Goal: Information Seeking & Learning: Check status

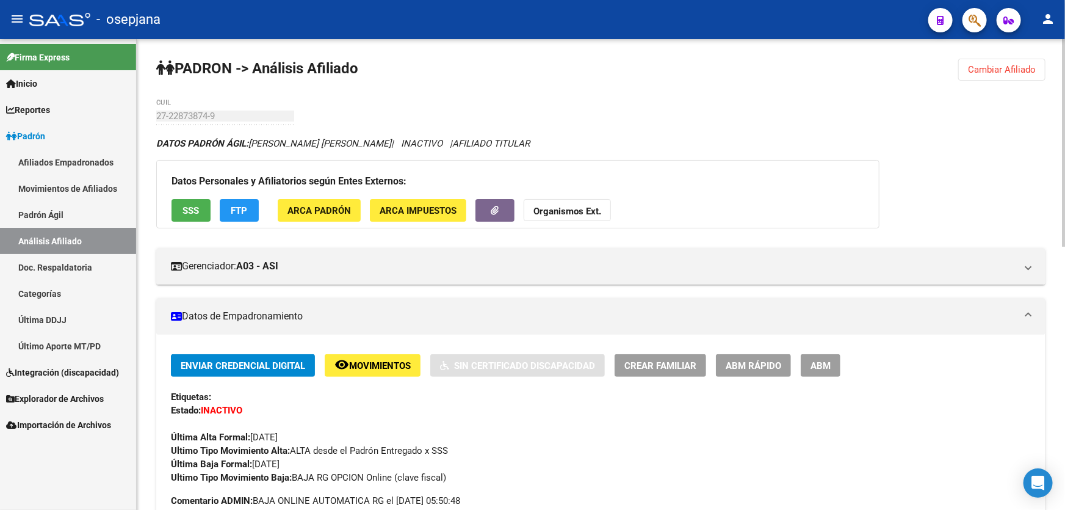
click at [988, 68] on span "Cambiar Afiliado" at bounding box center [1002, 69] width 68 height 11
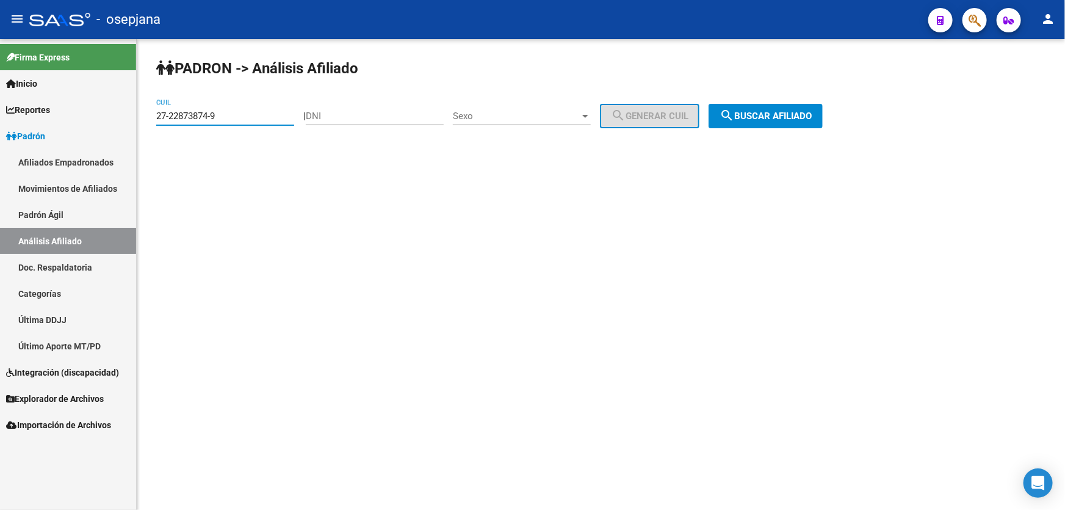
drag, startPoint x: 250, startPoint y: 118, endPoint x: 137, endPoint y: 116, distance: 112.9
click at [137, 116] on div "PADRON -> Análisis Afiliado 27-22873874-9 CUIL | DNI Sexo Sexo search Generar C…" at bounding box center [601, 103] width 928 height 128
paste input "0-44426746-2"
click at [823, 106] on button "search Buscar afiliado" at bounding box center [766, 116] width 114 height 24
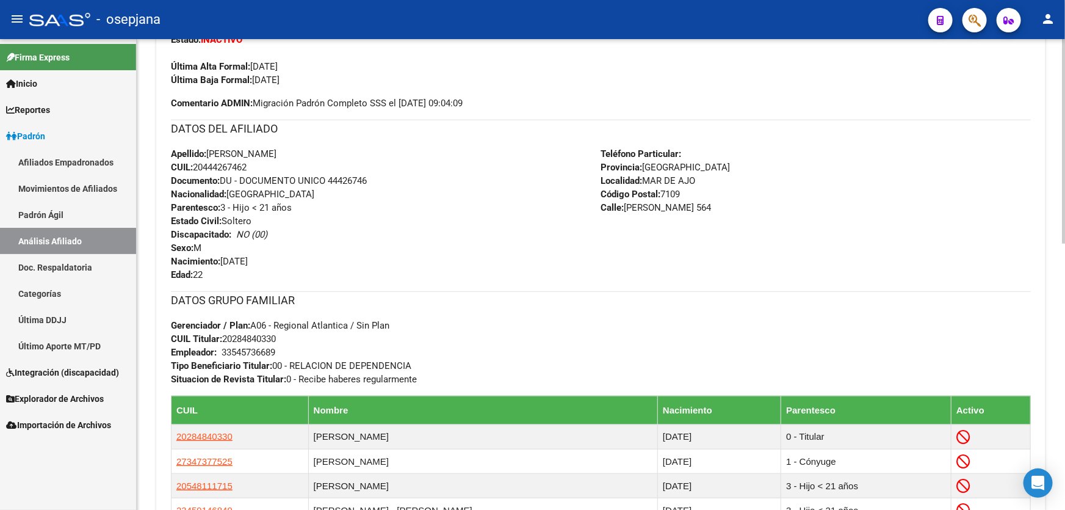
scroll to position [499, 0]
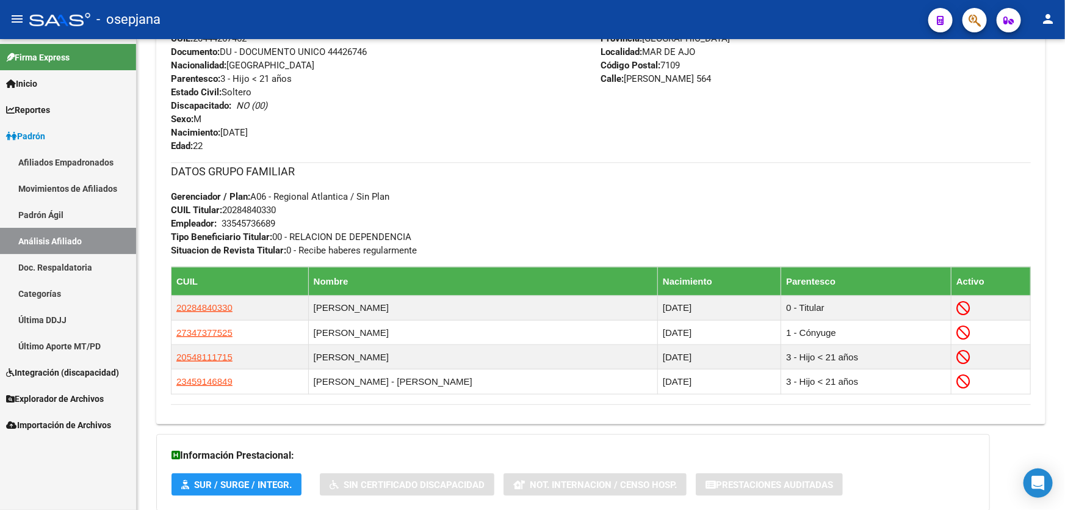
click at [73, 123] on link "Padrón" at bounding box center [68, 136] width 136 height 26
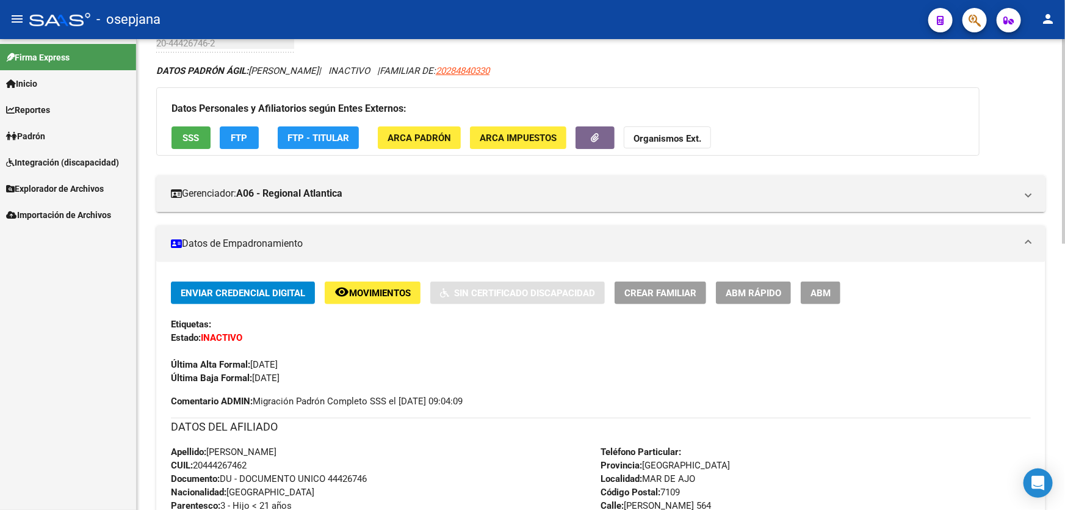
scroll to position [0, 0]
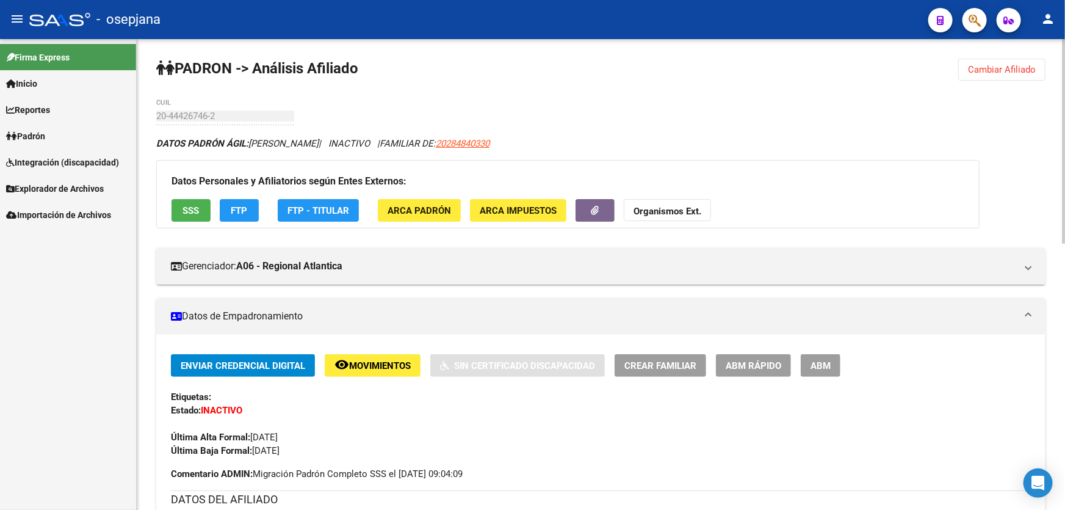
click at [1004, 75] on button "Cambiar Afiliado" at bounding box center [1001, 70] width 87 height 22
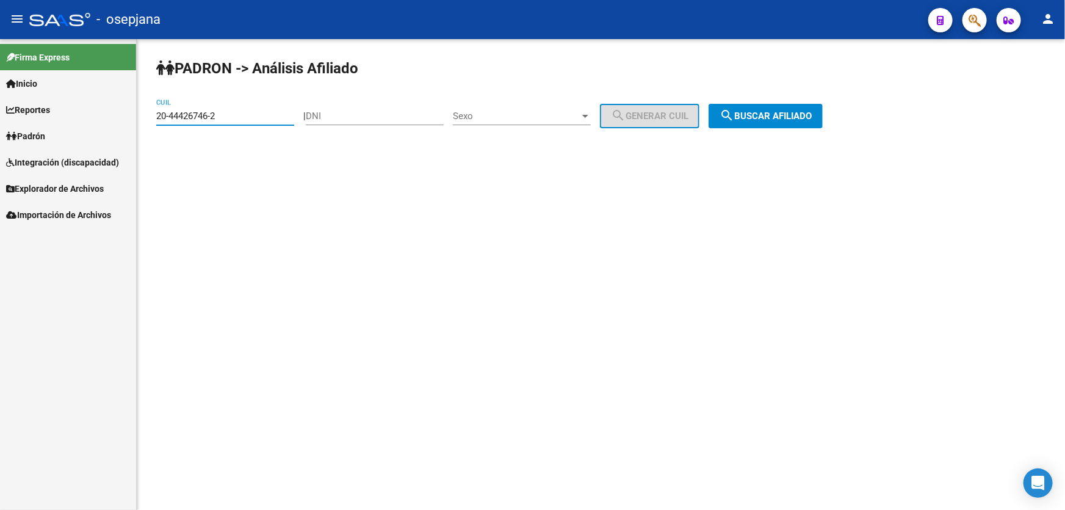
drag, startPoint x: 245, startPoint y: 115, endPoint x: 124, endPoint y: 119, distance: 121.5
click at [124, 119] on mat-sidenav-container "Firma Express Inicio Calendario SSS Instructivos Contacto OS Reportes Padrón Tr…" at bounding box center [532, 274] width 1065 height 471
click at [55, 136] on link "Padrón" at bounding box center [68, 136] width 136 height 26
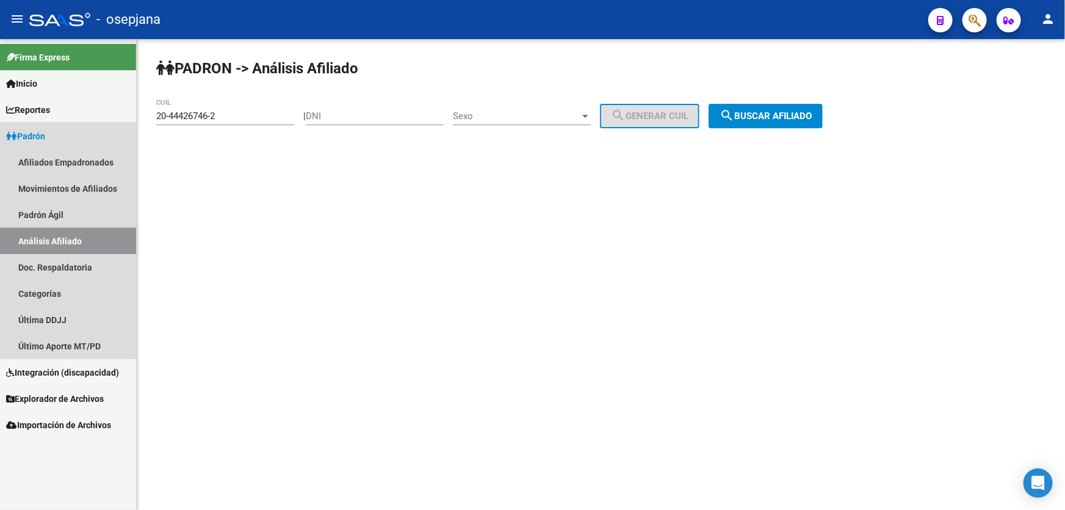
click at [52, 237] on link "Análisis Afiliado" at bounding box center [68, 241] width 136 height 26
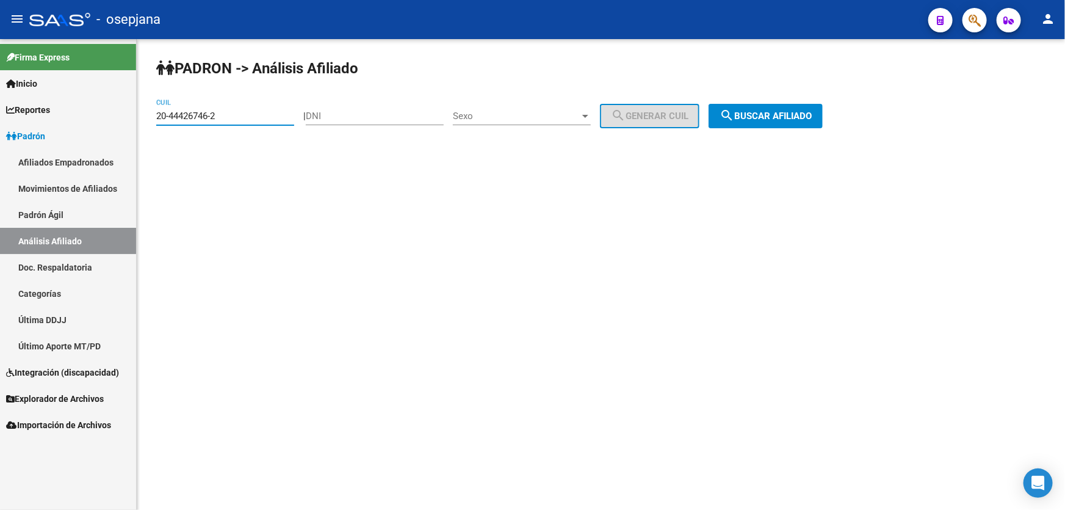
paste input "1674763-7"
click at [801, 115] on span "search Buscar afiliado" at bounding box center [766, 115] width 92 height 11
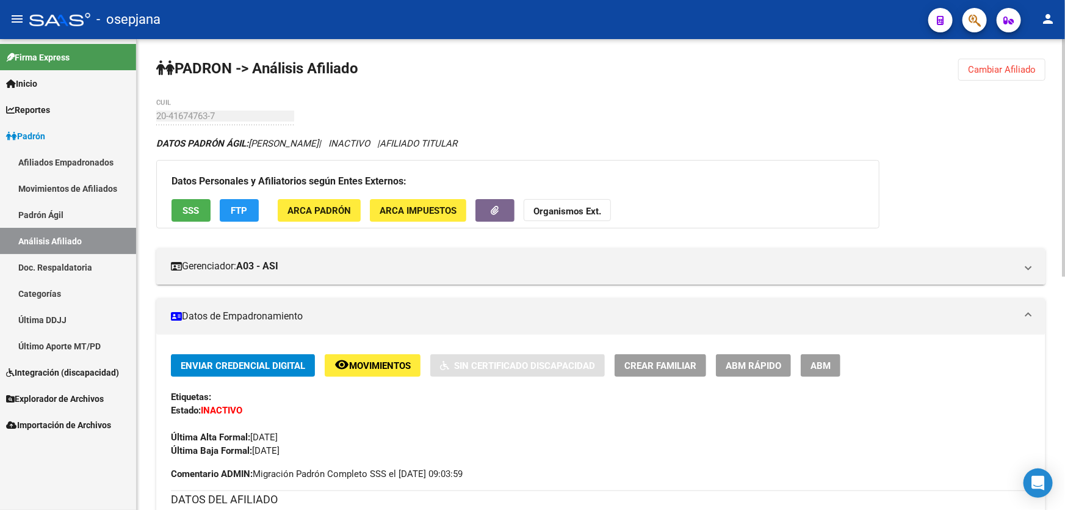
click at [989, 65] on span "Cambiar Afiliado" at bounding box center [1002, 69] width 68 height 11
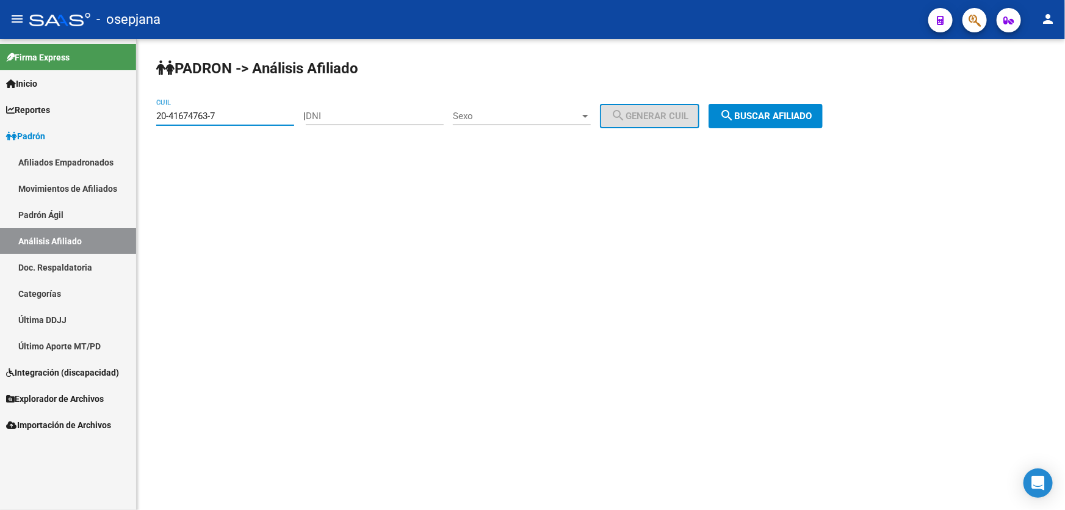
drag, startPoint x: 233, startPoint y: 113, endPoint x: 152, endPoint y: 122, distance: 81.1
click at [152, 122] on div "PADRON -> Análisis Afiliado 20-41674763-7 CUIL | DNI Sexo Sexo search Generar C…" at bounding box center [601, 103] width 928 height 128
paste input "27092049-8"
click at [790, 118] on span "search Buscar afiliado" at bounding box center [766, 115] width 92 height 11
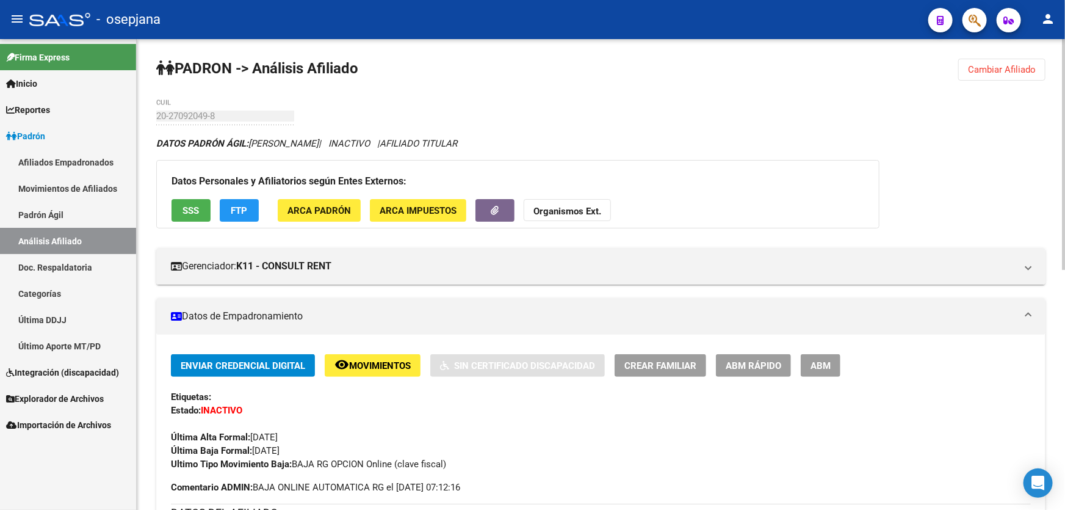
click at [1005, 62] on button "Cambiar Afiliado" at bounding box center [1001, 70] width 87 height 22
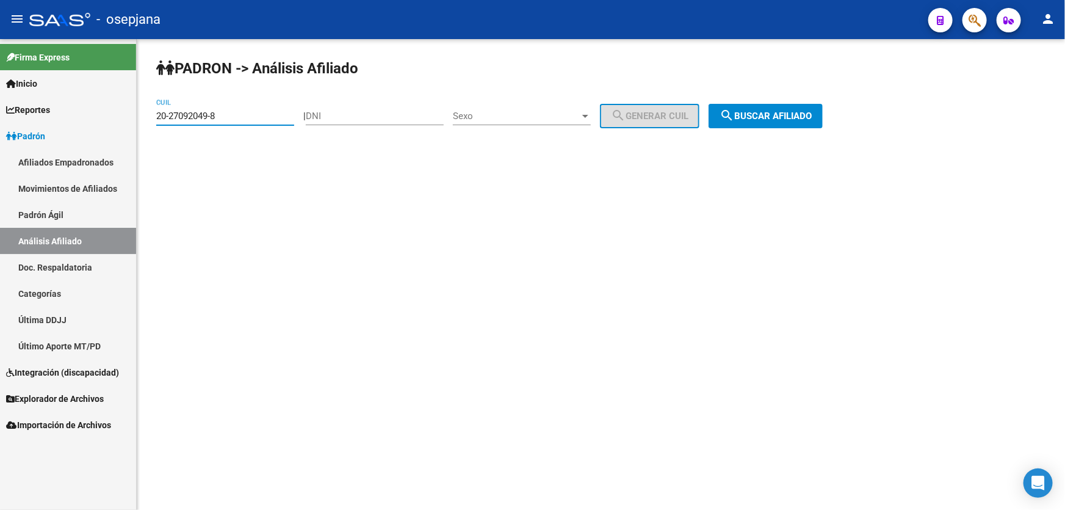
drag, startPoint x: 243, startPoint y: 115, endPoint x: 146, endPoint y: 128, distance: 97.8
click at [146, 128] on div "PADRON -> Análisis Afiliado 20-27092049-8 CUIL | DNI Sexo Sexo search Generar C…" at bounding box center [601, 103] width 928 height 128
paste input "7-38513026-6"
click at [801, 117] on span "search Buscar afiliado" at bounding box center [766, 115] width 92 height 11
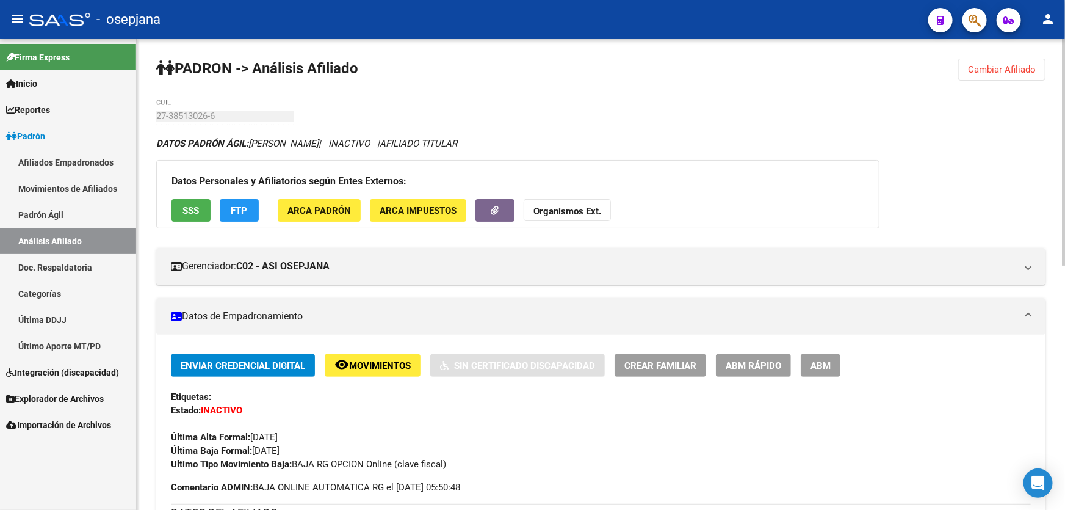
click at [189, 206] on span "SSS" at bounding box center [191, 210] width 16 height 11
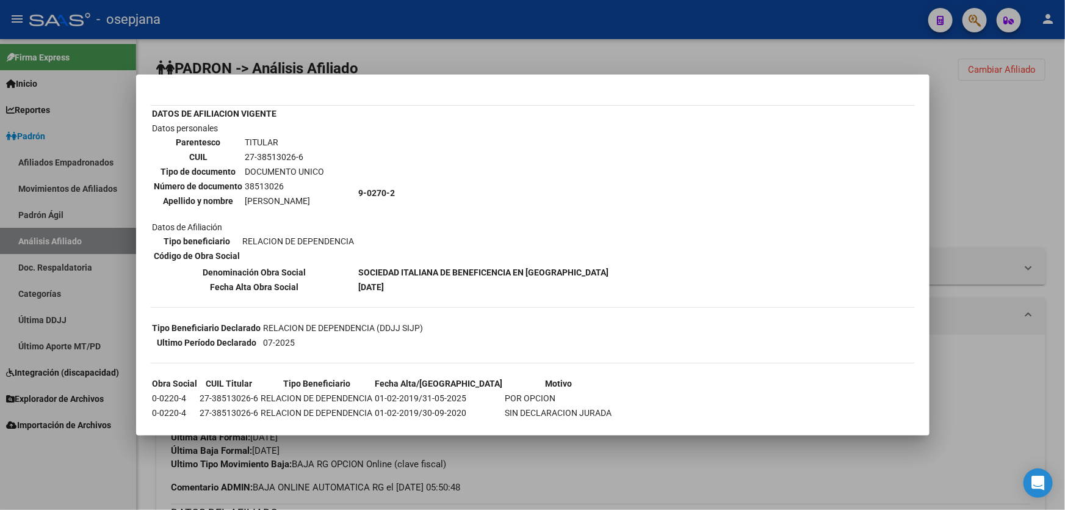
scroll to position [147, 0]
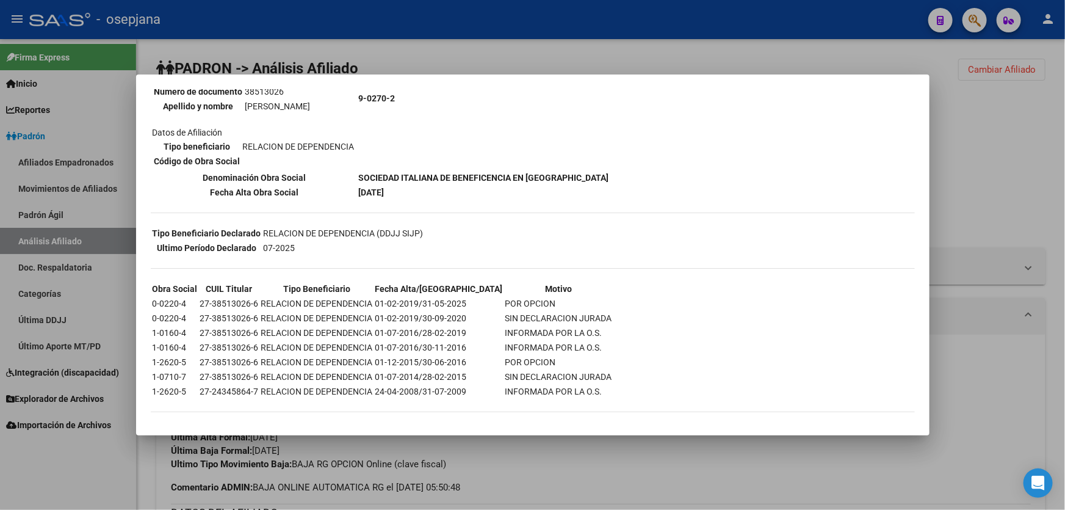
click at [1001, 134] on div at bounding box center [532, 255] width 1065 height 510
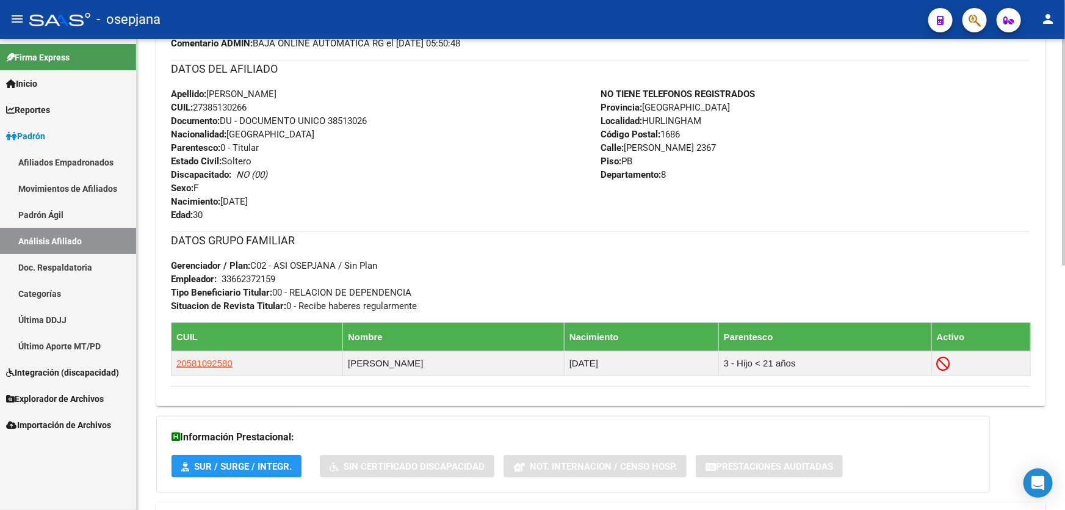
scroll to position [507, 0]
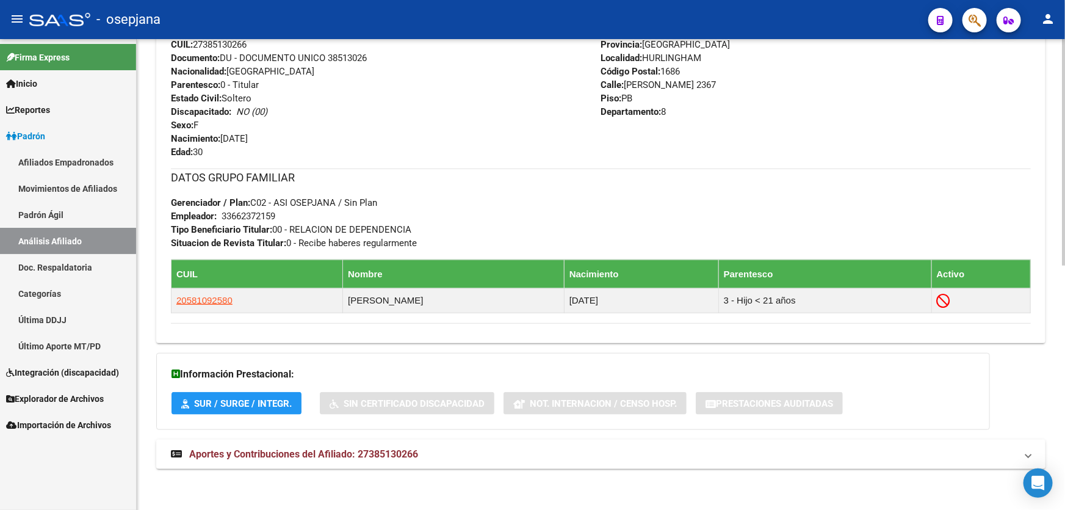
click at [455, 450] on mat-panel-title "Aportes y Contribuciones del Afiliado: 27385130266" at bounding box center [593, 453] width 845 height 13
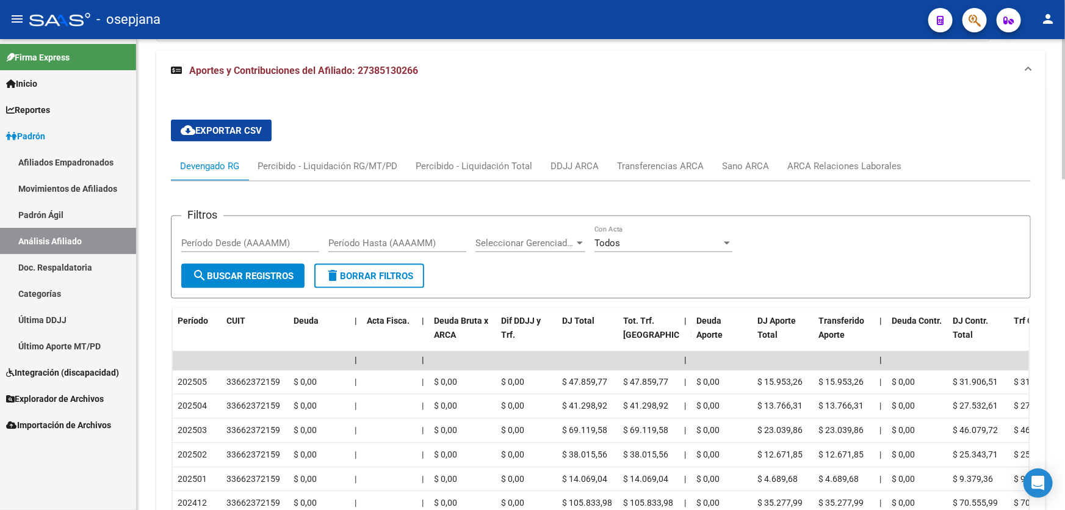
scroll to position [895, 0]
click at [853, 166] on div "ARCA Relaciones Laborales" at bounding box center [844, 165] width 114 height 13
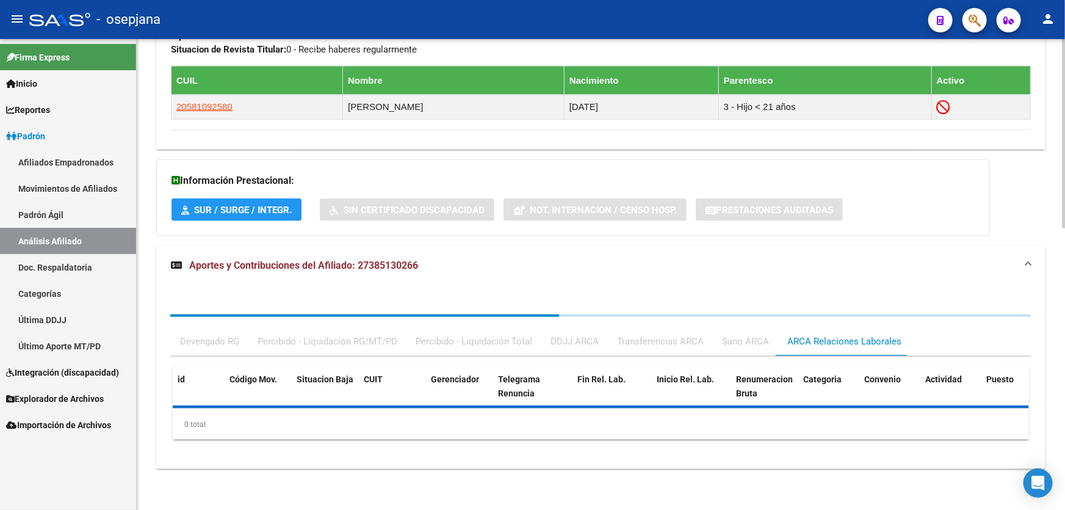
scroll to position [759, 0]
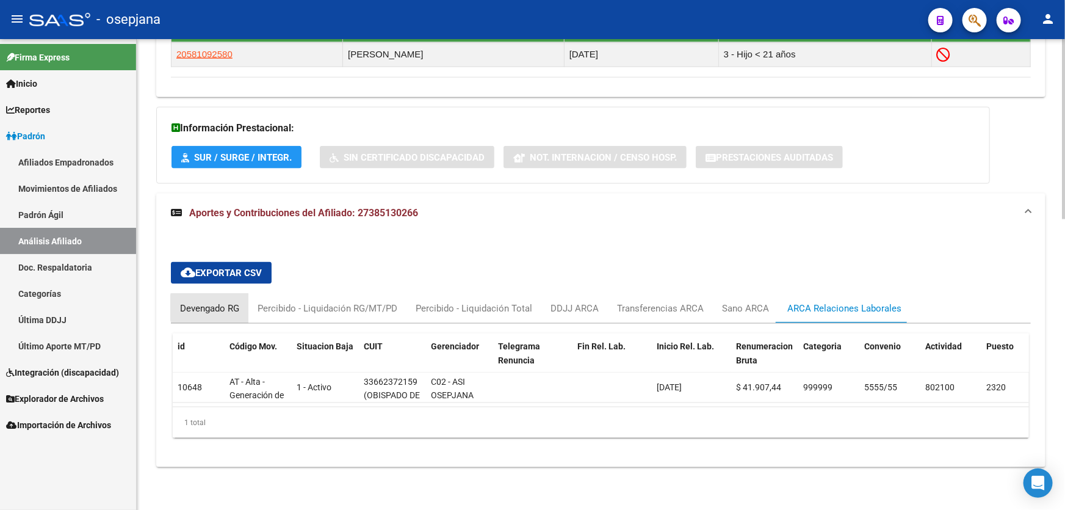
click at [215, 302] on div "Devengado RG" at bounding box center [209, 308] width 59 height 13
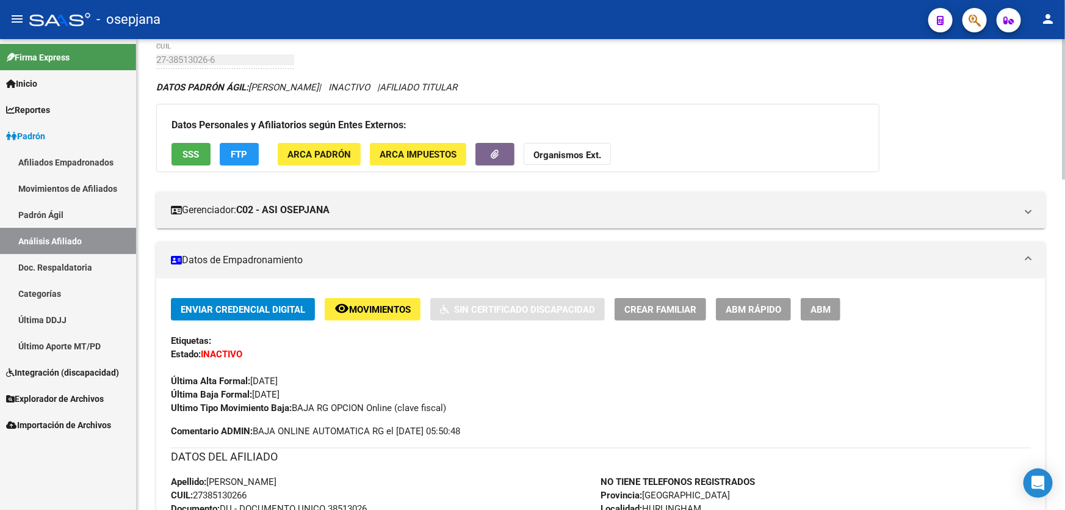
scroll to position [37, 0]
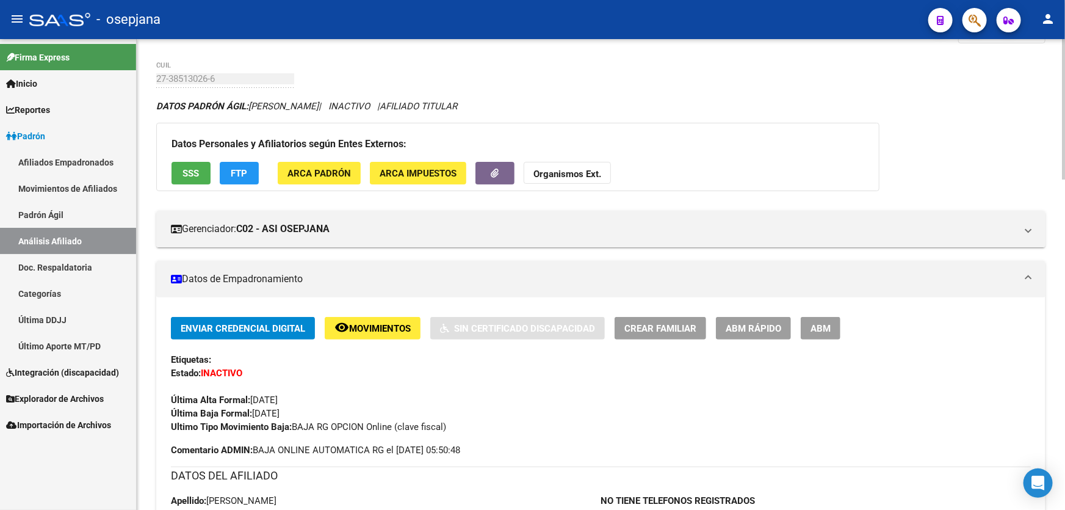
click at [198, 173] on span "SSS" at bounding box center [191, 173] width 16 height 11
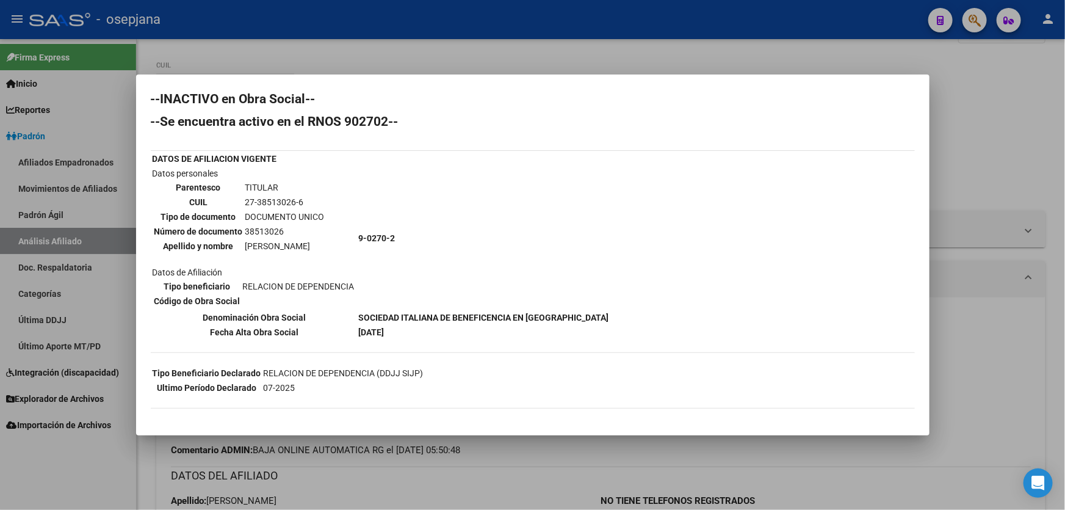
scroll to position [0, 0]
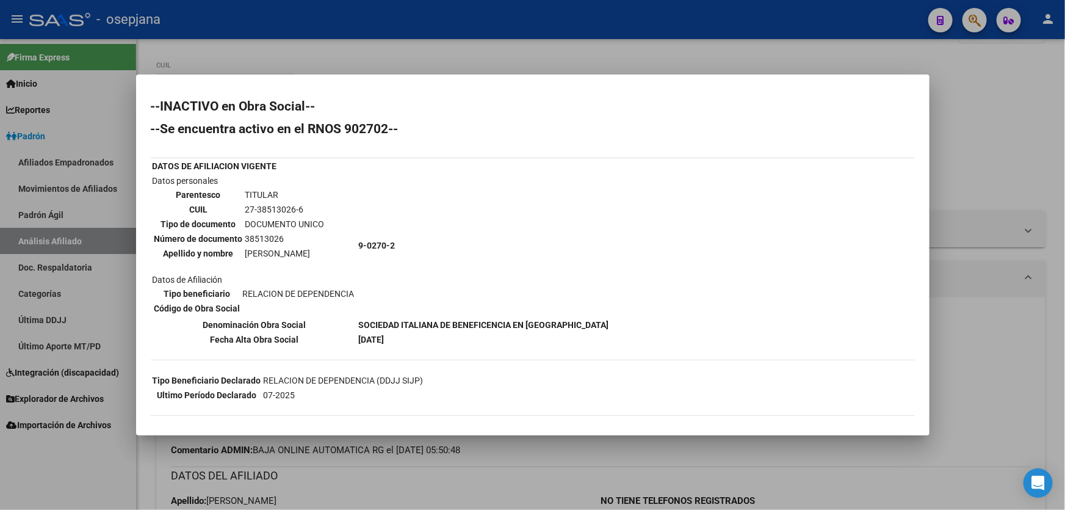
click at [1065, 176] on div at bounding box center [532, 255] width 1065 height 510
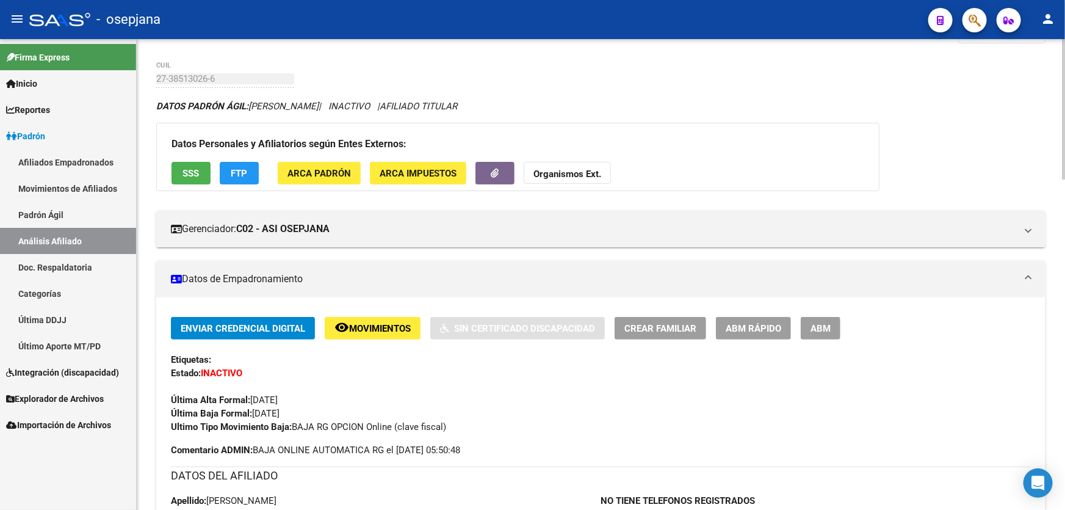
click at [244, 176] on span "FTP" at bounding box center [239, 173] width 16 height 11
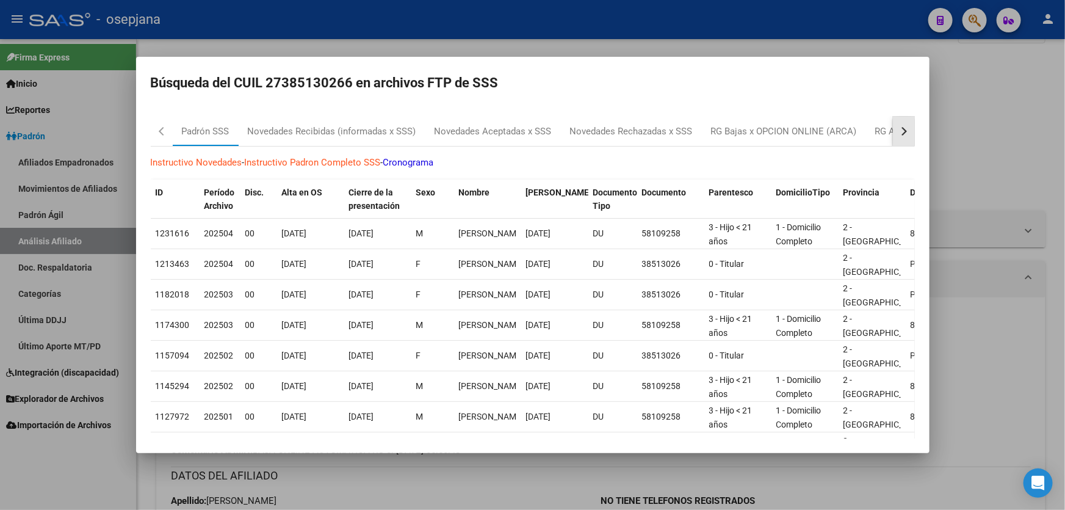
click at [897, 129] on button "button" at bounding box center [904, 131] width 22 height 29
click at [859, 135] on div "RG Bajas Diarias" at bounding box center [842, 132] width 68 height 14
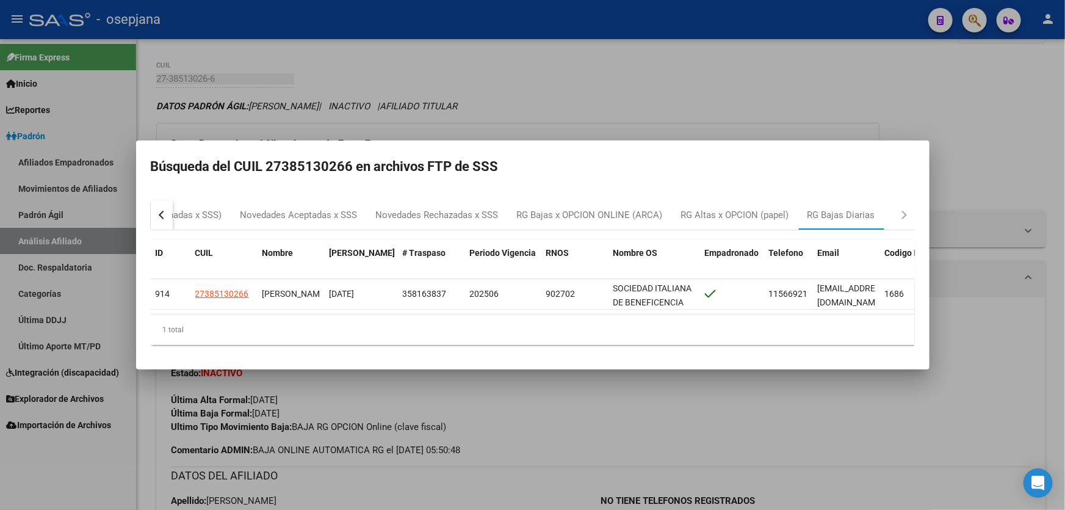
click at [1016, 147] on div at bounding box center [532, 255] width 1065 height 510
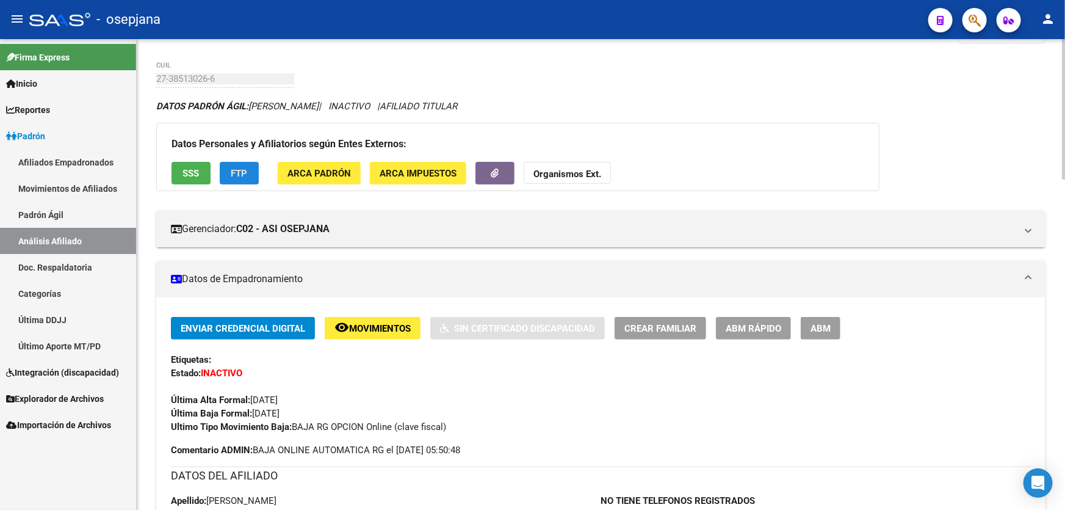
click at [239, 169] on span "FTP" at bounding box center [239, 173] width 16 height 11
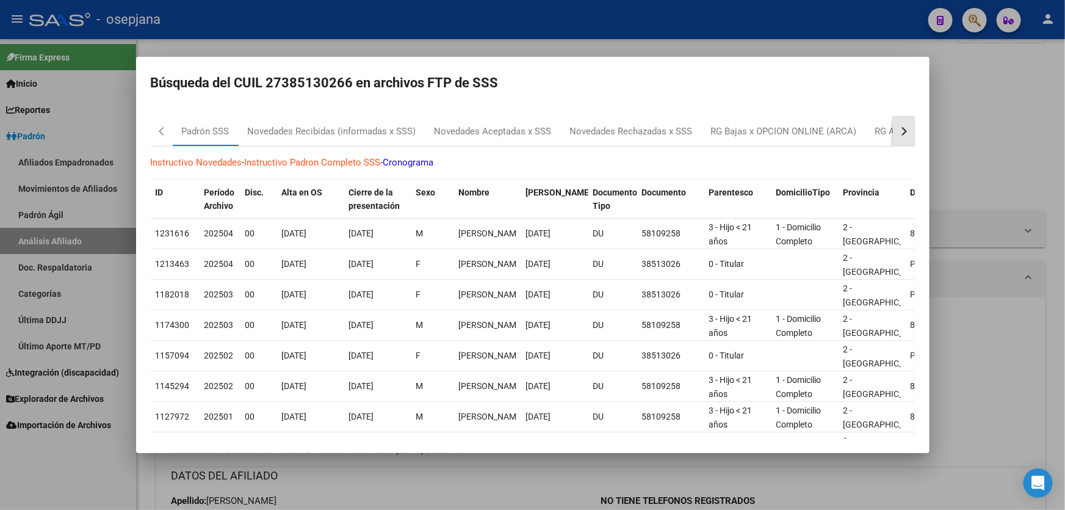
click at [898, 131] on div "button" at bounding box center [902, 131] width 9 height 9
click at [839, 136] on div "RG Bajas Diarias" at bounding box center [842, 132] width 68 height 14
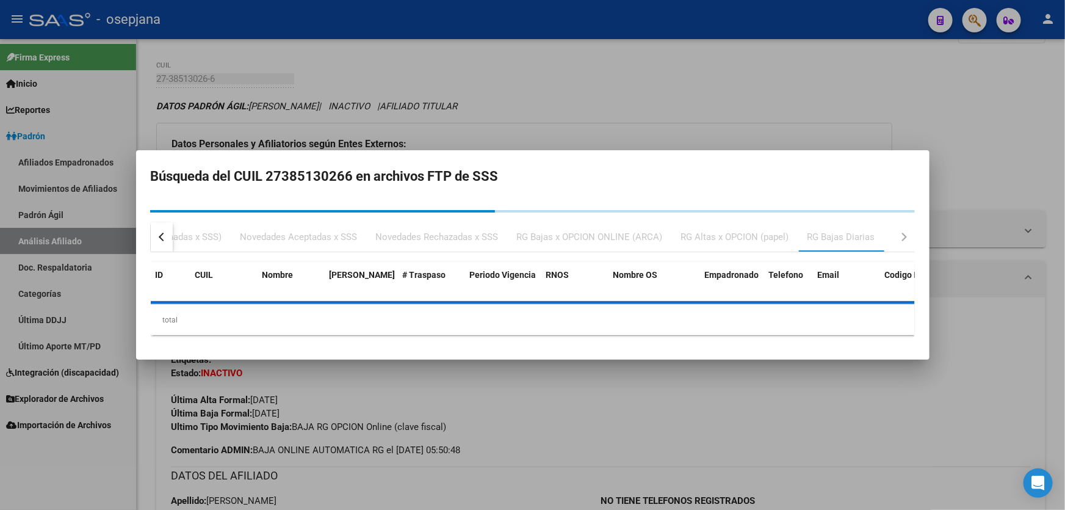
click at [1055, 148] on div at bounding box center [532, 255] width 1065 height 510
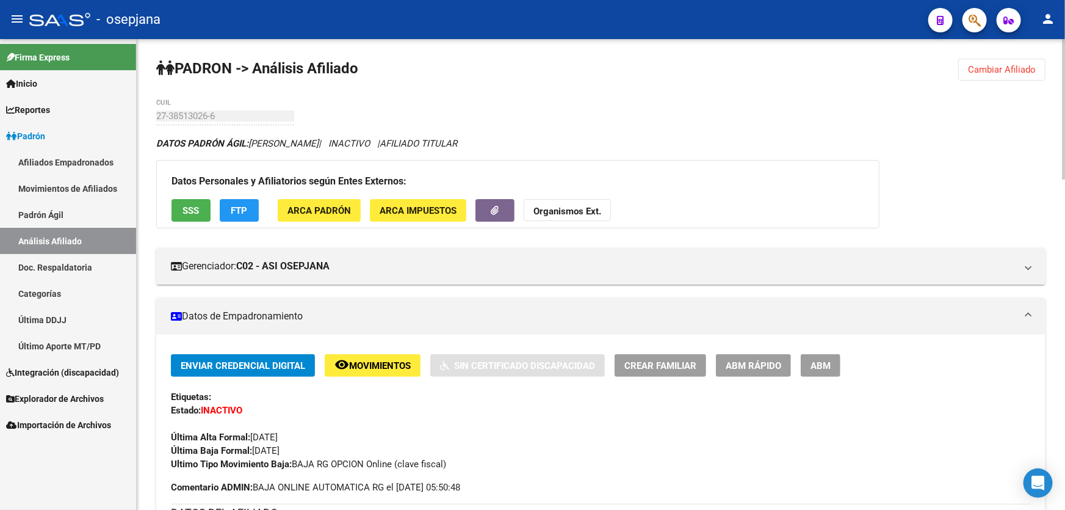
click at [1012, 66] on span "Cambiar Afiliado" at bounding box center [1002, 69] width 68 height 11
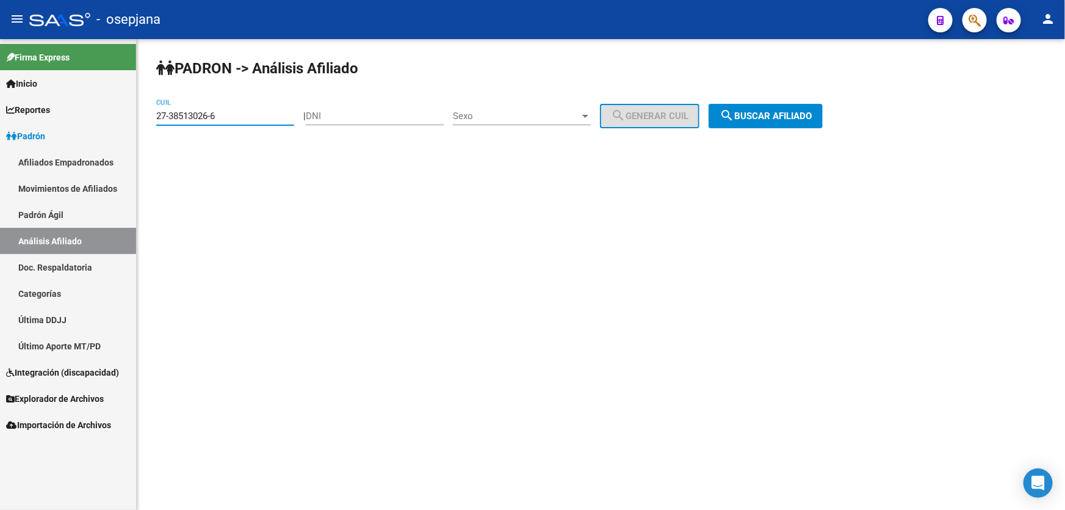
drag, startPoint x: 251, startPoint y: 117, endPoint x: 148, endPoint y: 117, distance: 102.6
click at [148, 117] on div "PADRON -> Análisis Afiliado 27-38513026-6 CUIL | DNI Sexo Sexo search Generar C…" at bounding box center [601, 103] width 928 height 128
paste input "0-28154022-0"
click at [791, 120] on span "search Buscar afiliado" at bounding box center [766, 115] width 92 height 11
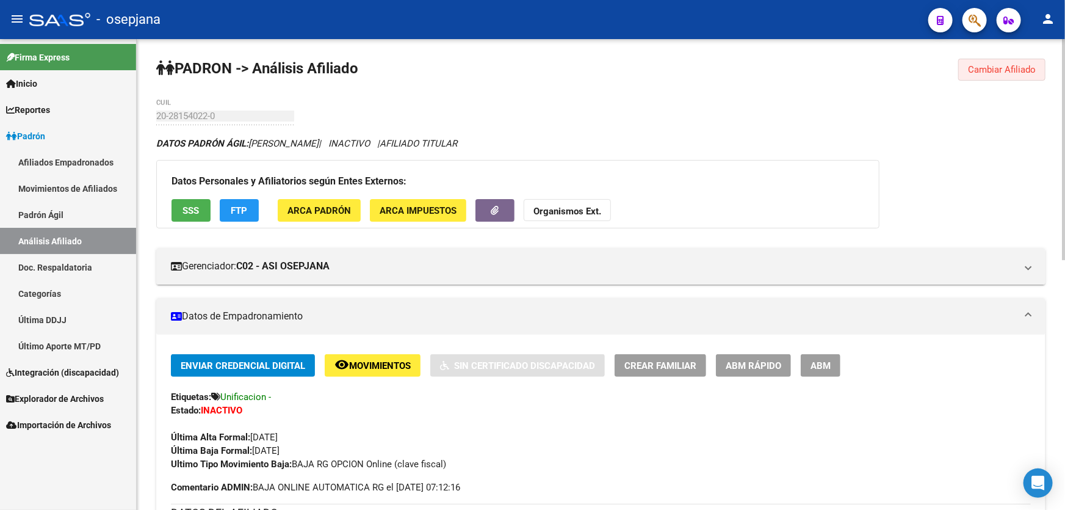
click at [989, 74] on span "Cambiar Afiliado" at bounding box center [1002, 69] width 68 height 11
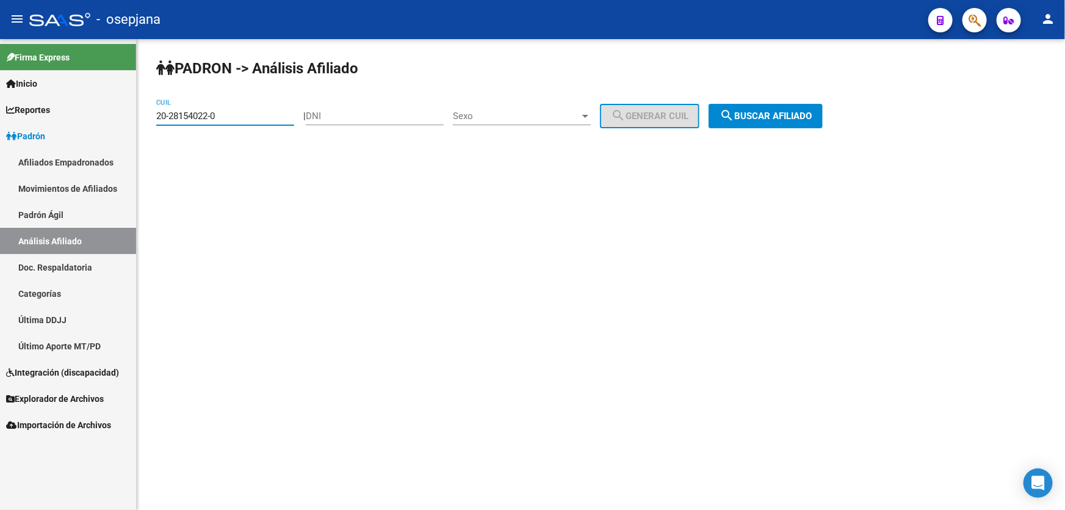
drag, startPoint x: 253, startPoint y: 115, endPoint x: 143, endPoint y: 116, distance: 109.3
click at [143, 116] on div "PADRON -> Análisis Afiliado 20-28154022-0 CUIL | DNI Sexo Sexo search Generar C…" at bounding box center [601, 103] width 928 height 128
paste input "59459570"
type input "20-59459570-0"
click at [797, 115] on span "search Buscar afiliado" at bounding box center [766, 115] width 92 height 11
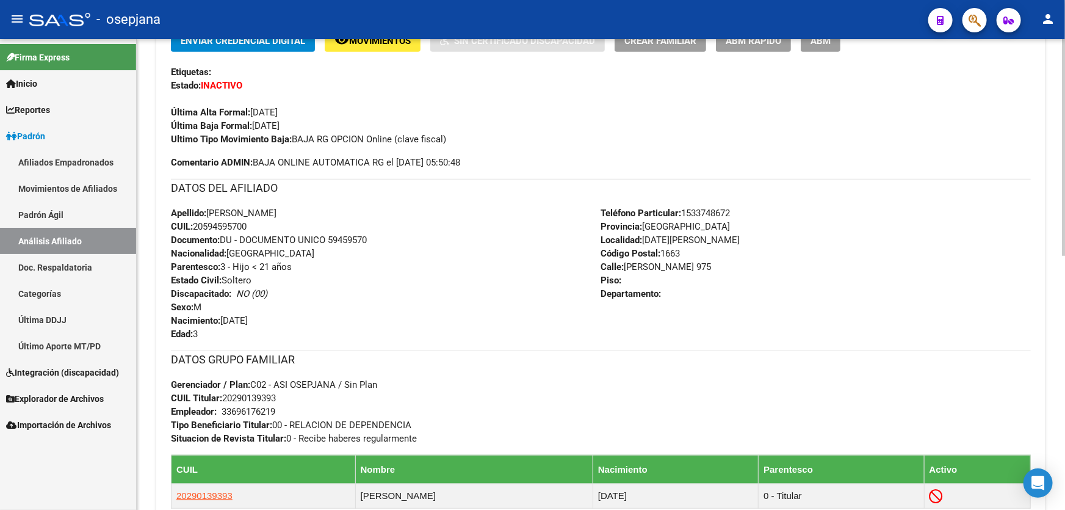
scroll to position [499, 0]
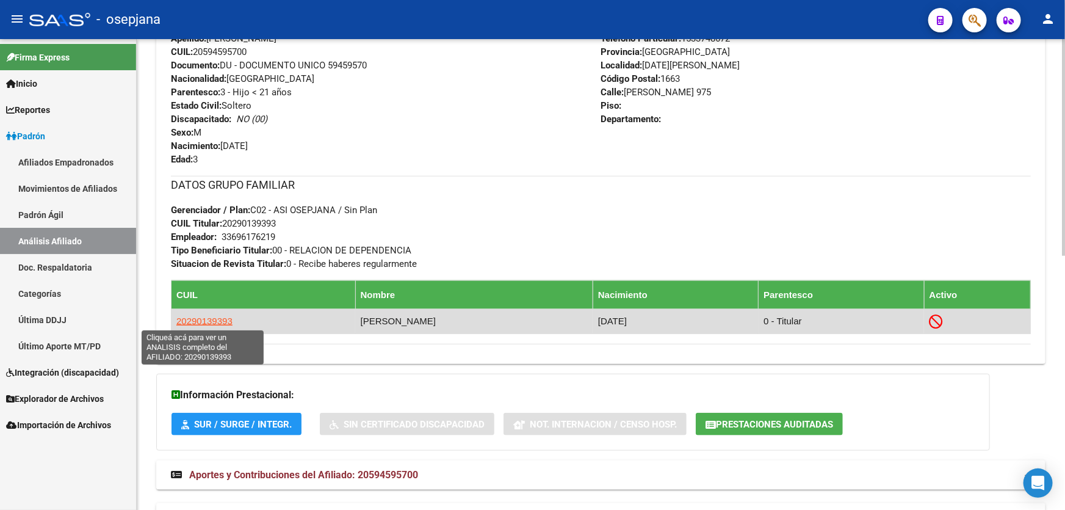
click at [202, 316] on span "20290139393" at bounding box center [204, 321] width 56 height 10
type textarea "20290139393"
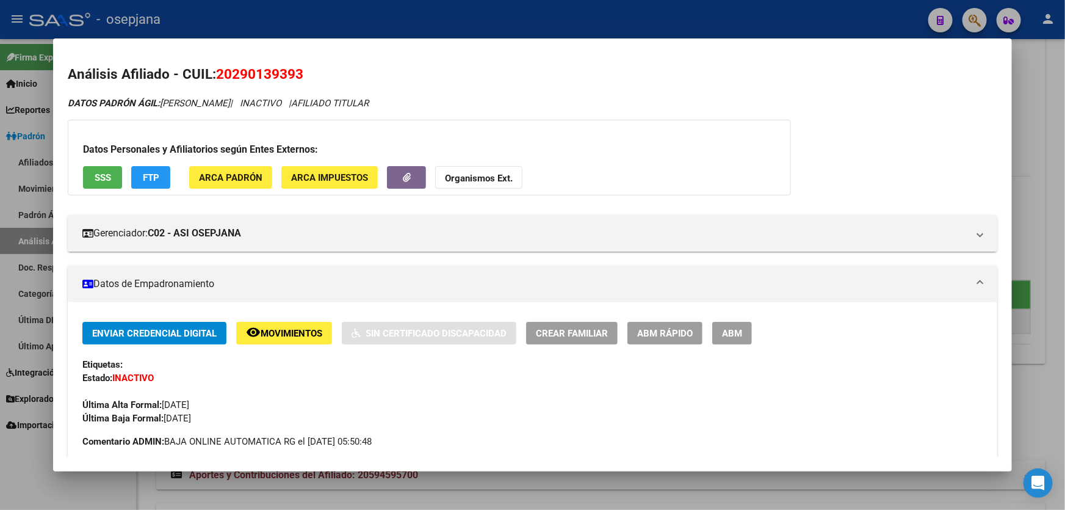
drag, startPoint x: 264, startPoint y: 73, endPoint x: 219, endPoint y: 72, distance: 45.2
click at [219, 72] on h2 "Análisis Afiliado - CUIL: 20290139393" at bounding box center [533, 74] width 930 height 21
click at [1065, 157] on div at bounding box center [532, 255] width 1065 height 510
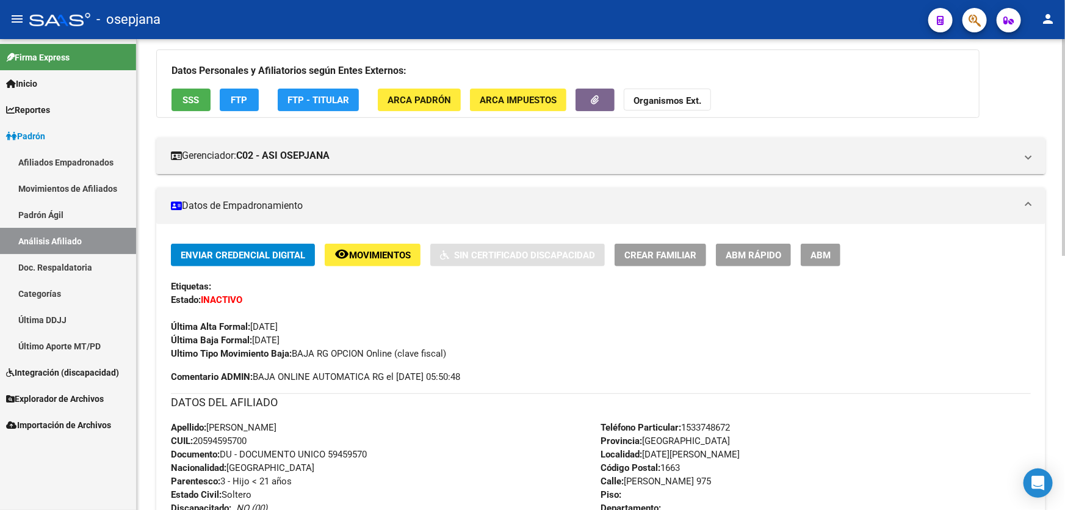
scroll to position [0, 0]
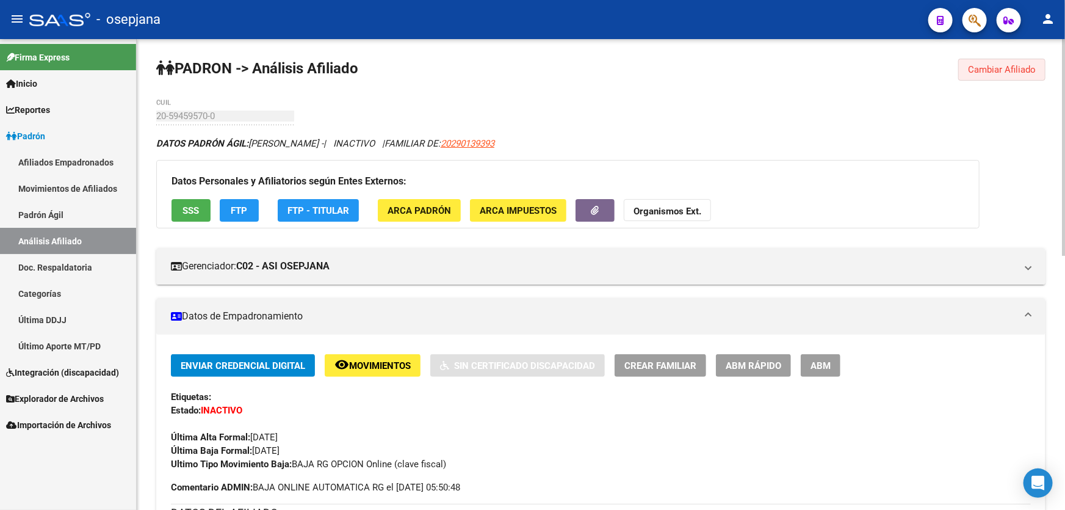
click at [987, 68] on span "Cambiar Afiliado" at bounding box center [1002, 69] width 68 height 11
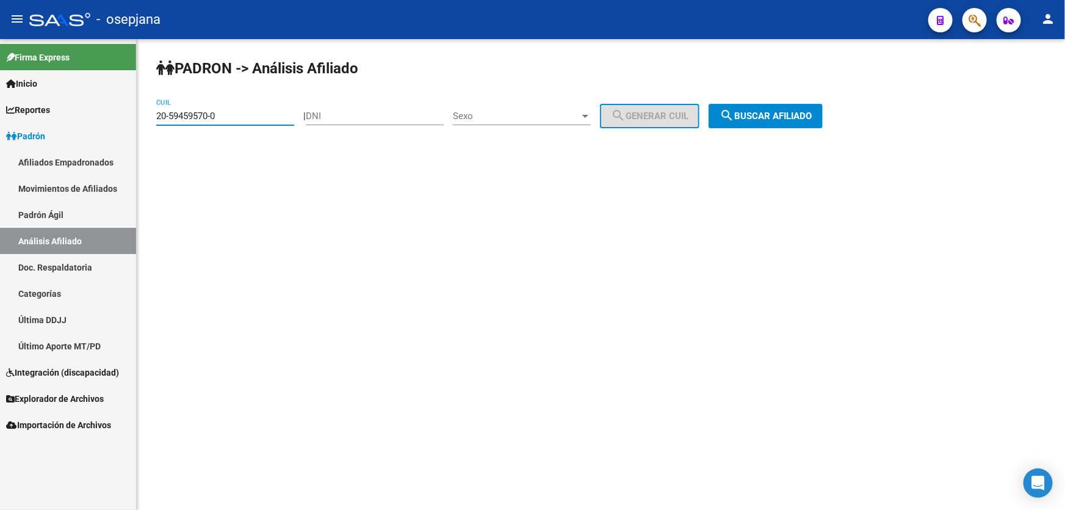
drag, startPoint x: 248, startPoint y: 115, endPoint x: 151, endPoint y: 117, distance: 97.1
click at [151, 117] on div "PADRON -> Análisis Afiliado 20-59459570-0 CUIL | DNI Sexo Sexo search Generar C…" at bounding box center [601, 103] width 928 height 128
paste input "37123620-2"
type input "20-37123620-2"
click at [810, 122] on button "search Buscar afiliado" at bounding box center [766, 116] width 114 height 24
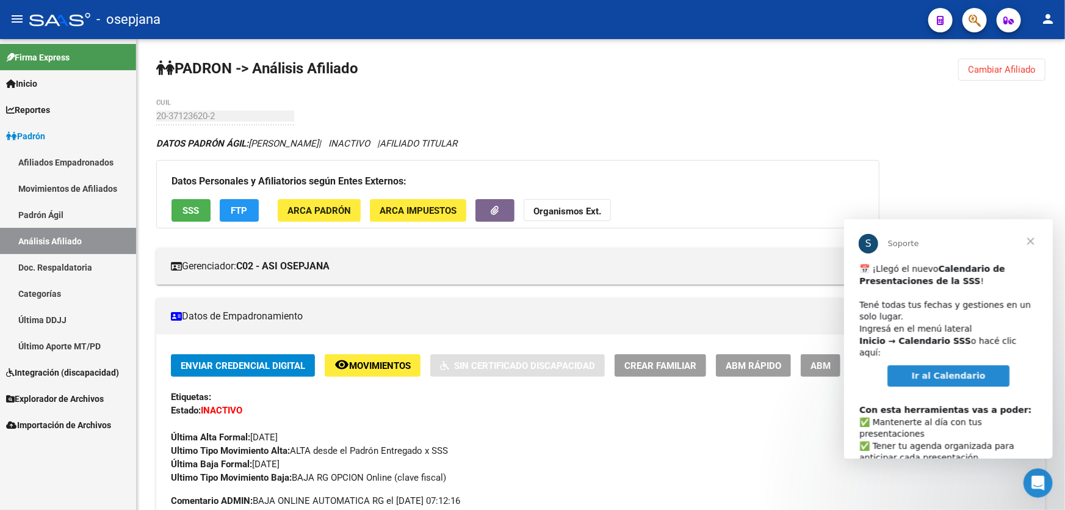
click at [1033, 241] on span "Cerrar" at bounding box center [1030, 241] width 44 height 44
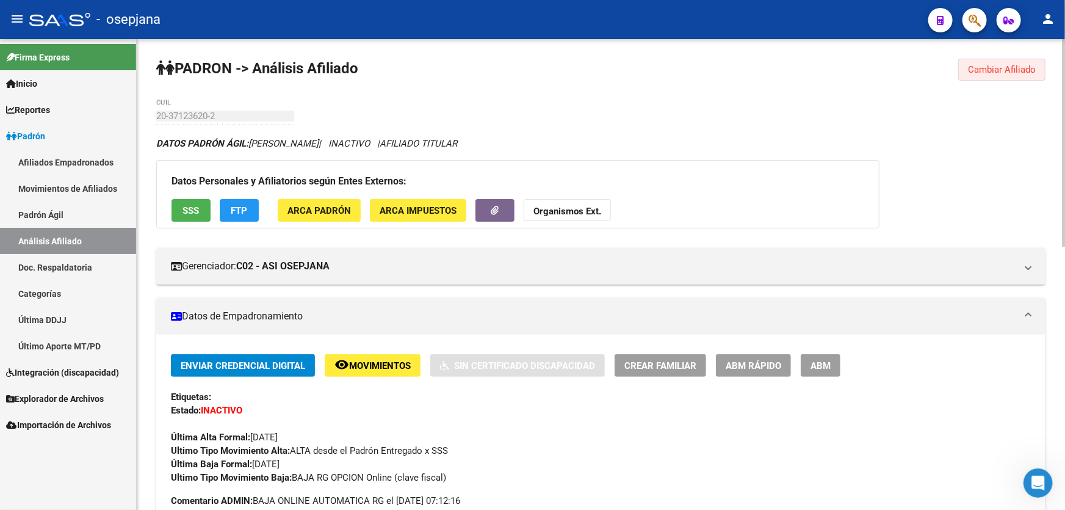
click at [989, 67] on span "Cambiar Afiliado" at bounding box center [1002, 69] width 68 height 11
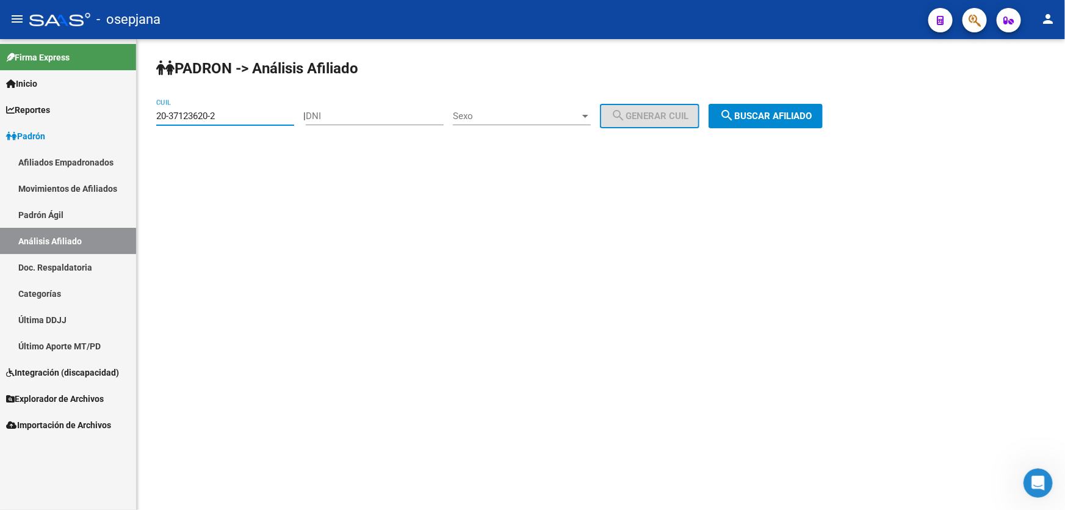
drag, startPoint x: 262, startPoint y: 112, endPoint x: 0, endPoint y: 189, distance: 273.3
click at [0, 179] on mat-sidenav-container "Firma Express Inicio Calendario SSS Instructivos Contacto OS Reportes Padrón Tr…" at bounding box center [532, 274] width 1065 height 471
paste input "0724841-8"
type input "20-30724841-8"
click at [795, 112] on span "search Buscar afiliado" at bounding box center [766, 115] width 92 height 11
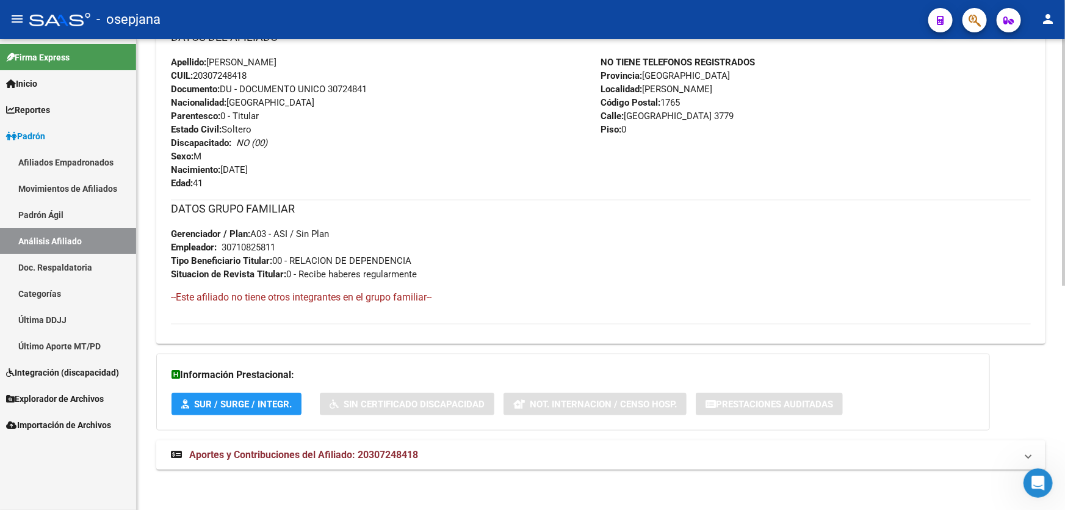
scroll to position [426, 0]
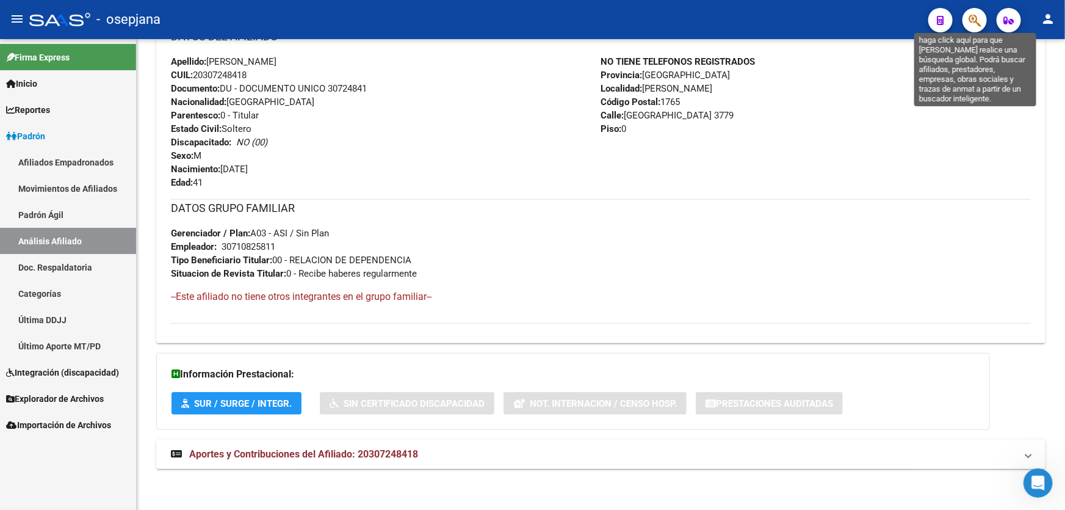
click at [981, 20] on icon "button" at bounding box center [975, 20] width 12 height 14
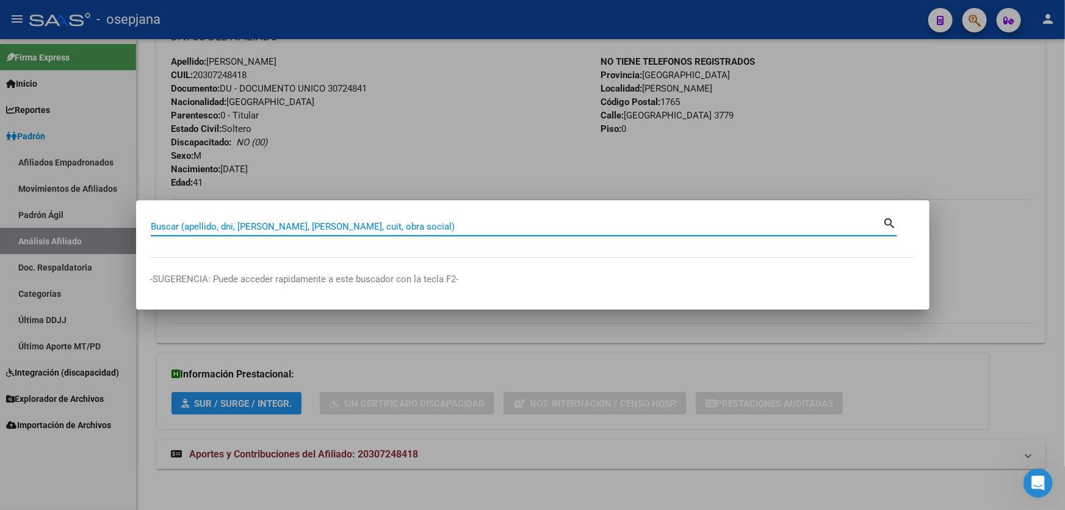
paste input "27-03074775-0"
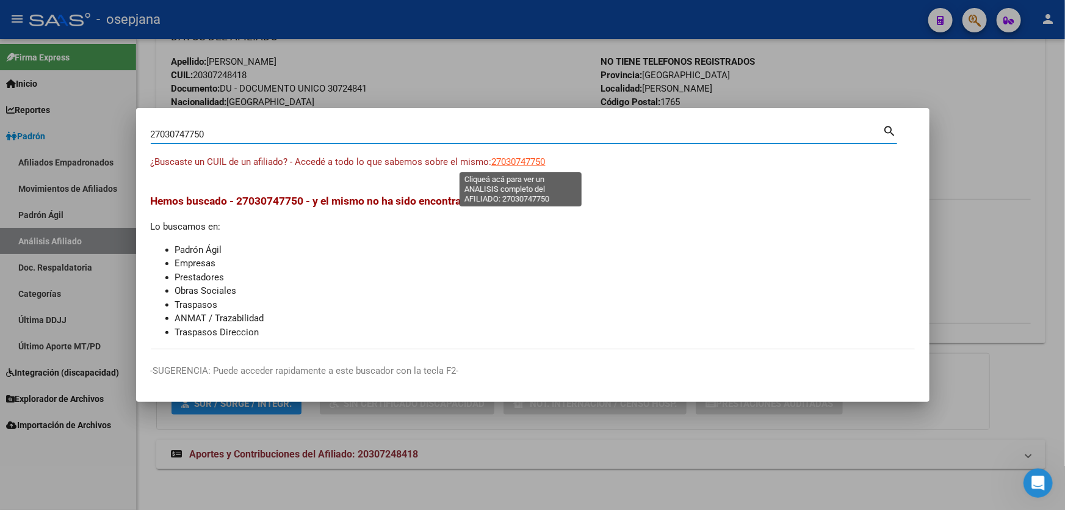
click at [535, 161] on span "27030747750" at bounding box center [519, 161] width 54 height 11
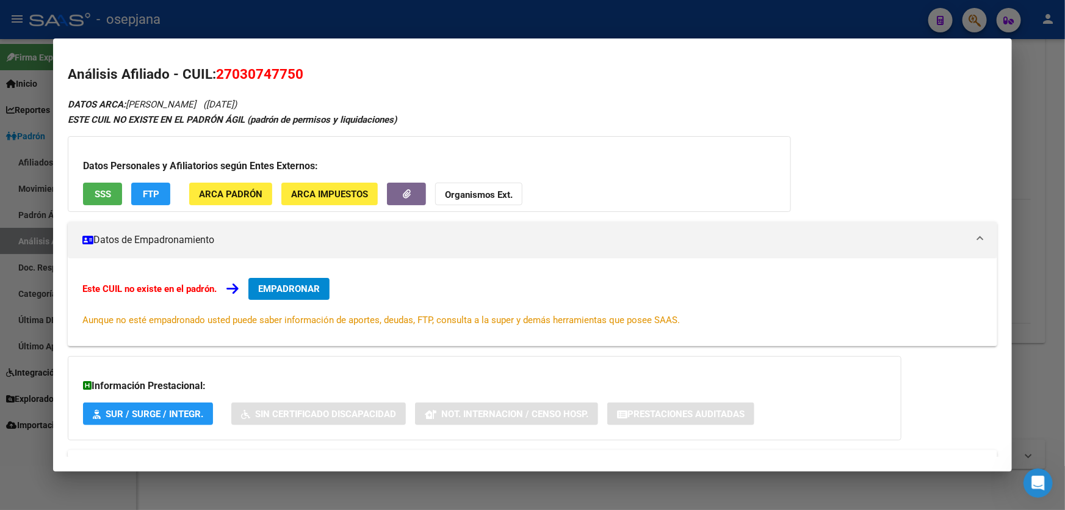
click at [99, 176] on div "Datos Personales y Afiliatorios según Entes Externos: SSS FTP ARCA Padrón ARCA …" at bounding box center [429, 174] width 723 height 76
click at [103, 194] on span "SSS" at bounding box center [103, 194] width 16 height 11
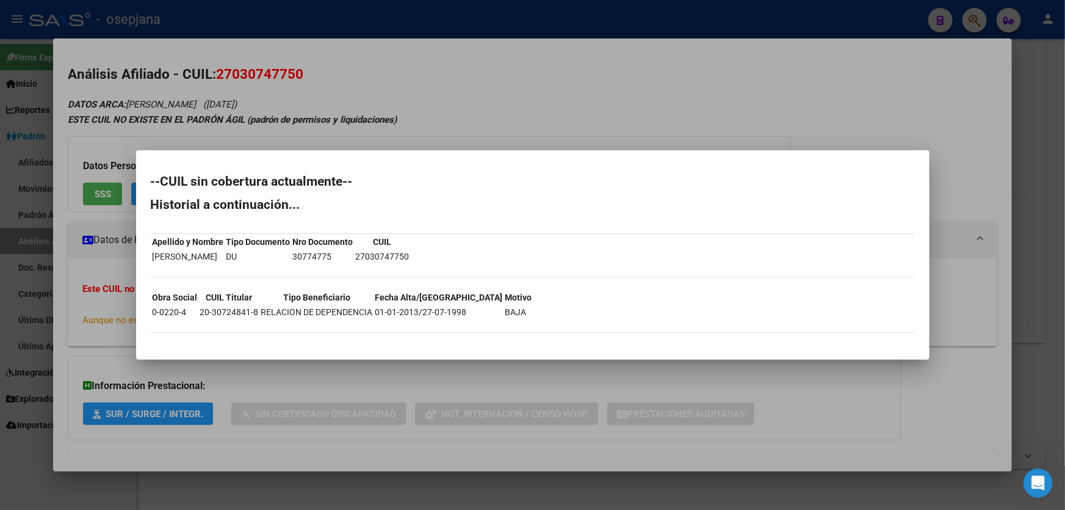
click at [806, 118] on div at bounding box center [532, 255] width 1065 height 510
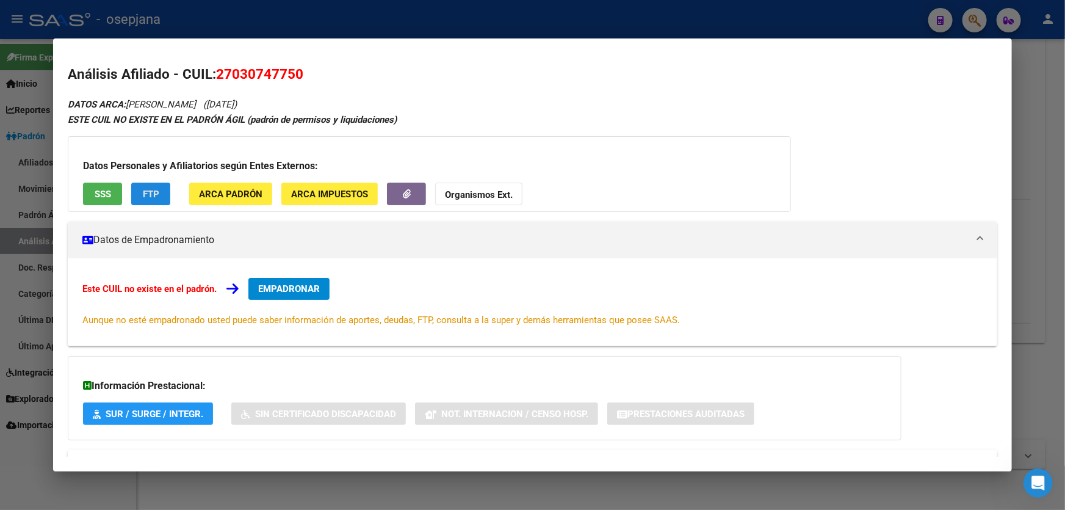
click at [157, 189] on span "FTP" at bounding box center [151, 194] width 16 height 11
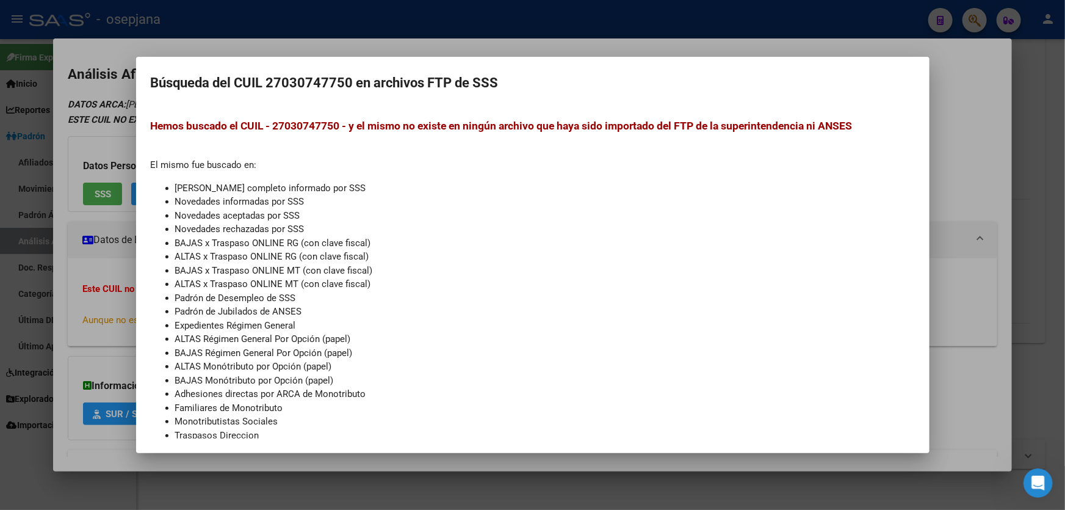
click at [1065, 101] on div at bounding box center [532, 255] width 1065 height 510
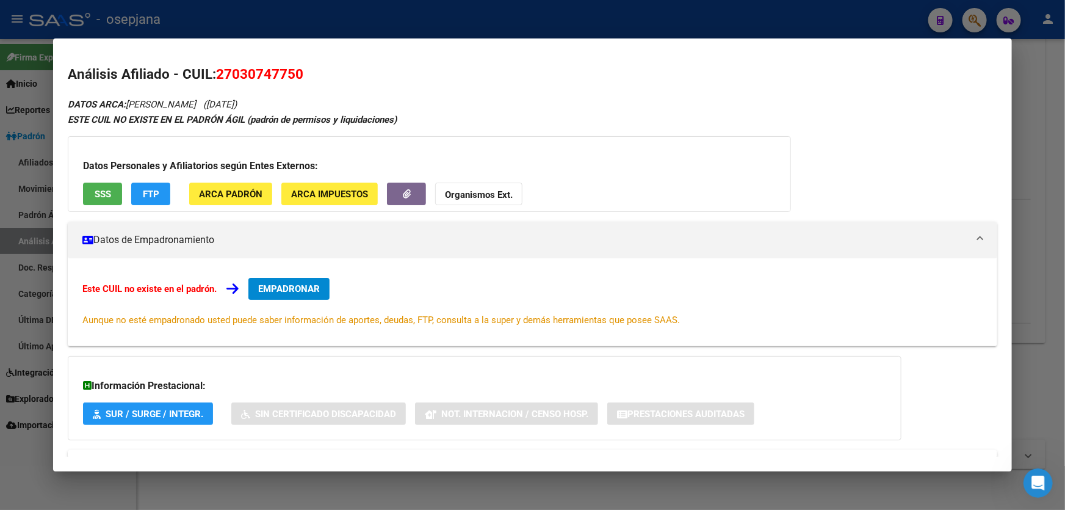
click at [1065, 101] on div at bounding box center [532, 255] width 1065 height 510
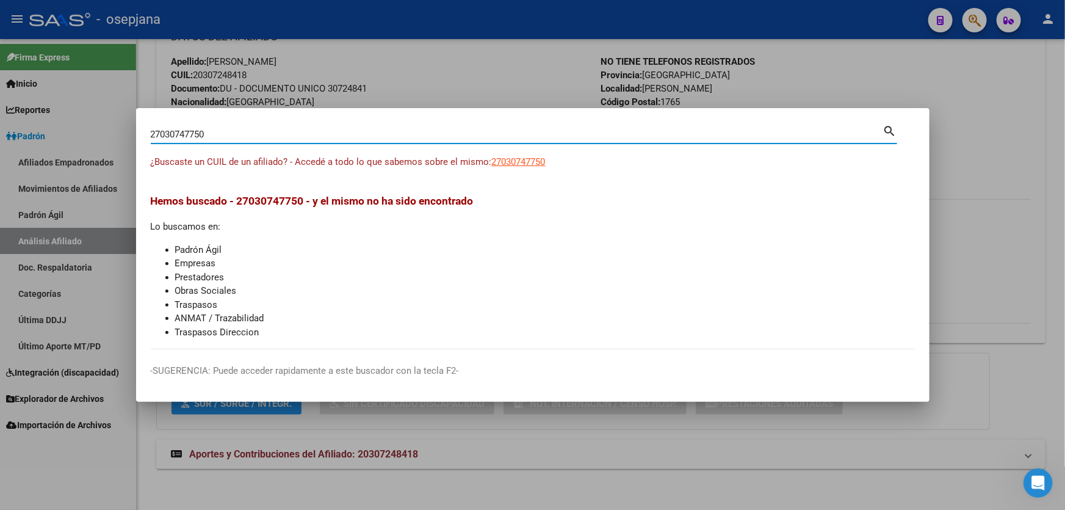
drag, startPoint x: 223, startPoint y: 132, endPoint x: 0, endPoint y: 150, distance: 224.1
click at [0, 150] on div "27030747750 Buscar (apellido, dni, cuil, nro traspaso, cuit, obra social) searc…" at bounding box center [532, 255] width 1065 height 510
paste input "30774775"
type input "30774775"
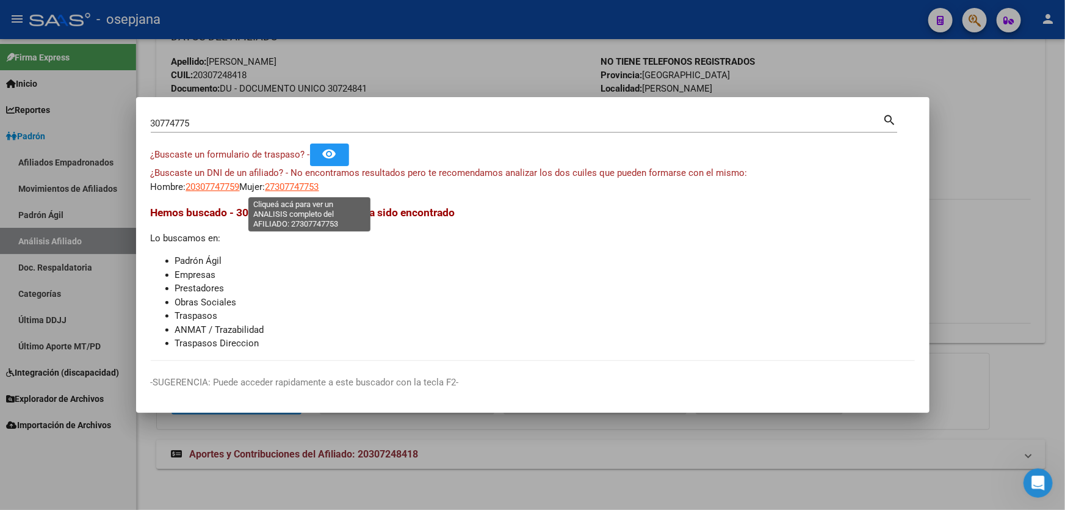
click at [310, 187] on span "27307747753" at bounding box center [293, 186] width 54 height 11
type textarea "27307747753"
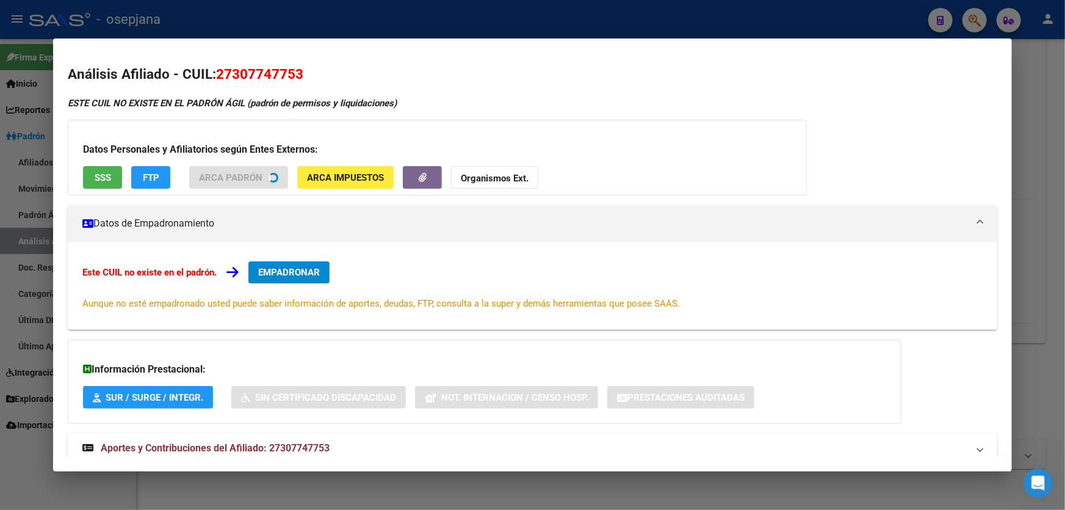
click at [108, 175] on div "Datos Personales y Afiliatorios según Entes Externos: SSS FTP ARCA Padrón ARCA …" at bounding box center [437, 158] width 739 height 76
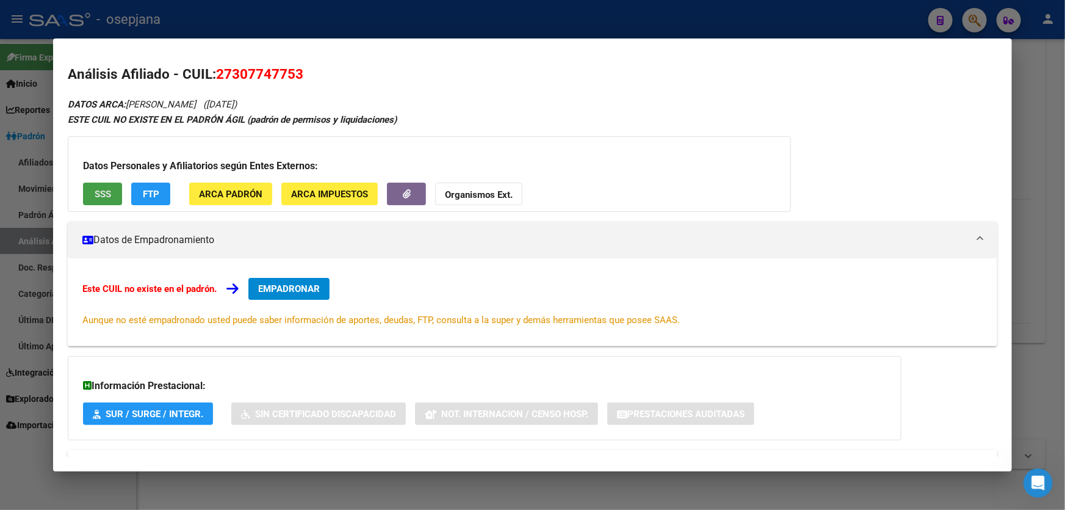
click at [104, 191] on span "SSS" at bounding box center [103, 194] width 16 height 11
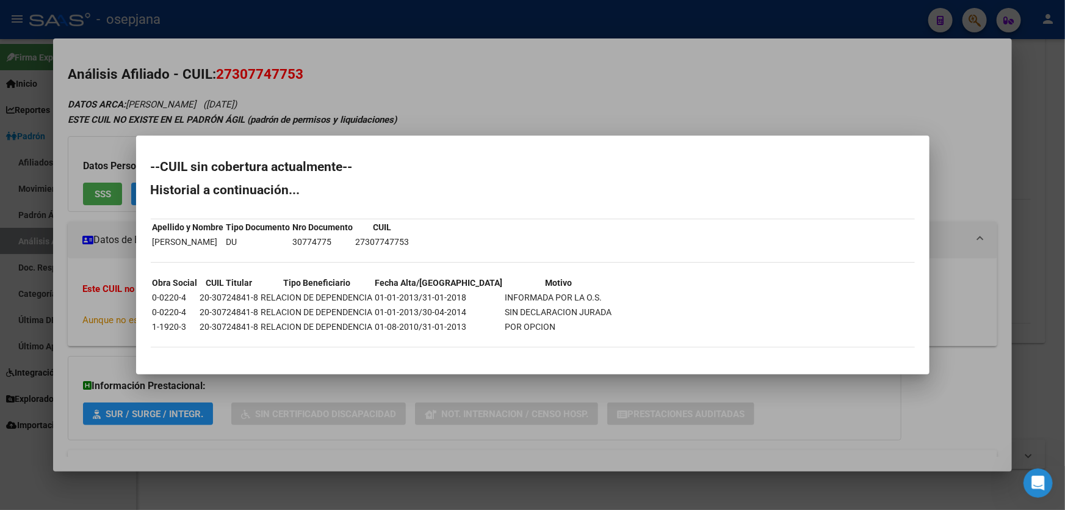
click at [908, 102] on div at bounding box center [532, 255] width 1065 height 510
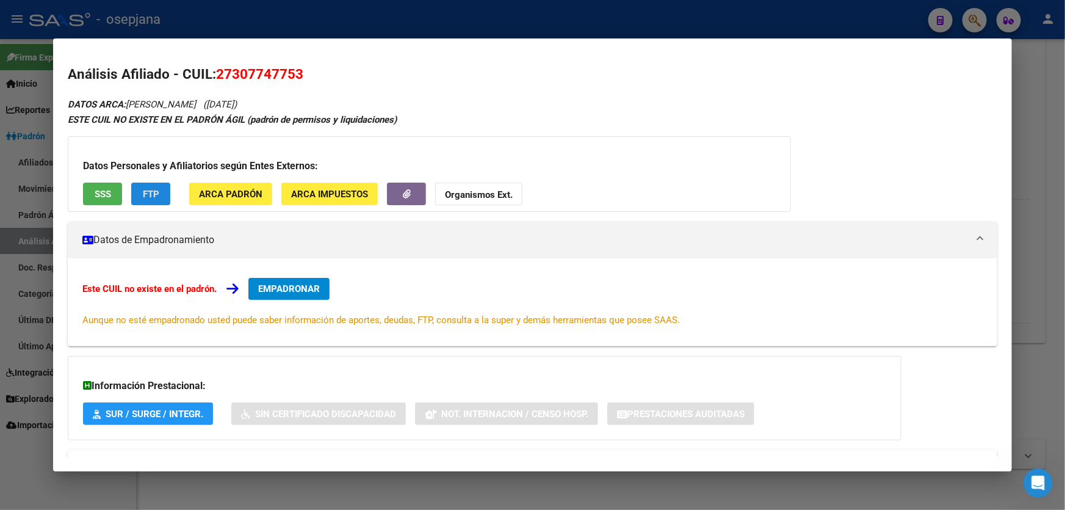
click at [139, 192] on button "FTP" at bounding box center [150, 194] width 39 height 23
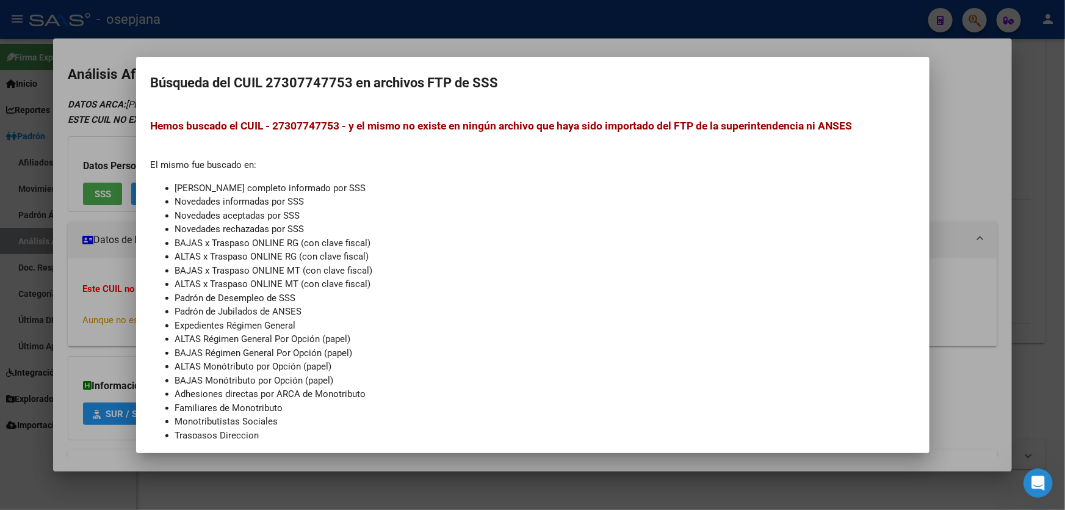
click at [1065, 147] on div at bounding box center [532, 255] width 1065 height 510
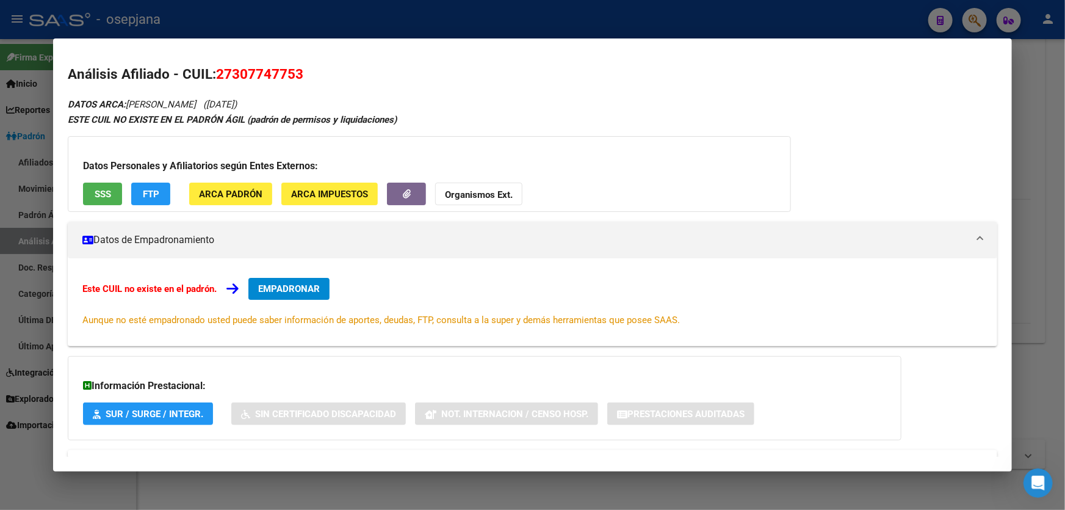
click at [599, 24] on div at bounding box center [532, 255] width 1065 height 510
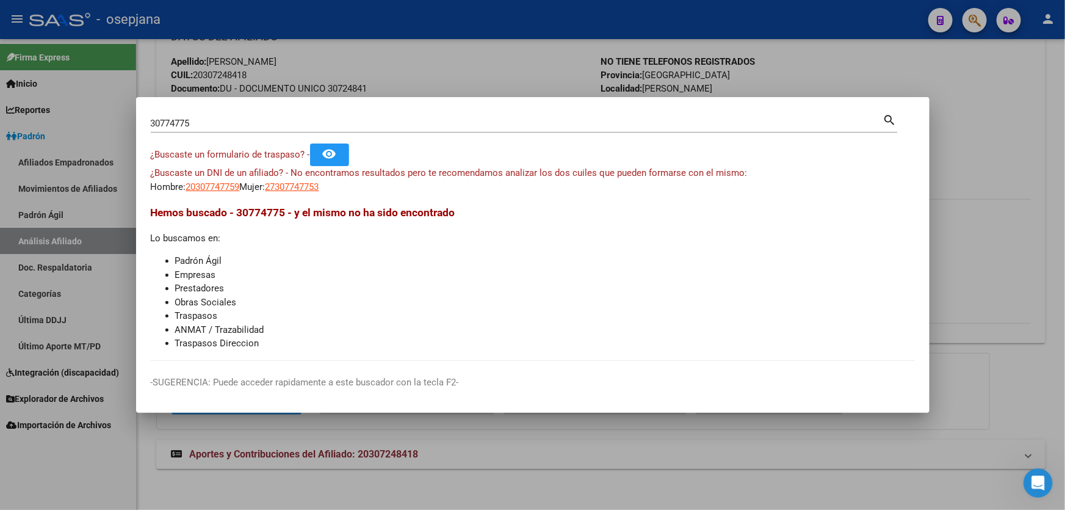
click at [416, 99] on mat-dialog-container "30774775 Buscar (apellido, dni, cuil, nro traspaso, cuit, obra social) search ¿…" at bounding box center [533, 255] width 794 height 316
click at [458, 61] on div at bounding box center [532, 255] width 1065 height 510
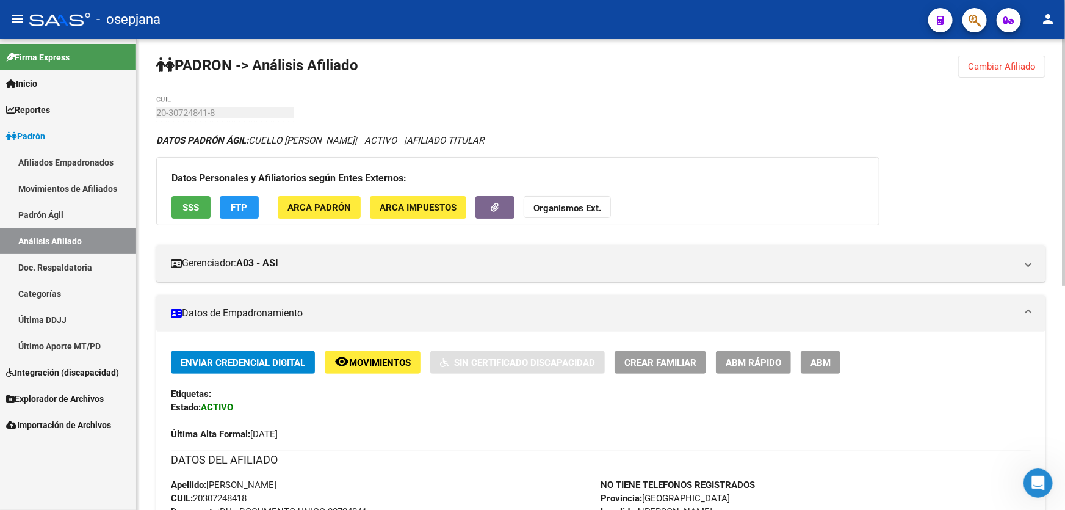
scroll to position [0, 0]
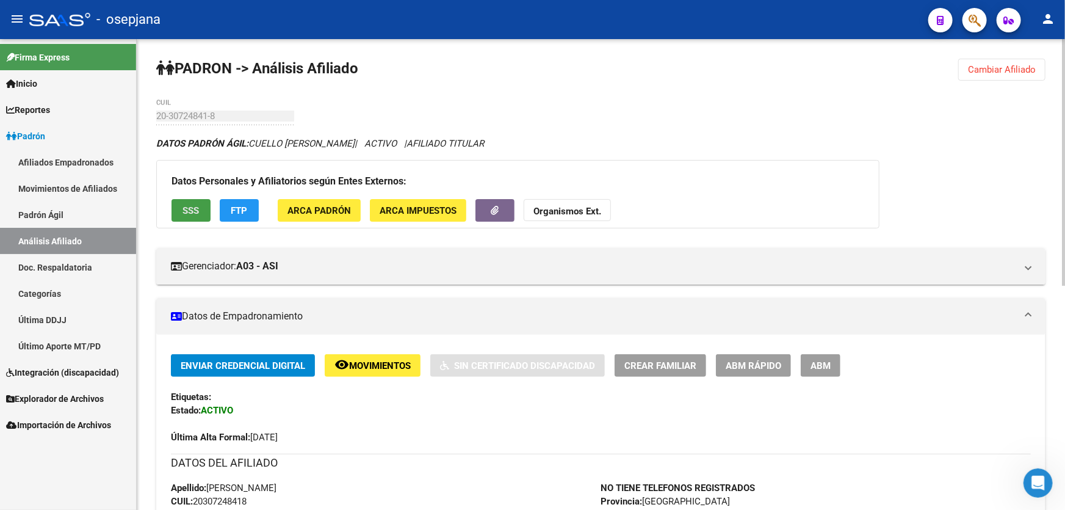
click at [183, 205] on span "SSS" at bounding box center [191, 210] width 16 height 11
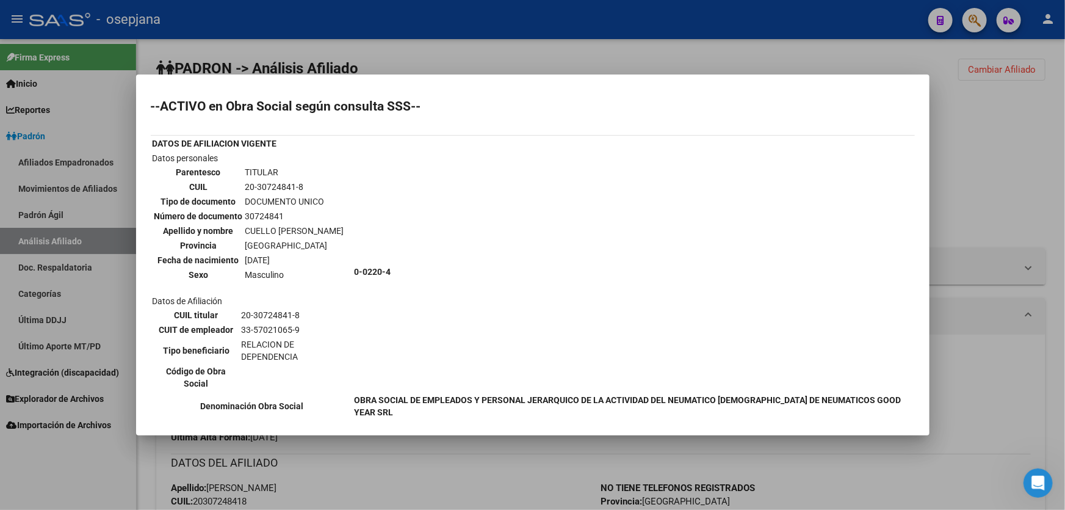
scroll to position [277, 0]
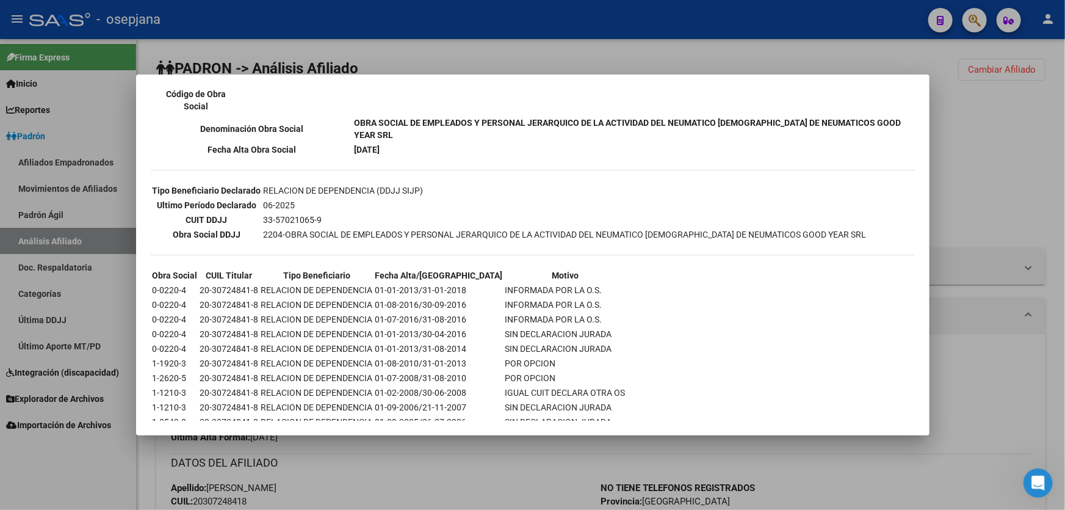
click at [1065, 257] on div at bounding box center [532, 255] width 1065 height 510
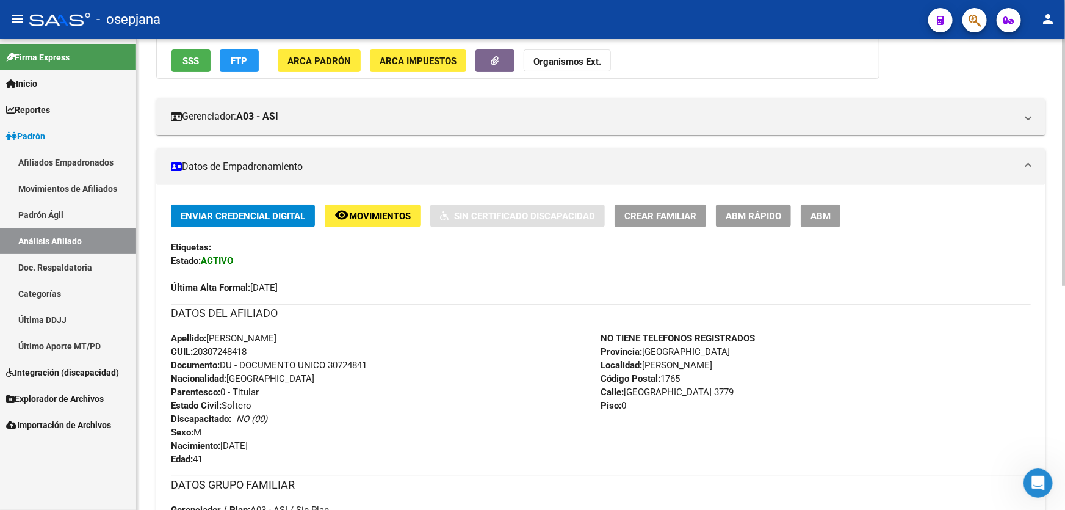
scroll to position [222, 0]
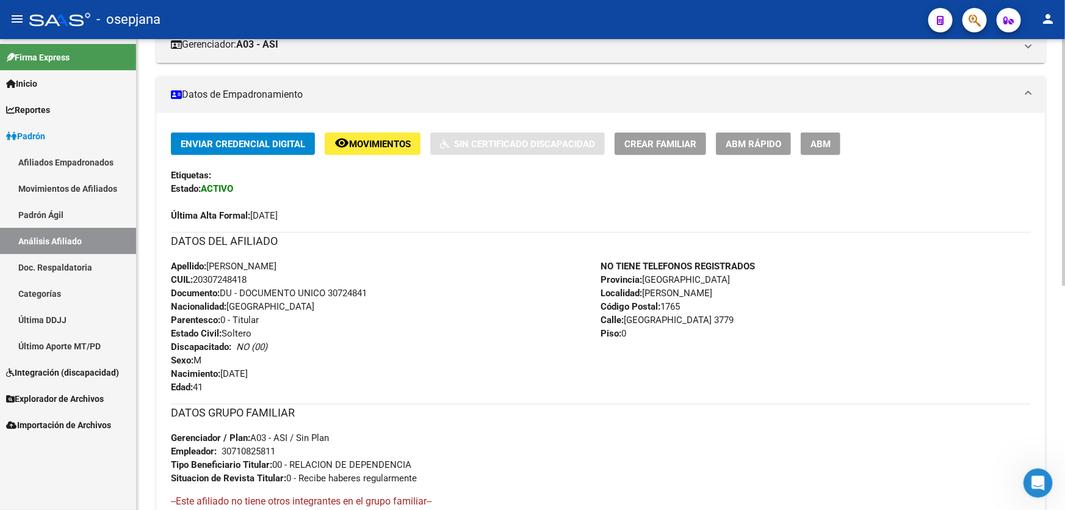
drag, startPoint x: 254, startPoint y: 279, endPoint x: 195, endPoint y: 280, distance: 58.6
click at [195, 280] on div "Apellido: CESAR LUIS CUELLO CUIL: 20307248418 Documento: DU - DOCUMENTO UNICO 3…" at bounding box center [386, 326] width 430 height 134
copy span "20307248418"
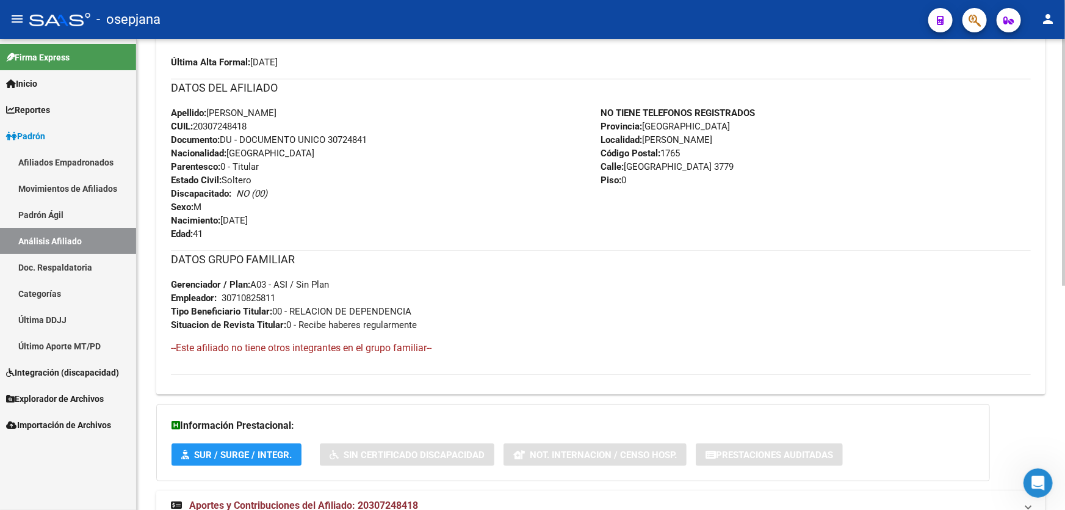
scroll to position [426, 0]
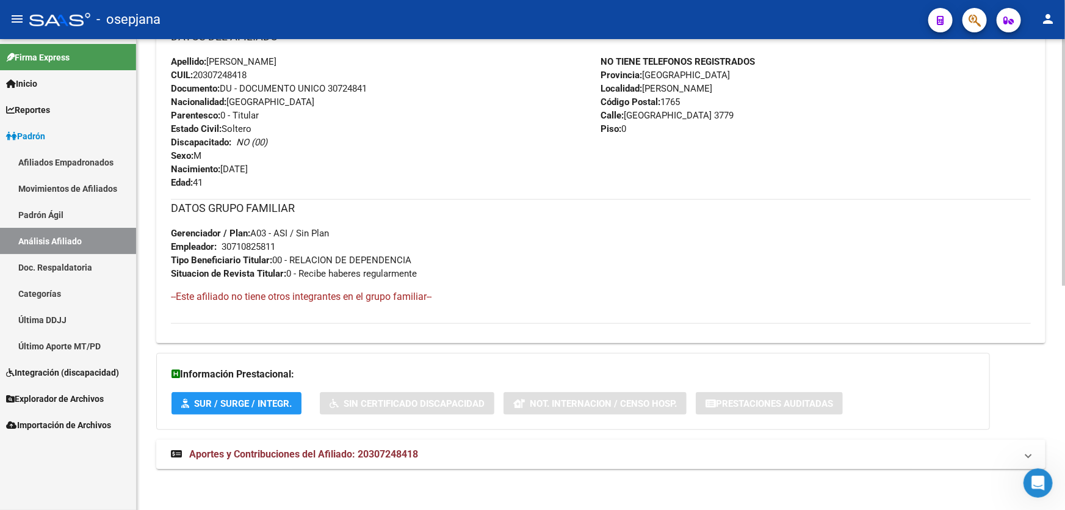
click at [637, 467] on mat-expansion-panel-header "Aportes y Contribuciones del Afiliado: 20307248418" at bounding box center [600, 454] width 889 height 29
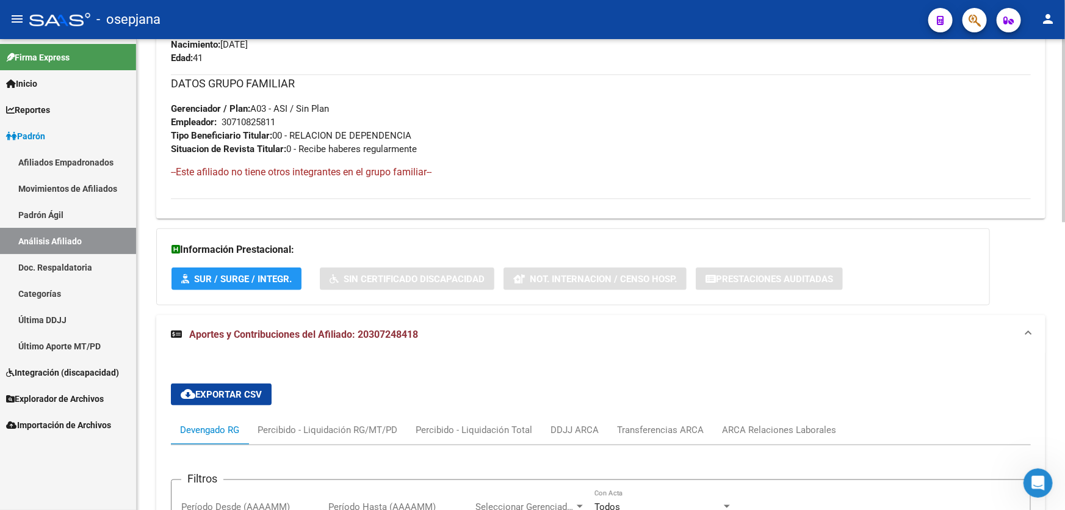
scroll to position [609, 0]
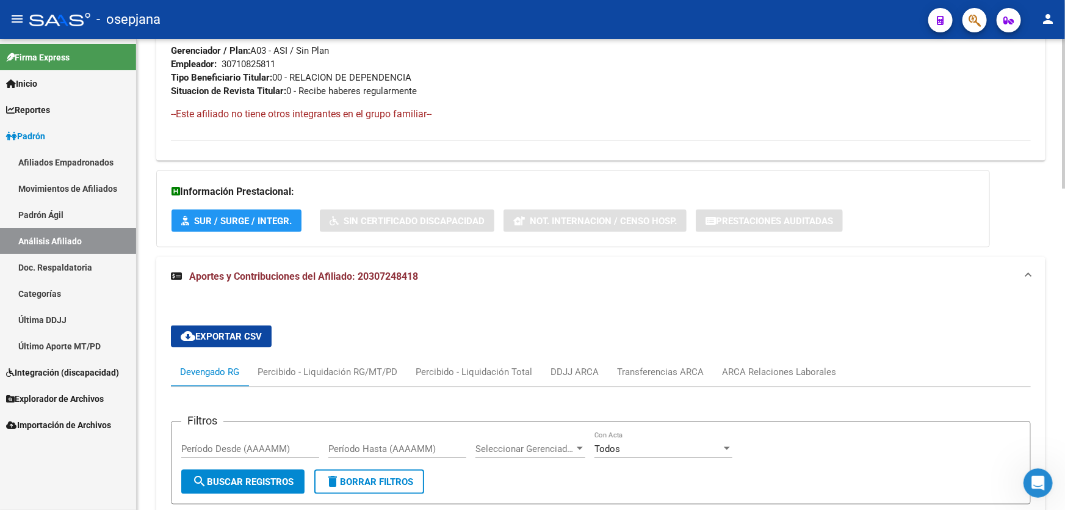
click at [772, 369] on div "ARCA Relaciones Laborales" at bounding box center [779, 371] width 114 height 13
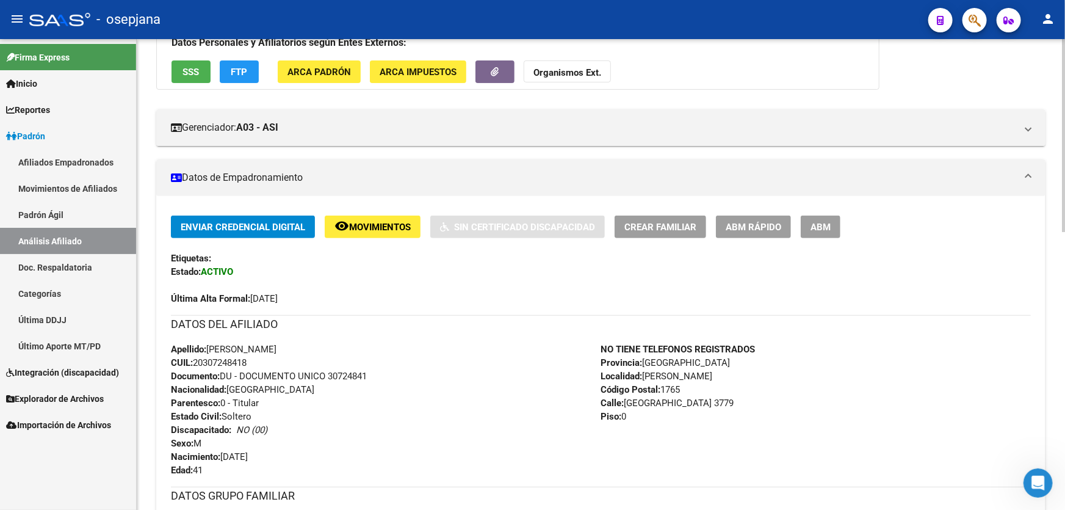
scroll to position [0, 0]
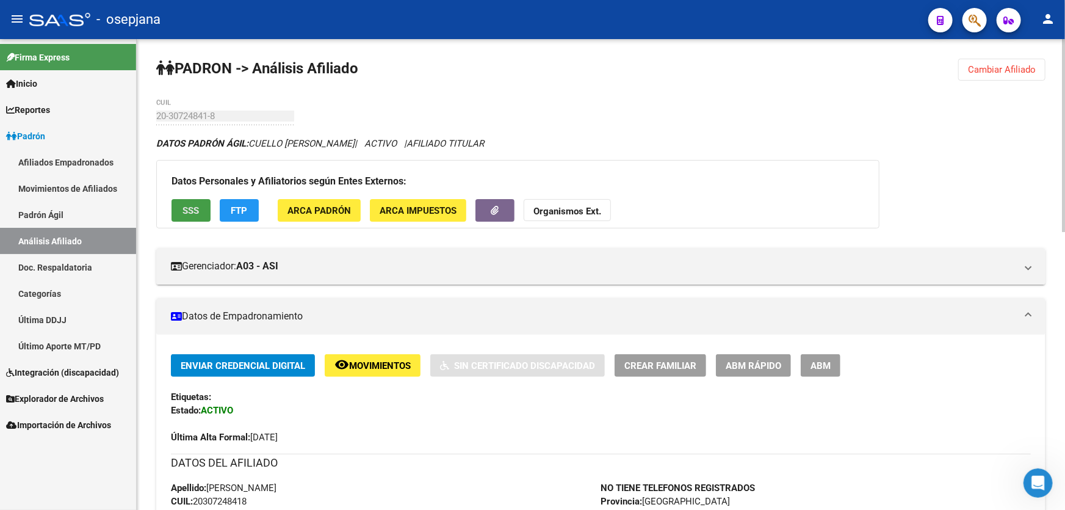
click at [208, 206] on button "SSS" at bounding box center [191, 210] width 39 height 23
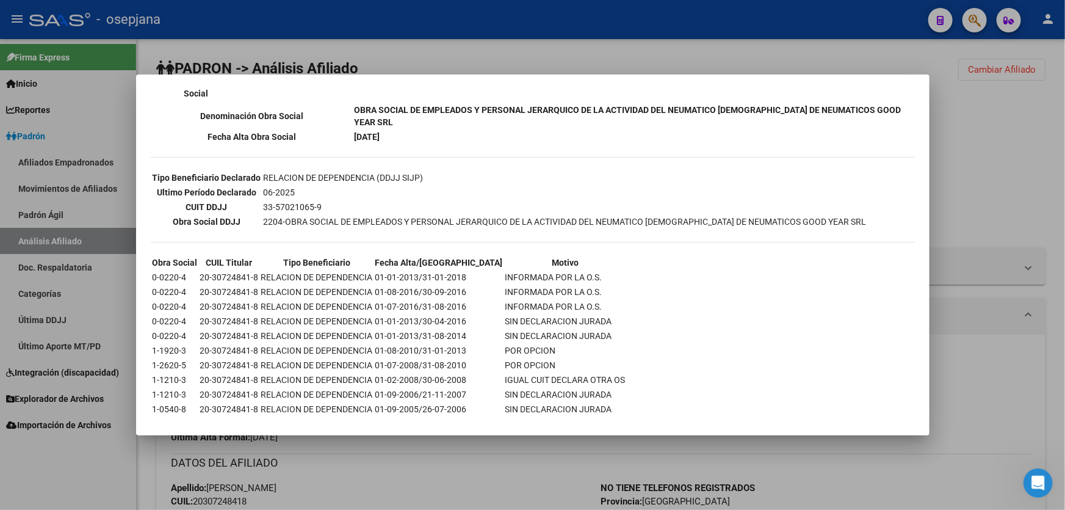
scroll to position [306, 0]
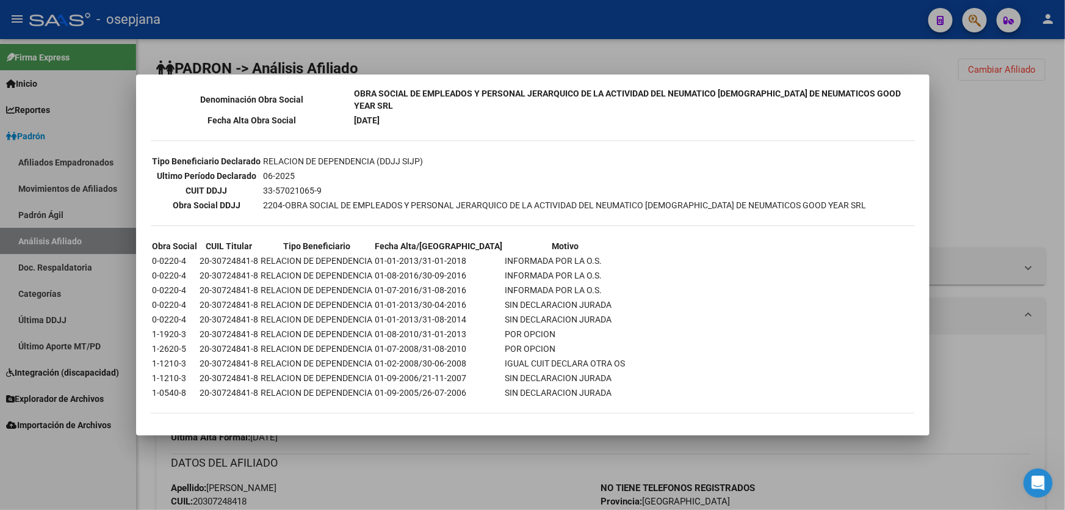
click at [981, 176] on div at bounding box center [532, 255] width 1065 height 510
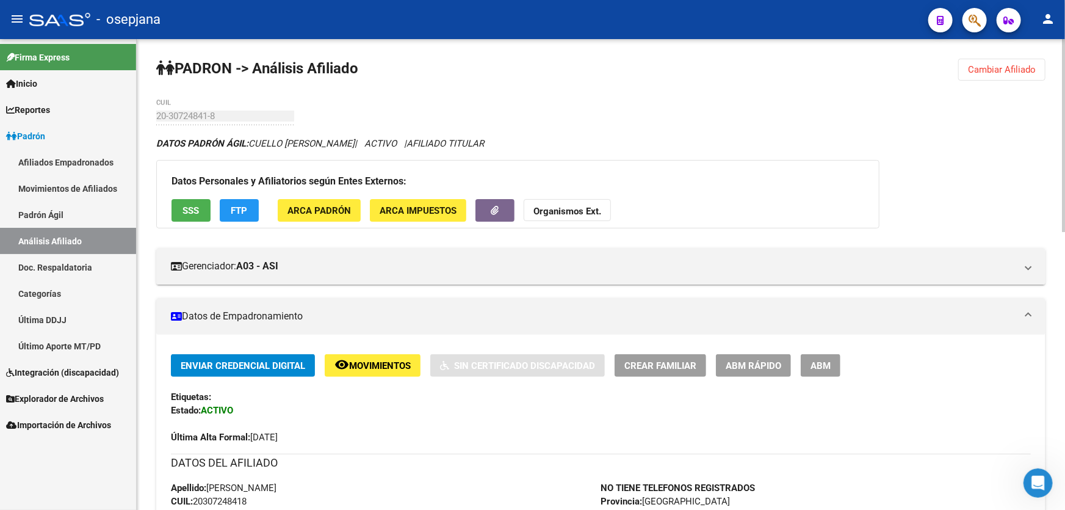
click at [585, 206] on strong "Organismos Ext." at bounding box center [568, 211] width 68 height 11
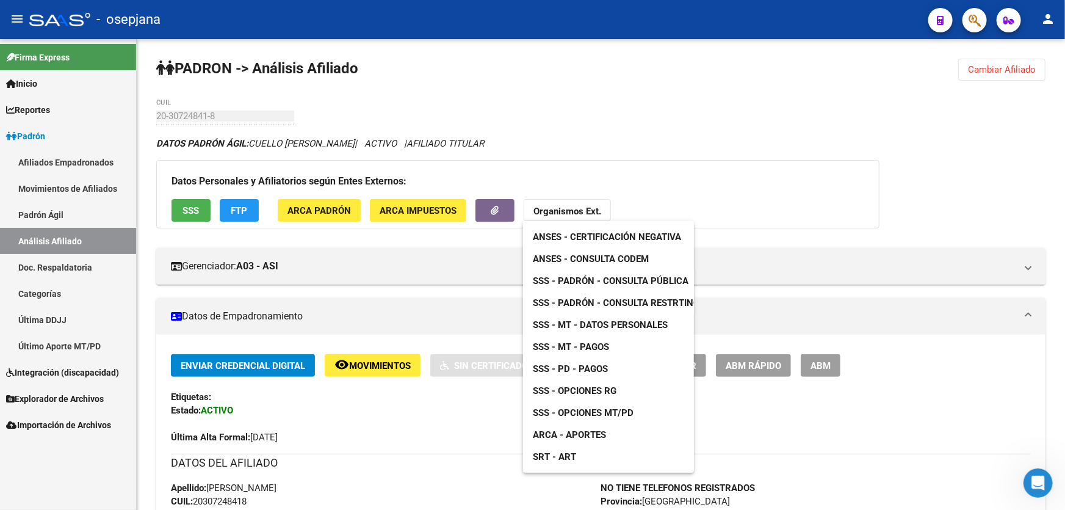
click at [606, 390] on span "SSS - Opciones RG" at bounding box center [575, 390] width 84 height 11
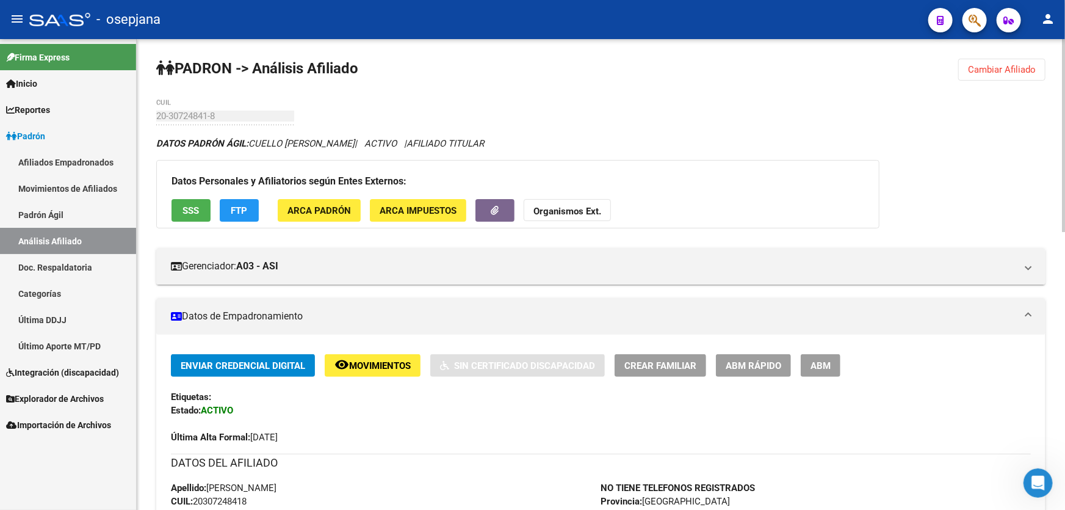
click at [197, 214] on span "SSS" at bounding box center [191, 210] width 16 height 11
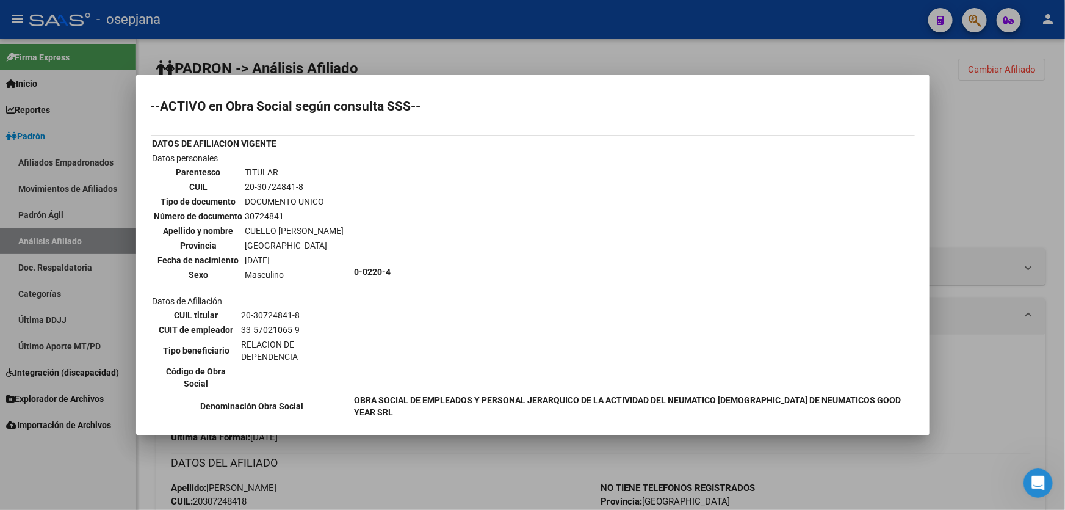
click at [1049, 192] on div at bounding box center [532, 255] width 1065 height 510
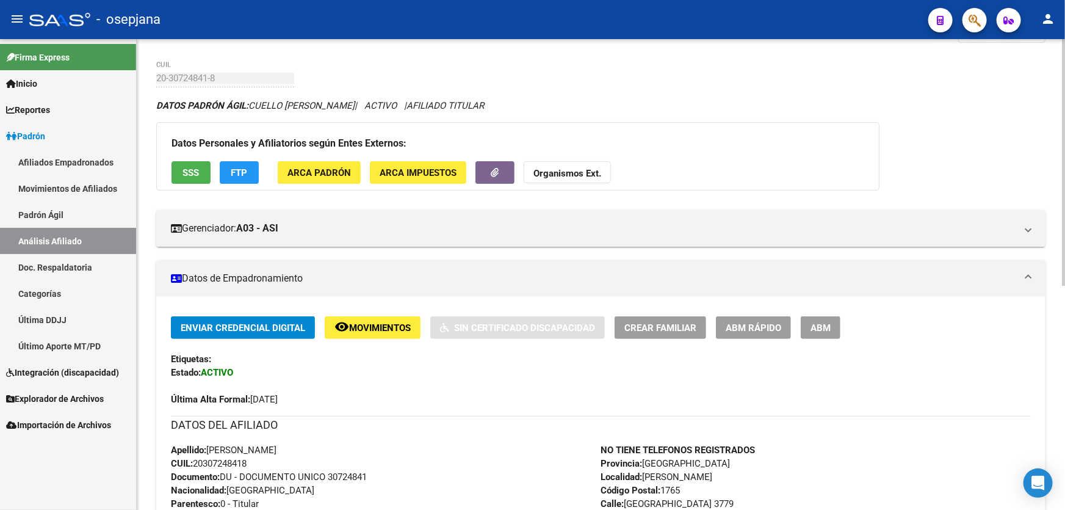
scroll to position [166, 0]
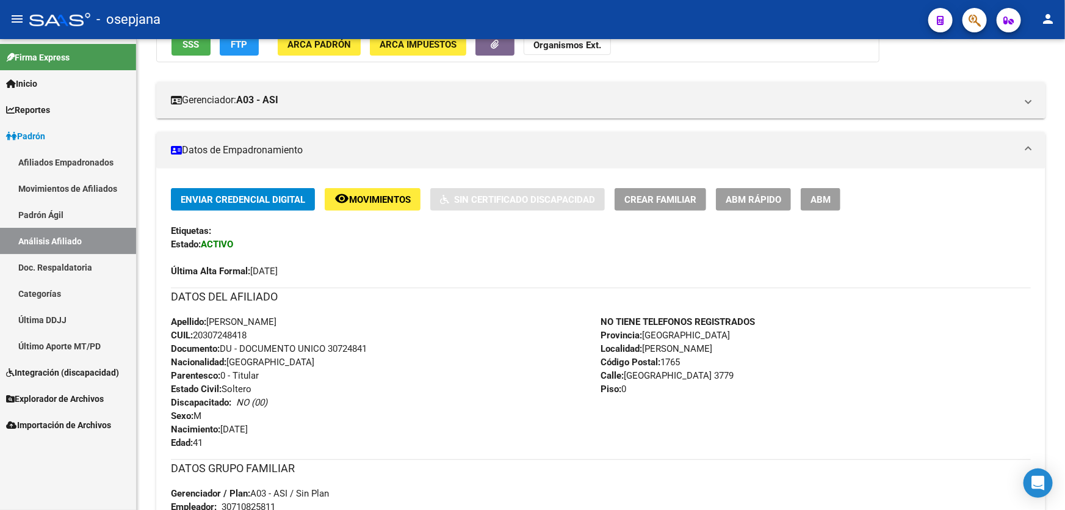
click at [44, 480] on div "Firma Express Inicio Calendario SSS Instructivos Contacto OS Reportes Padrón Tr…" at bounding box center [68, 274] width 136 height 471
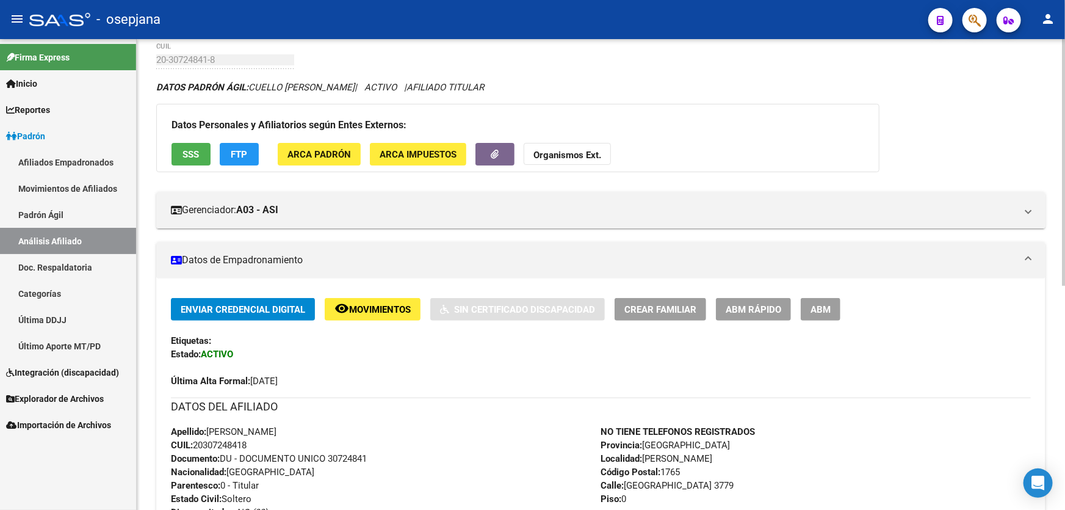
scroll to position [0, 0]
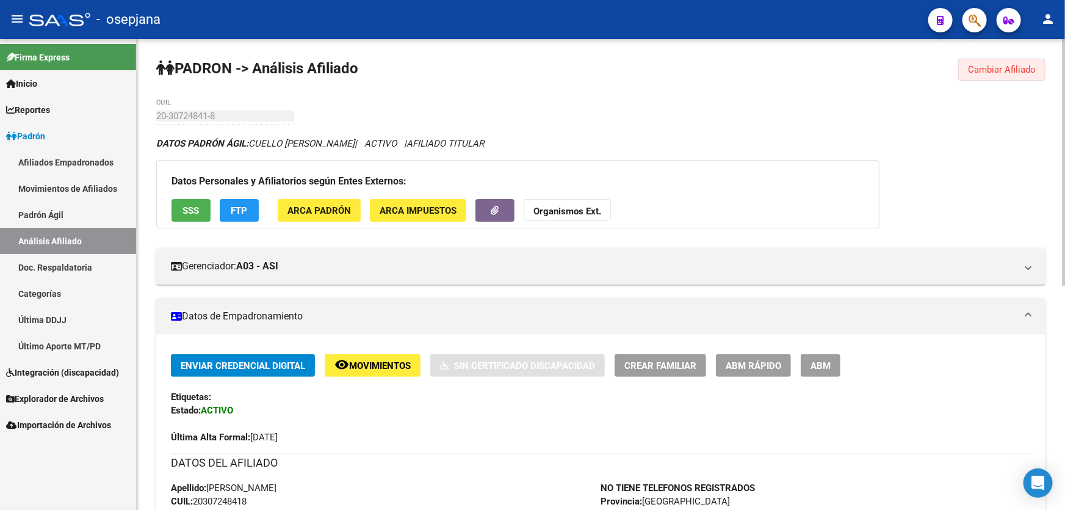
click at [977, 73] on span "Cambiar Afiliado" at bounding box center [1002, 69] width 68 height 11
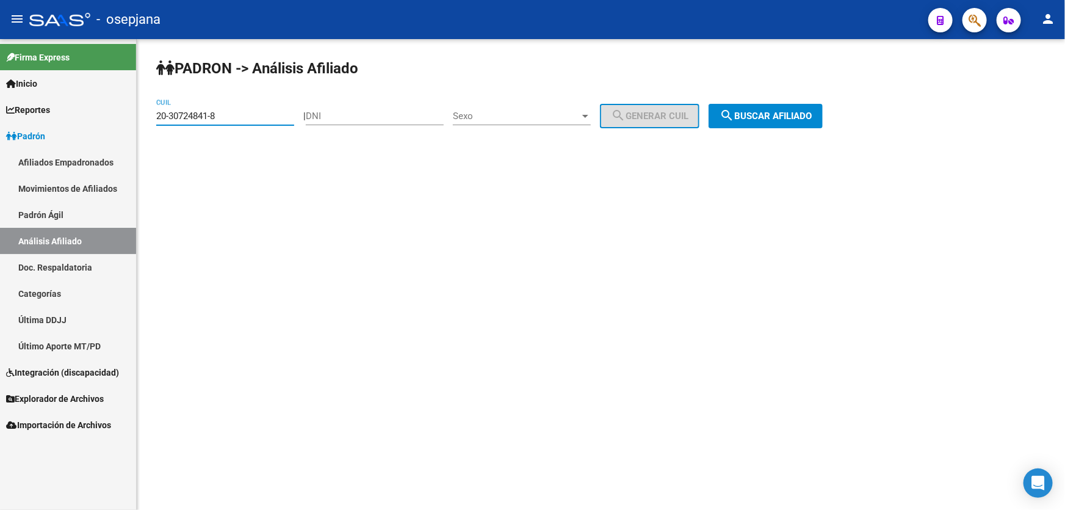
drag, startPoint x: 255, startPoint y: 118, endPoint x: 0, endPoint y: 124, distance: 254.6
click at [0, 123] on mat-sidenav-container "Firma Express Inicio Calendario SSS Instructivos Contacto OS Reportes Padrón Tr…" at bounding box center [532, 274] width 1065 height 471
paste input "7123620-2"
click at [814, 121] on button "search Buscar afiliado" at bounding box center [766, 116] width 114 height 24
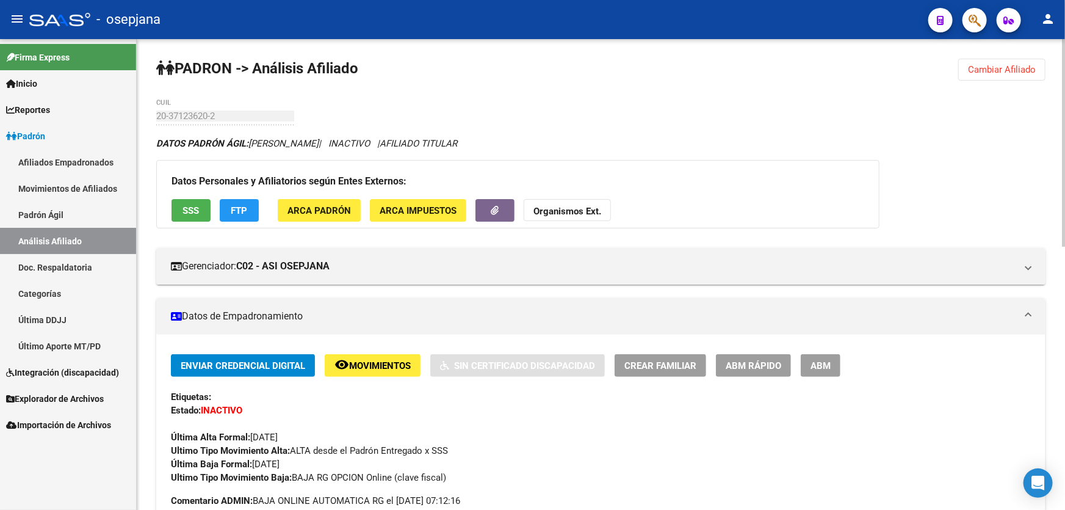
click at [1013, 62] on button "Cambiar Afiliado" at bounding box center [1001, 70] width 87 height 22
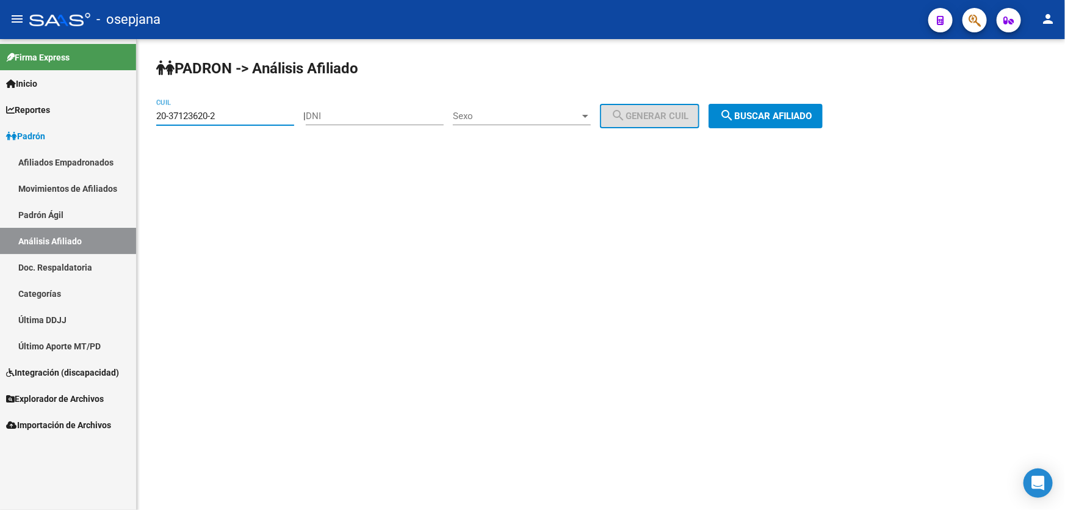
drag, startPoint x: 232, startPoint y: 115, endPoint x: 132, endPoint y: 127, distance: 100.2
click at [132, 127] on mat-sidenav-container "Firma Express Inicio Calendario SSS Instructivos Contacto OS Reportes Padrón Tr…" at bounding box center [532, 274] width 1065 height 471
paste input
click at [781, 117] on span "search Buscar afiliado" at bounding box center [766, 115] width 92 height 11
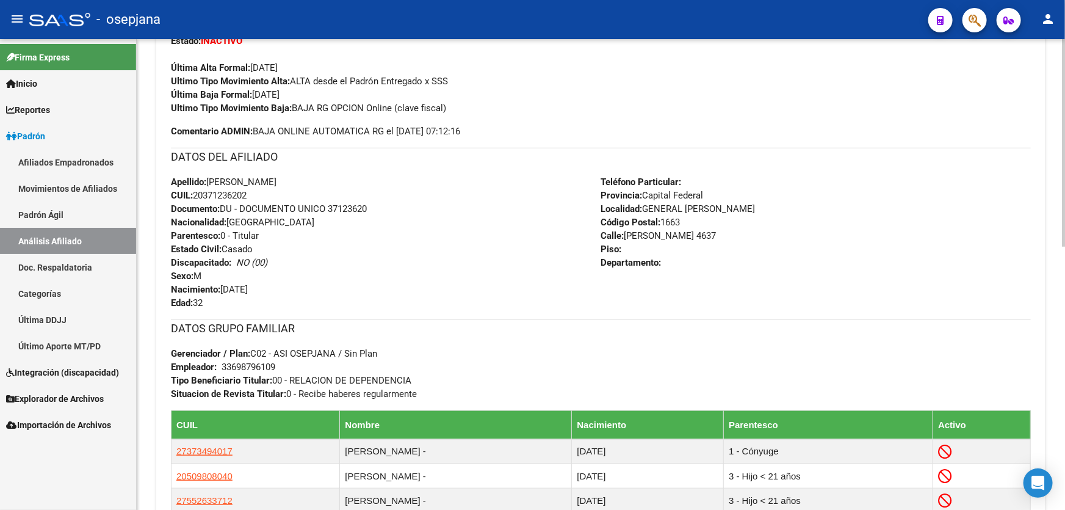
scroll to position [388, 0]
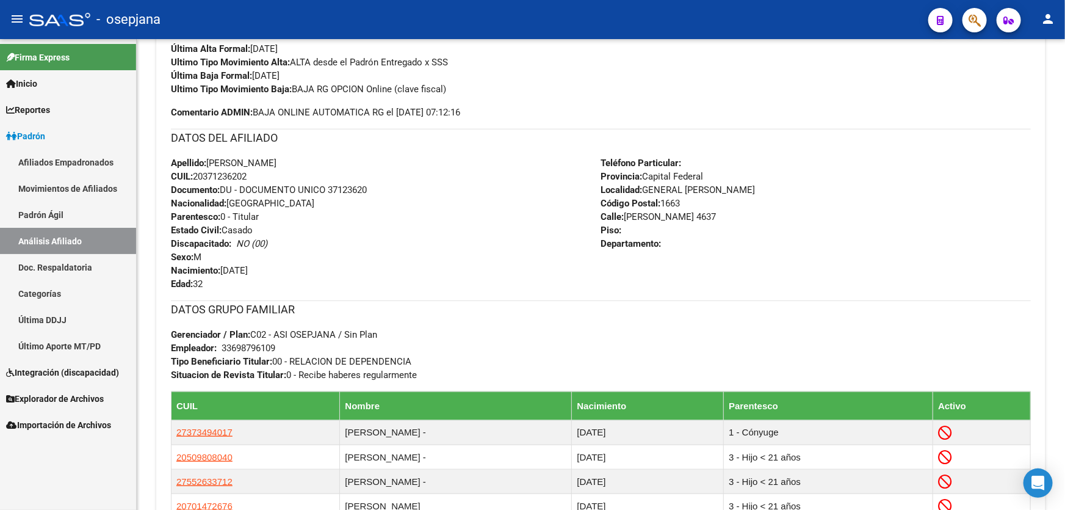
click at [61, 458] on div "Firma Express Inicio Calendario SSS Instructivos Contacto OS Reportes Padrón Tr…" at bounding box center [68, 274] width 136 height 471
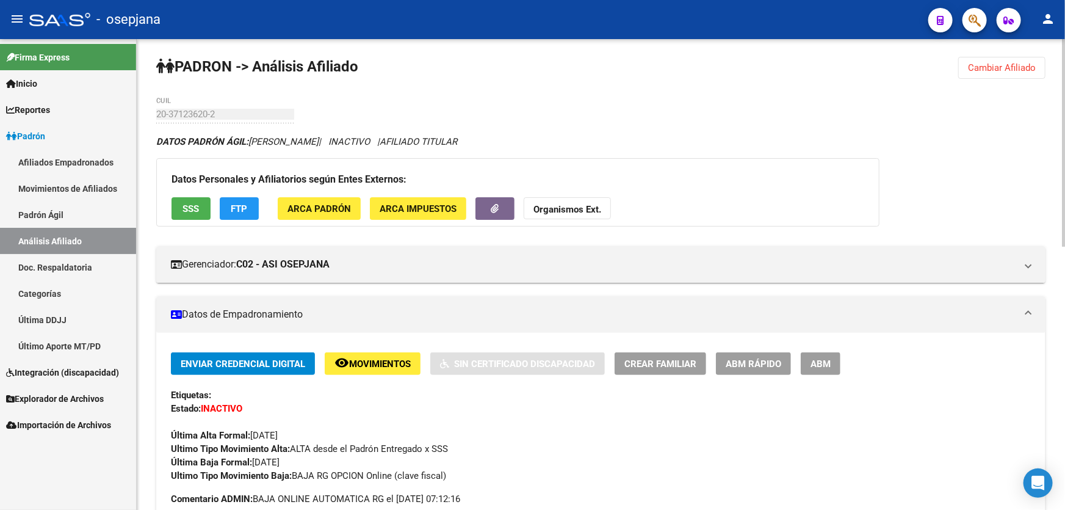
scroll to position [0, 0]
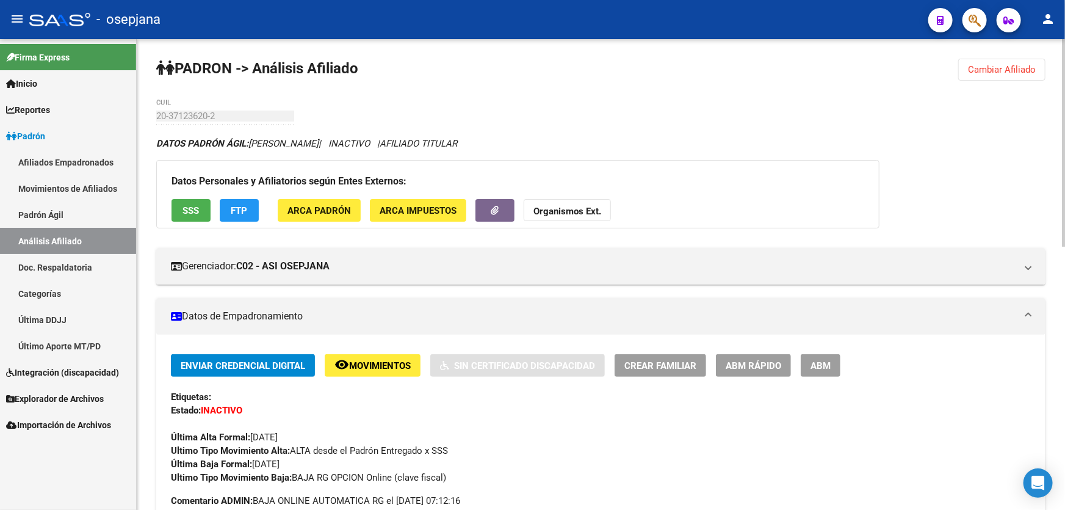
click at [1030, 65] on span "Cambiar Afiliado" at bounding box center [1002, 69] width 68 height 11
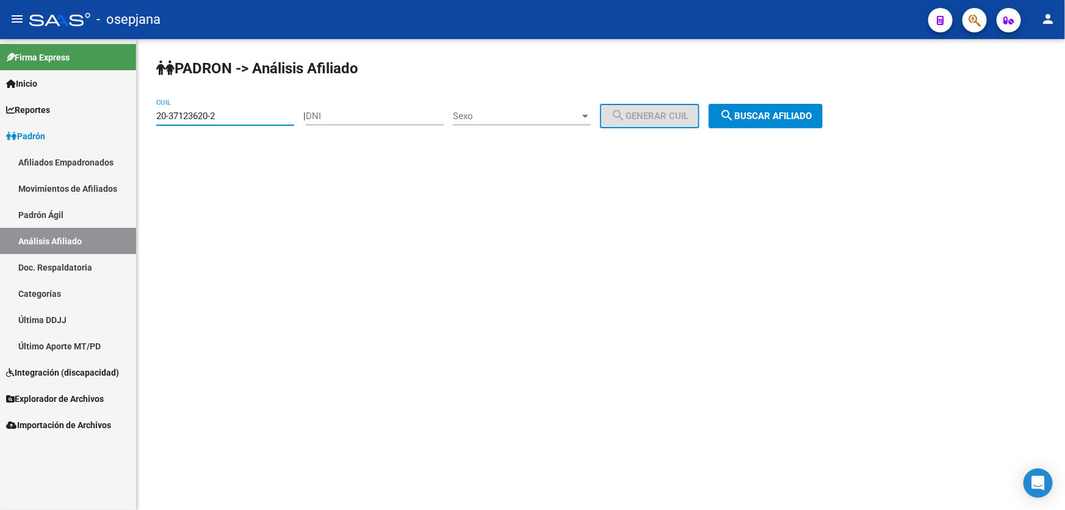
drag, startPoint x: 253, startPoint y: 114, endPoint x: 0, endPoint y: 146, distance: 255.3
click at [0, 144] on mat-sidenav-container "Firma Express Inicio Calendario SSS Instructivos Contacto OS Reportes Padrón Tr…" at bounding box center [532, 274] width 1065 height 471
paste input "2989726-6"
click at [794, 120] on span "search Buscar afiliado" at bounding box center [766, 115] width 92 height 11
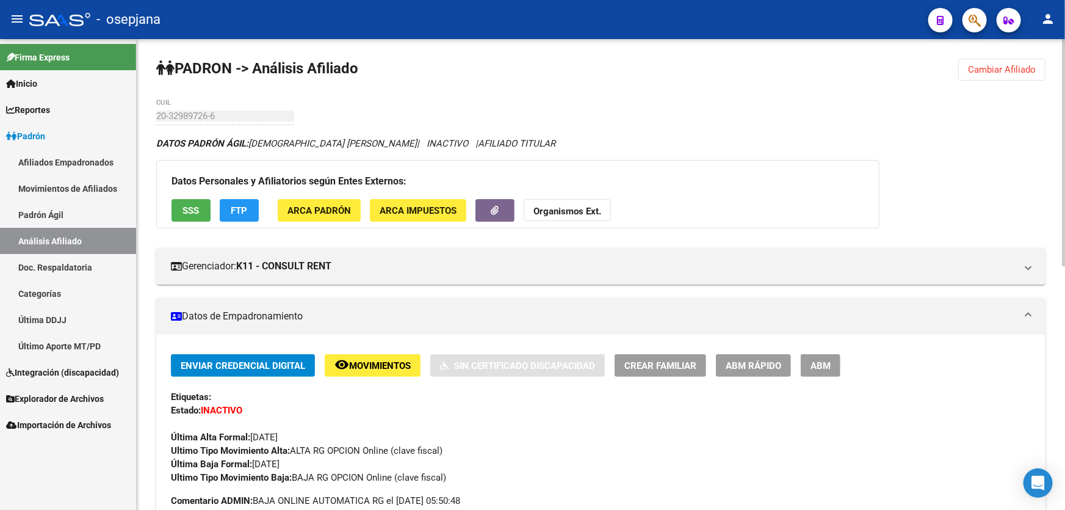
click at [193, 214] on span "SSS" at bounding box center [191, 210] width 16 height 11
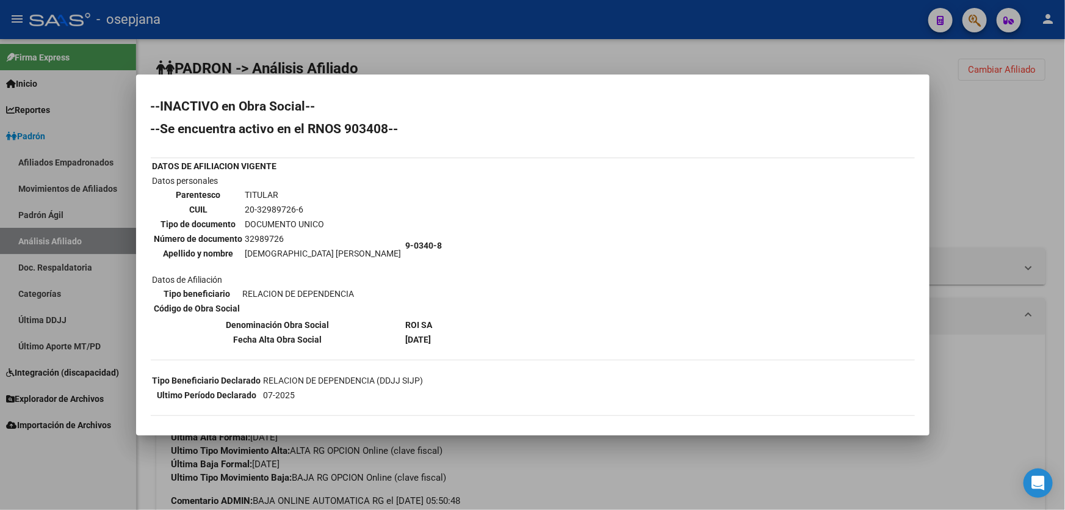
click at [1065, 176] on div at bounding box center [532, 255] width 1065 height 510
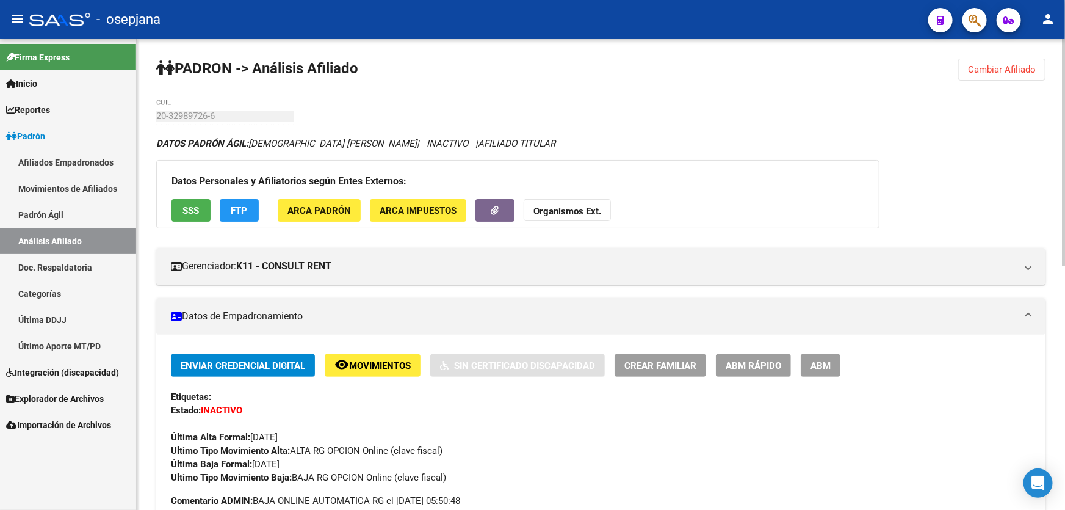
click at [1011, 60] on button "Cambiar Afiliado" at bounding box center [1001, 70] width 87 height 22
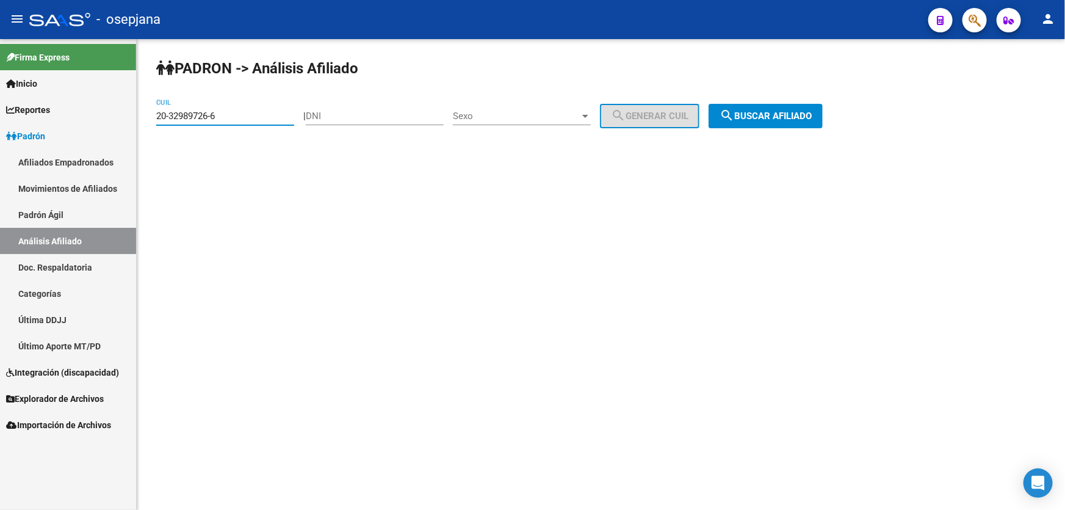
drag, startPoint x: 240, startPoint y: 115, endPoint x: 137, endPoint y: 119, distance: 103.2
click at [137, 119] on div "PADRON -> Análisis Afiliado 20-32989726-6 CUIL | DNI Sexo Sexo search Generar C…" at bounding box center [601, 103] width 928 height 128
click at [812, 120] on span "search Buscar afiliado" at bounding box center [766, 115] width 92 height 11
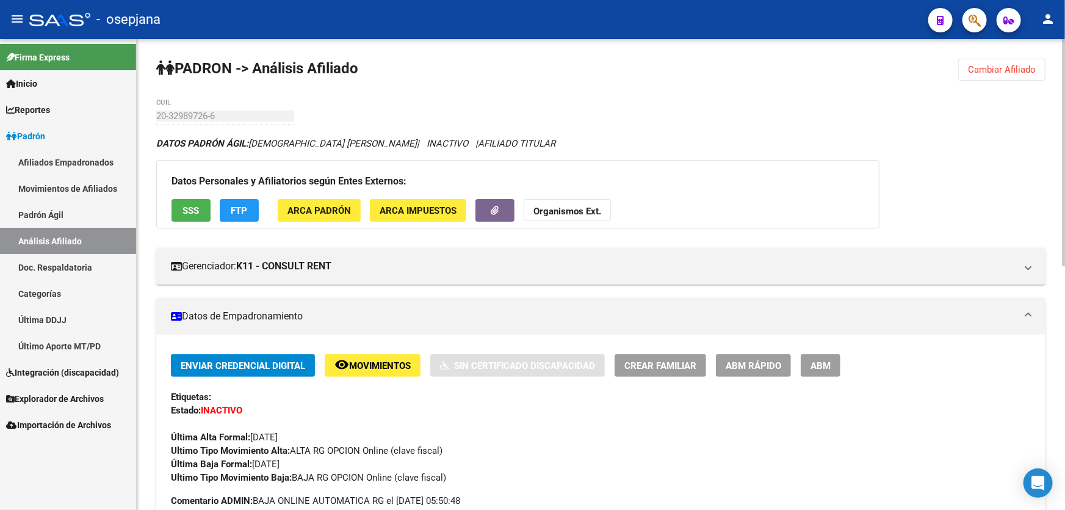
click at [1016, 66] on span "Cambiar Afiliado" at bounding box center [1002, 69] width 68 height 11
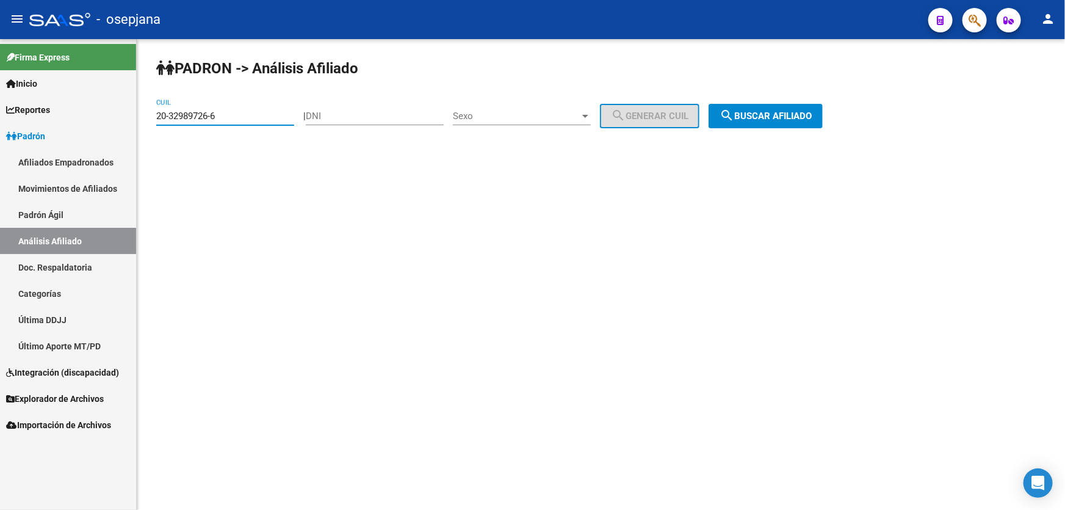
paste input "5950953-8"
click at [765, 112] on span "search Buscar afiliado" at bounding box center [766, 115] width 92 height 11
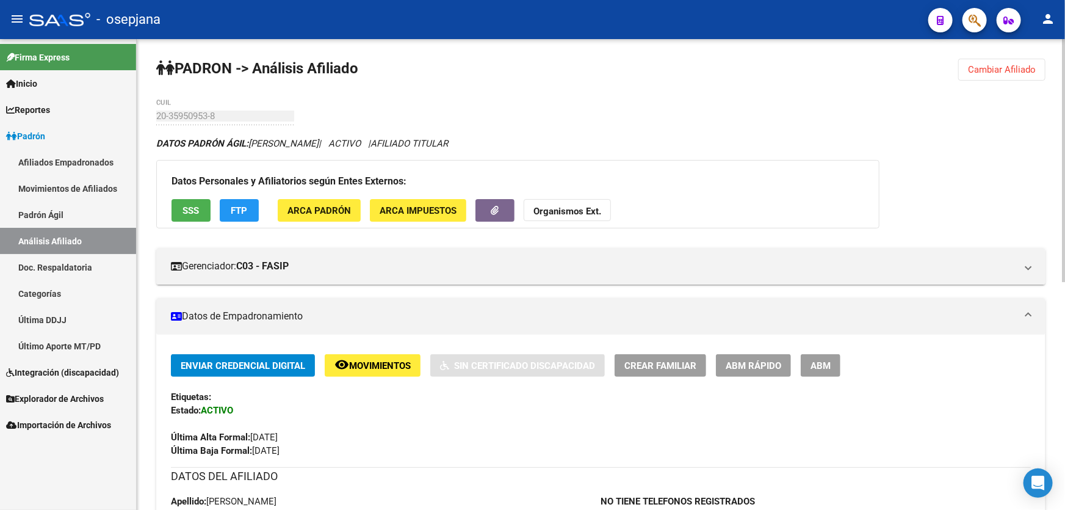
click at [991, 69] on span "Cambiar Afiliado" at bounding box center [1002, 69] width 68 height 11
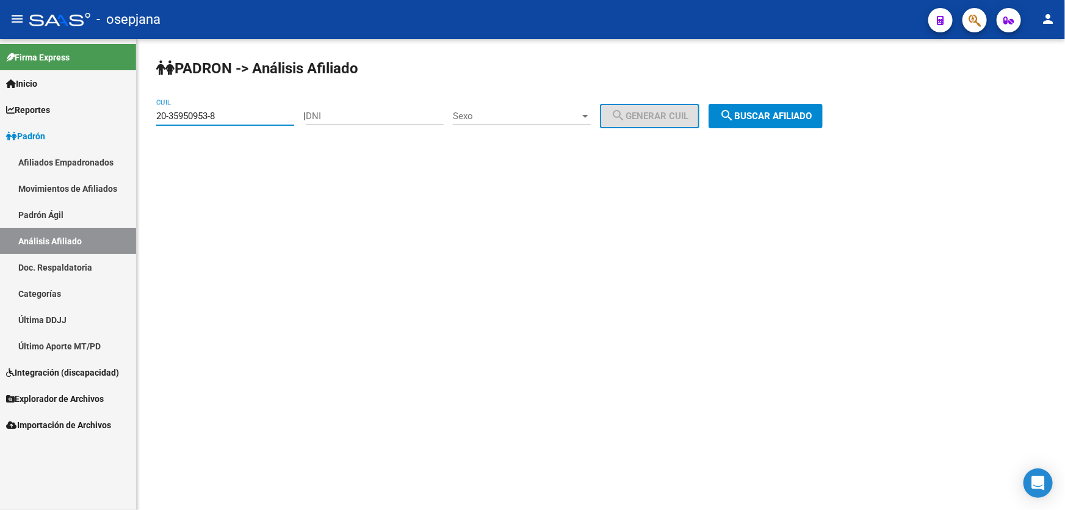
drag, startPoint x: 256, startPoint y: 114, endPoint x: 134, endPoint y: 115, distance: 122.1
click at [134, 115] on mat-sidenav-container "Firma Express Inicio Calendario SSS Instructivos Contacto OS Reportes Padrón Tr…" at bounding box center [532, 274] width 1065 height 471
paste input
click at [822, 122] on button "search Buscar afiliado" at bounding box center [766, 116] width 114 height 24
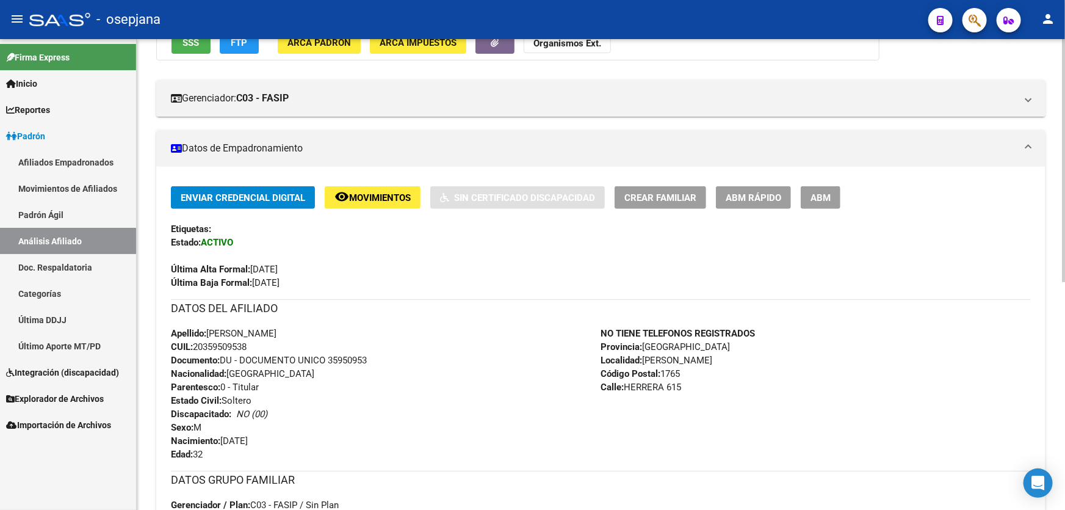
scroll to position [166, 0]
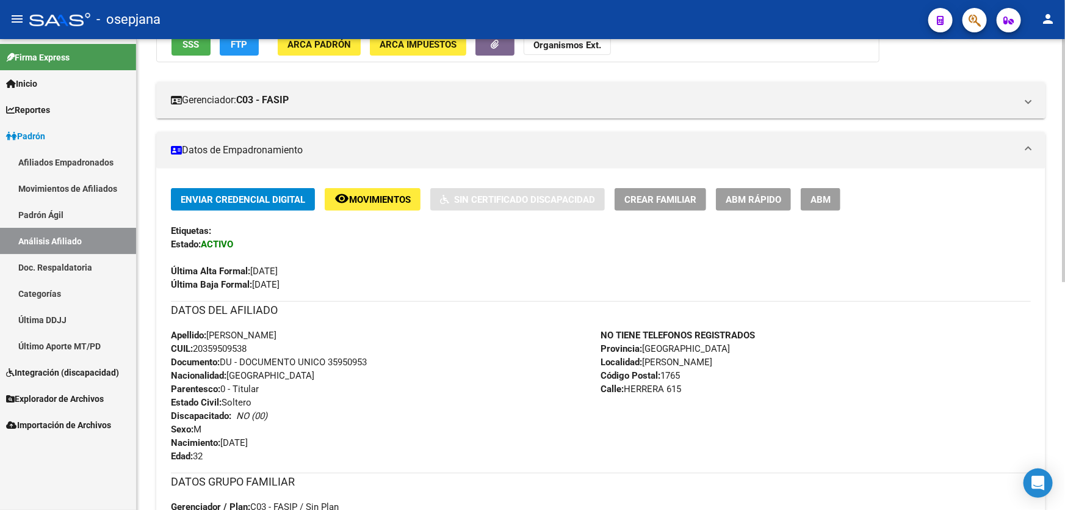
drag, startPoint x: 330, startPoint y: 357, endPoint x: 380, endPoint y: 356, distance: 50.1
click at [380, 356] on div "Apellido: [PERSON_NAME]: 20359509538 Documento: DU - DOCUMENTO UNICO 35950953 N…" at bounding box center [386, 395] width 430 height 134
copy span "35950953"
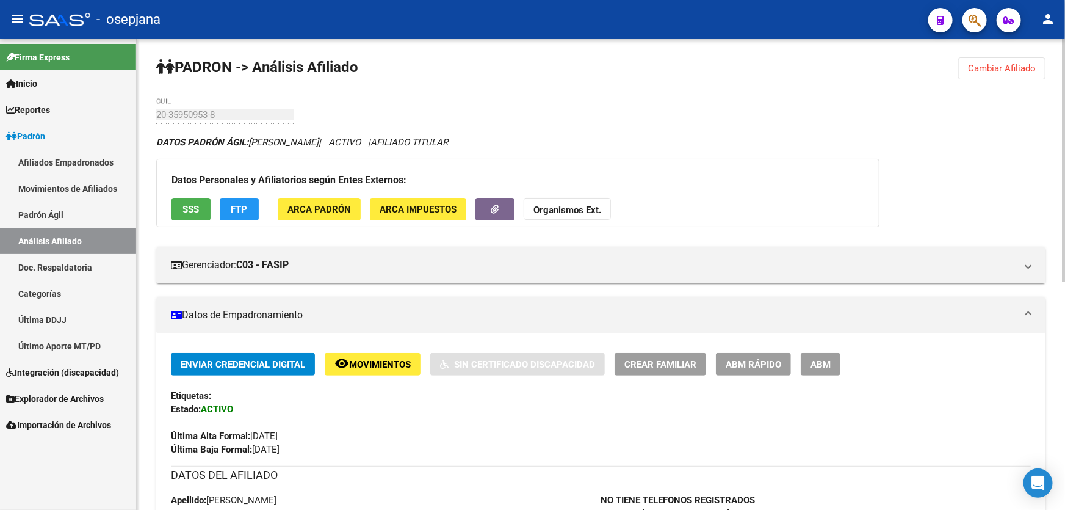
scroll to position [0, 0]
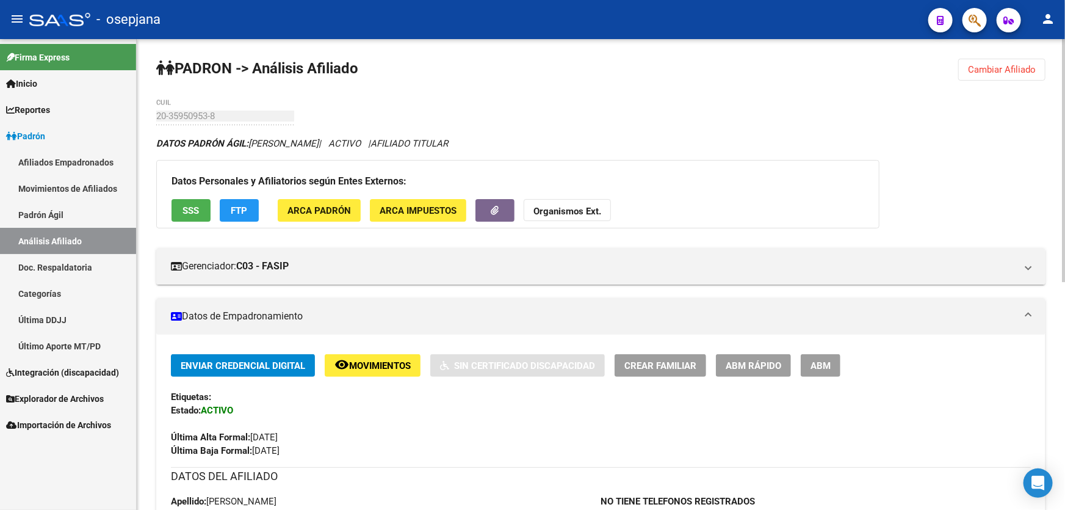
click at [992, 69] on span "Cambiar Afiliado" at bounding box center [1002, 69] width 68 height 11
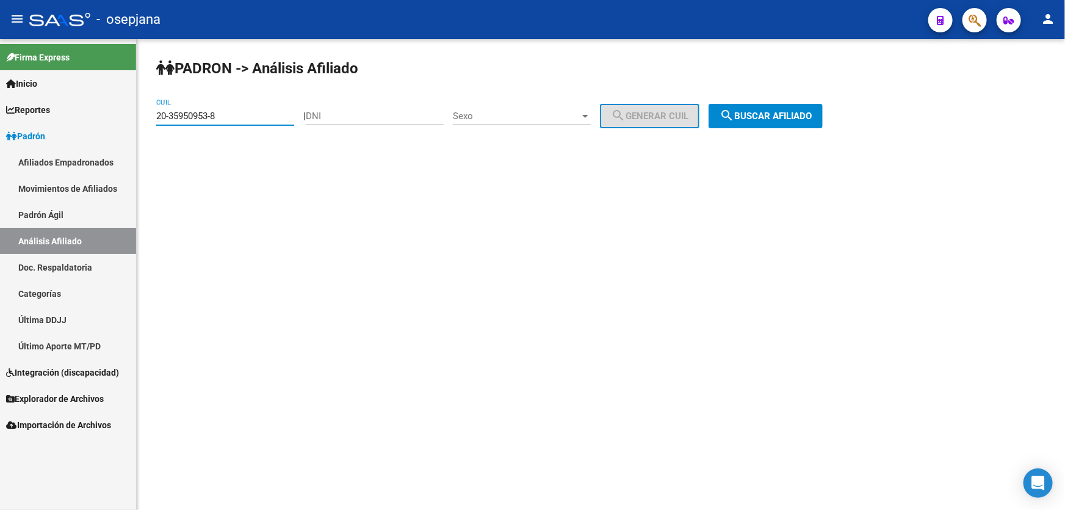
drag, startPoint x: 244, startPoint y: 118, endPoint x: 132, endPoint y: 116, distance: 112.3
click at [132, 116] on mat-sidenav-container "Firma Express Inicio Calendario SSS Instructivos Contacto OS Reportes Padrón Tr…" at bounding box center [532, 274] width 1065 height 471
paste input "7-34076613-5"
click at [783, 106] on button "search Buscar afiliado" at bounding box center [766, 116] width 114 height 24
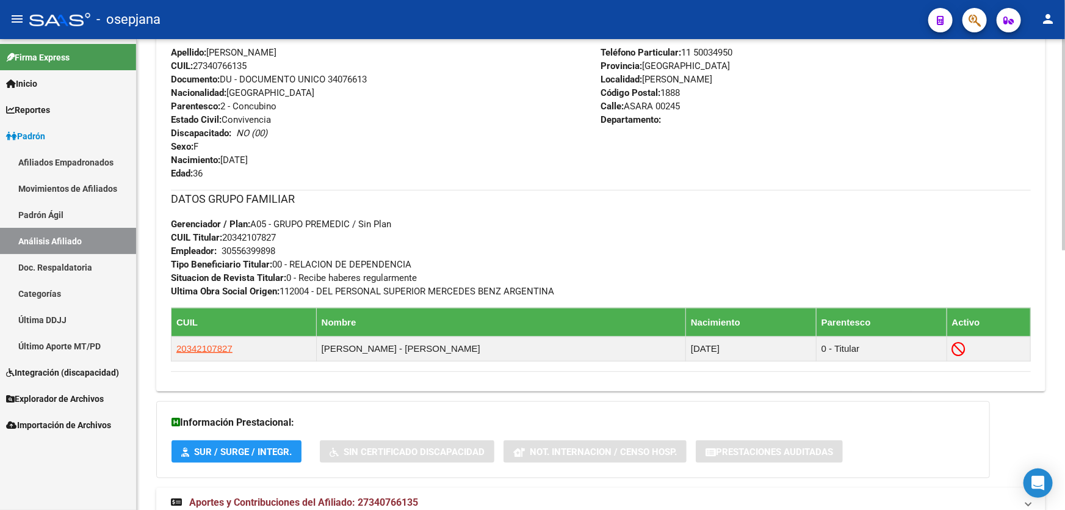
scroll to position [499, 0]
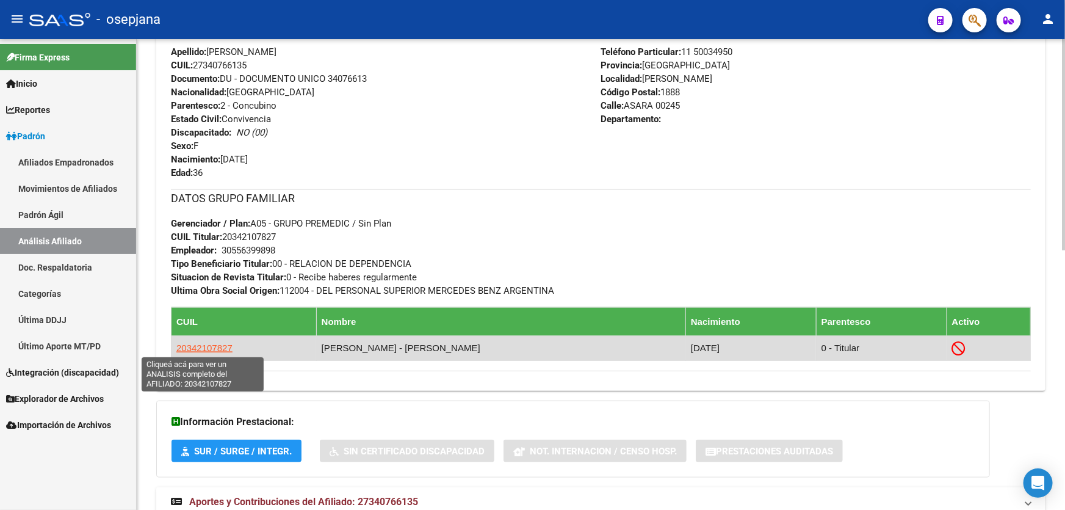
click at [207, 344] on span "20342107827" at bounding box center [204, 347] width 56 height 10
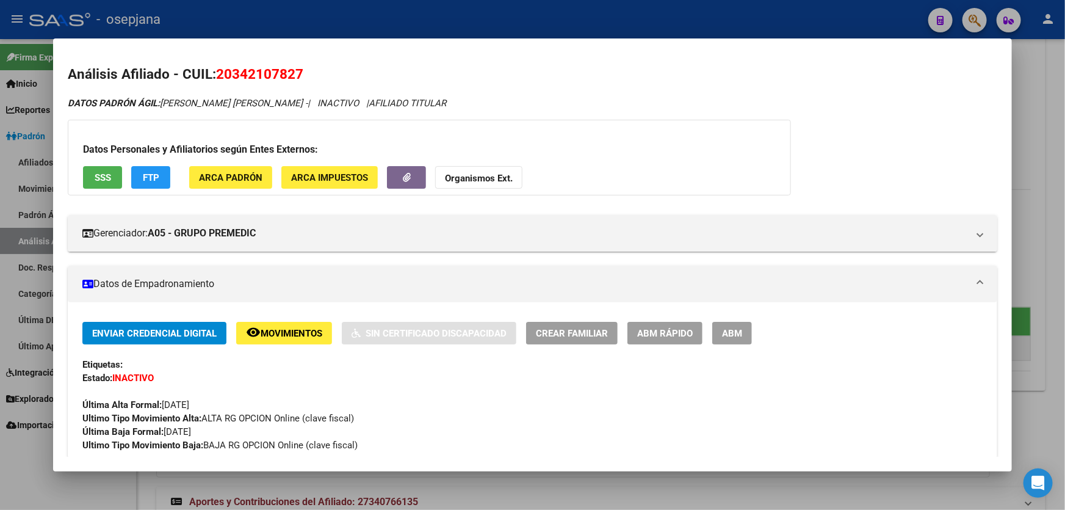
drag, startPoint x: 219, startPoint y: 73, endPoint x: 303, endPoint y: 73, distance: 84.2
click at [303, 73] on span "20342107827" at bounding box center [259, 74] width 87 height 16
copy span "20342107827"
click at [95, 173] on span "SSS" at bounding box center [103, 177] width 16 height 11
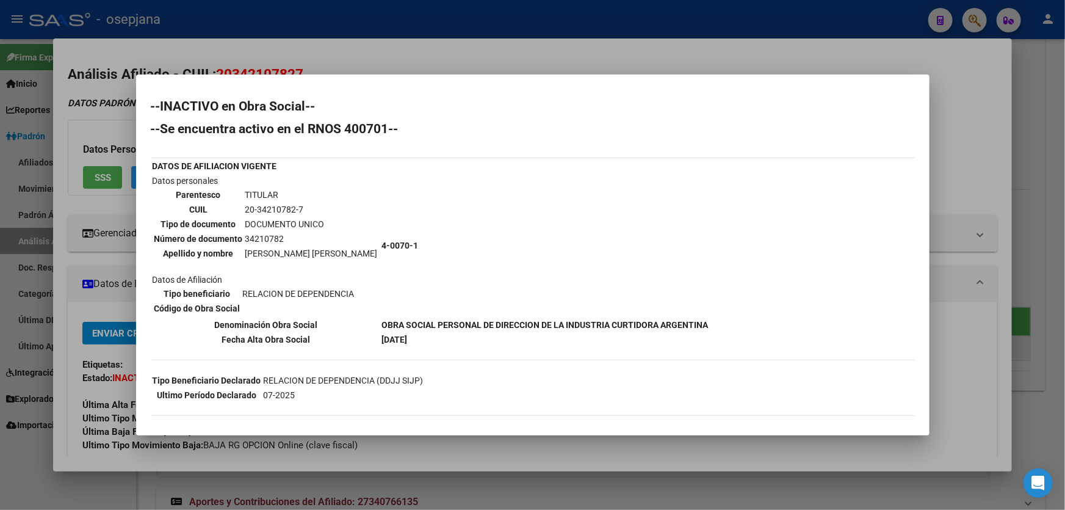
click at [1065, 250] on div at bounding box center [532, 255] width 1065 height 510
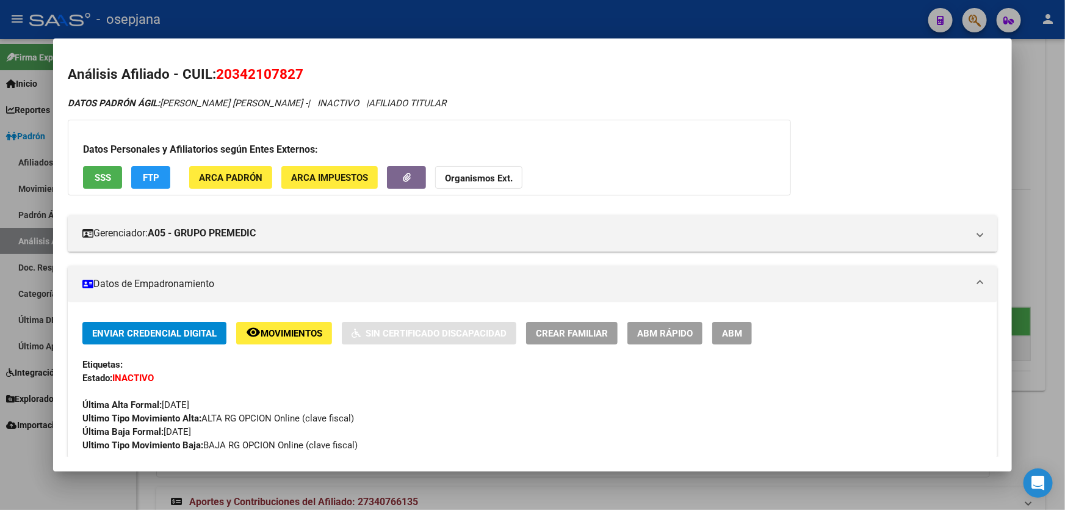
click at [1065, 250] on div at bounding box center [532, 255] width 1065 height 510
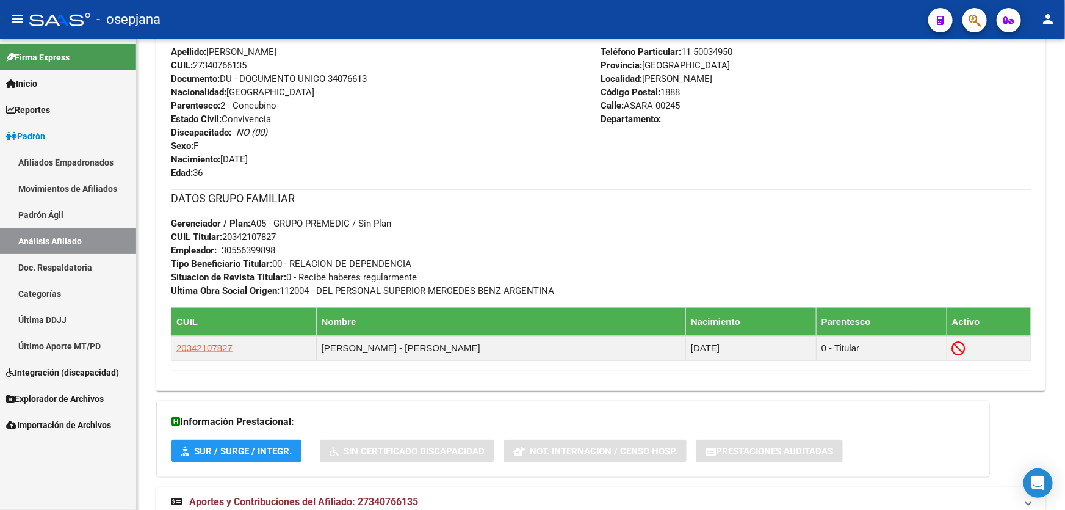
click at [81, 95] on link "Inicio" at bounding box center [68, 83] width 136 height 26
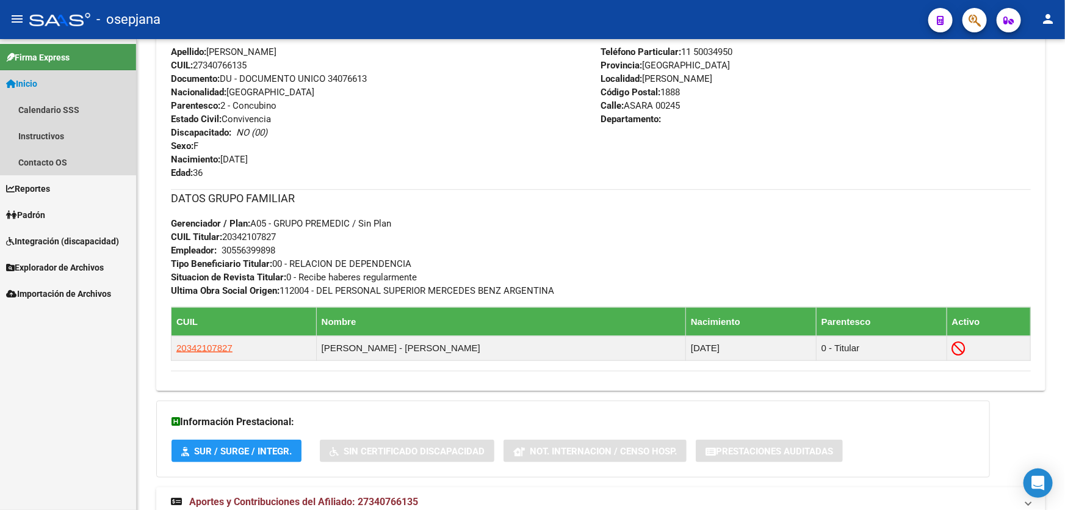
click at [81, 95] on link "Inicio" at bounding box center [68, 83] width 136 height 26
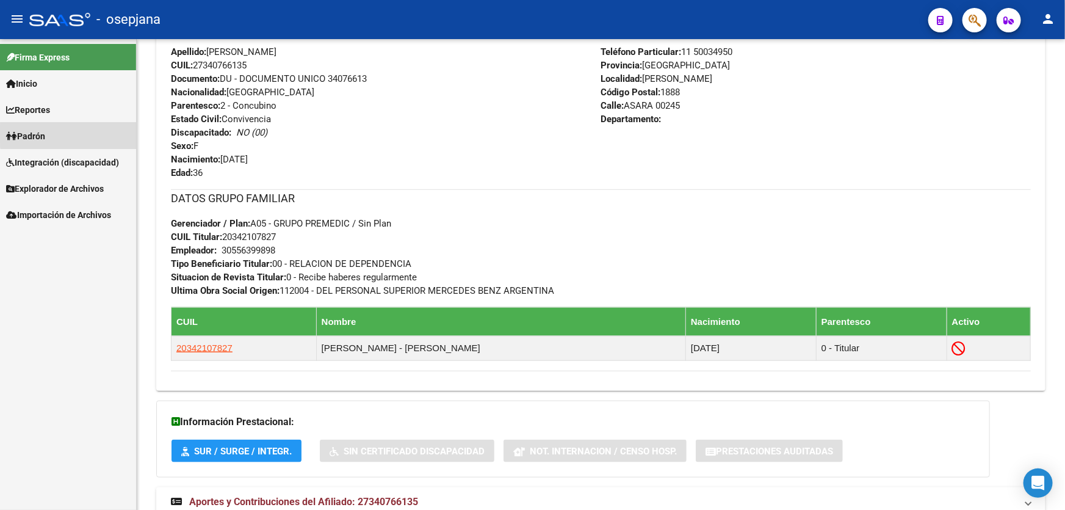
click at [73, 134] on link "Padrón" at bounding box center [68, 136] width 136 height 26
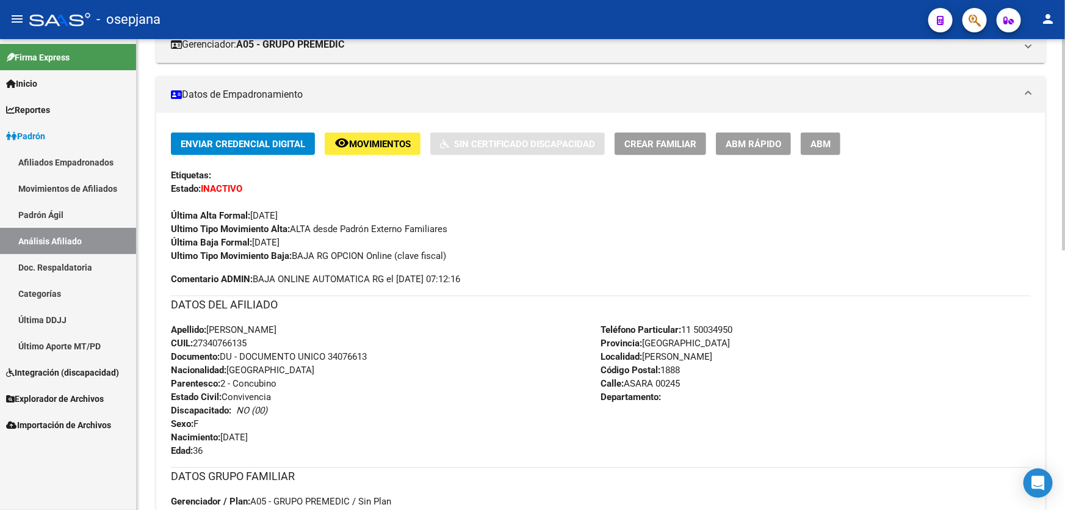
scroll to position [0, 0]
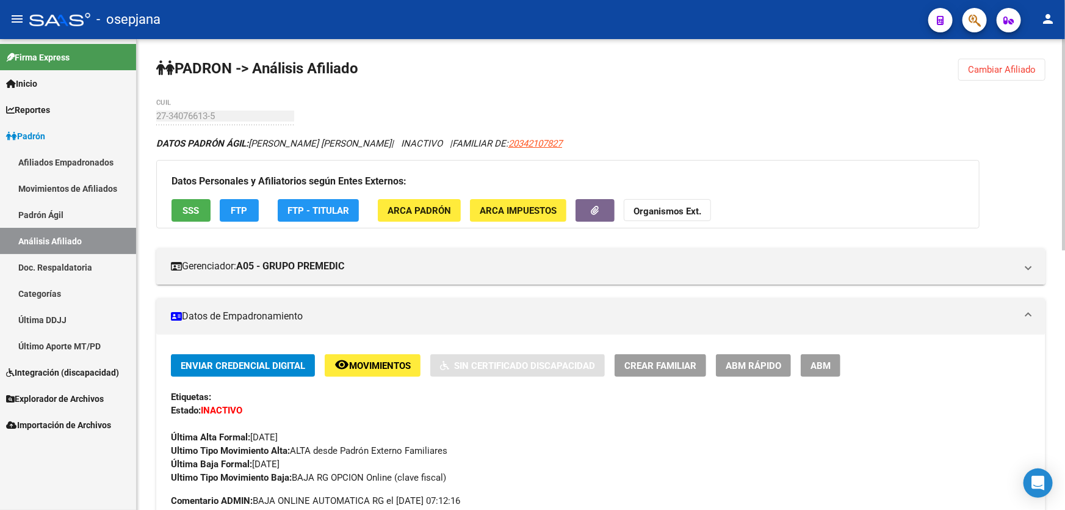
click at [1011, 66] on span "Cambiar Afiliado" at bounding box center [1002, 69] width 68 height 11
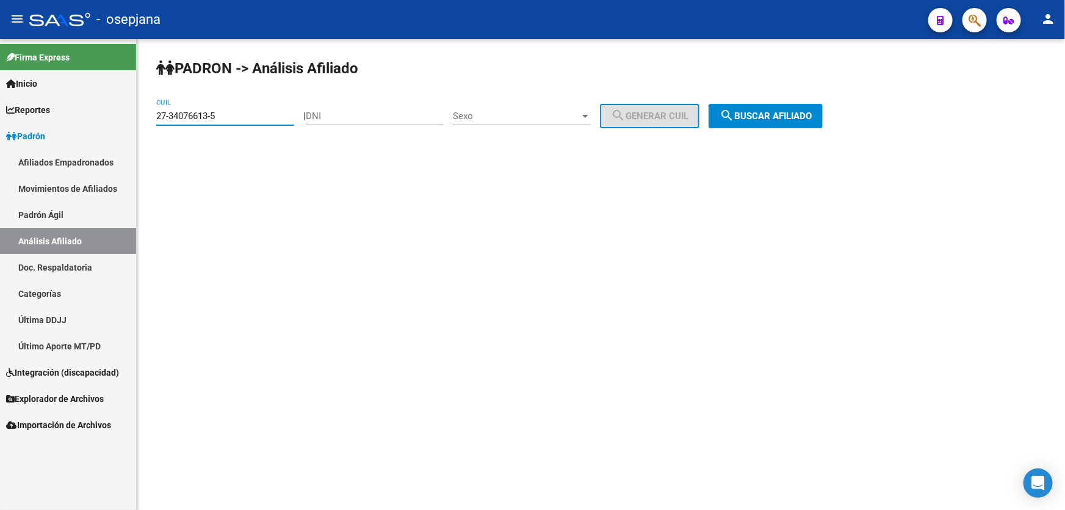
drag, startPoint x: 230, startPoint y: 116, endPoint x: 146, endPoint y: 124, distance: 84.0
click at [146, 124] on div "PADRON -> Análisis Afiliado 27-34076613-5 CUIL | DNI Sexo Sexo search Generar C…" at bounding box center [601, 103] width 928 height 128
paste input "3-36992676-4"
type input "23-36992676-4"
click at [859, 101] on div "PADRON -> Análisis Afiliado 23-36992676-4 CUIL | DNI Sexo Sexo search Generar C…" at bounding box center [601, 103] width 928 height 128
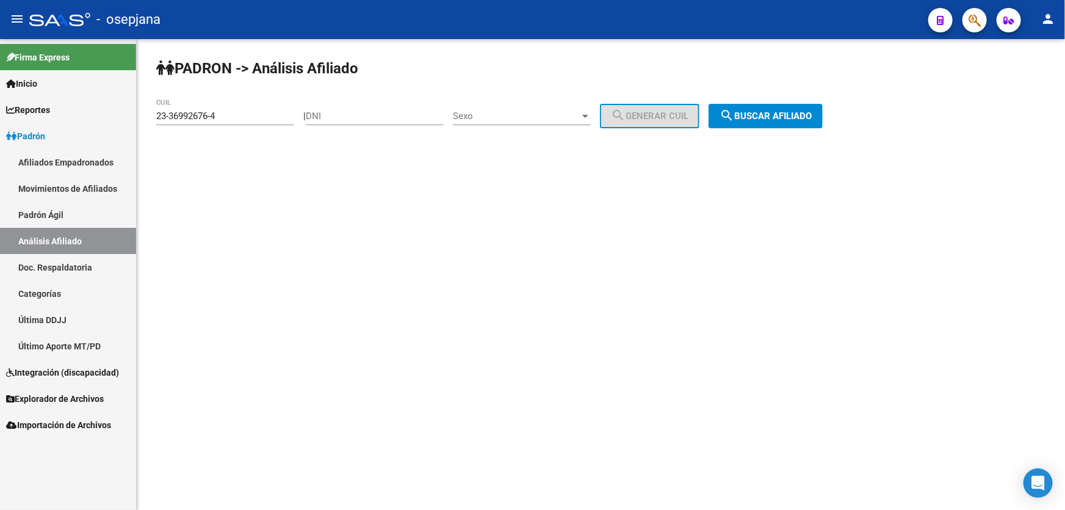
click at [780, 116] on span "search Buscar afiliado" at bounding box center [766, 115] width 92 height 11
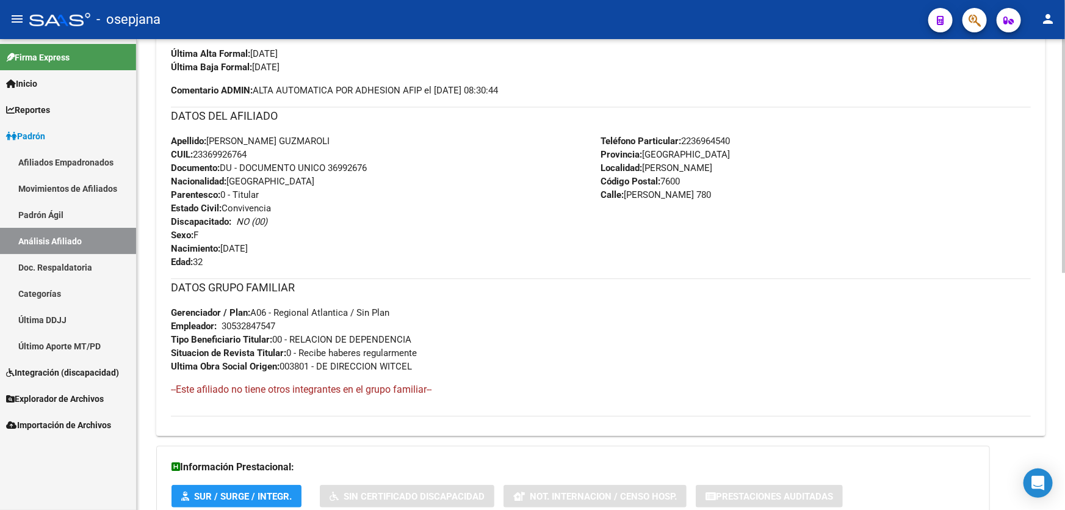
scroll to position [365, 0]
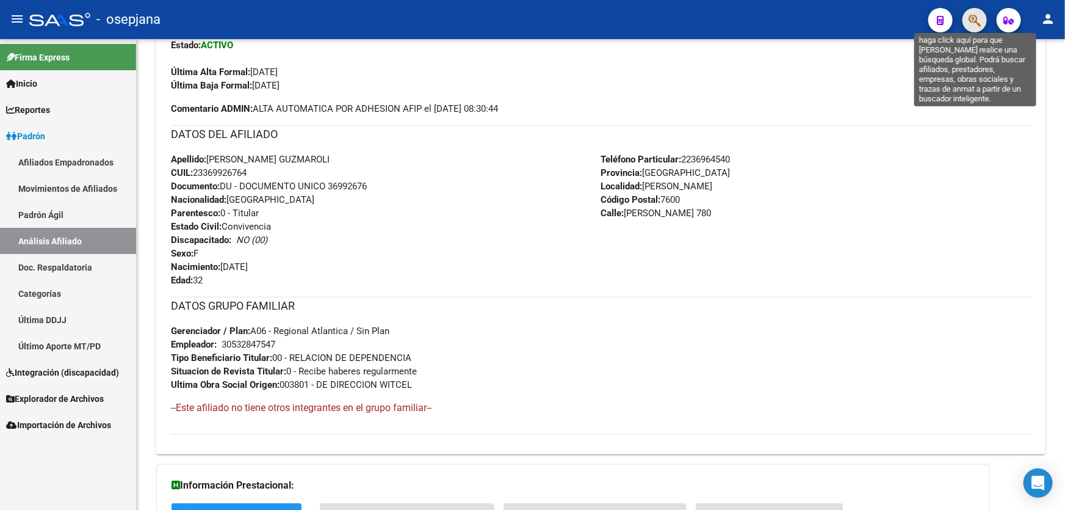
click at [971, 15] on icon "button" at bounding box center [975, 20] width 12 height 14
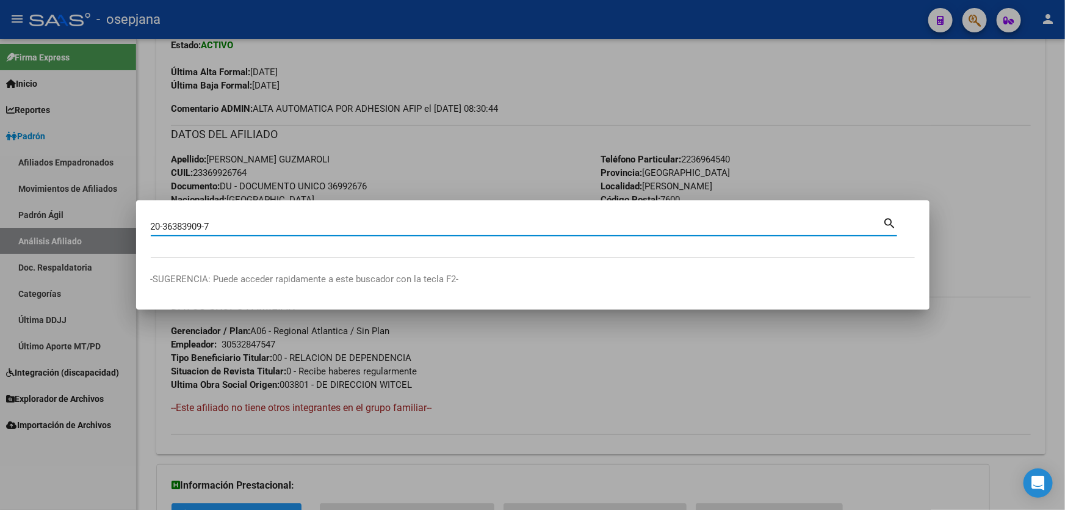
type input "20363839097"
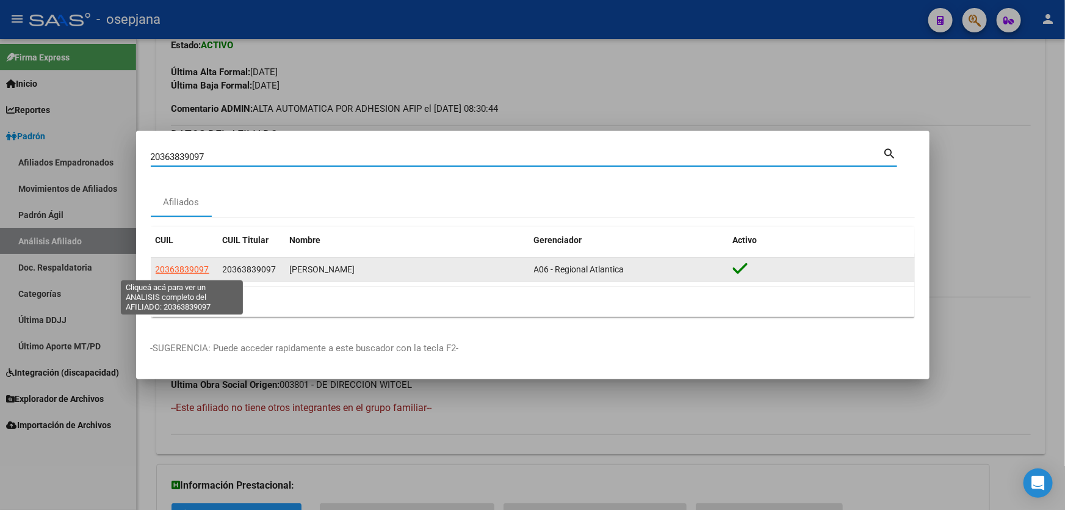
click at [187, 269] on span "20363839097" at bounding box center [183, 269] width 54 height 10
type textarea "20363839097"
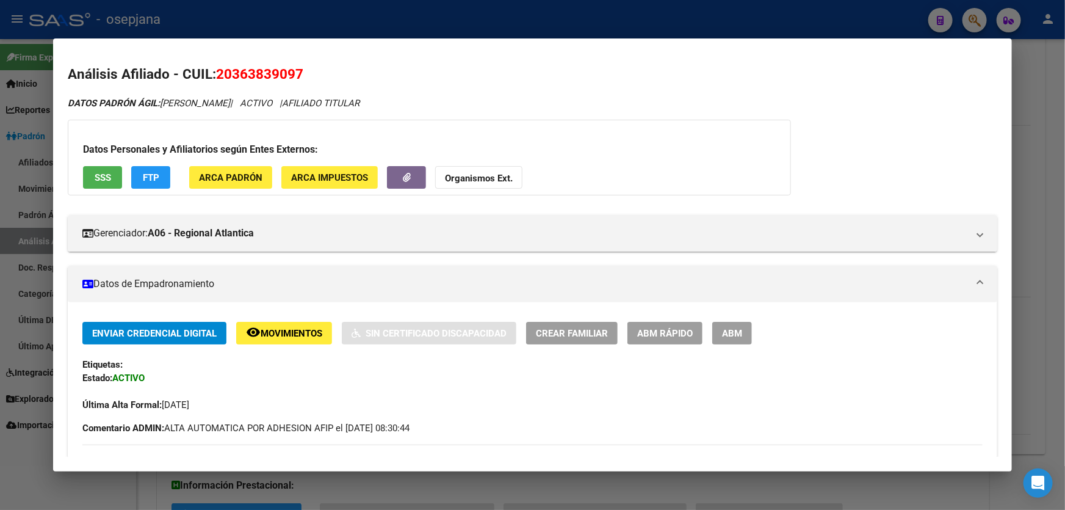
click at [1065, 182] on div at bounding box center [532, 255] width 1065 height 510
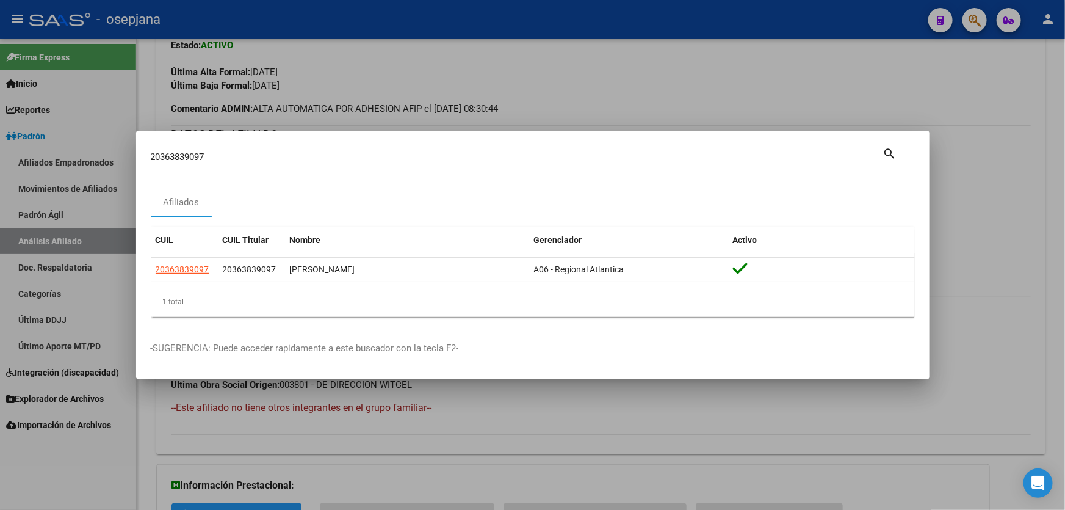
click at [1065, 182] on div at bounding box center [532, 255] width 1065 height 510
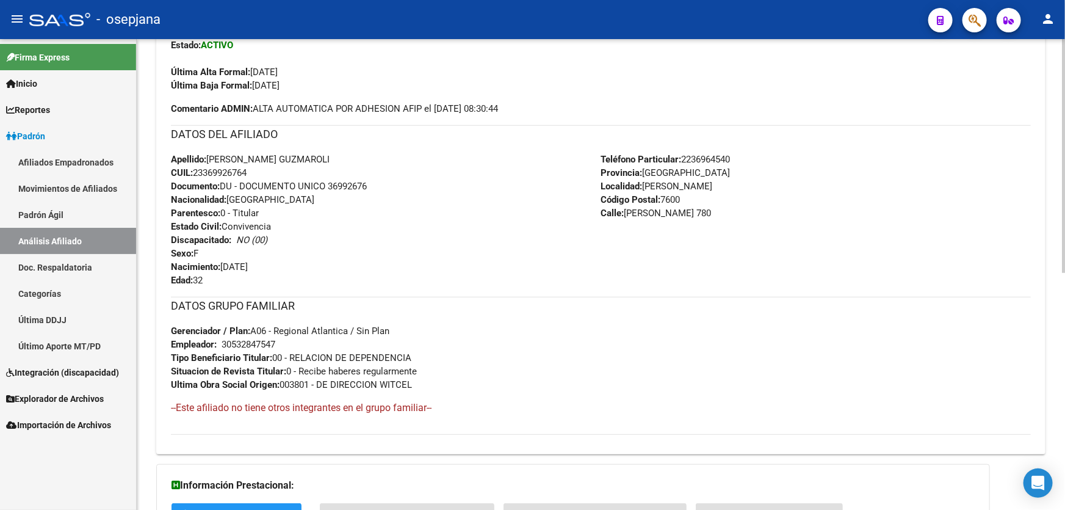
drag, startPoint x: 330, startPoint y: 184, endPoint x: 405, endPoint y: 184, distance: 75.7
click at [405, 184] on div "Apellido: [PERSON_NAME] CUIL: 23369926764 Documento: DU - DOCUMENTO UNICO 36992…" at bounding box center [386, 220] width 430 height 134
copy span "36992676"
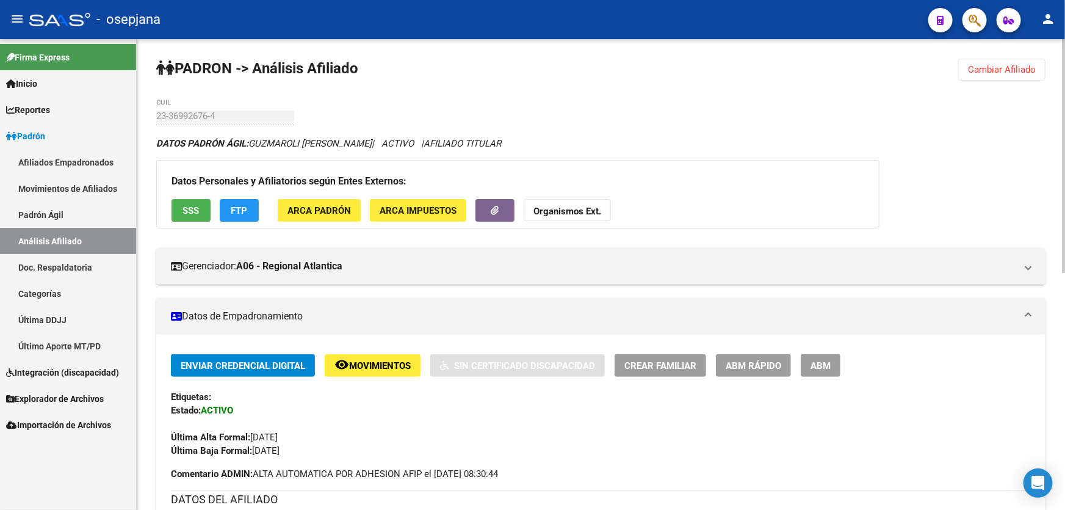
click at [1002, 67] on span "Cambiar Afiliado" at bounding box center [1002, 69] width 68 height 11
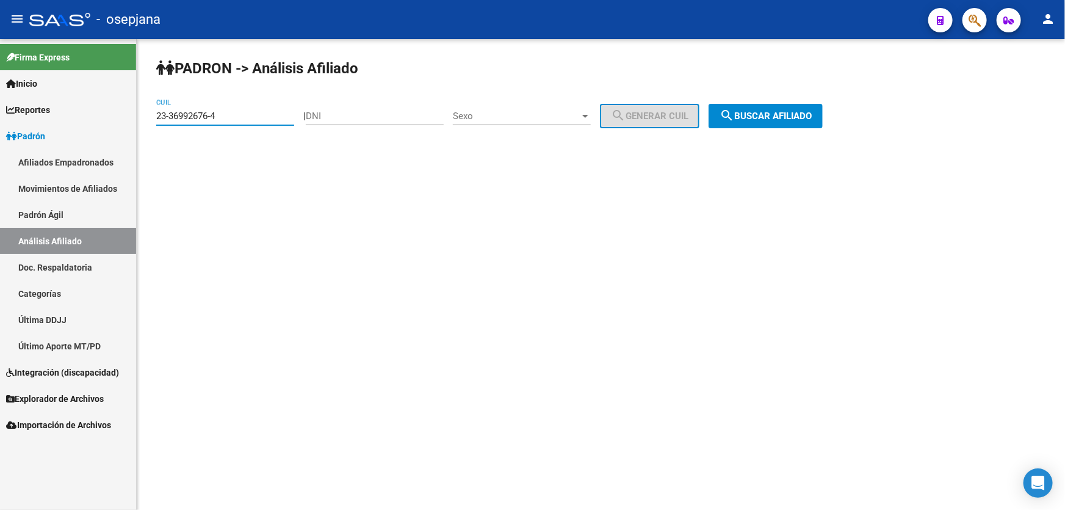
drag, startPoint x: 231, startPoint y: 117, endPoint x: 147, endPoint y: 125, distance: 85.3
click at [147, 125] on div "PADRON -> Análisis Afiliado 23-36992676-4 CUIL | DNI Sexo Sexo search Generar C…" at bounding box center [601, 103] width 928 height 128
paste input "0-28365725-7"
click at [781, 108] on button "search Buscar afiliado" at bounding box center [766, 116] width 114 height 24
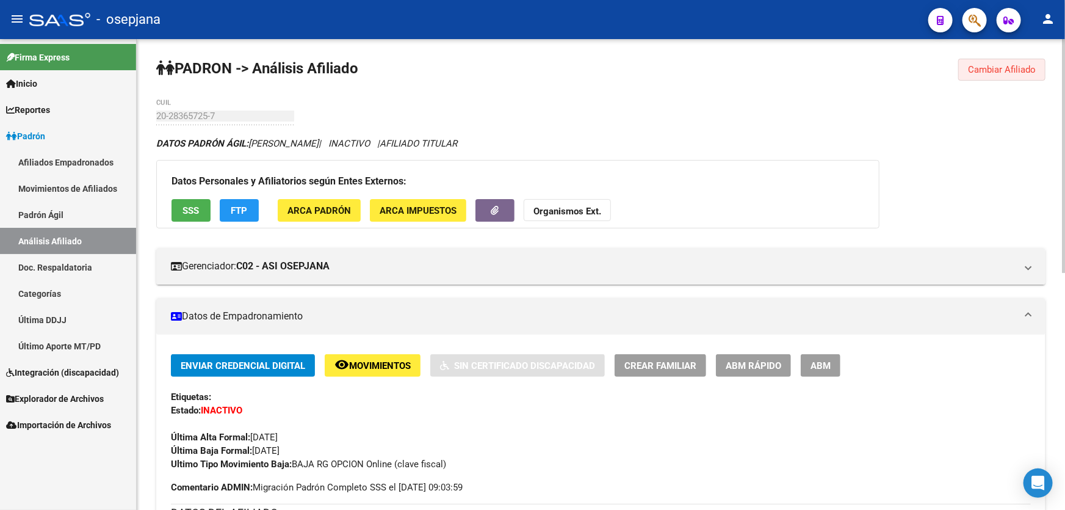
click at [1036, 77] on button "Cambiar Afiliado" at bounding box center [1001, 70] width 87 height 22
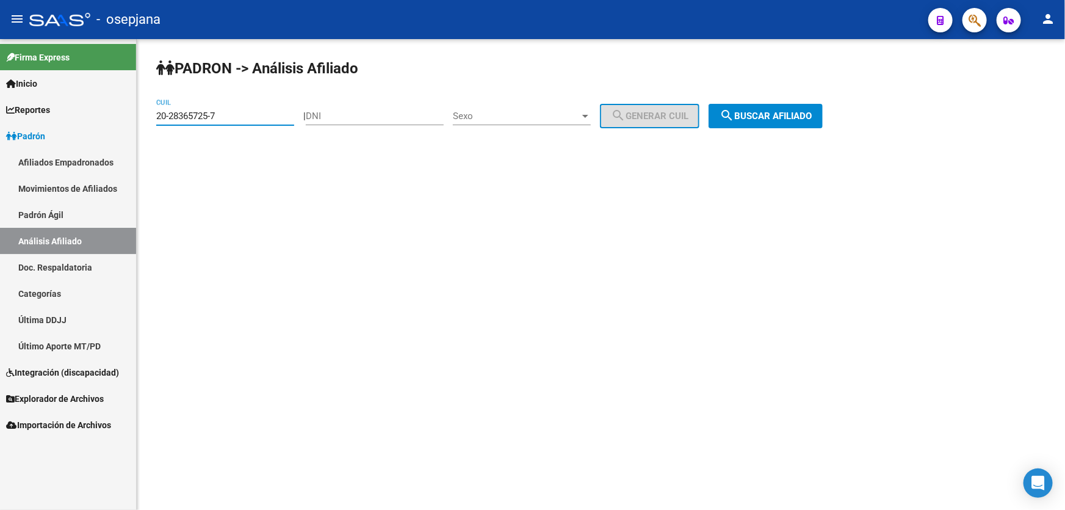
drag, startPoint x: 233, startPoint y: 114, endPoint x: 146, endPoint y: 114, distance: 87.3
click at [146, 114] on div "PADRON -> Análisis Afiliado 20-28365725-7 CUIL | DNI Sexo Sexo search Generar C…" at bounding box center [601, 103] width 928 height 128
paste input "35426349-2"
click at [812, 117] on span "search Buscar afiliado" at bounding box center [766, 115] width 92 height 11
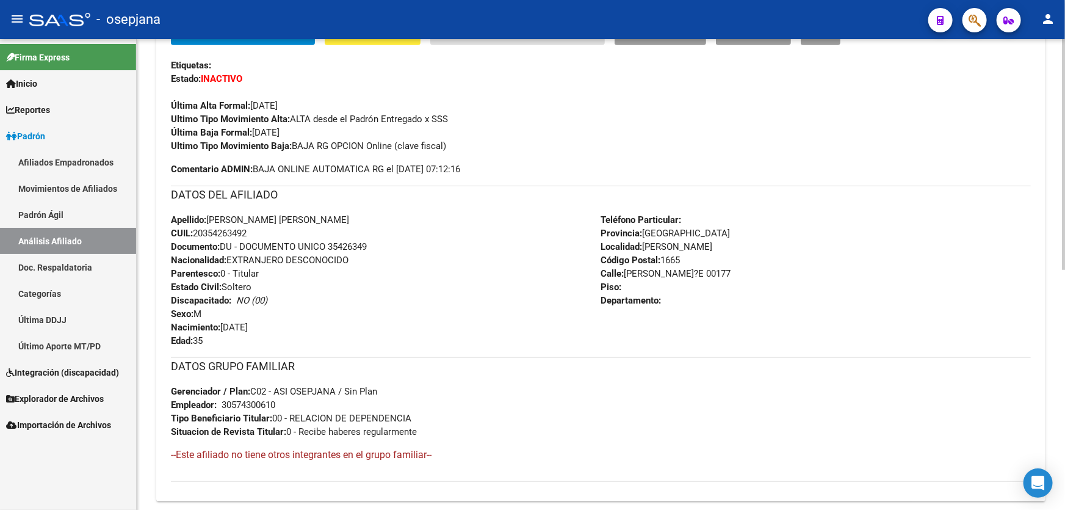
scroll to position [333, 0]
drag, startPoint x: 331, startPoint y: 242, endPoint x: 403, endPoint y: 247, distance: 71.5
click at [402, 247] on div "Apellido: [PERSON_NAME] [PERSON_NAME]: 20354263492 Documento: DU - DOCUMENTO UN…" at bounding box center [386, 279] width 430 height 134
copy span "35426349"
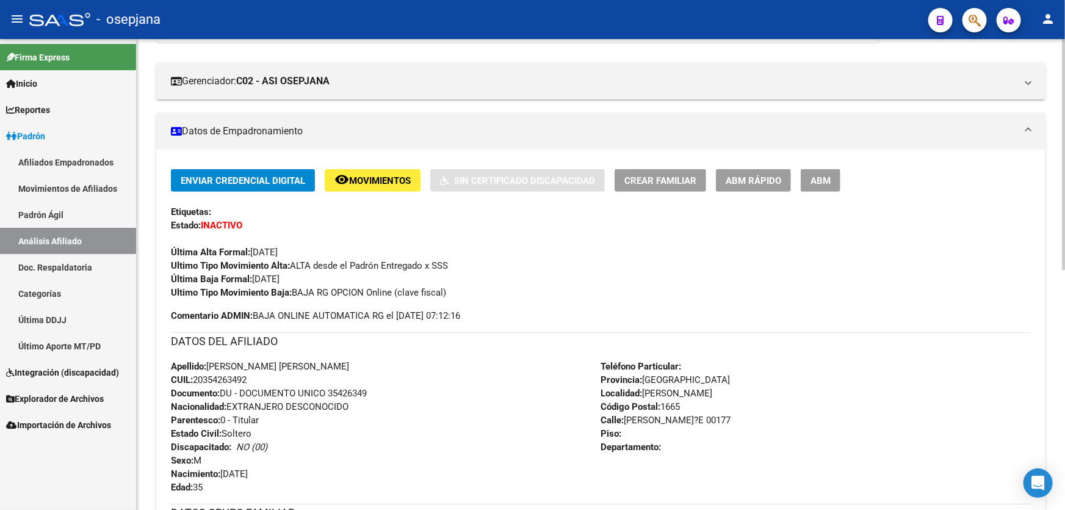
scroll to position [0, 0]
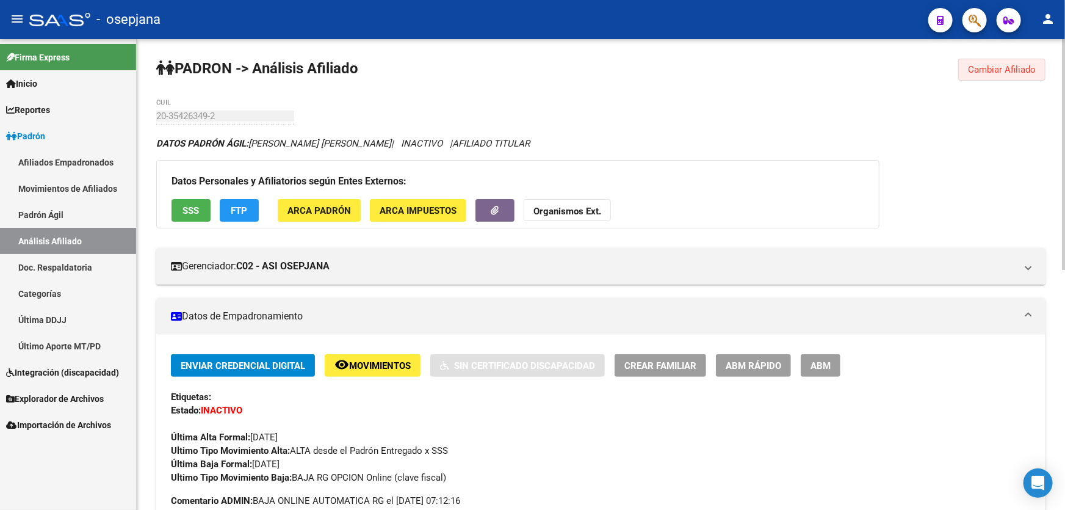
click at [1023, 67] on span "Cambiar Afiliado" at bounding box center [1002, 69] width 68 height 11
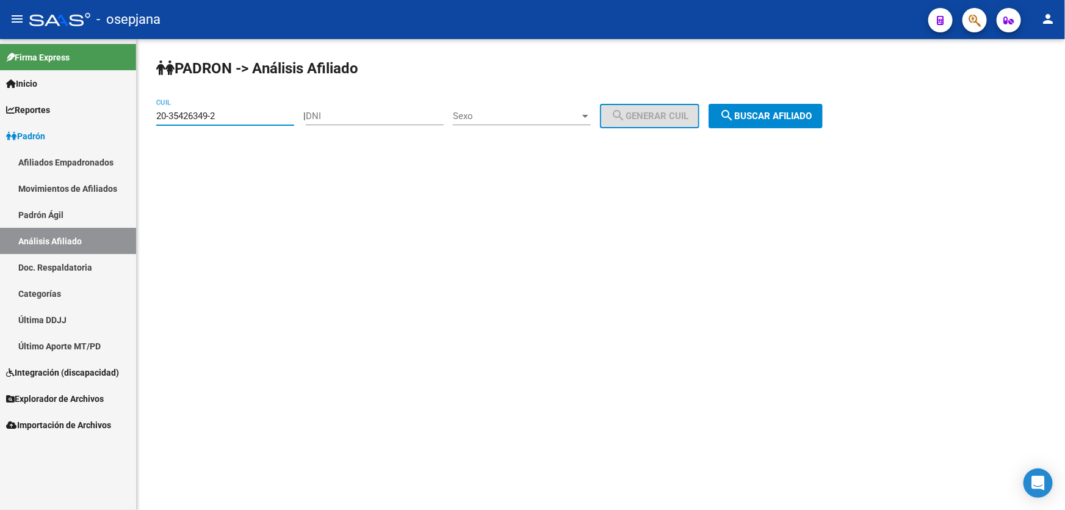
drag, startPoint x: 255, startPoint y: 121, endPoint x: 147, endPoint y: 121, distance: 108.0
click at [147, 121] on div "PADRON -> Análisis Afiliado 20-35426349-2 CUIL | DNI Sexo Sexo search Generar C…" at bounding box center [601, 103] width 928 height 128
paste input "17731495"
click at [734, 113] on mat-icon "search" at bounding box center [727, 115] width 15 height 15
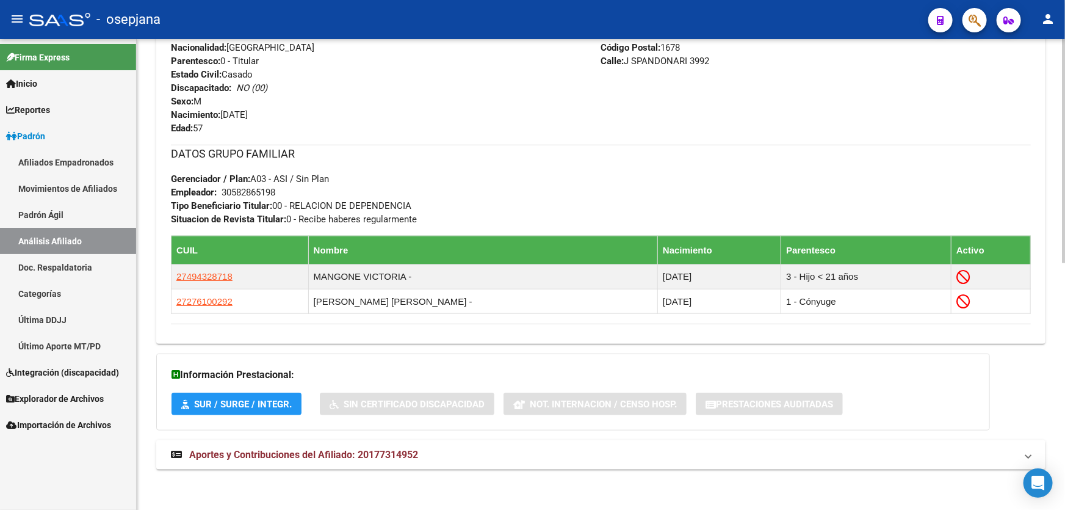
scroll to position [518, 0]
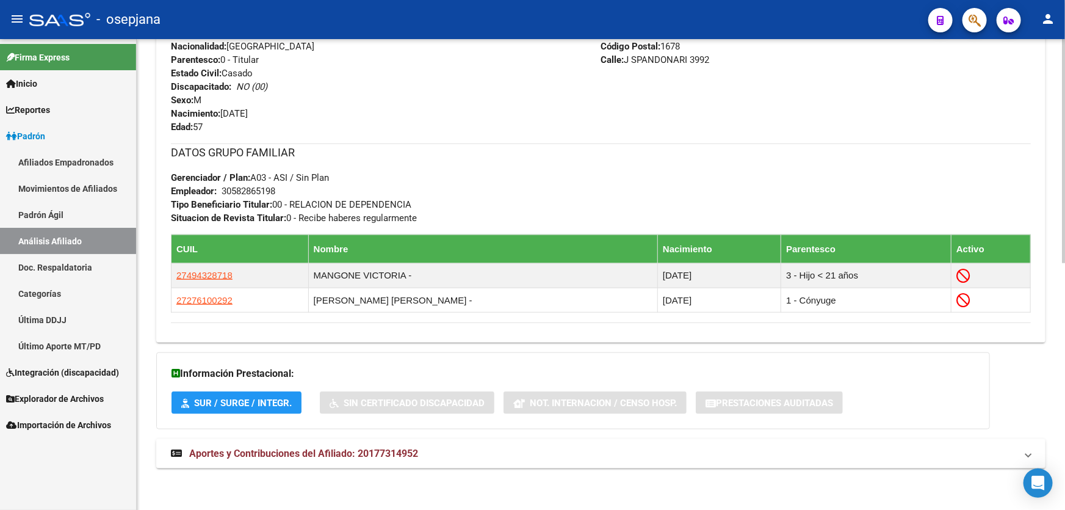
click at [338, 451] on span "Aportes y Contribuciones del Afiliado: 20177314952" at bounding box center [303, 453] width 229 height 12
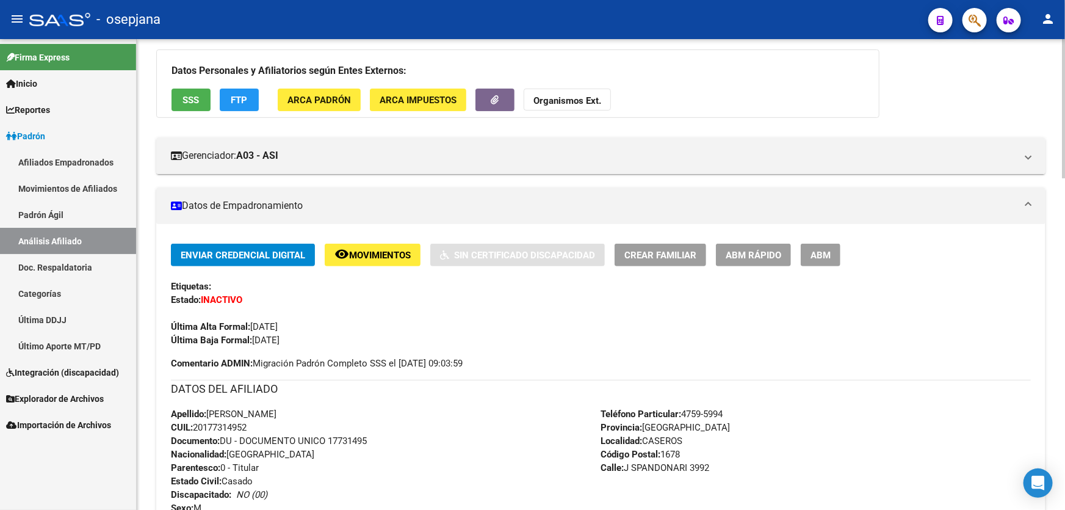
scroll to position [0, 0]
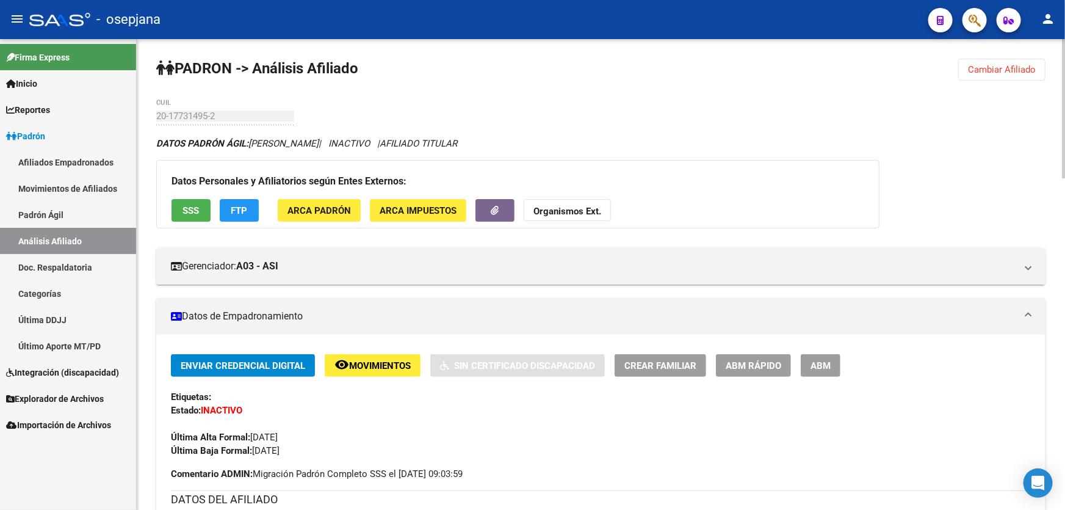
click at [188, 200] on button "SSS" at bounding box center [191, 210] width 39 height 23
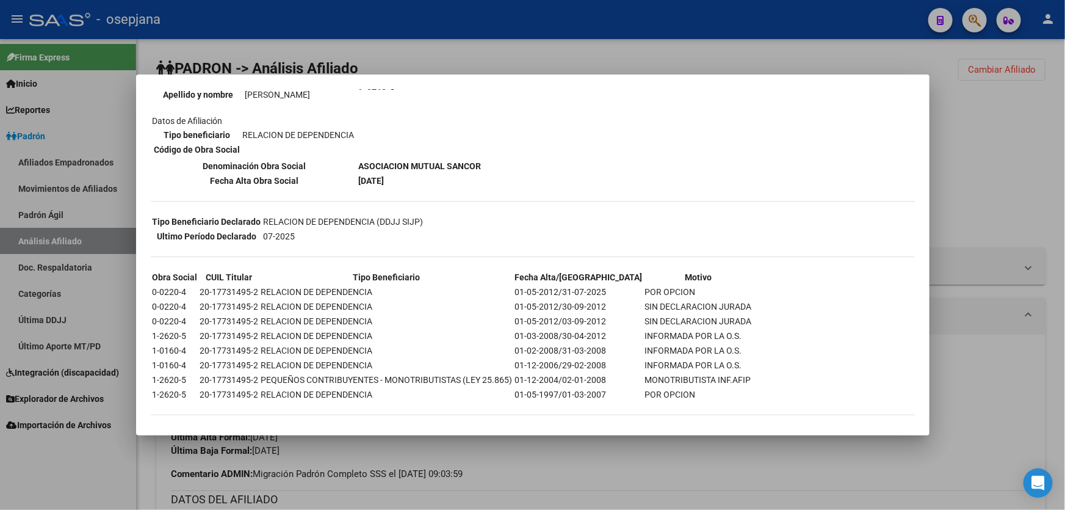
scroll to position [162, 0]
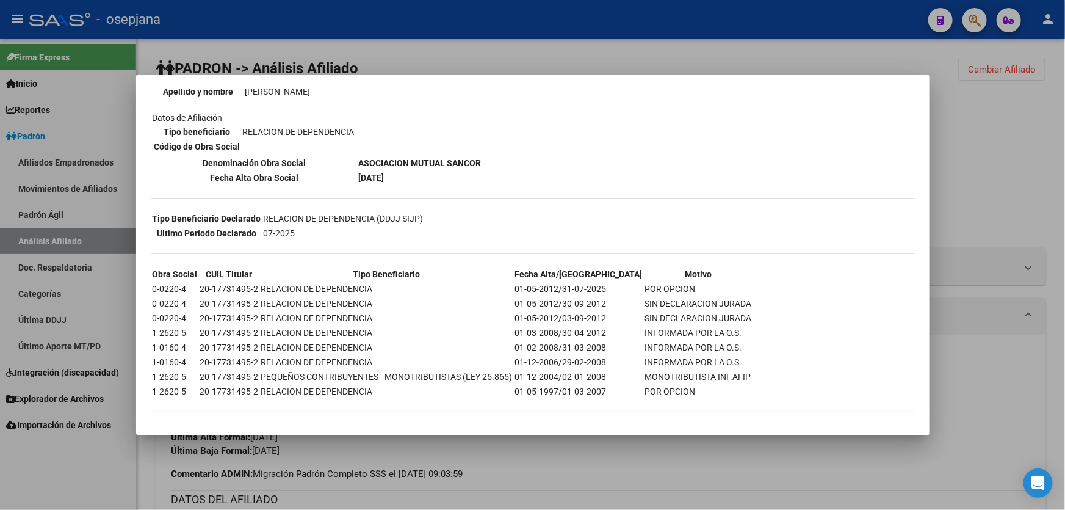
click at [982, 164] on div at bounding box center [532, 255] width 1065 height 510
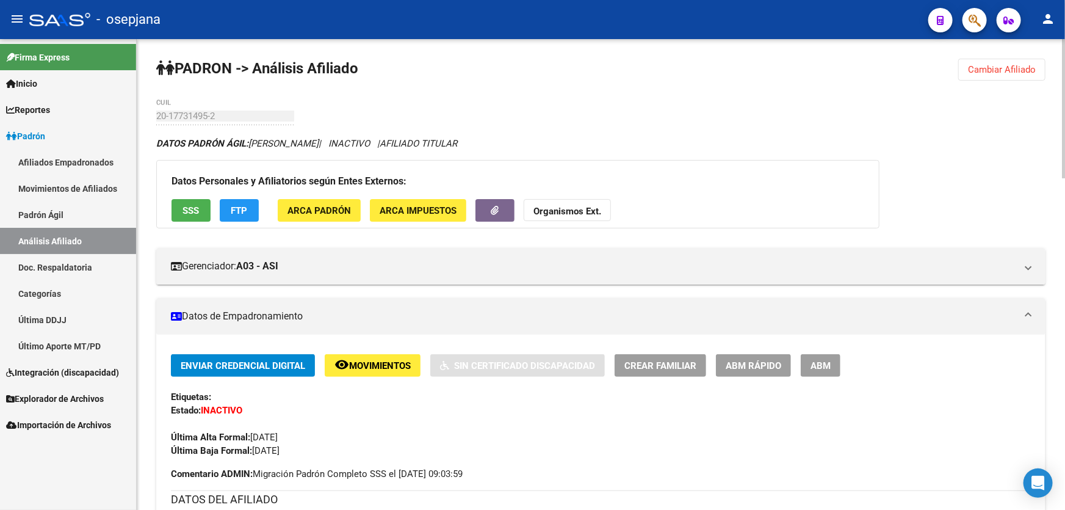
click at [250, 214] on button "FTP" at bounding box center [239, 210] width 39 height 23
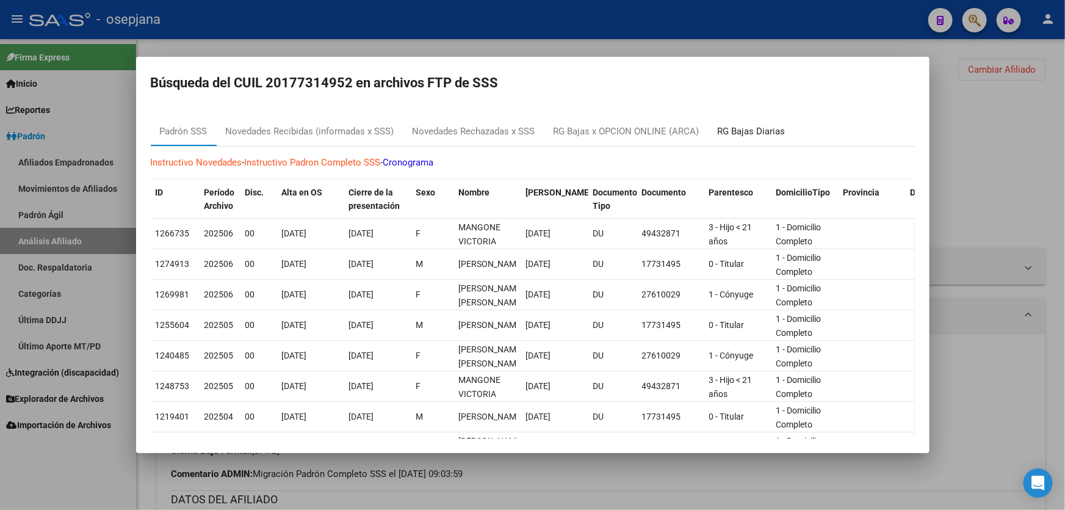
click at [761, 135] on div "RG Bajas Diarias" at bounding box center [752, 132] width 68 height 14
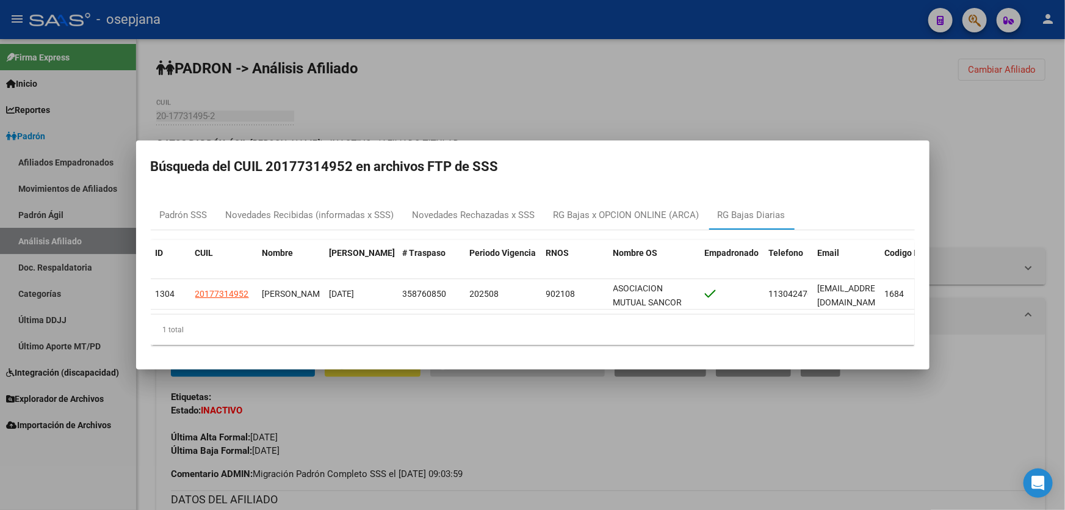
click at [1065, 197] on div at bounding box center [532, 255] width 1065 height 510
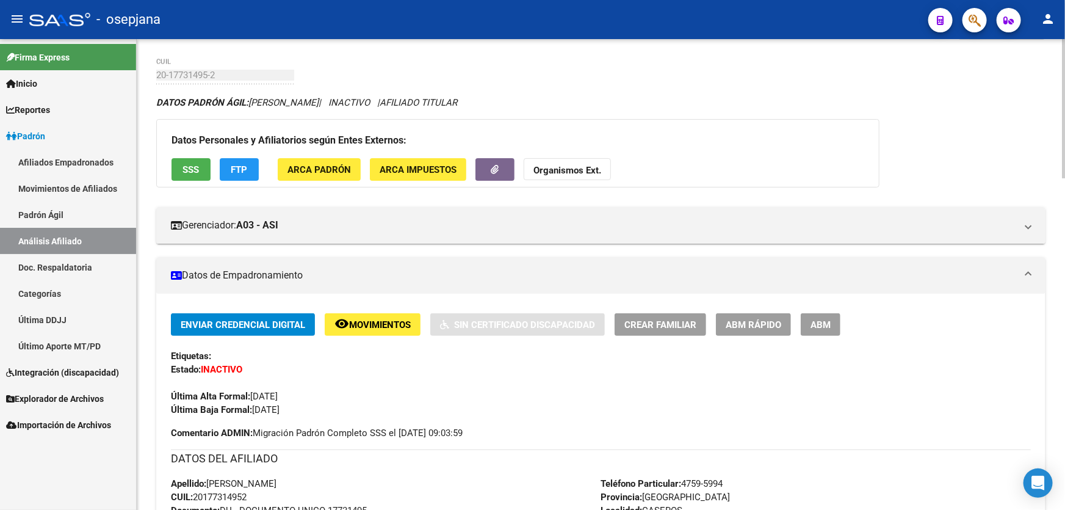
scroll to position [0, 0]
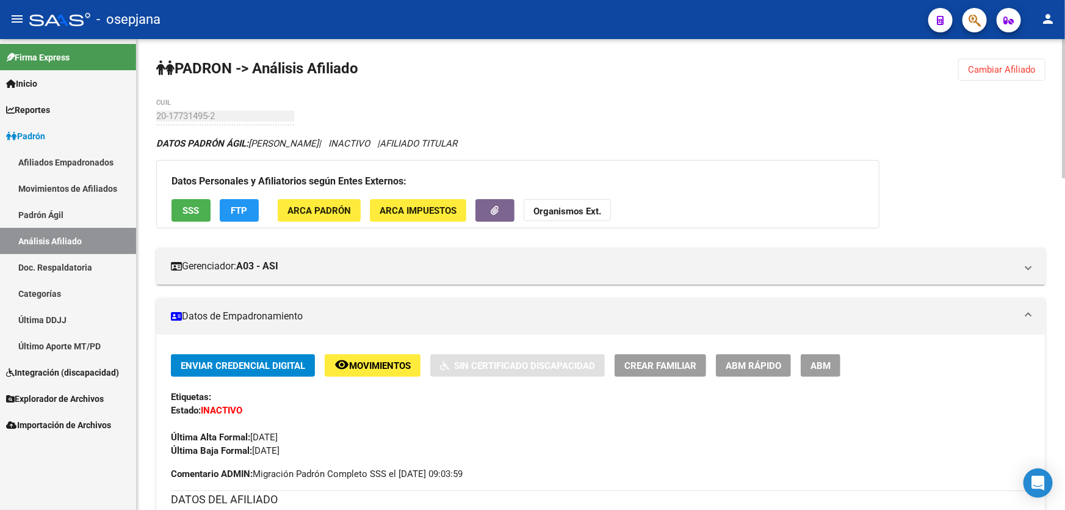
click at [1001, 71] on span "Cambiar Afiliado" at bounding box center [1002, 69] width 68 height 11
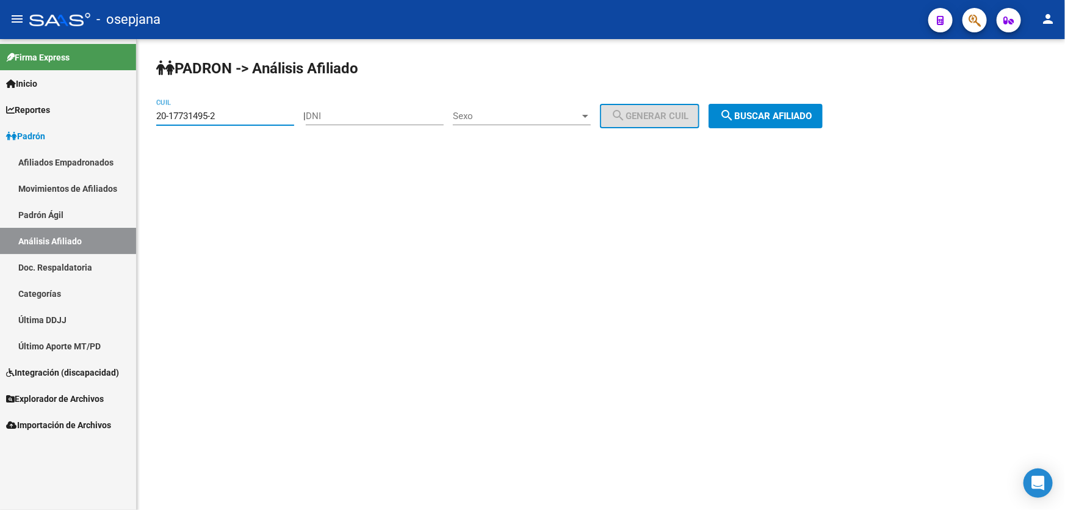
drag, startPoint x: 230, startPoint y: 116, endPoint x: 137, endPoint y: 116, distance: 92.8
click at [137, 116] on div "PADRON -> Análisis Afiliado 20-17731495-2 CUIL | DNI Sexo Sexo search Generar C…" at bounding box center [601, 103] width 928 height 128
paste input "35436981-9"
click at [823, 124] on button "search Buscar afiliado" at bounding box center [766, 116] width 114 height 24
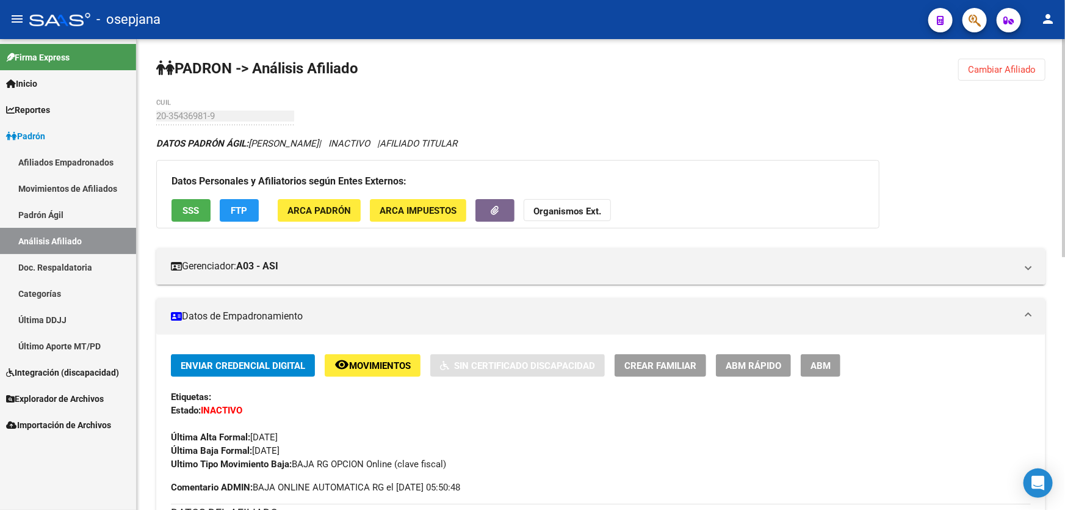
click at [1005, 64] on span "Cambiar Afiliado" at bounding box center [1002, 69] width 68 height 11
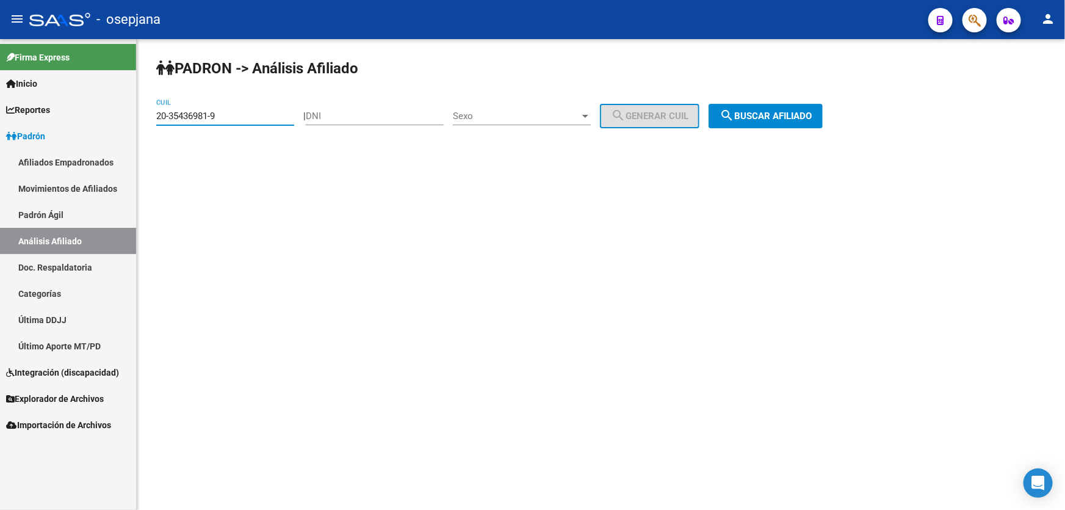
drag, startPoint x: 233, startPoint y: 115, endPoint x: 148, endPoint y: 115, distance: 84.8
click at [148, 115] on div "PADRON -> Análisis Afiliado 20-35436981-9 CUIL | DNI Sexo Sexo search Generar C…" at bounding box center [601, 103] width 928 height 128
paste input "28365725-7"
click at [811, 115] on span "search Buscar afiliado" at bounding box center [766, 115] width 92 height 11
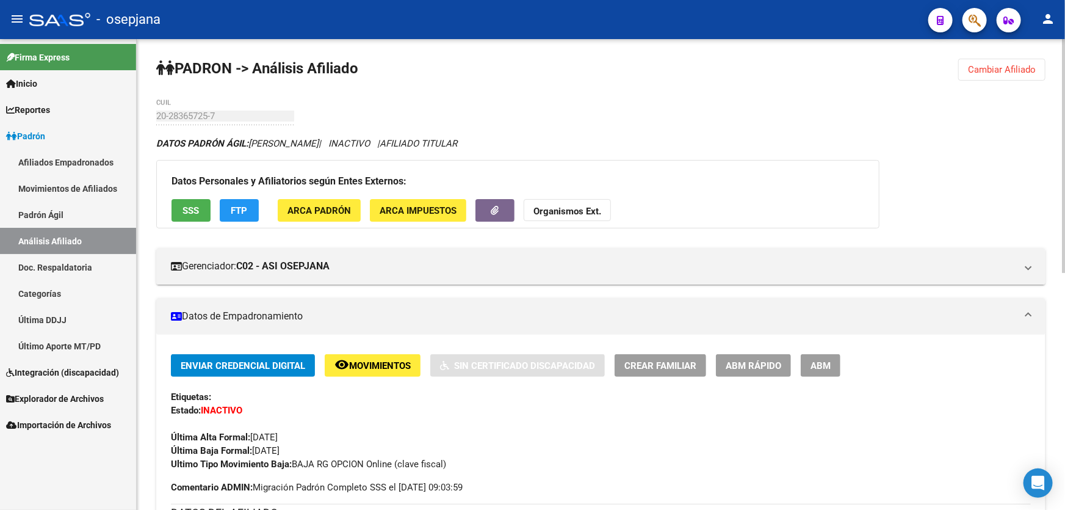
click at [1013, 64] on span "Cambiar Afiliado" at bounding box center [1002, 69] width 68 height 11
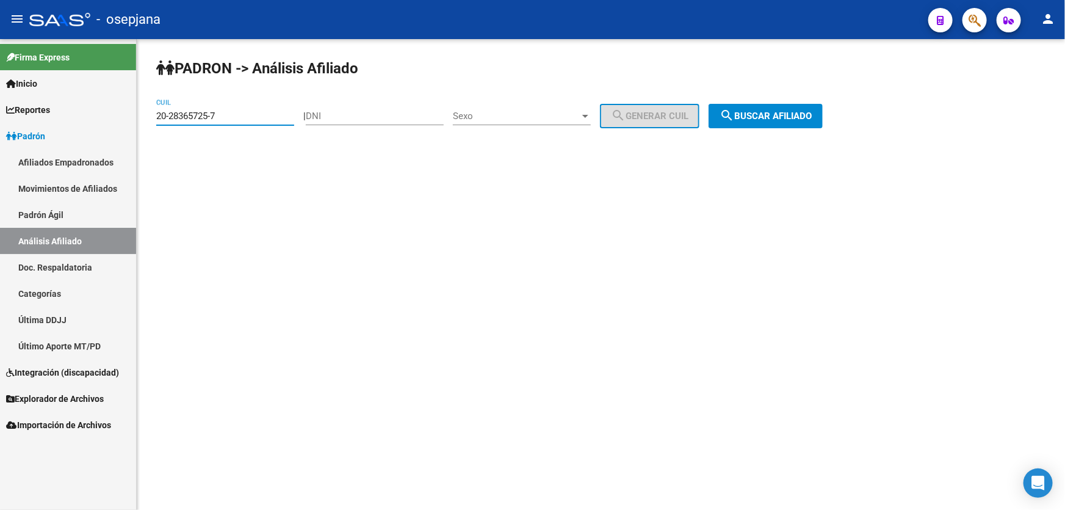
drag, startPoint x: 242, startPoint y: 114, endPoint x: 124, endPoint y: 118, distance: 118.5
click at [124, 118] on mat-sidenav-container "Firma Express Inicio Calendario SSS Instructivos Contacto OS Reportes Padrón Tr…" at bounding box center [532, 274] width 1065 height 471
paste input "7-52007074-0"
type input "27-52007074-0"
click at [797, 115] on span "search Buscar afiliado" at bounding box center [766, 115] width 92 height 11
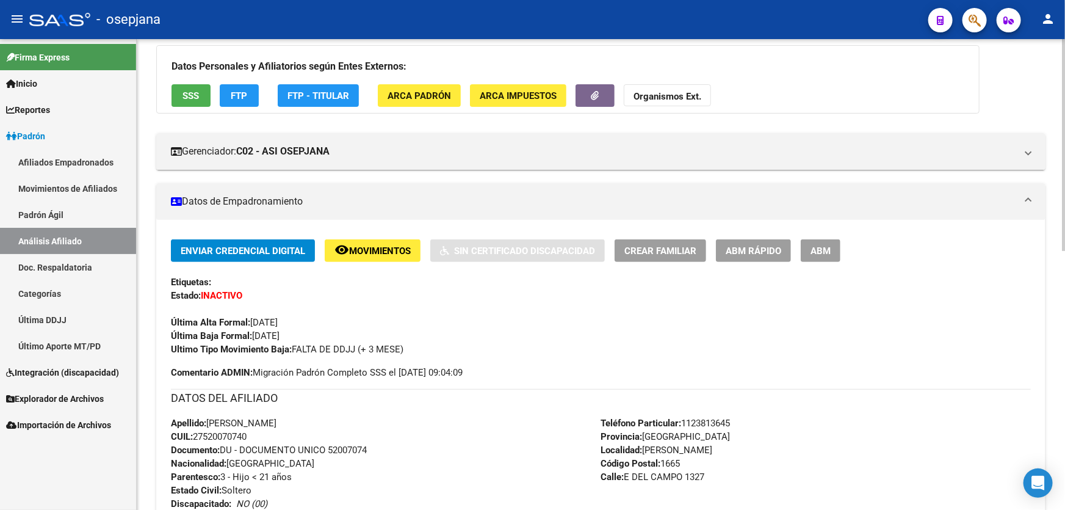
scroll to position [388, 0]
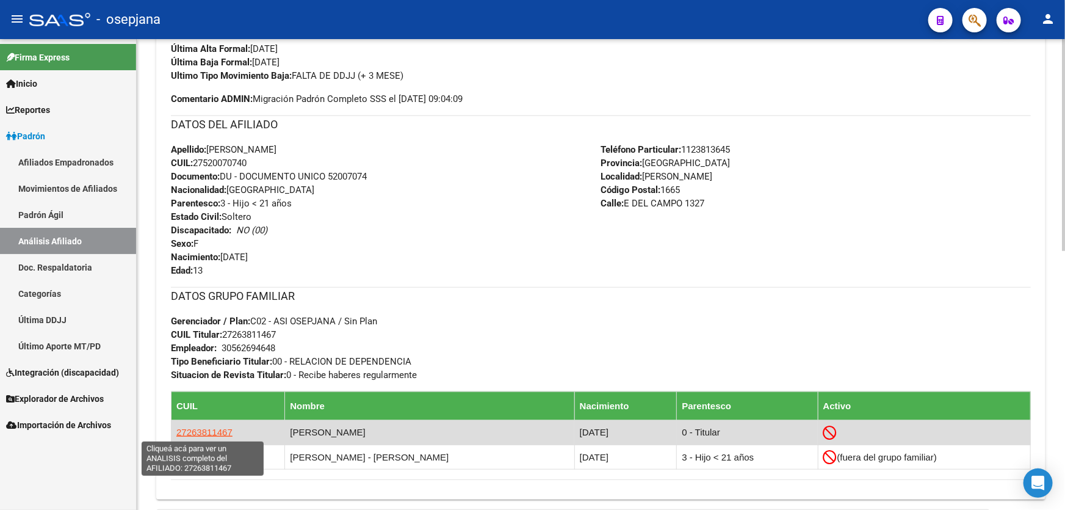
click at [211, 433] on span "27263811467" at bounding box center [204, 432] width 56 height 10
type textarea "27263811467"
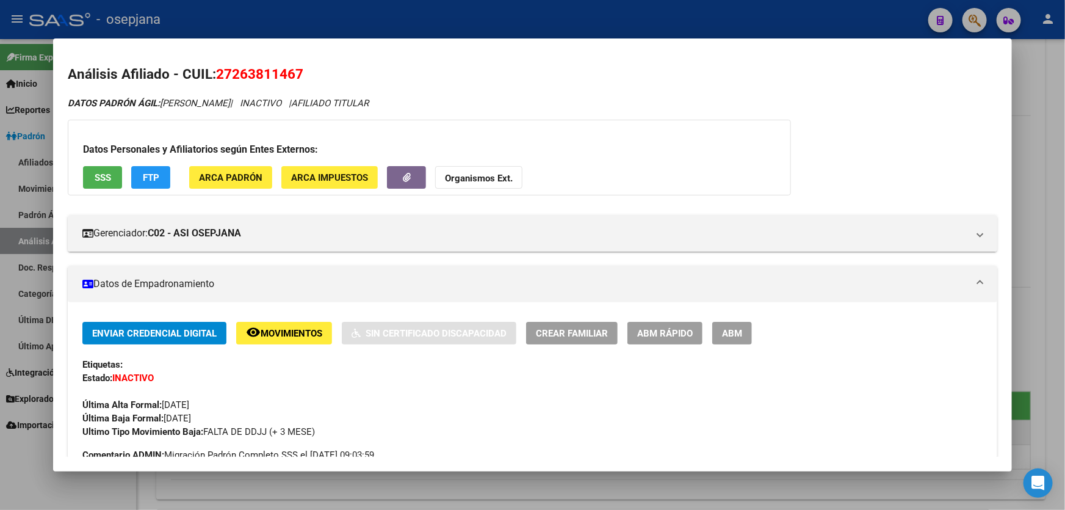
drag, startPoint x: 311, startPoint y: 73, endPoint x: 217, endPoint y: 73, distance: 93.4
click at [217, 73] on h2 "Análisis Afiliado - CUIL: 27263811467" at bounding box center [533, 74] width 930 height 21
copy span "27263811467"
click at [20, 483] on div at bounding box center [532, 255] width 1065 height 510
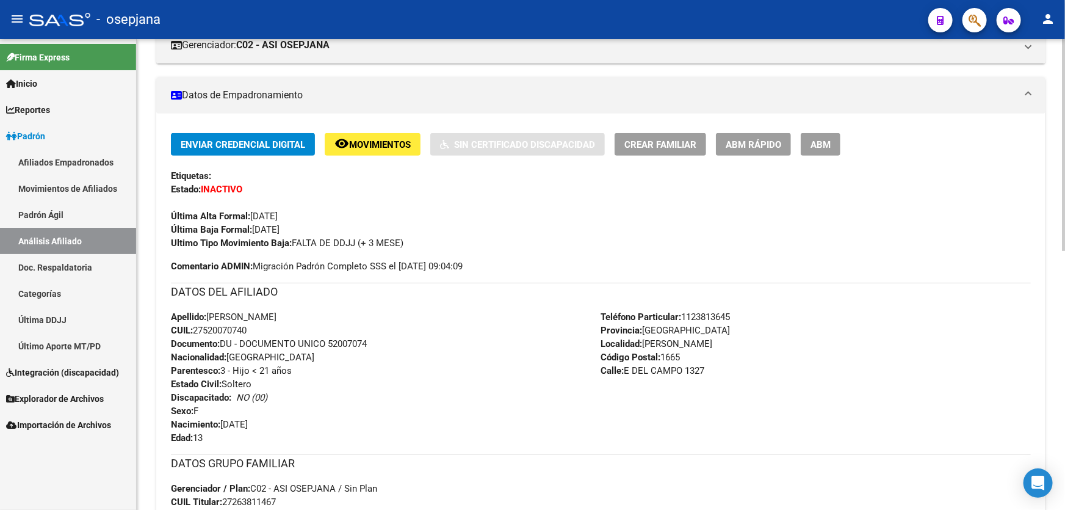
scroll to position [0, 0]
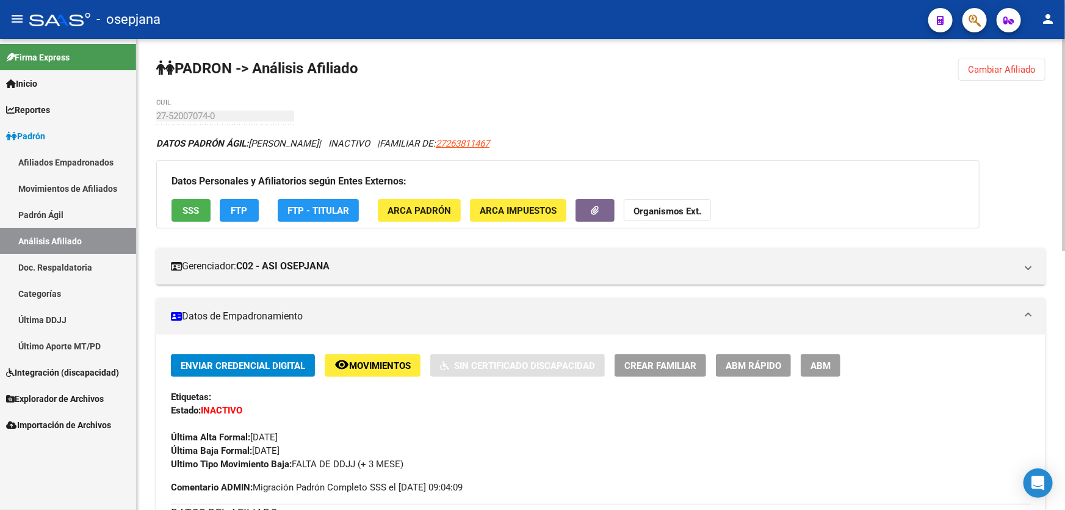
click at [1001, 65] on span "Cambiar Afiliado" at bounding box center [1002, 69] width 68 height 11
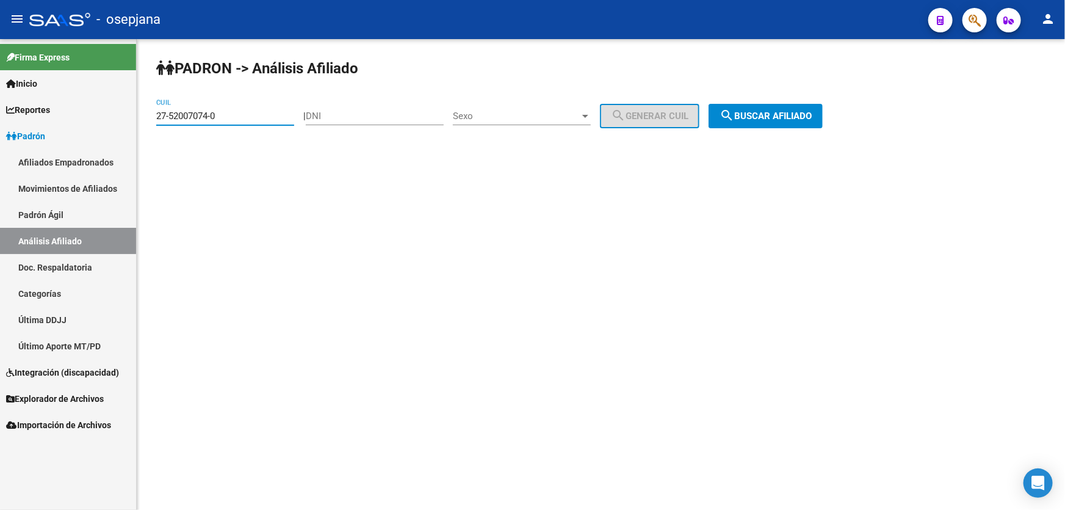
drag, startPoint x: 235, startPoint y: 119, endPoint x: 139, endPoint y: 122, distance: 96.5
click at [139, 122] on div "PADRON -> Análisis Afiliado 27-52007074-0 CUIL | DNI Sexo Sexo search Generar C…" at bounding box center [601, 103] width 928 height 128
paste input "0-35436981-9"
click at [802, 130] on div "PADRON -> Análisis Afiliado 20-35436981-9 CUIL | DNI Sexo Sexo search Generar C…" at bounding box center [601, 103] width 928 height 128
click at [802, 121] on button "search Buscar afiliado" at bounding box center [766, 116] width 114 height 24
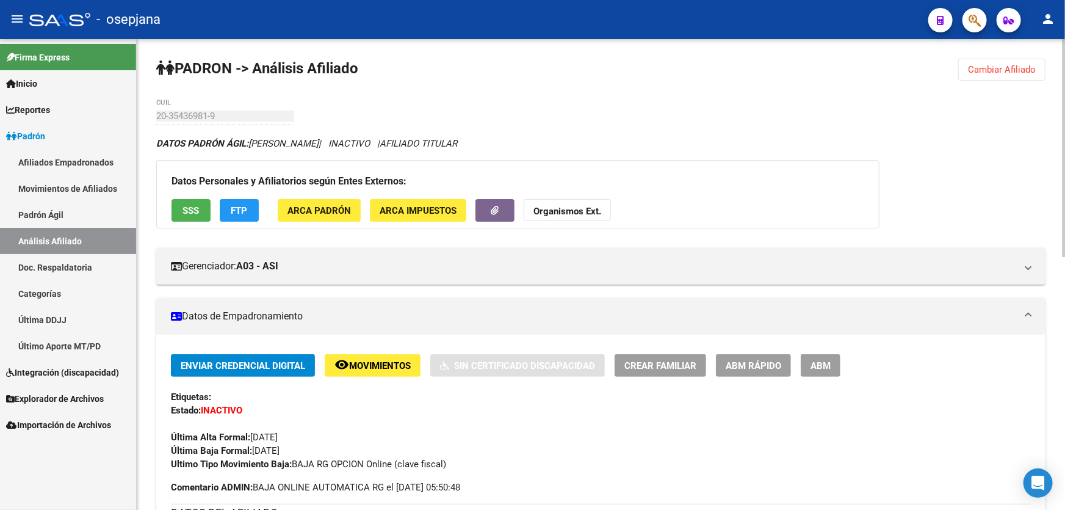
click at [999, 70] on span "Cambiar Afiliado" at bounding box center [1002, 69] width 68 height 11
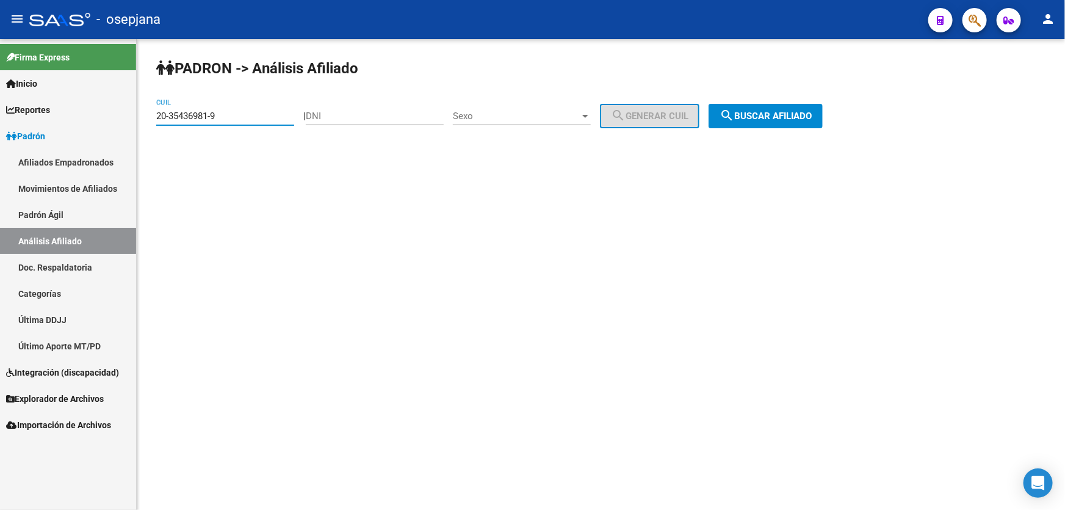
drag, startPoint x: 239, startPoint y: 118, endPoint x: 151, endPoint y: 118, distance: 87.9
click at [151, 118] on div "PADRON -> Análisis Afiliado 20-35436981-9 CUIL | DNI Sexo Sexo search Generar C…" at bounding box center [601, 103] width 928 height 128
paste input "27773457-6"
click at [804, 125] on button "search Buscar afiliado" at bounding box center [766, 116] width 114 height 24
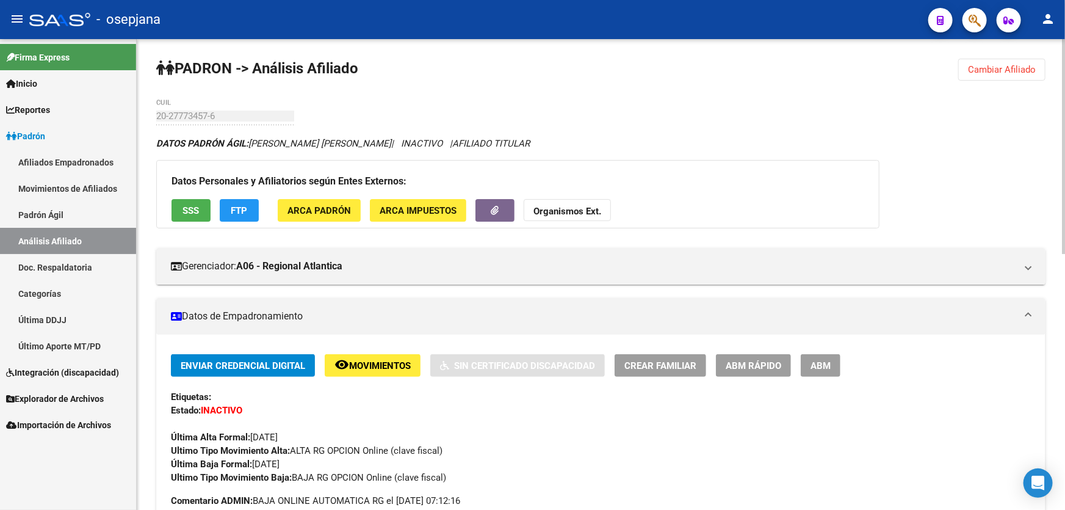
click at [1019, 66] on span "Cambiar Afiliado" at bounding box center [1002, 69] width 68 height 11
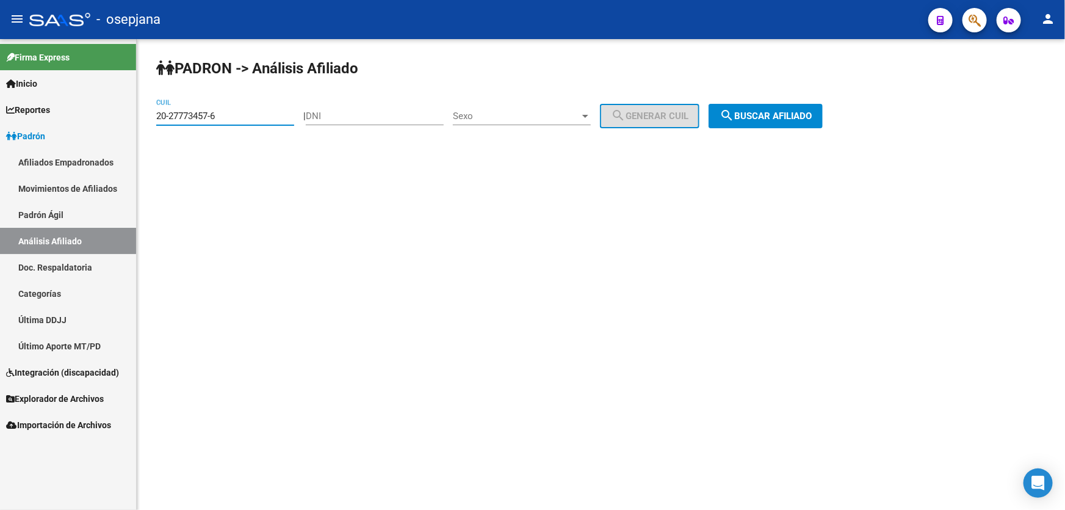
drag, startPoint x: 247, startPoint y: 113, endPoint x: 1, endPoint y: 137, distance: 247.8
click at [7, 136] on mat-sidenav-container "Firma Express Inicio Calendario SSS Instructivos Contacto OS Reportes Padrón Tr…" at bounding box center [532, 274] width 1065 height 471
paste input "30247372-3"
click at [778, 106] on button "search Buscar afiliado" at bounding box center [766, 116] width 114 height 24
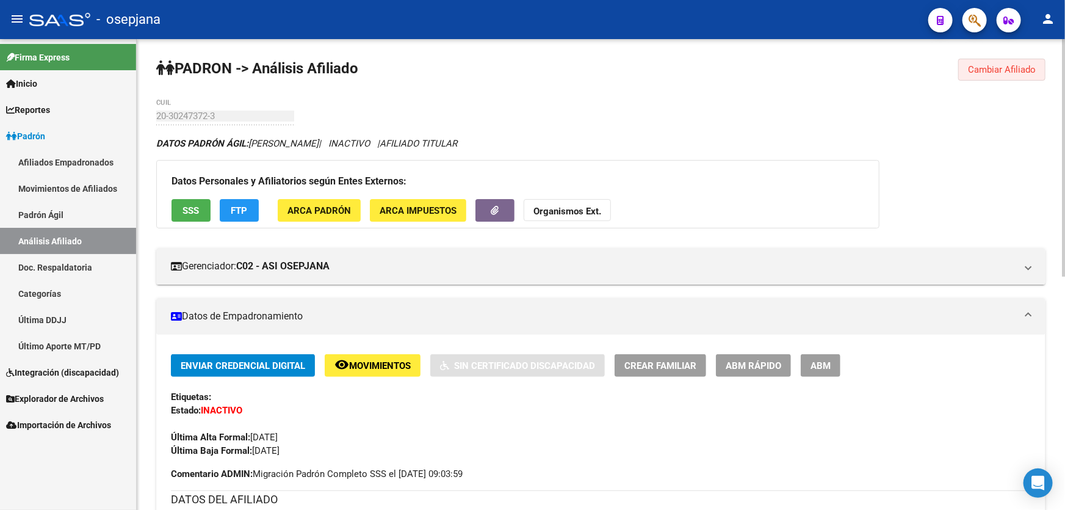
click at [998, 76] on button "Cambiar Afiliado" at bounding box center [1001, 70] width 87 height 22
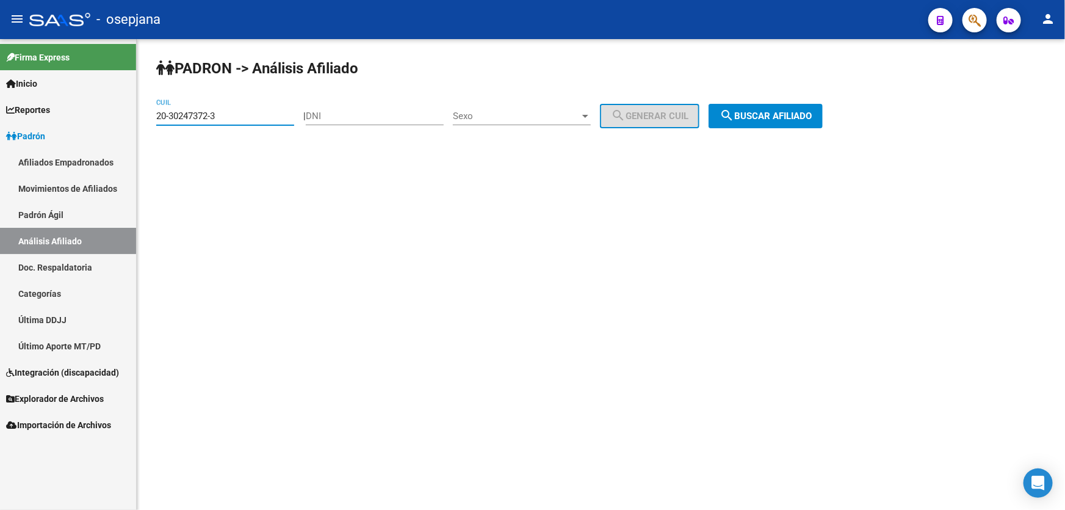
drag, startPoint x: 231, startPoint y: 116, endPoint x: 159, endPoint y: 119, distance: 72.7
click at [159, 119] on input "20-30247372-3" at bounding box center [225, 115] width 138 height 11
drag, startPoint x: 225, startPoint y: 115, endPoint x: 154, endPoint y: 115, distance: 70.8
click at [154, 115] on div "PADRON -> Análisis Afiliado 20-30247372-3 CUIL | DNI Sexo Sexo search Generar C…" at bounding box center [601, 103] width 928 height 128
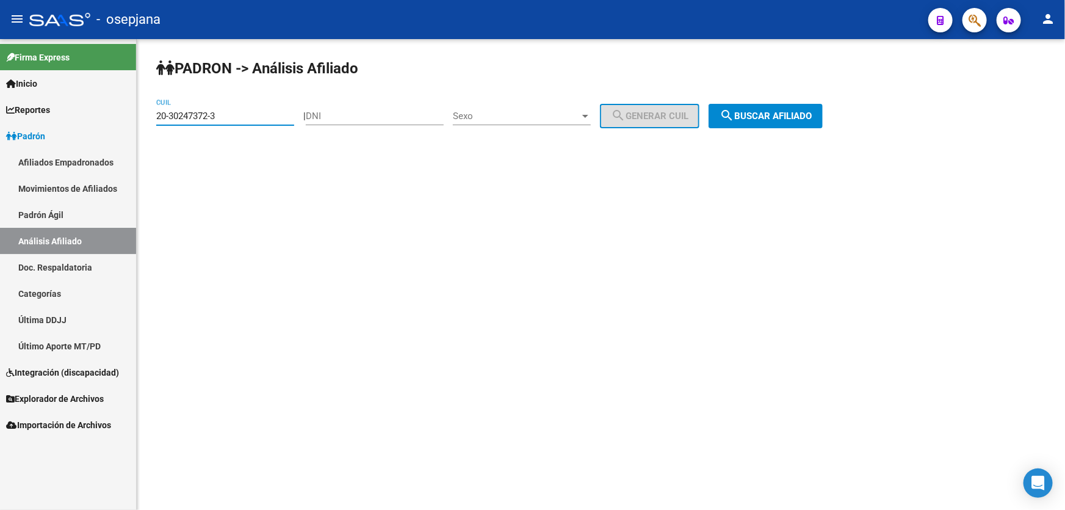
paste input "3-38960604-9"
click at [767, 113] on span "search Buscar afiliado" at bounding box center [766, 115] width 92 height 11
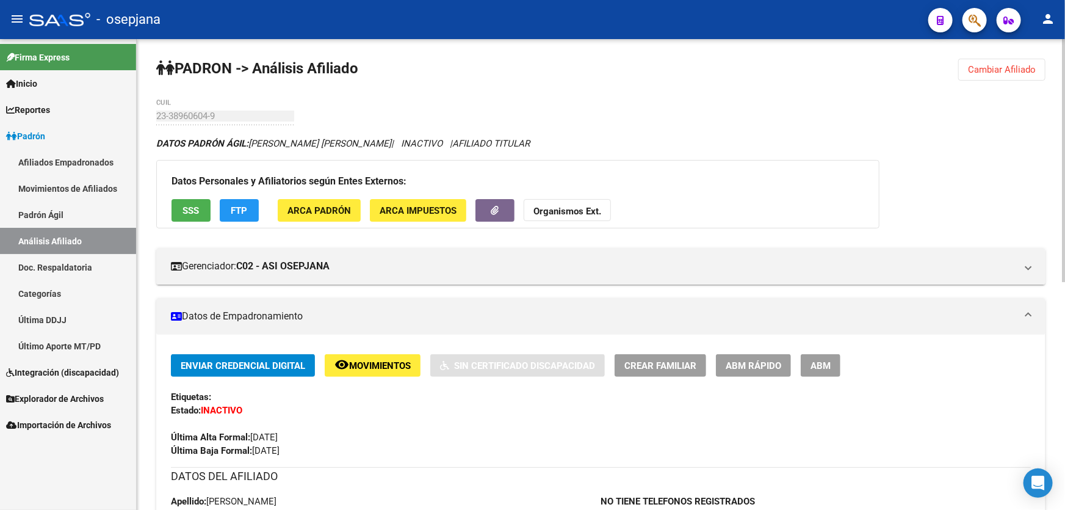
click at [989, 73] on span "Cambiar Afiliado" at bounding box center [1002, 69] width 68 height 11
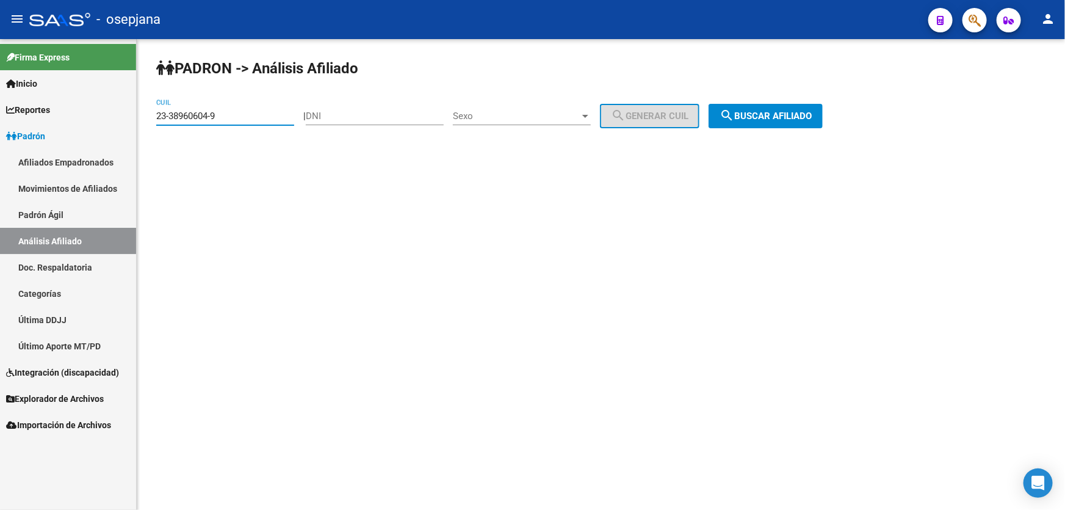
drag, startPoint x: 230, startPoint y: 115, endPoint x: 151, endPoint y: 117, distance: 78.8
click at [151, 117] on div "PADRON -> Análisis Afiliado 23-38960604-9 CUIL | DNI Sexo Sexo search Generar C…" at bounding box center [601, 103] width 928 height 128
paste input "0-29187221-3"
click at [805, 114] on span "search Buscar afiliado" at bounding box center [766, 115] width 92 height 11
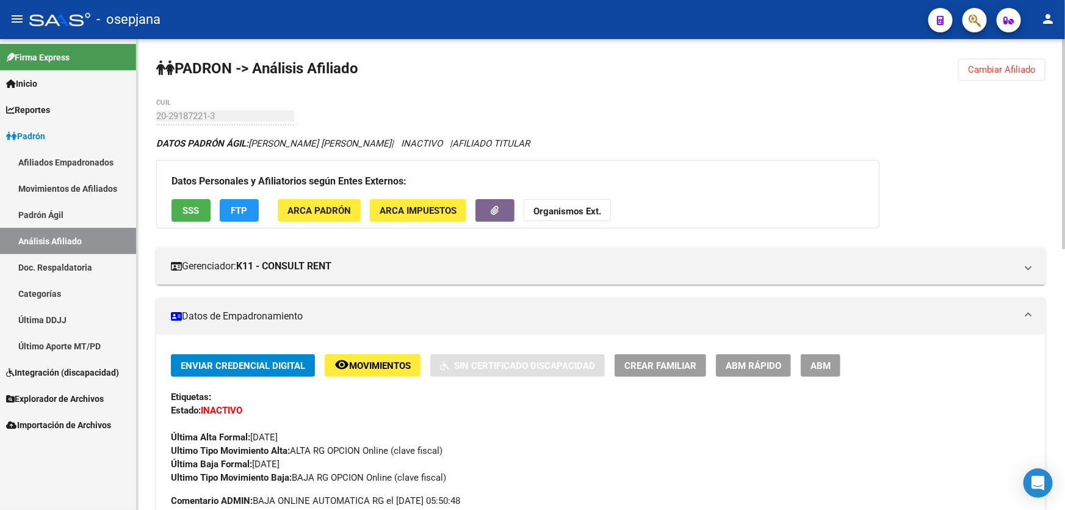
click at [197, 201] on button "SSS" at bounding box center [191, 210] width 39 height 23
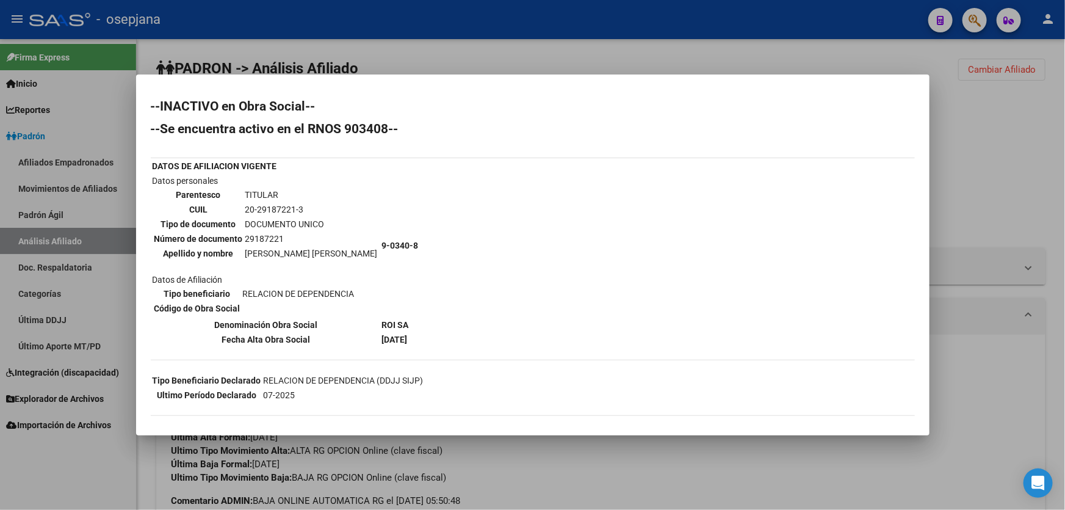
click at [1049, 182] on div at bounding box center [532, 255] width 1065 height 510
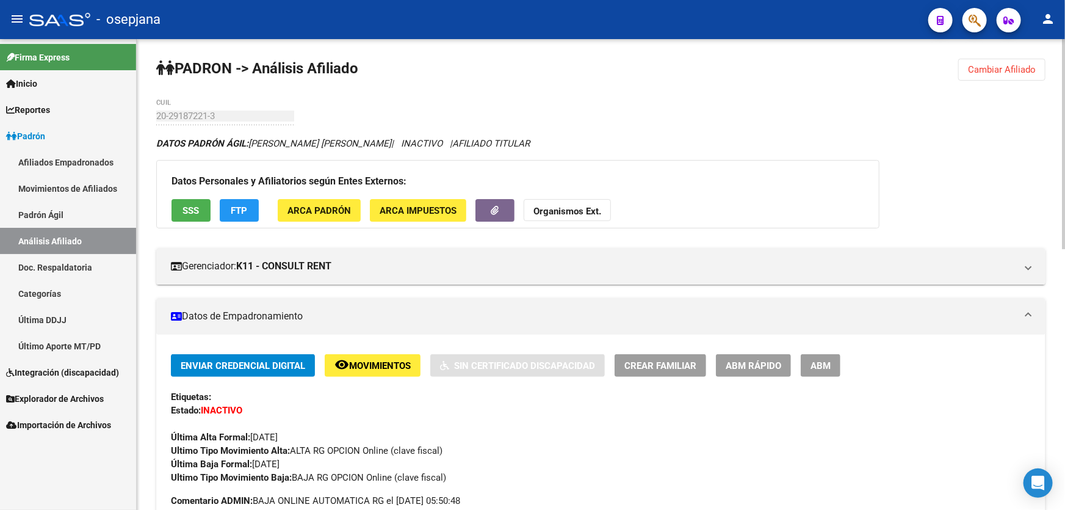
click at [192, 210] on span "SSS" at bounding box center [191, 210] width 16 height 11
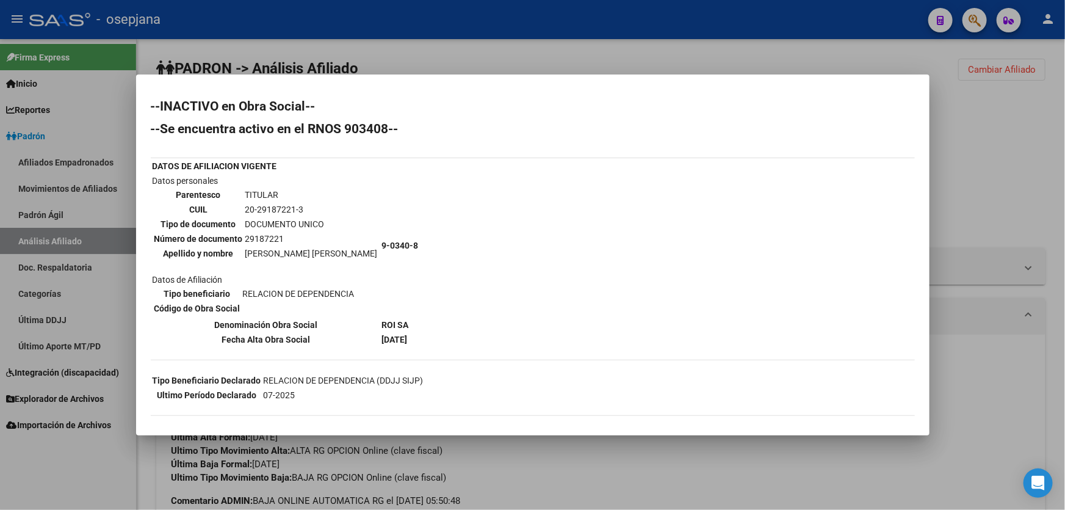
click at [584, 54] on div at bounding box center [532, 255] width 1065 height 510
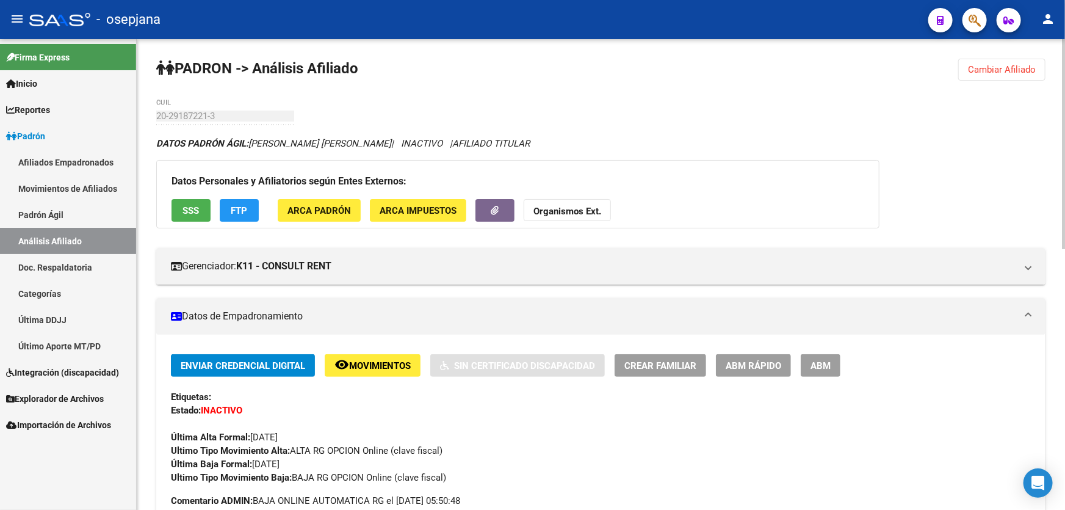
click at [987, 73] on span "Cambiar Afiliado" at bounding box center [1002, 69] width 68 height 11
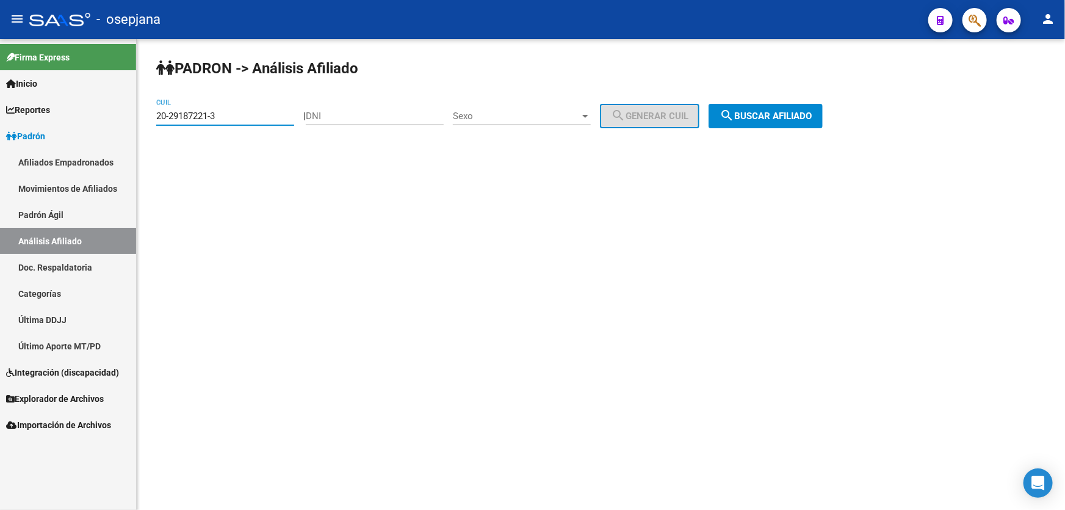
drag, startPoint x: 239, startPoint y: 117, endPoint x: 115, endPoint y: 117, distance: 123.9
click at [115, 117] on mat-sidenav-container "Firma Express Inicio Calendario SSS Instructivos Contacto OS Reportes Padrón Tr…" at bounding box center [532, 274] width 1065 height 471
paste input "94212128-9"
click at [812, 123] on button "search Buscar afiliado" at bounding box center [766, 116] width 114 height 24
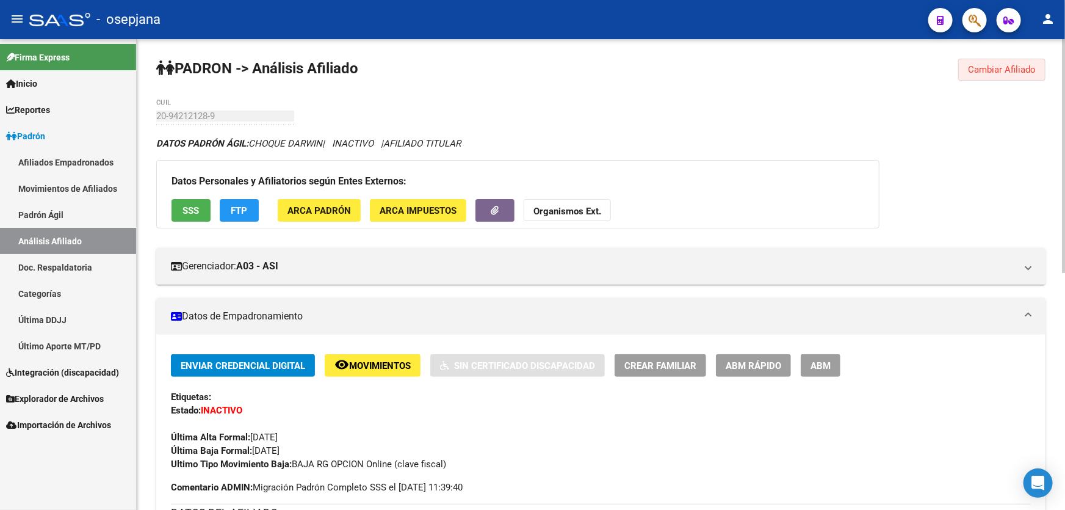
click at [992, 71] on span "Cambiar Afiliado" at bounding box center [1002, 69] width 68 height 11
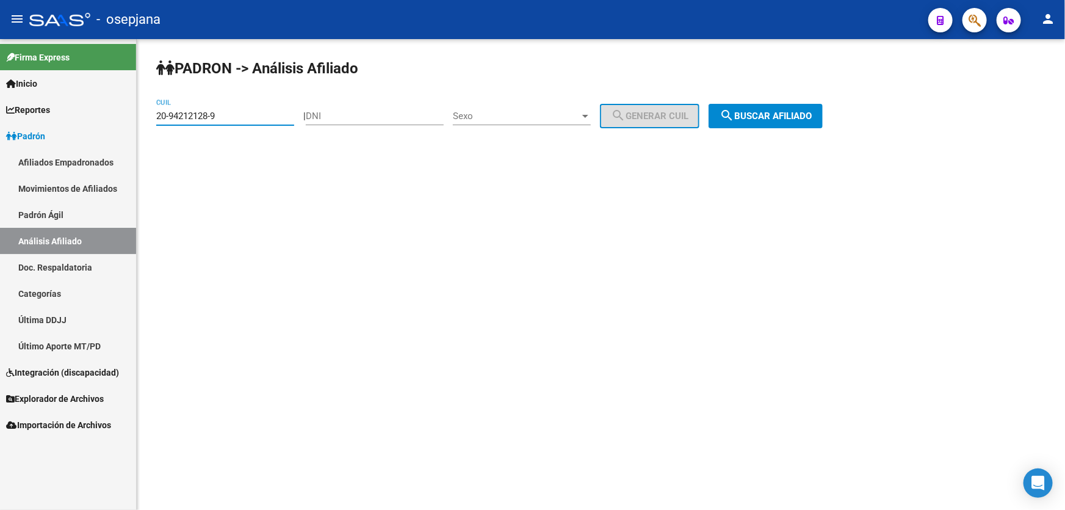
drag, startPoint x: 244, startPoint y: 114, endPoint x: 163, endPoint y: 121, distance: 81.5
click at [131, 121] on mat-sidenav-container "Firma Express Inicio Calendario SSS Instructivos Contacto OS Reportes Padrón Tr…" at bounding box center [532, 274] width 1065 height 471
paste input "36501123-1"
click at [805, 113] on span "search Buscar afiliado" at bounding box center [766, 115] width 92 height 11
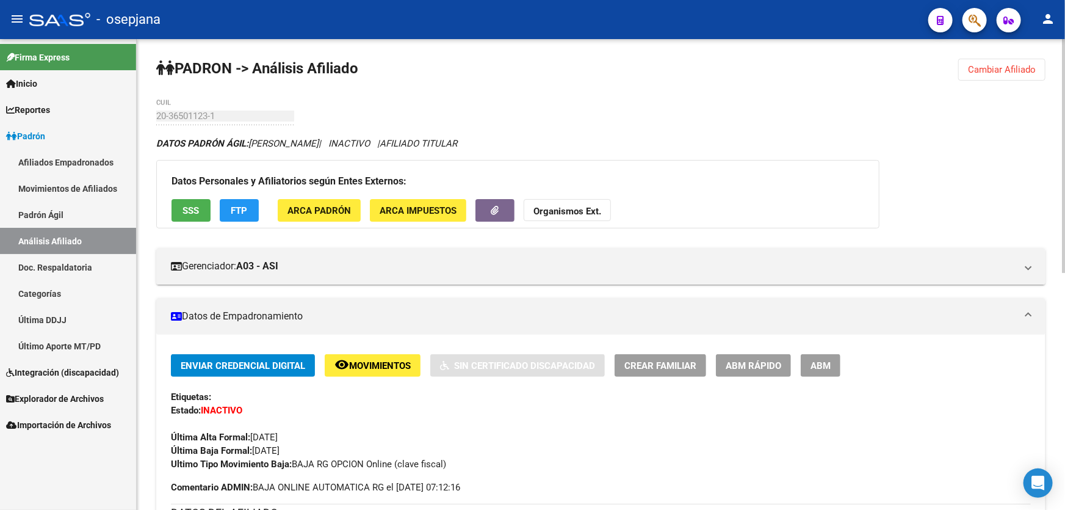
click at [1007, 62] on button "Cambiar Afiliado" at bounding box center [1001, 70] width 87 height 22
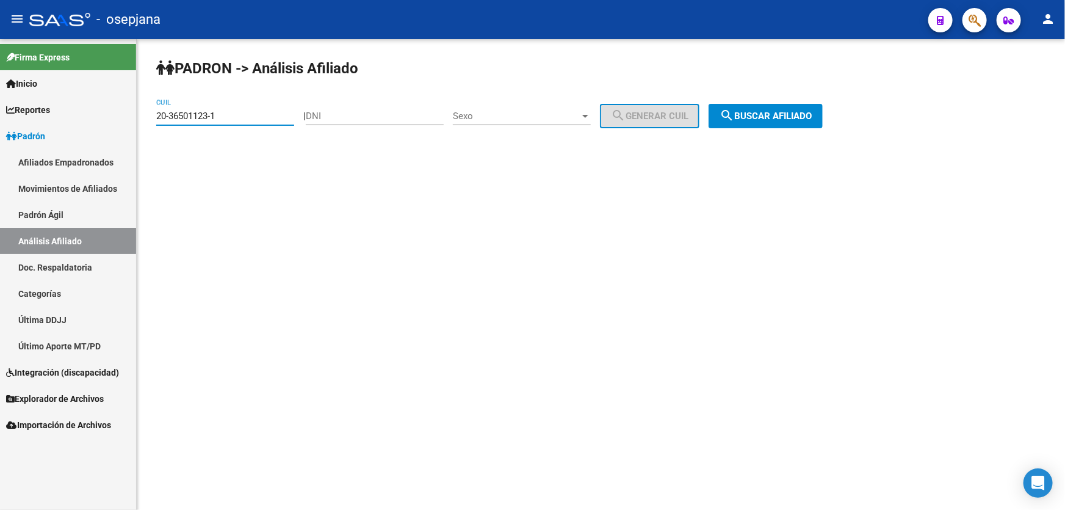
drag, startPoint x: 241, startPoint y: 112, endPoint x: 121, endPoint y: 115, distance: 119.7
click at [121, 115] on mat-sidenav-container "Firma Express Inicio Calendario SSS Instructivos Contacto OS Reportes Padrón Tr…" at bounding box center [532, 274] width 1065 height 471
paste input "7-45174497"
click at [790, 113] on span "search Buscar afiliado" at bounding box center [766, 115] width 92 height 11
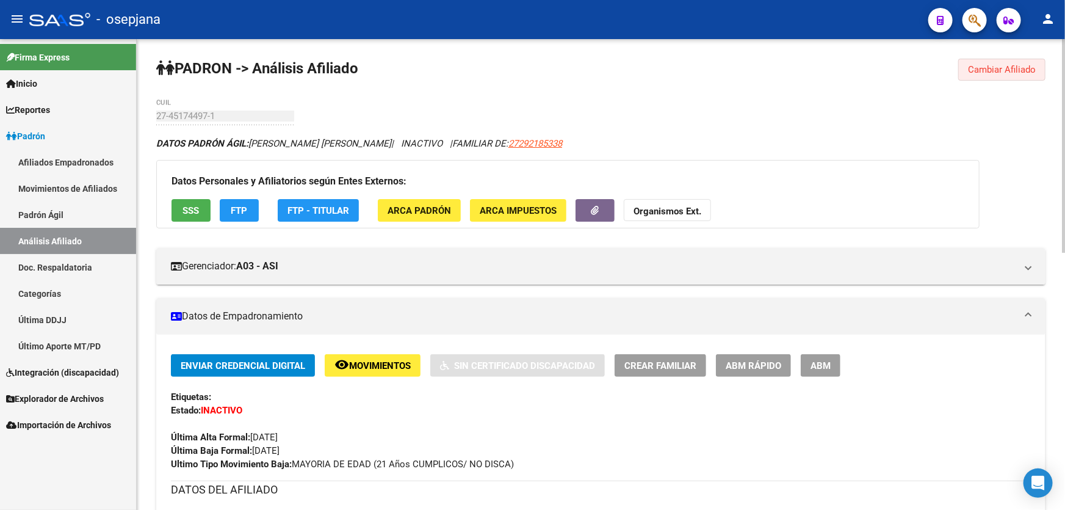
click at [1024, 62] on button "Cambiar Afiliado" at bounding box center [1001, 70] width 87 height 22
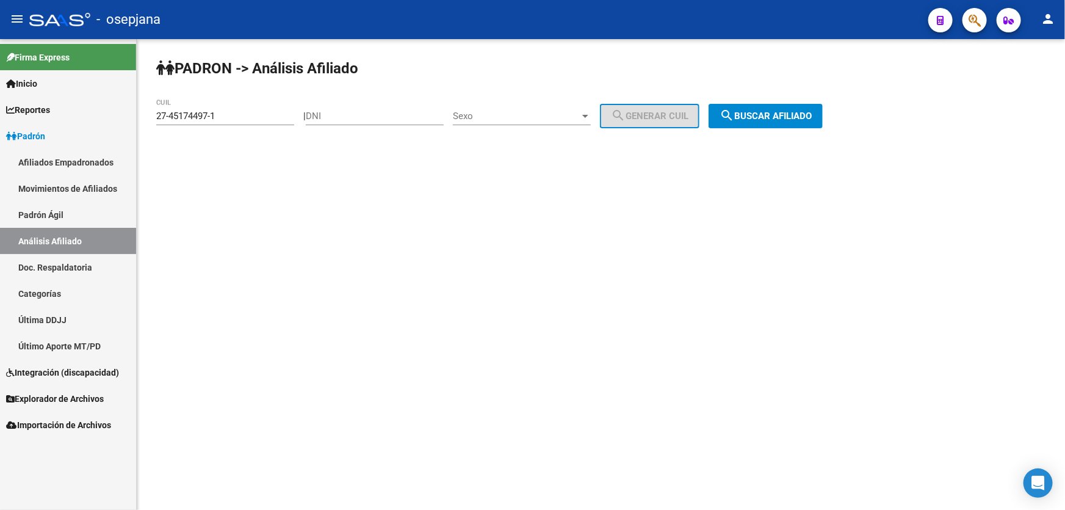
drag, startPoint x: 244, startPoint y: 107, endPoint x: 157, endPoint y: 123, distance: 88.1
click at [157, 123] on div "27-45174497-1 CUIL" at bounding box center [225, 112] width 138 height 26
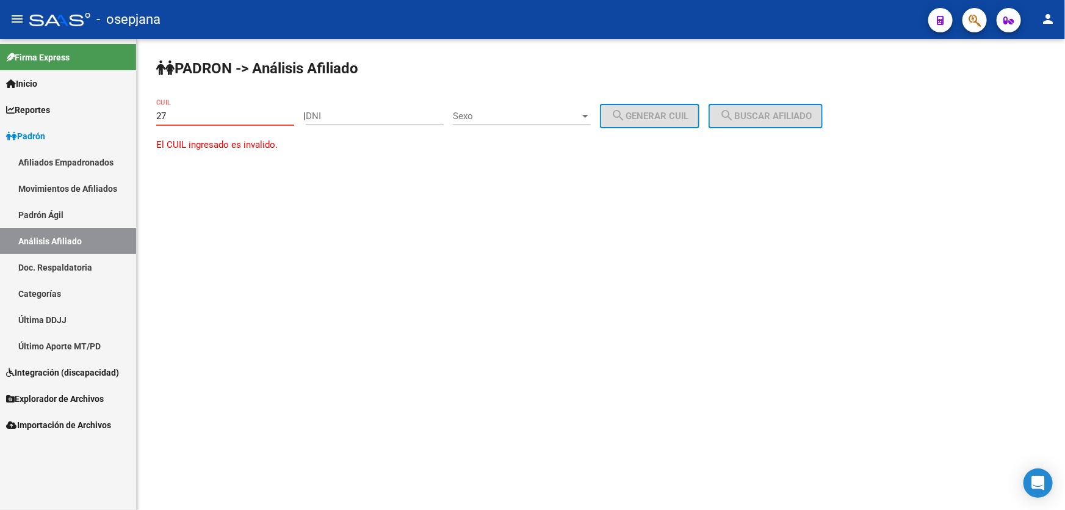
type input "2"
paste input "20-25028182-0"
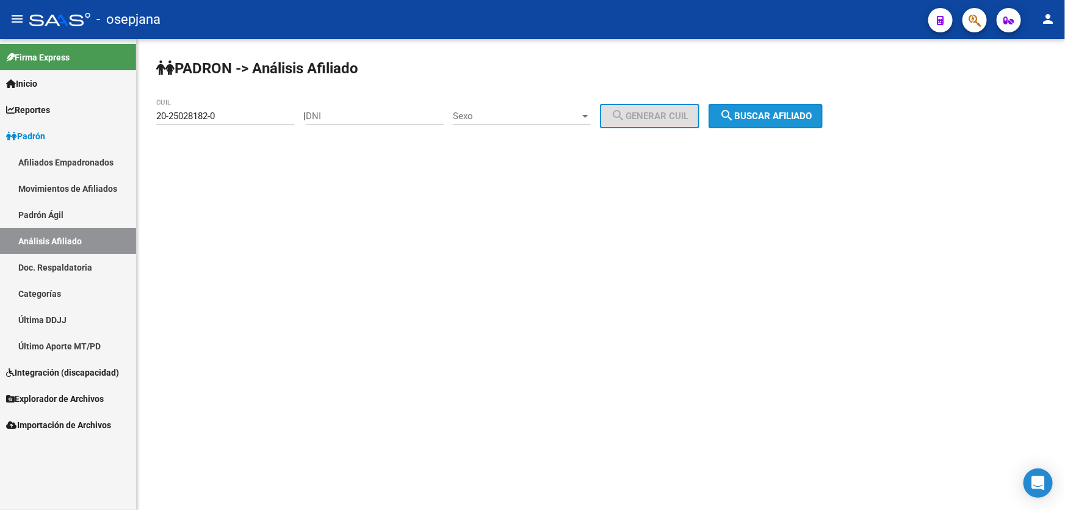
click at [823, 109] on button "search Buscar afiliado" at bounding box center [766, 116] width 114 height 24
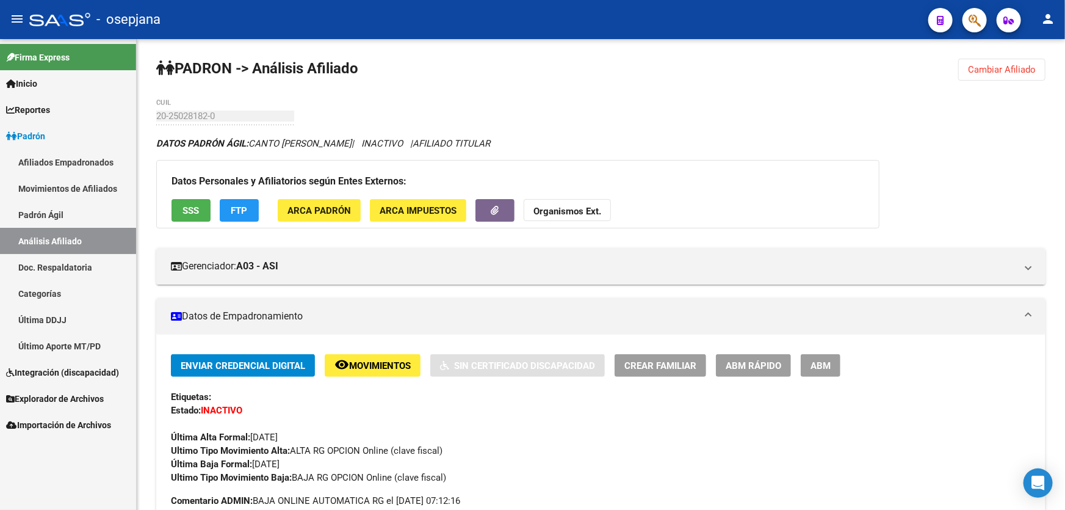
click at [1006, 60] on button "Cambiar Afiliado" at bounding box center [1001, 70] width 87 height 22
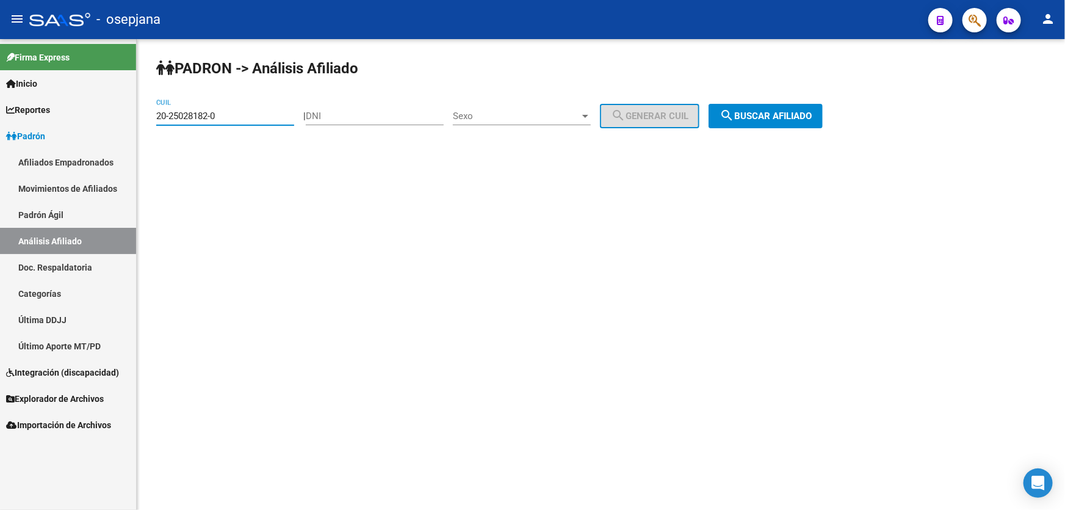
drag, startPoint x: 230, startPoint y: 110, endPoint x: 133, endPoint y: 110, distance: 97.1
click at [133, 110] on mat-sidenav-container "Firma Express Inicio Calendario SSS Instructivos Contacto OS Reportes Padrón Tr…" at bounding box center [532, 274] width 1065 height 471
paste input "4-29107055-4"
click at [796, 112] on span "search Buscar afiliado" at bounding box center [766, 115] width 92 height 11
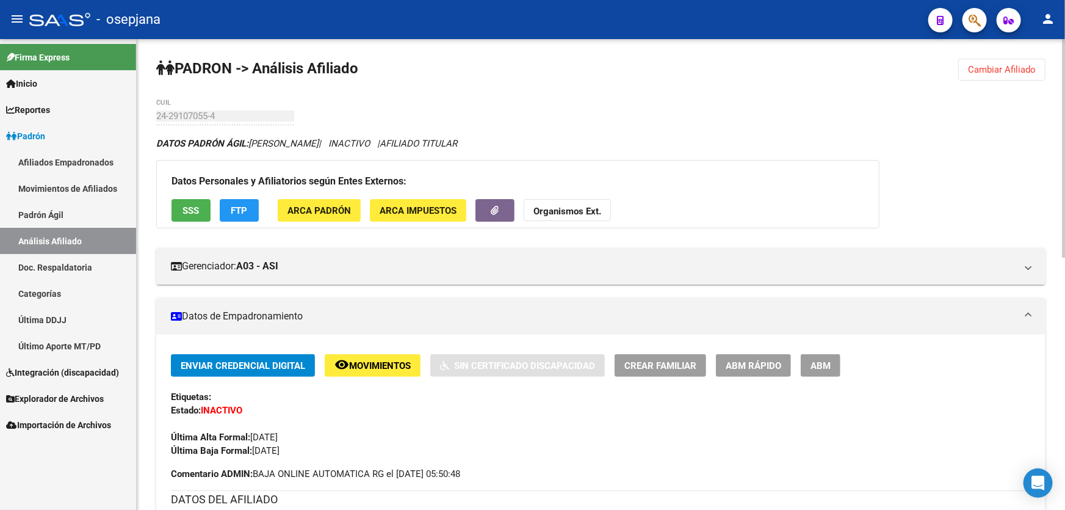
click at [1020, 70] on span "Cambiar Afiliado" at bounding box center [1002, 69] width 68 height 11
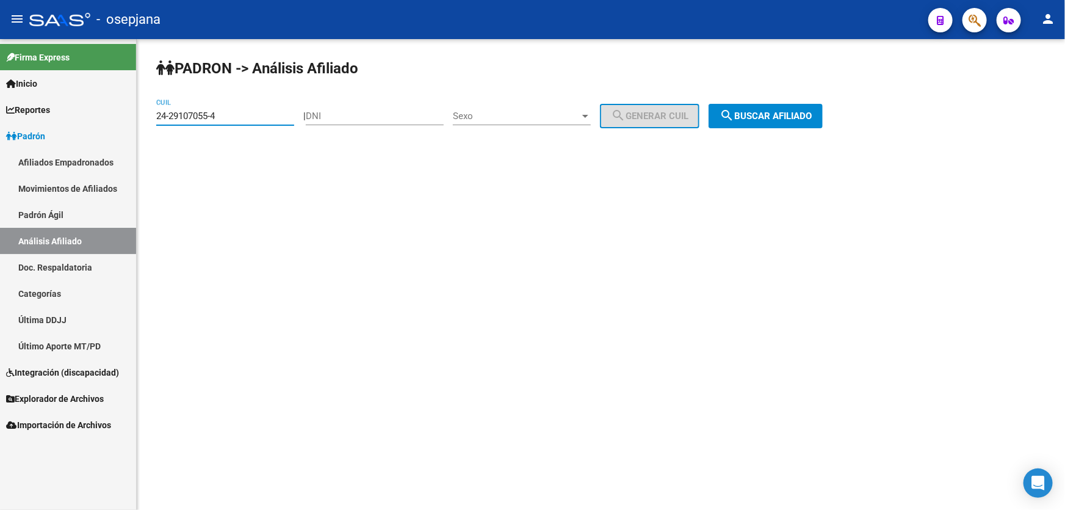
drag, startPoint x: 249, startPoint y: 117, endPoint x: 135, endPoint y: 118, distance: 114.2
click at [135, 118] on mat-sidenav-container "Firma Express Inicio Calendario SSS Instructivos Contacto OS Reportes Padrón Tr…" at bounding box center [532, 274] width 1065 height 471
paste input "0-20411891-5"
click at [758, 97] on div "PADRON -> Análisis Afiliado 20-20411891-5 CUIL | DNI Sexo Sexo search Generar C…" at bounding box center [601, 103] width 928 height 128
click at [812, 114] on span "search Buscar afiliado" at bounding box center [766, 115] width 92 height 11
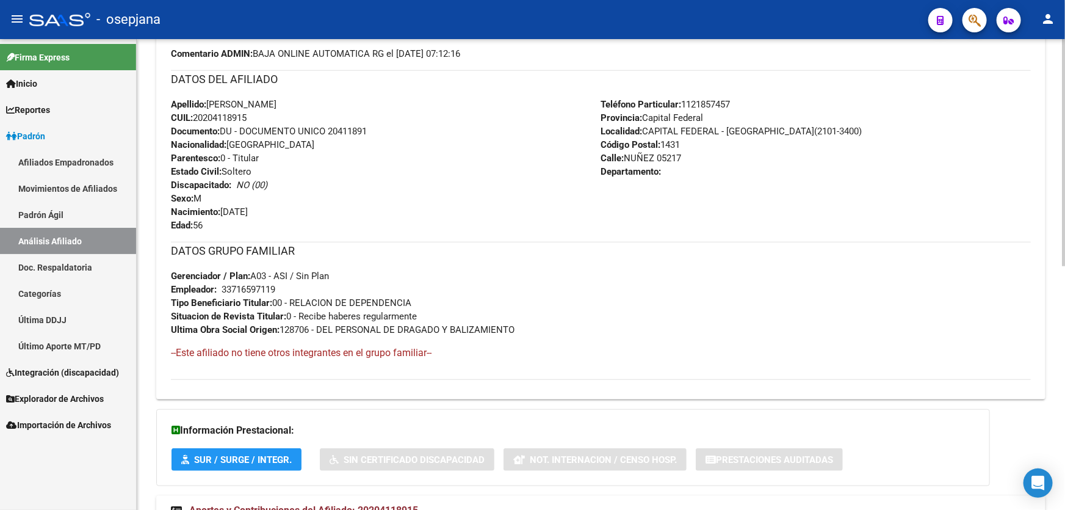
scroll to position [503, 0]
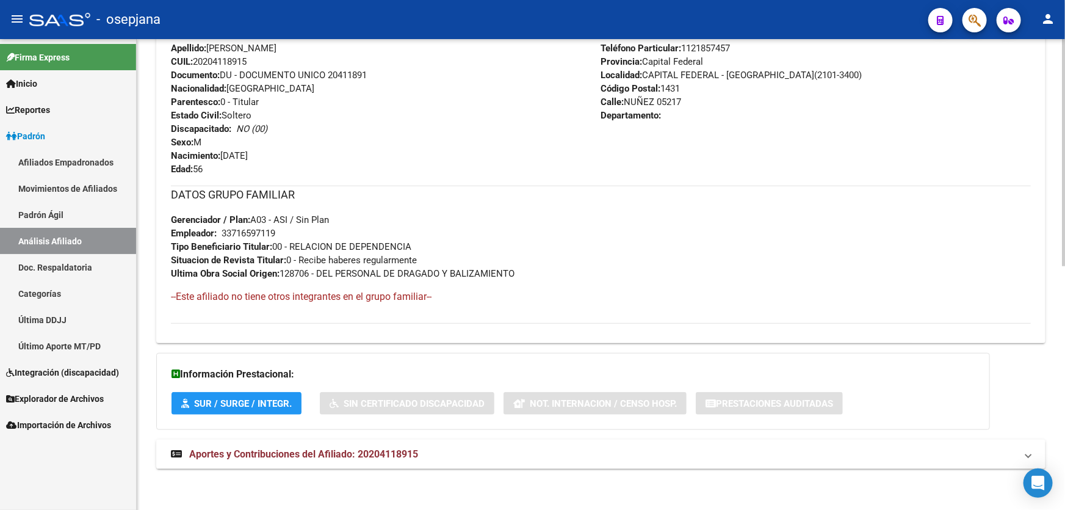
click at [1065, 132] on div at bounding box center [1063, 274] width 3 height 471
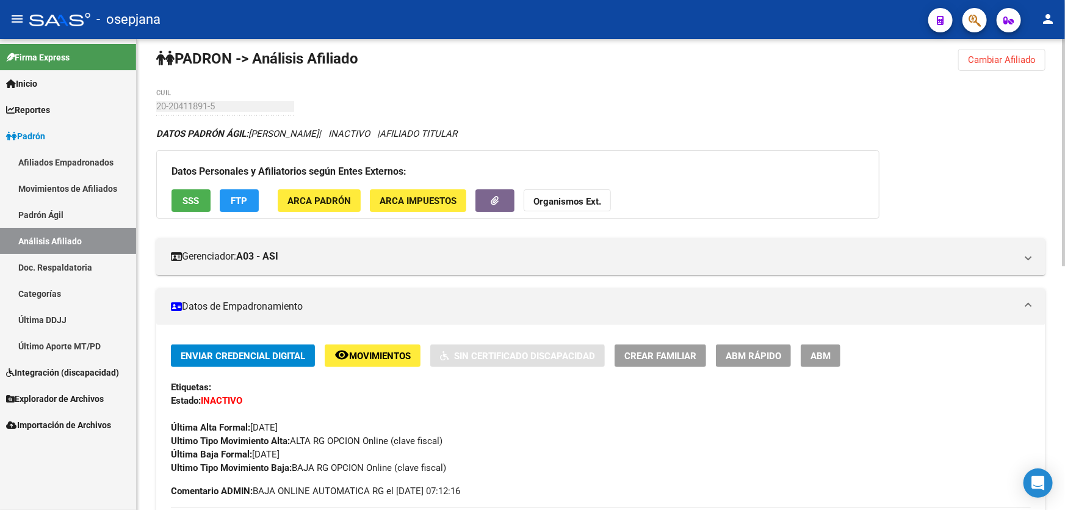
scroll to position [0, 0]
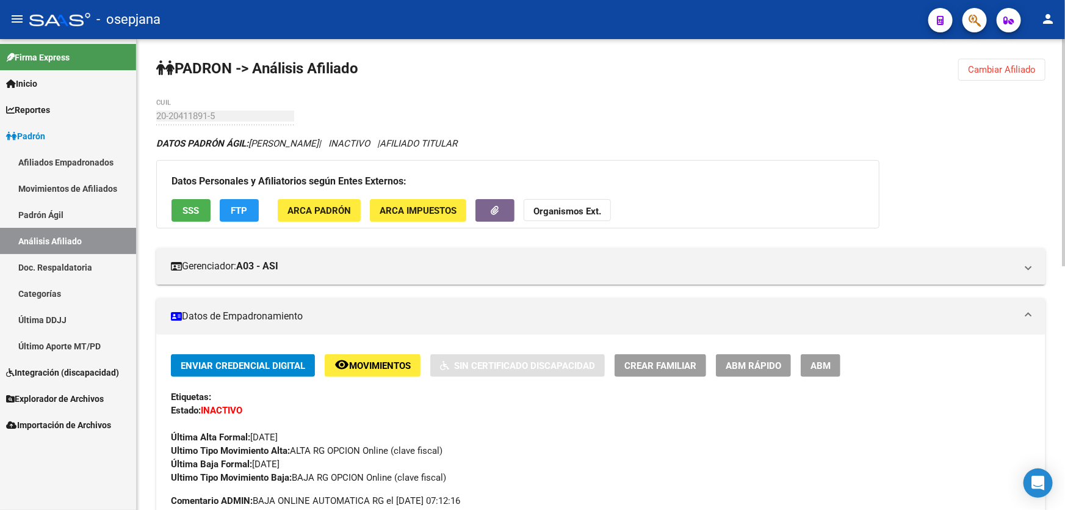
click at [1015, 65] on span "Cambiar Afiliado" at bounding box center [1002, 69] width 68 height 11
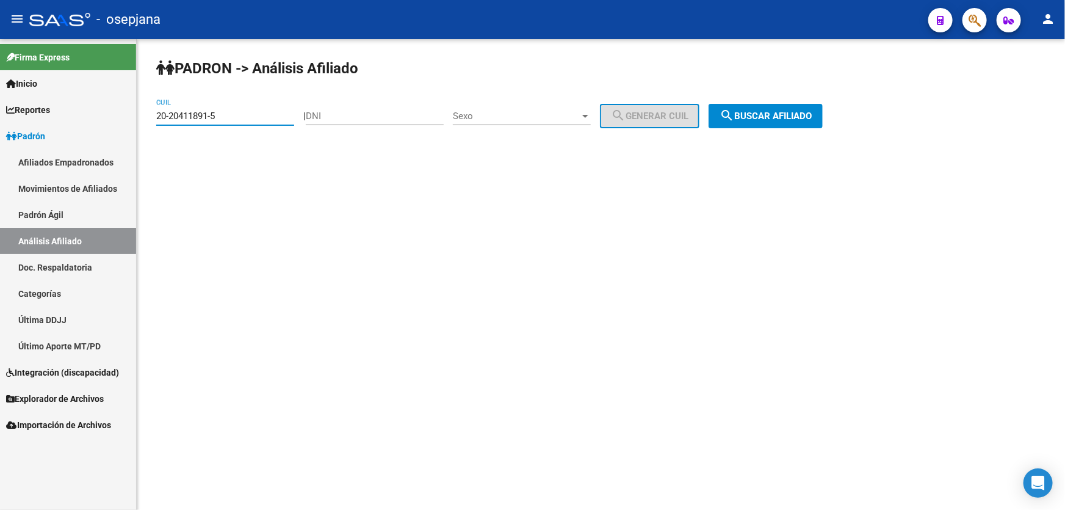
drag, startPoint x: 230, startPoint y: 115, endPoint x: 115, endPoint y: 113, distance: 114.2
click at [115, 113] on mat-sidenav-container "Firma Express Inicio Calendario SSS Instructivos Contacto OS Reportes Padrón Tr…" at bounding box center [532, 274] width 1065 height 471
paste input "92356380-7"
type input "20-92356380-7"
click at [823, 109] on button "search Buscar afiliado" at bounding box center [766, 116] width 114 height 24
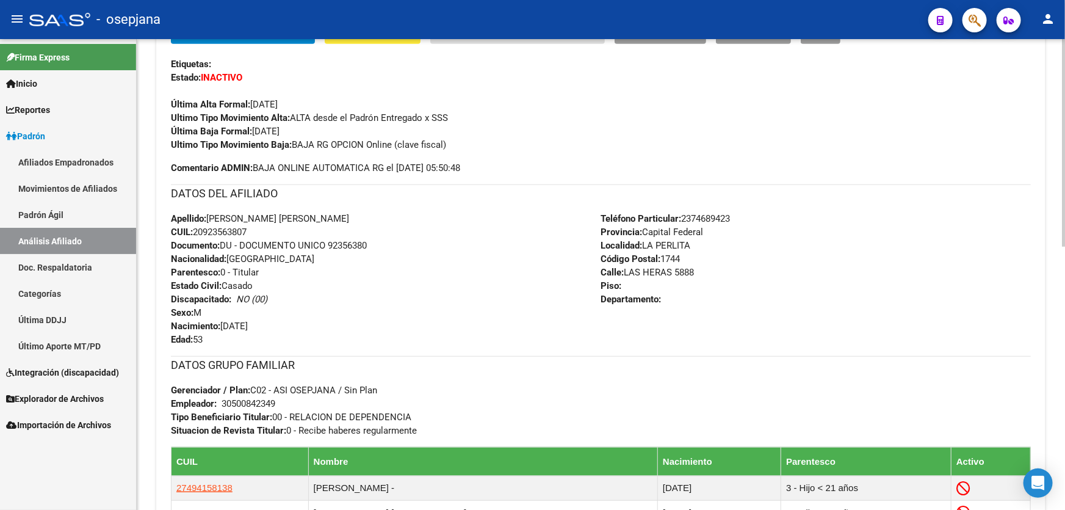
scroll to position [555, 0]
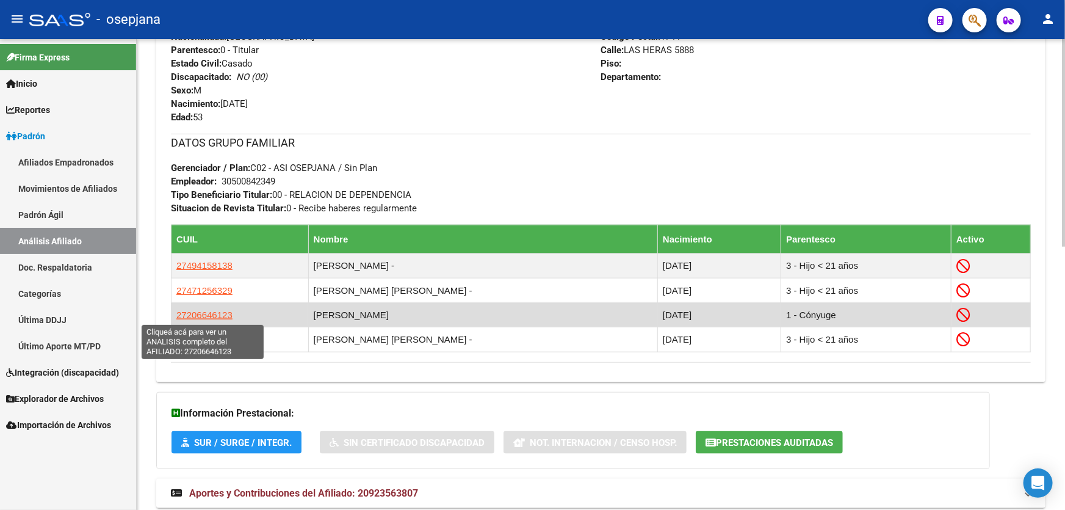
click at [206, 309] on span "27206646123" at bounding box center [204, 314] width 56 height 10
type textarea "27206646123"
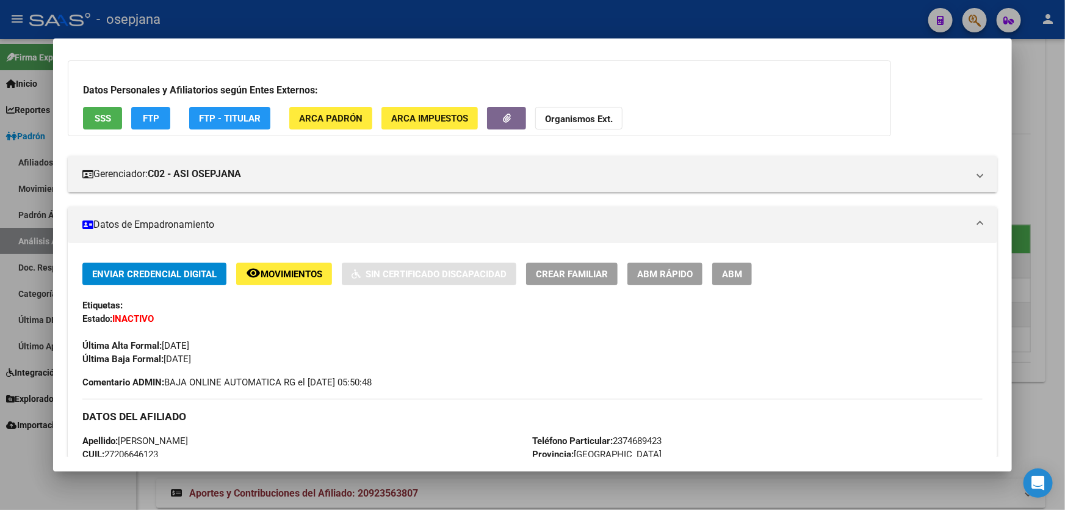
scroll to position [222, 0]
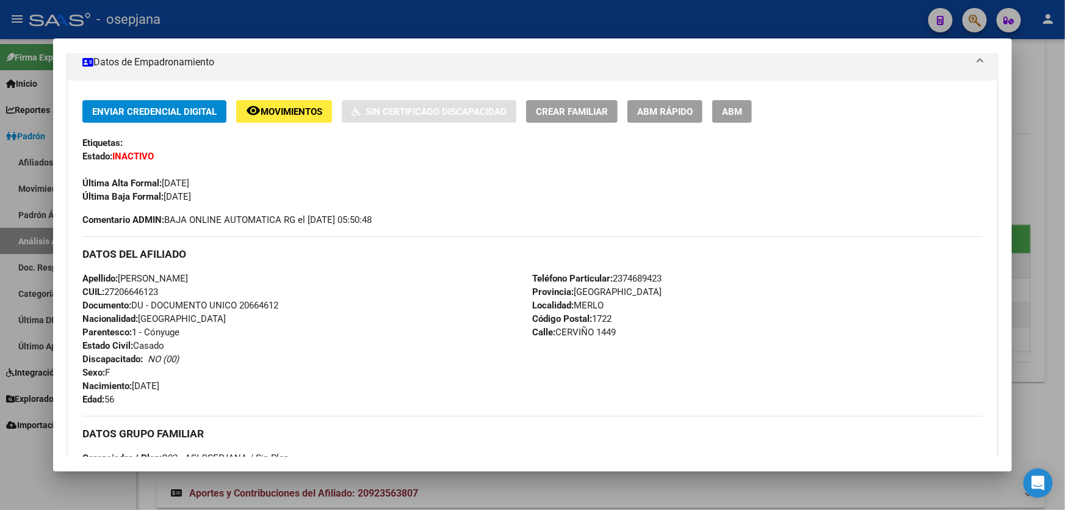
click at [1065, 214] on div at bounding box center [532, 255] width 1065 height 510
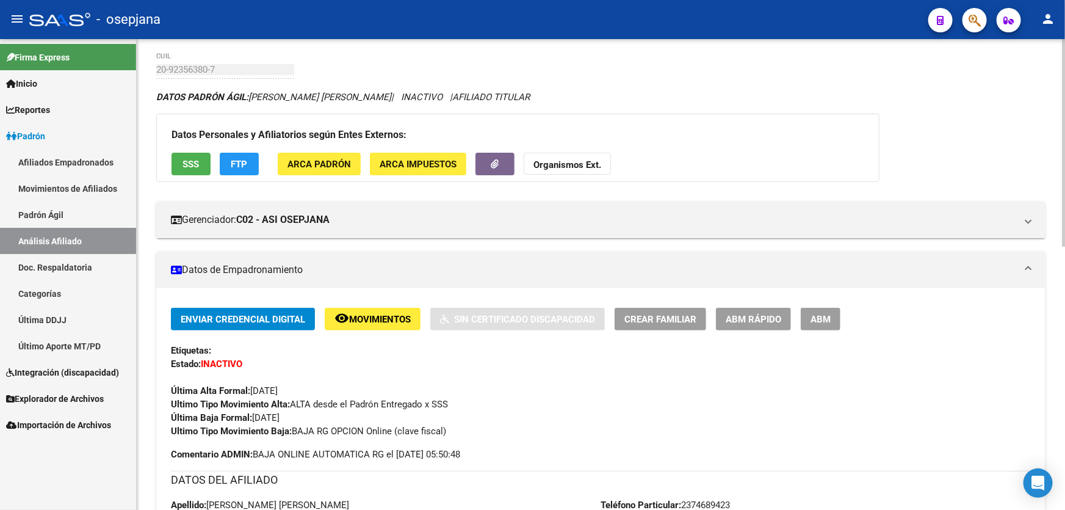
scroll to position [0, 0]
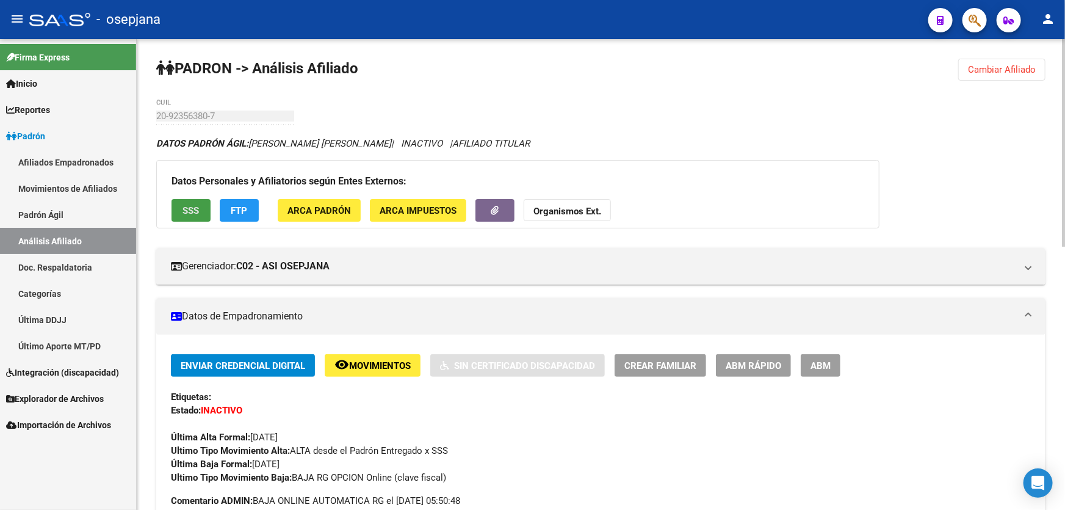
click at [197, 204] on span "SSS" at bounding box center [191, 209] width 16 height 11
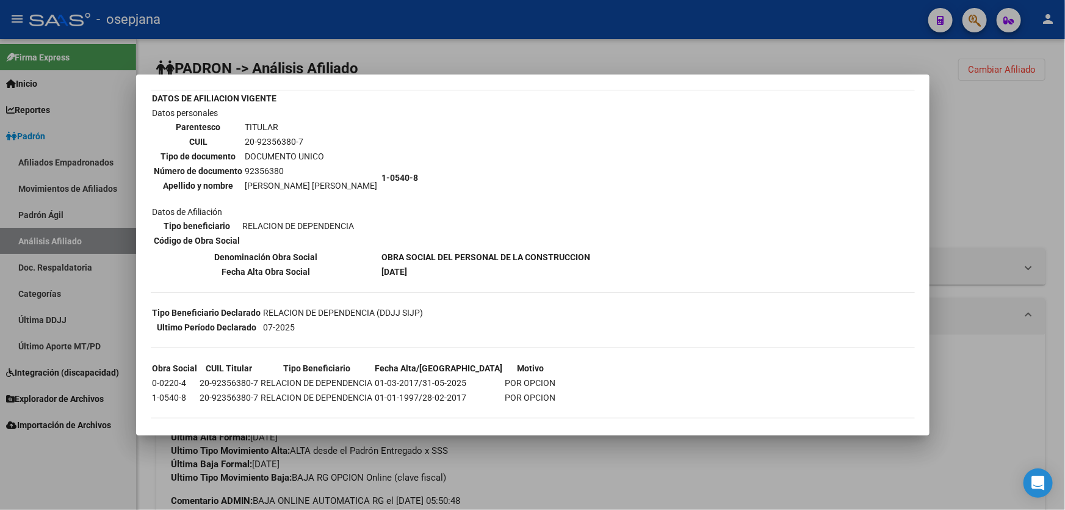
scroll to position [74, 0]
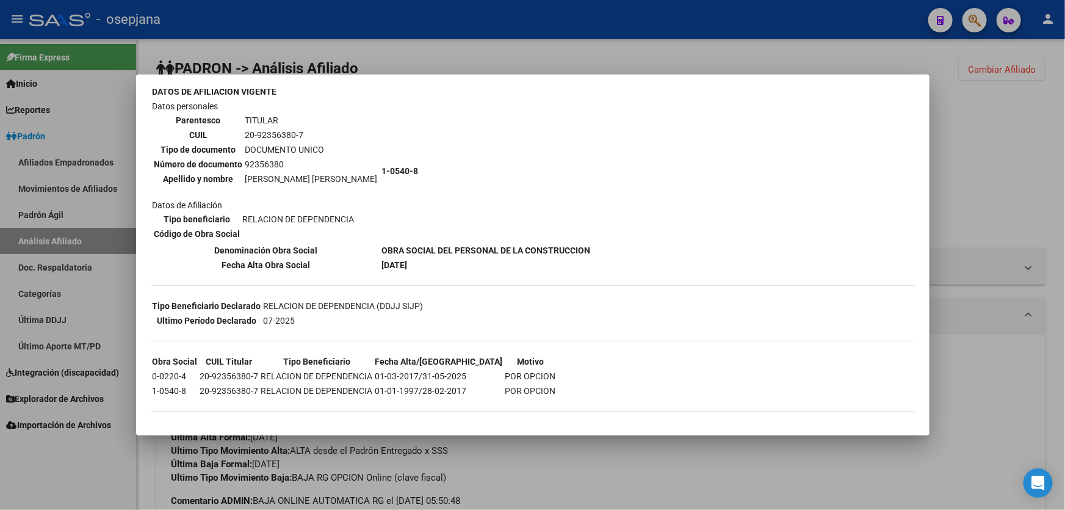
click at [1065, 388] on div at bounding box center [532, 255] width 1065 height 510
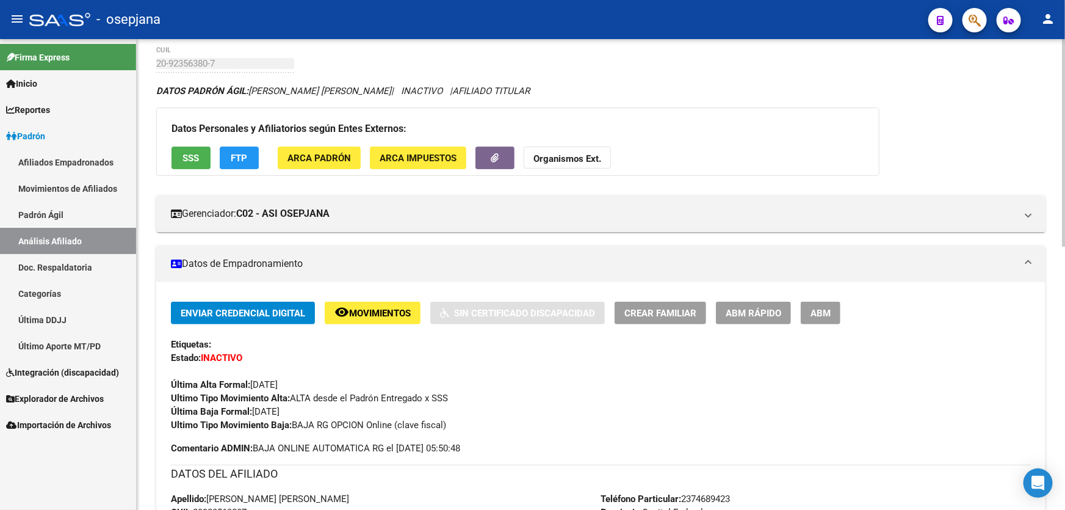
scroll to position [0, 0]
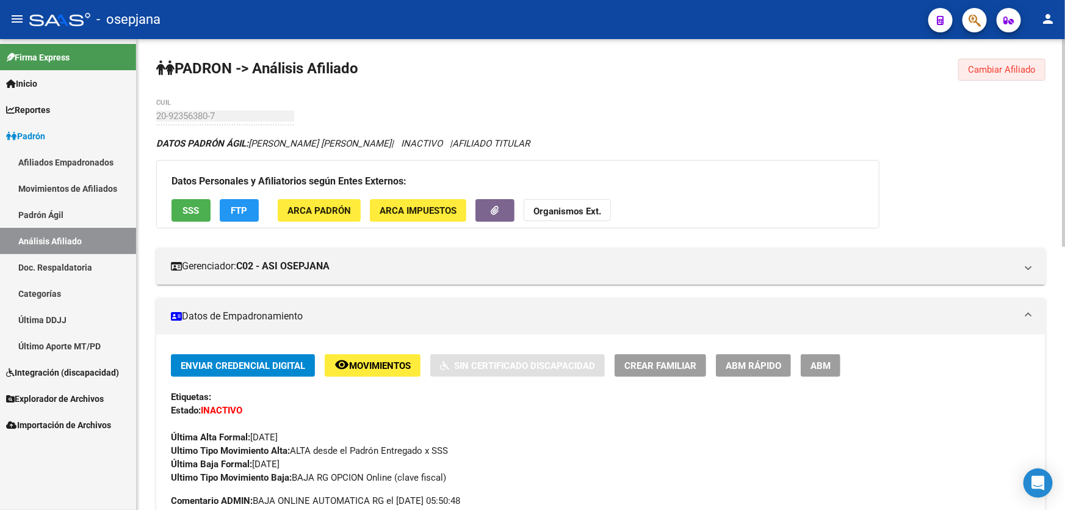
click at [1010, 71] on span "Cambiar Afiliado" at bounding box center [1002, 69] width 68 height 11
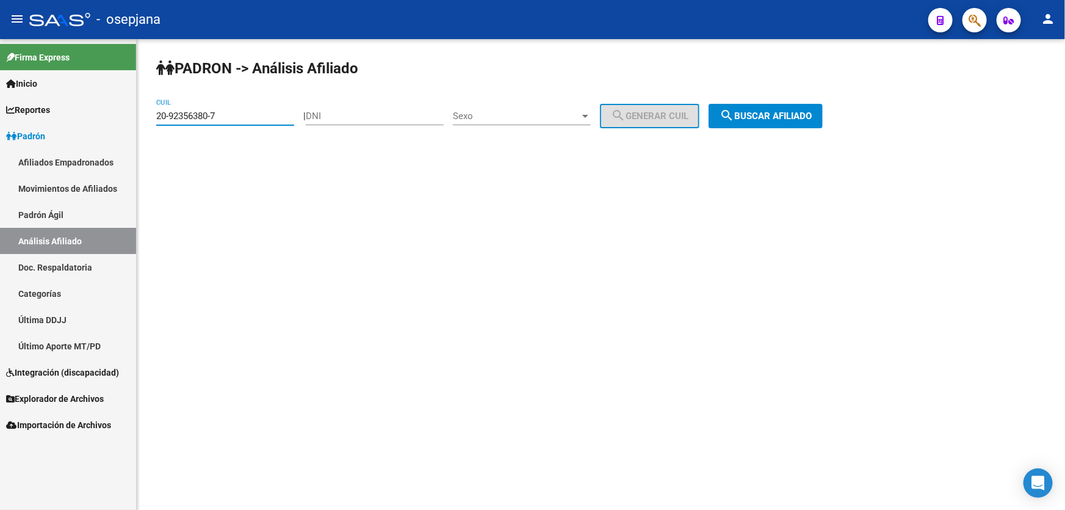
drag, startPoint x: 184, startPoint y: 115, endPoint x: 134, endPoint y: 118, distance: 50.2
click at [134, 118] on mat-sidenav-container "Firma Express Inicio Calendario SSS Instructivos Contacto OS Reportes Padrón Tr…" at bounding box center [532, 274] width 1065 height 471
paste input "32997592-5"
click at [797, 114] on span "search Buscar afiliado" at bounding box center [766, 115] width 92 height 11
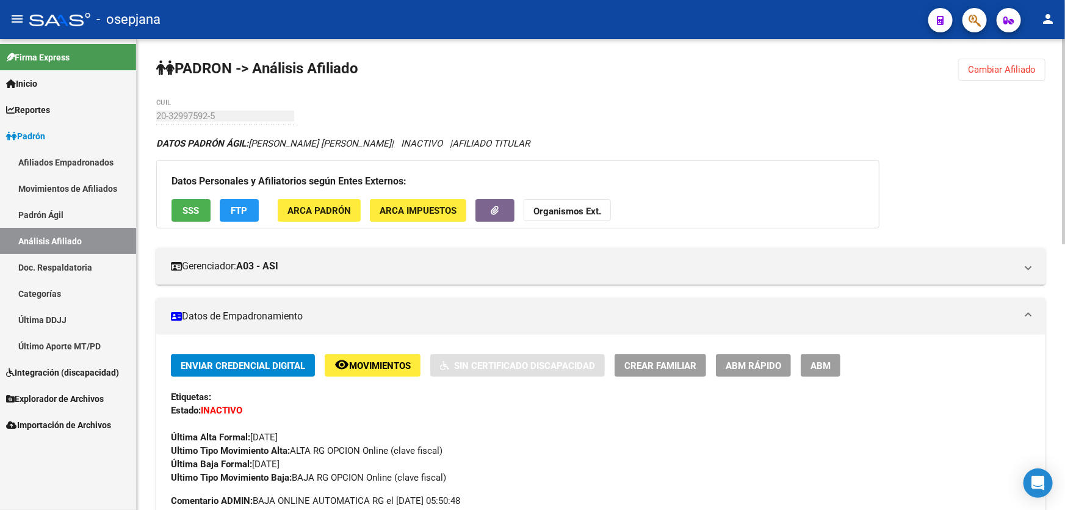
click at [1002, 68] on span "Cambiar Afiliado" at bounding box center [1002, 69] width 68 height 11
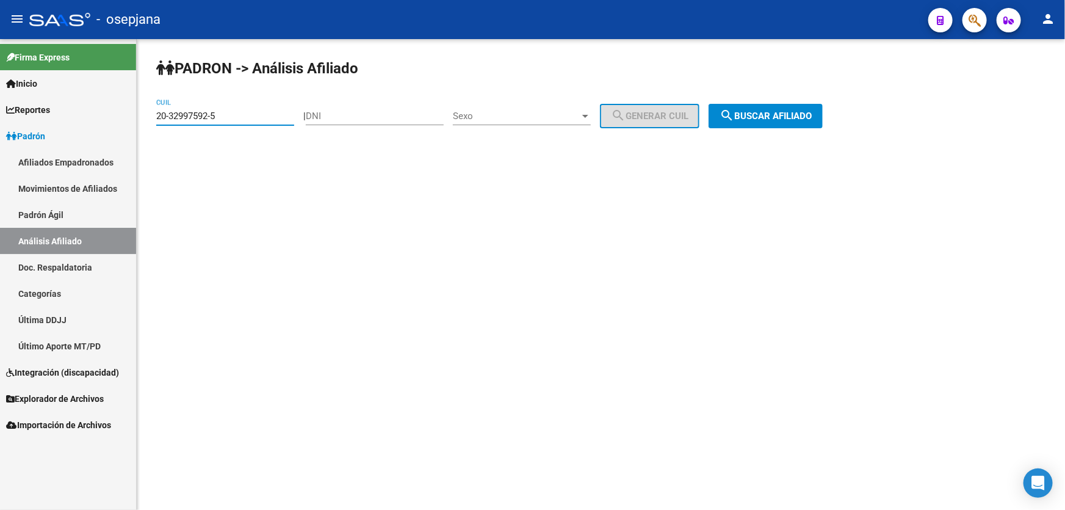
drag, startPoint x: 242, startPoint y: 119, endPoint x: 131, endPoint y: 116, distance: 110.5
click at [131, 116] on mat-sidenav-container "Firma Express Inicio Calendario SSS Instructivos Contacto OS Reportes Padrón Tr…" at bounding box center [532, 274] width 1065 height 471
paste input "40021247-4"
click at [797, 105] on button "search Buscar afiliado" at bounding box center [766, 116] width 114 height 24
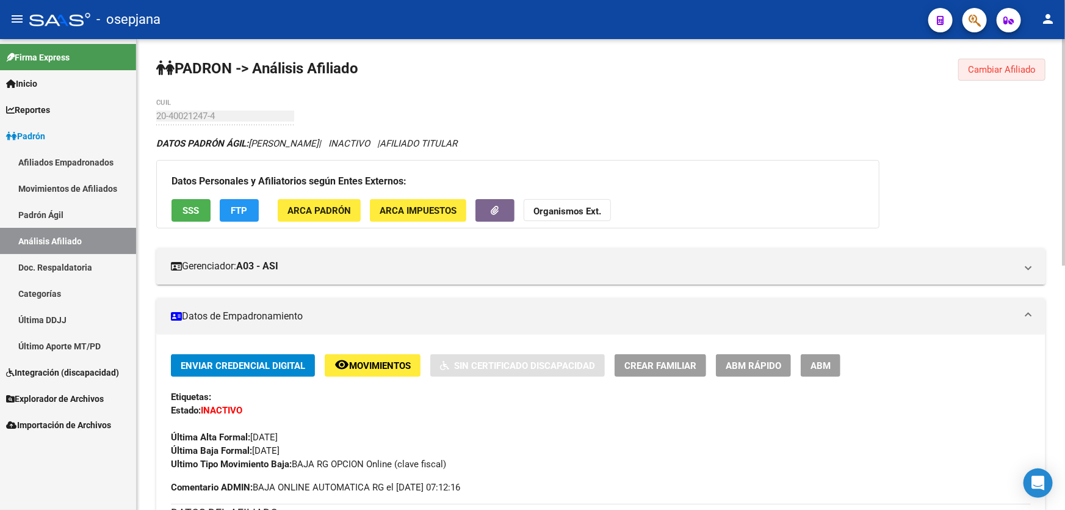
click at [1013, 68] on span "Cambiar Afiliado" at bounding box center [1002, 69] width 68 height 11
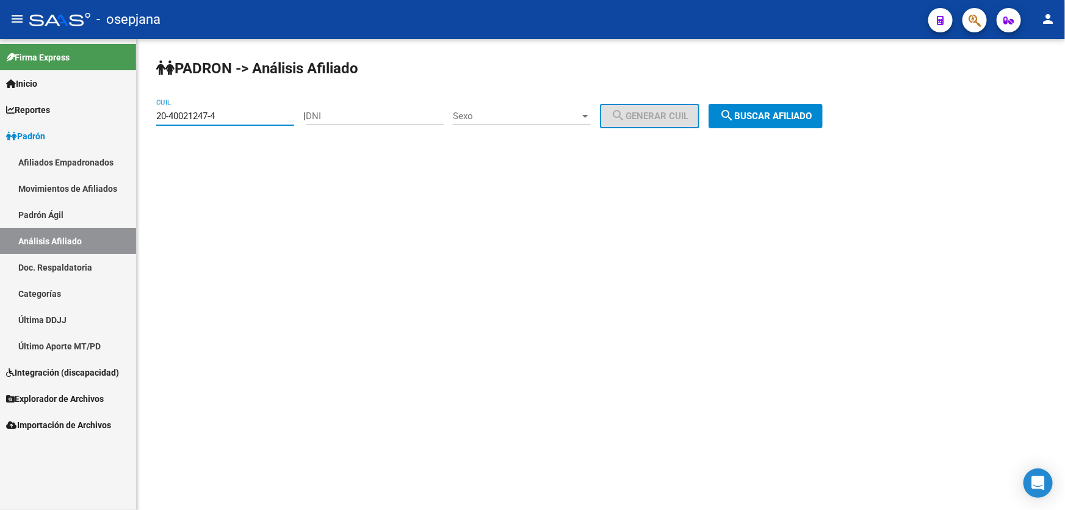
drag, startPoint x: 245, startPoint y: 115, endPoint x: 165, endPoint y: 112, distance: 80.0
click at [146, 117] on div "PADRON -> Análisis Afiliado 20-40021247-4 CUIL | DNI Sexo Sexo search Generar C…" at bounding box center [601, 103] width 928 height 128
drag, startPoint x: 166, startPoint y: 109, endPoint x: 306, endPoint y: 85, distance: 141.7
click at [306, 85] on div "PADRON -> Análisis Afiliado 20-40021247-4 CUIL | DNI Sexo Sexo search Generar C…" at bounding box center [601, 103] width 928 height 128
drag, startPoint x: 223, startPoint y: 112, endPoint x: 139, endPoint y: 117, distance: 83.8
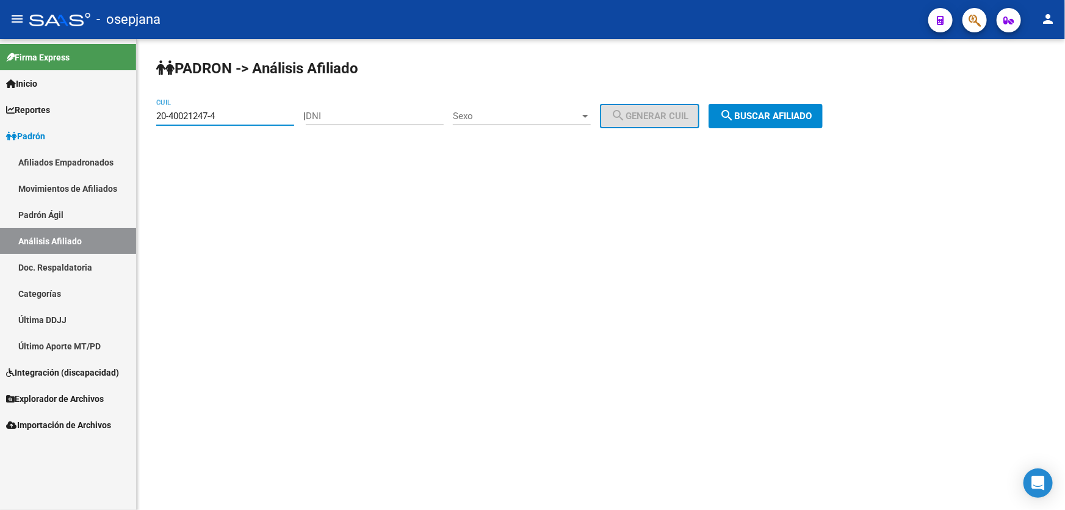
click at [139, 117] on div "PADRON -> Análisis Afiliado 20-40021247-4 CUIL | DNI Sexo Sexo search Generar C…" at bounding box center [601, 103] width 928 height 128
paste input "28442607-0"
click at [789, 118] on span "search Buscar afiliado" at bounding box center [766, 115] width 92 height 11
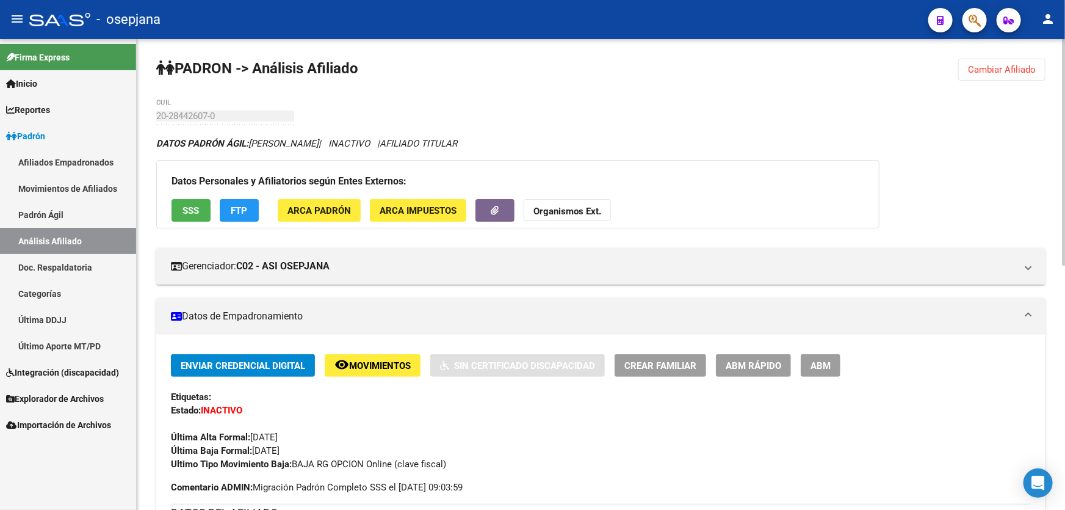
click at [1024, 67] on span "Cambiar Afiliado" at bounding box center [1002, 69] width 68 height 11
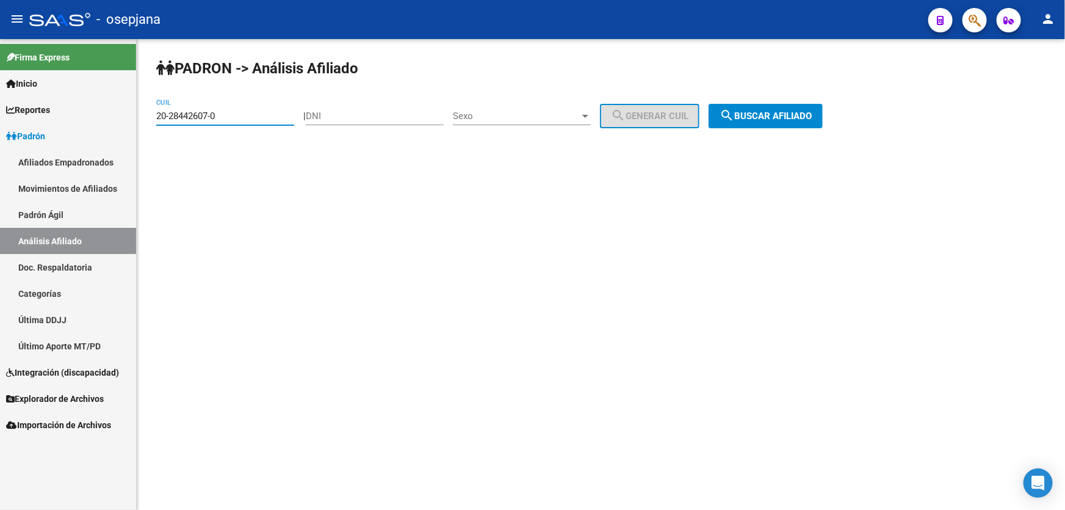
drag, startPoint x: 239, startPoint y: 115, endPoint x: 144, endPoint y: 123, distance: 95.0
click at [144, 123] on div "PADRON -> Análisis Afiliado 20-28442607-0 CUIL | DNI Sexo Sexo search Generar C…" at bounding box center [601, 103] width 928 height 128
paste input "6533495-5"
click at [781, 110] on span "search Buscar afiliado" at bounding box center [766, 115] width 92 height 11
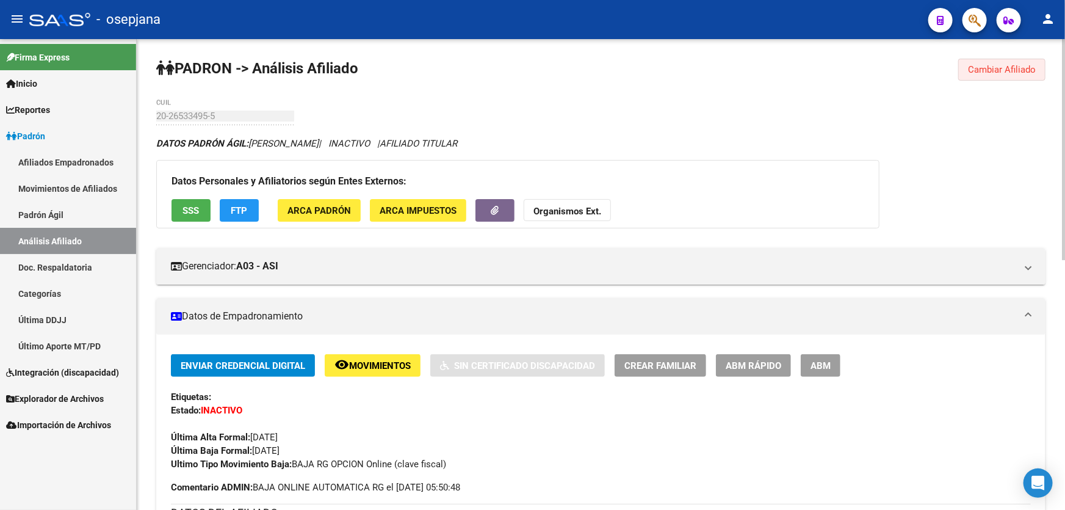
click at [1026, 59] on button "Cambiar Afiliado" at bounding box center [1001, 70] width 87 height 22
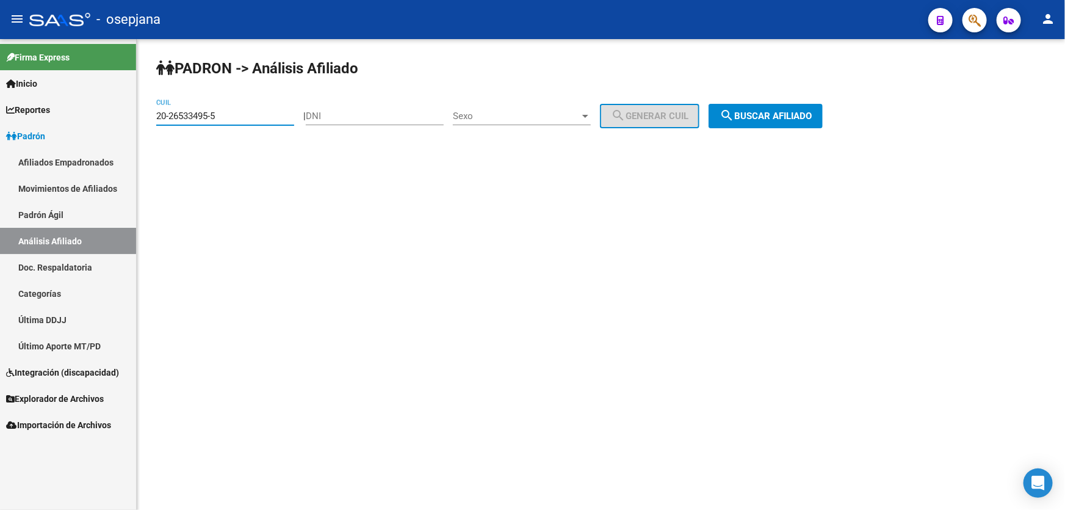
drag, startPoint x: 258, startPoint y: 118, endPoint x: 147, endPoint y: 123, distance: 111.2
click at [147, 123] on div "PADRON -> Análisis Afiliado 20-26533495-5 CUIL | DNI Sexo Sexo search Generar C…" at bounding box center [601, 103] width 928 height 128
drag, startPoint x: 181, startPoint y: 108, endPoint x: 280, endPoint y: 101, distance: 99.8
click at [280, 101] on div "20-26533495-5 CUIL" at bounding box center [225, 112] width 138 height 26
paste input "38097295-7"
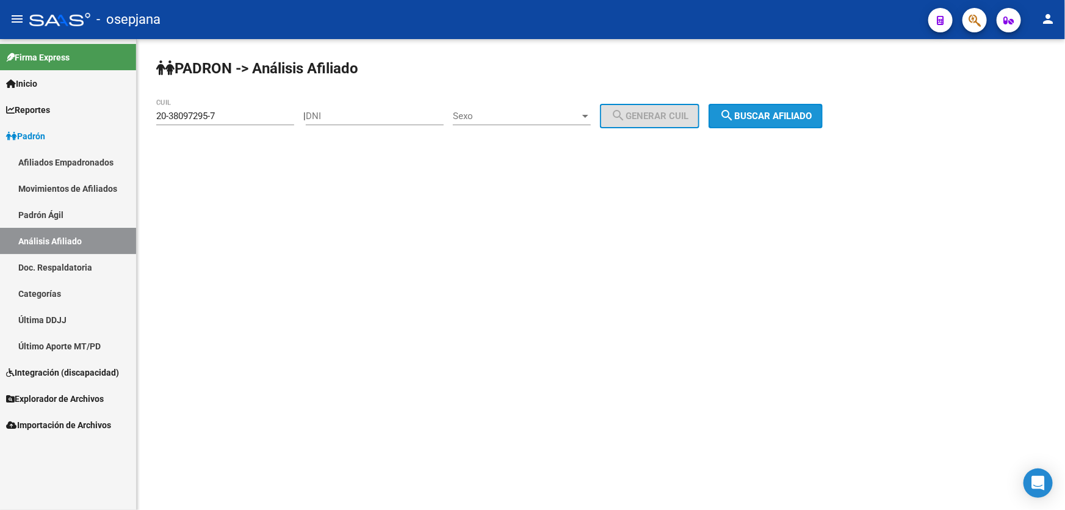
click at [762, 116] on span "search Buscar afiliado" at bounding box center [766, 115] width 92 height 11
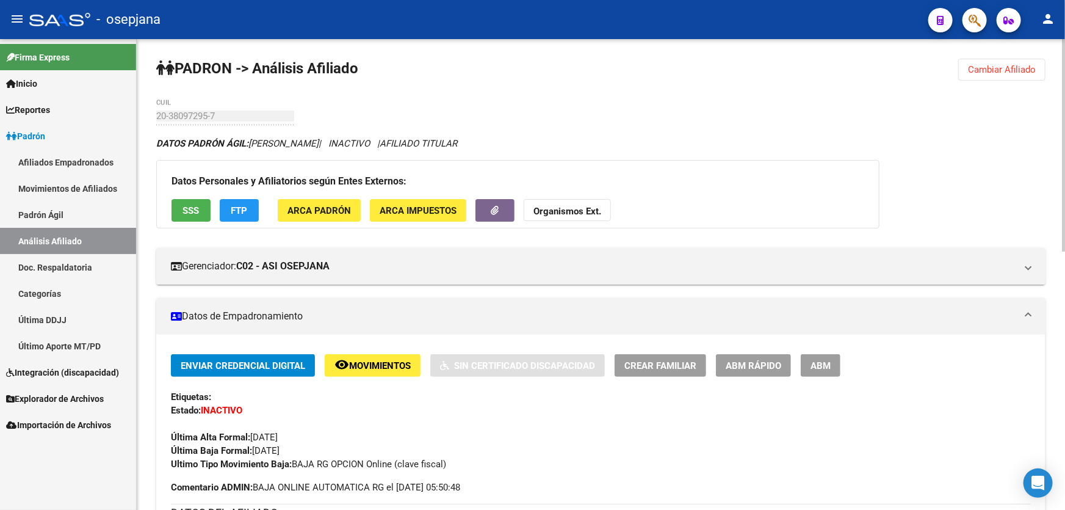
click at [200, 200] on button "SSS" at bounding box center [191, 210] width 39 height 23
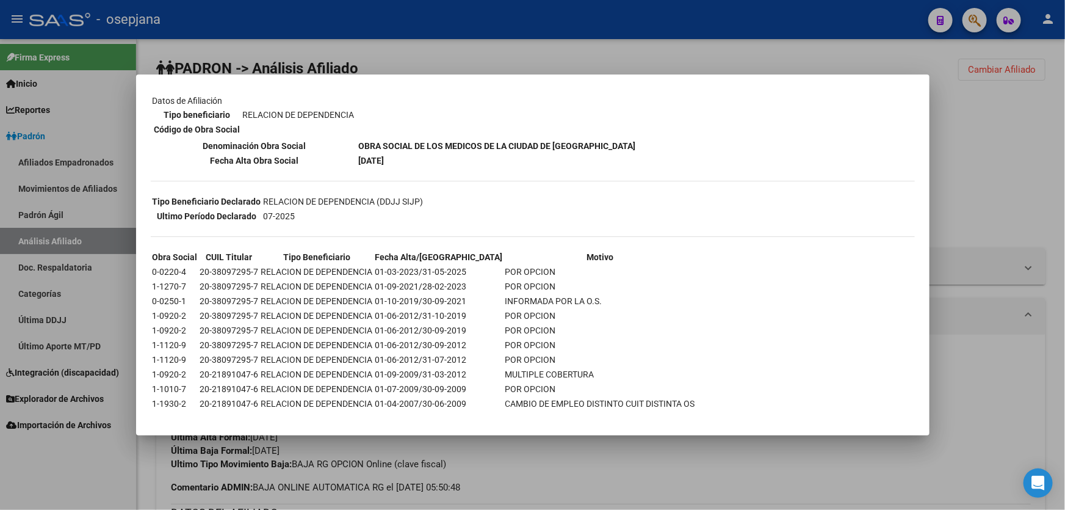
scroll to position [191, 0]
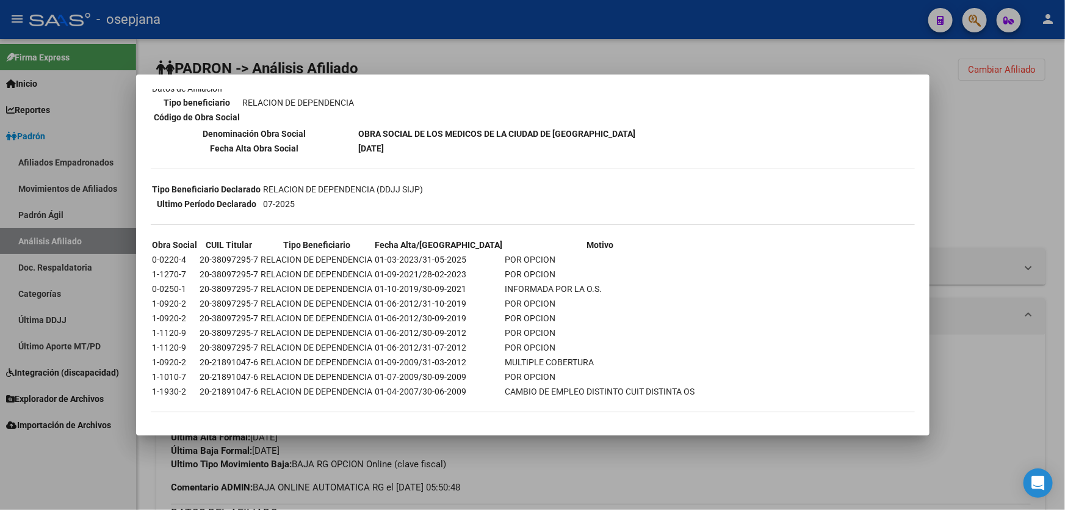
click at [1041, 187] on div at bounding box center [532, 255] width 1065 height 510
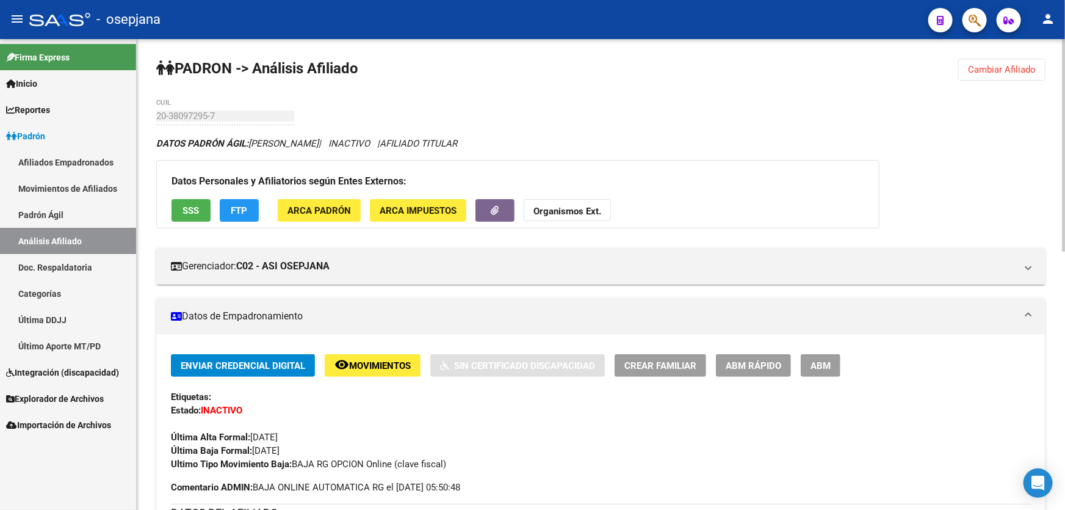
click at [251, 211] on button "FTP" at bounding box center [239, 210] width 39 height 23
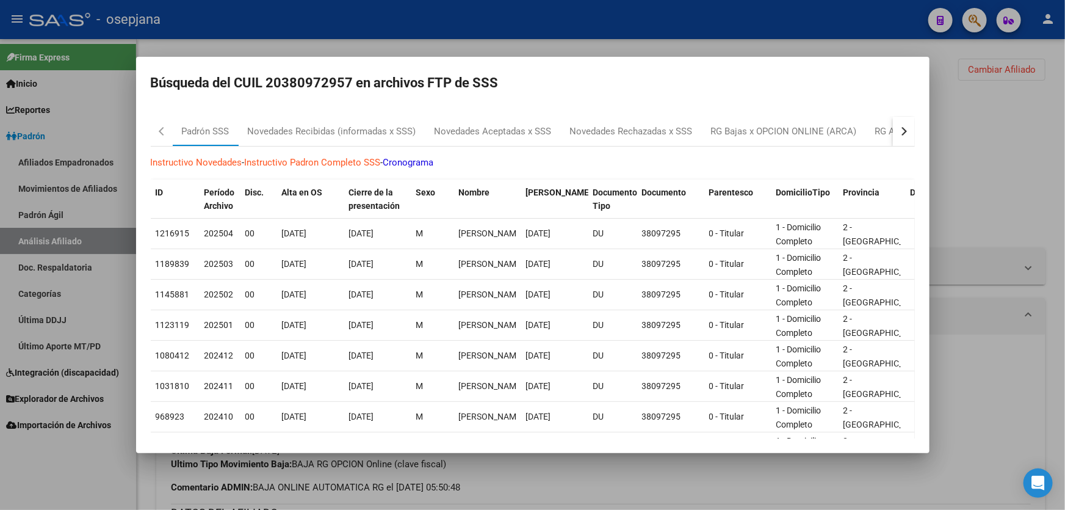
click at [893, 132] on button "button" at bounding box center [904, 131] width 22 height 29
click at [867, 128] on div "RG Bajas Diarias" at bounding box center [843, 132] width 68 height 14
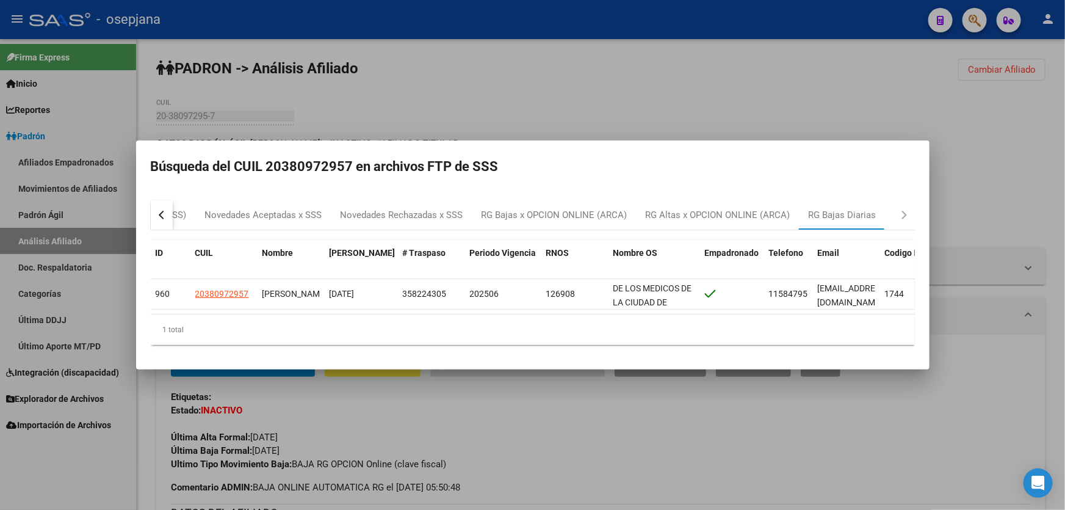
click at [1034, 145] on div at bounding box center [532, 255] width 1065 height 510
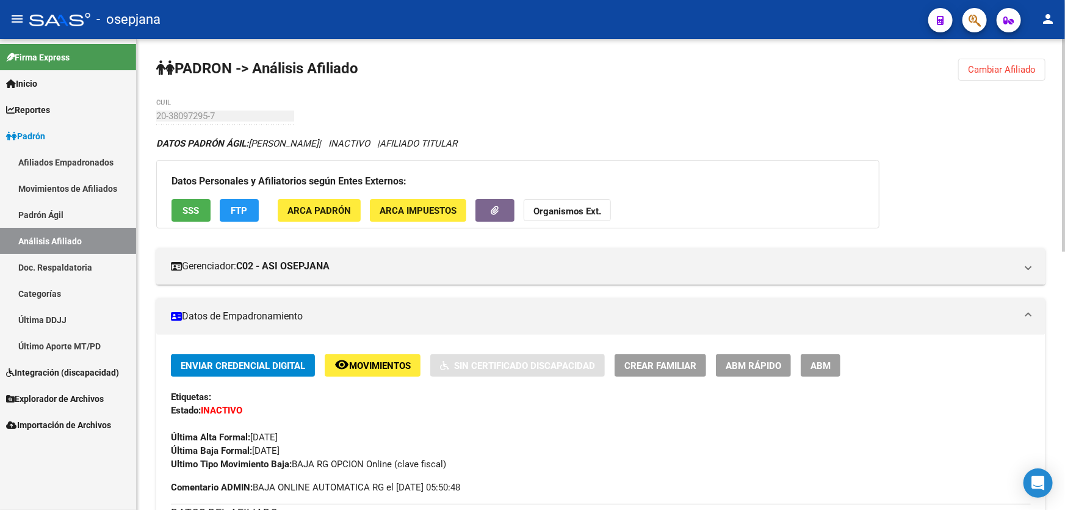
click at [229, 208] on button "FTP" at bounding box center [239, 210] width 39 height 23
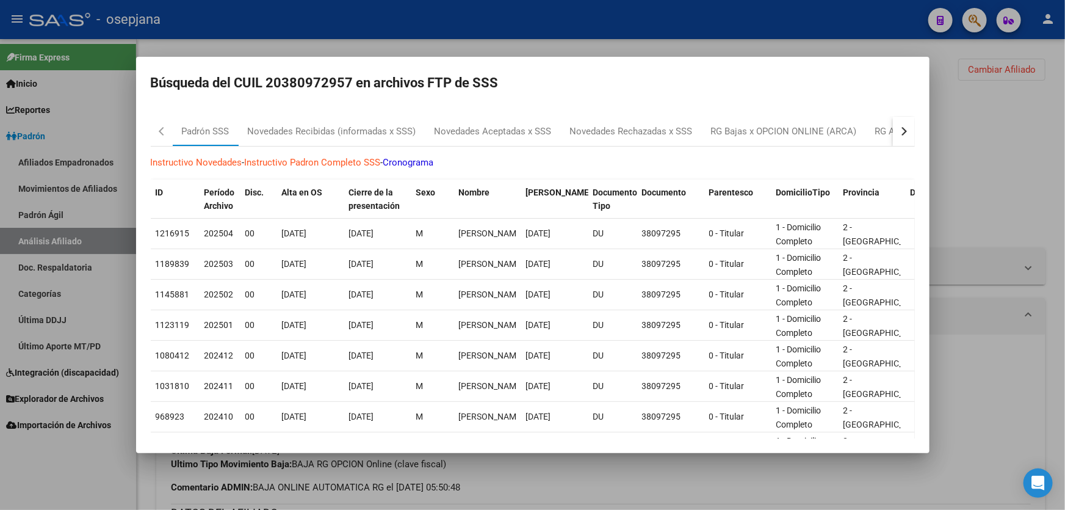
click at [895, 110] on mat-dialog-content "Padrón SSS Novedades Recibidas (informadas x SSS) Novedades Aceptadas x SSS Nov…" at bounding box center [533, 272] width 794 height 331
click at [898, 137] on button "button" at bounding box center [904, 131] width 22 height 29
drag, startPoint x: 1015, startPoint y: 139, endPoint x: 917, endPoint y: 142, distance: 97.7
click at [1015, 139] on div at bounding box center [532, 255] width 1065 height 510
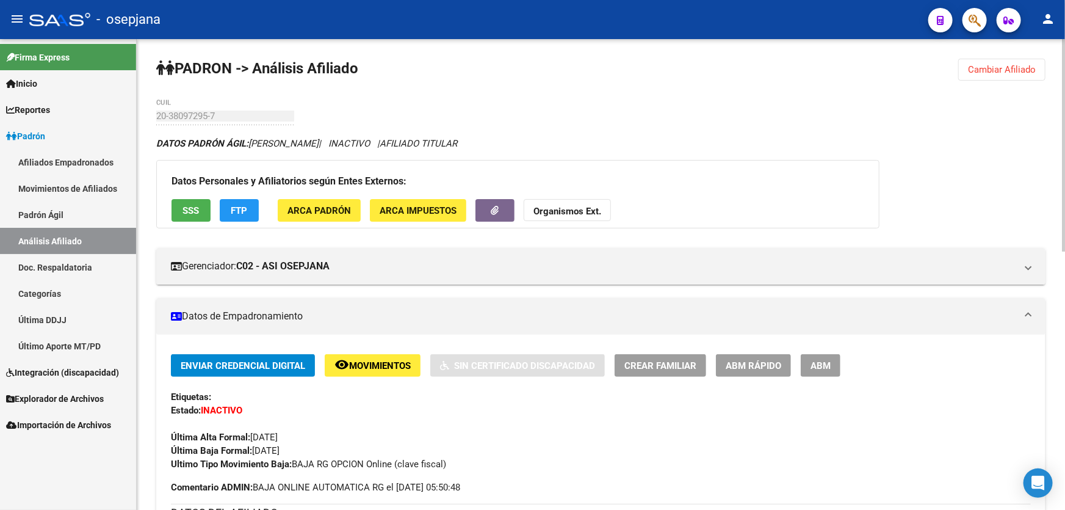
click at [186, 208] on span "SSS" at bounding box center [191, 210] width 16 height 11
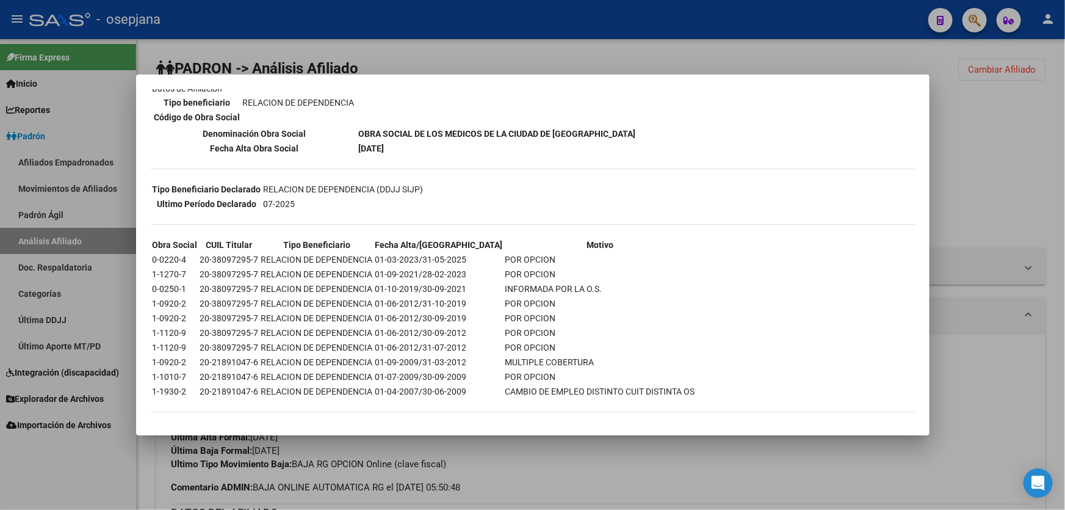
click at [983, 215] on div at bounding box center [532, 255] width 1065 height 510
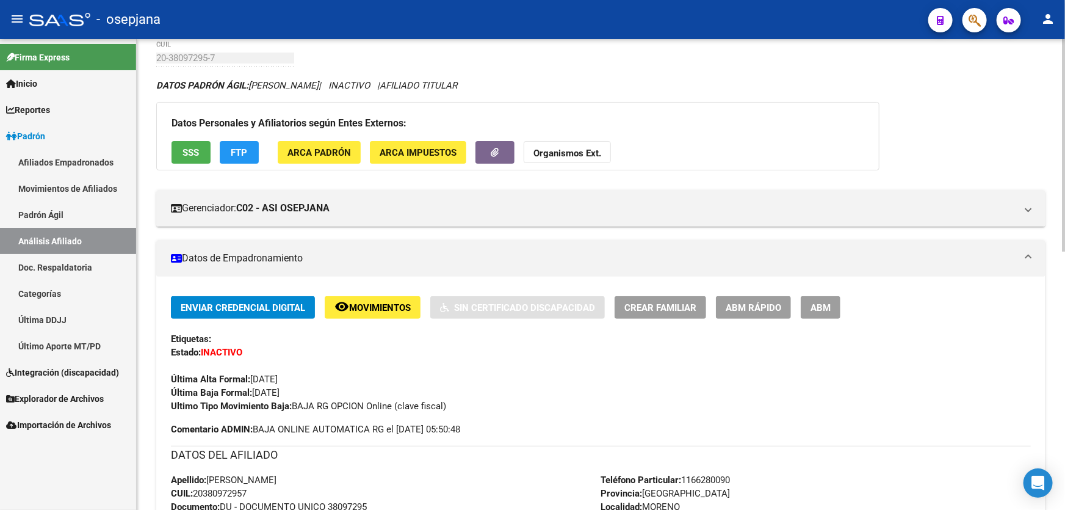
scroll to position [0, 0]
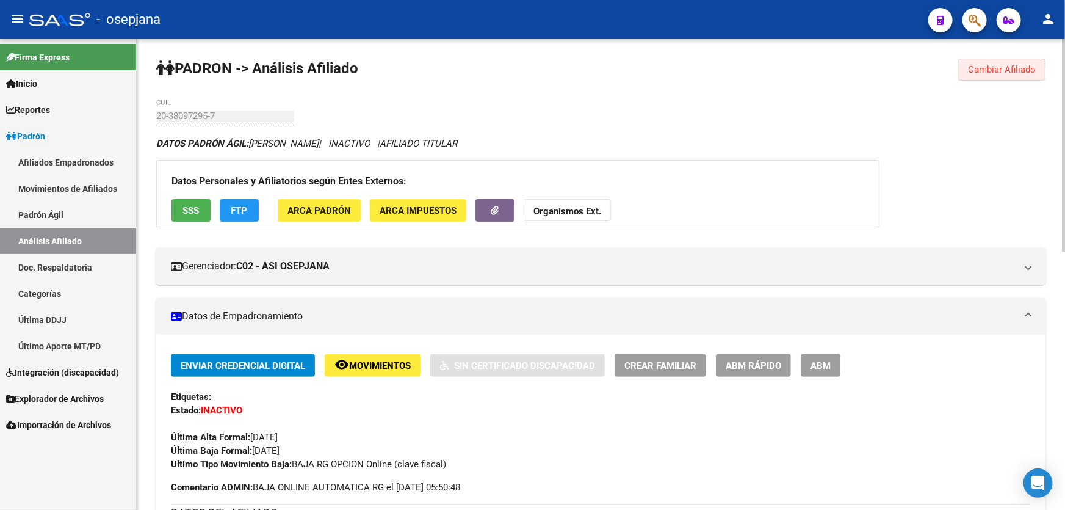
click at [1000, 69] on span "Cambiar Afiliado" at bounding box center [1002, 69] width 68 height 11
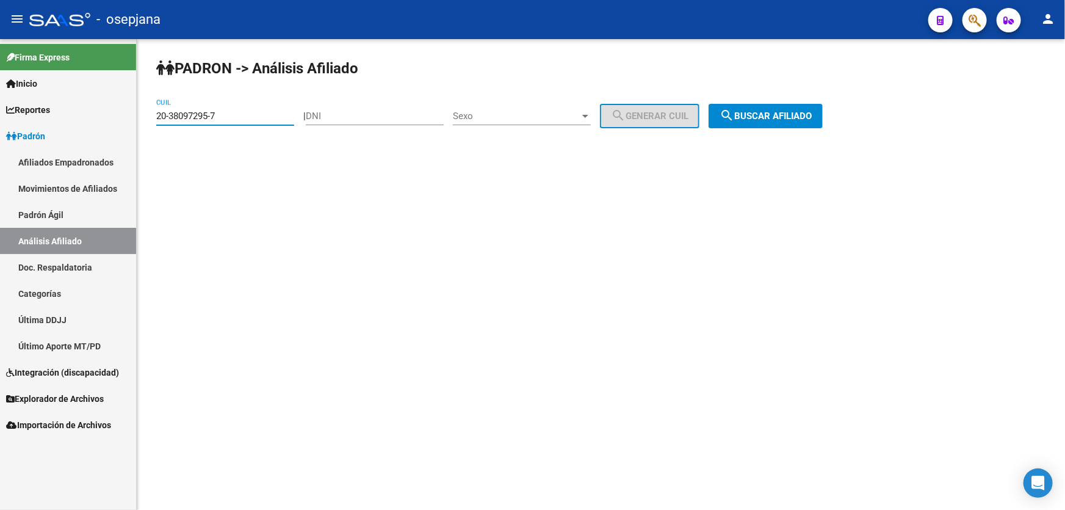
drag, startPoint x: 240, startPoint y: 119, endPoint x: 136, endPoint y: 129, distance: 104.8
click at [136, 129] on mat-sidenav-container "Firma Express Inicio Calendario SSS Instructivos Contacto OS Reportes Padrón Tr…" at bounding box center [532, 274] width 1065 height 471
paste input "48841340"
type input "20-48841340-7"
click at [774, 110] on span "search Buscar afiliado" at bounding box center [766, 115] width 92 height 11
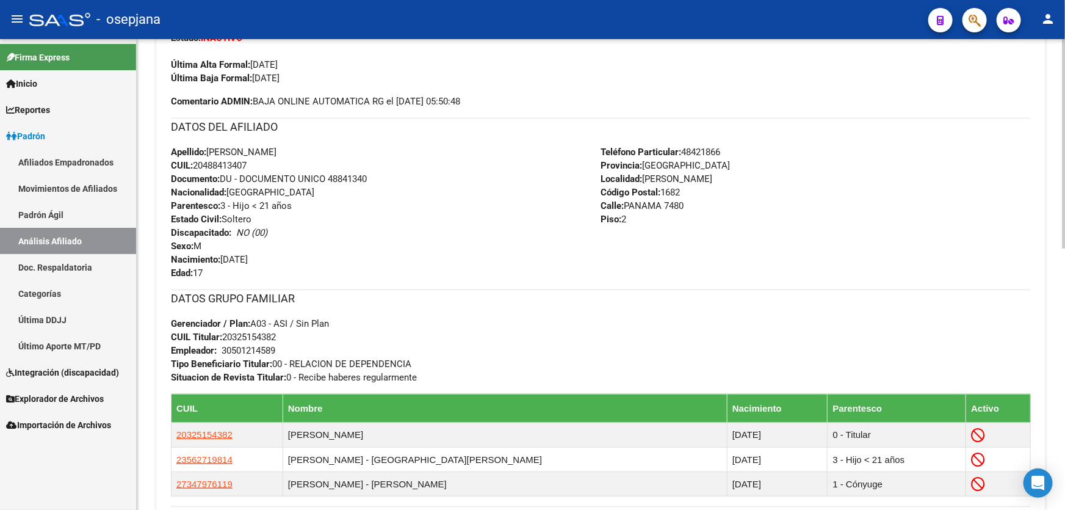
scroll to position [388, 0]
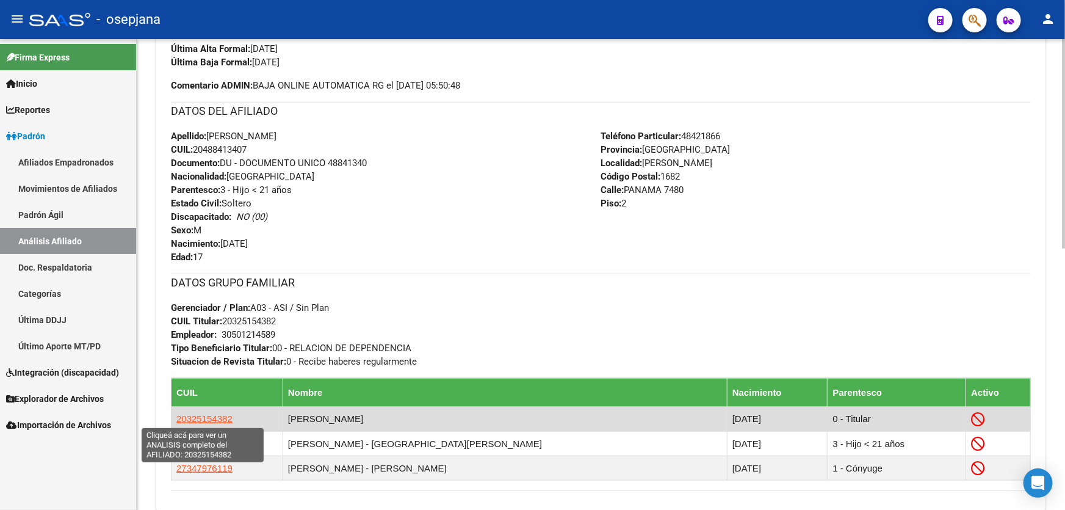
click at [179, 421] on span "20325154382" at bounding box center [204, 418] width 56 height 10
type textarea "20325154382"
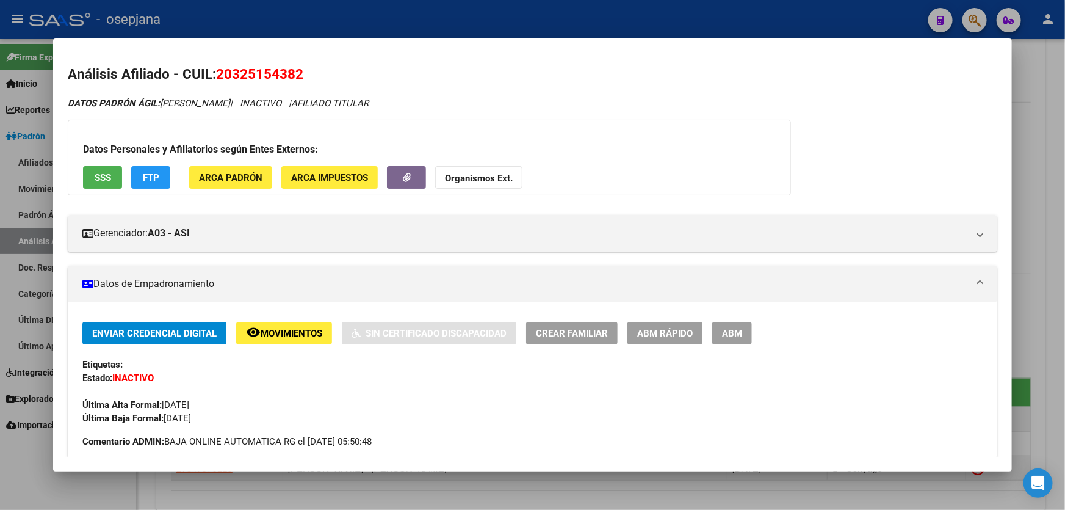
drag, startPoint x: 300, startPoint y: 71, endPoint x: 218, endPoint y: 76, distance: 82.6
click at [218, 76] on span "20325154382" at bounding box center [259, 74] width 87 height 16
copy span "20325154382"
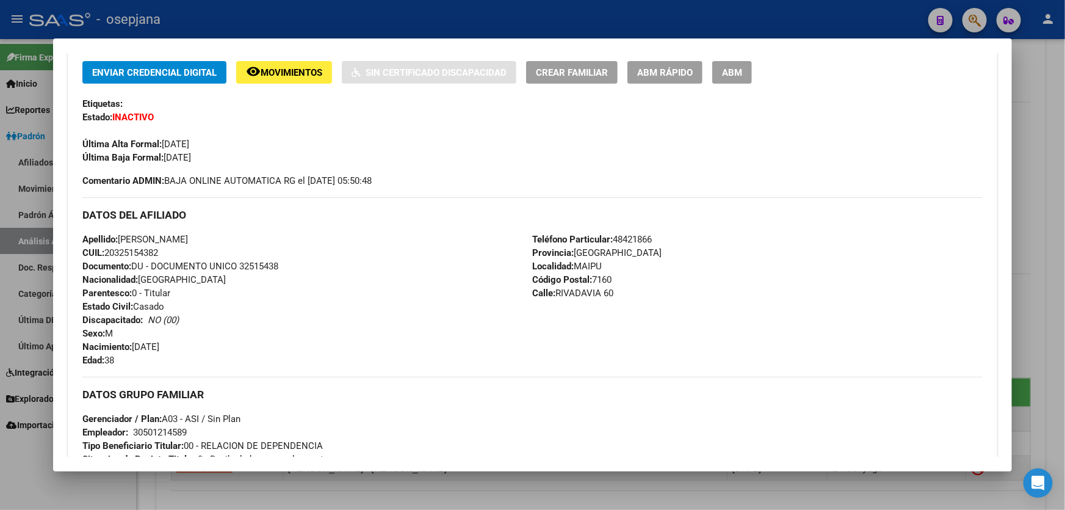
scroll to position [333, 0]
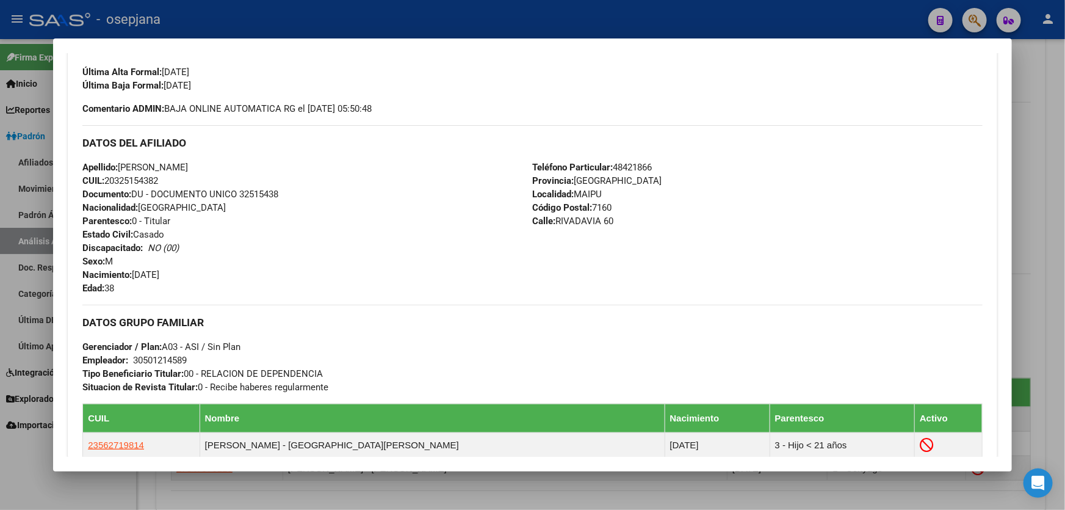
click at [1065, 127] on div at bounding box center [532, 255] width 1065 height 510
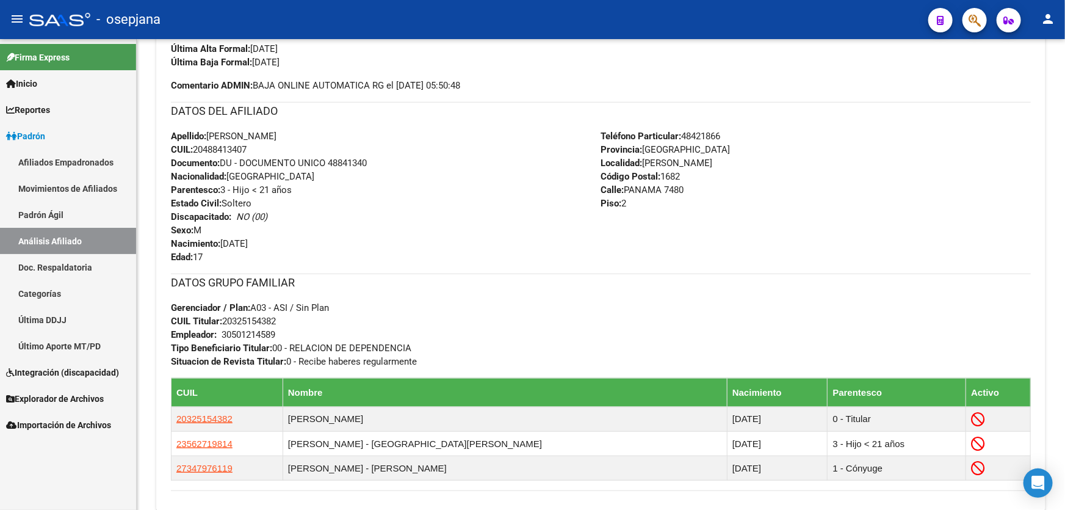
click at [1065, 127] on div at bounding box center [1063, 274] width 3 height 471
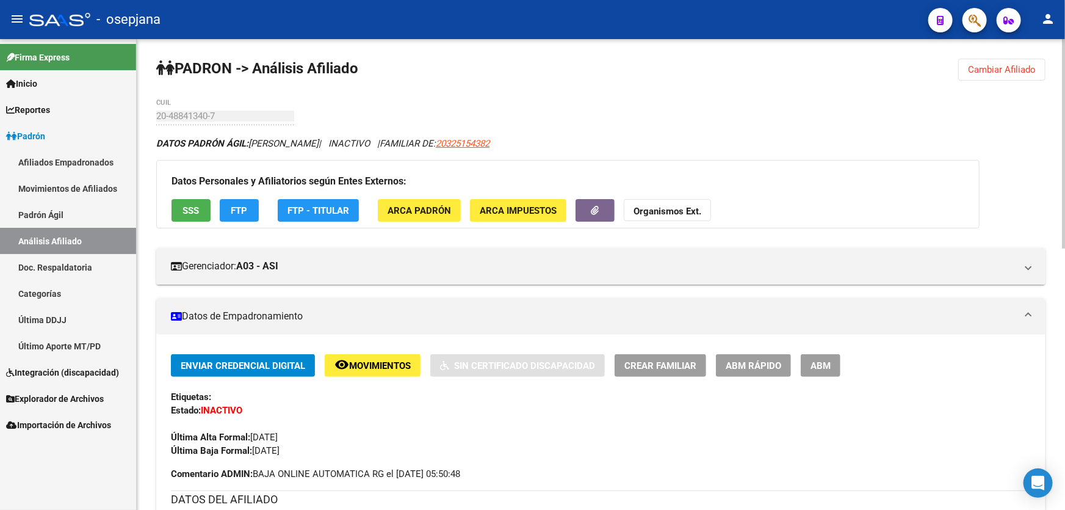
click at [988, 67] on span "Cambiar Afiliado" at bounding box center [1002, 69] width 68 height 11
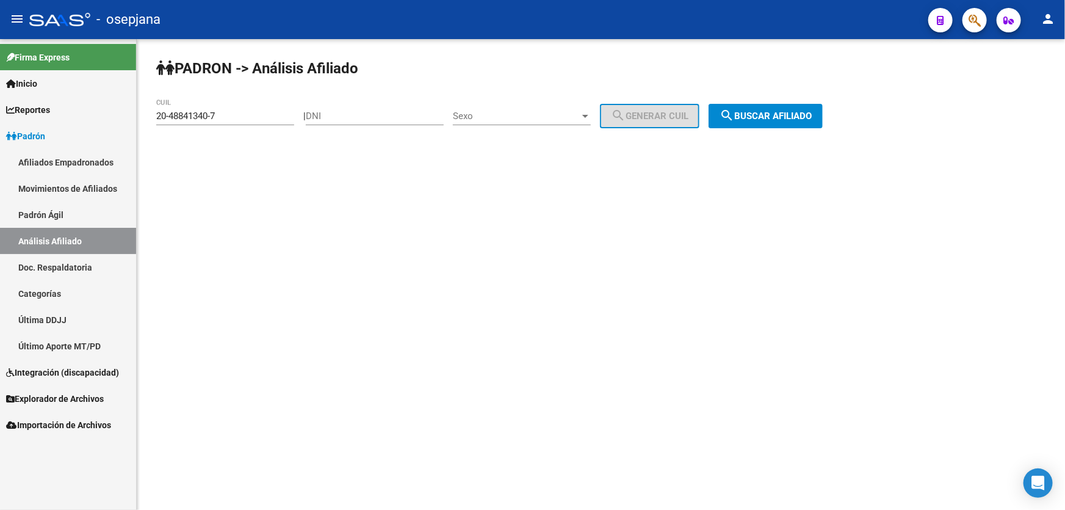
click at [66, 262] on link "Doc. Respaldatoria" at bounding box center [68, 267] width 136 height 26
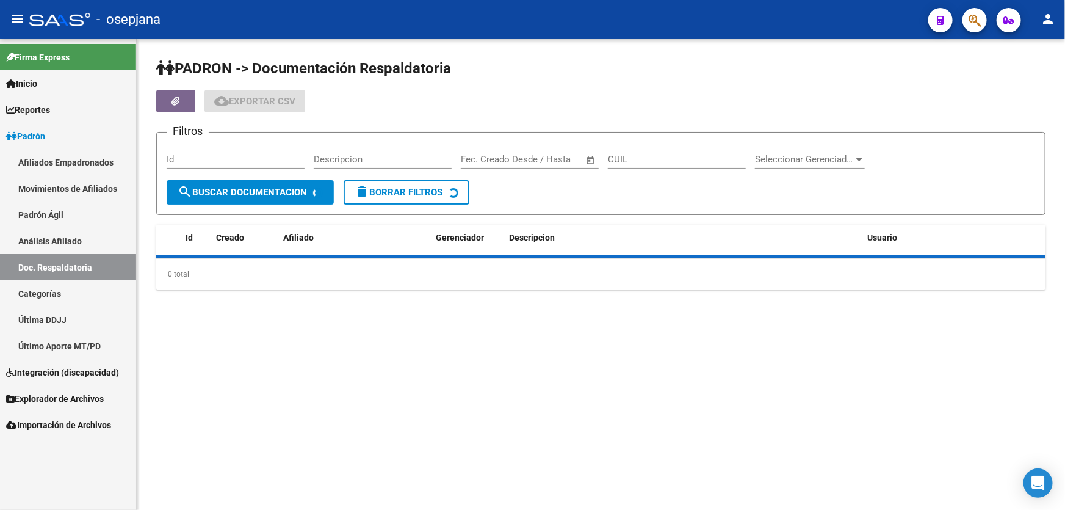
click at [66, 237] on link "Análisis Afiliado" at bounding box center [68, 241] width 136 height 26
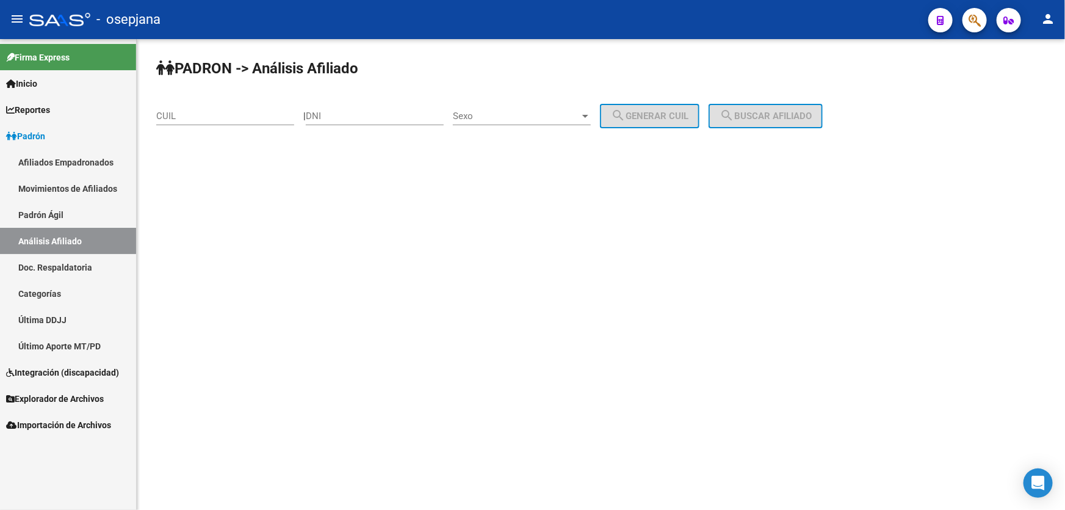
click at [76, 240] on link "Análisis Afiliado" at bounding box center [68, 241] width 136 height 26
click at [200, 115] on input "CUIL" at bounding box center [225, 115] width 138 height 11
paste input "20-33031459-2"
click at [866, 97] on div "PADRON -> Análisis Afiliado 20-33031459-2 CUIL | DNI Sexo Sexo search Generar C…" at bounding box center [601, 103] width 928 height 128
click at [794, 114] on span "search Buscar afiliado" at bounding box center [766, 115] width 92 height 11
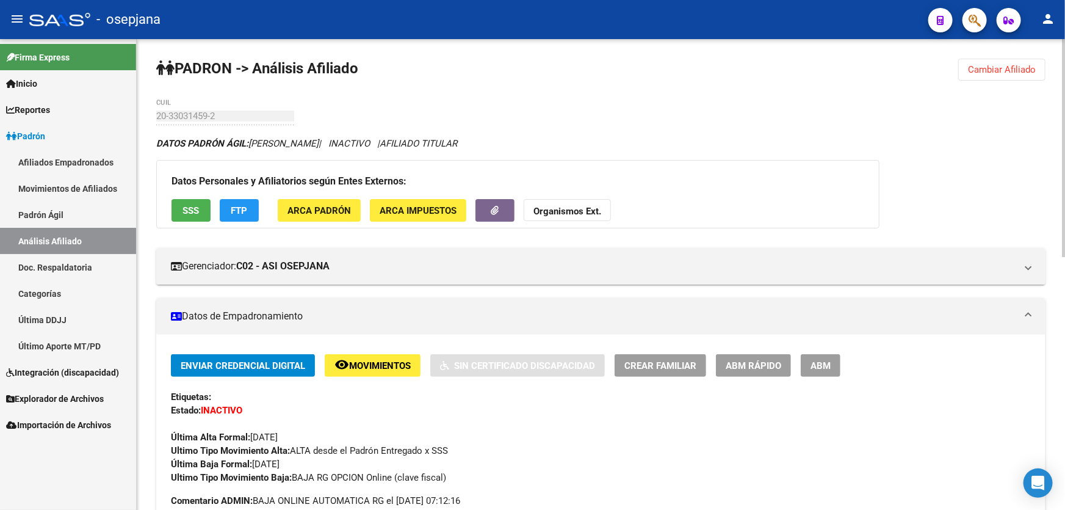
click at [988, 64] on span "Cambiar Afiliado" at bounding box center [1002, 69] width 68 height 11
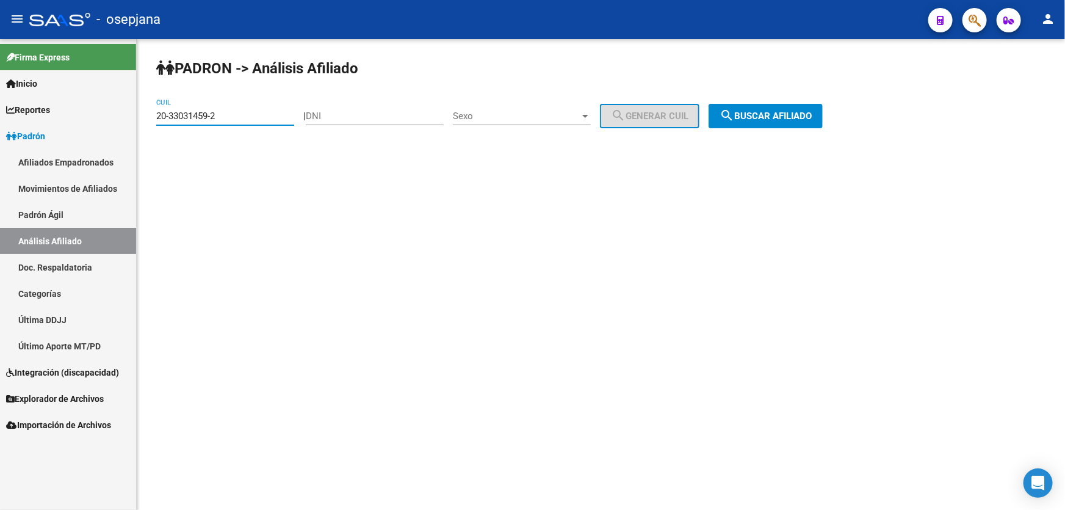
drag, startPoint x: 228, startPoint y: 116, endPoint x: 153, endPoint y: 115, distance: 75.1
click at [153, 115] on div "PADRON -> Análisis Afiliado 20-33031459-2 CUIL | DNI Sexo Sexo search Generar C…" at bounding box center [601, 103] width 928 height 128
paste input "48875792-0"
click at [814, 128] on div "PADRON -> Análisis Afiliado 20-48875792-0 CUIL | DNI Sexo Sexo search Generar C…" at bounding box center [601, 103] width 928 height 128
click at [794, 123] on button "search Buscar afiliado" at bounding box center [766, 116] width 114 height 24
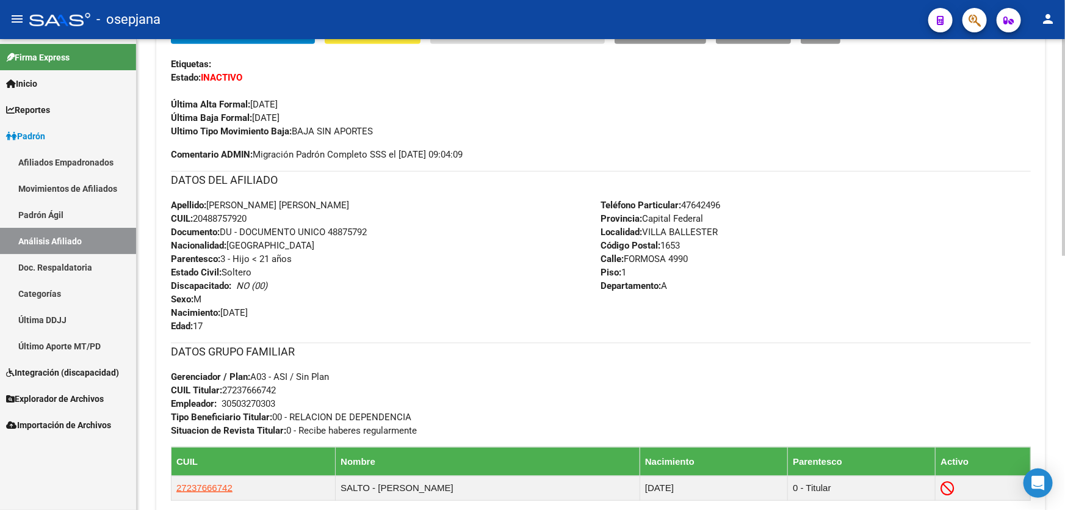
scroll to position [549, 0]
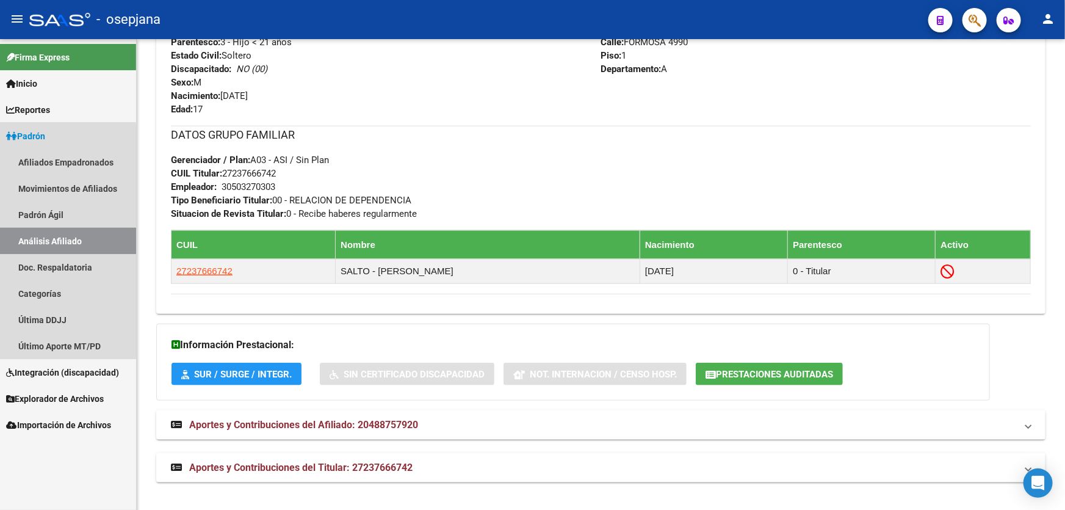
click at [57, 242] on link "Análisis Afiliado" at bounding box center [68, 241] width 136 height 26
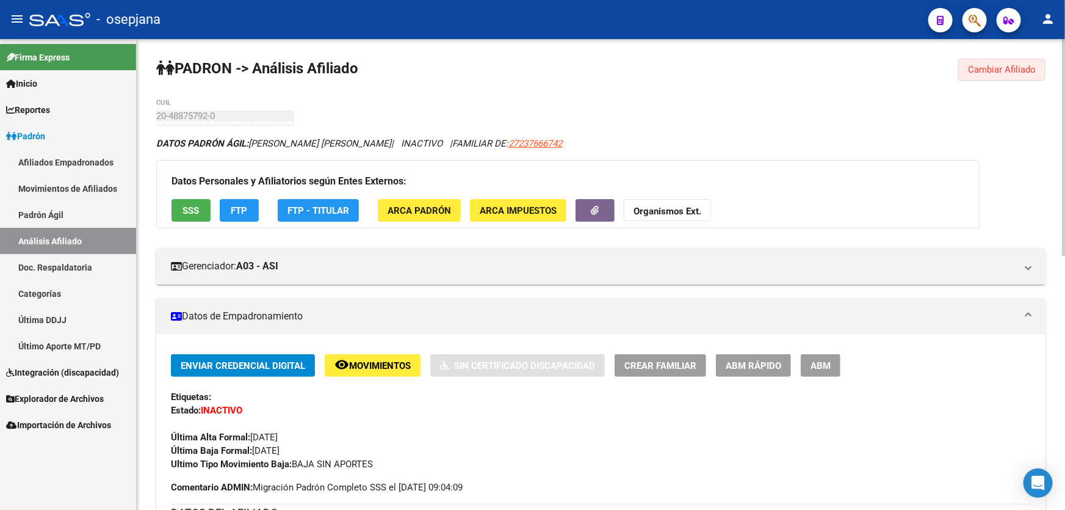
click at [1004, 65] on span "Cambiar Afiliado" at bounding box center [1002, 69] width 68 height 11
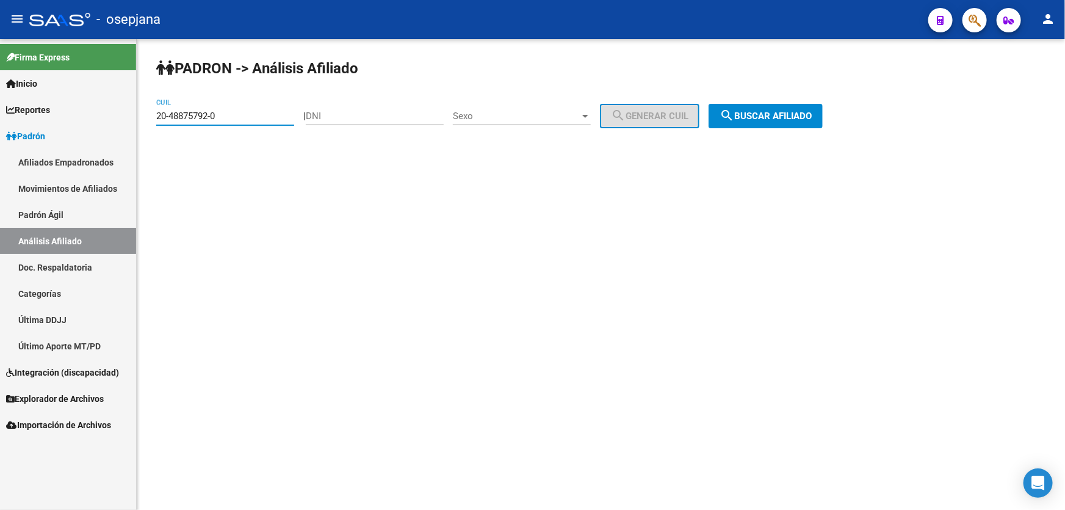
drag, startPoint x: 239, startPoint y: 112, endPoint x: 143, endPoint y: 118, distance: 96.0
click at [143, 118] on div "PADRON -> Análisis Afiliado 20-48875792-0 CUIL | DNI Sexo Sexo search Generar C…" at bounding box center [601, 103] width 928 height 128
paste input "14318756"
click at [767, 107] on button "search Buscar afiliado" at bounding box center [766, 116] width 114 height 24
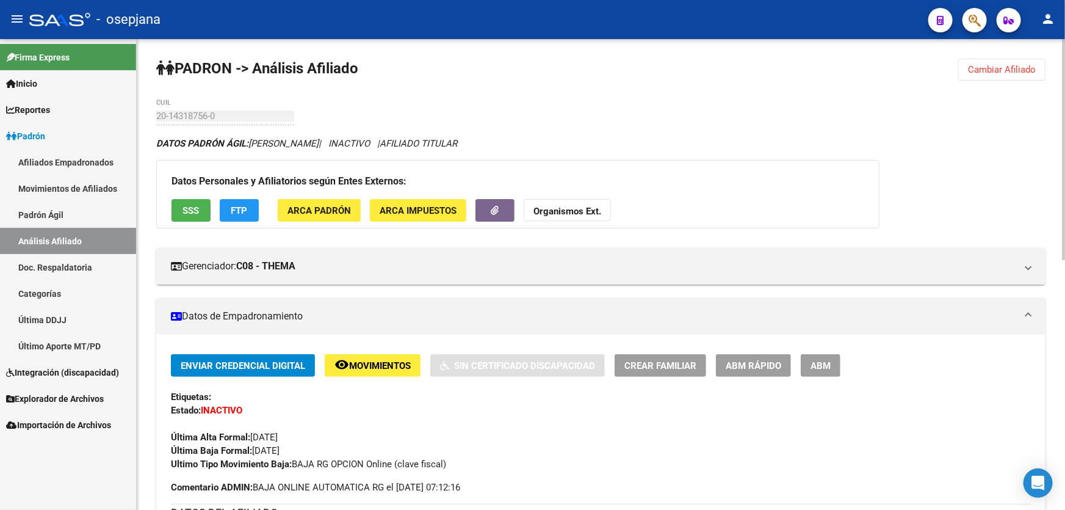
click at [985, 70] on span "Cambiar Afiliado" at bounding box center [1002, 69] width 68 height 11
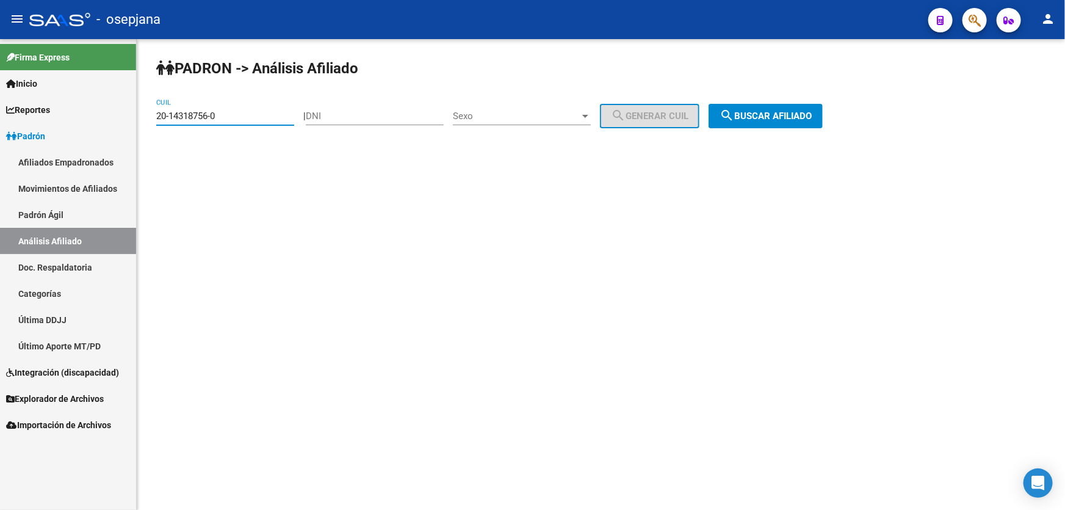
drag, startPoint x: 240, startPoint y: 117, endPoint x: 143, endPoint y: 121, distance: 97.2
click at [143, 121] on div "PADRON -> Análisis Afiliado 20-14318756-0 CUIL | DNI Sexo Sexo search Generar C…" at bounding box center [601, 103] width 928 height 128
paste input "58056370-9"
type input "20-58056370-9"
click at [787, 121] on button "search Buscar afiliado" at bounding box center [766, 116] width 114 height 24
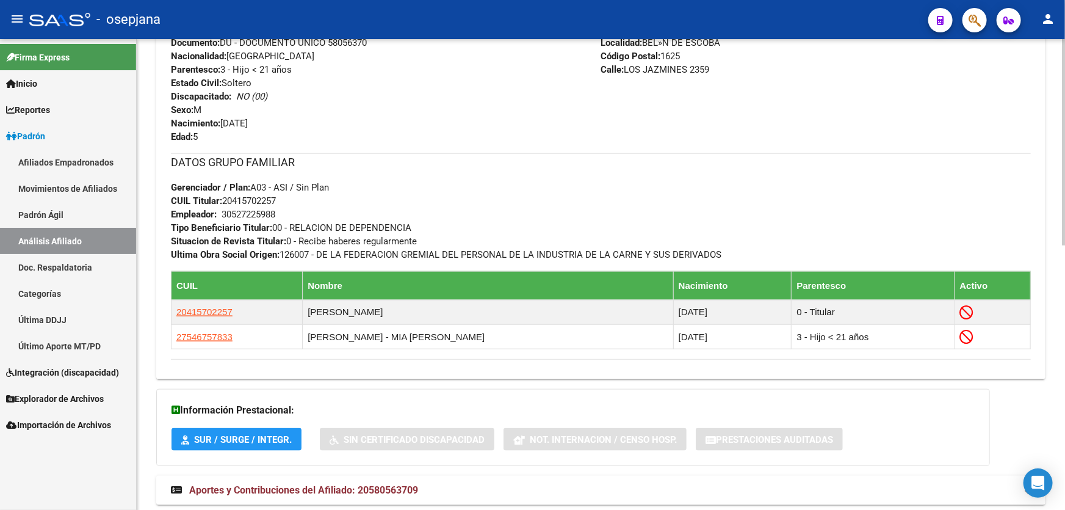
scroll to position [555, 0]
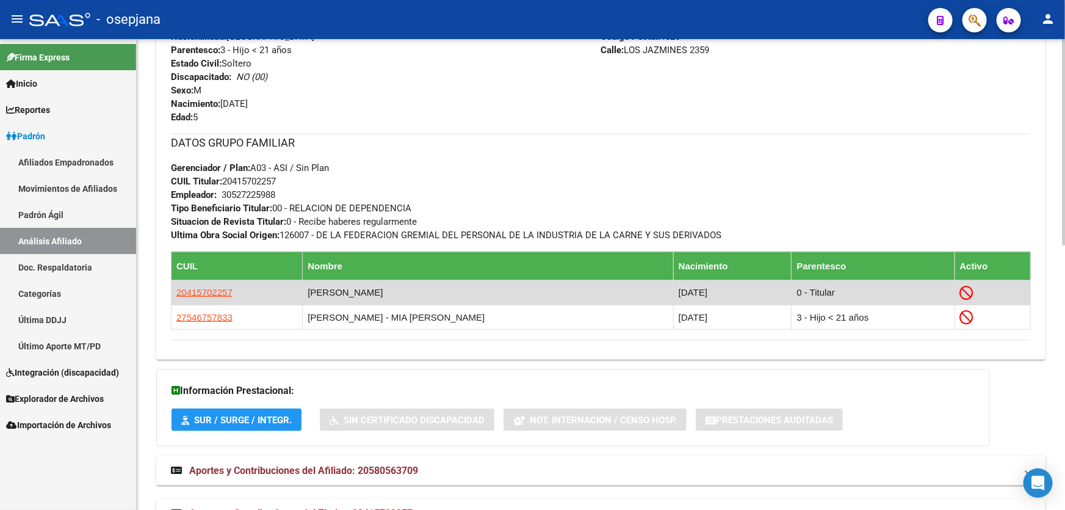
click at [189, 297] on app-link-go-to "20415702257" at bounding box center [204, 292] width 56 height 13
click at [194, 287] on span "20415702257" at bounding box center [204, 292] width 56 height 10
type textarea "20415702257"
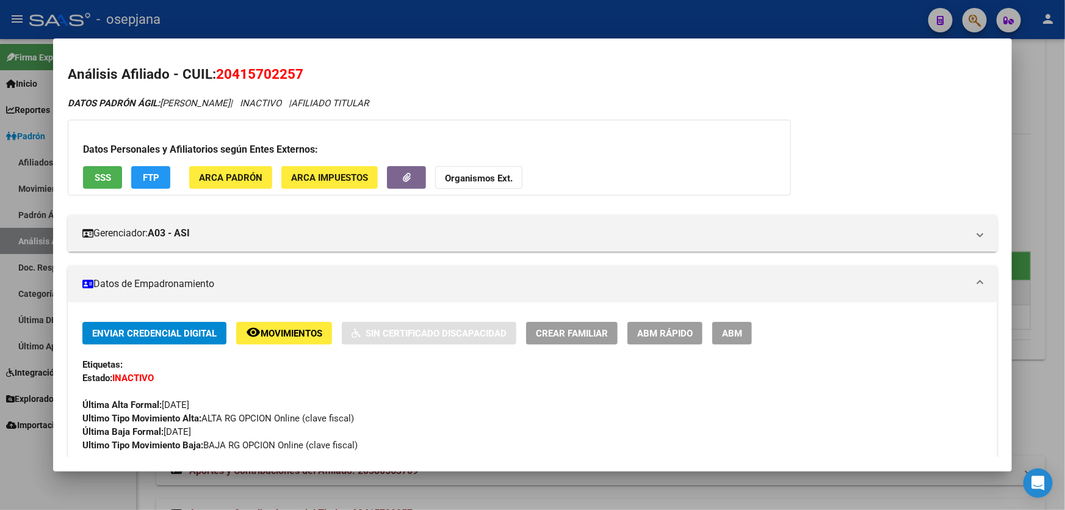
drag, startPoint x: 308, startPoint y: 61, endPoint x: 217, endPoint y: 74, distance: 92.5
click at [217, 74] on mat-dialog-content "Análisis Afiliado - CUIL: 20415702257 DATOS PADRÓN ÁGIL: [PERSON_NAME] | INACTI…" at bounding box center [532, 255] width 959 height 404
copy span "20415702257"
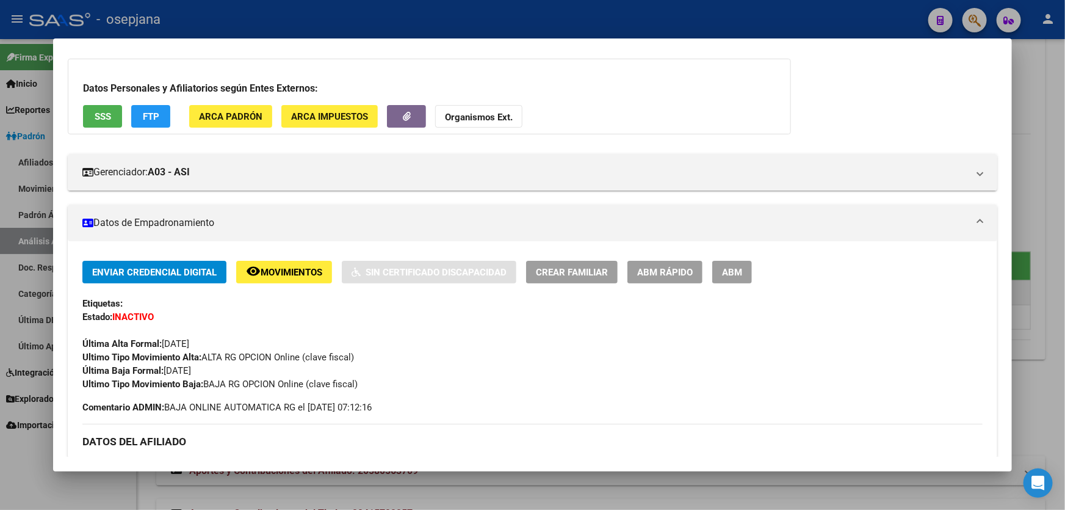
scroll to position [0, 0]
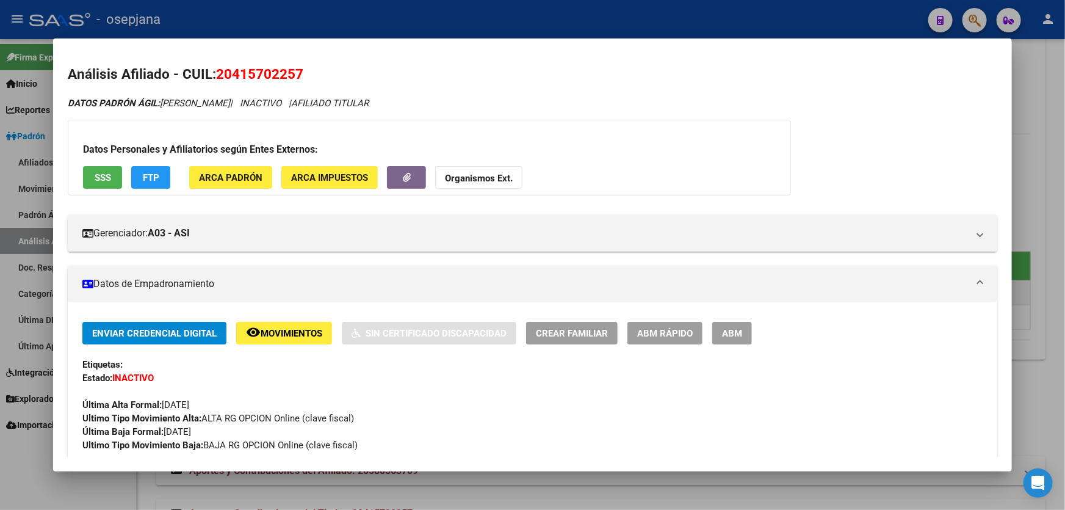
click at [107, 176] on span "SSS" at bounding box center [103, 177] width 16 height 11
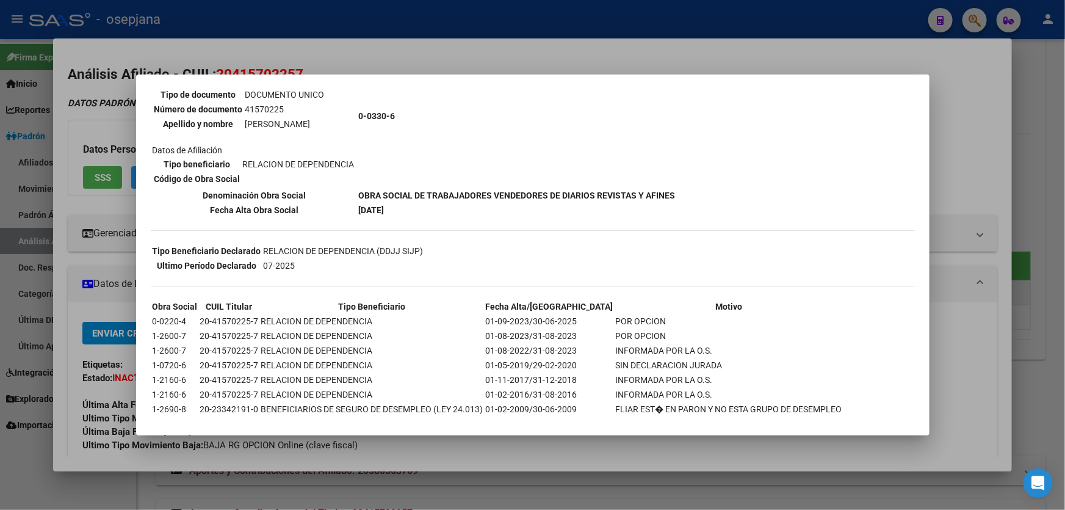
scroll to position [147, 0]
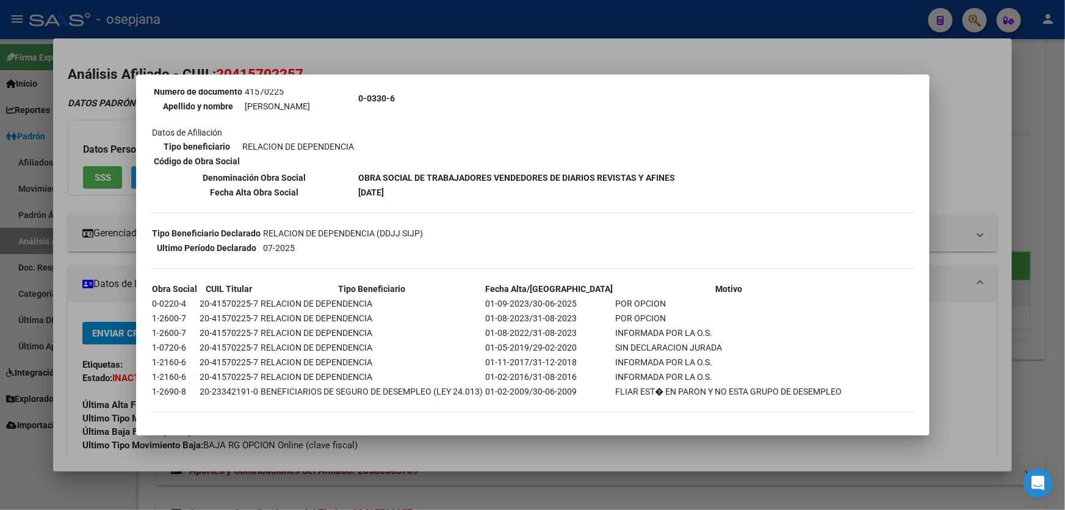
click at [903, 269] on div "--INACTIVO en Obra Social-- --Se encuentra activo en el RNOS 3306-- DATOS DE AF…" at bounding box center [533, 189] width 764 height 472
click at [932, 248] on div at bounding box center [532, 255] width 1065 height 510
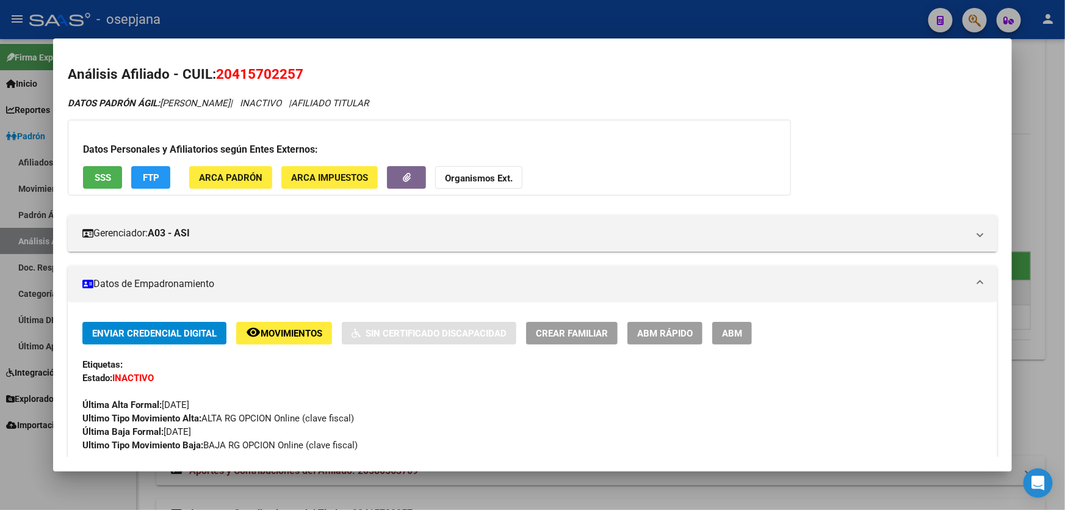
click at [163, 178] on button "FTP" at bounding box center [150, 177] width 39 height 23
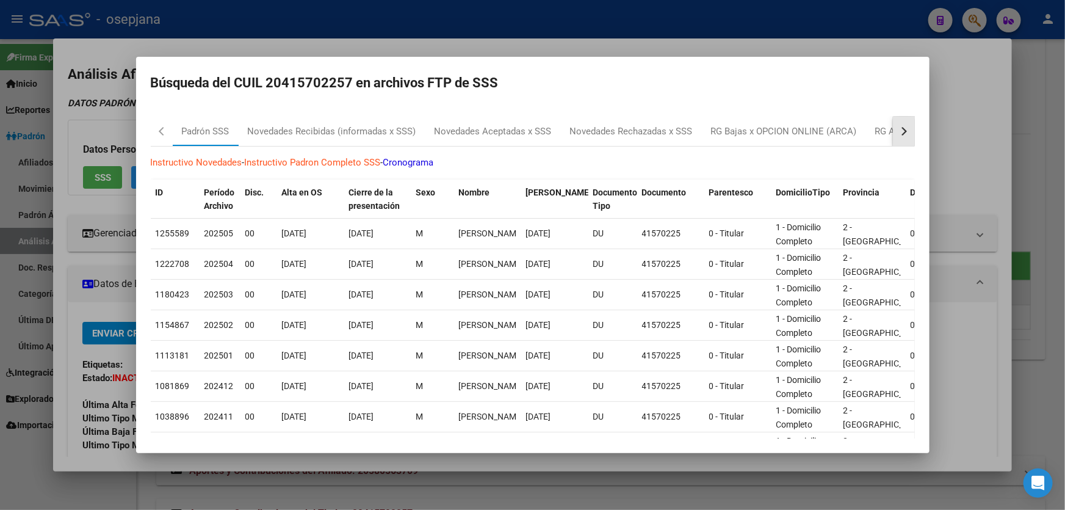
click at [899, 132] on button "button" at bounding box center [904, 131] width 22 height 29
click at [833, 133] on div "RG Bajas Diarias" at bounding box center [843, 132] width 68 height 14
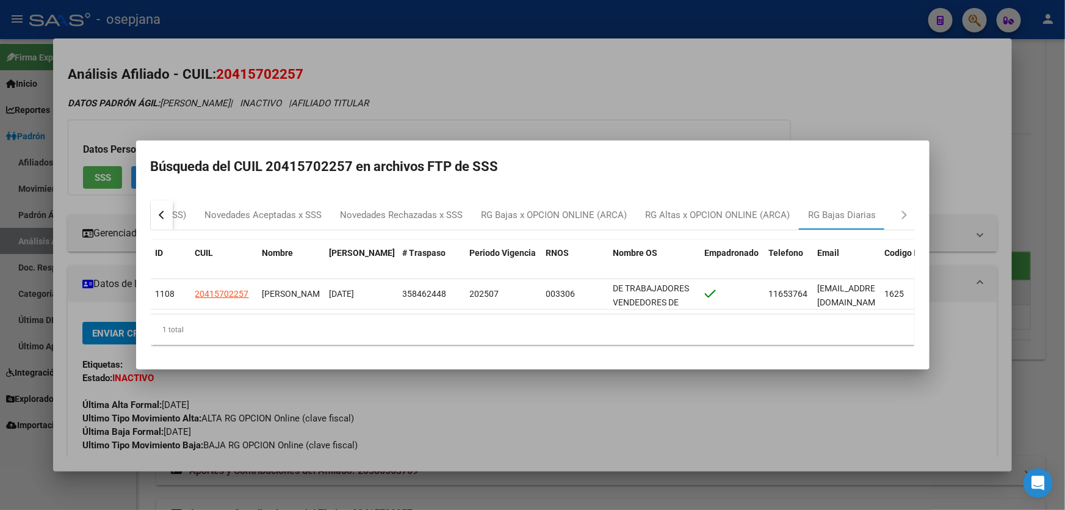
click at [980, 165] on div at bounding box center [532, 255] width 1065 height 510
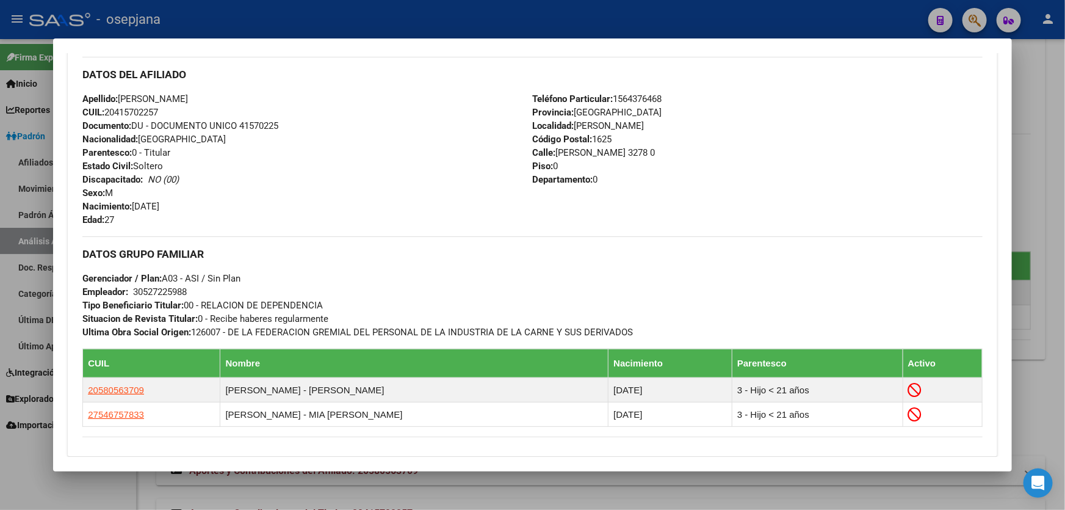
scroll to position [587, 0]
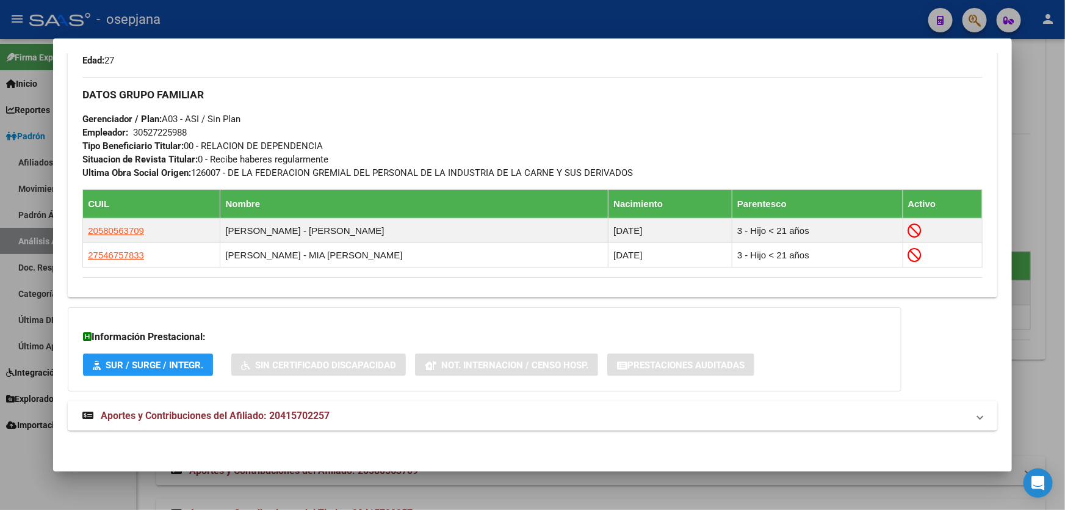
click at [463, 422] on mat-expansion-panel-header "Aportes y Contribuciones del Afiliado: 20415702257" at bounding box center [533, 415] width 930 height 29
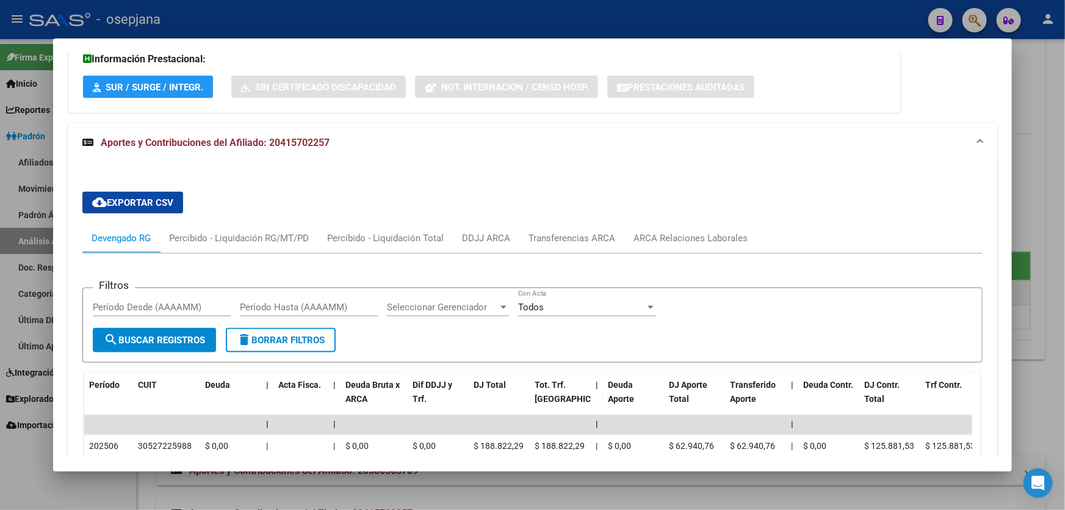
scroll to position [976, 0]
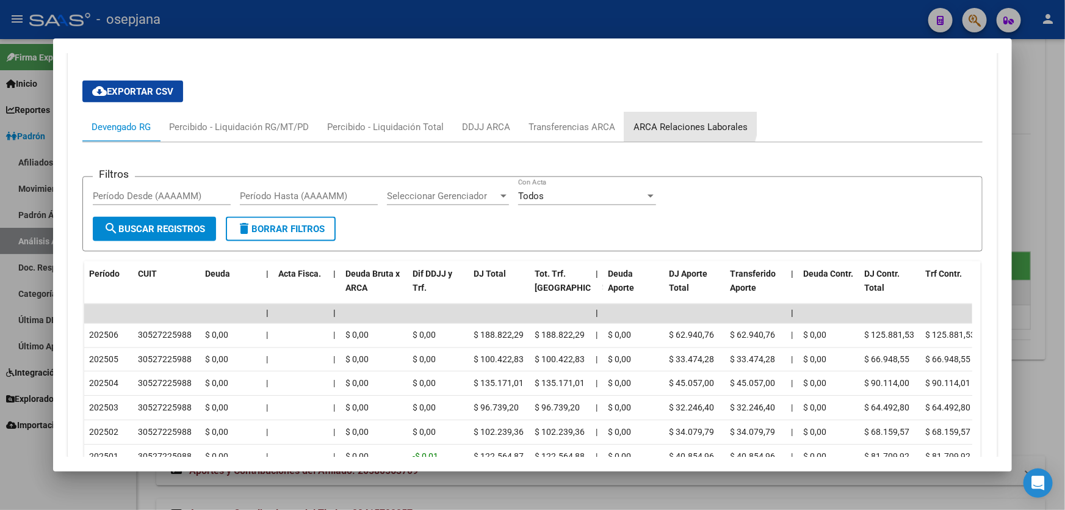
click at [678, 119] on div "ARCA Relaciones Laborales" at bounding box center [690, 126] width 132 height 29
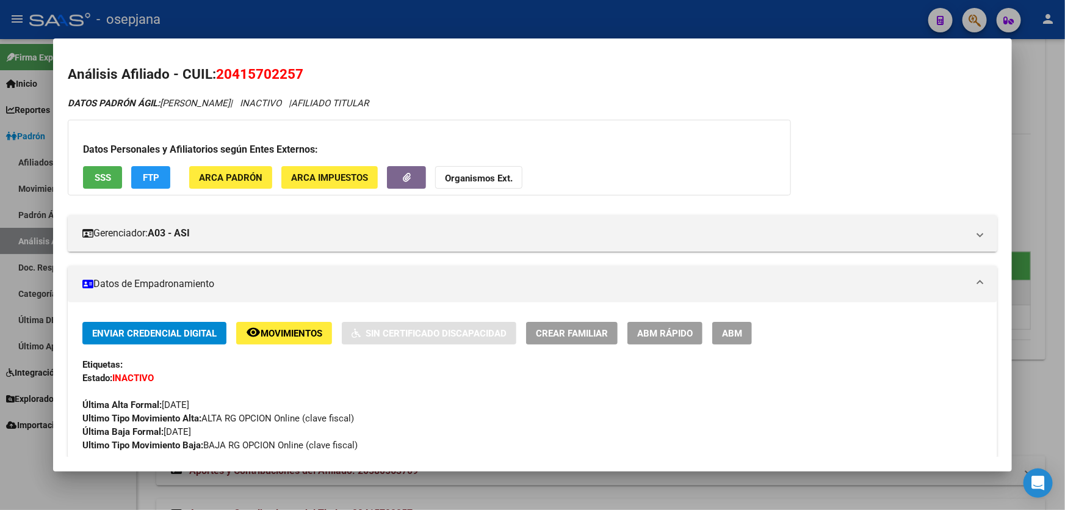
scroll to position [0, 0]
click at [101, 176] on span "SSS" at bounding box center [103, 177] width 16 height 11
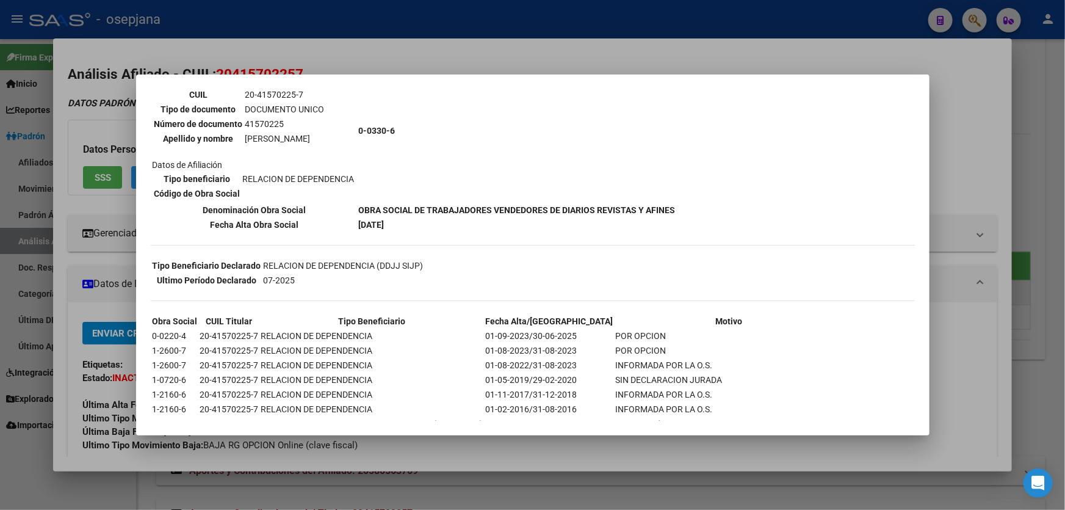
scroll to position [147, 0]
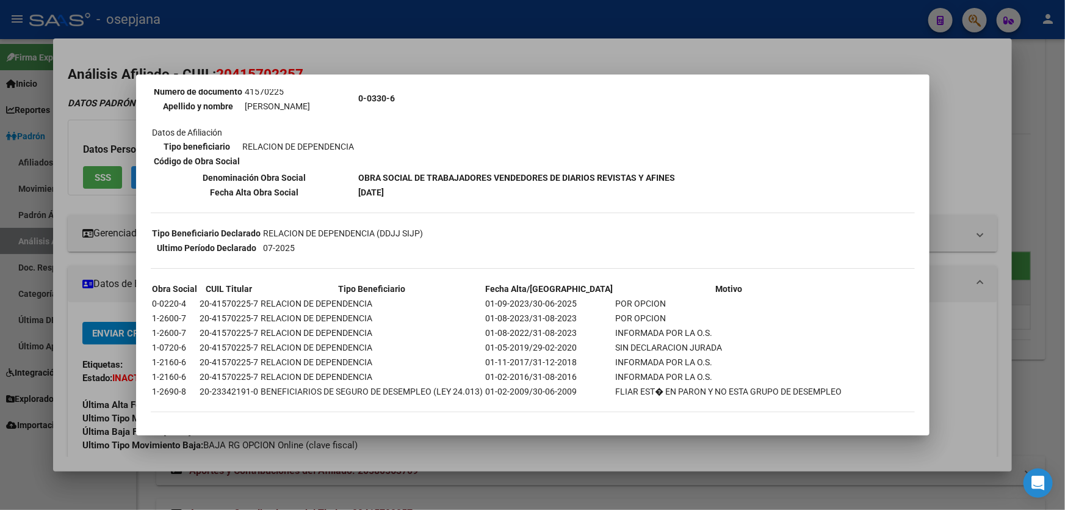
click at [996, 176] on div at bounding box center [532, 255] width 1065 height 510
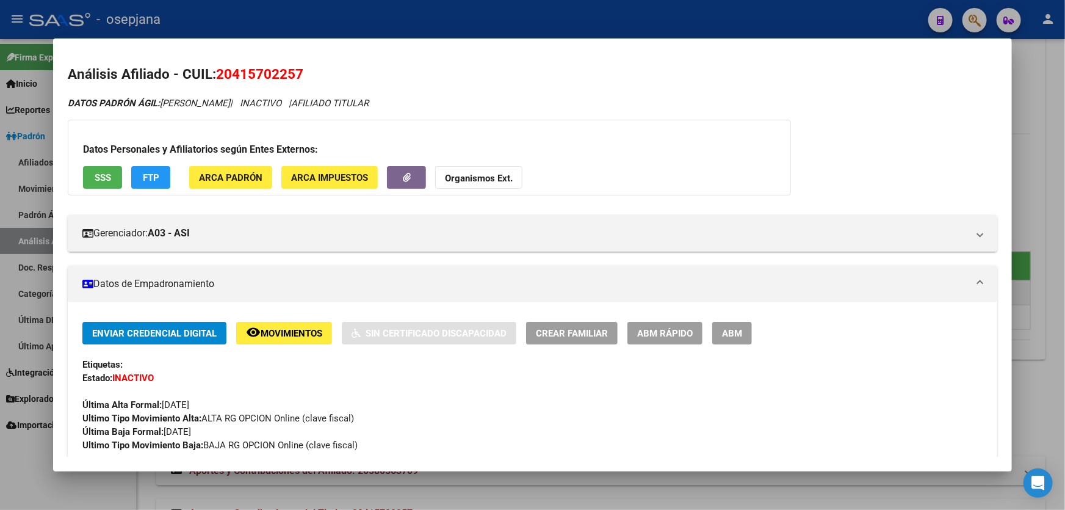
click at [1065, 164] on div at bounding box center [532, 255] width 1065 height 510
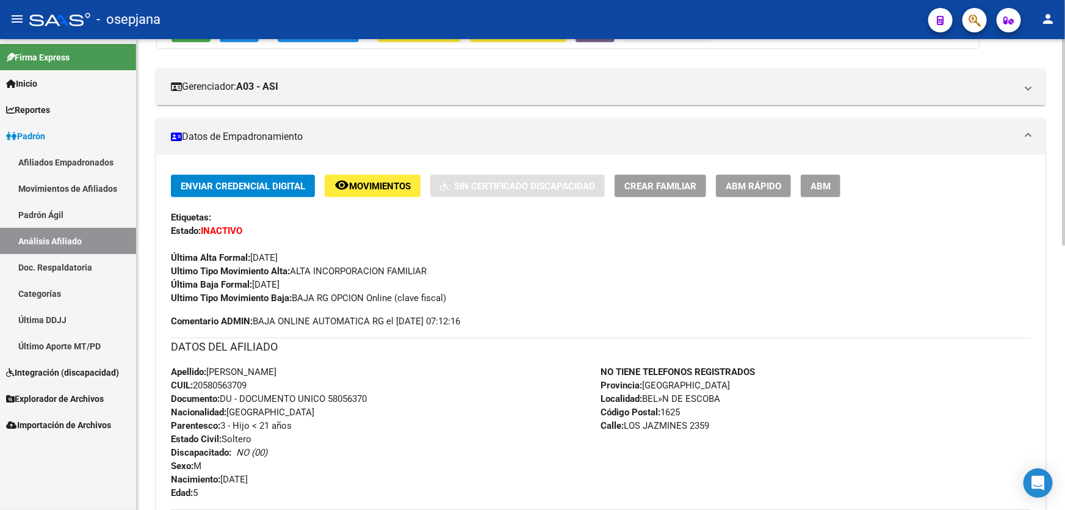
scroll to position [0, 0]
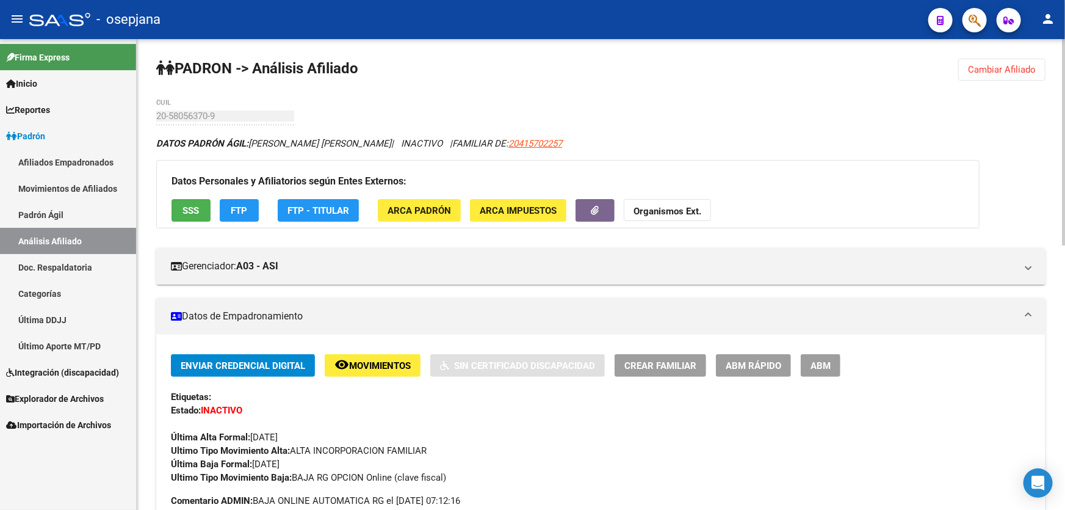
click at [200, 213] on button "SSS" at bounding box center [191, 210] width 39 height 23
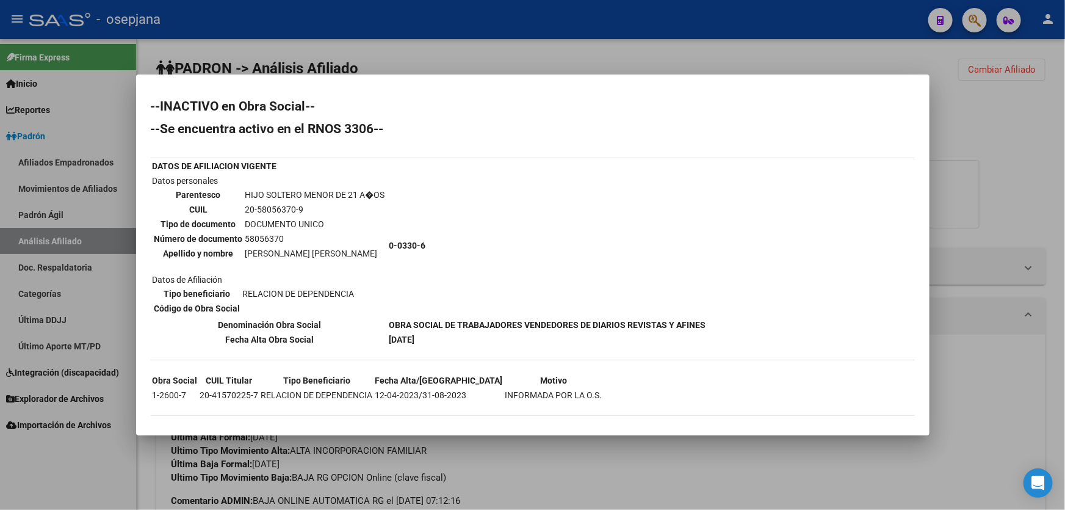
click at [1021, 122] on div at bounding box center [532, 255] width 1065 height 510
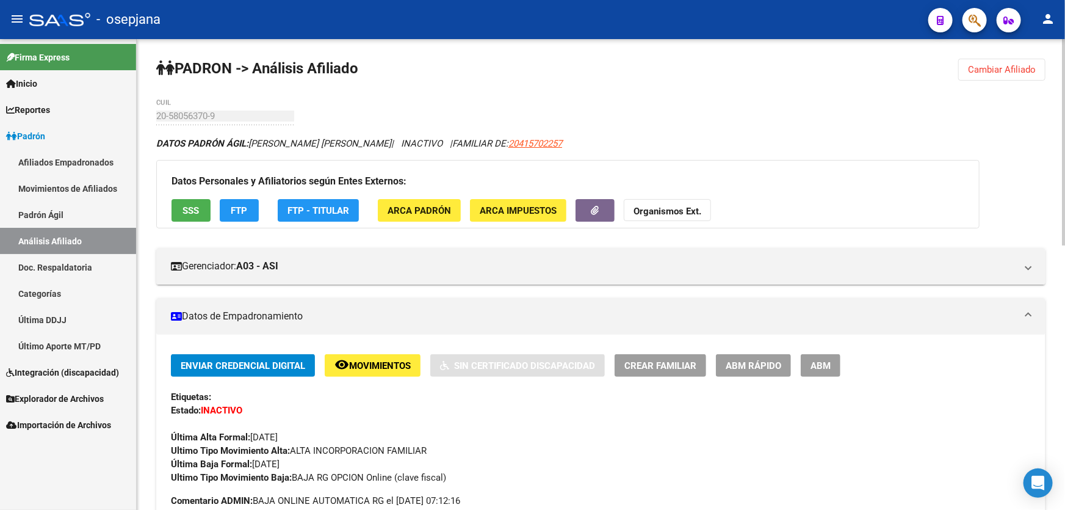
click at [1019, 68] on span "Cambiar Afiliado" at bounding box center [1002, 69] width 68 height 11
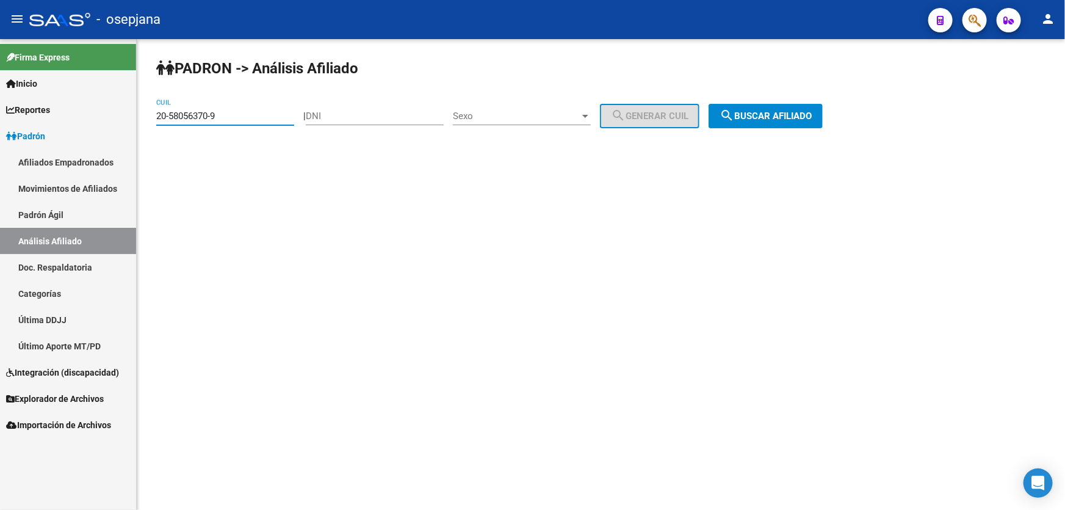
drag, startPoint x: 226, startPoint y: 111, endPoint x: 168, endPoint y: 114, distance: 58.0
click at [168, 114] on input "20-58056370-9" at bounding box center [225, 115] width 138 height 11
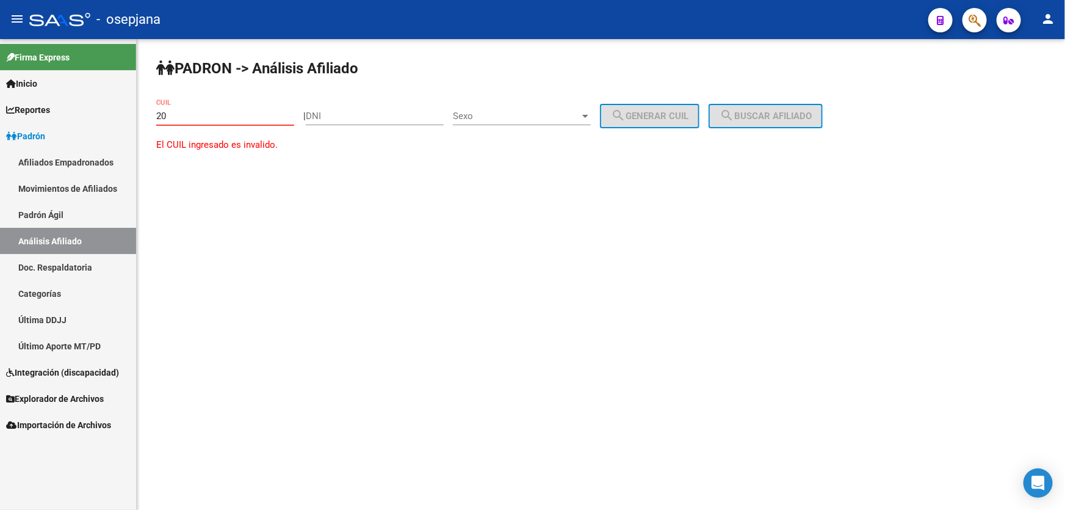
type input "2"
paste input "20-34835627-6"
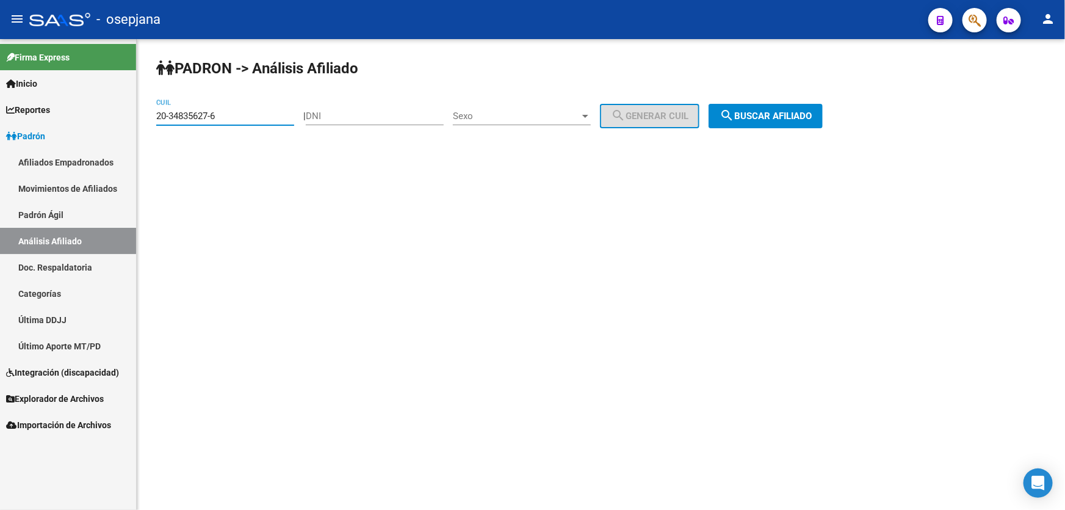
click at [823, 120] on button "search Buscar afiliado" at bounding box center [766, 116] width 114 height 24
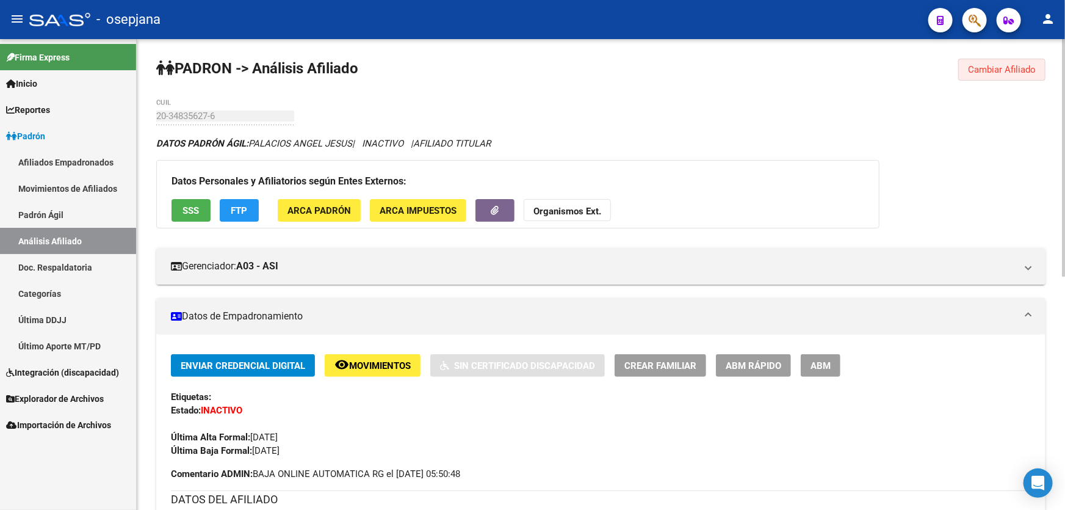
click at [988, 73] on span "Cambiar Afiliado" at bounding box center [1002, 69] width 68 height 11
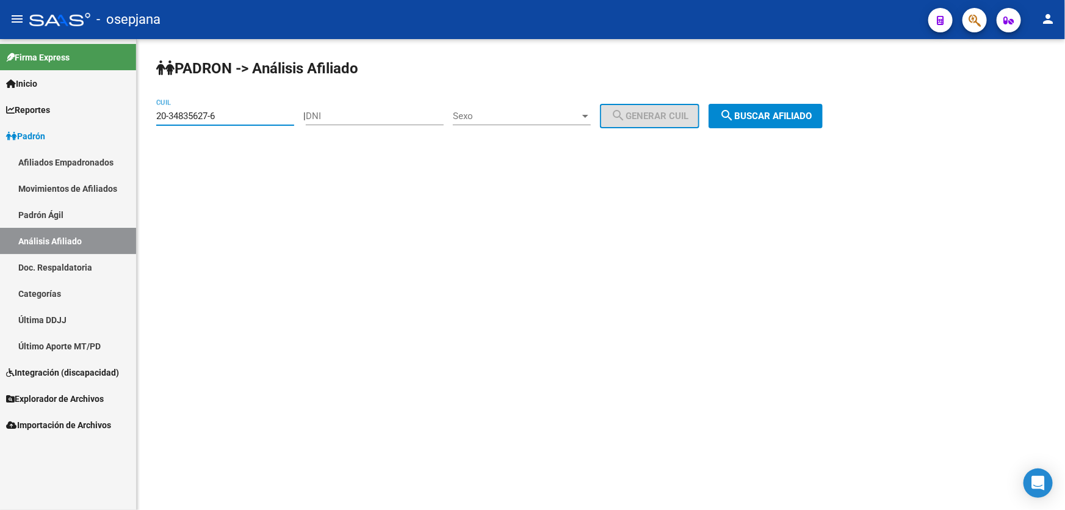
drag, startPoint x: 236, startPoint y: 119, endPoint x: 145, endPoint y: 118, distance: 91.6
click at [145, 118] on div "PADRON -> Análisis Afiliado 20-34835627-6 CUIL | DNI Sexo Sexo search Generar C…" at bounding box center [601, 103] width 928 height 128
paste input "7248337-8"
click at [792, 111] on span "search Buscar afiliado" at bounding box center [766, 115] width 92 height 11
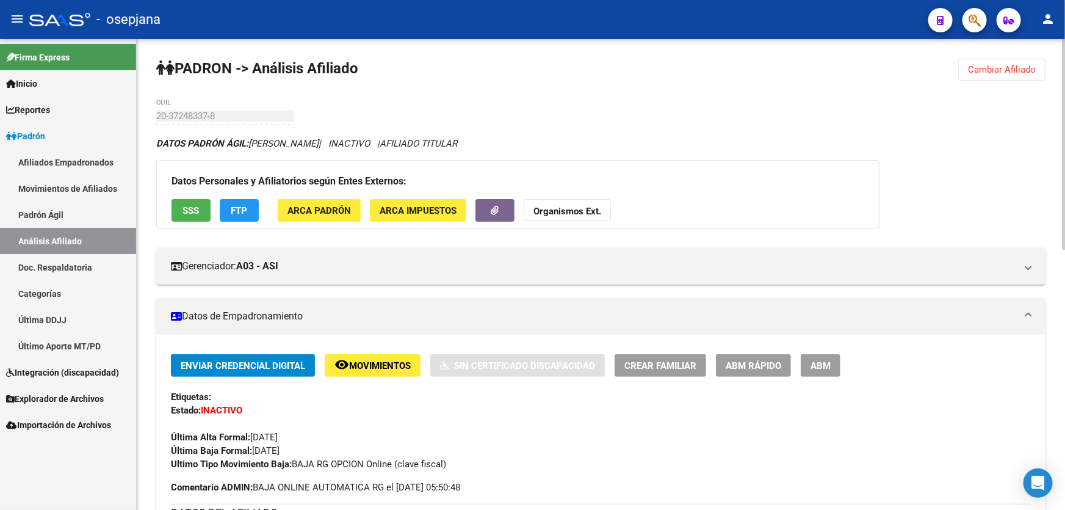
click at [191, 211] on span "SSS" at bounding box center [191, 210] width 16 height 11
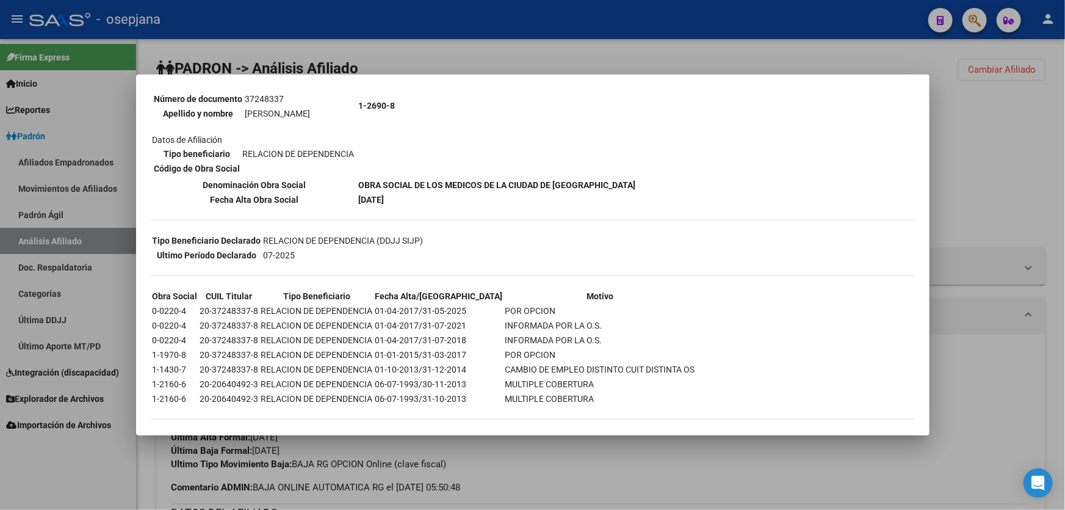
scroll to position [147, 0]
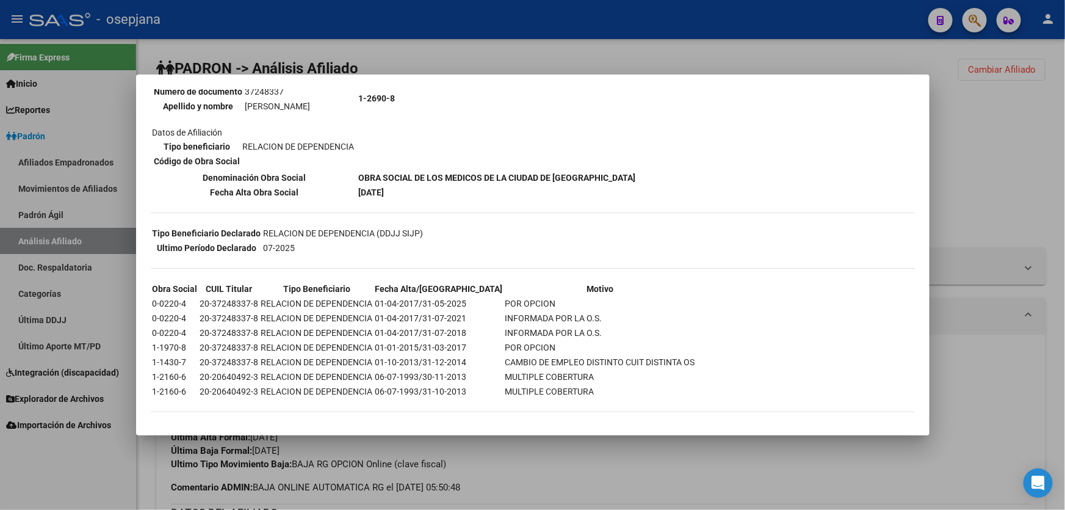
click at [1038, 277] on div at bounding box center [532, 255] width 1065 height 510
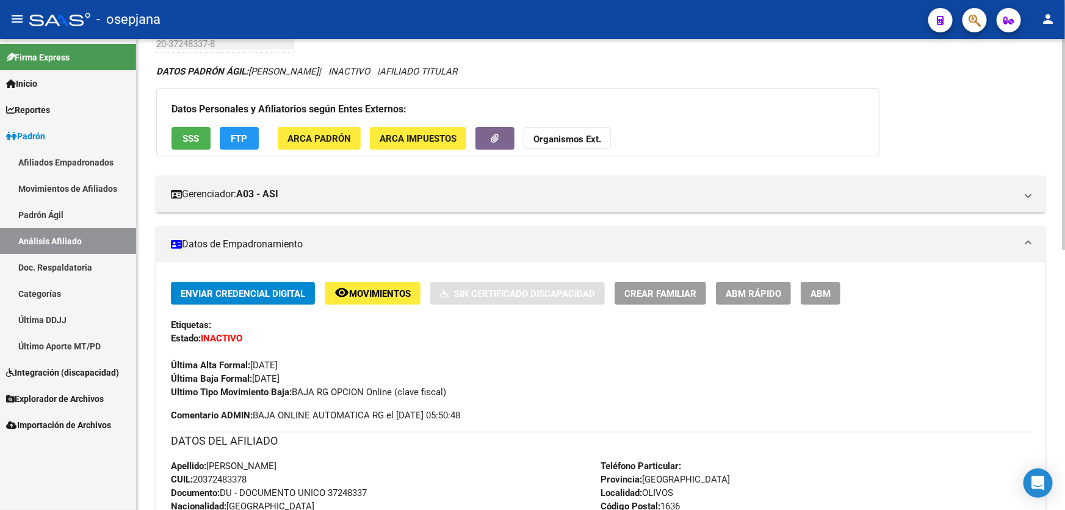
scroll to position [0, 0]
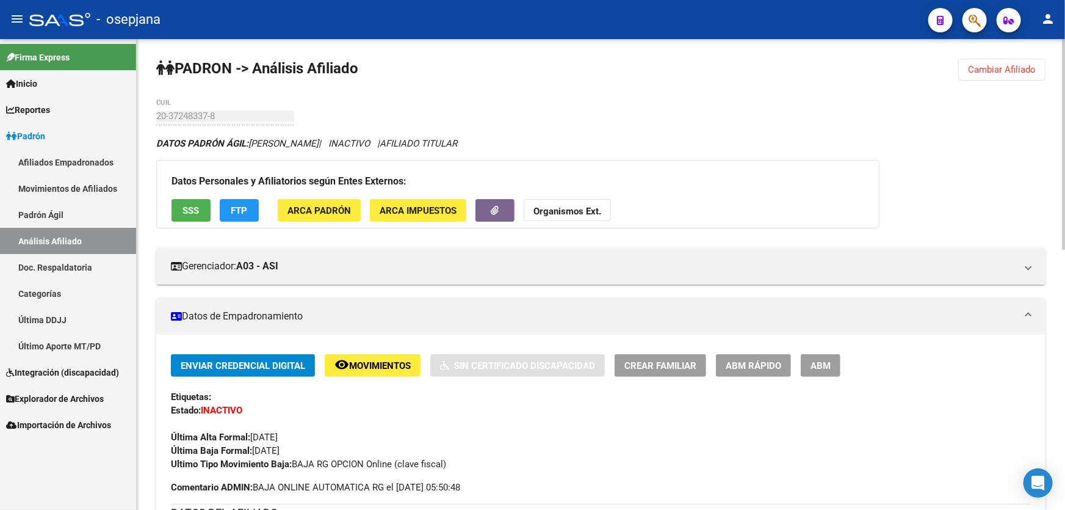
click at [209, 197] on div "Datos Personales y Afiliatorios según Entes Externos: SSS FTP ARCA Padrón ARCA …" at bounding box center [517, 194] width 723 height 68
click at [202, 206] on button "SSS" at bounding box center [191, 210] width 39 height 23
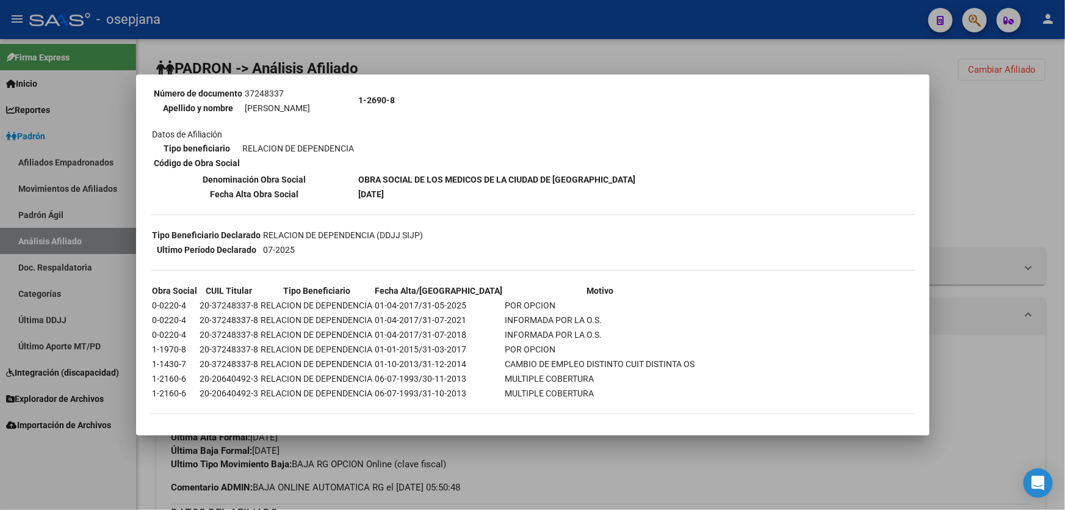
scroll to position [147, 0]
click at [963, 111] on div at bounding box center [532, 255] width 1065 height 510
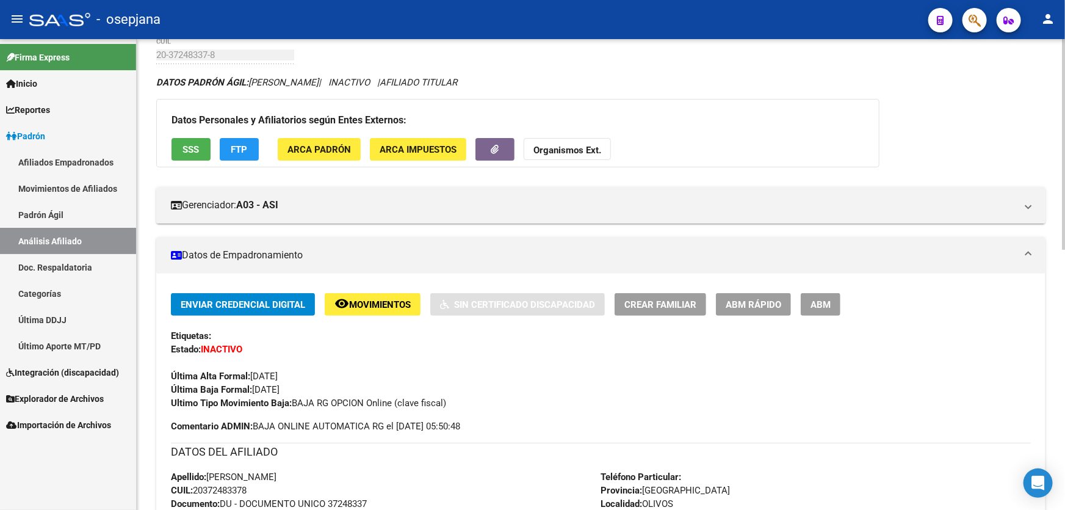
scroll to position [55, 0]
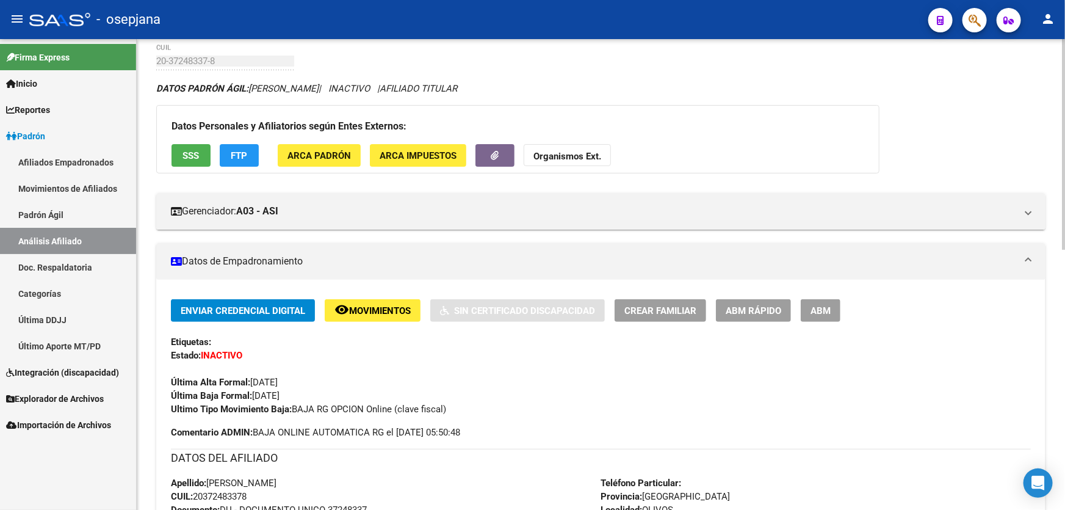
click at [222, 144] on button "FTP" at bounding box center [239, 155] width 39 height 23
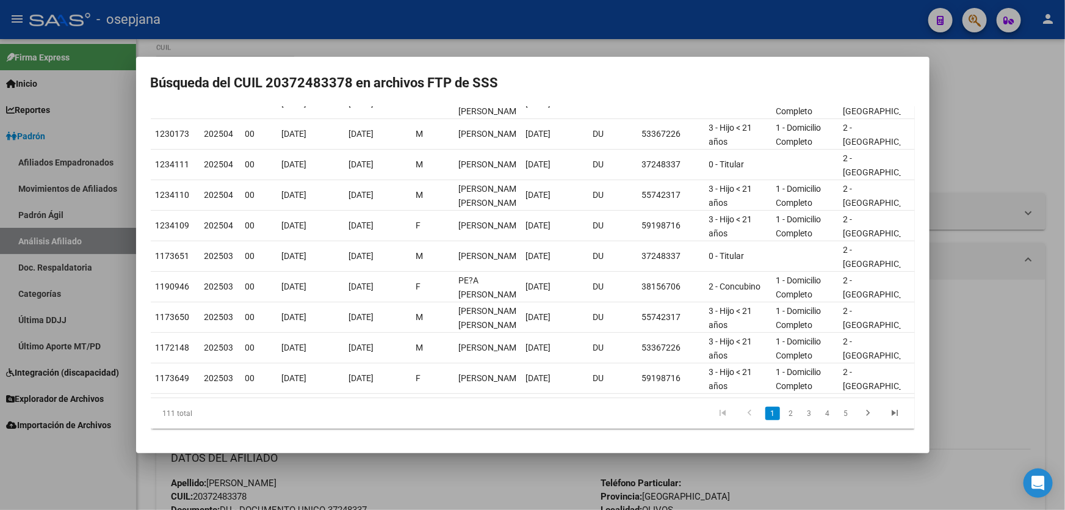
scroll to position [138, 0]
click at [1065, 126] on div at bounding box center [532, 255] width 1065 height 510
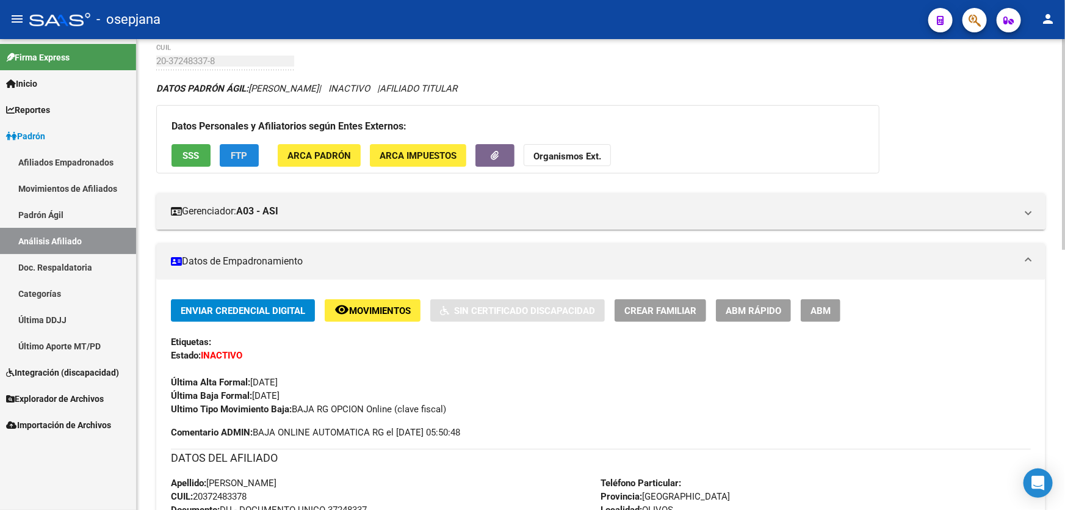
click at [247, 154] on button "FTP" at bounding box center [239, 155] width 39 height 23
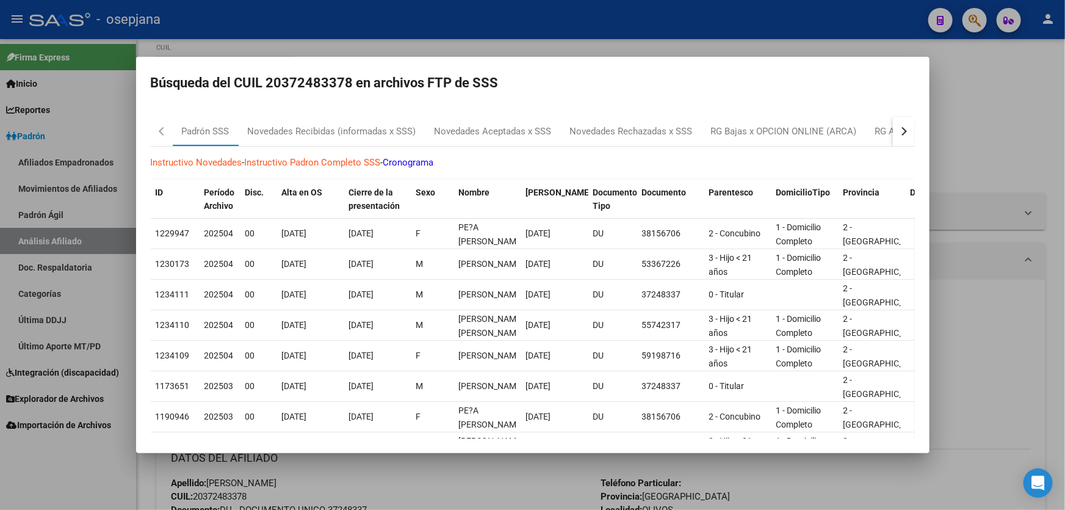
click at [995, 137] on div at bounding box center [532, 255] width 1065 height 510
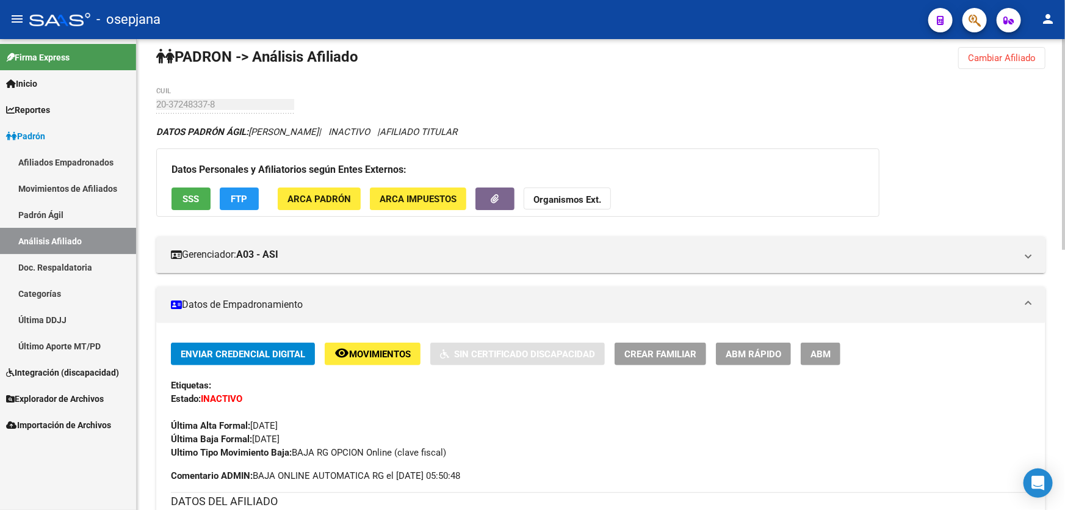
scroll to position [0, 0]
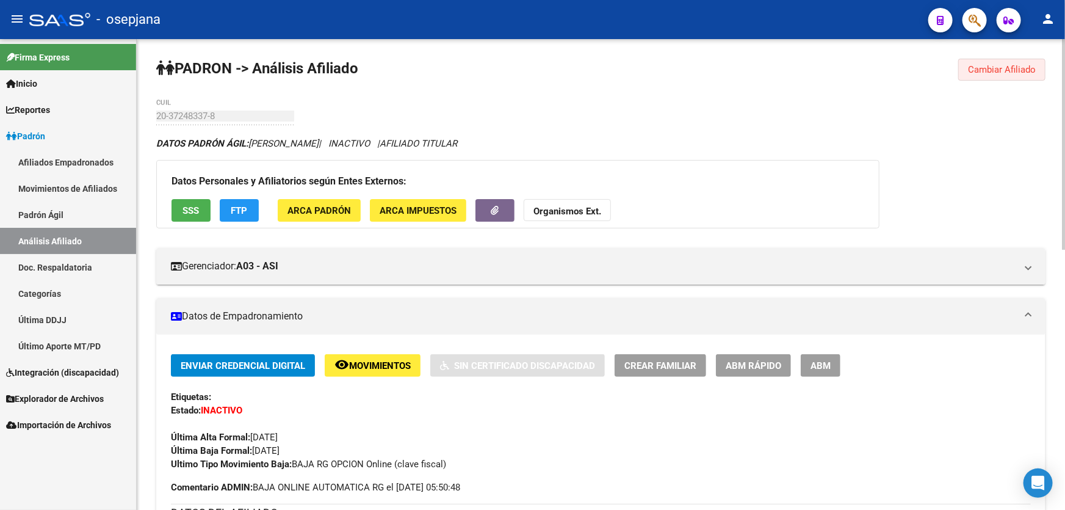
click at [1002, 70] on span "Cambiar Afiliado" at bounding box center [1002, 69] width 68 height 11
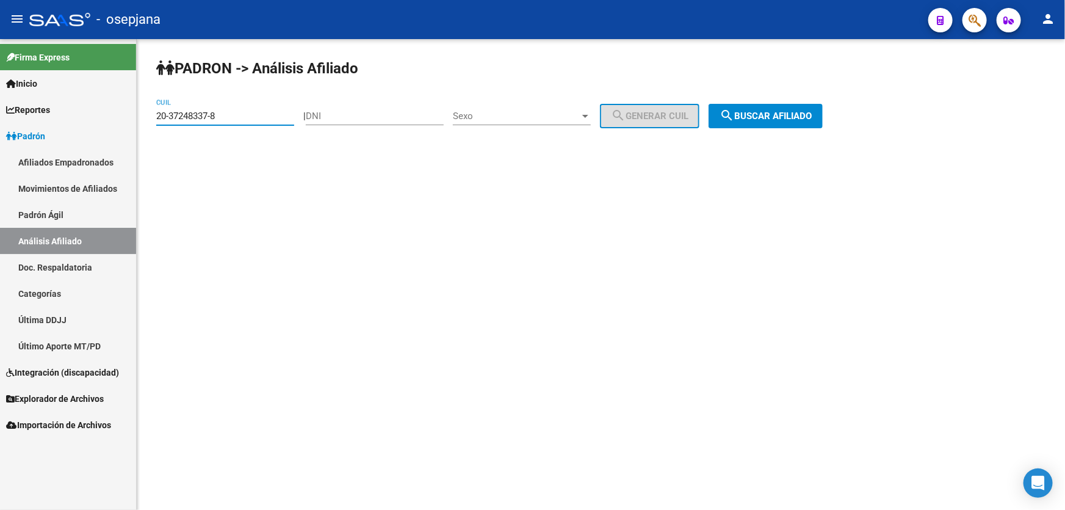
drag, startPoint x: 241, startPoint y: 112, endPoint x: 102, endPoint y: 133, distance: 140.7
click at [102, 133] on mat-sidenav-container "Firma Express Inicio Calendario SSS Instructivos Contacto OS Reportes Padrón Tr…" at bounding box center [532, 274] width 1065 height 471
paste input "3-28424052-9"
click at [783, 119] on span "search Buscar afiliado" at bounding box center [766, 115] width 92 height 11
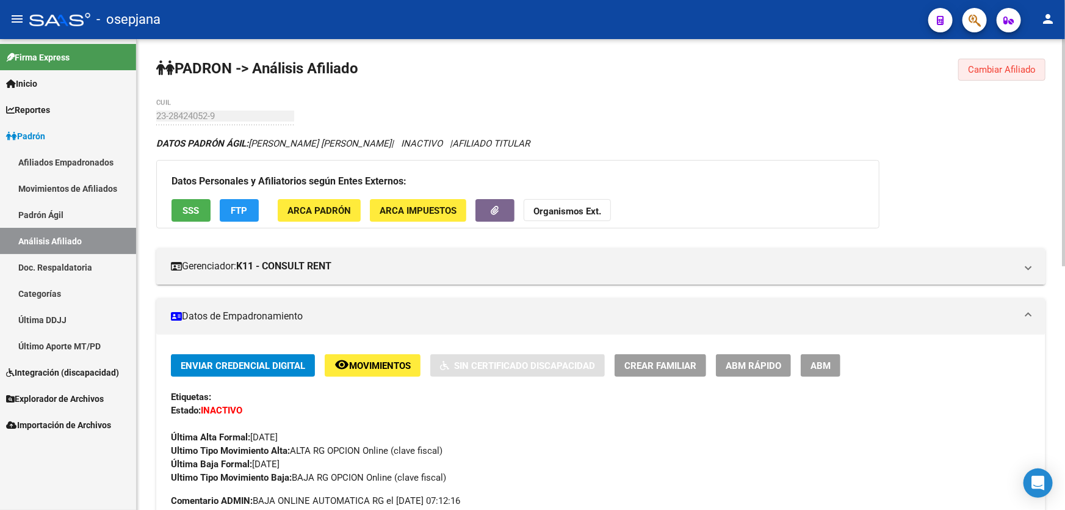
click at [985, 68] on span "Cambiar Afiliado" at bounding box center [1002, 69] width 68 height 11
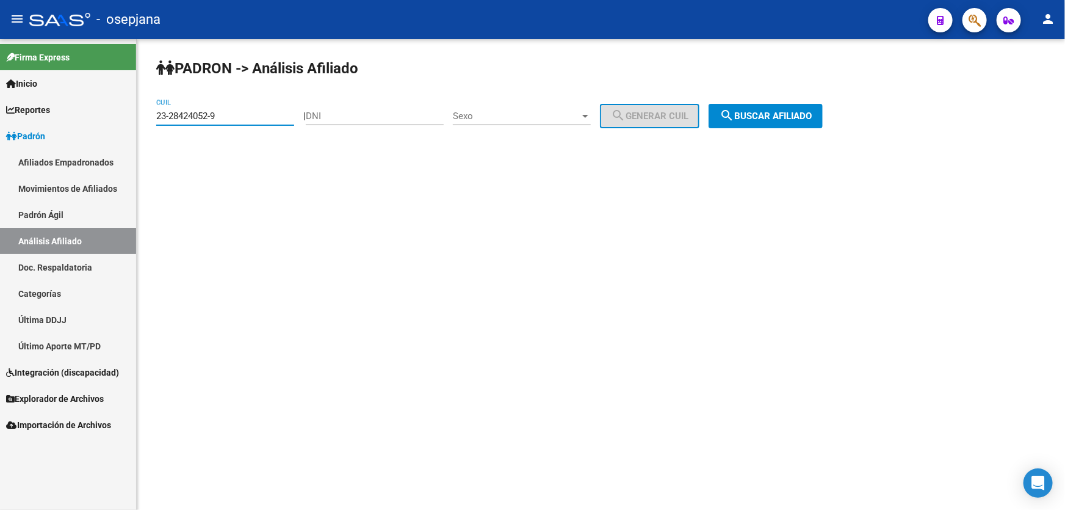
drag, startPoint x: 242, startPoint y: 114, endPoint x: 145, endPoint y: 114, distance: 97.1
click at [145, 114] on div "PADRON -> Análisis Afiliado 23-28424052-9 CUIL | DNI Sexo Sexo search Generar C…" at bounding box center [601, 103] width 928 height 128
drag, startPoint x: 170, startPoint y: 106, endPoint x: 250, endPoint y: 96, distance: 80.6
click at [250, 96] on div "PADRON -> Análisis Afiliado 23-28424052-9 CUIL | DNI Sexo Sexo search Generar C…" at bounding box center [601, 103] width 928 height 128
drag, startPoint x: 223, startPoint y: 110, endPoint x: 137, endPoint y: 114, distance: 86.1
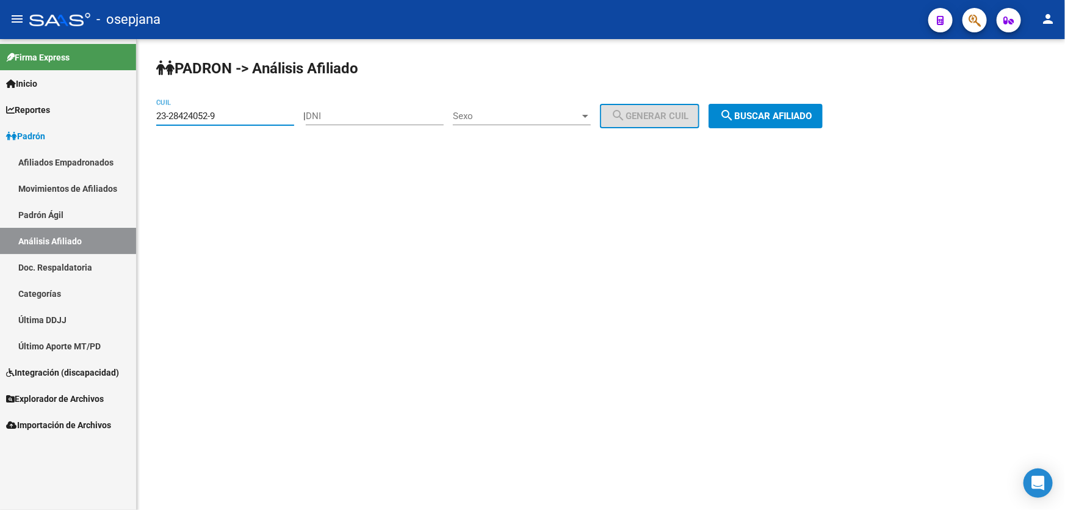
click at [137, 114] on div "PADRON -> Análisis Afiliado 23-28424052-9 CUIL | DNI Sexo Sexo search Generar C…" at bounding box center [601, 103] width 928 height 128
paste input "4-30850853-2"
click at [812, 120] on span "search Buscar afiliado" at bounding box center [766, 115] width 92 height 11
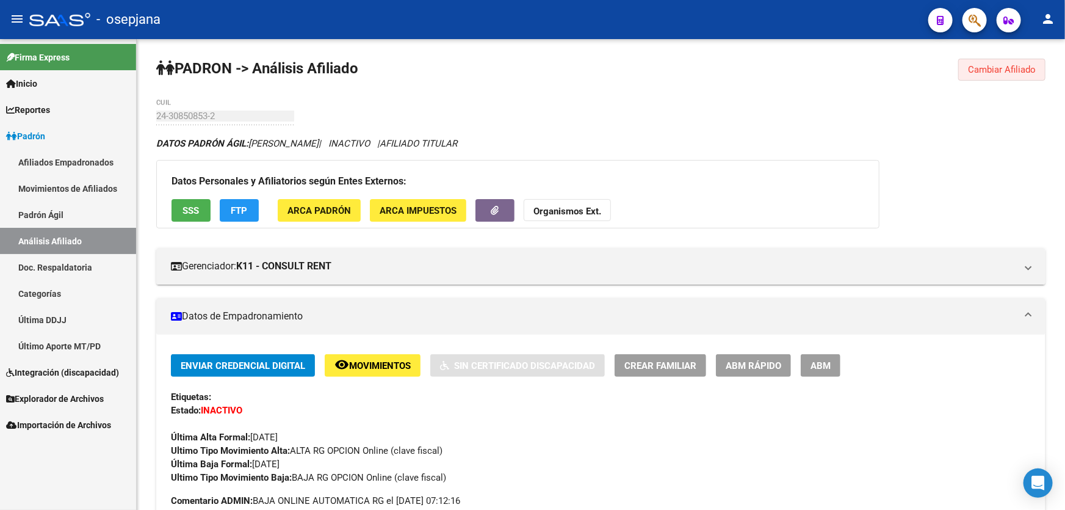
click at [983, 66] on span "Cambiar Afiliado" at bounding box center [1002, 69] width 68 height 11
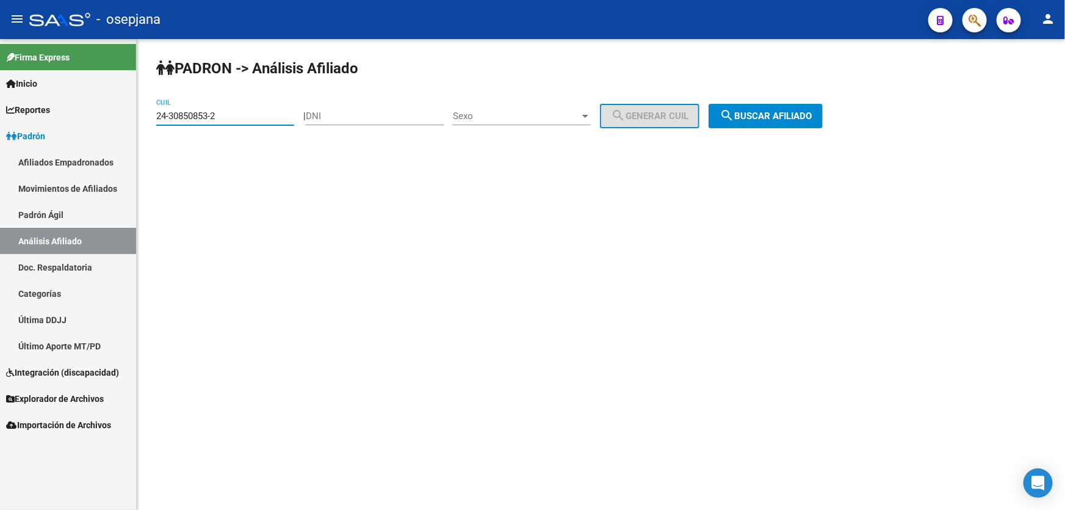
drag, startPoint x: 224, startPoint y: 119, endPoint x: 141, endPoint y: 121, distance: 83.1
click at [141, 121] on div "PADRON -> Análisis Afiliado 24-30850853-2 CUIL | DNI Sexo Sexo search Generar C…" at bounding box center [601, 103] width 928 height 128
paste input "7-70069049-6"
click at [787, 115] on span "search Buscar afiliado" at bounding box center [766, 115] width 92 height 11
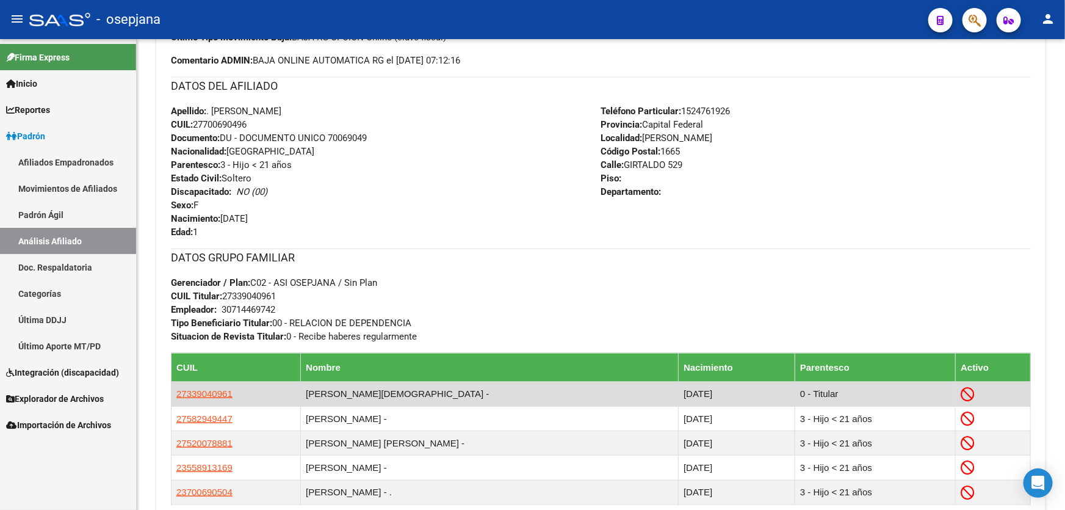
scroll to position [499, 0]
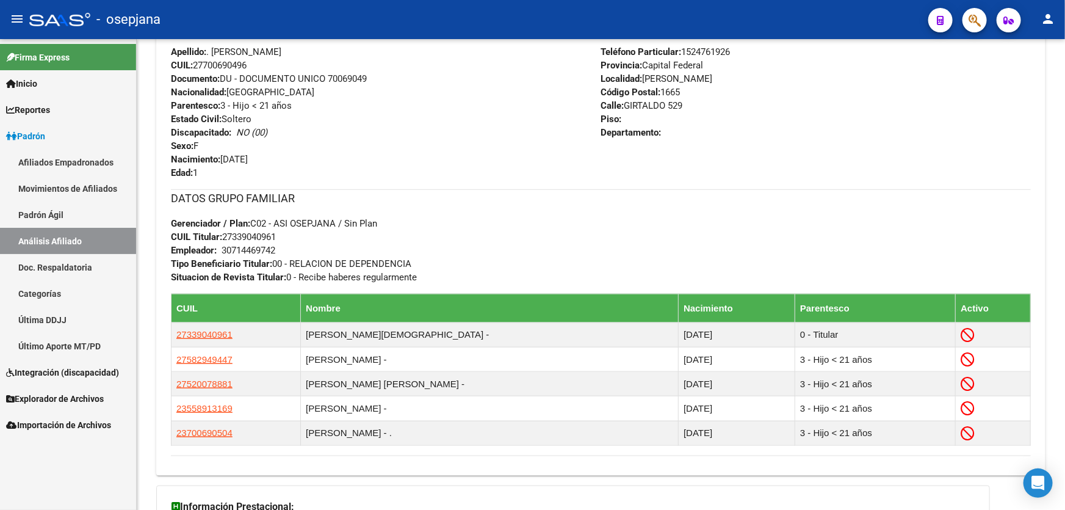
click at [57, 482] on div "Firma Express Inicio Calendario SSS Instructivos Contacto OS Reportes Padrón Tr…" at bounding box center [68, 274] width 136 height 471
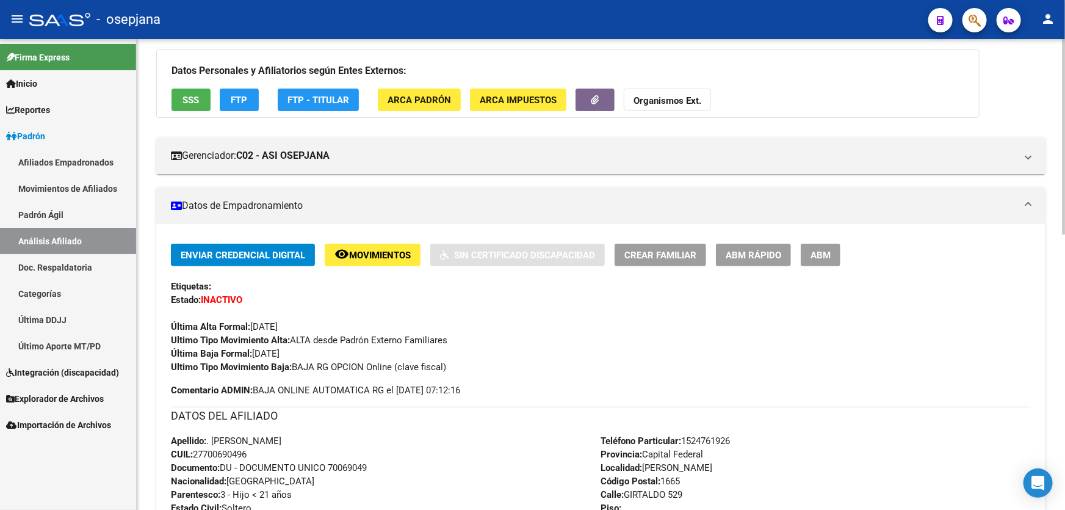
scroll to position [0, 0]
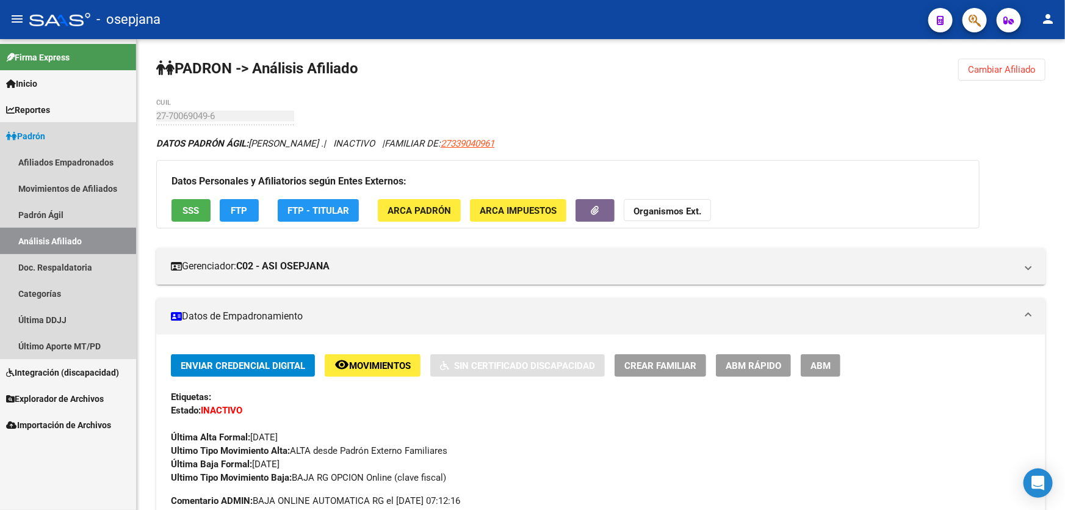
click at [63, 238] on link "Análisis Afiliado" at bounding box center [68, 241] width 136 height 26
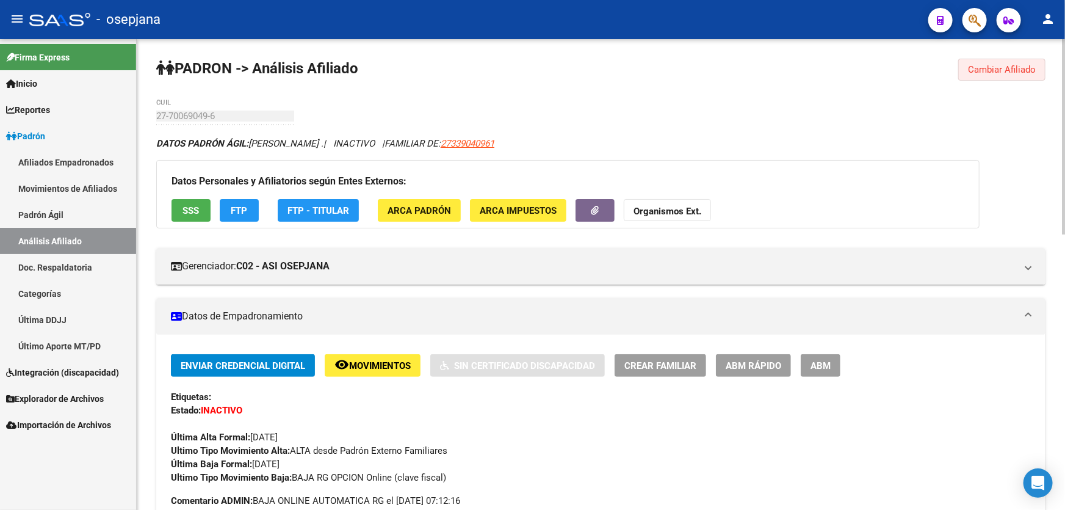
click at [980, 74] on span "Cambiar Afiliado" at bounding box center [1002, 69] width 68 height 11
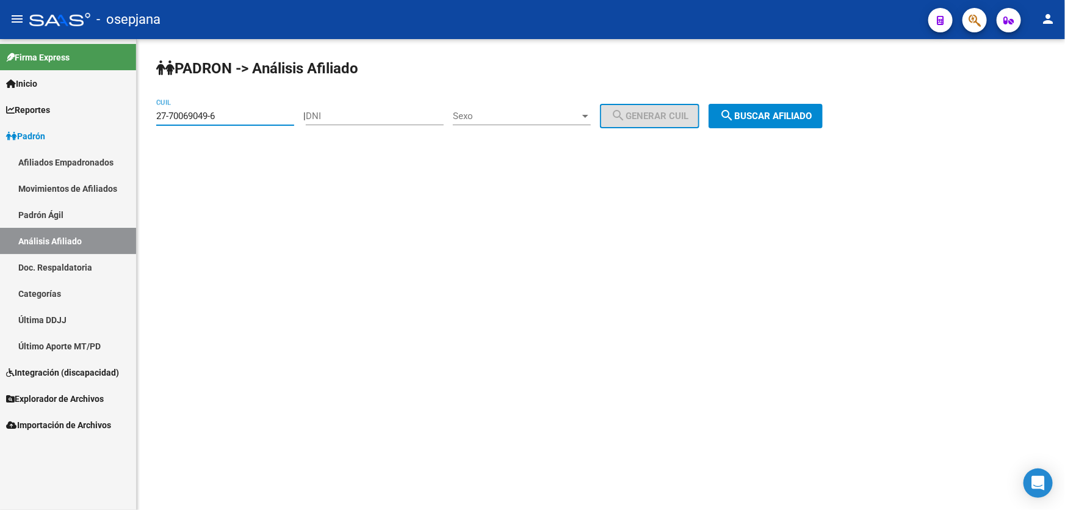
drag, startPoint x: 238, startPoint y: 120, endPoint x: 155, endPoint y: 121, distance: 83.0
click at [155, 121] on div "PADRON -> Análisis Afiliado 27-70069049-6 CUIL | DNI Sexo Sexo search Generar C…" at bounding box center [601, 103] width 928 height 128
paste input "0-31882984"
click at [780, 105] on button "search Buscar afiliado" at bounding box center [766, 116] width 114 height 24
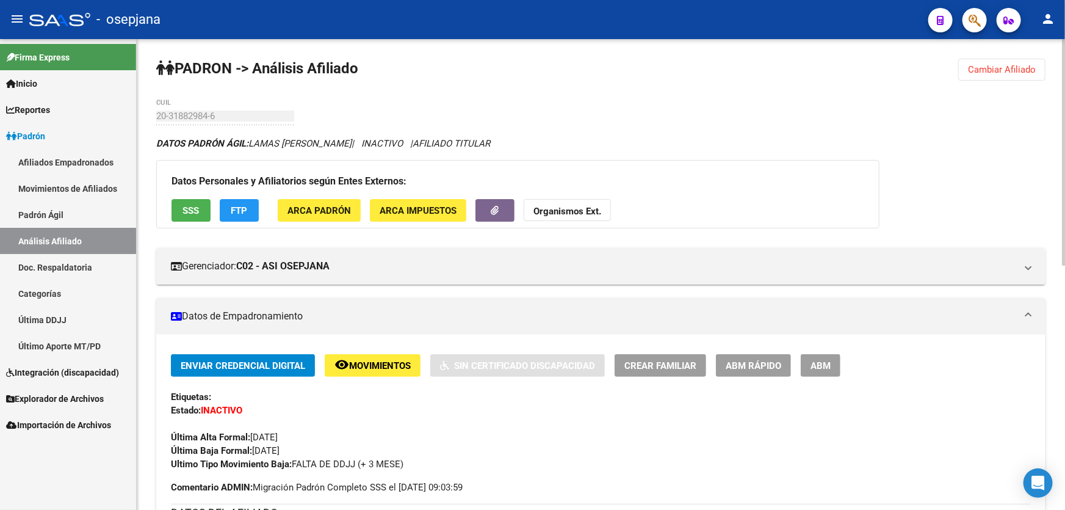
click at [1000, 68] on span "Cambiar Afiliado" at bounding box center [1002, 69] width 68 height 11
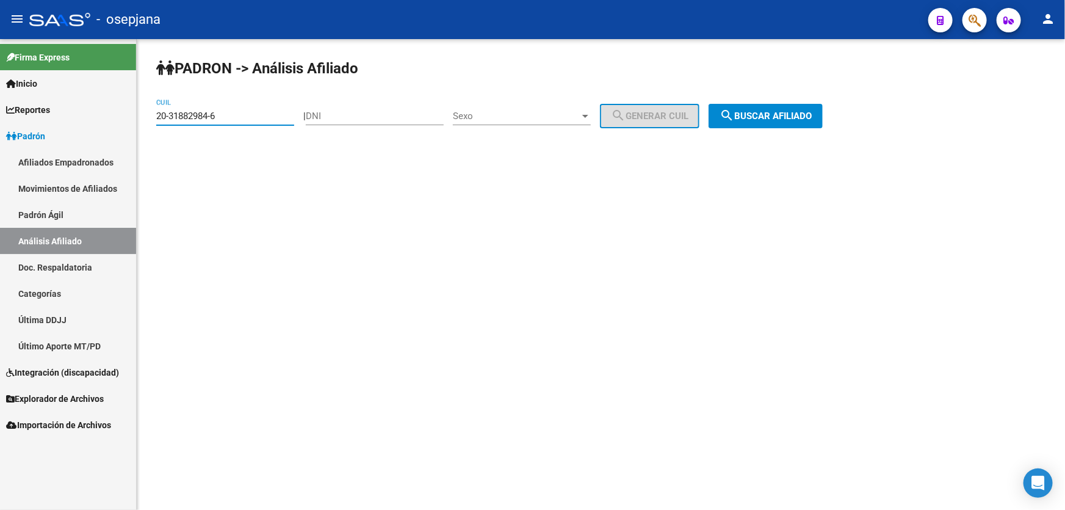
drag, startPoint x: 222, startPoint y: 117, endPoint x: 127, endPoint y: 125, distance: 95.0
click at [127, 125] on mat-sidenav-container "Firma Express Inicio Calendario SSS Instructivos Contacto OS Reportes Padrón Tr…" at bounding box center [532, 274] width 1065 height 471
paste input "28783470"
click at [787, 107] on button "search Buscar afiliado" at bounding box center [766, 116] width 114 height 24
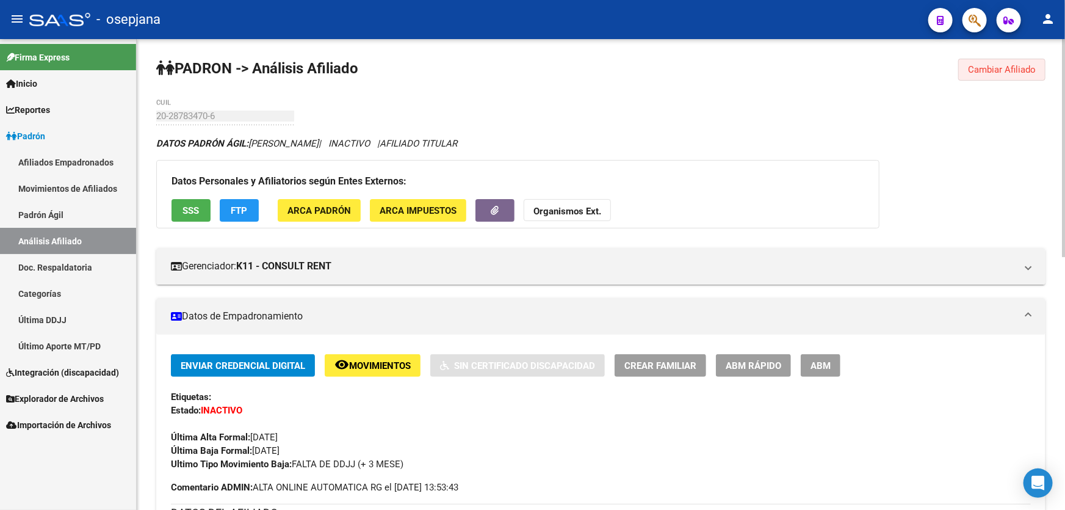
click at [1031, 68] on span "Cambiar Afiliado" at bounding box center [1002, 69] width 68 height 11
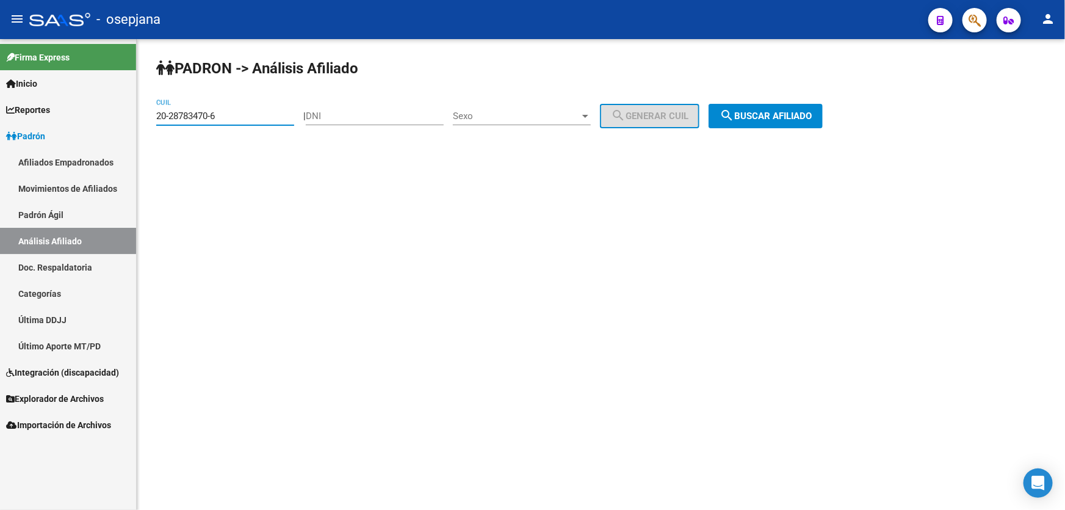
drag, startPoint x: 266, startPoint y: 111, endPoint x: 145, endPoint y: 137, distance: 124.1
click at [145, 137] on div "PADRON -> Análisis Afiliado 20-28783470-6 CUIL | DNI Sexo Sexo search Generar C…" at bounding box center [601, 103] width 928 height 128
paste input "3-43510366-9"
click at [765, 107] on button "search Buscar afiliado" at bounding box center [766, 116] width 114 height 24
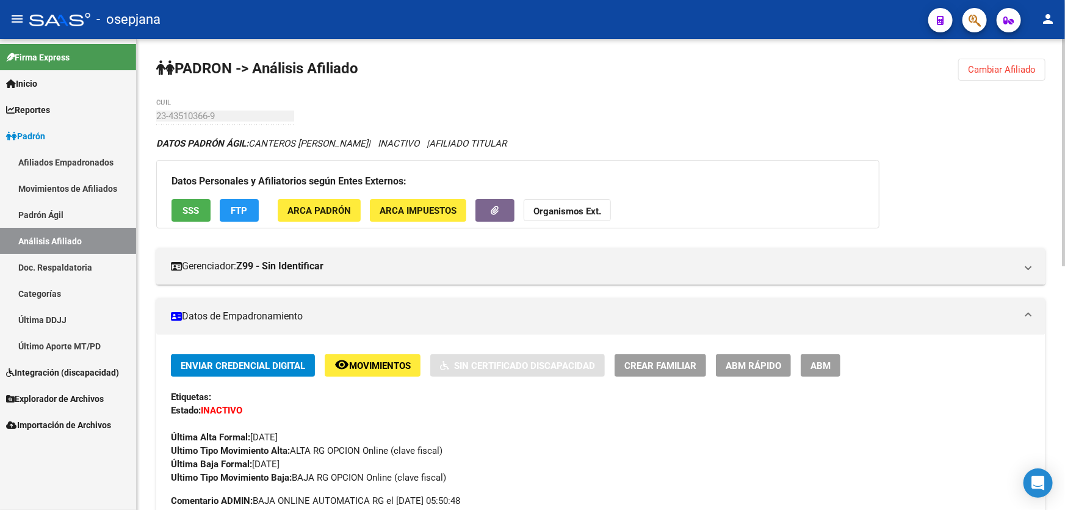
click at [983, 77] on button "Cambiar Afiliado" at bounding box center [1001, 70] width 87 height 22
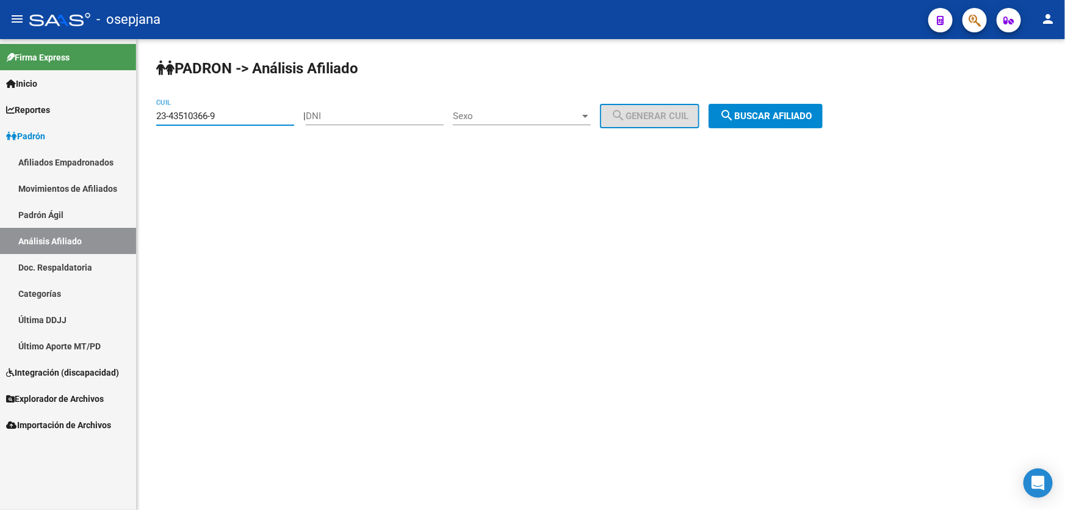
drag, startPoint x: 233, startPoint y: 120, endPoint x: 128, endPoint y: 120, distance: 104.4
click at [128, 120] on mat-sidenav-container "Firma Express Inicio Calendario SSS Instructivos Contacto OS Reportes Padrón Tr…" at bounding box center [532, 274] width 1065 height 471
paste input "7-37939274-7"
click at [759, 116] on span "search Buscar afiliado" at bounding box center [766, 115] width 92 height 11
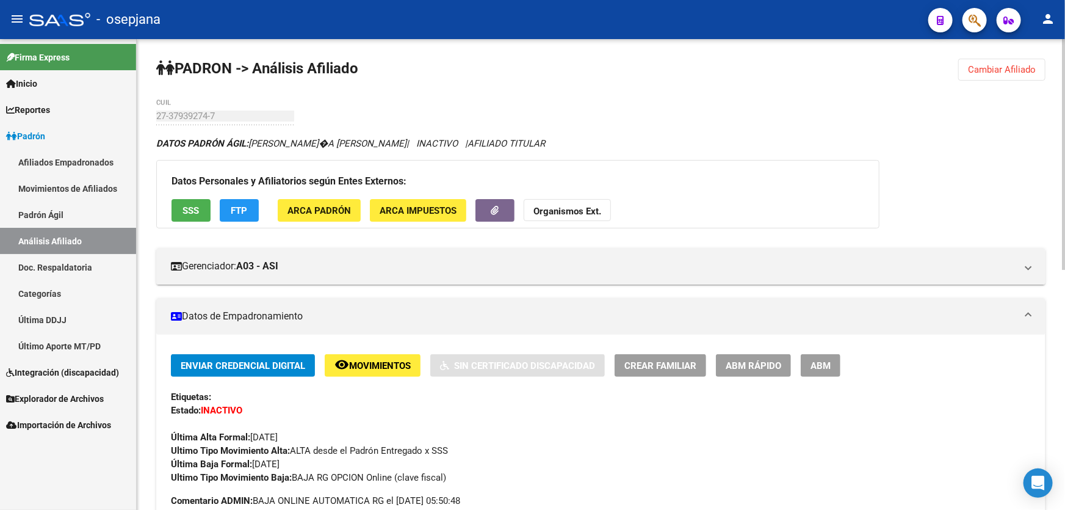
click at [183, 206] on span "SSS" at bounding box center [191, 210] width 16 height 11
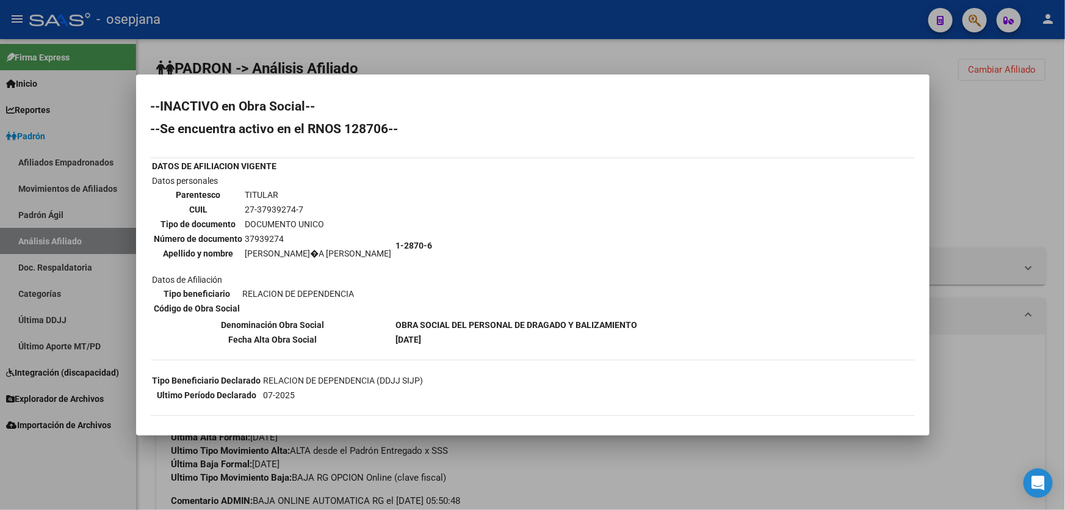
click at [1029, 117] on div at bounding box center [532, 255] width 1065 height 510
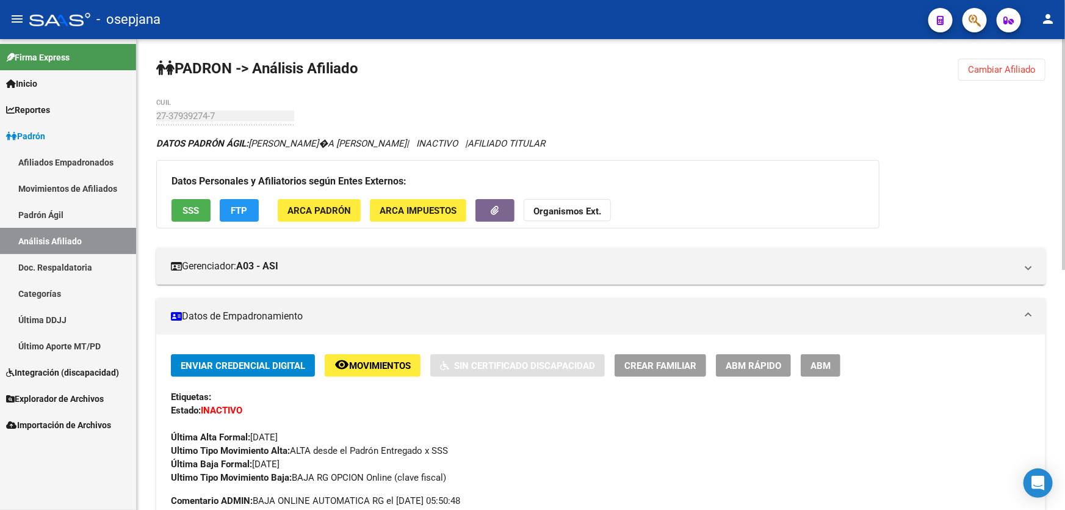
click at [998, 73] on span "Cambiar Afiliado" at bounding box center [1002, 69] width 68 height 11
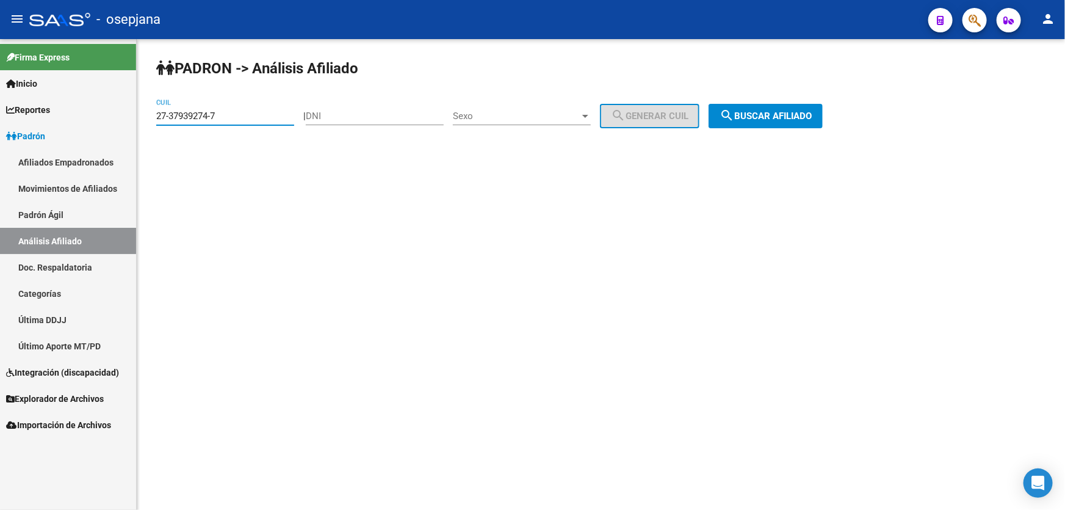
drag, startPoint x: 236, startPoint y: 116, endPoint x: 146, endPoint y: 116, distance: 90.3
click at [146, 116] on div "PADRON -> Análisis Afiliado 27-37939274-7 CUIL | DNI Sexo Sexo search Generar C…" at bounding box center [601, 103] width 928 height 128
paste input "3-93061506-4"
click at [832, 112] on app-analisis-afiliado "PADRON -> Análisis Afiliado 23-93061506-4 CUIL | DNI Sexo Sexo search Generar C…" at bounding box center [494, 115] width 676 height 11
click at [806, 116] on span "search Buscar afiliado" at bounding box center [766, 115] width 92 height 11
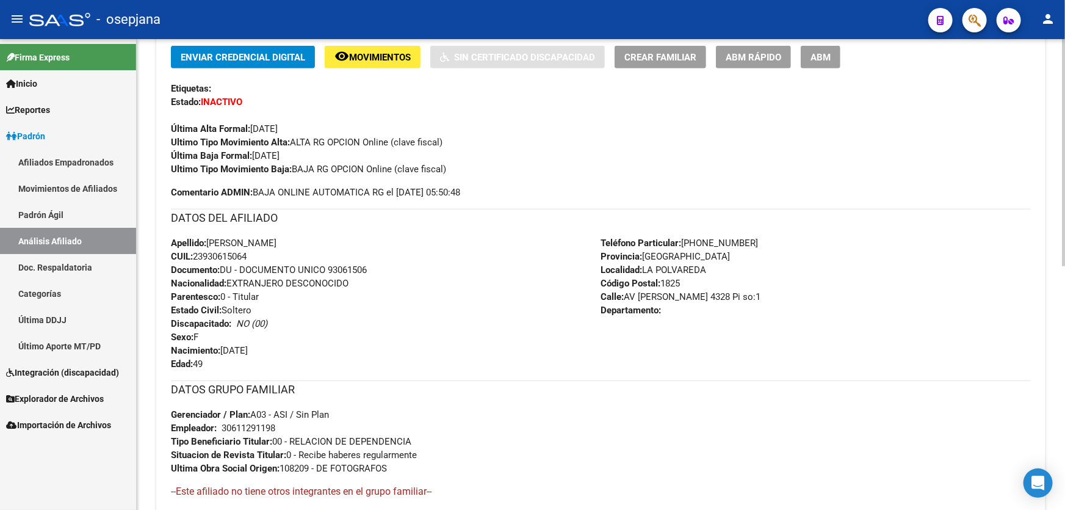
scroll to position [333, 0]
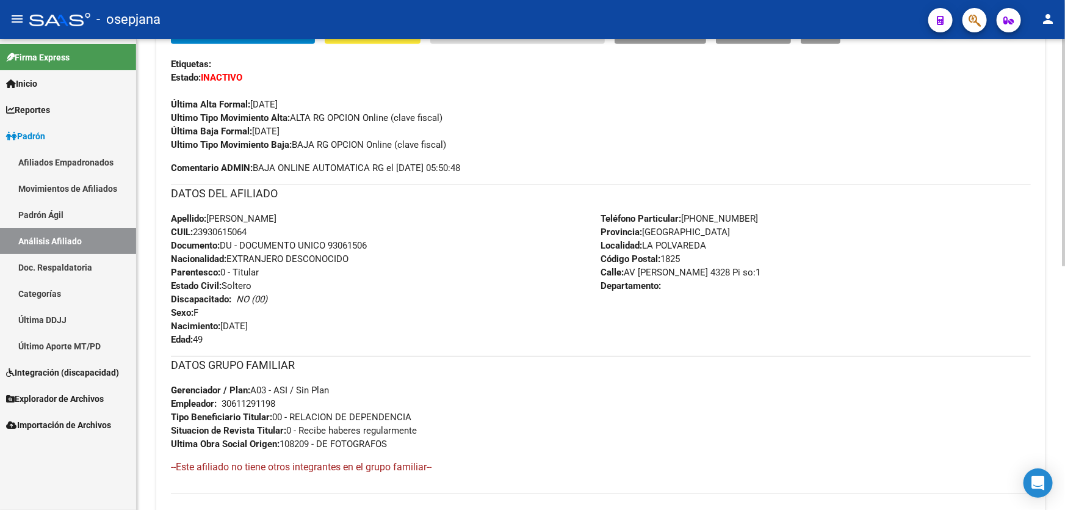
drag, startPoint x: 328, startPoint y: 242, endPoint x: 409, endPoint y: 248, distance: 80.8
click at [409, 248] on div "Apellido: [PERSON_NAME] CUIL: 23930615064 Documento: DU - DOCUMENTO UNICO 93061…" at bounding box center [386, 279] width 430 height 134
copy span "93061506"
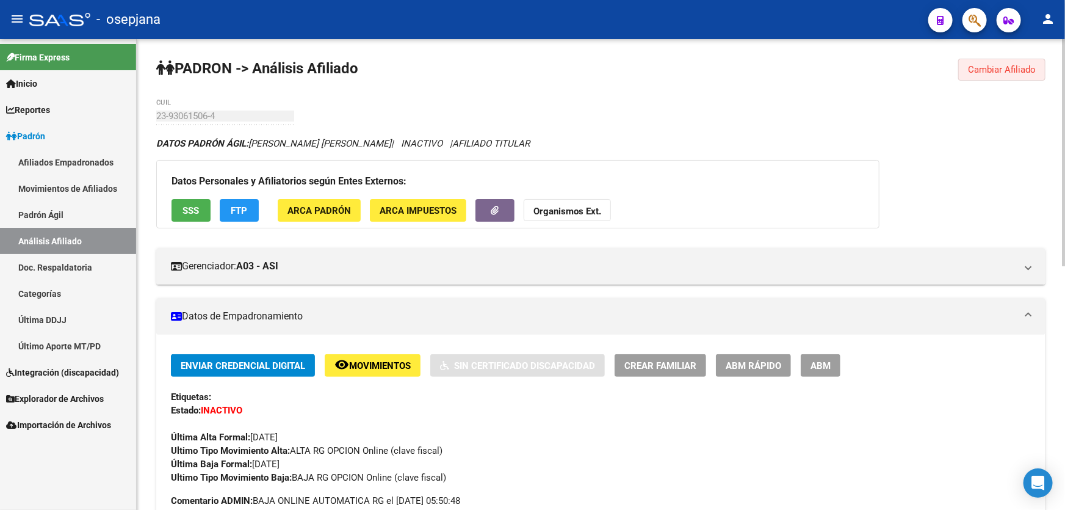
click at [995, 62] on button "Cambiar Afiliado" at bounding box center [1001, 70] width 87 height 22
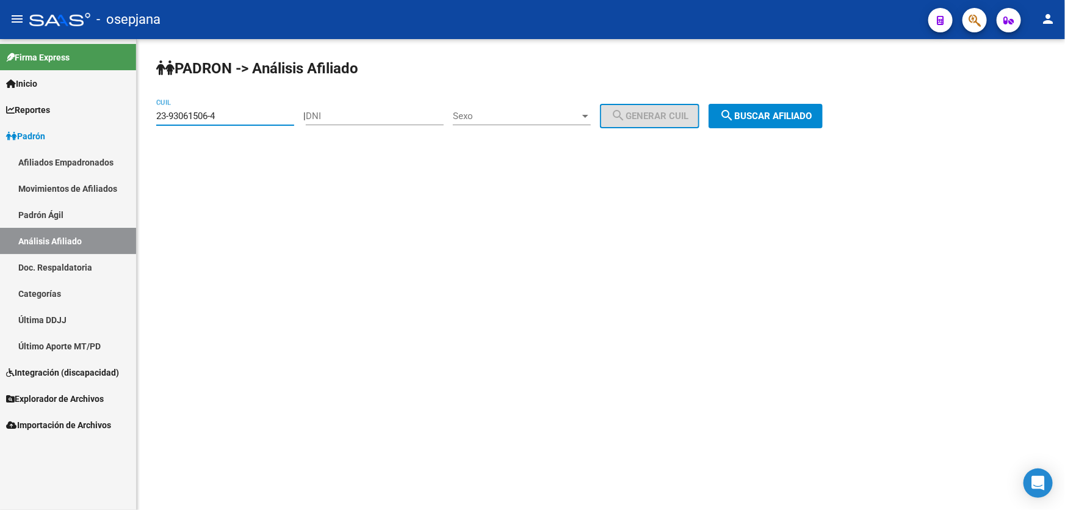
drag, startPoint x: 271, startPoint y: 120, endPoint x: 175, endPoint y: 112, distance: 96.7
click at [136, 121] on mat-sidenav-container "Firma Express Inicio Calendario SSS Instructivos Contacto OS Reportes Padrón Tr…" at bounding box center [532, 274] width 1065 height 471
paste input "0-26869067-1"
click at [780, 111] on span "search Buscar afiliado" at bounding box center [766, 115] width 92 height 11
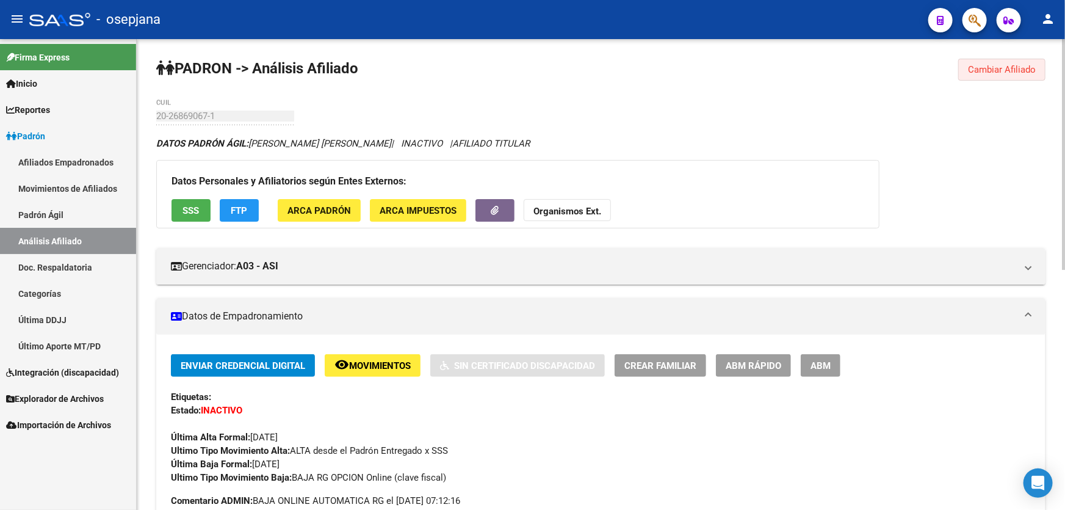
click at [1034, 72] on span "Cambiar Afiliado" at bounding box center [1002, 69] width 68 height 11
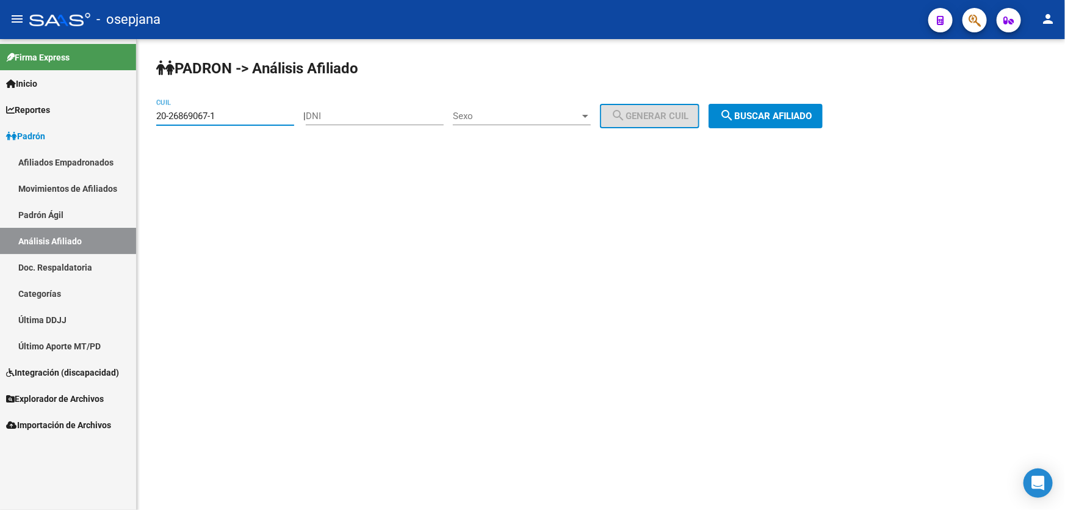
drag, startPoint x: 233, startPoint y: 116, endPoint x: 165, endPoint y: 118, distance: 67.8
click at [151, 118] on div "PADRON -> Análisis Afiliado 20-26869067-1 CUIL | DNI Sexo Sexo search Generar C…" at bounding box center [601, 103] width 928 height 128
paste input "94060716-8"
type input "20-94060716-8"
click at [823, 112] on button "search Buscar afiliado" at bounding box center [766, 116] width 114 height 24
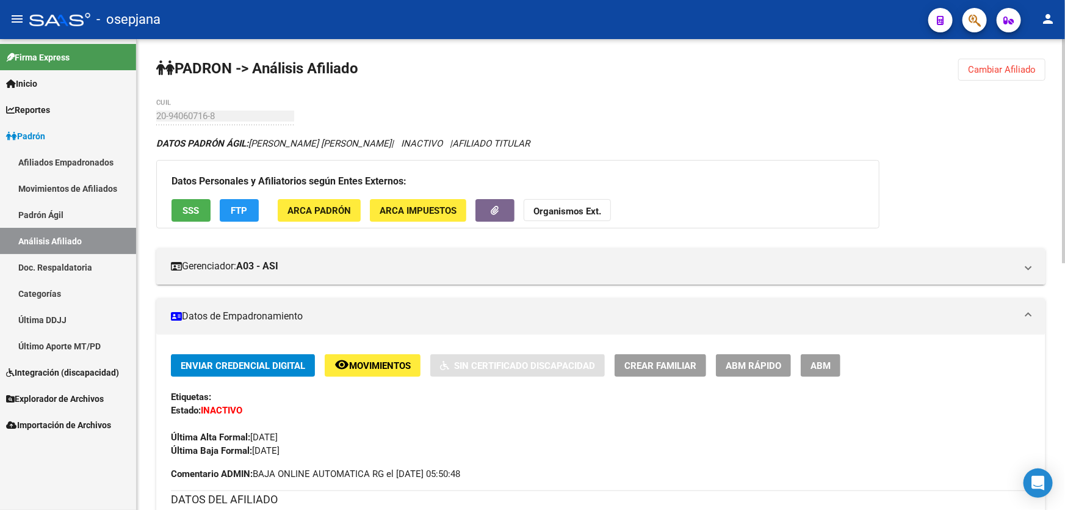
click at [197, 212] on span "SSS" at bounding box center [191, 210] width 16 height 11
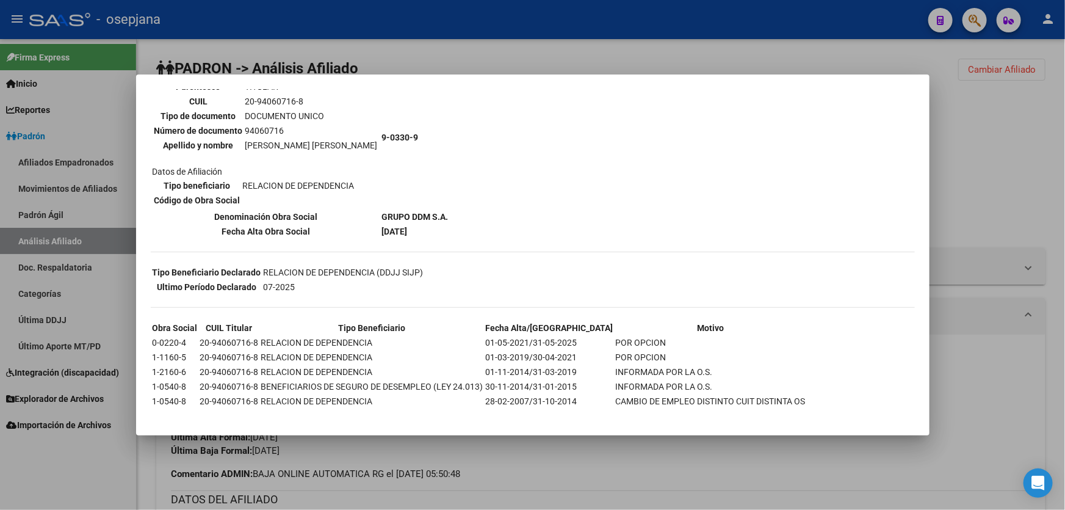
scroll to position [118, 0]
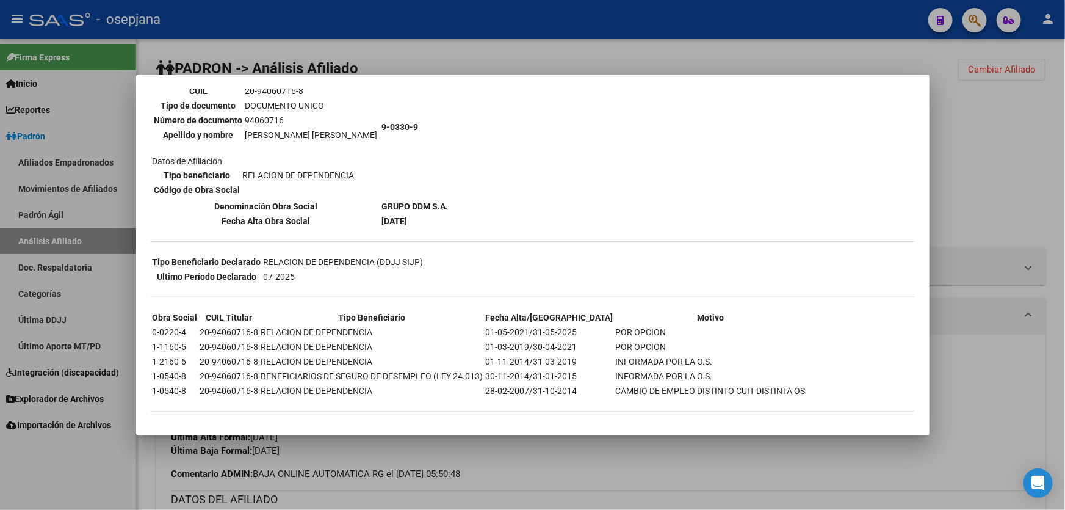
click at [978, 140] on div at bounding box center [532, 255] width 1065 height 510
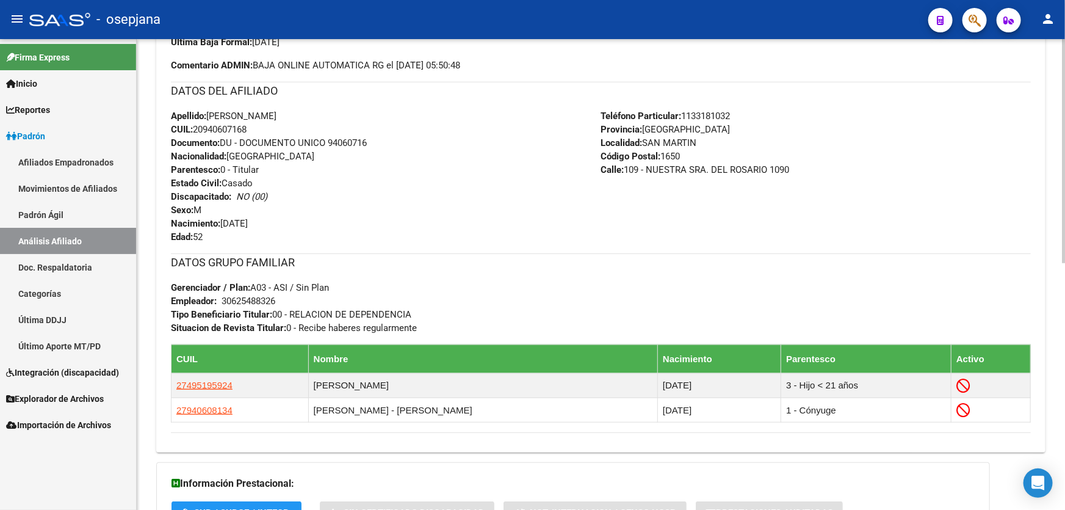
scroll to position [444, 0]
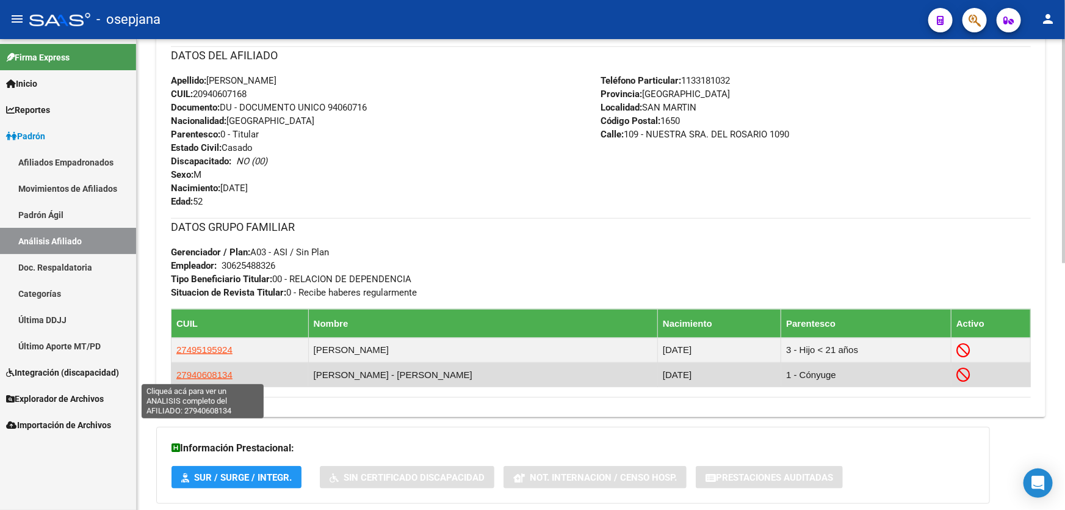
click at [202, 371] on span "27940608134" at bounding box center [204, 374] width 56 height 10
type textarea "27940608134"
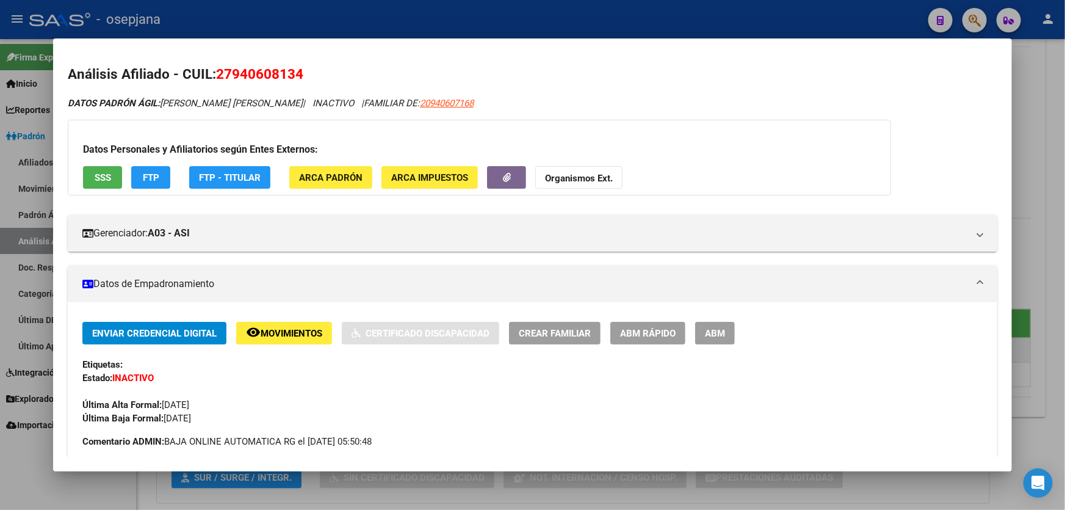
click at [98, 178] on span "SSS" at bounding box center [103, 177] width 16 height 11
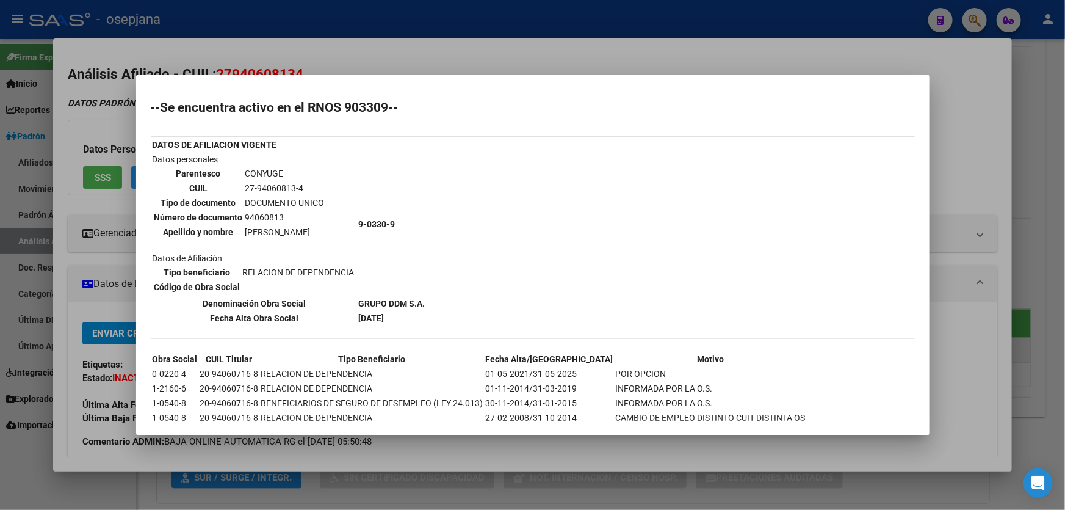
scroll to position [0, 0]
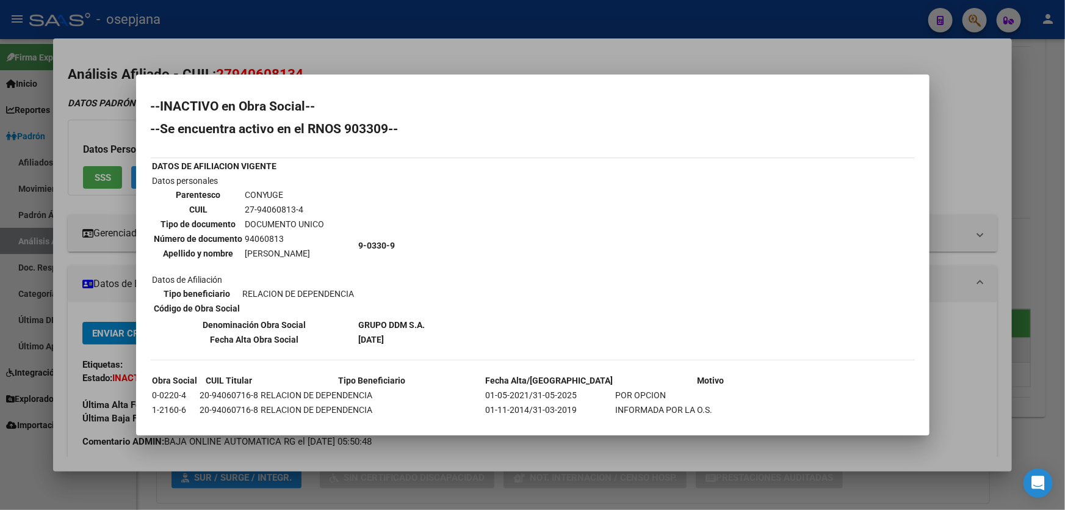
click at [1065, 171] on div at bounding box center [532, 255] width 1065 height 510
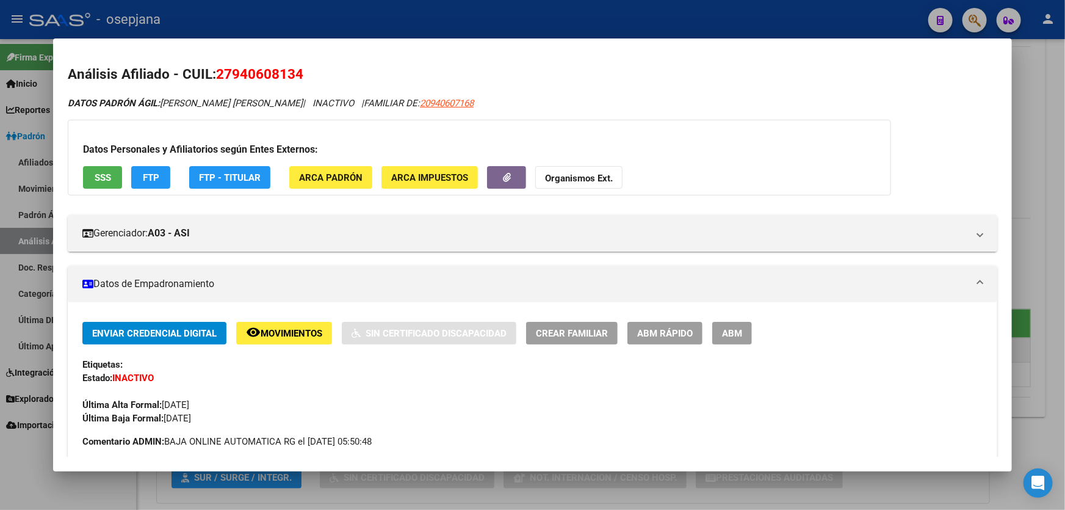
click at [1065, 171] on div at bounding box center [532, 255] width 1065 height 510
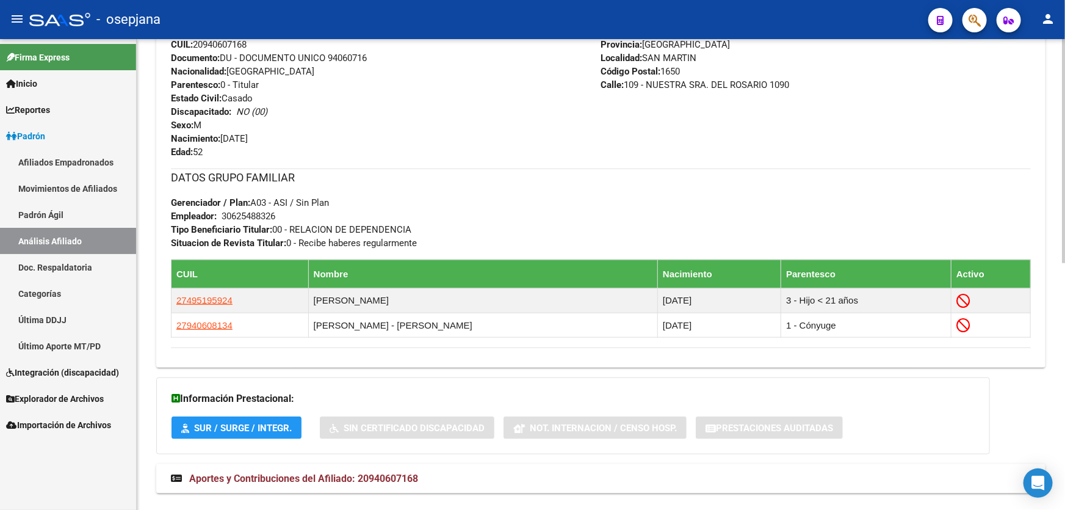
scroll to position [499, 0]
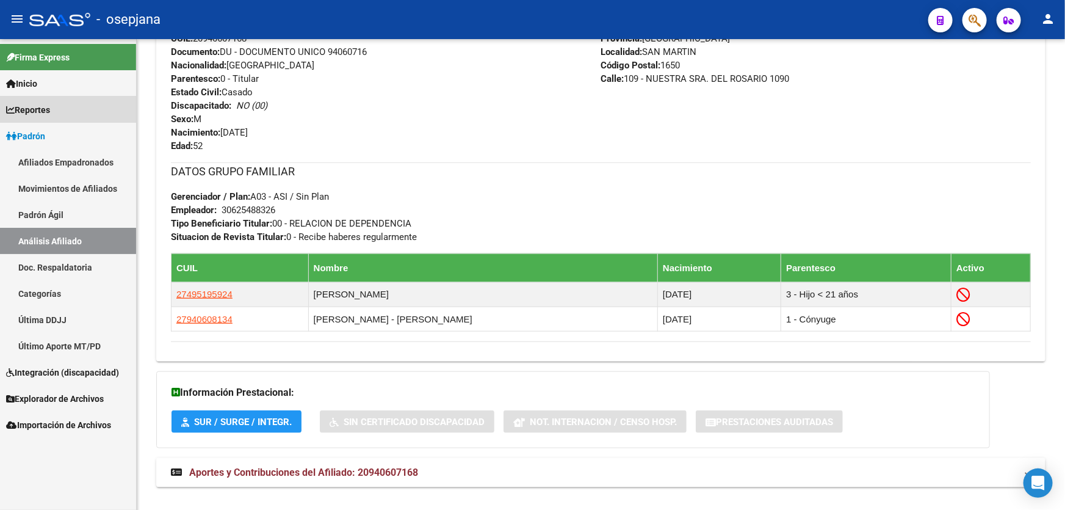
click at [68, 96] on link "Reportes" at bounding box center [68, 109] width 136 height 26
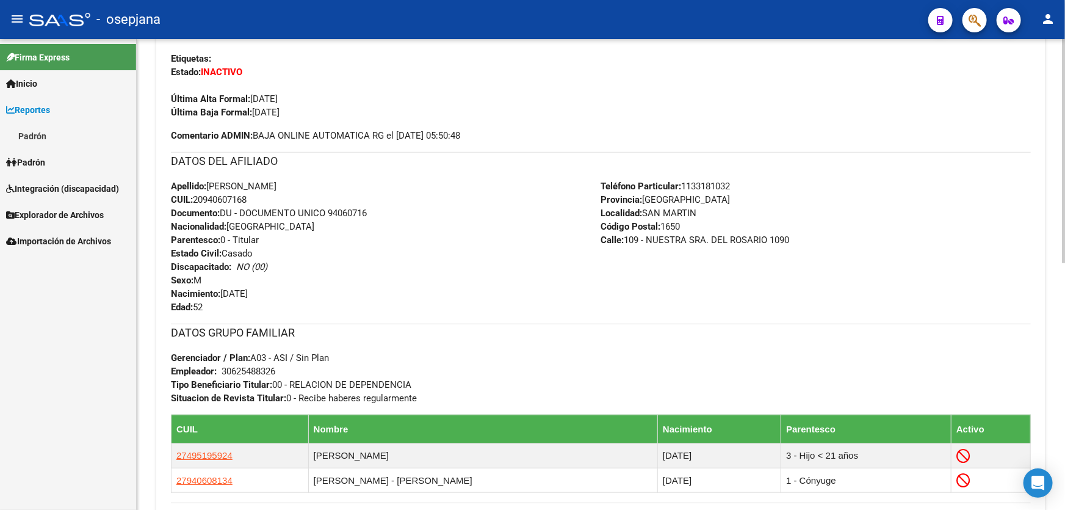
scroll to position [333, 0]
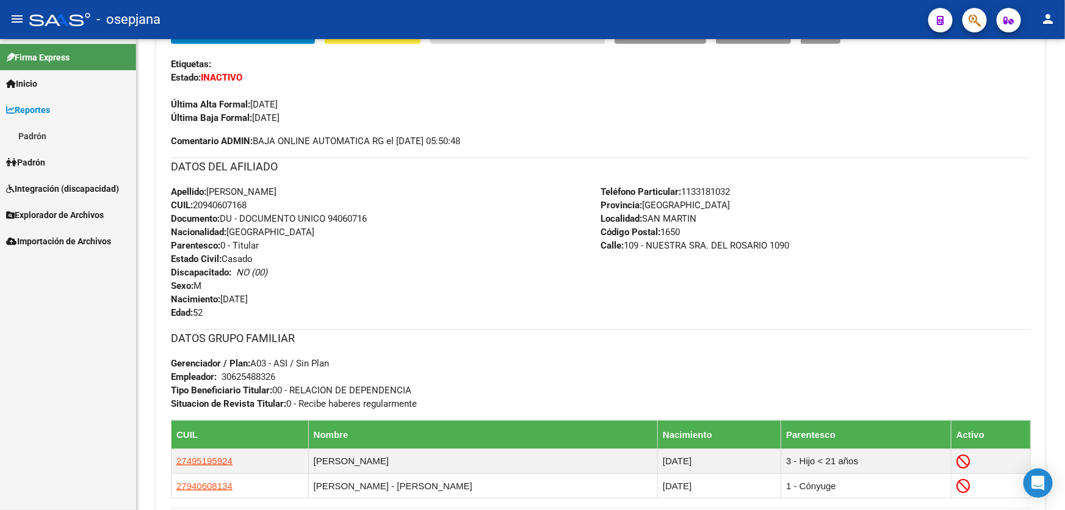
click at [66, 159] on link "Padrón" at bounding box center [68, 162] width 136 height 26
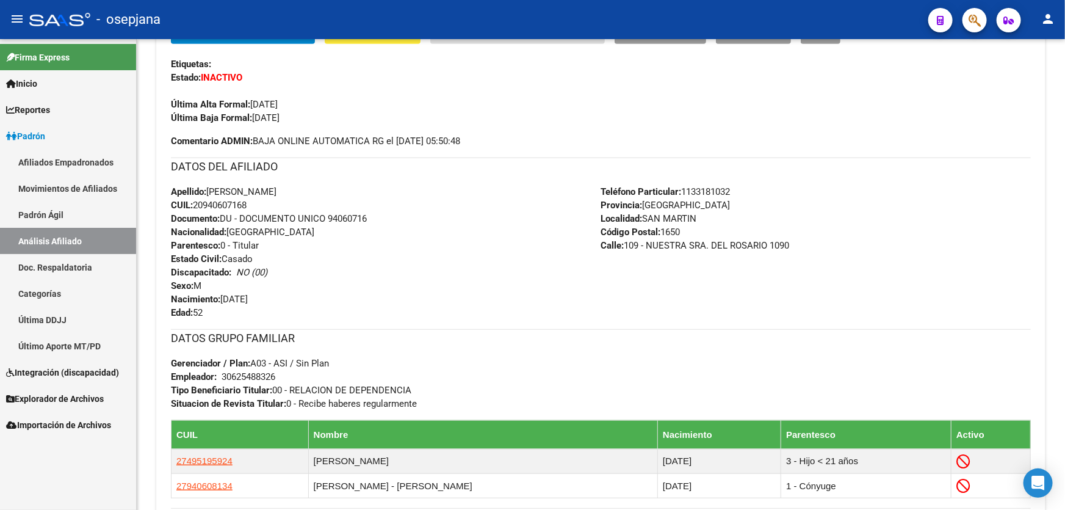
click at [63, 240] on link "Análisis Afiliado" at bounding box center [68, 241] width 136 height 26
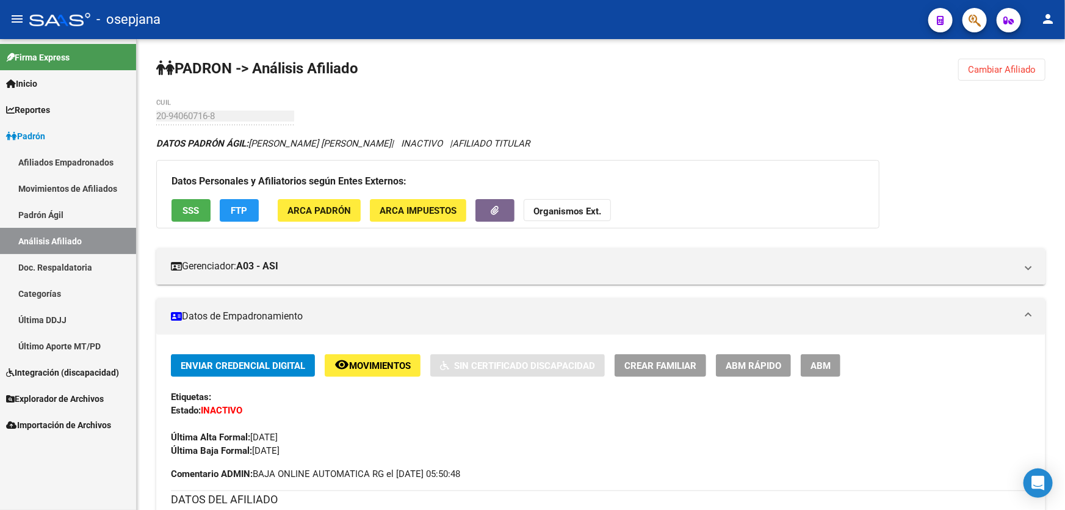
click at [71, 212] on link "Padrón Ágil" at bounding box center [68, 214] width 136 height 26
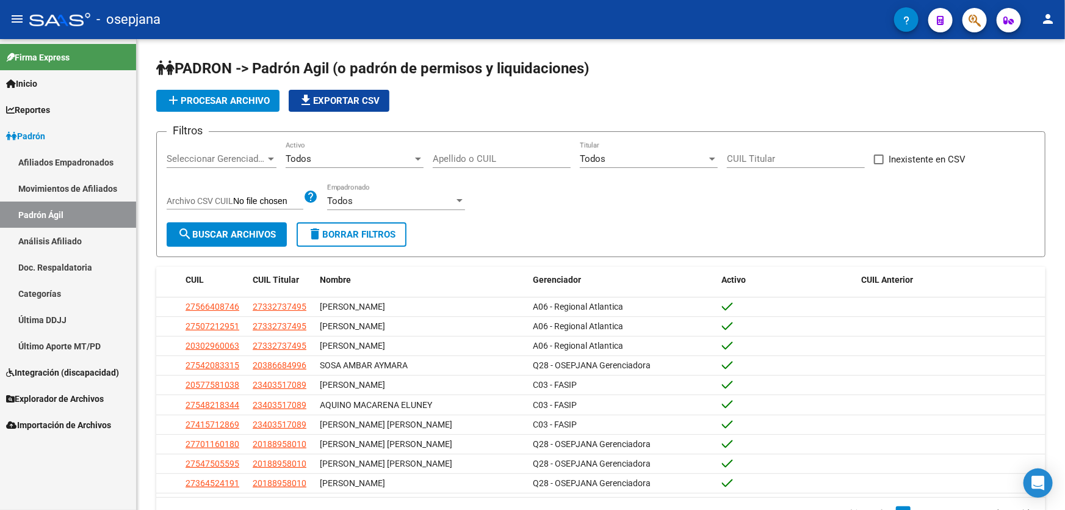
click at [61, 236] on link "Análisis Afiliado" at bounding box center [68, 241] width 136 height 26
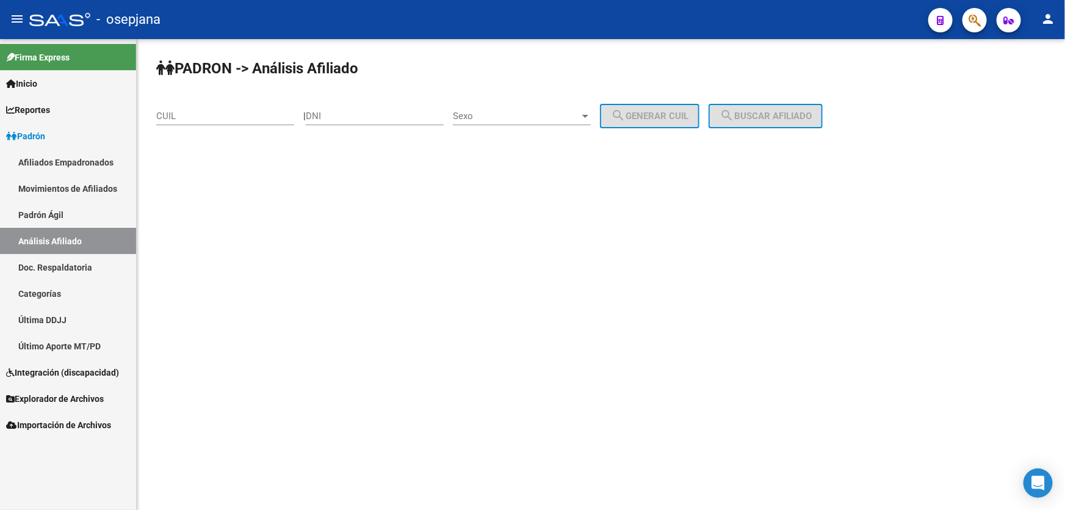
click at [167, 115] on input "CUIL" at bounding box center [225, 115] width 138 height 11
paste input "20-42835616-1"
click at [803, 113] on span "search Buscar afiliado" at bounding box center [766, 115] width 92 height 11
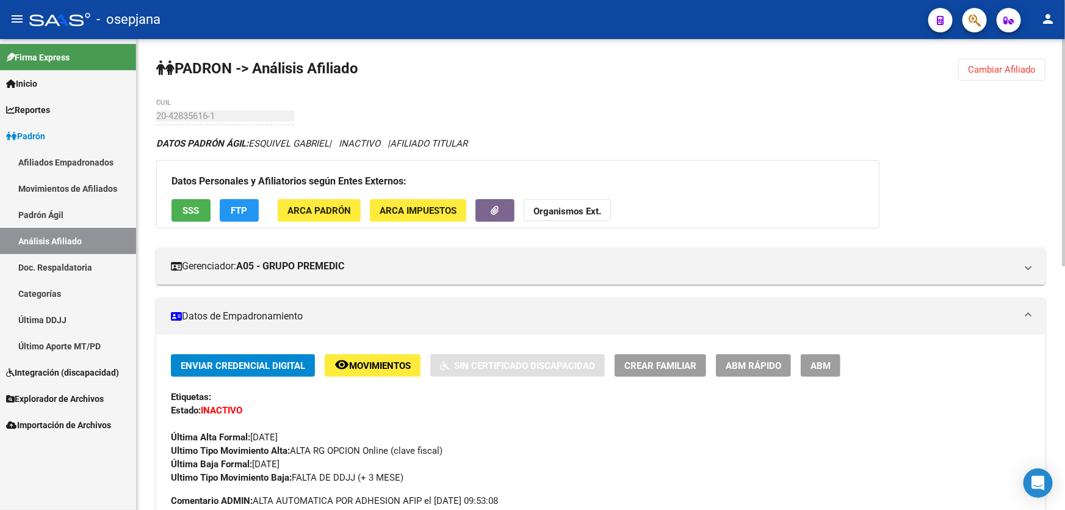
click at [997, 66] on span "Cambiar Afiliado" at bounding box center [1002, 69] width 68 height 11
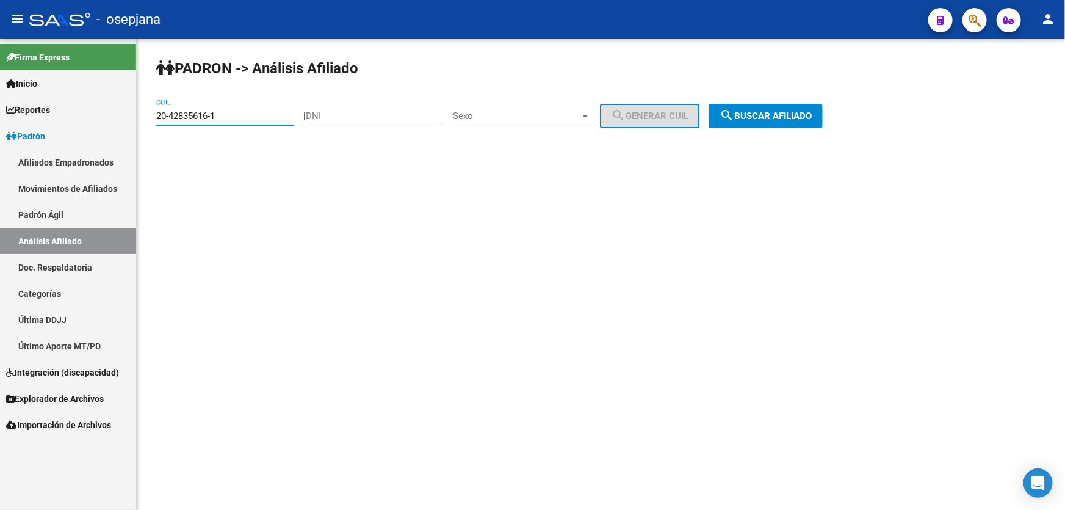
drag, startPoint x: 235, startPoint y: 118, endPoint x: 143, endPoint y: 122, distance: 92.3
click at [143, 122] on div "PADRON -> Análisis Afiliado 20-42835616-1 CUIL | DNI Sexo Sexo search Generar C…" at bounding box center [601, 103] width 928 height 128
paste input "0427831-3"
type input "20-40427831-3"
click at [759, 112] on span "search Buscar afiliado" at bounding box center [766, 115] width 92 height 11
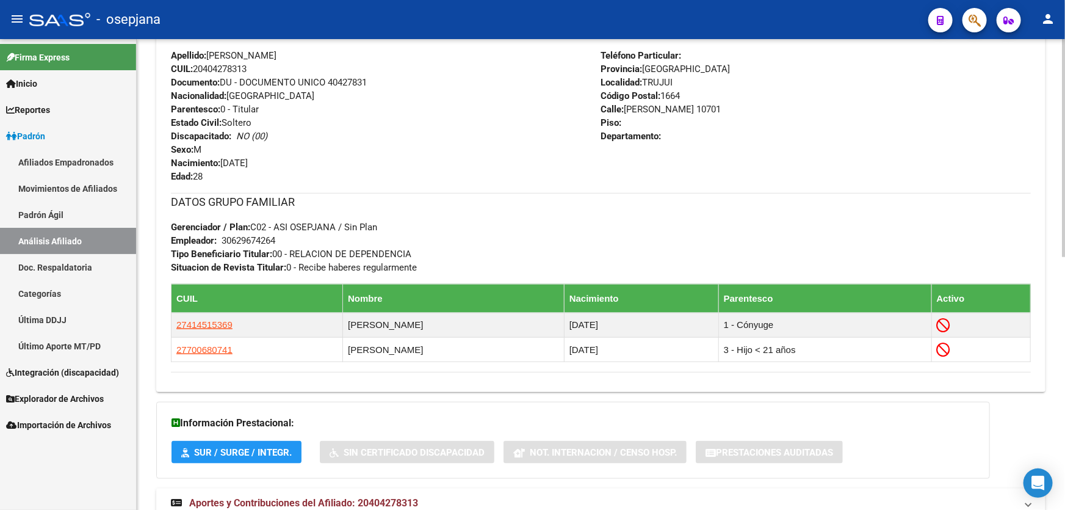
scroll to position [499, 0]
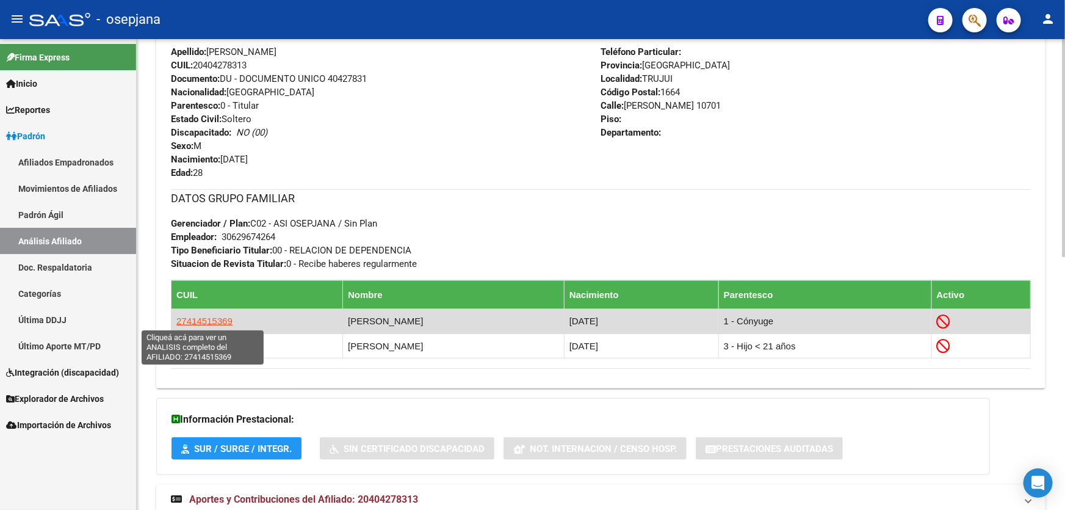
click at [195, 317] on span "27414515369" at bounding box center [204, 321] width 56 height 10
type textarea "27414515369"
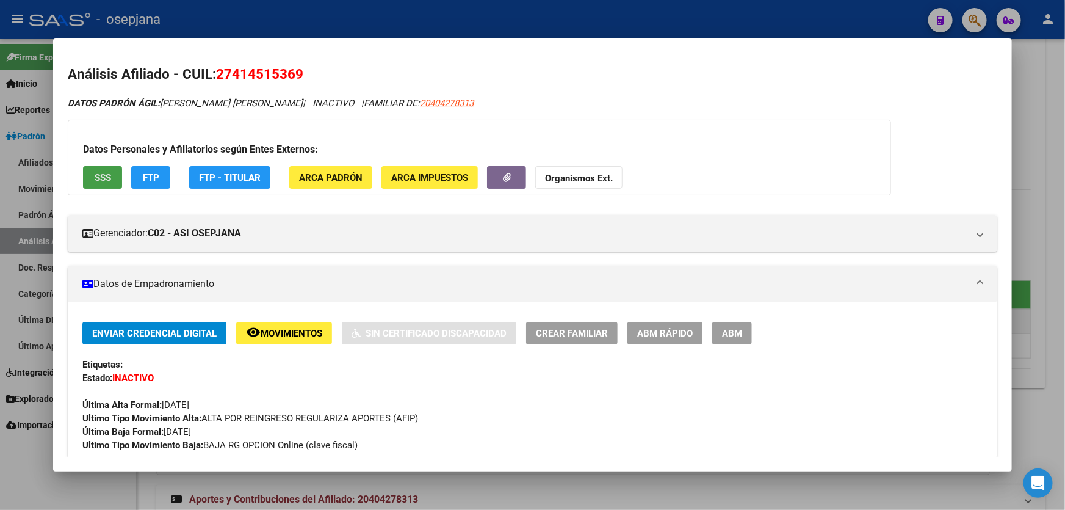
click at [104, 177] on span "SSS" at bounding box center [103, 177] width 16 height 11
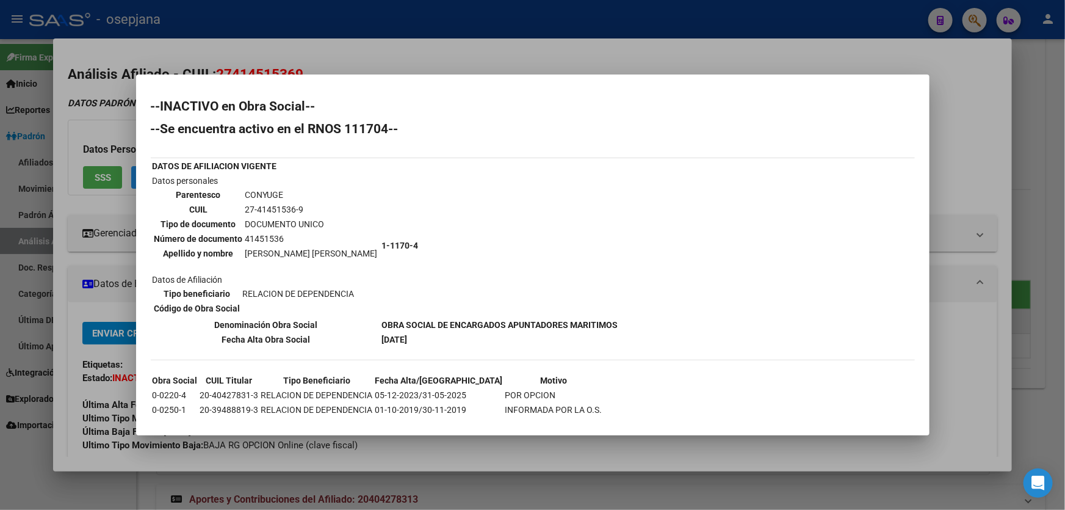
click at [1065, 185] on div at bounding box center [532, 255] width 1065 height 510
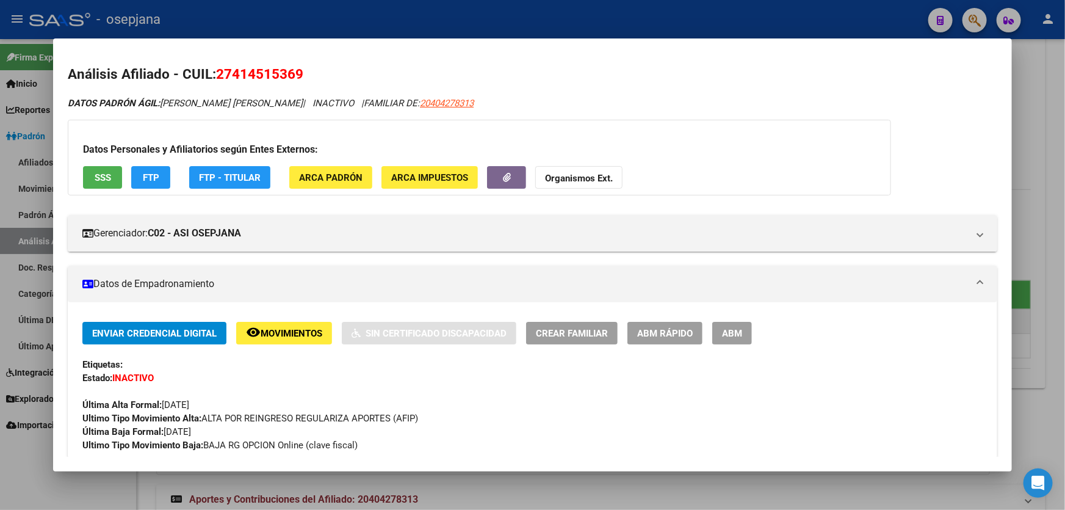
click at [1065, 185] on div at bounding box center [532, 255] width 1065 height 510
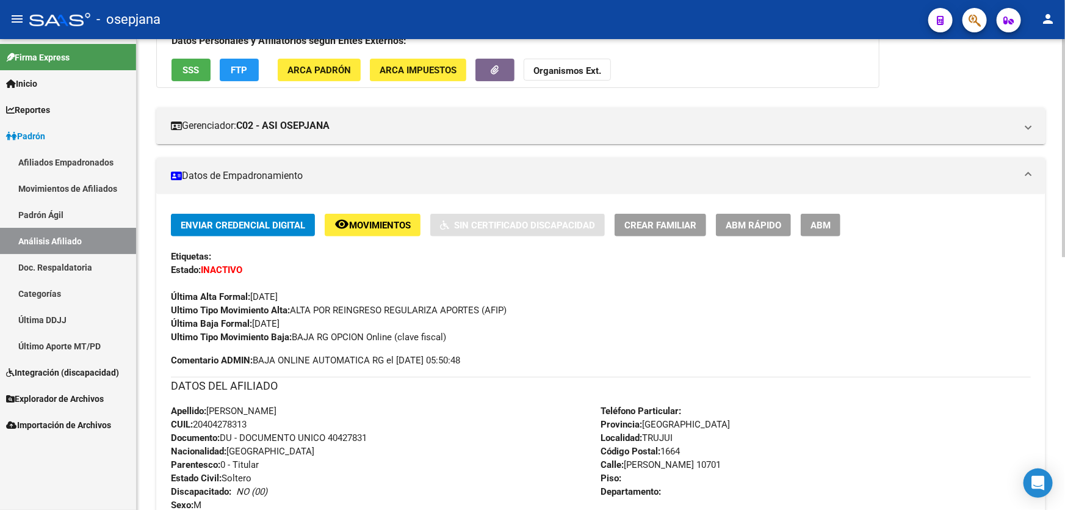
scroll to position [0, 0]
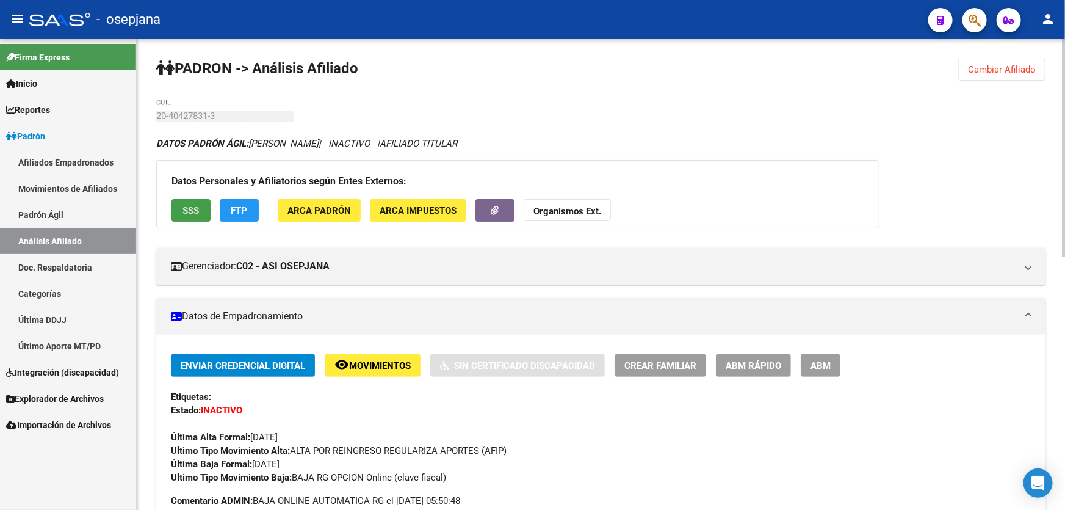
click at [190, 211] on span "SSS" at bounding box center [191, 210] width 16 height 11
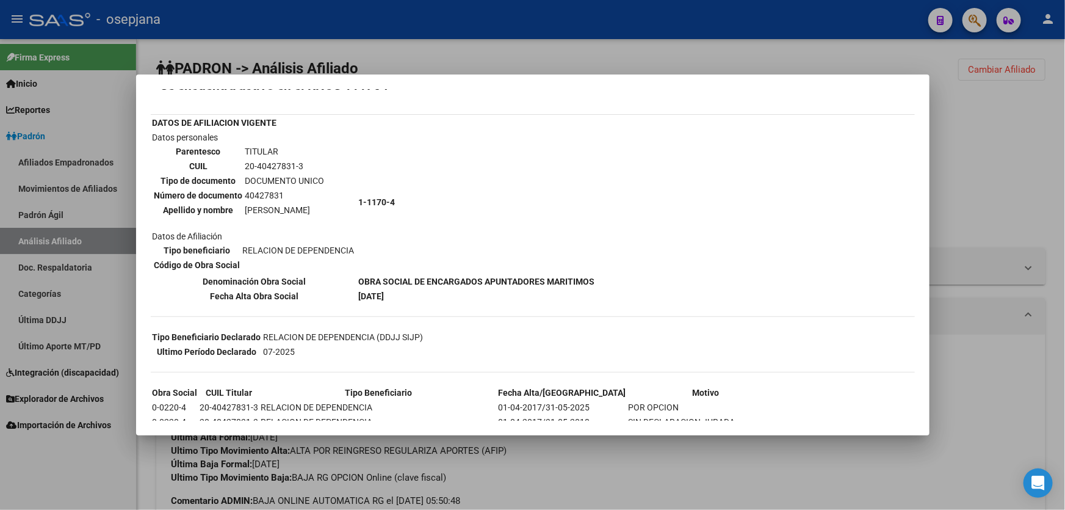
scroll to position [133, 0]
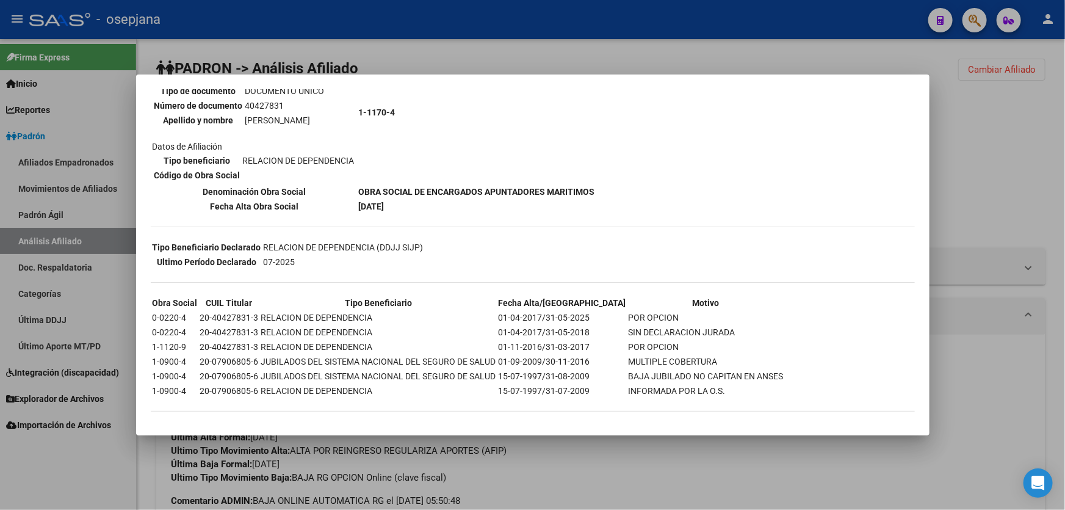
click at [1055, 227] on div at bounding box center [532, 255] width 1065 height 510
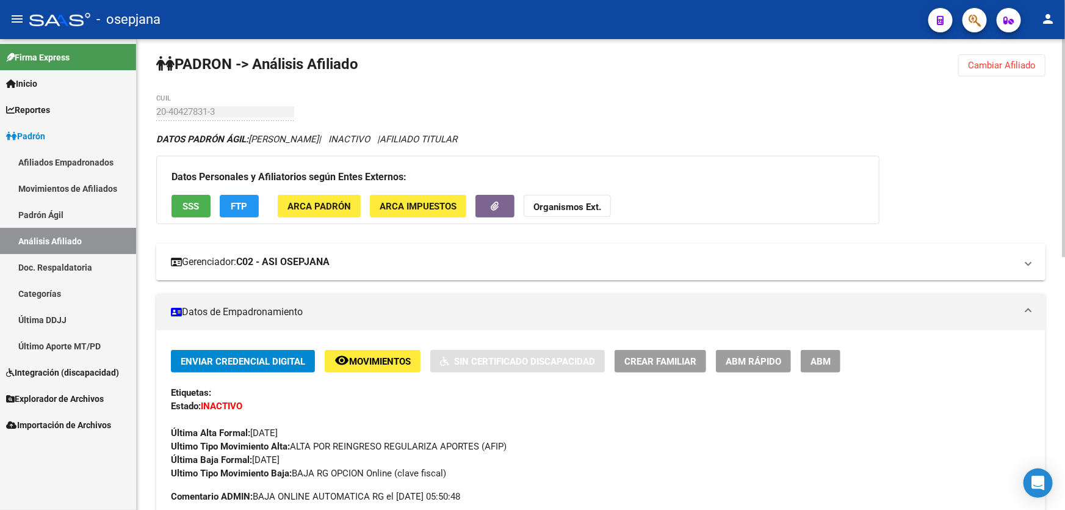
scroll to position [0, 0]
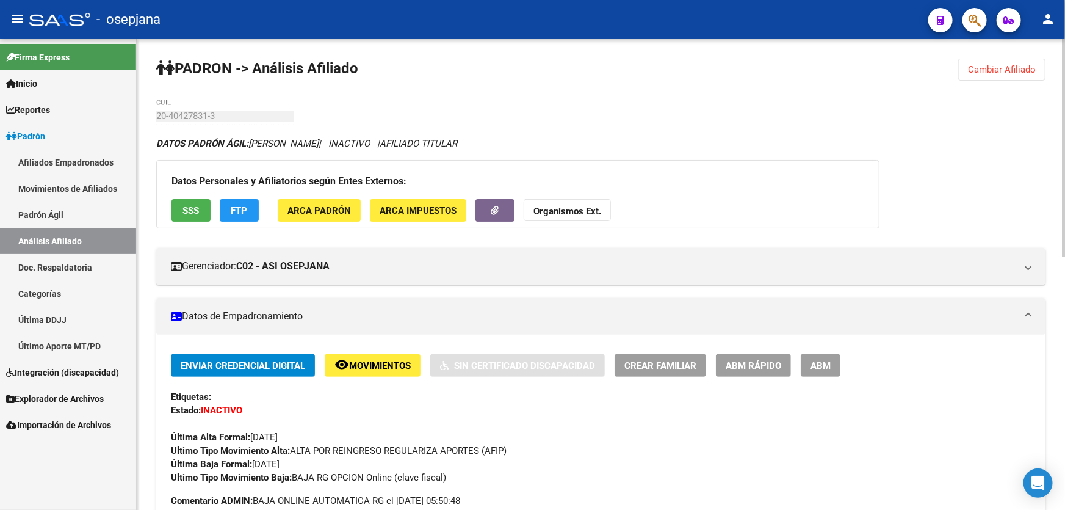
click at [1019, 66] on span "Cambiar Afiliado" at bounding box center [1002, 69] width 68 height 11
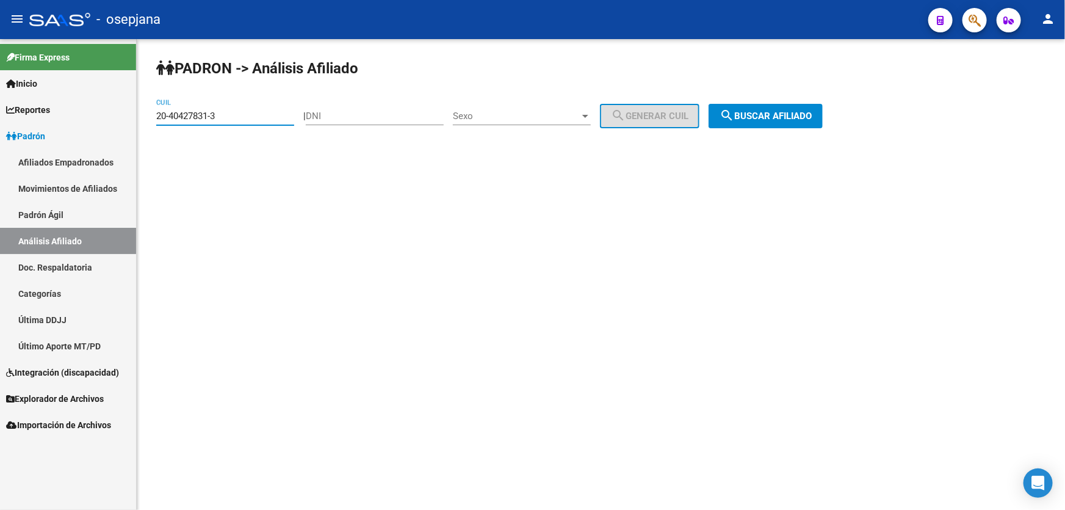
drag, startPoint x: 239, startPoint y: 115, endPoint x: 151, endPoint y: 118, distance: 88.0
click at [151, 118] on div "PADRON -> Análisis Afiliado 20-40427831-3 CUIL | DNI Sexo Sexo search Generar C…" at bounding box center [601, 103] width 928 height 128
paste input "30369248-8"
click at [784, 112] on span "search Buscar afiliado" at bounding box center [766, 115] width 92 height 11
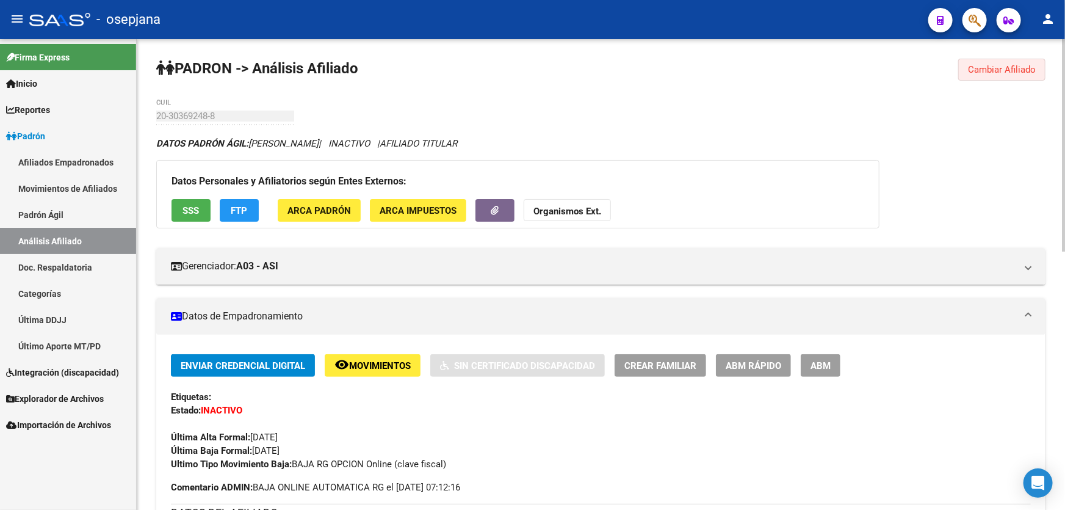
click at [1001, 72] on span "Cambiar Afiliado" at bounding box center [1002, 69] width 68 height 11
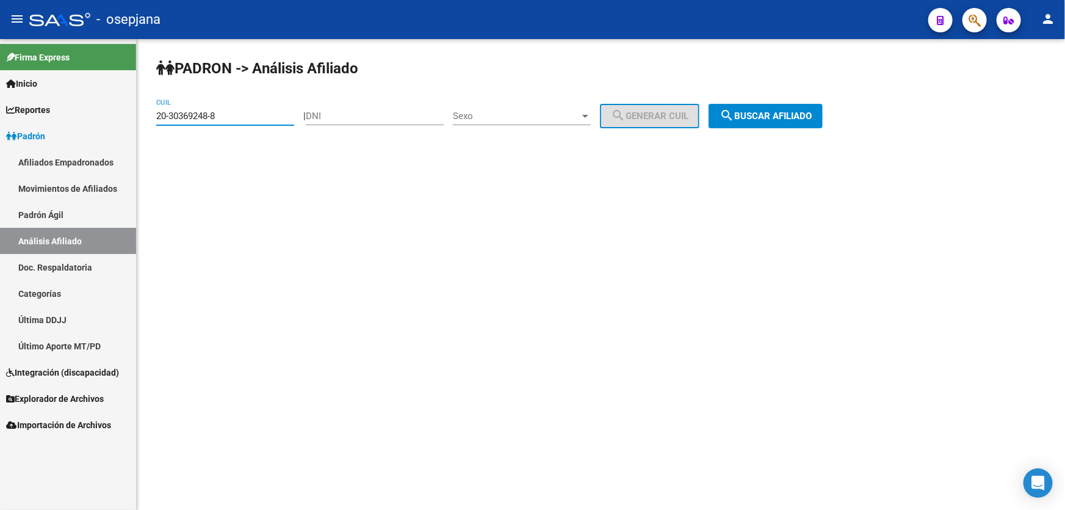
drag, startPoint x: 235, startPoint y: 113, endPoint x: 138, endPoint y: 122, distance: 97.5
click at [138, 122] on div "PADRON -> Análisis Afiliado 20-30369248-8 CUIL | DNI Sexo Sexo search Generar C…" at bounding box center [601, 103] width 928 height 128
paste input "40398218-1"
type input "20-40398218-1"
click at [839, 90] on div "PADRON -> Análisis Afiliado 20-40398218-1 CUIL | DNI Sexo Sexo search Generar C…" at bounding box center [601, 103] width 928 height 128
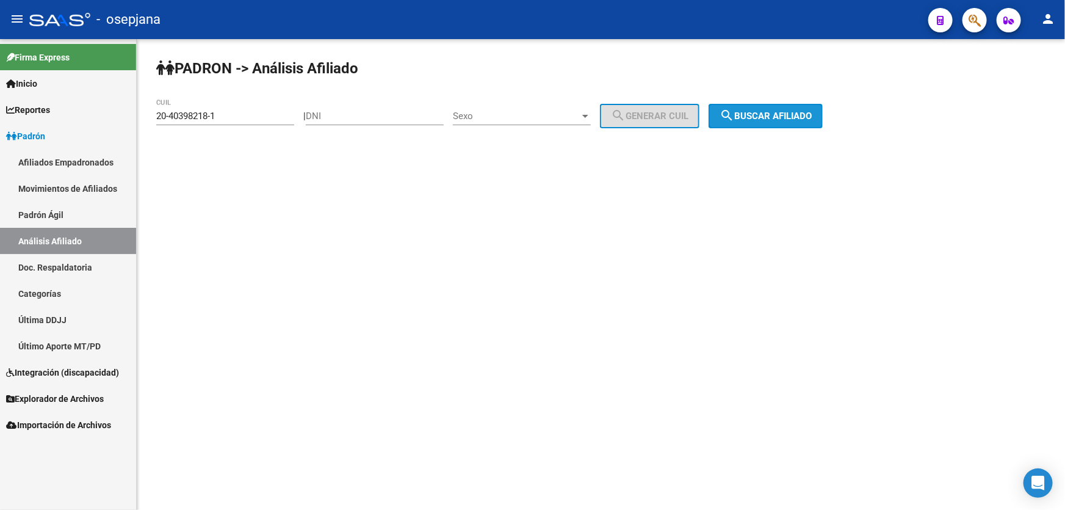
click at [812, 110] on span "search Buscar afiliado" at bounding box center [766, 115] width 92 height 11
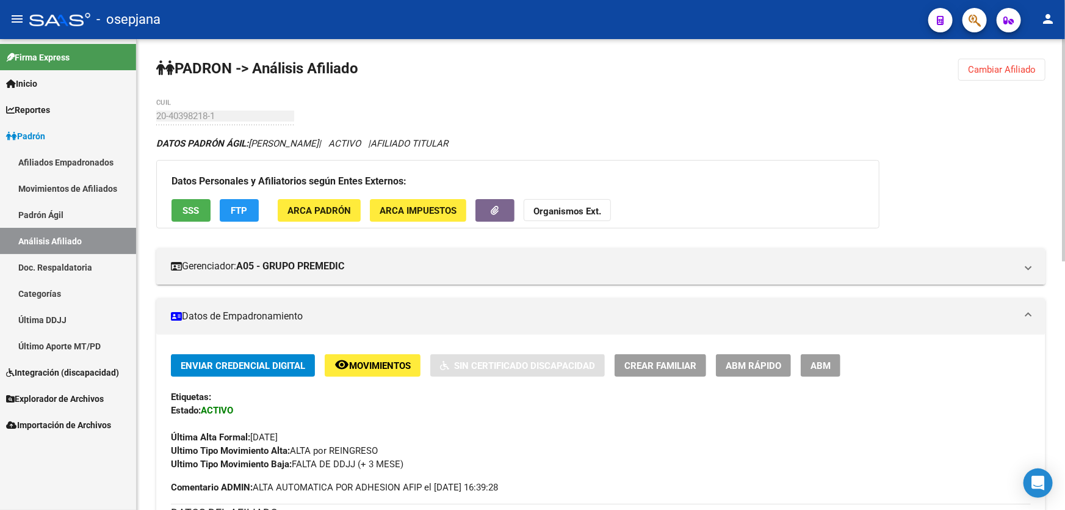
click at [188, 205] on span "SSS" at bounding box center [191, 210] width 16 height 11
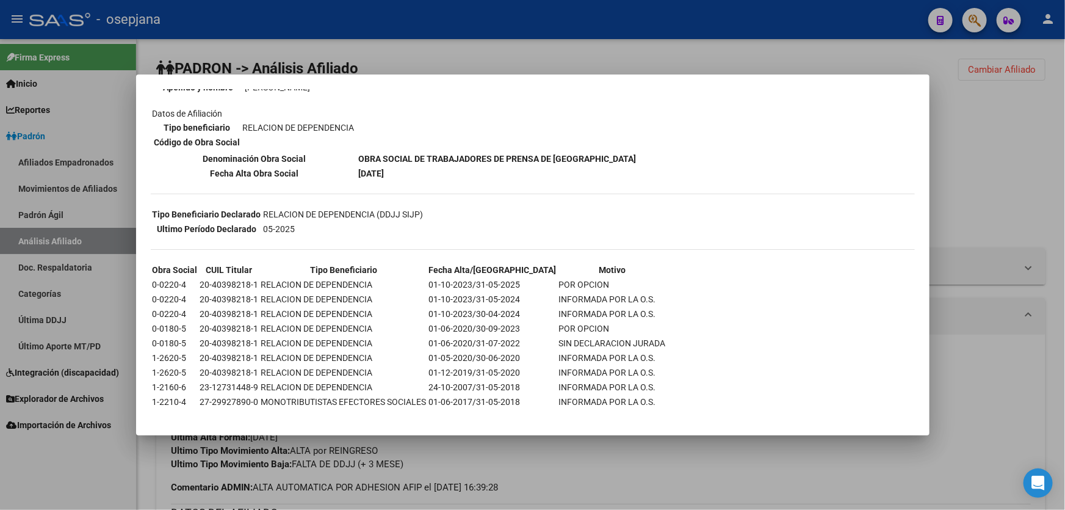
scroll to position [177, 0]
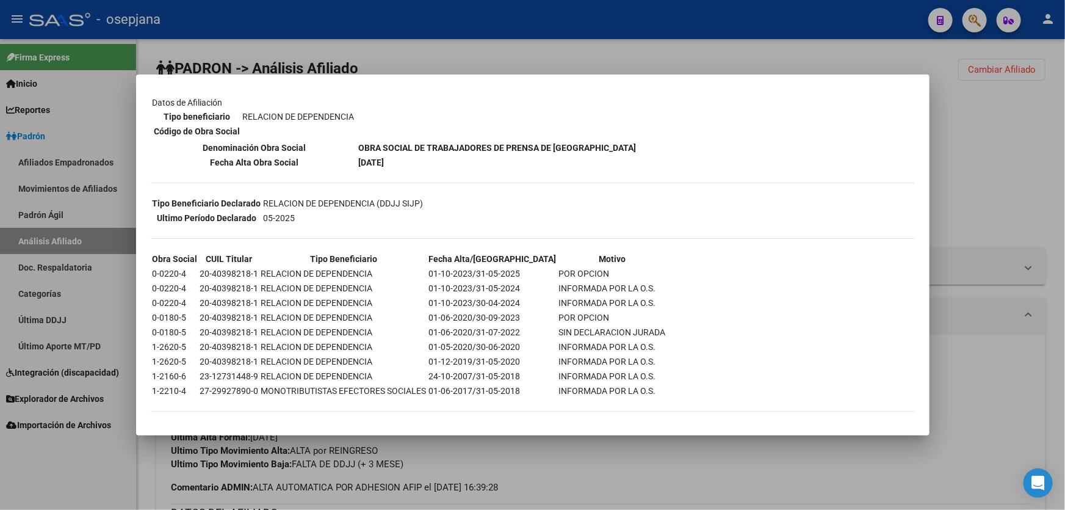
click at [970, 164] on div at bounding box center [532, 255] width 1065 height 510
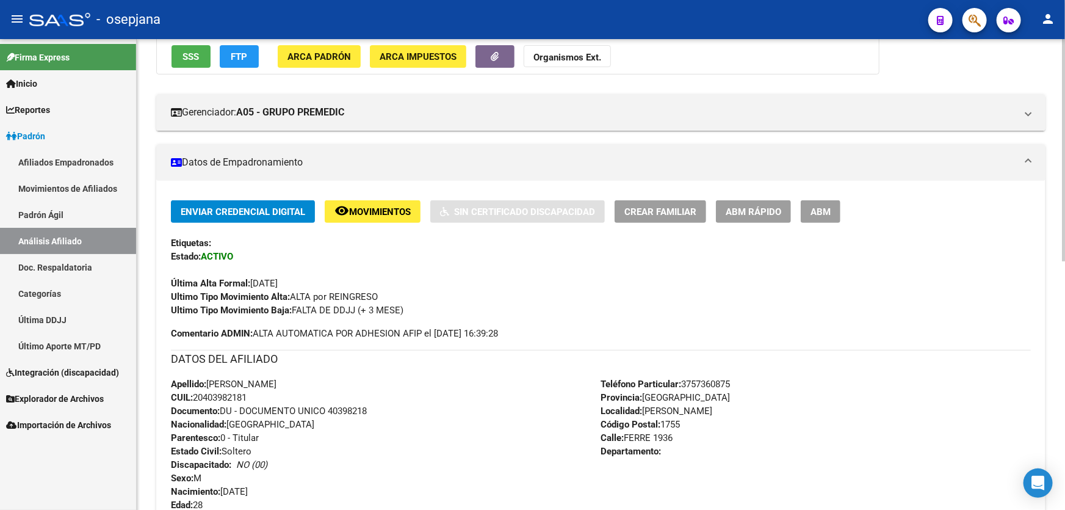
scroll to position [137, 0]
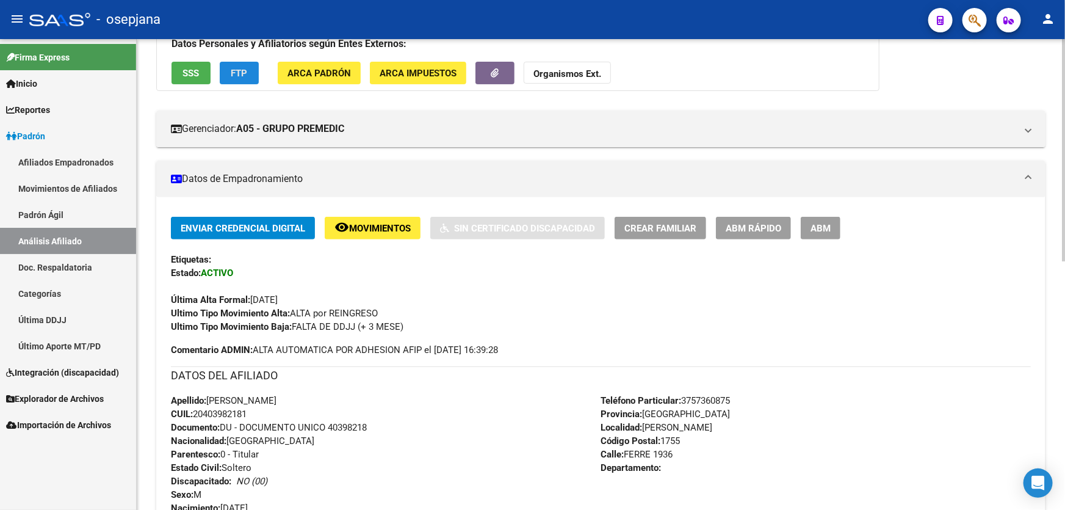
click at [247, 73] on span "FTP" at bounding box center [239, 73] width 16 height 11
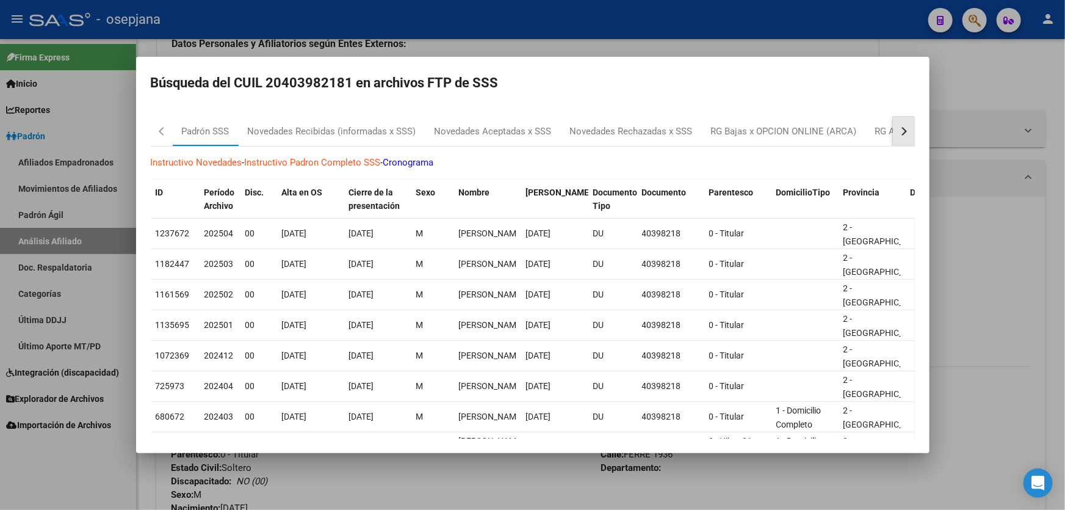
click at [898, 130] on div "button" at bounding box center [902, 131] width 9 height 9
click at [904, 129] on button "button" at bounding box center [904, 131] width 22 height 29
click at [855, 131] on div "RG Bajas Diarias" at bounding box center [843, 132] width 68 height 14
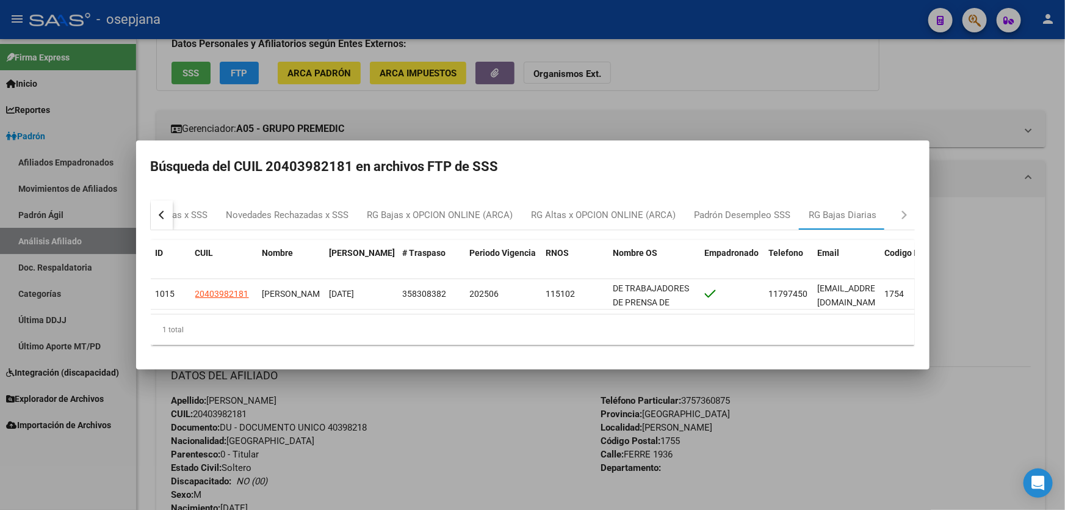
click at [1007, 103] on div at bounding box center [532, 255] width 1065 height 510
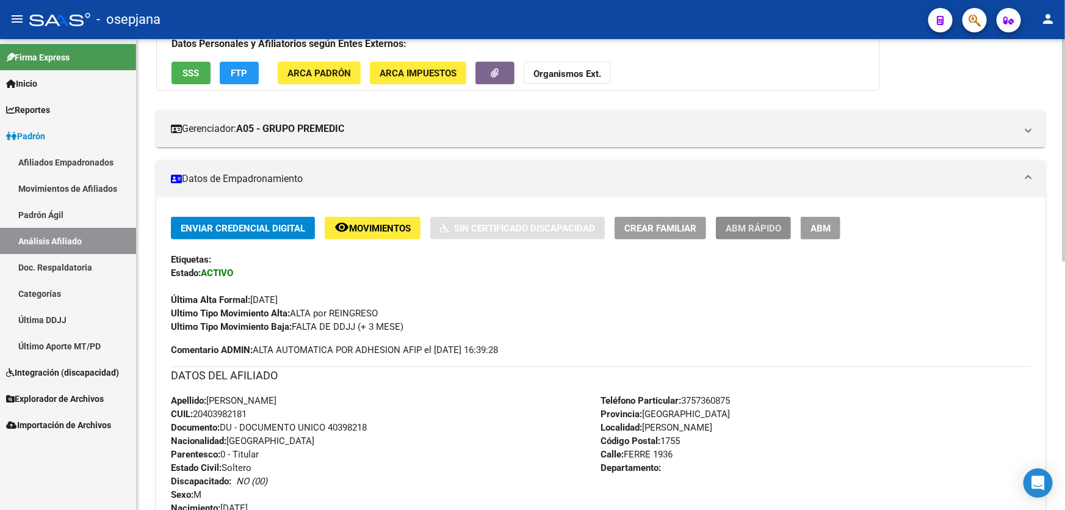
click at [753, 234] on button "ABM Rápido" at bounding box center [753, 228] width 75 height 23
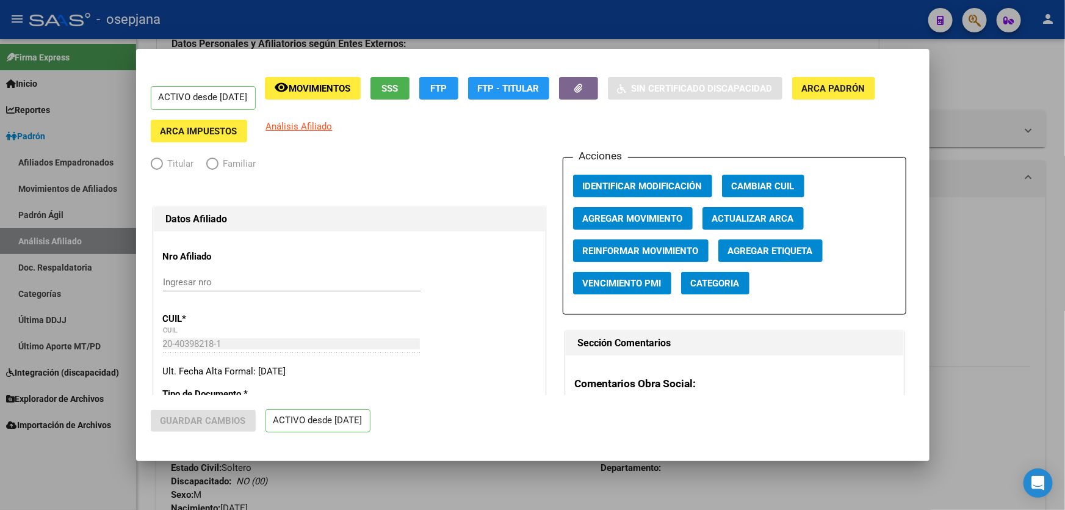
radio input "true"
type input "33-63761744-9"
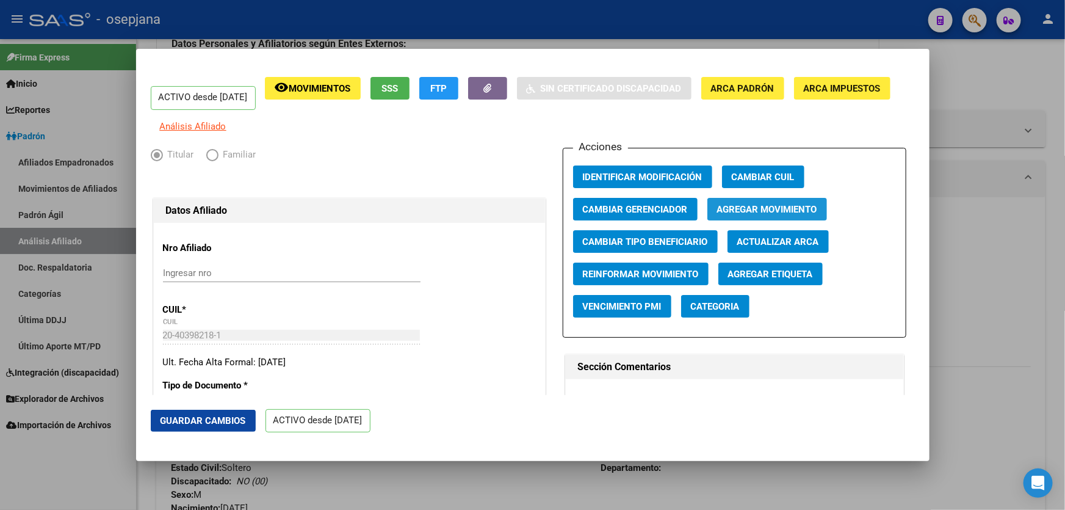
click at [724, 211] on span "Agregar Movimiento" at bounding box center [767, 208] width 100 height 11
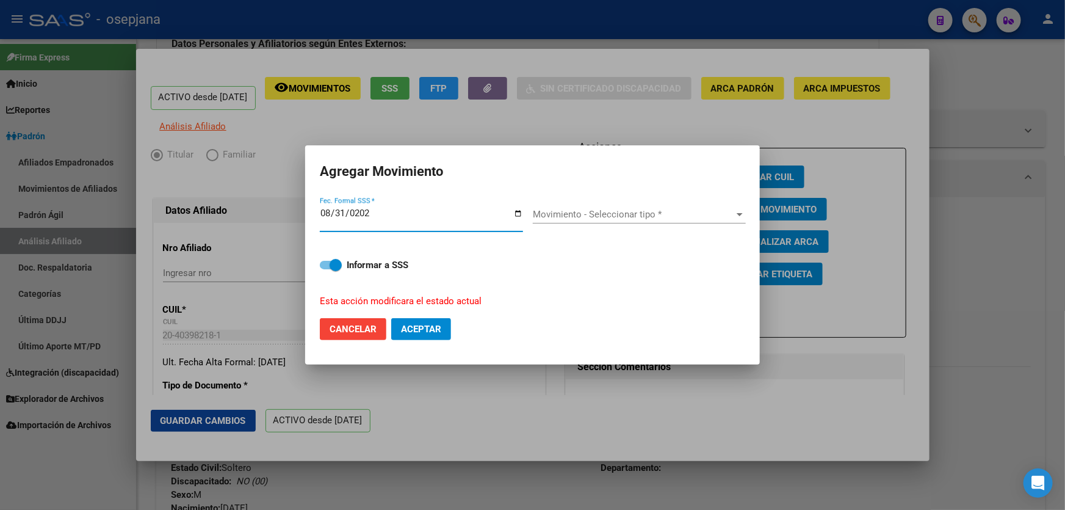
type input "[DATE]"
click at [588, 210] on span "Movimiento - Seleccionar tipo *" at bounding box center [634, 214] width 202 height 11
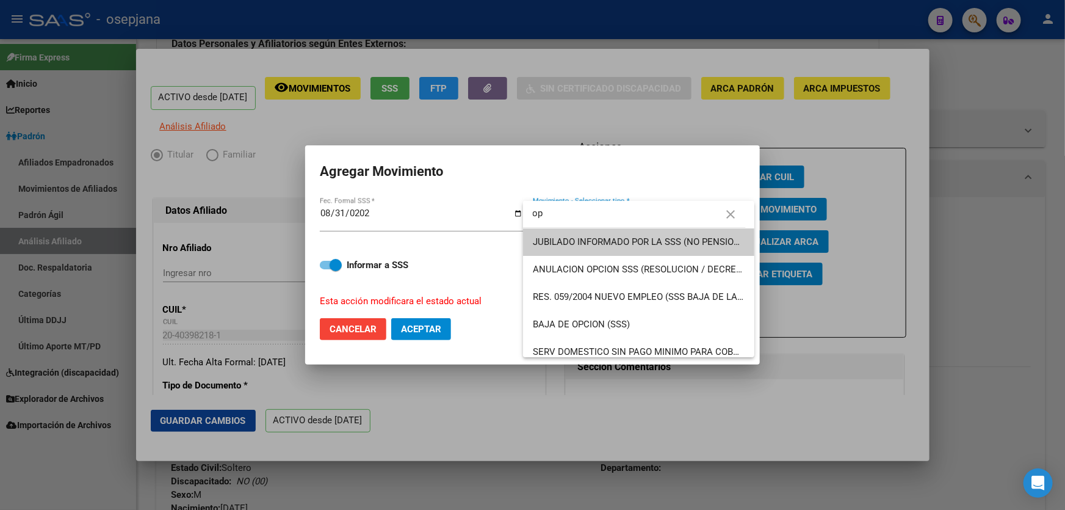
type input "o"
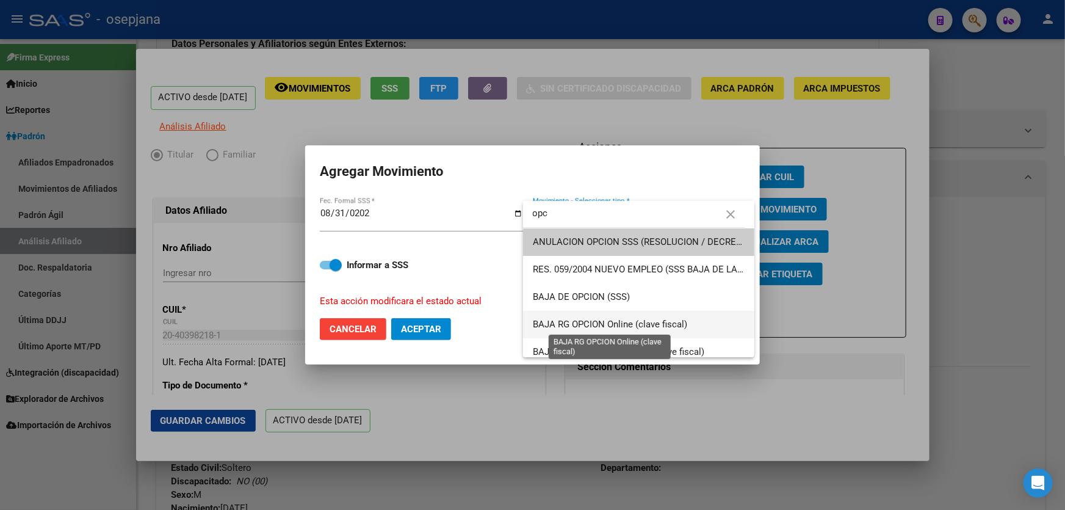
type input "opc"
click at [651, 323] on span "BAJA RG OPCION Online (clave fiscal)" at bounding box center [610, 324] width 154 height 11
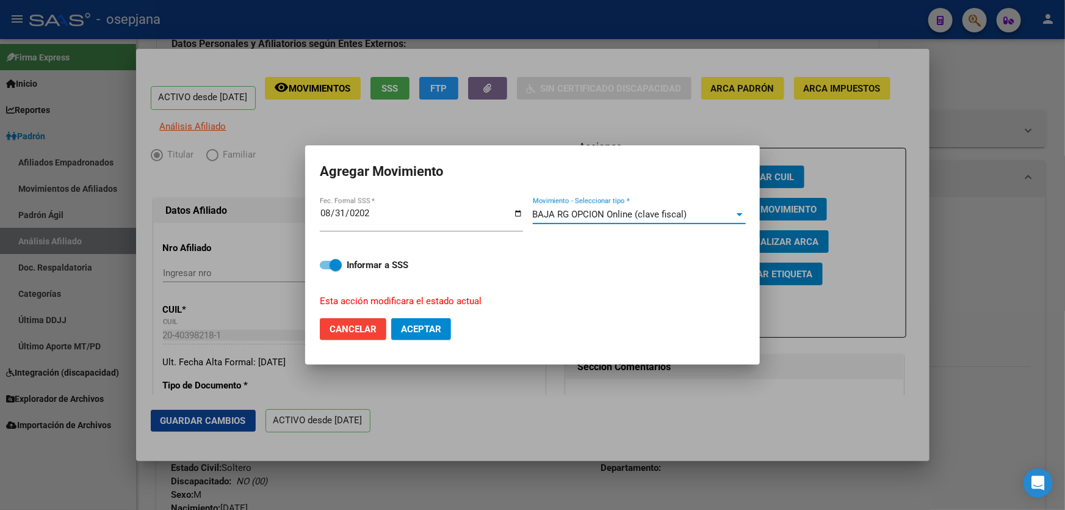
click at [438, 319] on button "Aceptar" at bounding box center [421, 329] width 60 height 22
checkbox input "false"
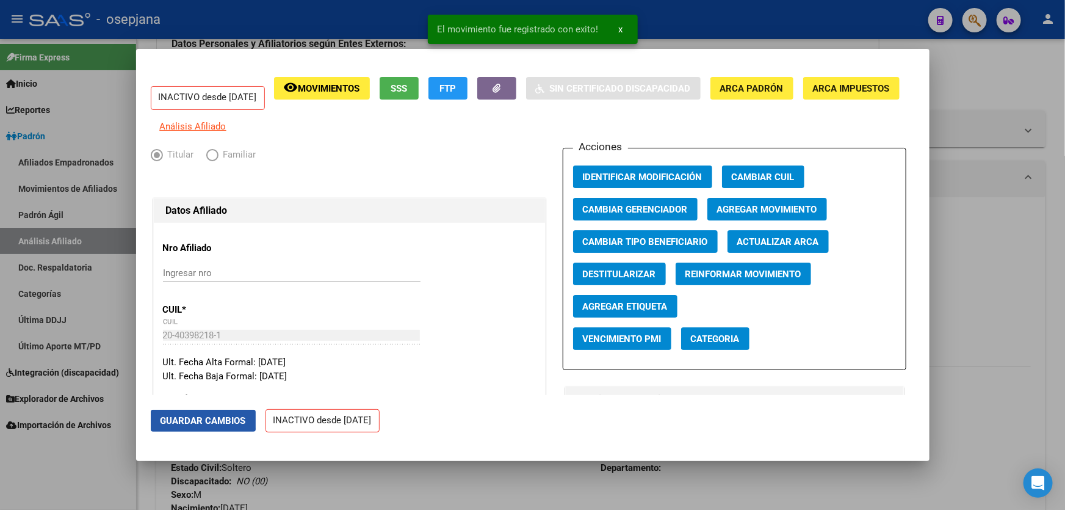
drag, startPoint x: 198, startPoint y: 416, endPoint x: 221, endPoint y: 406, distance: 24.6
click at [198, 416] on span "Guardar Cambios" at bounding box center [203, 420] width 85 height 11
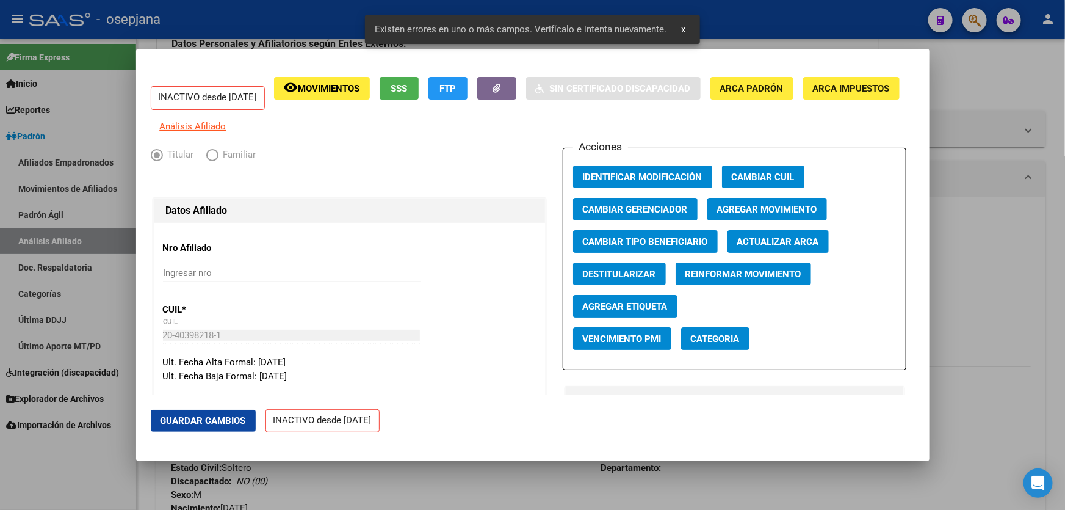
click at [1065, 245] on div at bounding box center [532, 255] width 1065 height 510
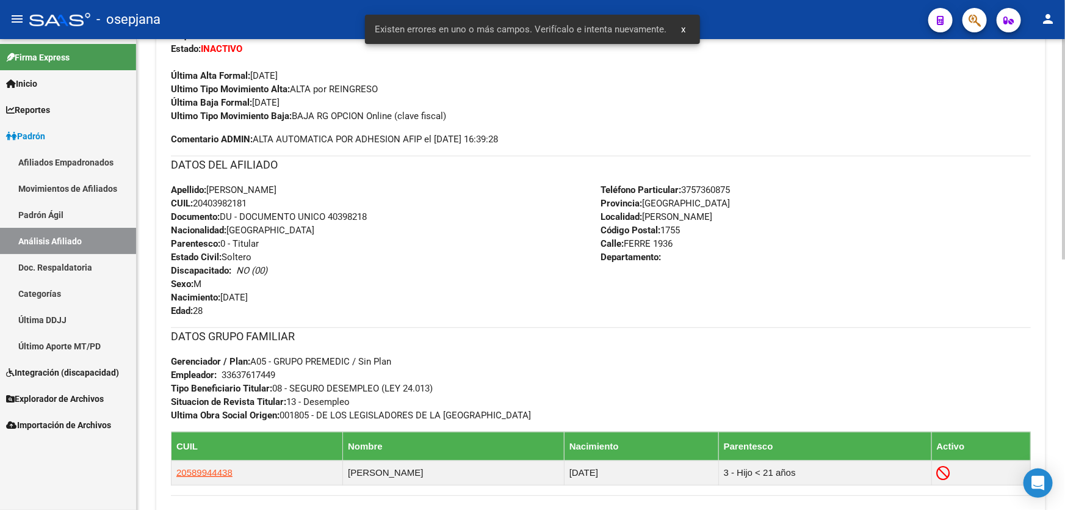
scroll to position [248, 0]
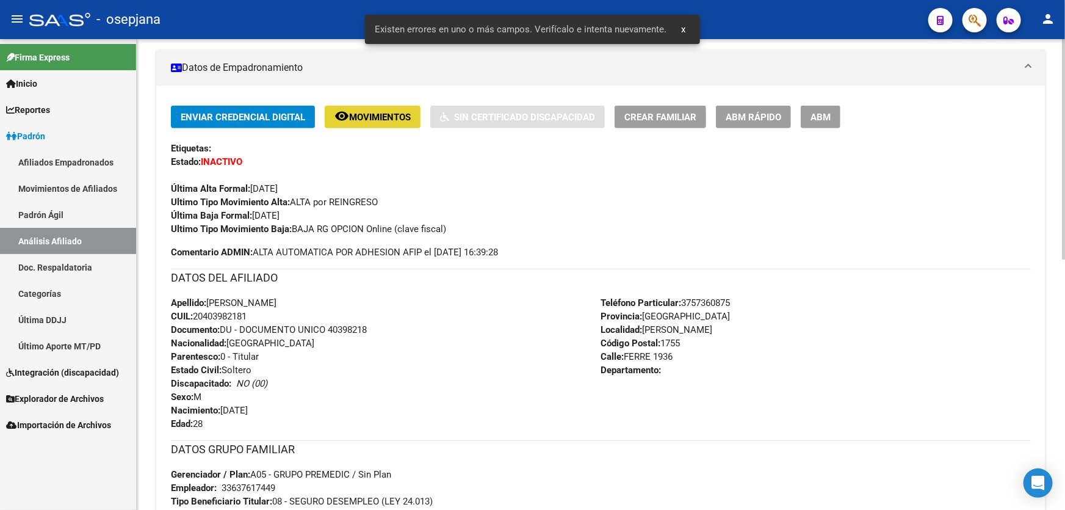
click at [400, 122] on button "remove_red_eye Movimientos" at bounding box center [373, 117] width 96 height 23
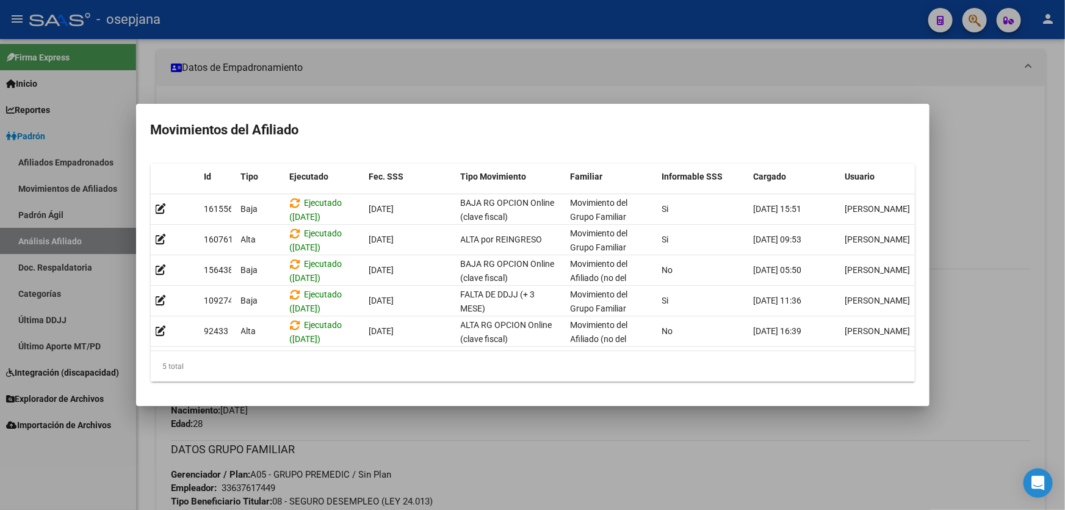
click at [1065, 221] on div at bounding box center [532, 255] width 1065 height 510
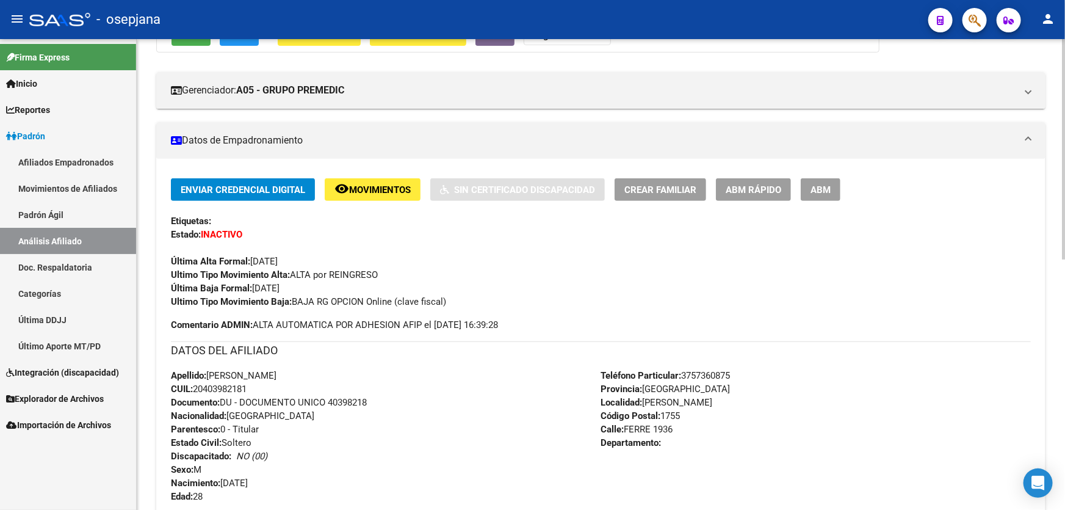
scroll to position [0, 0]
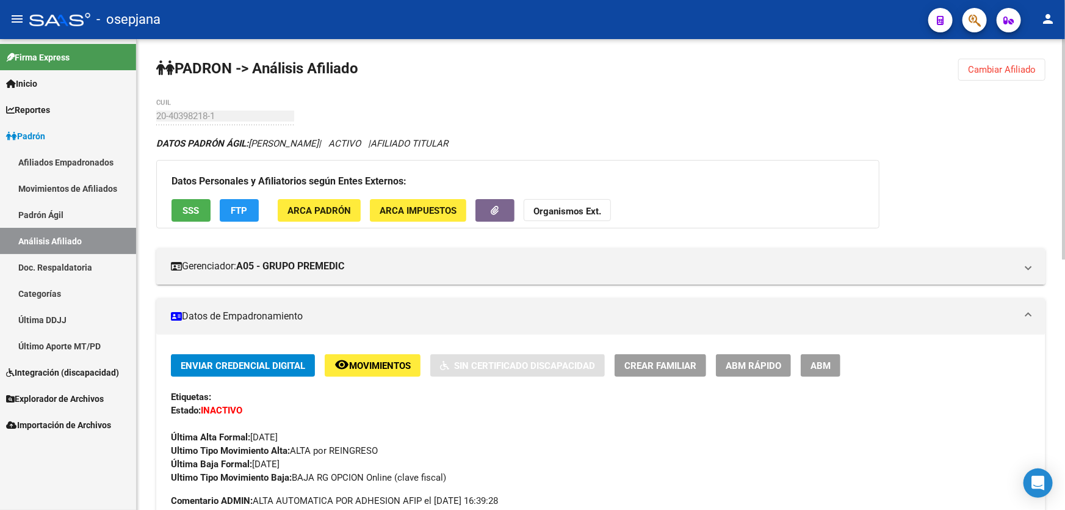
click at [184, 212] on span "SSS" at bounding box center [191, 210] width 16 height 11
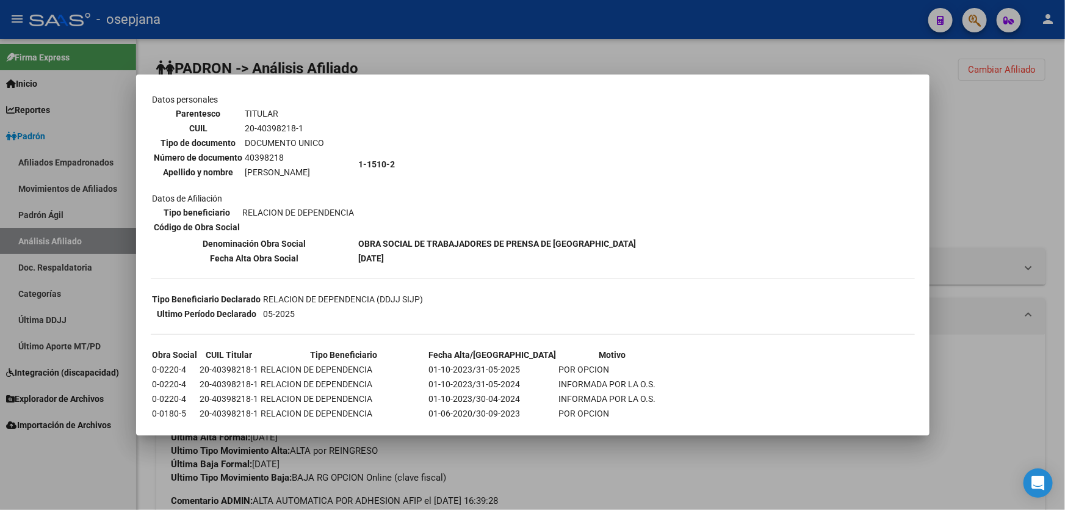
scroll to position [177, 0]
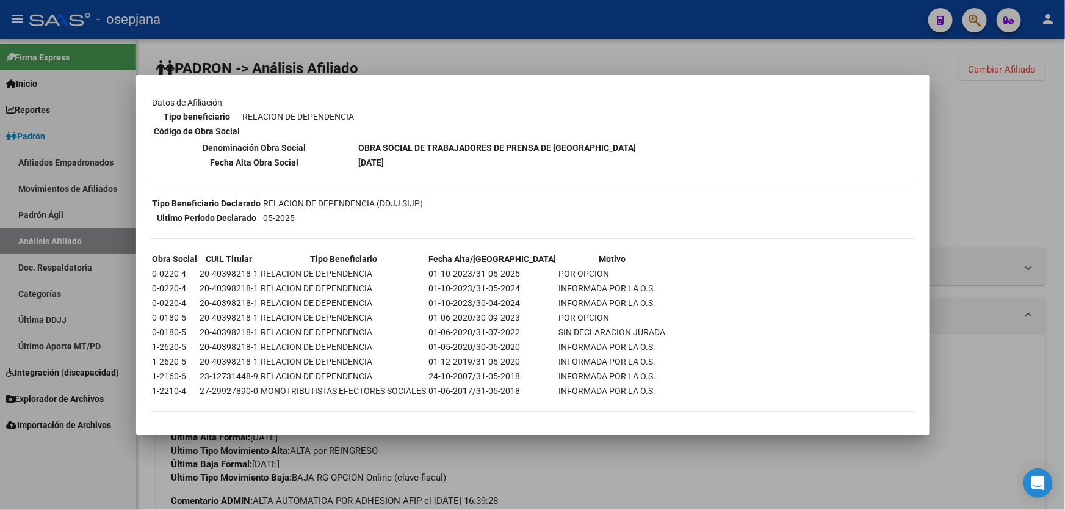
click at [977, 184] on div at bounding box center [532, 255] width 1065 height 510
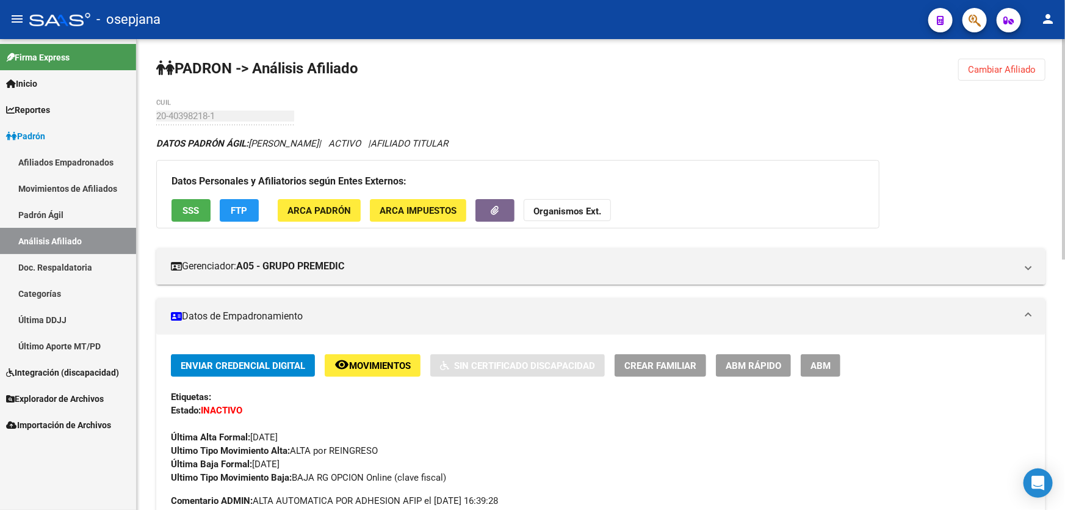
click at [255, 214] on button "FTP" at bounding box center [239, 210] width 39 height 23
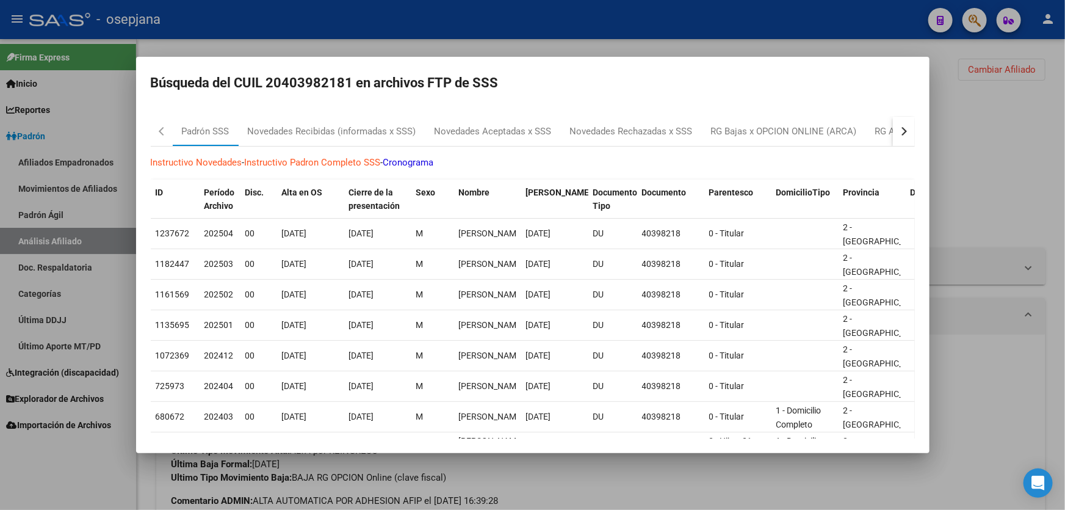
click at [893, 133] on button "button" at bounding box center [904, 131] width 22 height 29
click at [1001, 121] on div at bounding box center [532, 255] width 1065 height 510
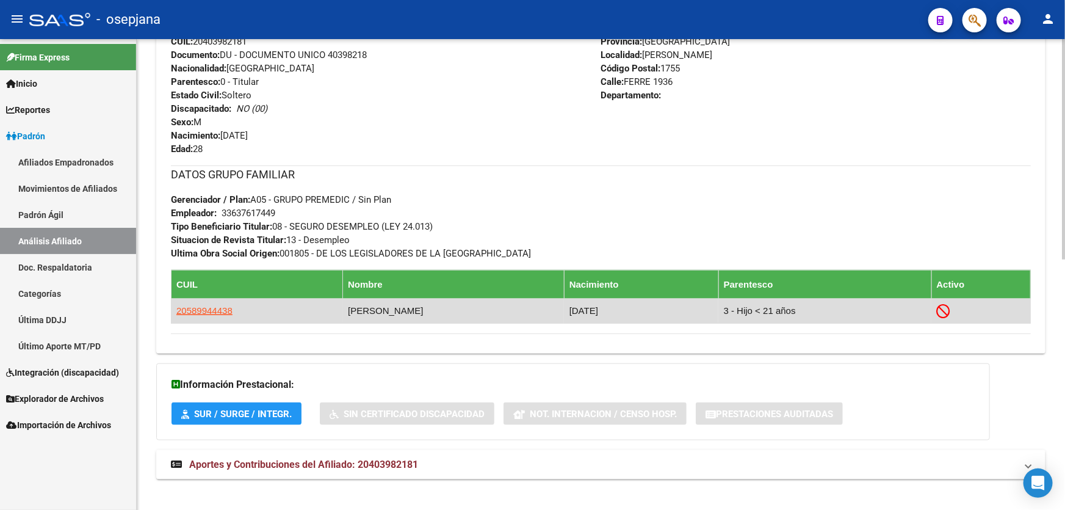
scroll to position [534, 0]
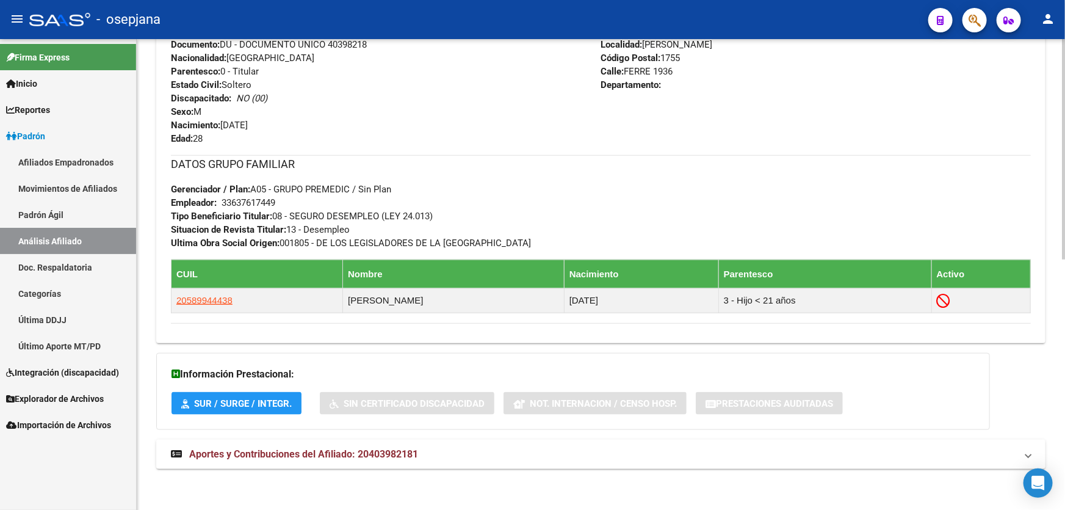
click at [621, 464] on mat-expansion-panel-header "Aportes y Contribuciones del Afiliado: 20403982181" at bounding box center [600, 454] width 889 height 29
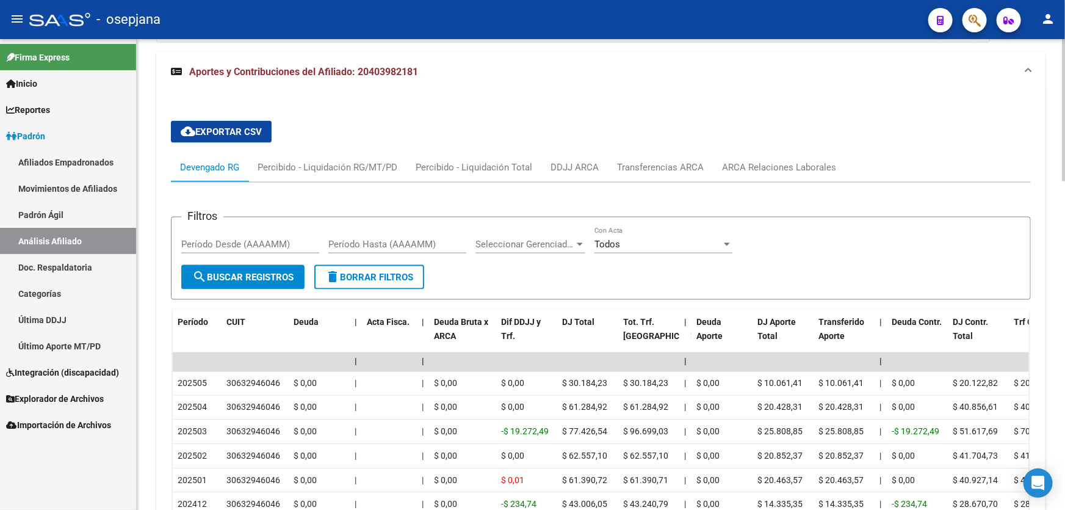
scroll to position [922, 0]
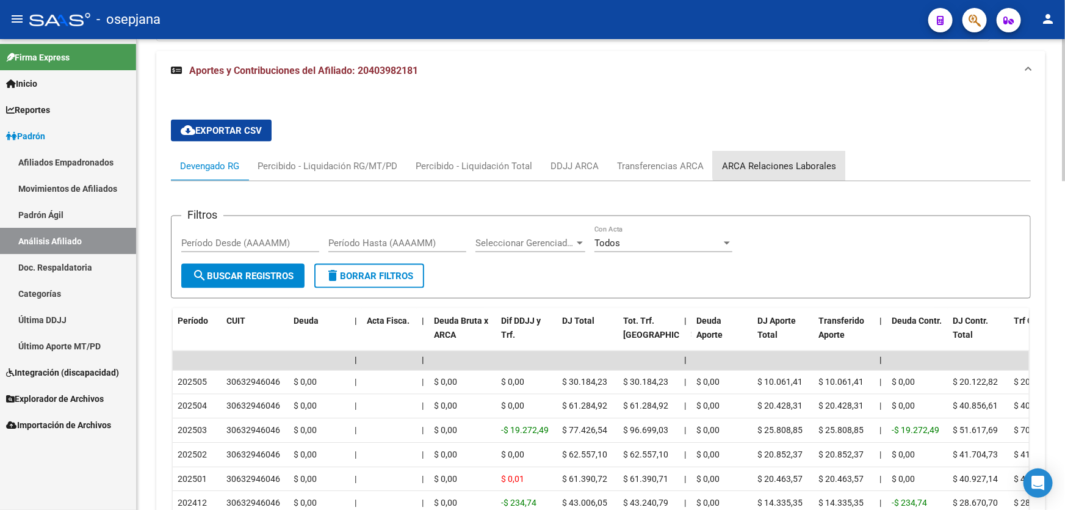
click at [786, 155] on div "ARCA Relaciones Laborales" at bounding box center [779, 165] width 132 height 29
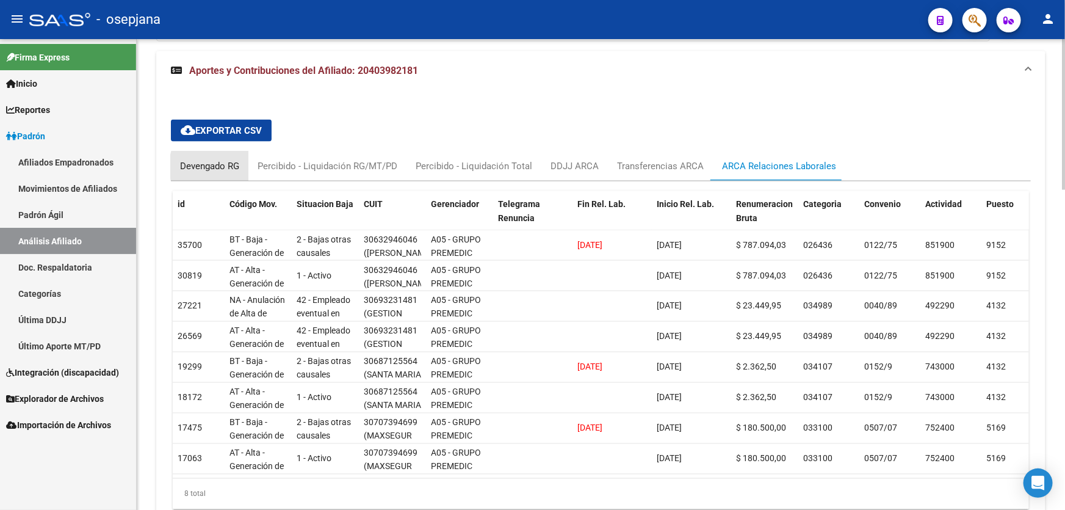
click at [229, 165] on div "Devengado RG" at bounding box center [209, 165] width 59 height 13
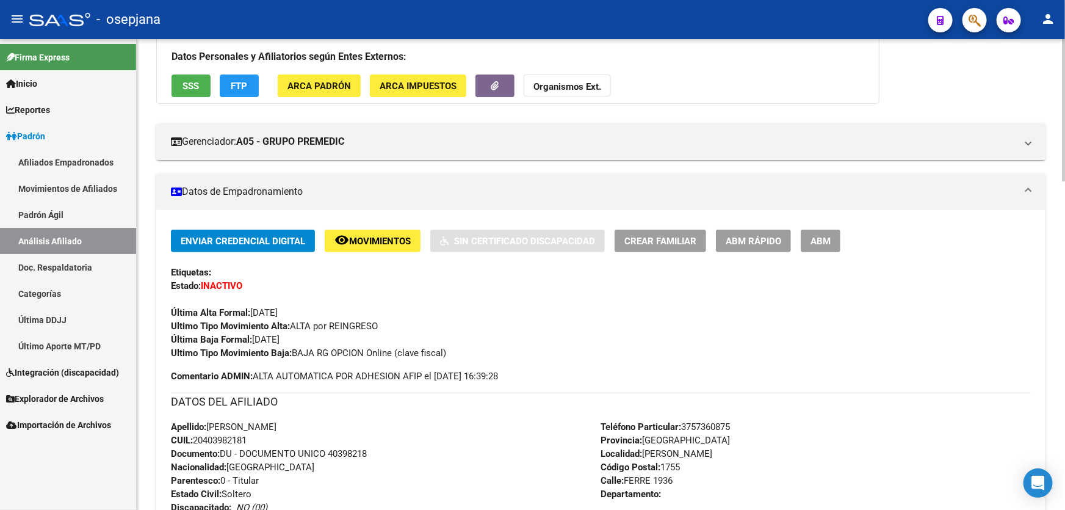
scroll to position [0, 0]
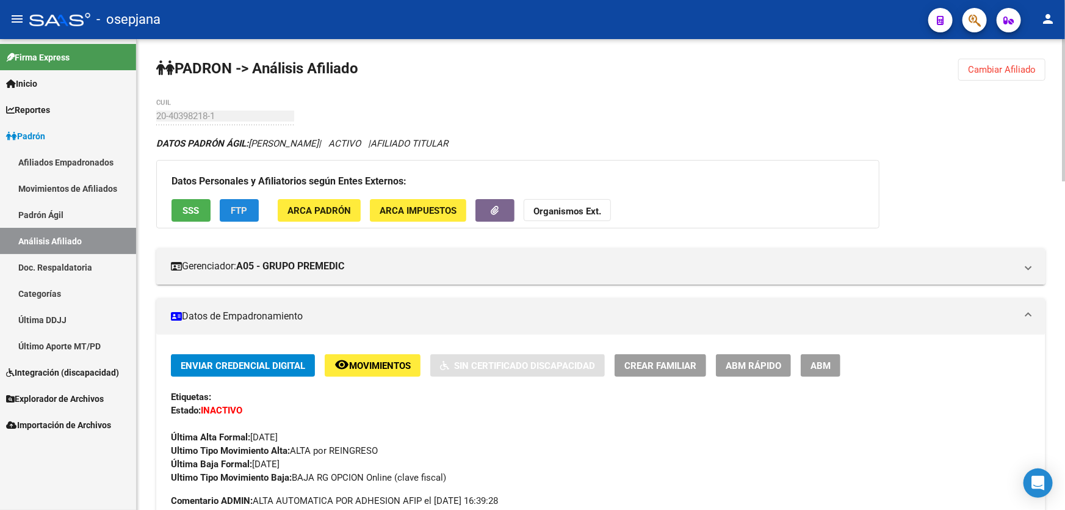
click at [248, 203] on button "FTP" at bounding box center [239, 210] width 39 height 23
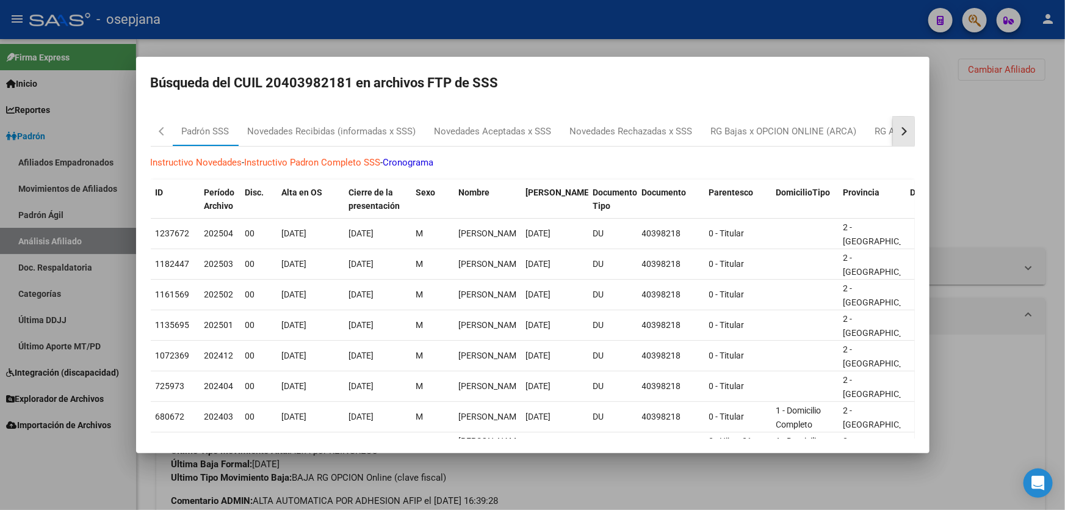
click at [893, 131] on button "button" at bounding box center [904, 131] width 22 height 29
click at [977, 147] on div at bounding box center [532, 255] width 1065 height 510
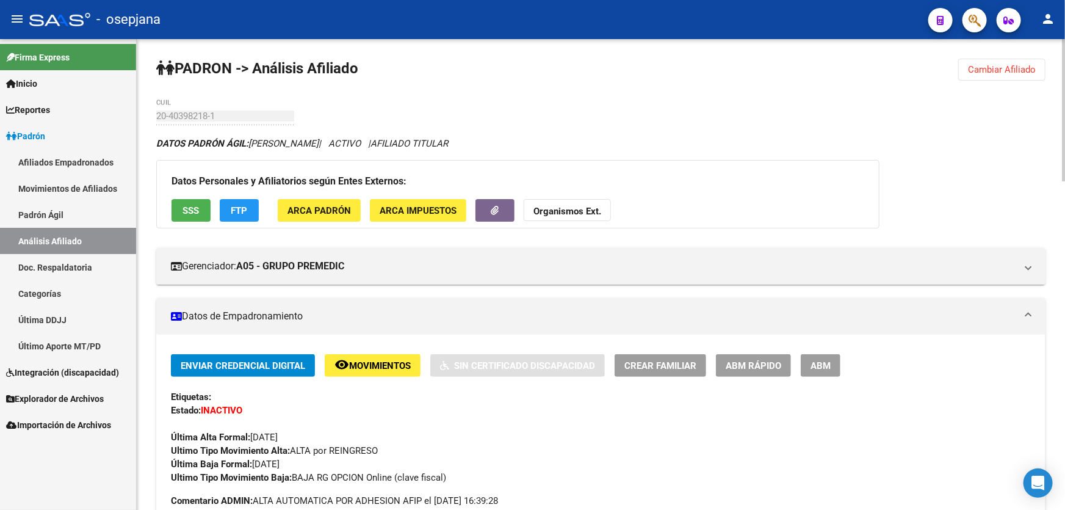
click at [201, 203] on button "SSS" at bounding box center [191, 210] width 39 height 23
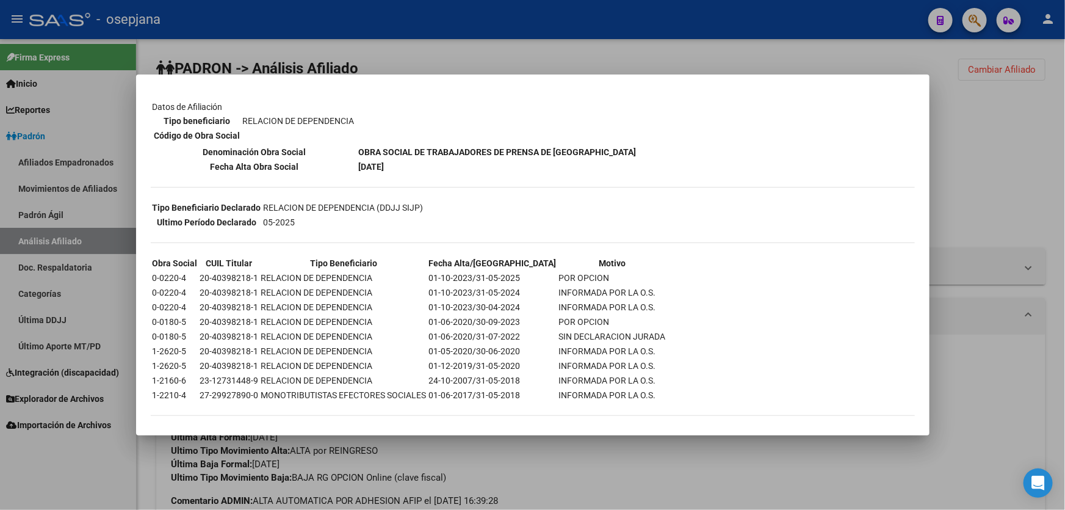
scroll to position [177, 0]
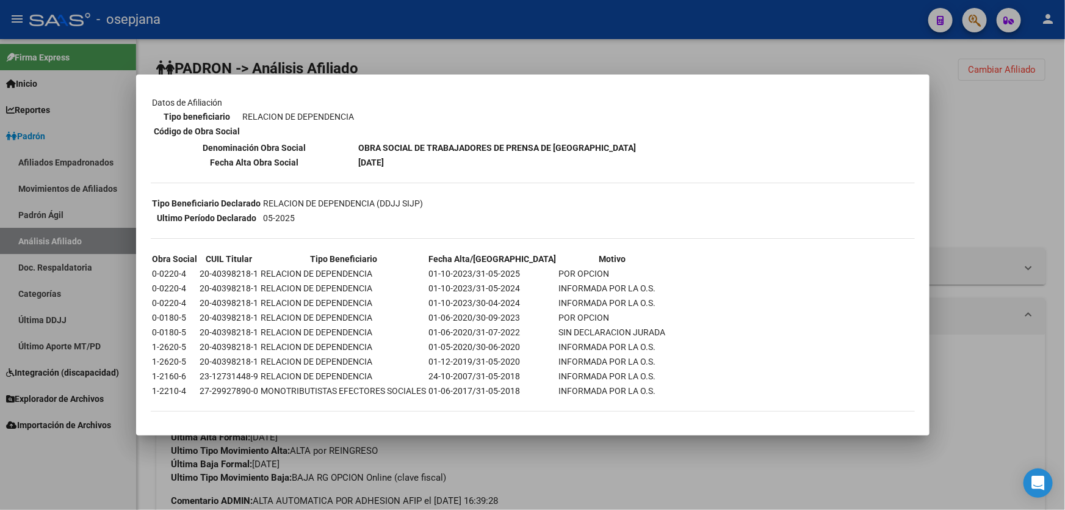
click at [979, 164] on div at bounding box center [532, 255] width 1065 height 510
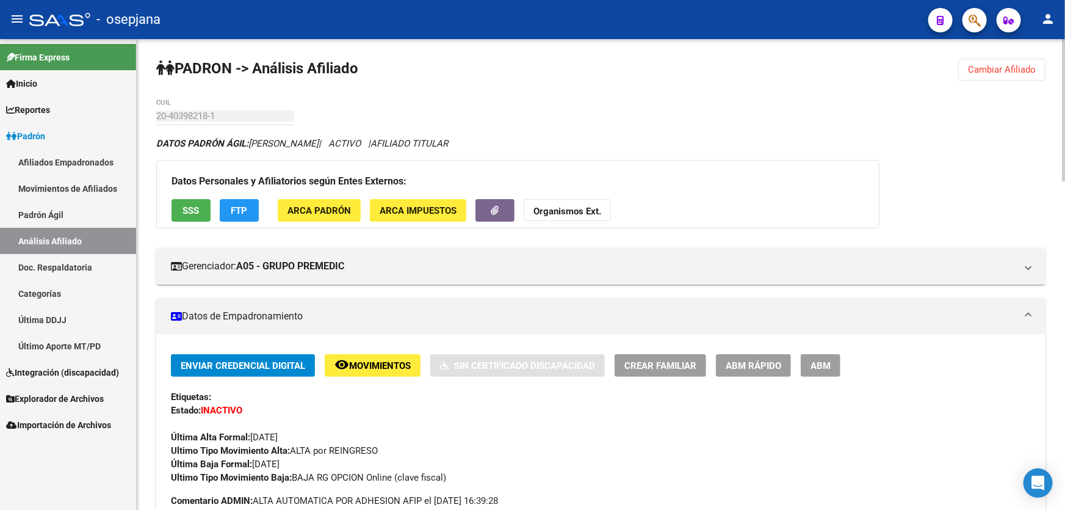
click at [1003, 71] on span "Cambiar Afiliado" at bounding box center [1002, 69] width 68 height 11
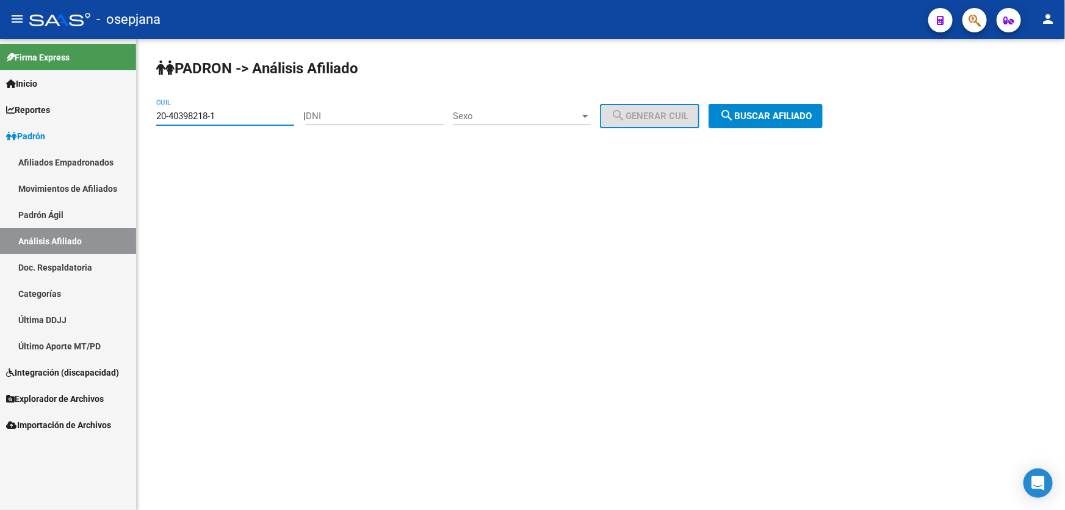
drag, startPoint x: 240, startPoint y: 118, endPoint x: 114, endPoint y: 117, distance: 126.4
click at [114, 117] on mat-sidenav-container "Firma Express Inicio Calendario SSS Instructivos Contacto OS Reportes Padrón Tr…" at bounding box center [532, 274] width 1065 height 471
paste input "27755309"
click at [783, 114] on span "search Buscar afiliado" at bounding box center [766, 115] width 92 height 11
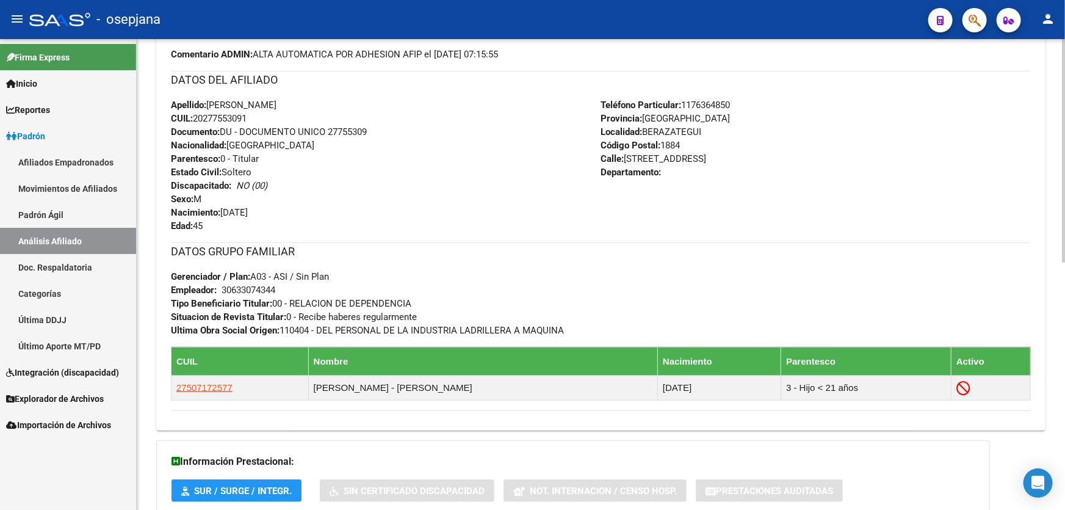
scroll to position [499, 0]
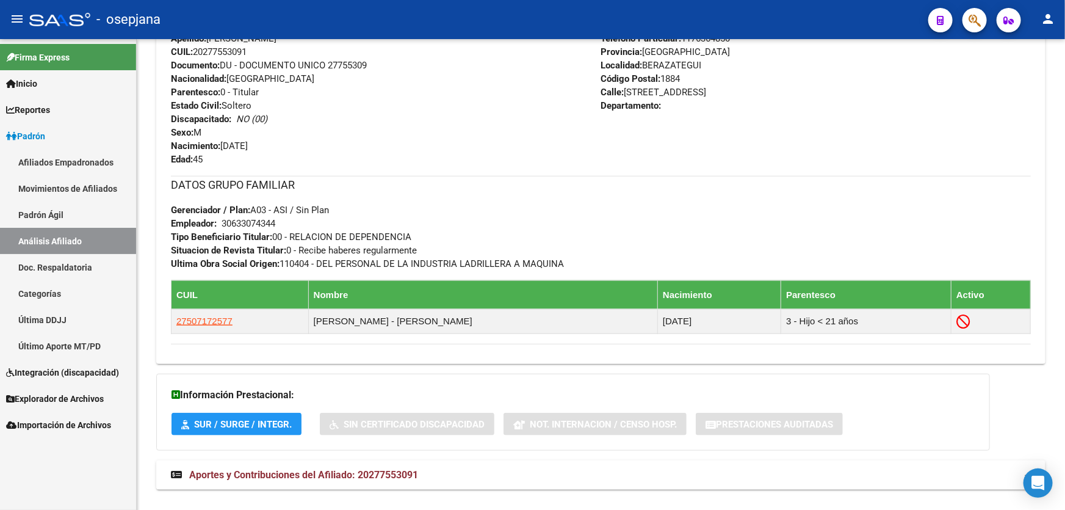
click at [49, 236] on link "Análisis Afiliado" at bounding box center [68, 241] width 136 height 26
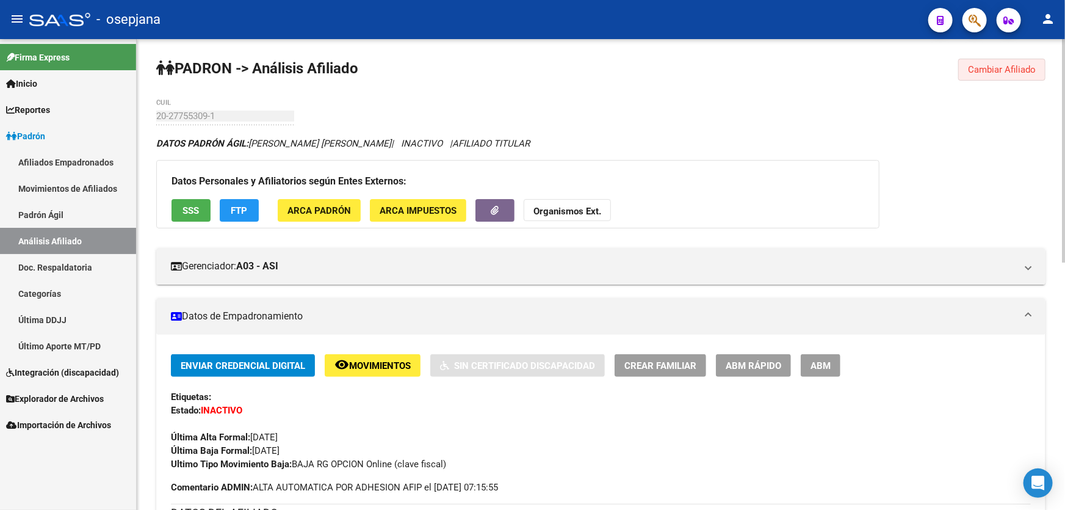
click at [987, 64] on span "Cambiar Afiliado" at bounding box center [1002, 69] width 68 height 11
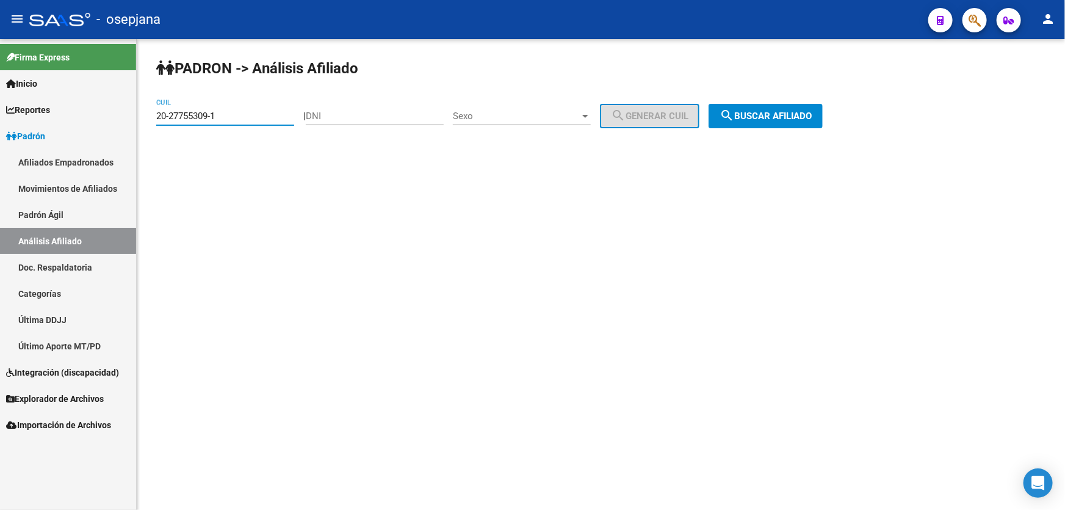
drag, startPoint x: 234, startPoint y: 112, endPoint x: 131, endPoint y: 121, distance: 103.0
click at [131, 121] on mat-sidenav-container "Firma Express Inicio Calendario SSS Instructivos Contacto OS Reportes Padrón Tr…" at bounding box center [532, 274] width 1065 height 471
paste input "3-25577907-9"
click at [774, 110] on span "search Buscar afiliado" at bounding box center [766, 115] width 92 height 11
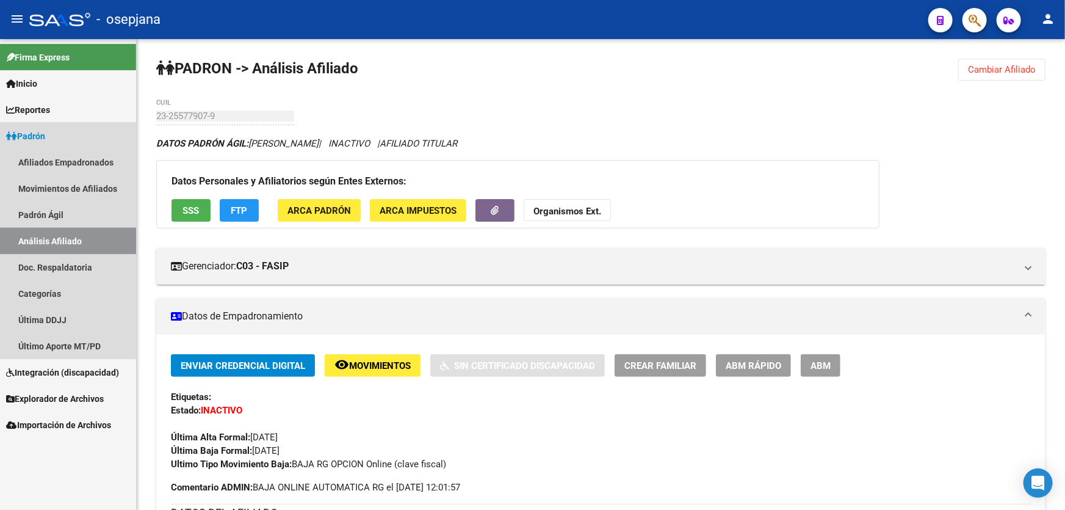
click at [31, 241] on link "Análisis Afiliado" at bounding box center [68, 241] width 136 height 26
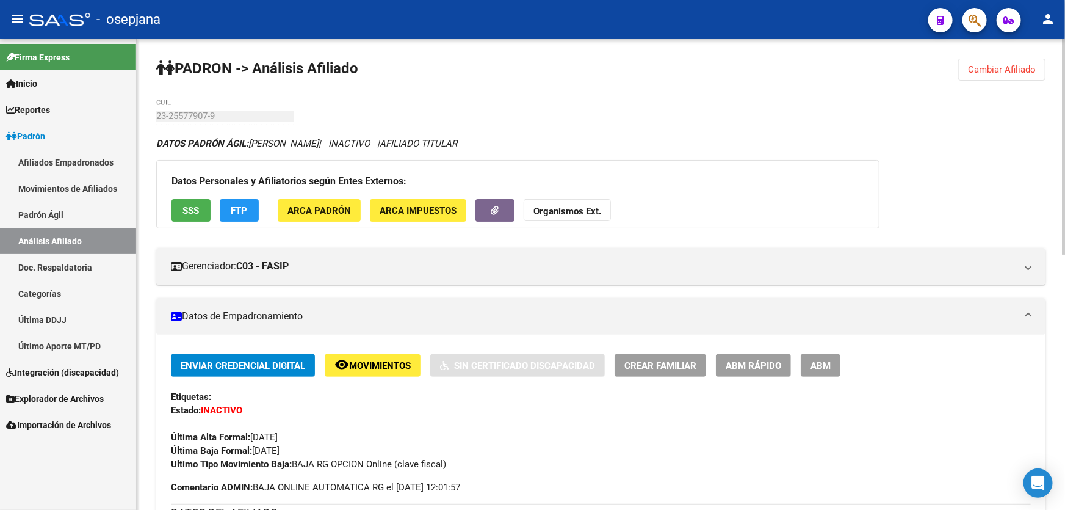
click at [999, 76] on button "Cambiar Afiliado" at bounding box center [1001, 70] width 87 height 22
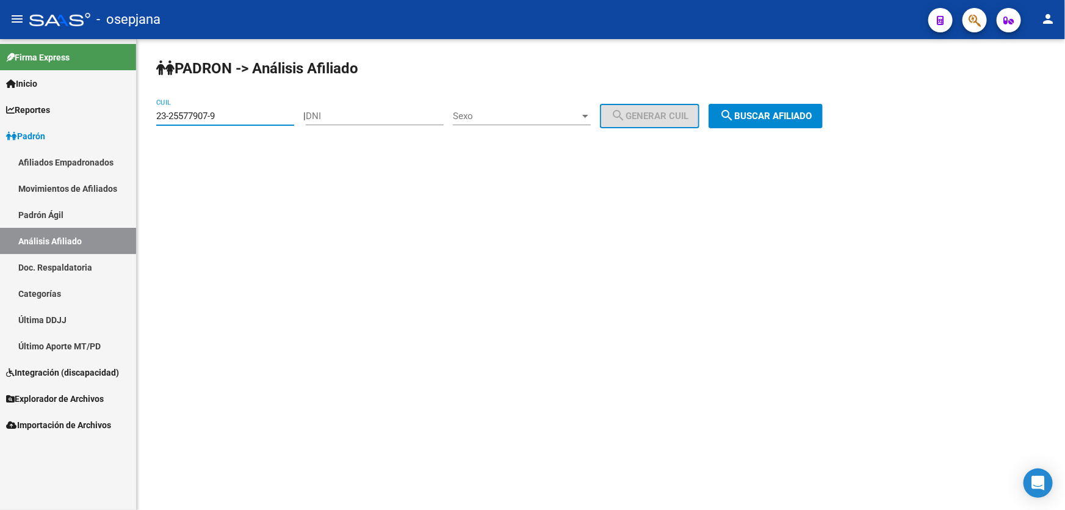
drag, startPoint x: 249, startPoint y: 117, endPoint x: 154, endPoint y: 126, distance: 95.7
click at [154, 126] on div "PADRON -> Análisis Afiliado 23-25577907-9 CUIL | DNI Sexo Sexo search Generar C…" at bounding box center [601, 103] width 928 height 128
paste input "0-33537160-8"
click at [775, 111] on span "search Buscar afiliado" at bounding box center [766, 115] width 92 height 11
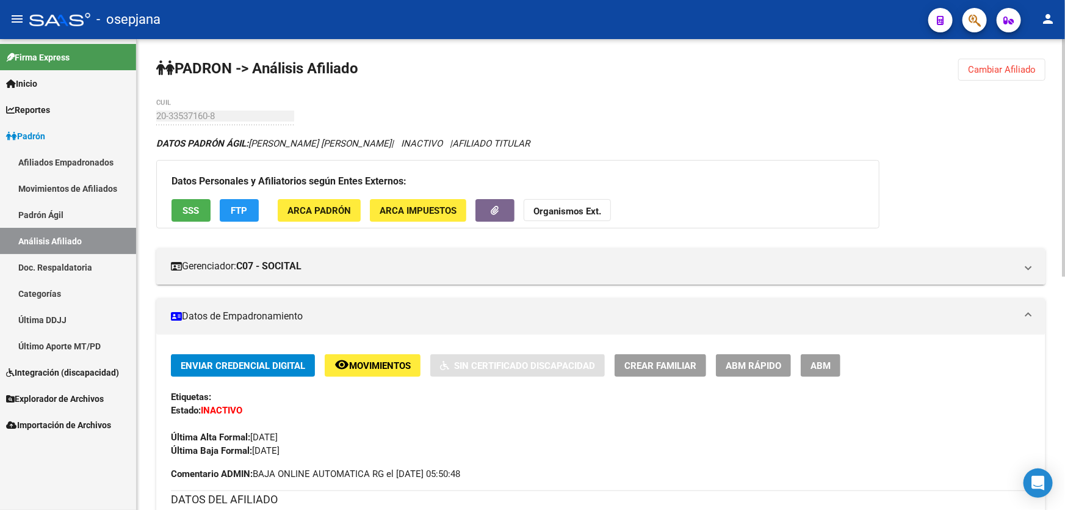
click at [183, 208] on span "SSS" at bounding box center [191, 210] width 16 height 11
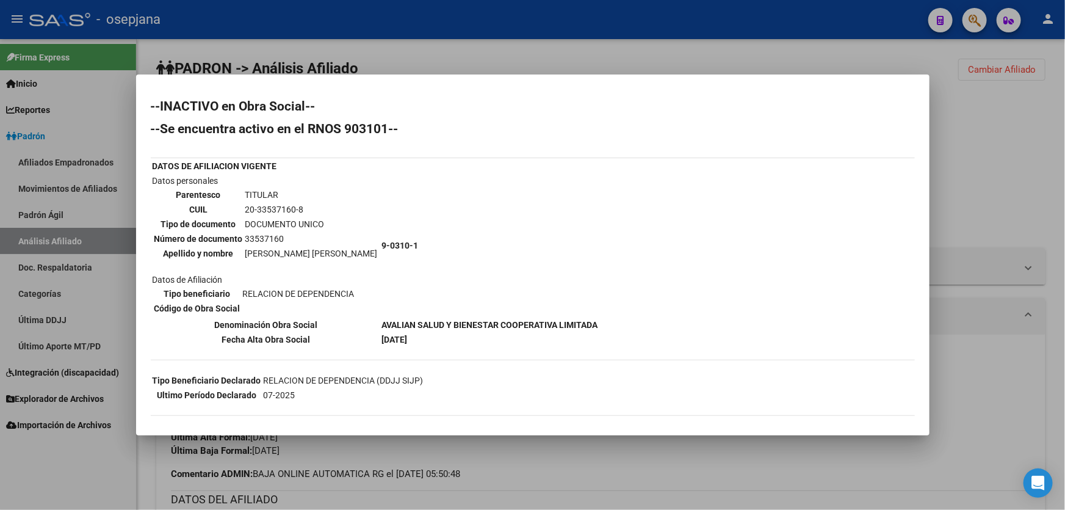
click at [566, 300] on td "9-0310-1" at bounding box center [490, 245] width 217 height 143
click at [499, 28] on div at bounding box center [532, 255] width 1065 height 510
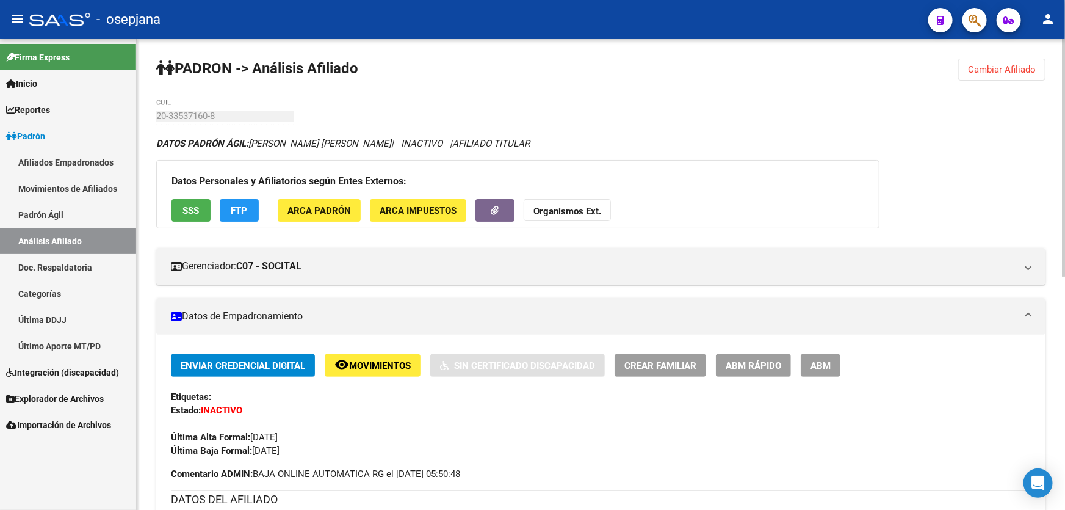
click at [195, 202] on button "SSS" at bounding box center [191, 210] width 39 height 23
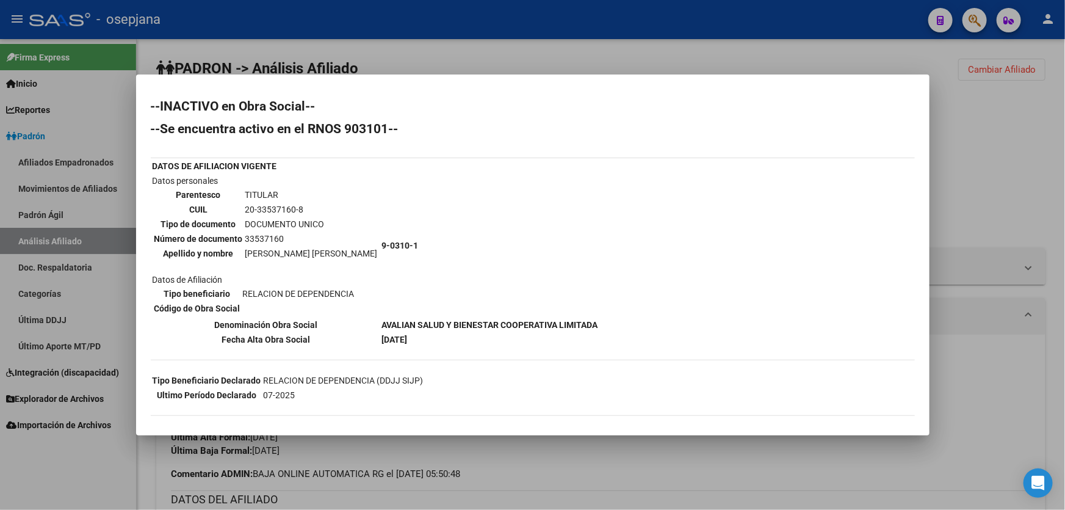
click at [1065, 237] on div at bounding box center [532, 255] width 1065 height 510
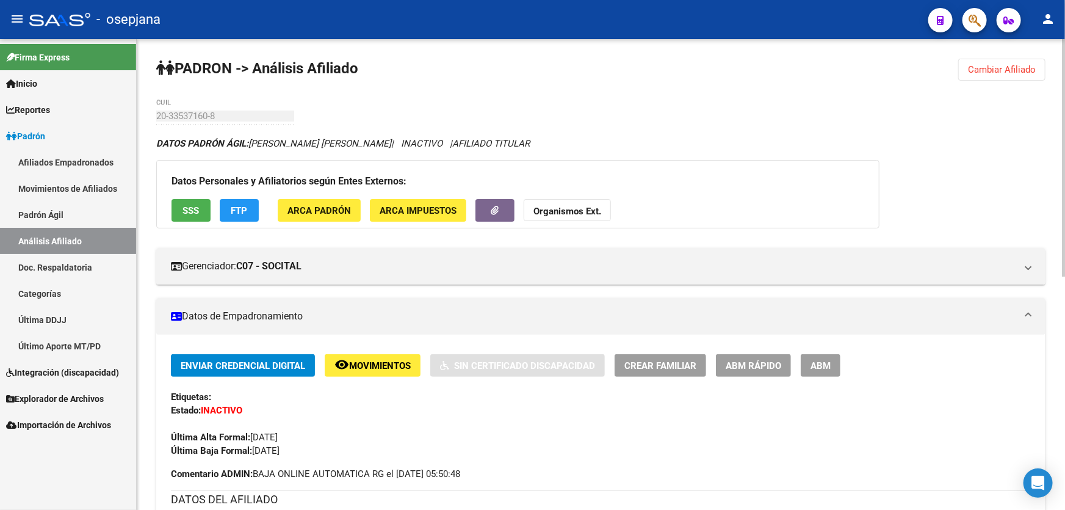
click at [994, 67] on span "Cambiar Afiliado" at bounding box center [1002, 69] width 68 height 11
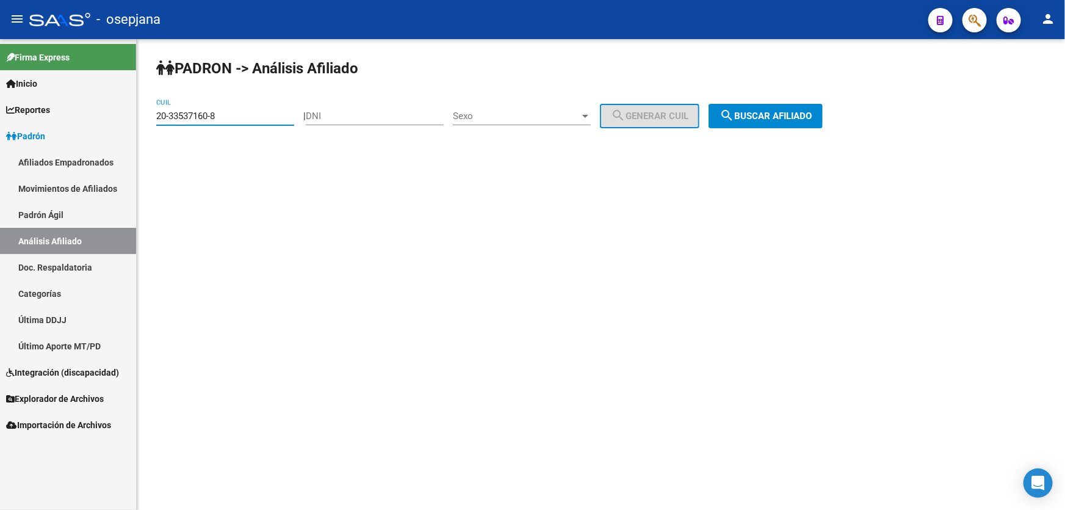
drag, startPoint x: 236, startPoint y: 117, endPoint x: 120, endPoint y: 128, distance: 115.9
click at [120, 128] on mat-sidenav-container "Firma Express Inicio Calendario SSS Instructivos Contacto OS Reportes Padrón Tr…" at bounding box center [532, 274] width 1065 height 471
paste input "8917284"
click at [811, 108] on button "search Buscar afiliado" at bounding box center [766, 116] width 114 height 24
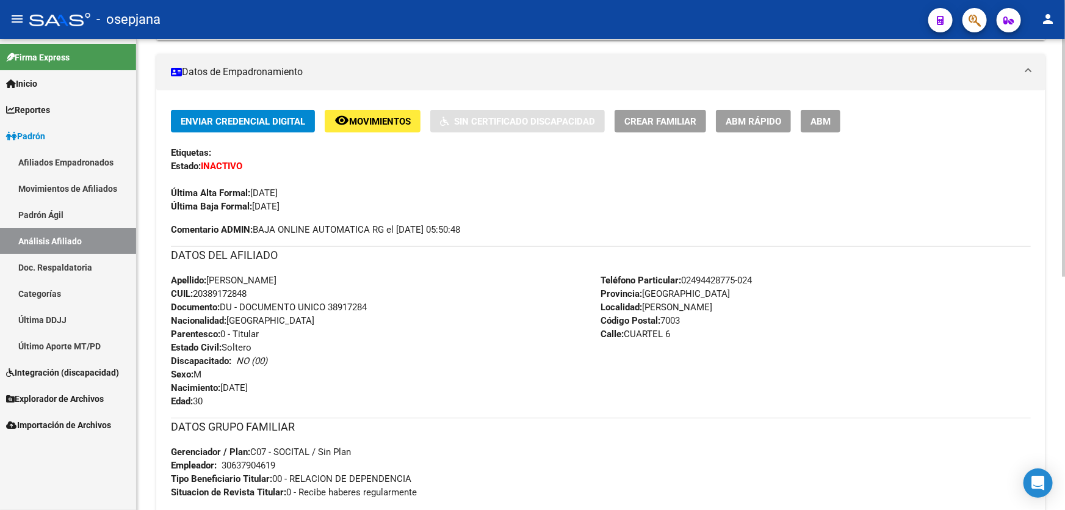
scroll to position [277, 0]
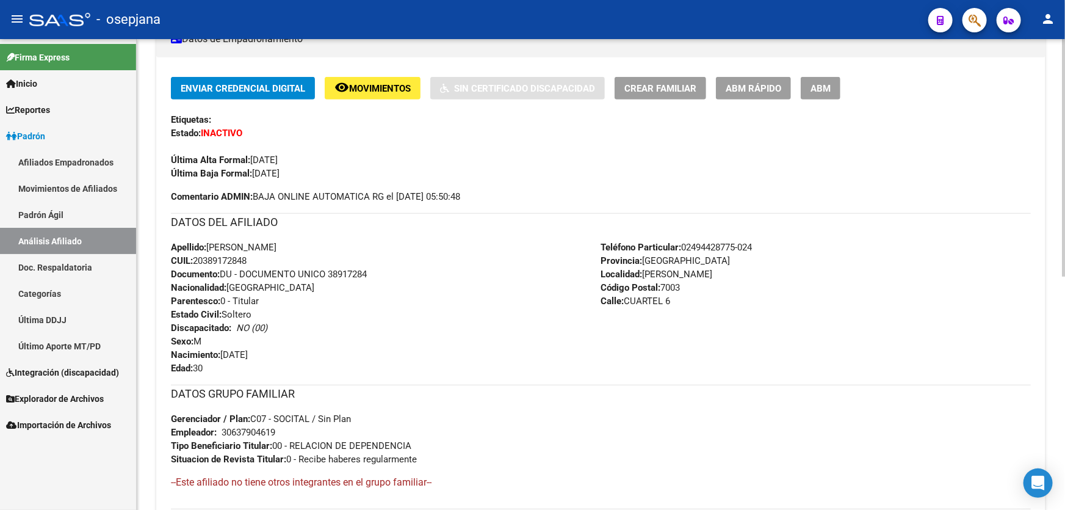
drag, startPoint x: 330, startPoint y: 270, endPoint x: 408, endPoint y: 272, distance: 78.8
click at [408, 272] on div "Apellido: [PERSON_NAME]: 20389172848 Documento: DU - DOCUMENTO UNICO 38917284 N…" at bounding box center [386, 308] width 430 height 134
copy span "38917284"
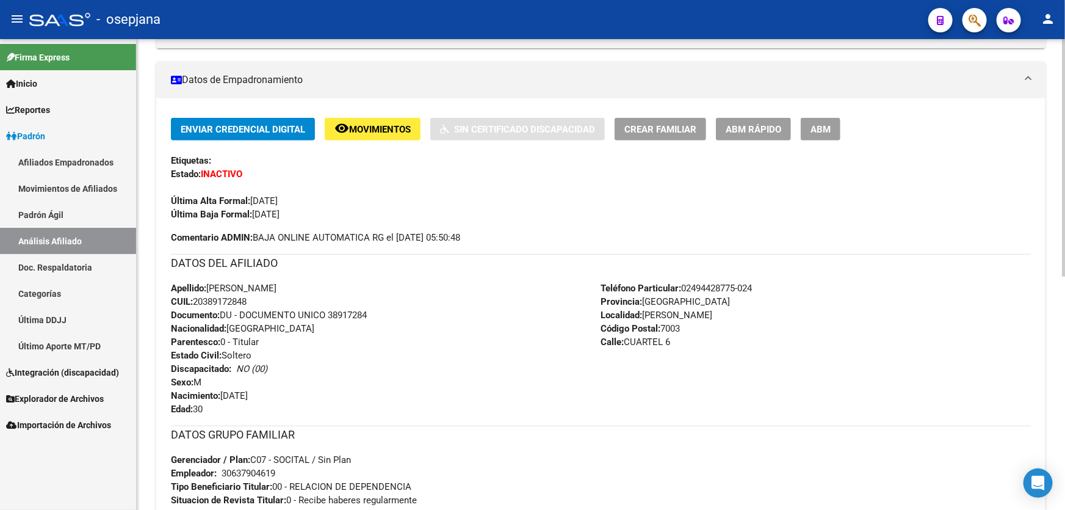
scroll to position [0, 0]
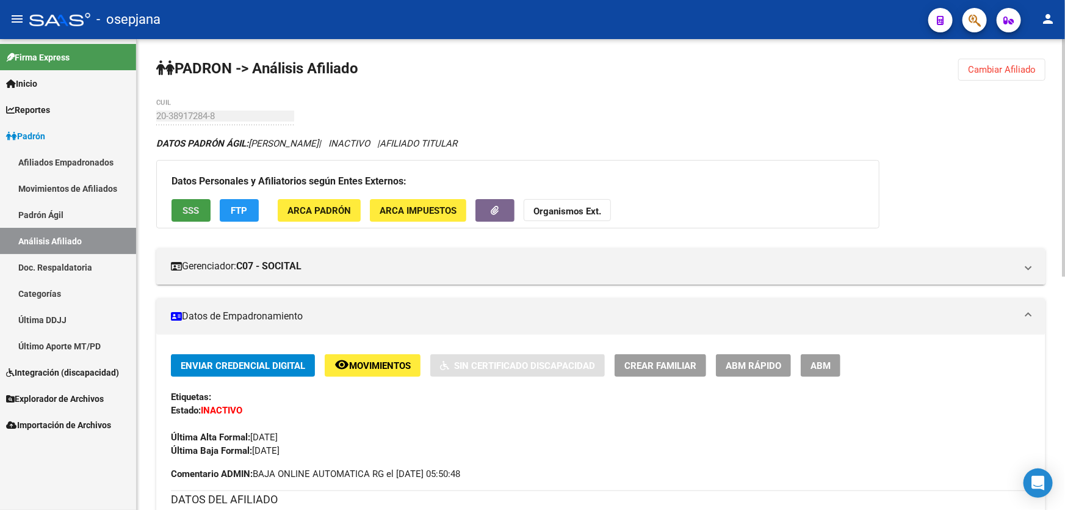
click at [199, 207] on span "SSS" at bounding box center [191, 210] width 16 height 11
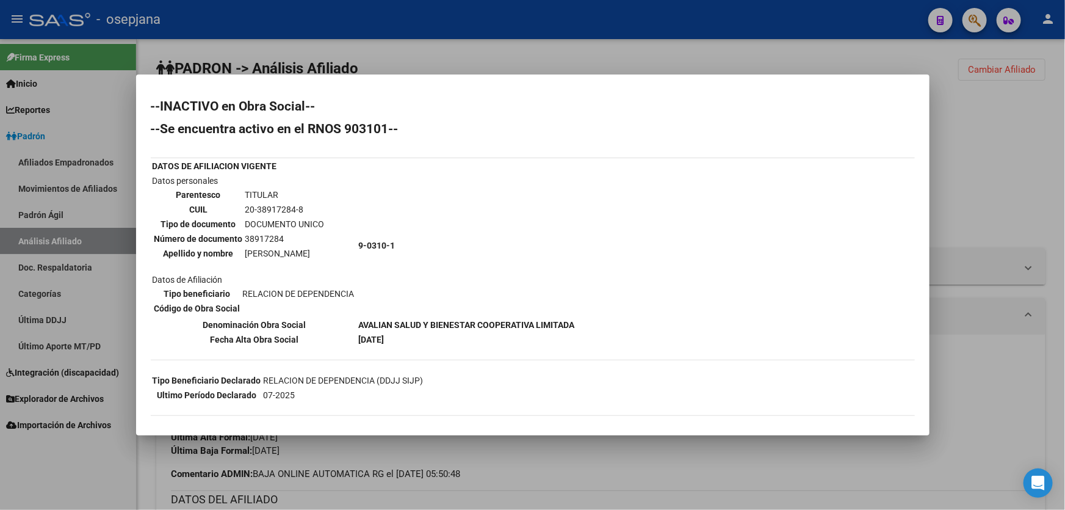
scroll to position [55, 0]
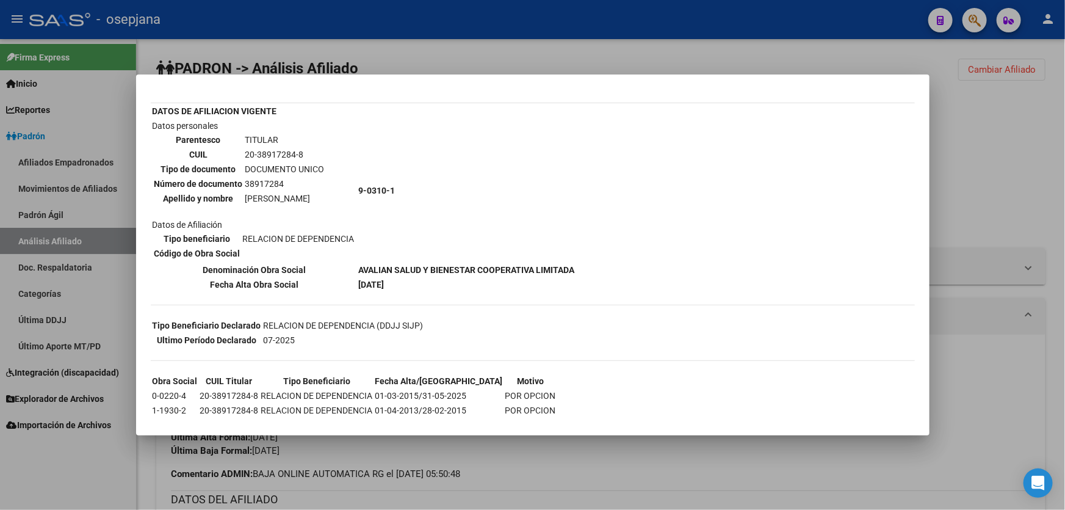
click at [1023, 135] on div at bounding box center [532, 255] width 1065 height 510
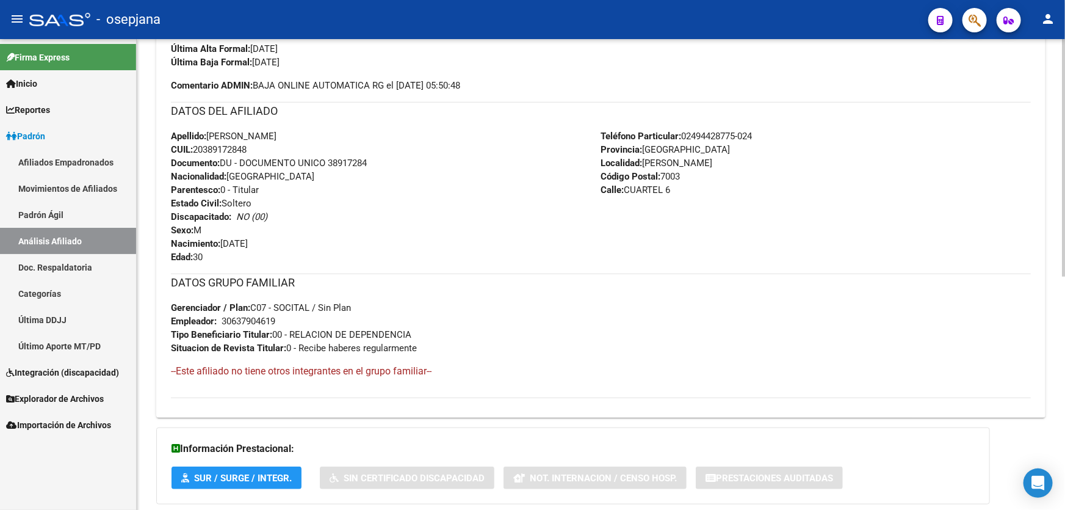
scroll to position [463, 0]
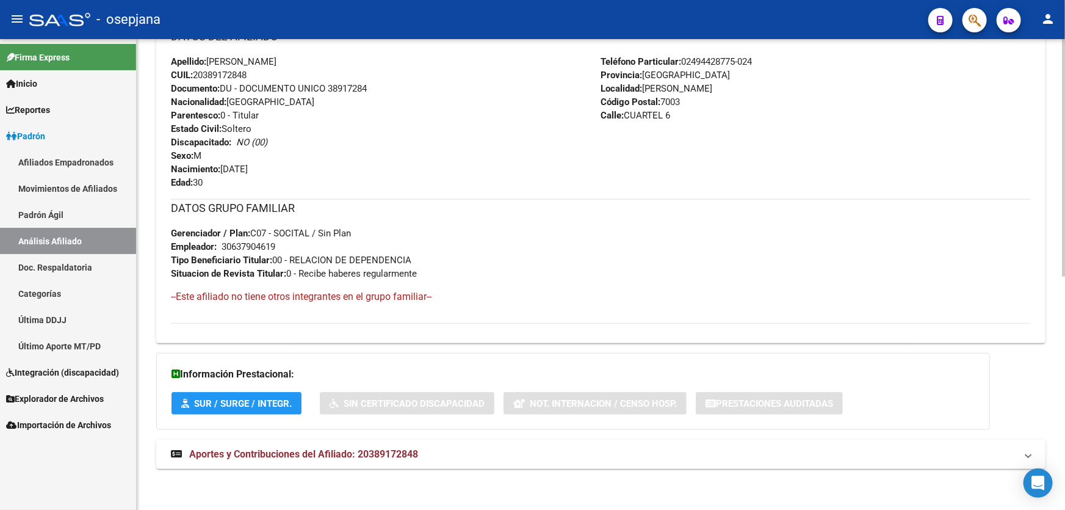
click at [455, 450] on mat-panel-title "Aportes y Contribuciones del Afiliado: 20389172848" at bounding box center [593, 453] width 845 height 13
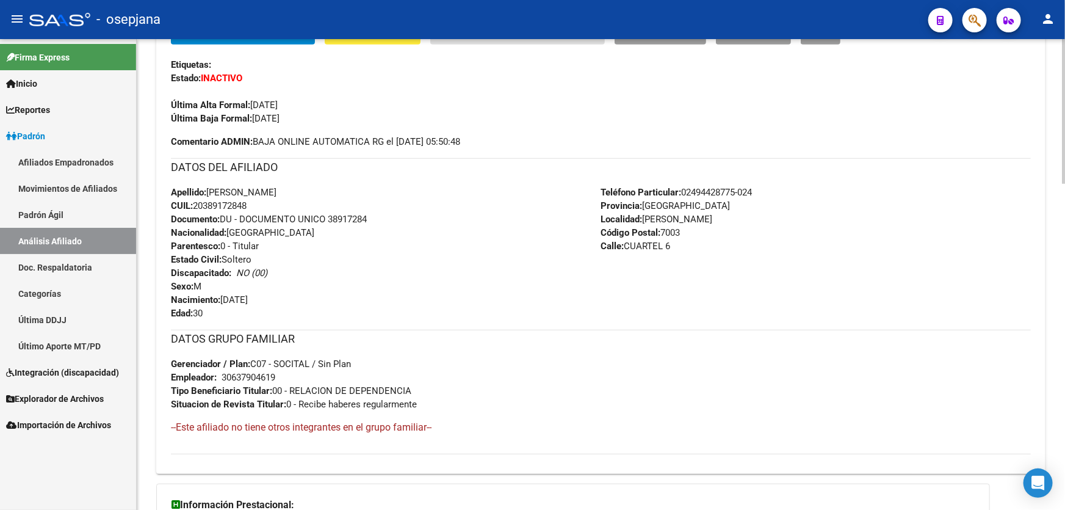
scroll to position [0, 0]
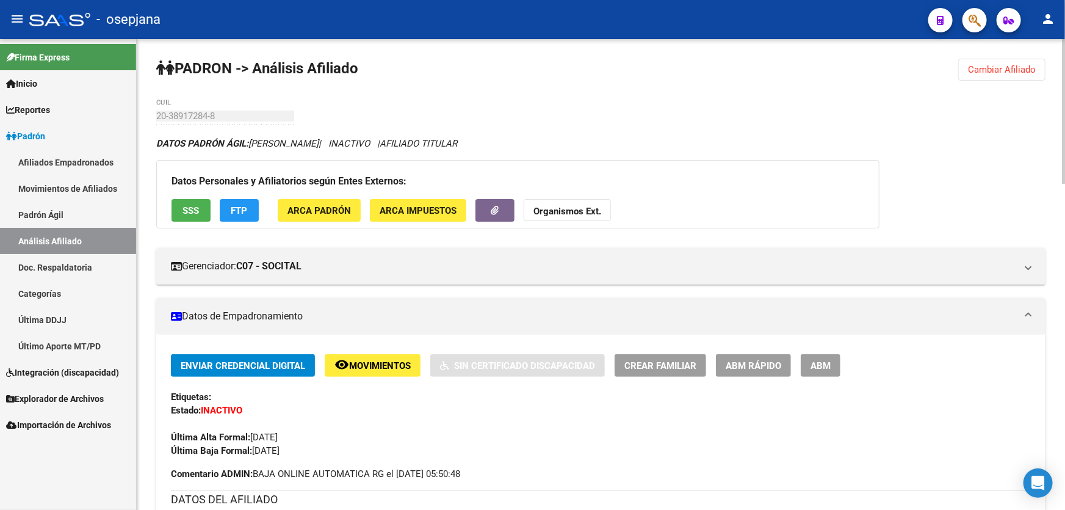
click at [1022, 74] on button "Cambiar Afiliado" at bounding box center [1001, 70] width 87 height 22
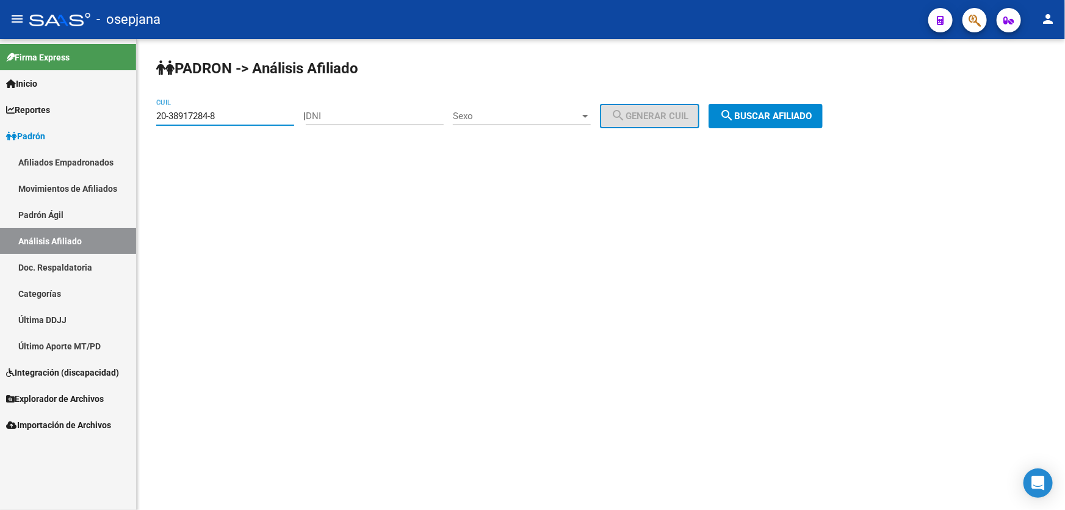
drag, startPoint x: 232, startPoint y: 115, endPoint x: 143, endPoint y: 128, distance: 90.1
click at [143, 128] on div "PADRON -> Análisis Afiliado 20-38917284-8 CUIL | DNI Sexo Sexo search Generar C…" at bounding box center [601, 103] width 928 height 128
paste input "58855423-7"
type input "20-58855423-7"
click at [774, 108] on button "search Buscar afiliado" at bounding box center [766, 116] width 114 height 24
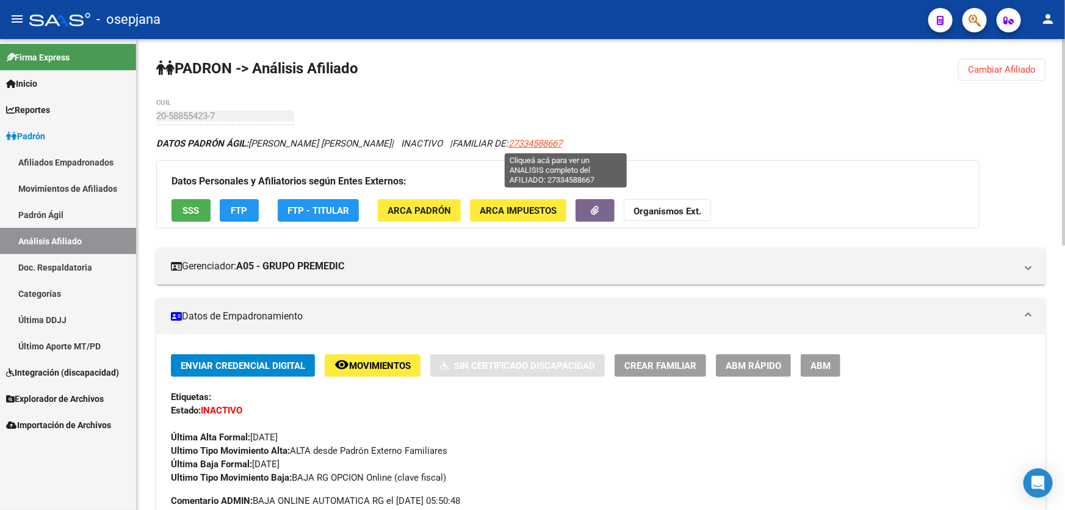
click at [561, 139] on span "27334588667" at bounding box center [535, 143] width 54 height 11
type textarea "27334588667"
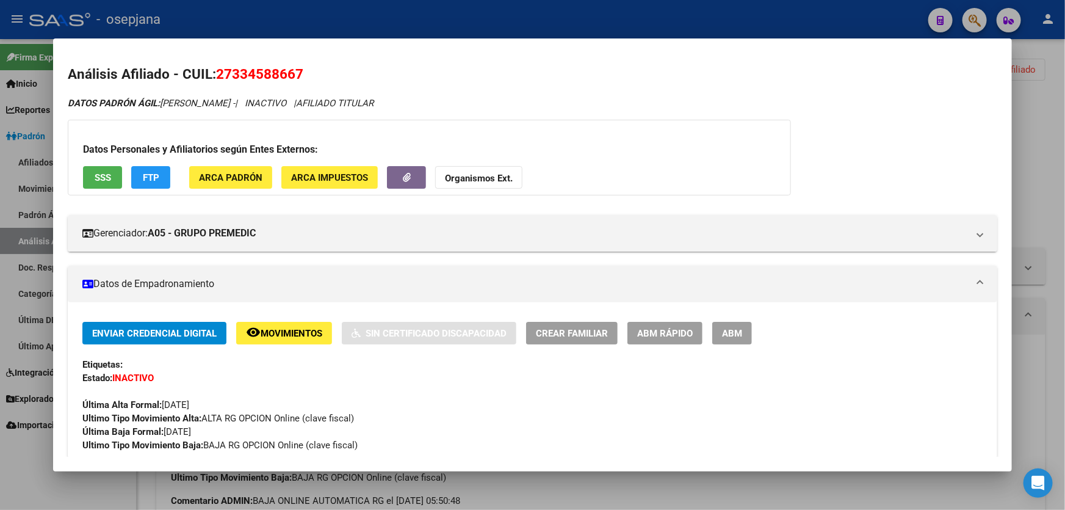
drag, startPoint x: 311, startPoint y: 74, endPoint x: 219, endPoint y: 79, distance: 91.7
click at [219, 79] on h2 "Análisis Afiliado - CUIL: 27334588667" at bounding box center [533, 74] width 930 height 21
copy span "27334588667"
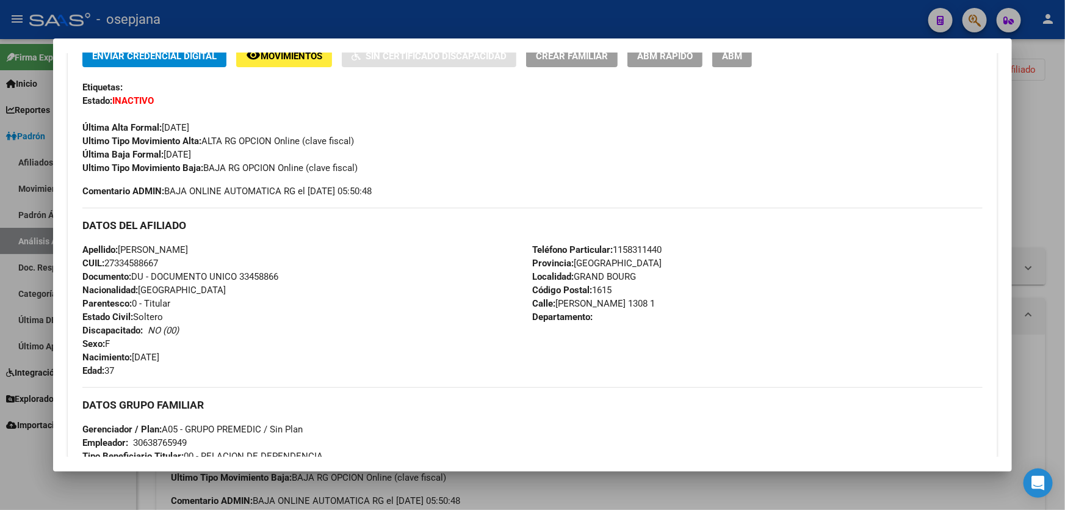
scroll to position [55, 0]
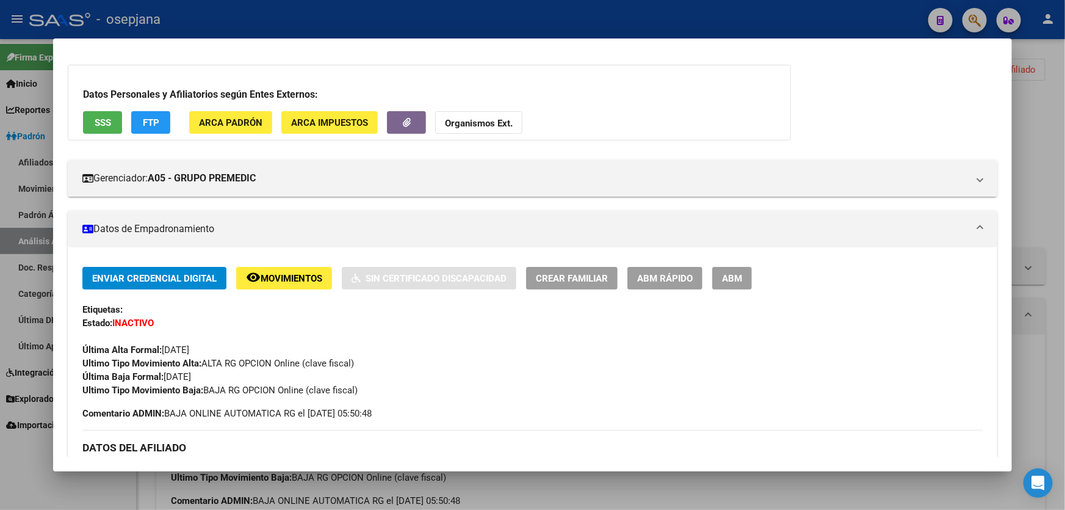
click at [1065, 156] on div at bounding box center [532, 255] width 1065 height 510
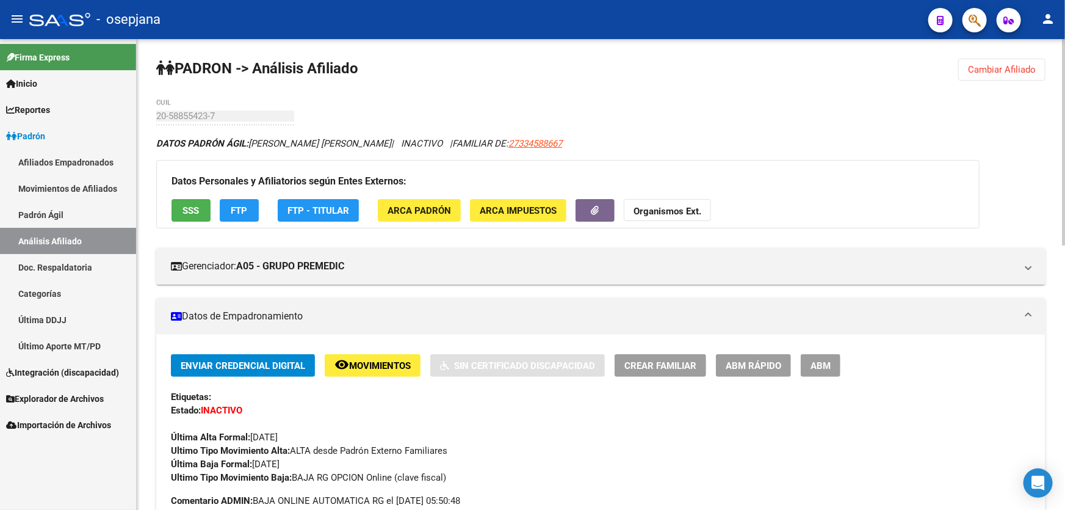
click at [991, 70] on span "Cambiar Afiliado" at bounding box center [1002, 69] width 68 height 11
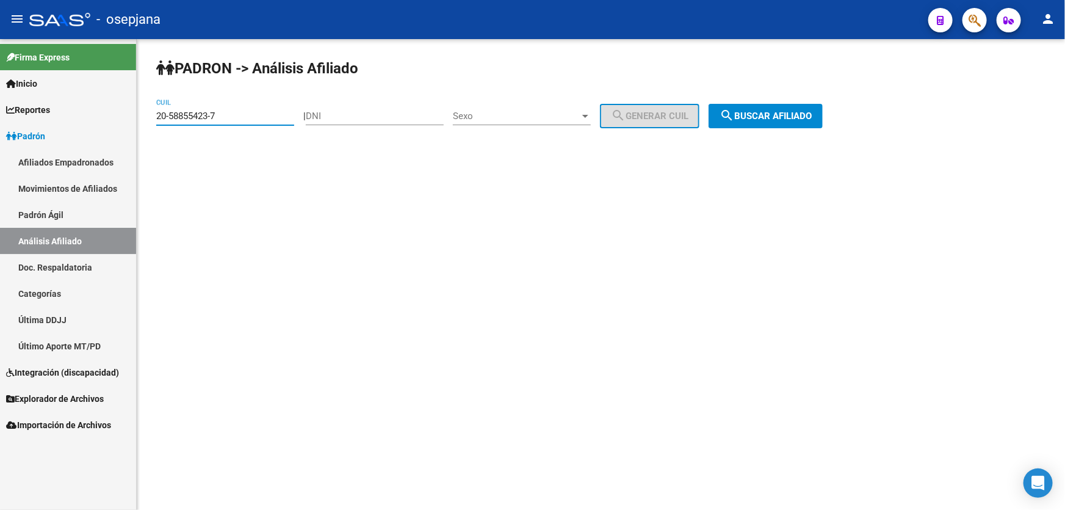
drag, startPoint x: 244, startPoint y: 115, endPoint x: 141, endPoint y: 120, distance: 102.6
click at [141, 120] on div "PADRON -> Análisis Afiliado 20-58855423-7 CUIL | DNI Sexo Sexo search Generar C…" at bounding box center [601, 103] width 928 height 128
paste input "7-24265457-4"
click at [784, 108] on button "search Buscar afiliado" at bounding box center [766, 116] width 114 height 24
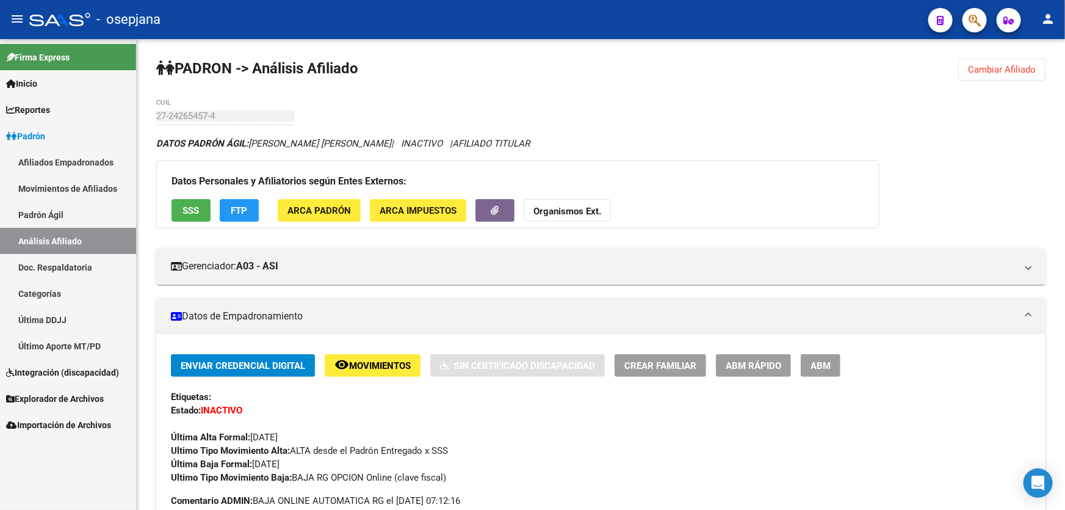
click at [993, 71] on span "Cambiar Afiliado" at bounding box center [1002, 69] width 68 height 11
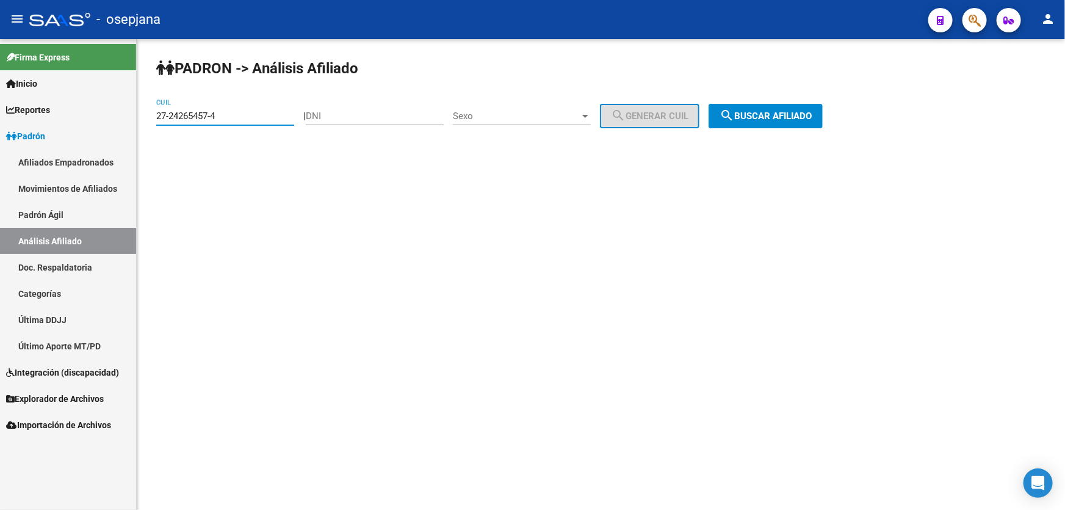
drag, startPoint x: 246, startPoint y: 118, endPoint x: 158, endPoint y: 128, distance: 88.4
click at [158, 128] on div "27-24265457-4 CUIL" at bounding box center [225, 118] width 138 height 38
paste input "0-59780532-3"
type input "20-59780532-3"
click at [778, 102] on div "PADRON -> Análisis Afiliado 20-59780532-3 CUIL | DNI Sexo Sexo search Generar C…" at bounding box center [601, 103] width 928 height 128
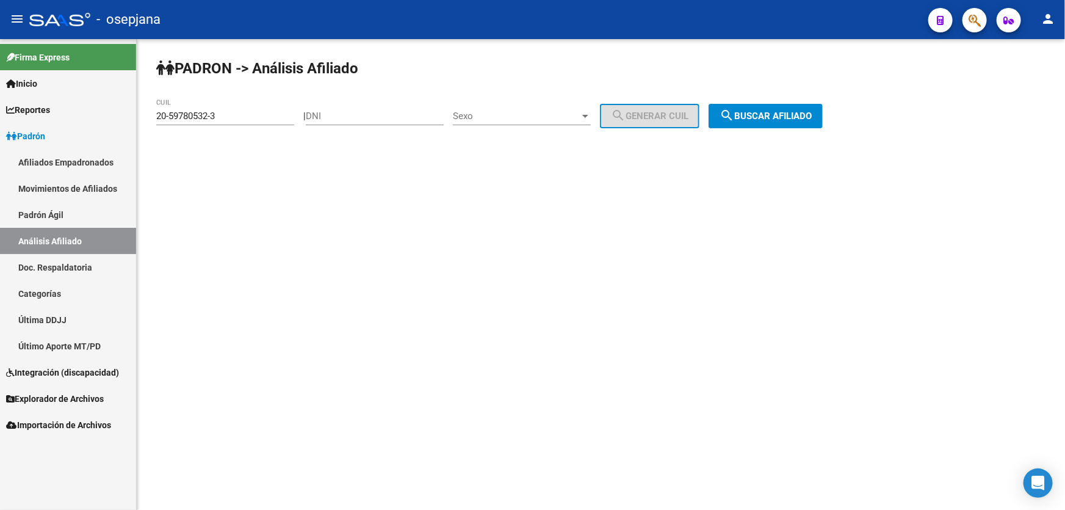
click at [776, 111] on span "search Buscar afiliado" at bounding box center [766, 115] width 92 height 11
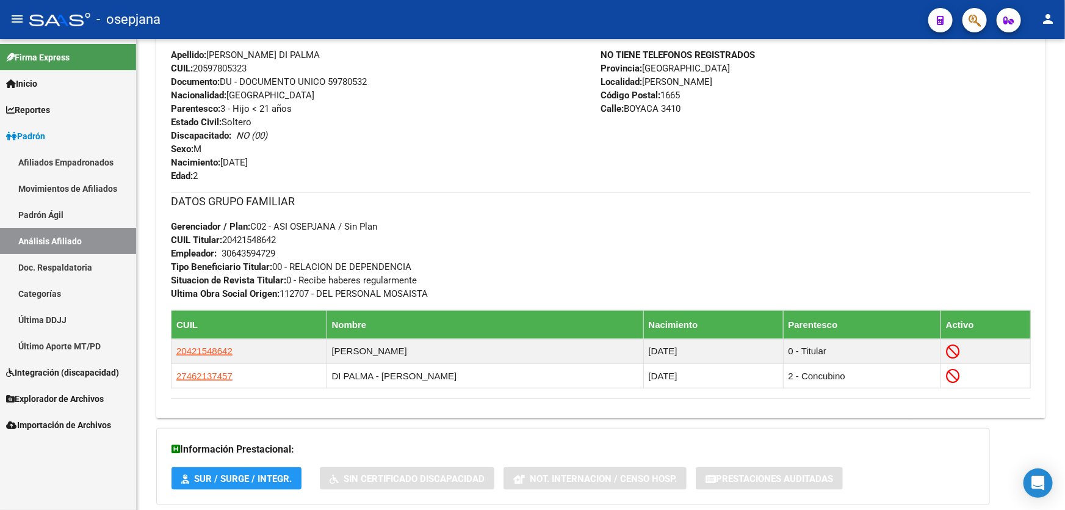
scroll to position [499, 0]
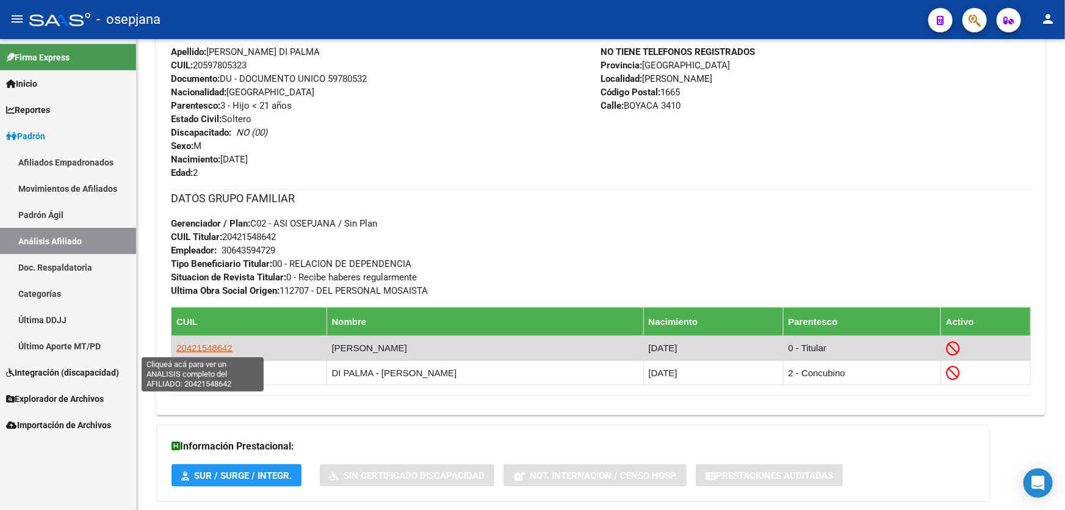
click at [195, 343] on span "20421548642" at bounding box center [204, 347] width 56 height 10
type textarea "20421548642"
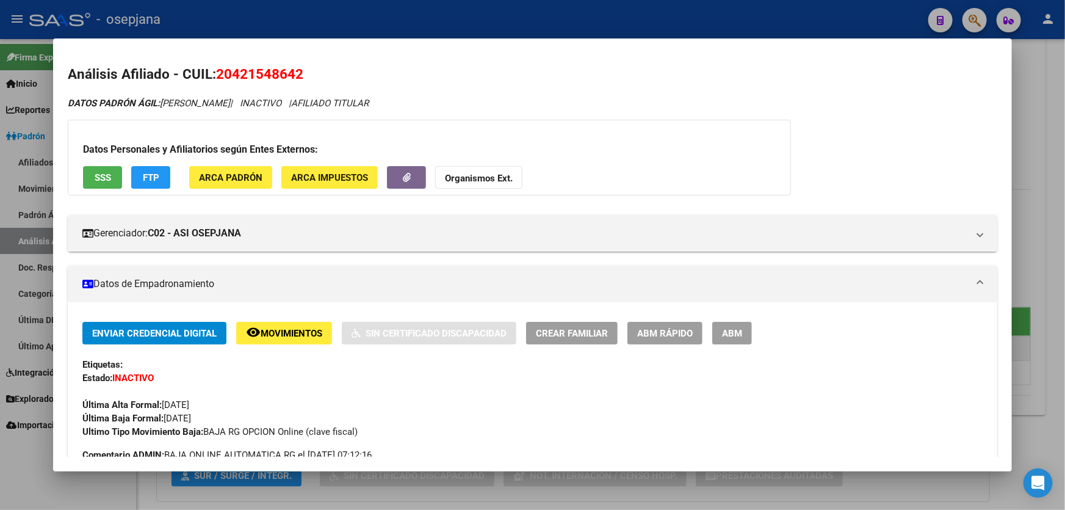
drag, startPoint x: 302, startPoint y: 73, endPoint x: 219, endPoint y: 78, distance: 83.2
click at [219, 78] on span "20421548642" at bounding box center [259, 74] width 87 height 16
click at [1036, 168] on div at bounding box center [532, 255] width 1065 height 510
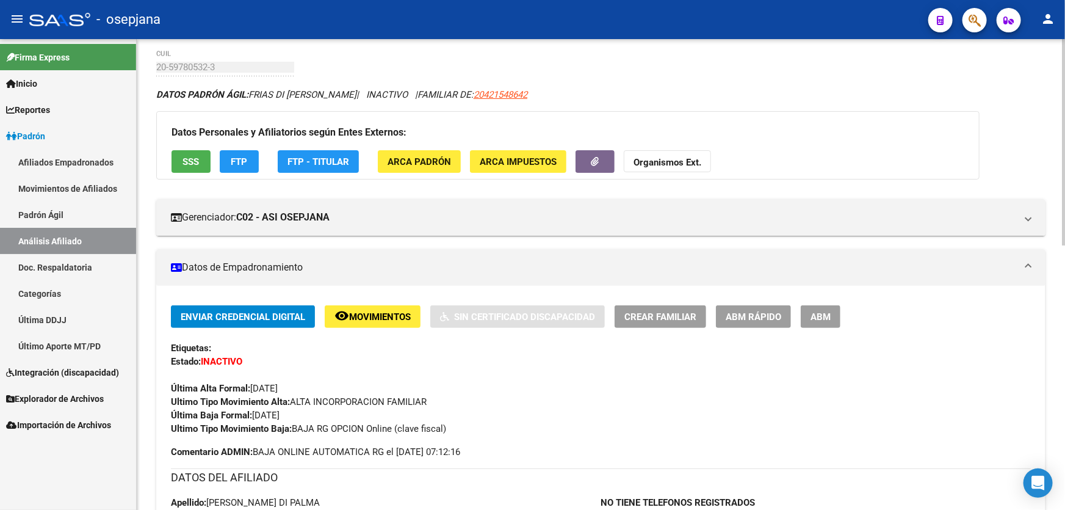
scroll to position [0, 0]
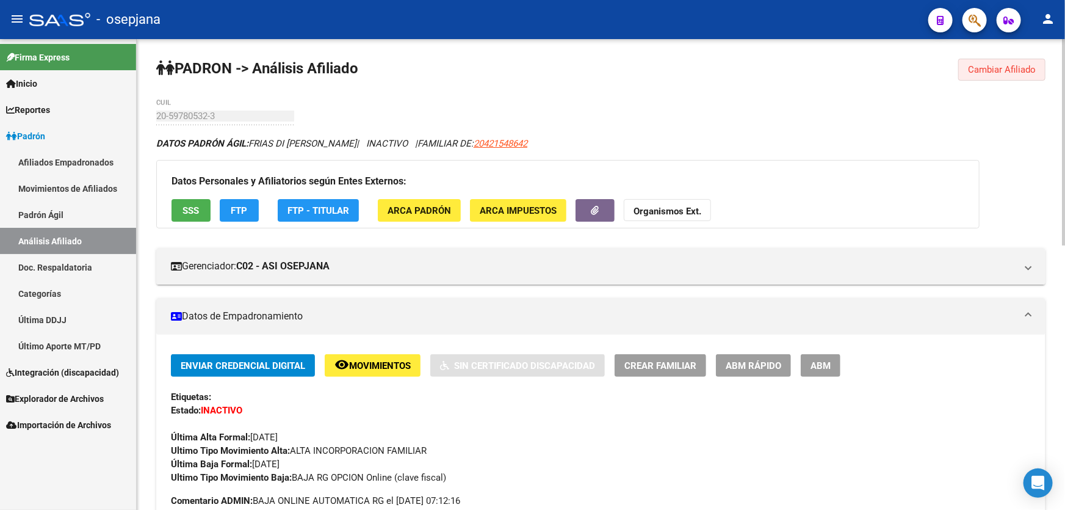
click at [1009, 71] on span "Cambiar Afiliado" at bounding box center [1002, 69] width 68 height 11
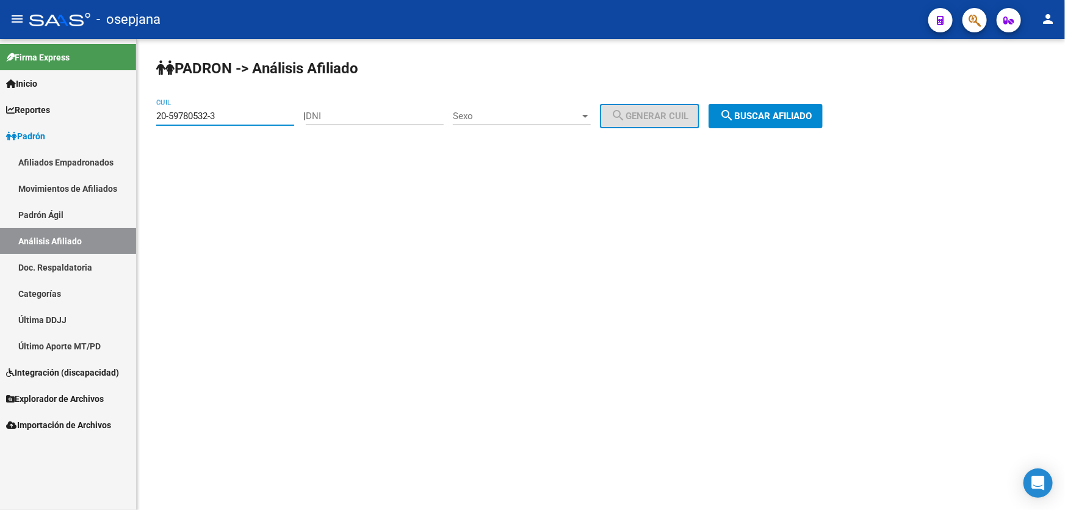
drag, startPoint x: 189, startPoint y: 119, endPoint x: 103, endPoint y: 133, distance: 87.2
click at [99, 131] on mat-sidenav-container "Firma Express Inicio Calendario SSS Instructivos Contacto OS Reportes Padrón Tr…" at bounding box center [532, 274] width 1065 height 471
paste input "20-40577810-7"
click at [791, 105] on button "search Buscar afiliado" at bounding box center [766, 116] width 114 height 24
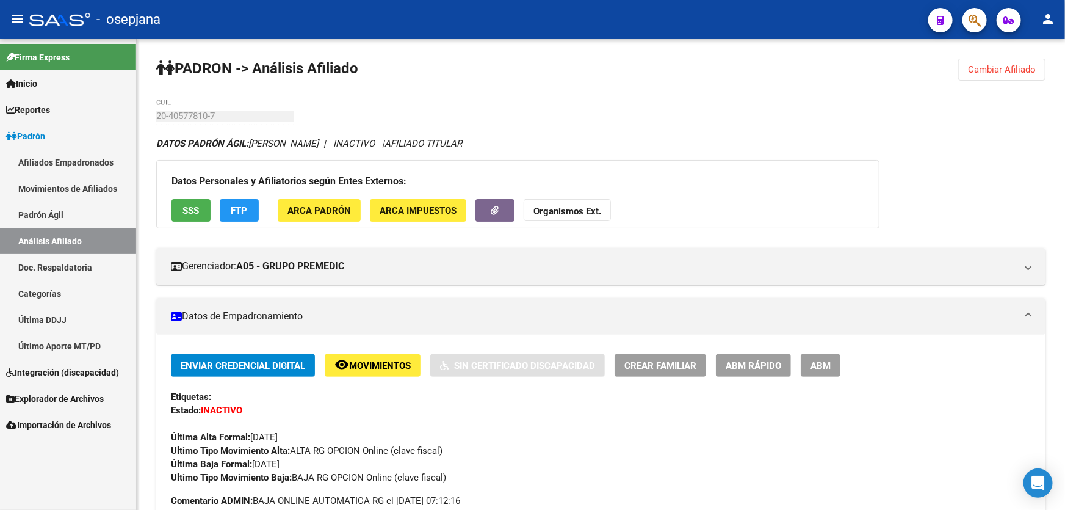
click at [1038, 71] on button "Cambiar Afiliado" at bounding box center [1001, 70] width 87 height 22
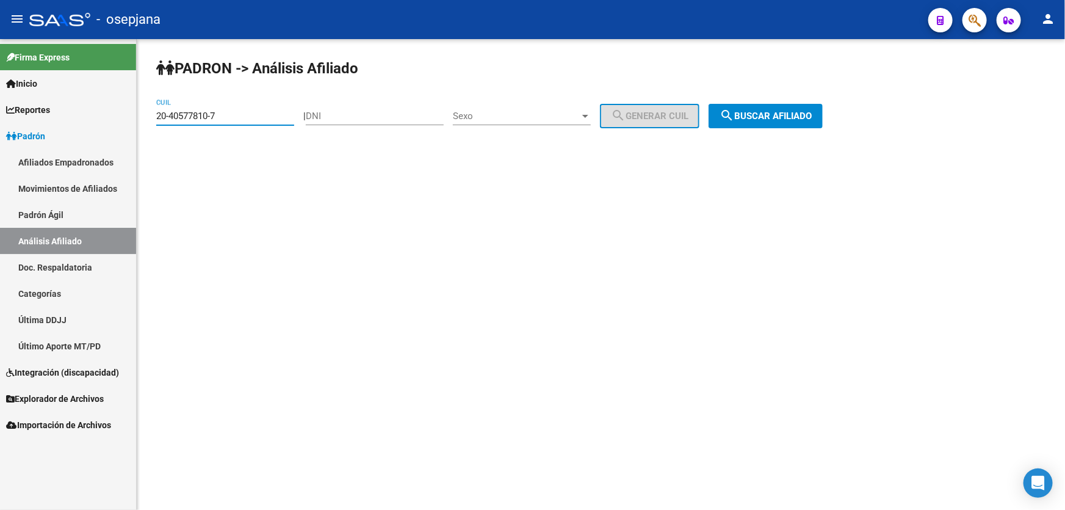
drag, startPoint x: 244, startPoint y: 110, endPoint x: 147, endPoint y: 124, distance: 98.1
click at [147, 124] on div "PADRON -> Análisis Afiliado 20-40577810-7 CUIL | DNI Sexo Sexo search Generar C…" at bounding box center [601, 103] width 928 height 128
paste input
click at [792, 110] on span "search Buscar afiliado" at bounding box center [766, 115] width 92 height 11
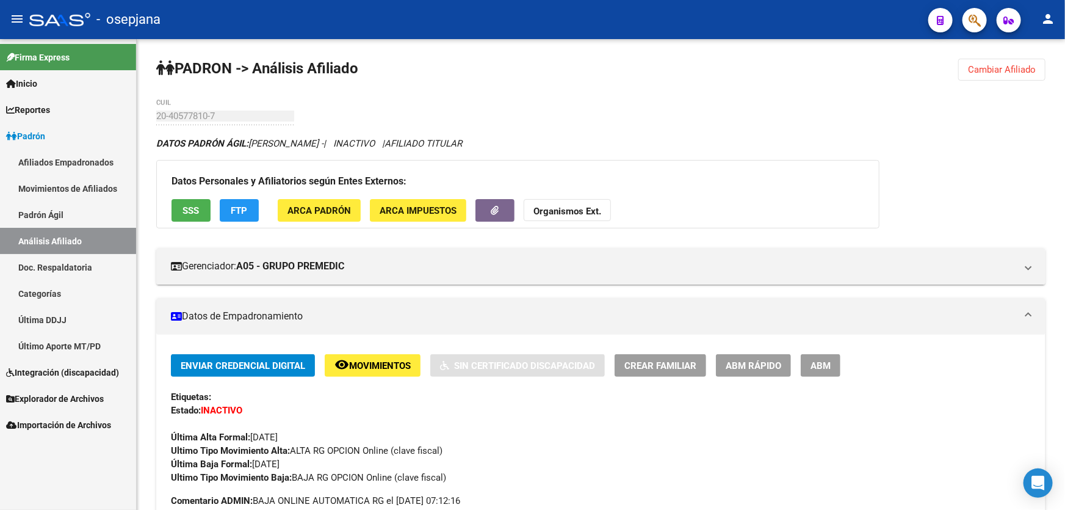
click at [1022, 73] on span "Cambiar Afiliado" at bounding box center [1002, 69] width 68 height 11
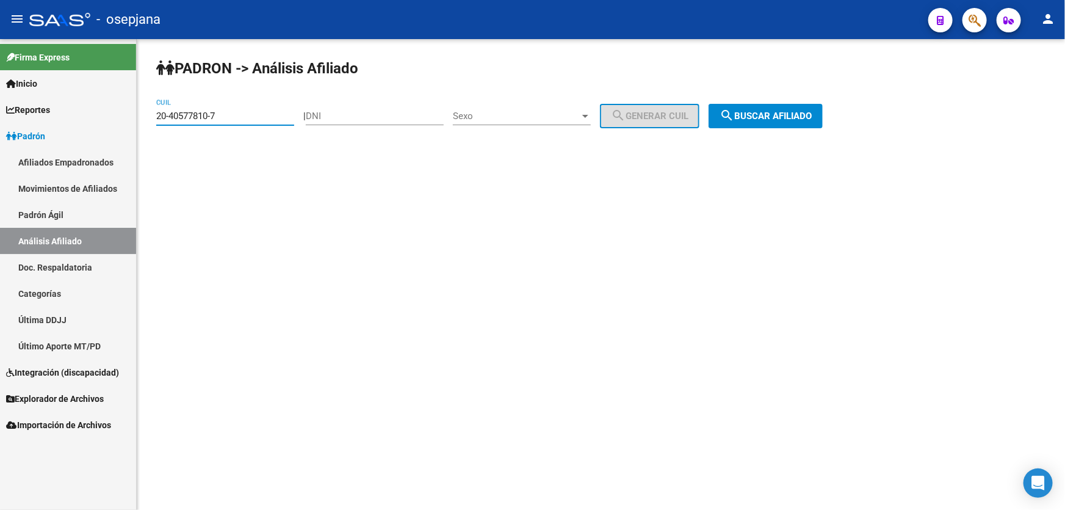
drag, startPoint x: 244, startPoint y: 114, endPoint x: 4, endPoint y: 116, distance: 240.5
click at [0, 111] on mat-sidenav-container "Firma Express Inicio Calendario SSS Instructivos Contacto OS Reportes Padrón Tr…" at bounding box center [532, 274] width 1065 height 471
paste input "25626752-8"
click at [775, 107] on button "search Buscar afiliado" at bounding box center [766, 116] width 114 height 24
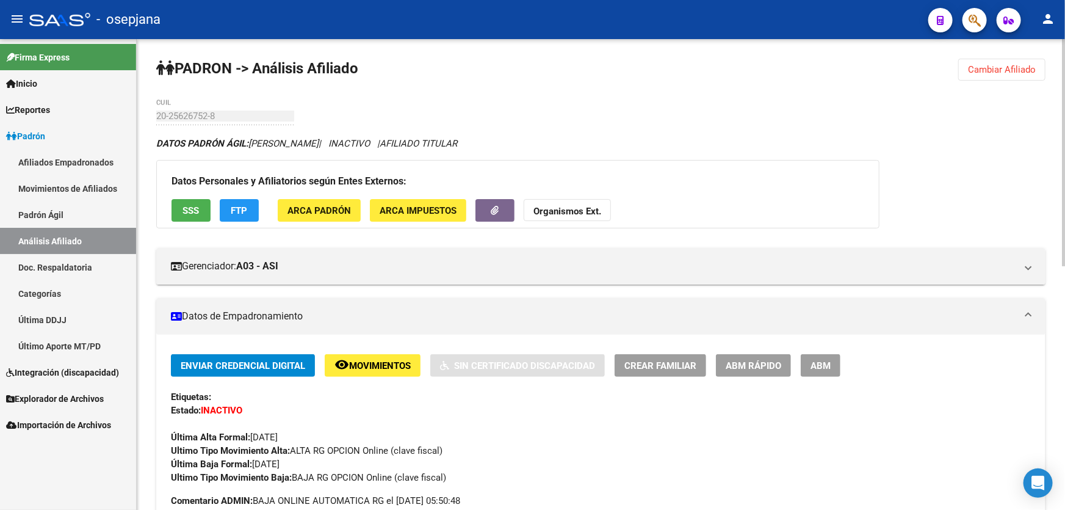
click at [995, 62] on button "Cambiar Afiliado" at bounding box center [1001, 70] width 87 height 22
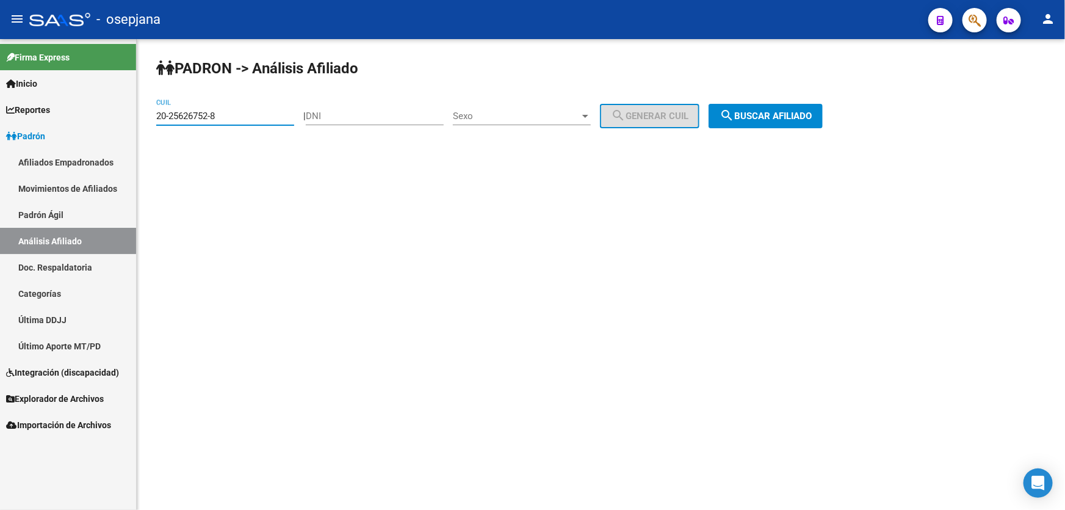
drag, startPoint x: 230, startPoint y: 113, endPoint x: 142, endPoint y: 122, distance: 89.0
click at [142, 122] on div "PADRON -> Análisis Afiliado 20-25626752-8 CUIL | DNI Sexo Sexo search Generar C…" at bounding box center [601, 103] width 928 height 128
paste input "1777116-2"
click at [800, 114] on span "search Buscar afiliado" at bounding box center [766, 115] width 92 height 11
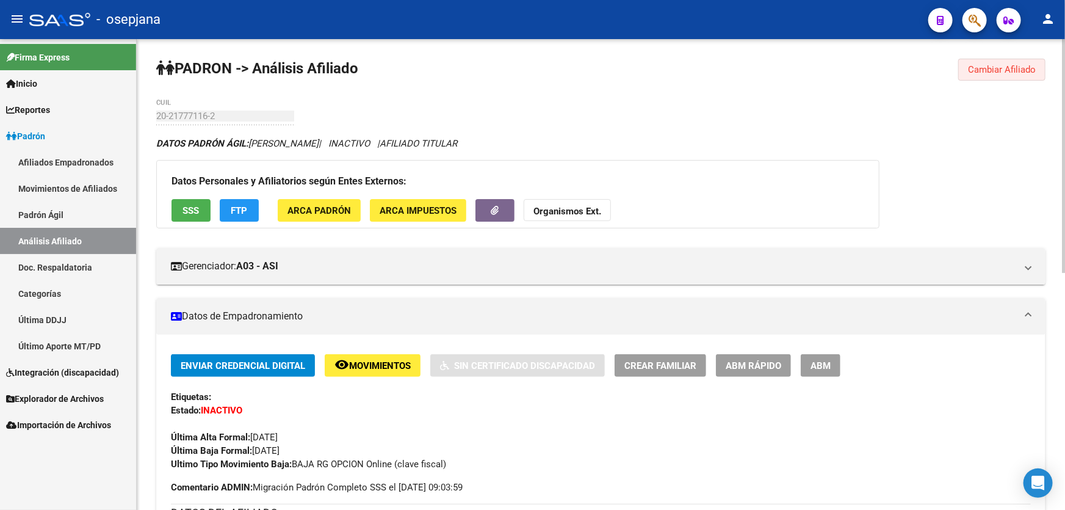
click at [1022, 68] on span "Cambiar Afiliado" at bounding box center [1002, 69] width 68 height 11
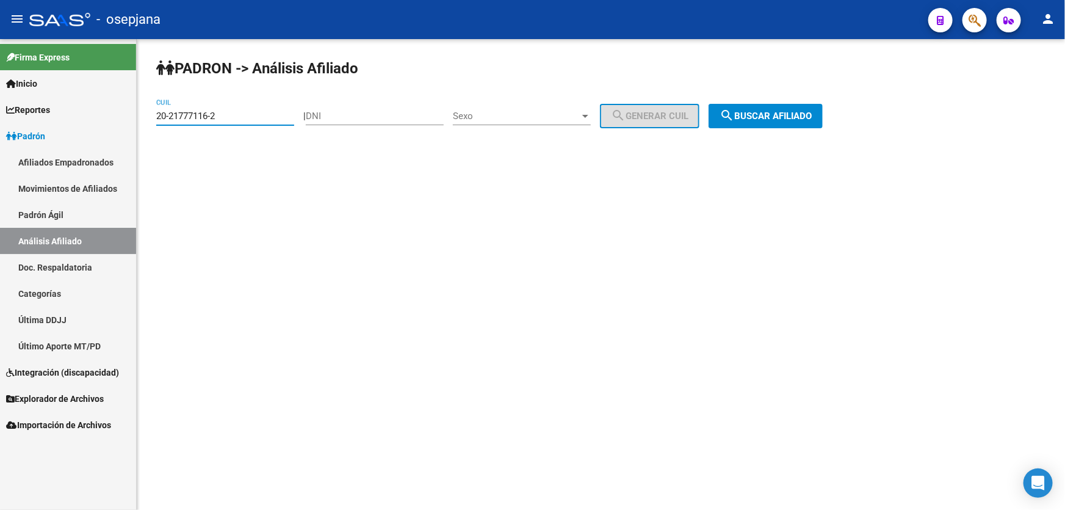
drag, startPoint x: 231, startPoint y: 115, endPoint x: 87, endPoint y: 118, distance: 144.7
click at [87, 117] on mat-sidenav-container "Firma Express Inicio Calendario SSS Instructivos Contacto OS Reportes Padrón Tr…" at bounding box center [532, 274] width 1065 height 471
paste input
click at [794, 116] on span "search Buscar afiliado" at bounding box center [766, 115] width 92 height 11
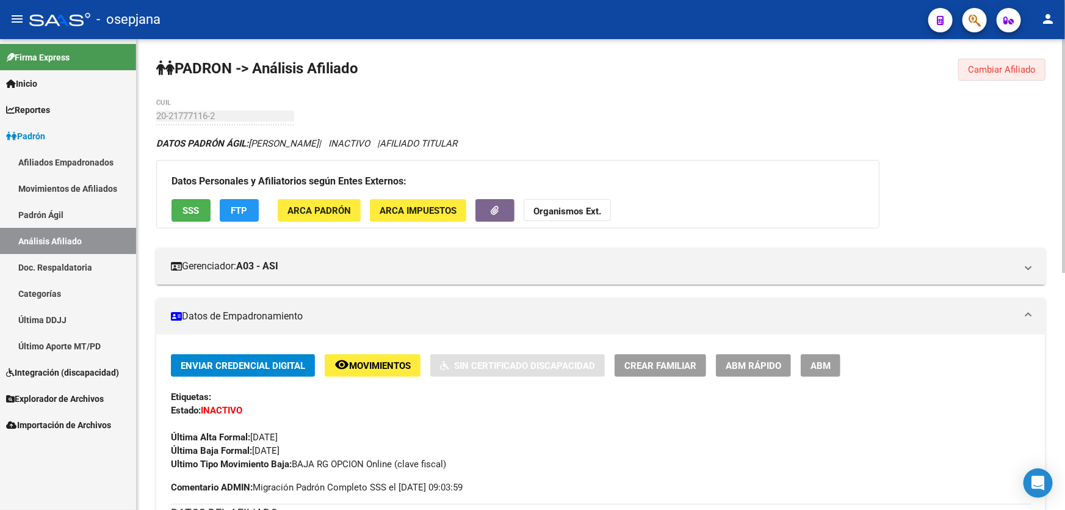
click at [1001, 73] on span "Cambiar Afiliado" at bounding box center [1002, 69] width 68 height 11
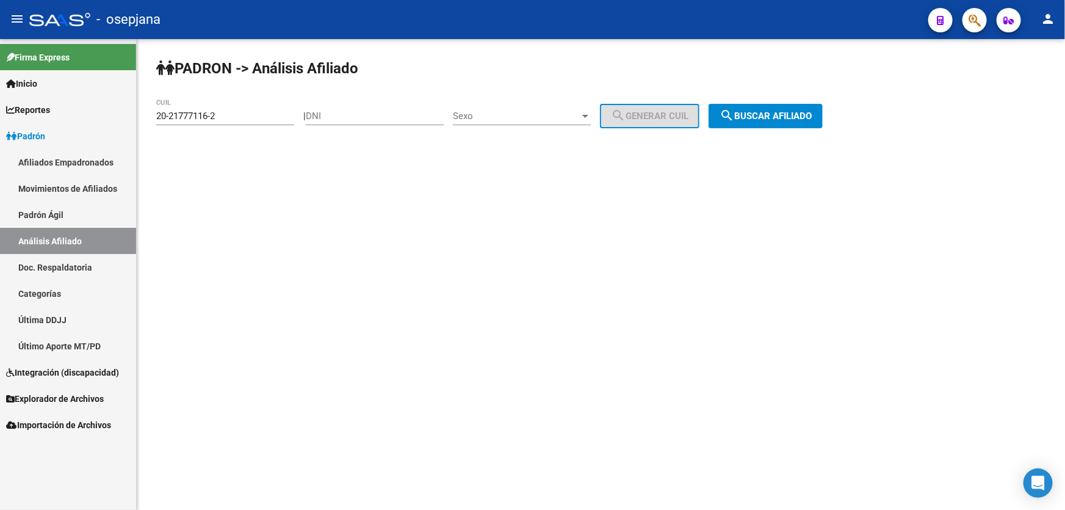
drag, startPoint x: 269, startPoint y: 122, endPoint x: 234, endPoint y: 116, distance: 35.3
click at [234, 116] on div "20-21777116-2 CUIL" at bounding box center [225, 112] width 138 height 26
drag, startPoint x: 233, startPoint y: 116, endPoint x: 22, endPoint y: 121, distance: 211.3
click at [22, 121] on mat-sidenav-container "Firma Express Inicio Calendario SSS Instructivos Contacto OS Reportes Padrón Tr…" at bounding box center [532, 274] width 1065 height 471
paste input "7-22574995"
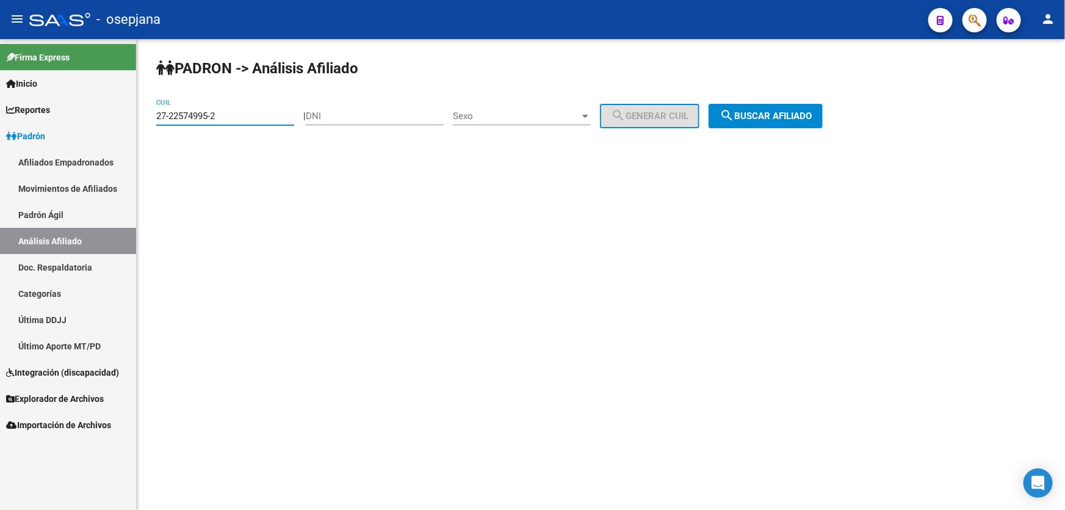
click at [779, 96] on div "PADRON -> Análisis Afiliado 27-22574995-2 CUIL | DNI Sexo Sexo search Generar C…" at bounding box center [601, 103] width 928 height 128
click at [781, 123] on button "search Buscar afiliado" at bounding box center [766, 116] width 114 height 24
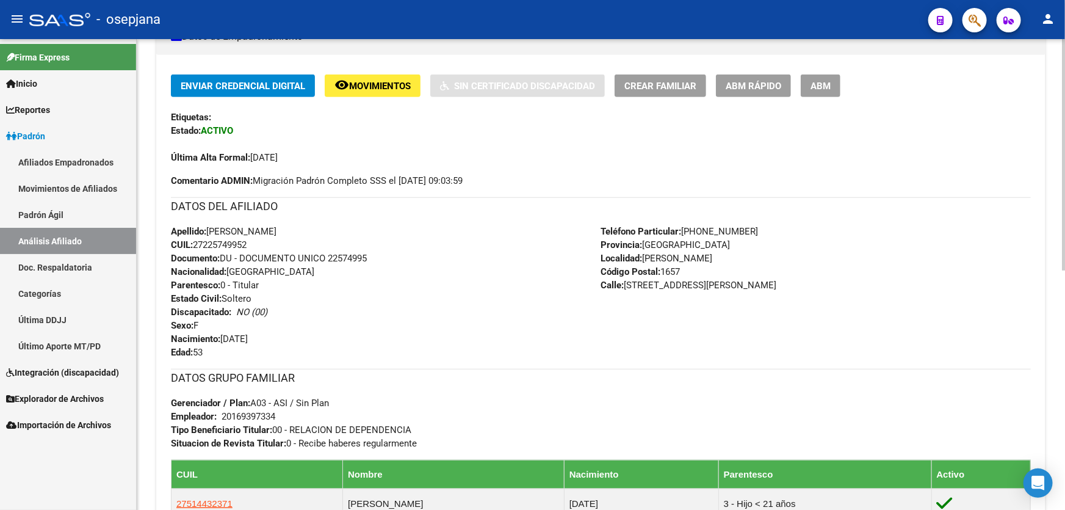
scroll to position [388, 0]
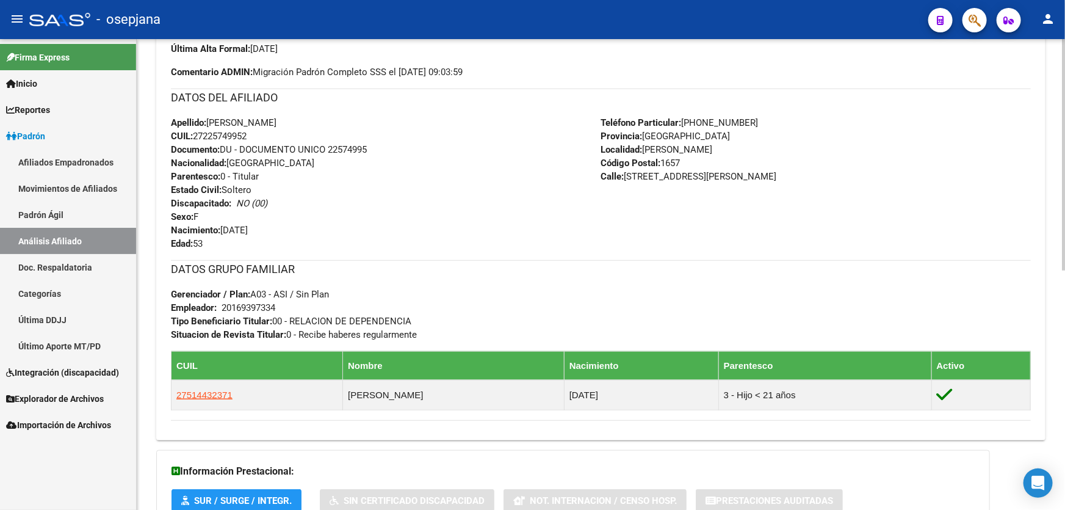
click at [1065, 173] on div at bounding box center [1063, 274] width 3 height 471
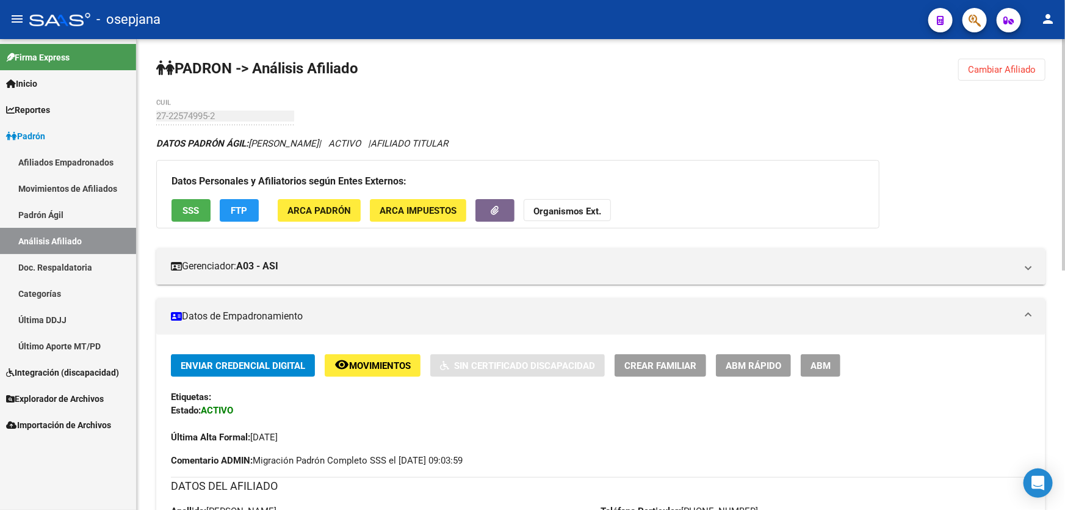
click at [1021, 73] on span "Cambiar Afiliado" at bounding box center [1002, 69] width 68 height 11
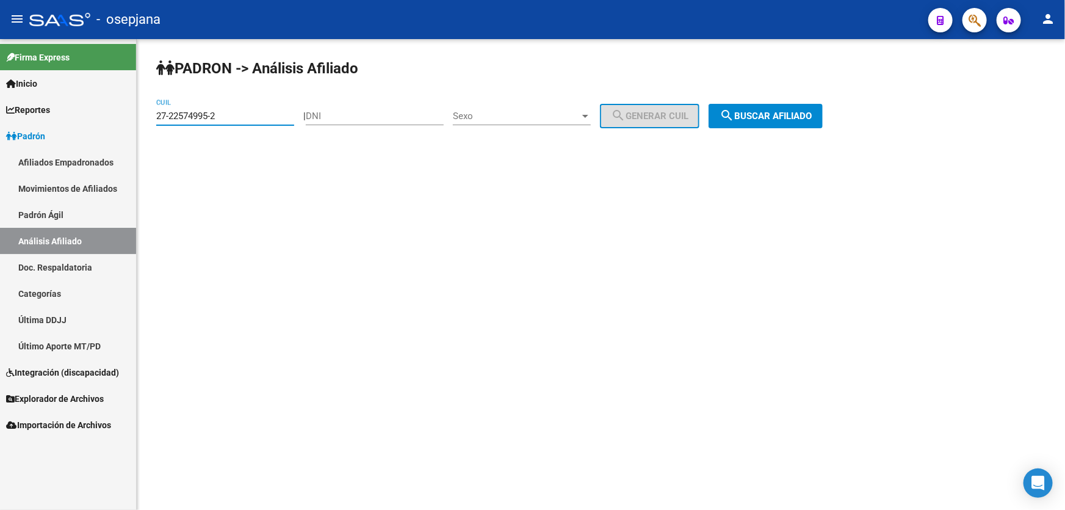
drag, startPoint x: 228, startPoint y: 117, endPoint x: 136, endPoint y: 119, distance: 92.8
click at [136, 119] on mat-sidenav-container "Firma Express Inicio Calendario SSS Instructivos Contacto OS Reportes Padrón Tr…" at bounding box center [532, 274] width 1065 height 471
paste input "0-49261850-1"
type input "20-49261850-1"
click at [772, 119] on span "search Buscar afiliado" at bounding box center [766, 115] width 92 height 11
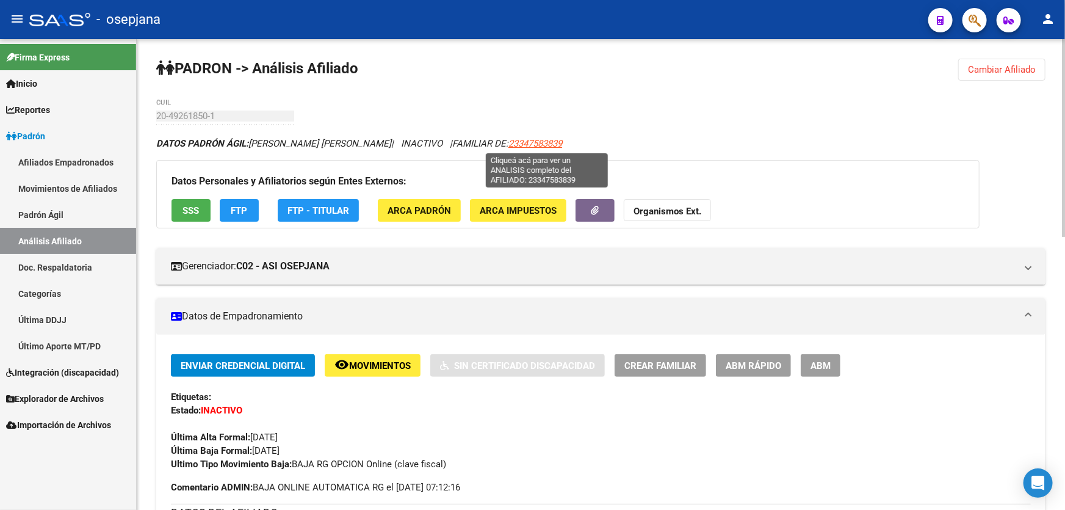
click at [559, 142] on span "23347583839" at bounding box center [535, 143] width 54 height 11
type textarea "23347583839"
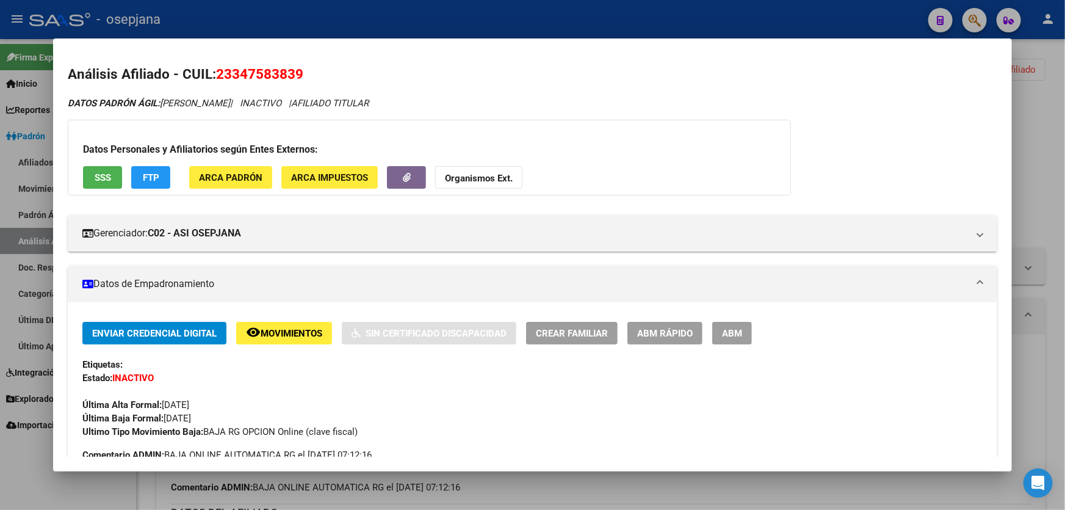
drag, startPoint x: 219, startPoint y: 73, endPoint x: 326, endPoint y: 73, distance: 107.4
click at [326, 73] on h2 "Análisis Afiliado - CUIL: 23347583839" at bounding box center [533, 74] width 930 height 21
click at [1065, 110] on div at bounding box center [532, 255] width 1065 height 510
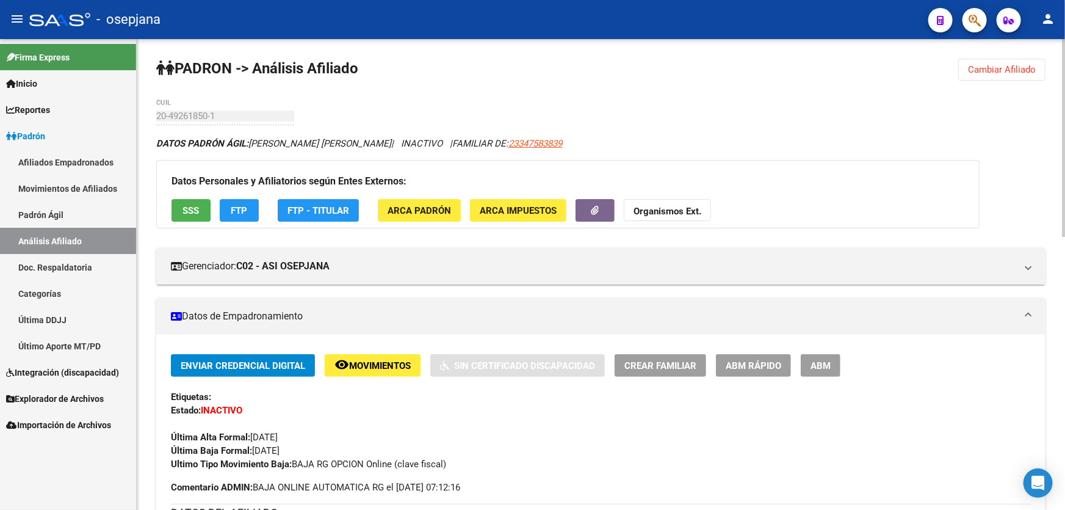
click at [1003, 69] on span "Cambiar Afiliado" at bounding box center [1002, 69] width 68 height 11
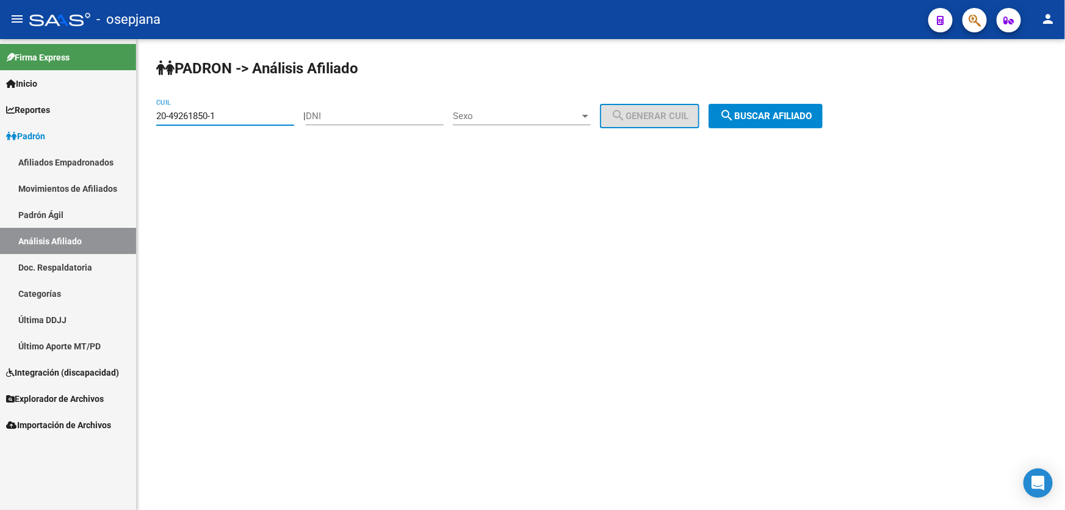
drag, startPoint x: 251, startPoint y: 115, endPoint x: 148, endPoint y: 116, distance: 102.6
click at [148, 116] on div "PADRON -> Análisis Afiliado 20-49261850-1 CUIL | DNI Sexo Sexo search Generar C…" at bounding box center [601, 103] width 928 height 128
paste input "7-33547645-5"
click at [810, 105] on button "search Buscar afiliado" at bounding box center [766, 116] width 114 height 24
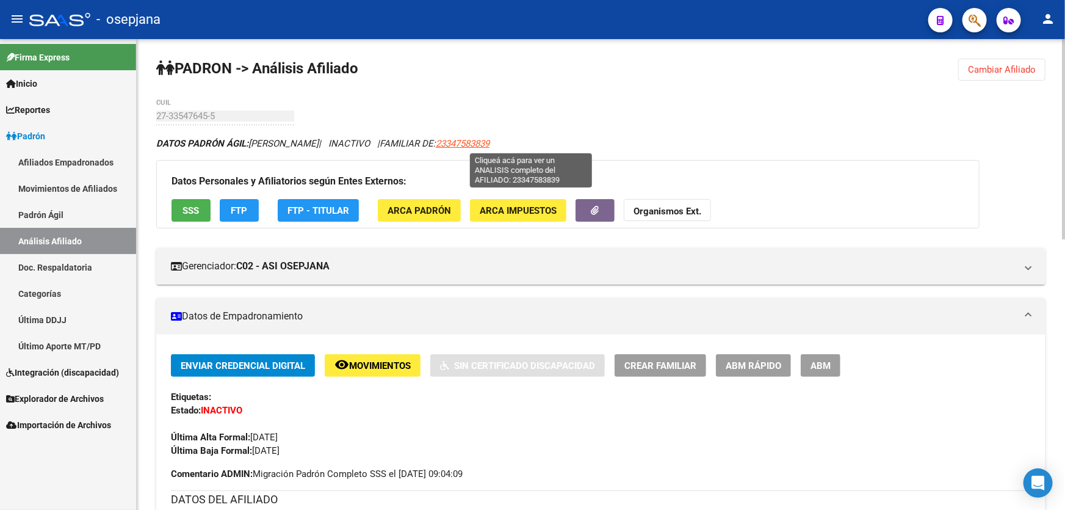
click at [490, 147] on span "23347583839" at bounding box center [463, 143] width 54 height 11
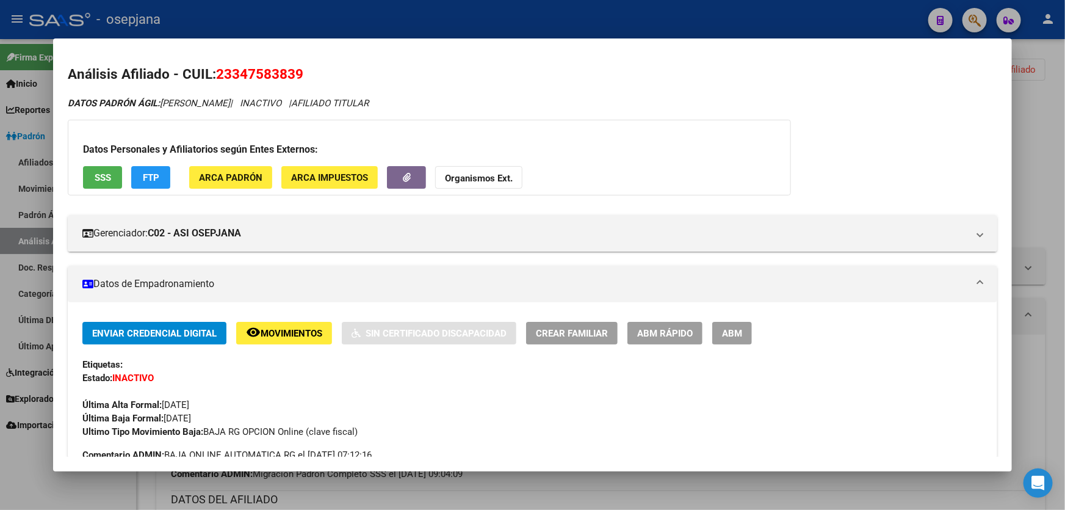
drag, startPoint x: 303, startPoint y: 71, endPoint x: 219, endPoint y: 71, distance: 84.2
click at [219, 71] on span "23347583839" at bounding box center [259, 74] width 87 height 16
click at [301, 26] on div at bounding box center [532, 255] width 1065 height 510
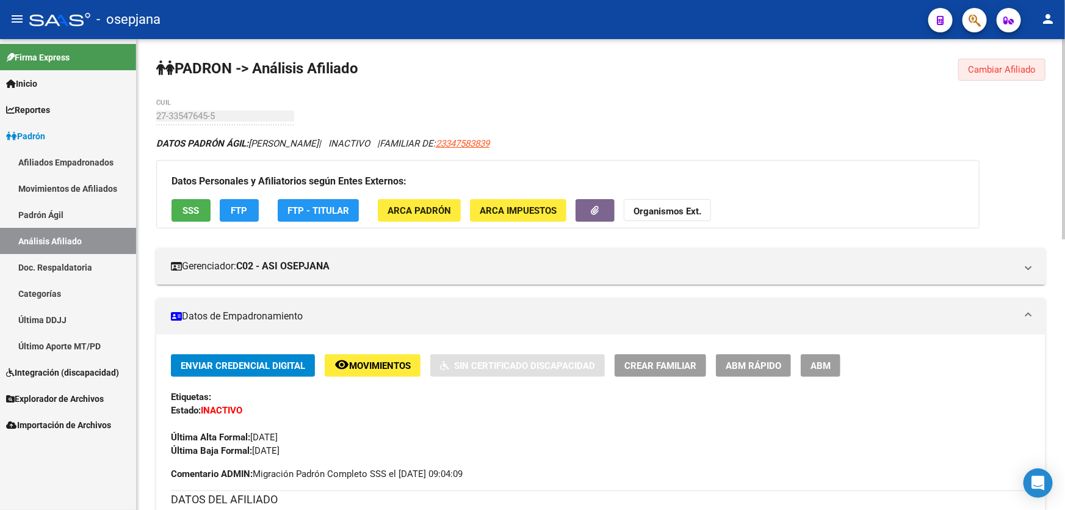
click at [1011, 61] on button "Cambiar Afiliado" at bounding box center [1001, 70] width 87 height 22
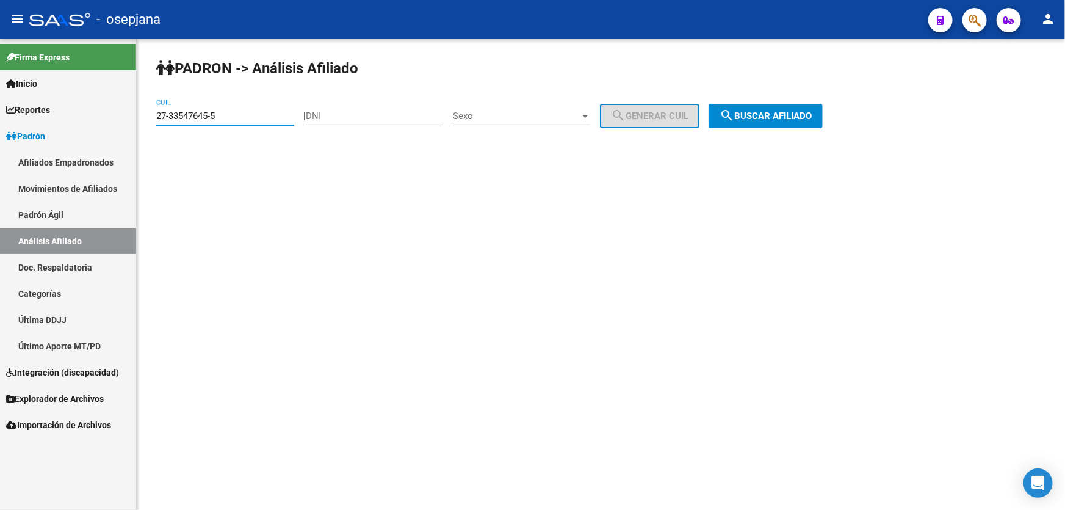
drag, startPoint x: 259, startPoint y: 119, endPoint x: 89, endPoint y: 123, distance: 170.3
click at [89, 123] on mat-sidenav-container "Firma Express Inicio Calendario SSS Instructivos Contacto OS Reportes Padrón Tr…" at bounding box center [532, 274] width 1065 height 471
paste input "8069032-8"
click at [780, 112] on span "search Buscar afiliado" at bounding box center [766, 115] width 92 height 11
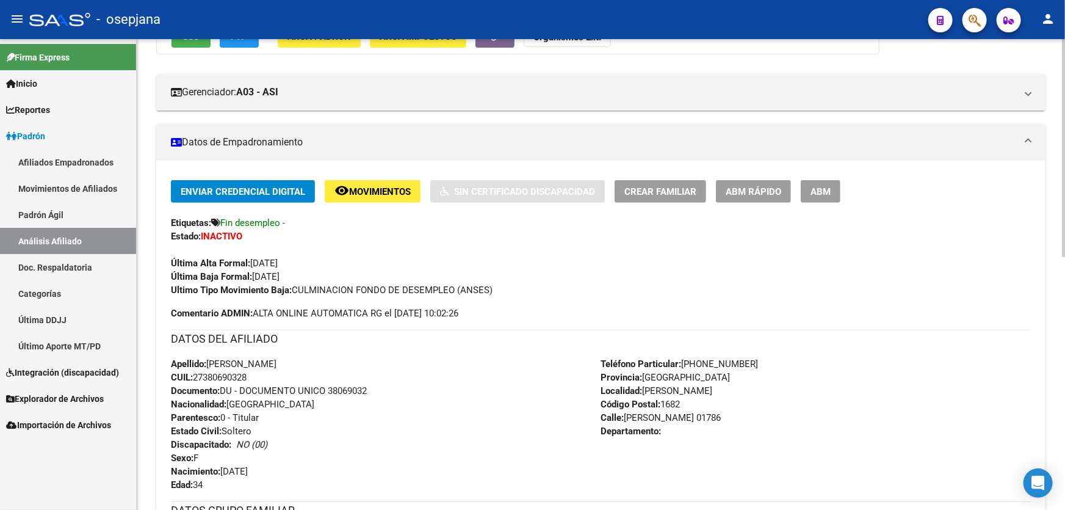
scroll to position [110, 0]
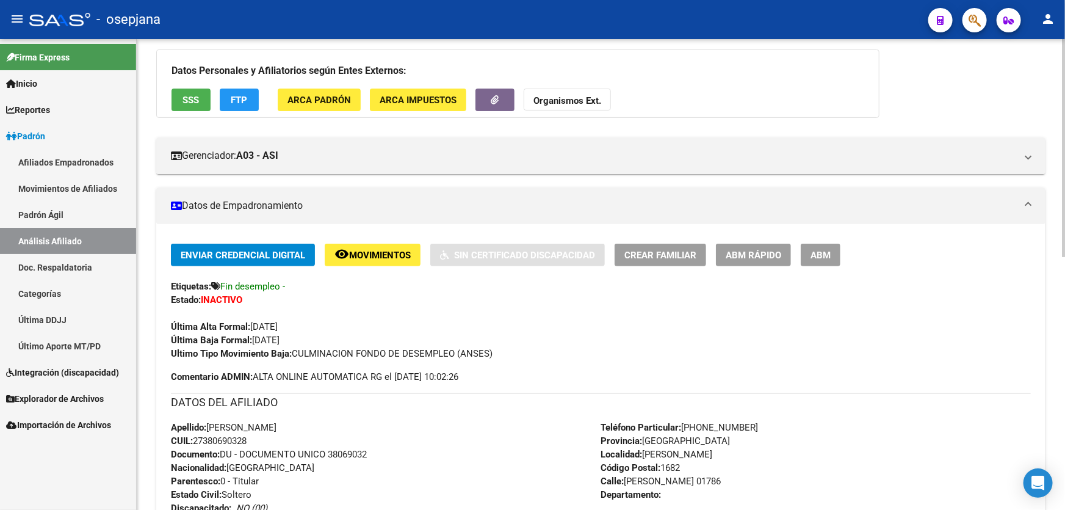
click at [179, 93] on button "SSS" at bounding box center [191, 100] width 39 height 23
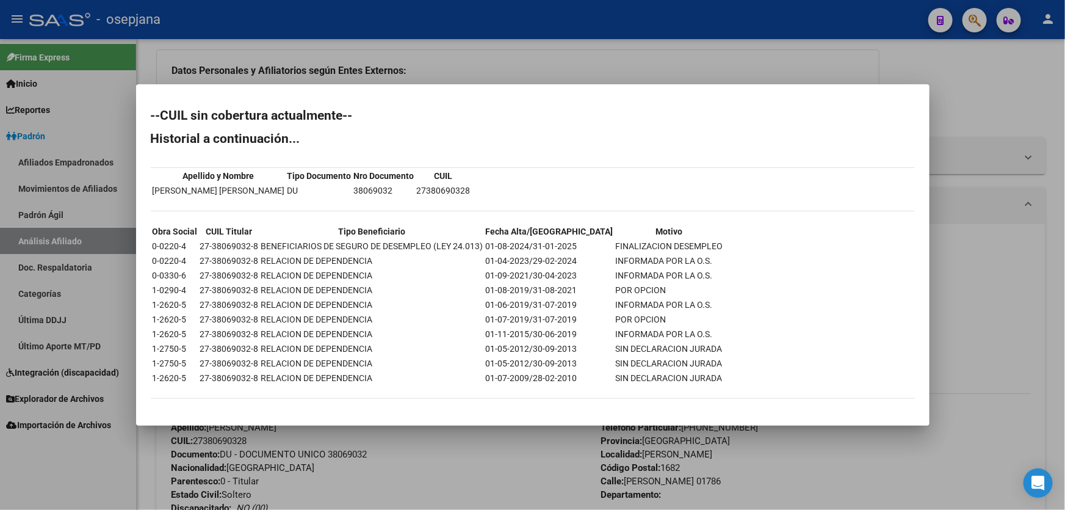
click at [1005, 284] on div at bounding box center [532, 255] width 1065 height 510
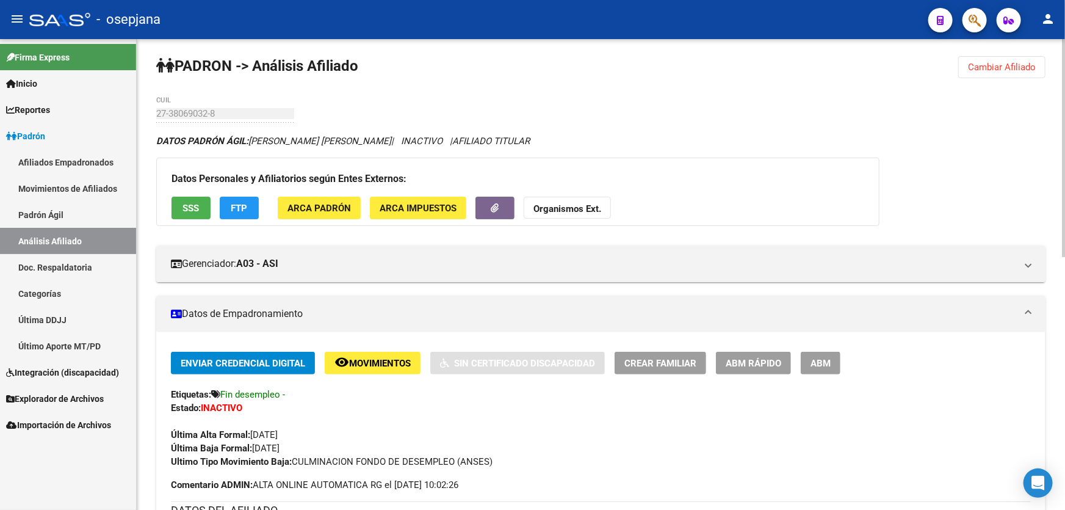
scroll to position [0, 0]
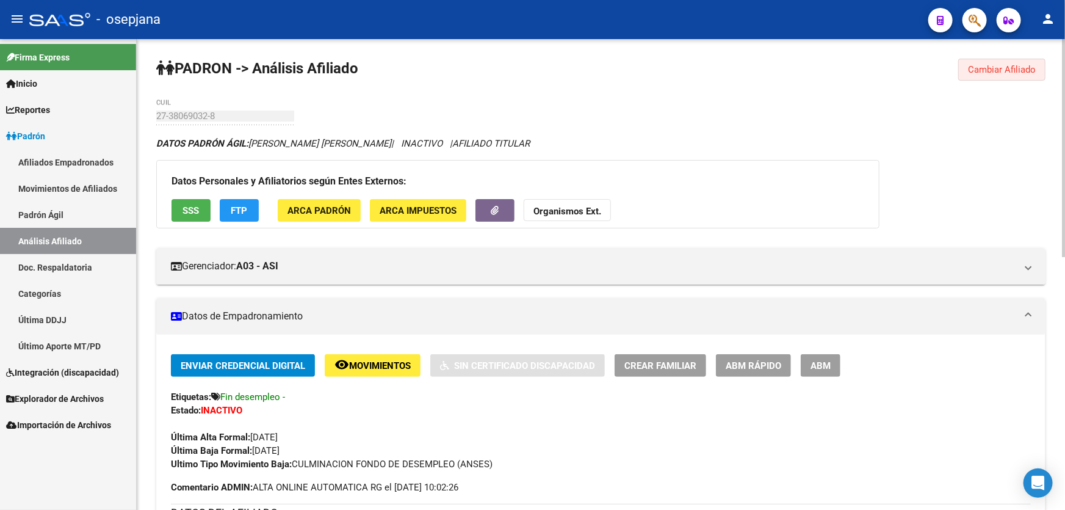
click at [1004, 69] on span "Cambiar Afiliado" at bounding box center [1002, 69] width 68 height 11
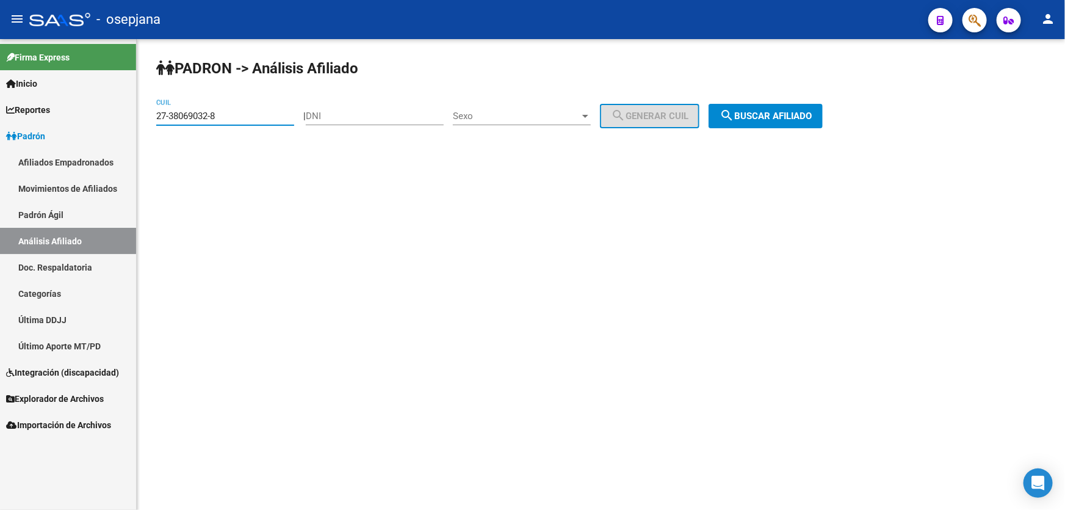
drag, startPoint x: 237, startPoint y: 110, endPoint x: 143, endPoint y: 122, distance: 94.1
click at [143, 122] on div "PADRON -> Análisis Afiliado 27-38069032-8 CUIL | DNI Sexo Sexo search Generar C…" at bounding box center [601, 103] width 928 height 128
paste input "0-42102685-9"
click at [762, 114] on span "search Buscar afiliado" at bounding box center [766, 115] width 92 height 11
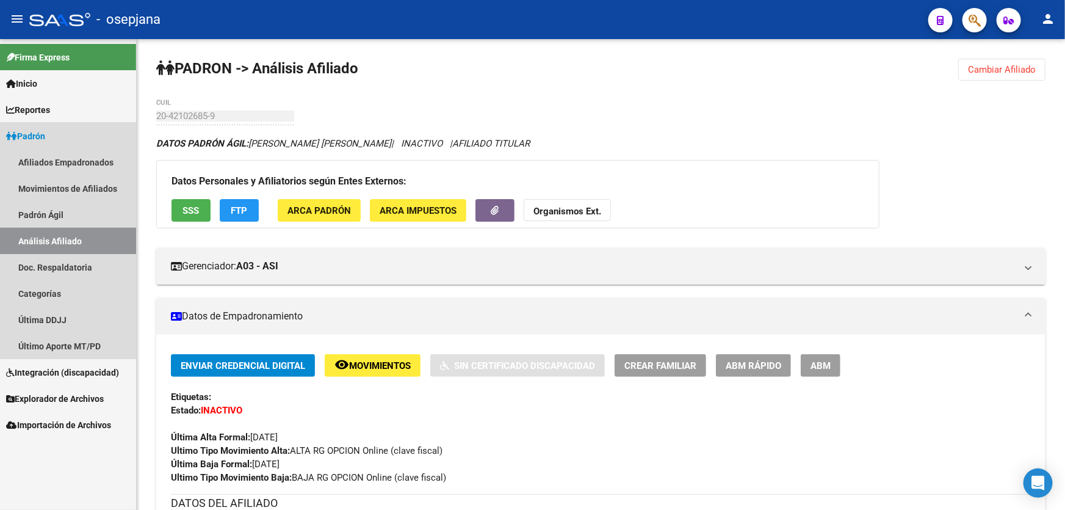
click at [70, 232] on link "Análisis Afiliado" at bounding box center [68, 241] width 136 height 26
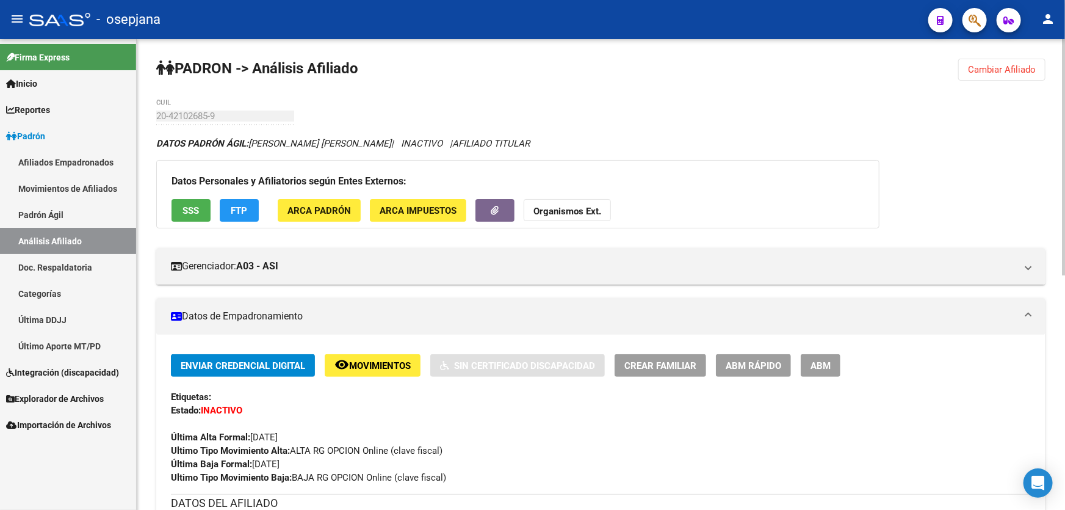
click at [1010, 67] on span "Cambiar Afiliado" at bounding box center [1002, 69] width 68 height 11
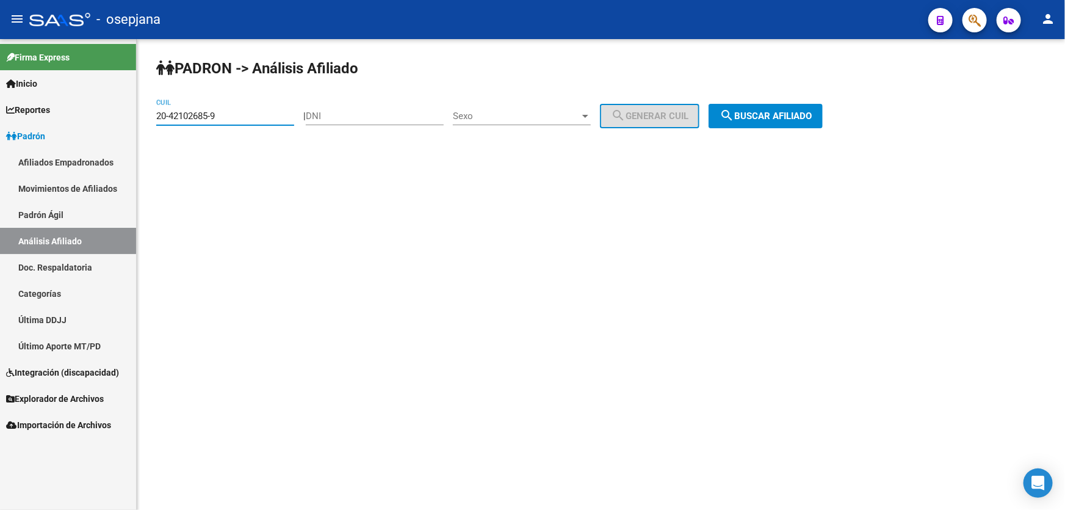
drag, startPoint x: 241, startPoint y: 112, endPoint x: 73, endPoint y: 134, distance: 169.9
click at [73, 134] on mat-sidenav-container "Firma Express Inicio Calendario SSS Instructivos Contacto OS Reportes Padrón Tr…" at bounding box center [532, 274] width 1065 height 471
paste input "26062481-5"
click at [796, 112] on span "search Buscar afiliado" at bounding box center [766, 115] width 92 height 11
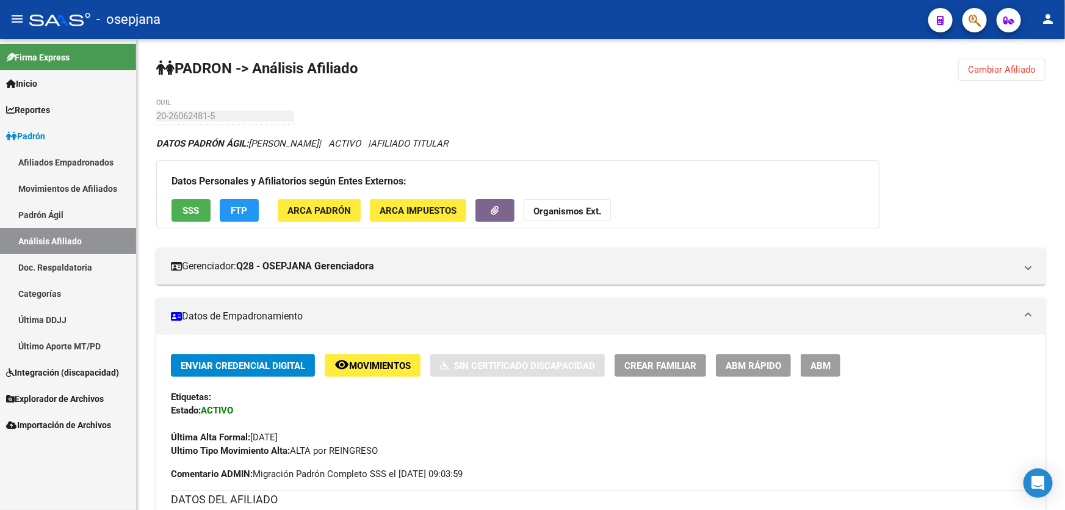
click at [48, 492] on div "Firma Express Inicio Calendario SSS Instructivos Contacto OS Reportes Padrón Tr…" at bounding box center [68, 274] width 136 height 471
click at [982, 65] on span "Cambiar Afiliado" at bounding box center [1002, 69] width 68 height 11
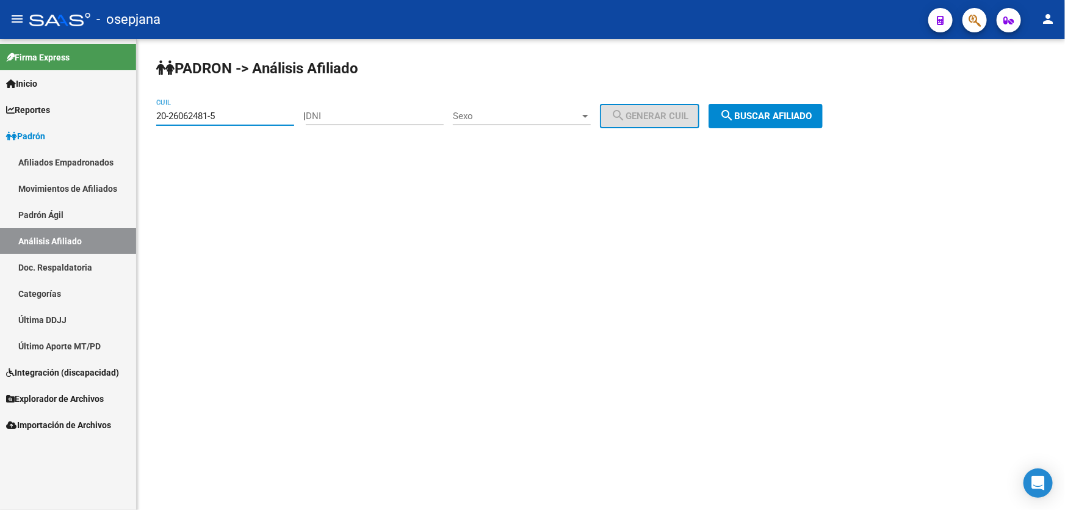
drag, startPoint x: 236, startPoint y: 115, endPoint x: 150, endPoint y: 115, distance: 86.1
click at [150, 115] on div "PADRON -> Análisis Afiliado 20-26062481-5 CUIL | DNI Sexo Sexo search Generar C…" at bounding box center [601, 103] width 928 height 128
paste input "47804789"
type input "20-47804789-5"
click at [783, 115] on span "search Buscar afiliado" at bounding box center [766, 115] width 92 height 11
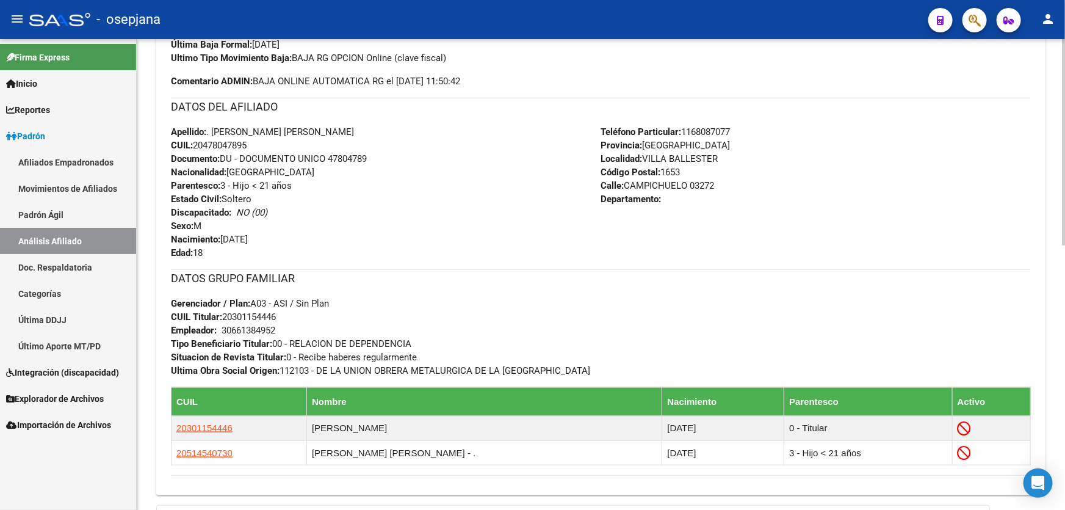
scroll to position [444, 0]
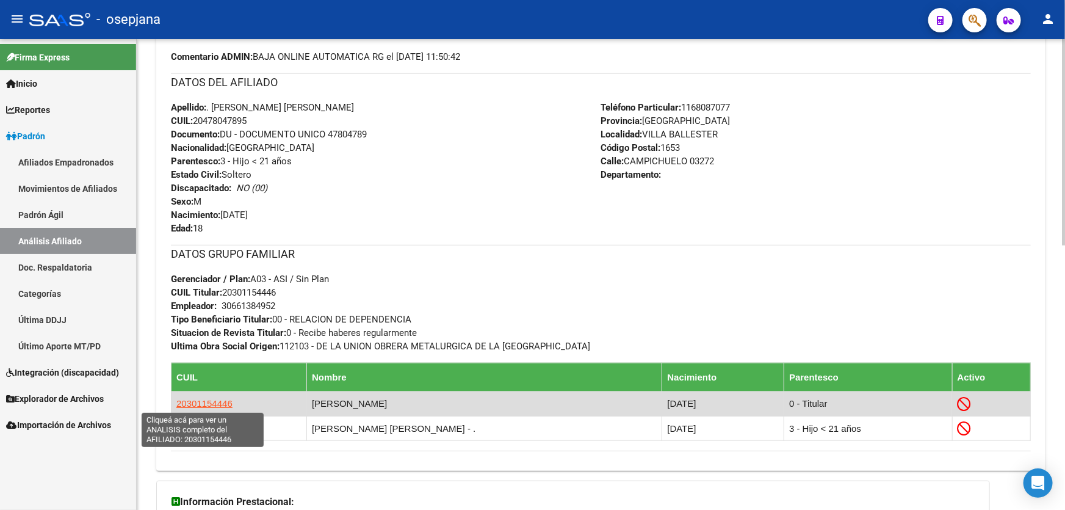
click at [194, 406] on span "20301154446" at bounding box center [204, 403] width 56 height 10
type textarea "20301154446"
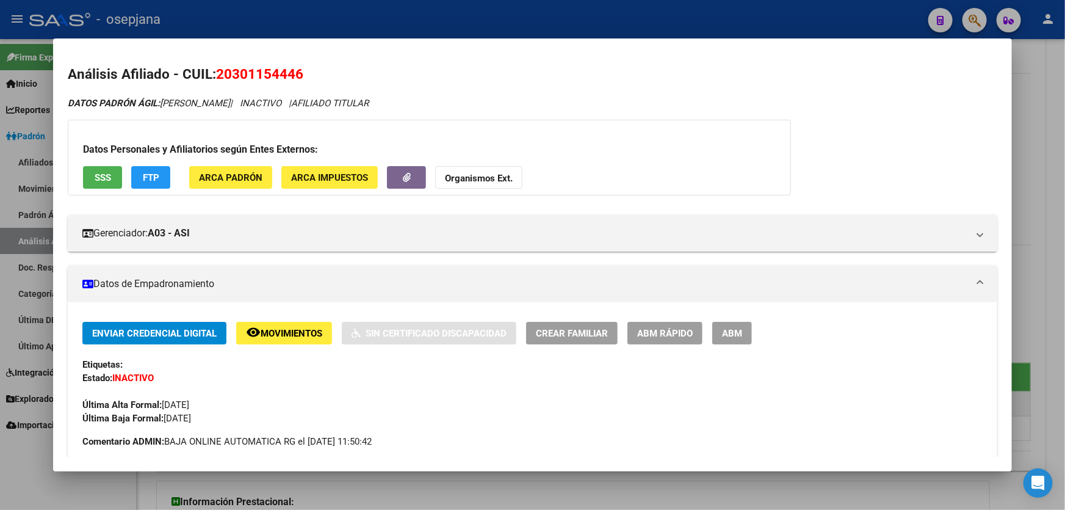
drag, startPoint x: 308, startPoint y: 73, endPoint x: 220, endPoint y: 71, distance: 87.9
click at [220, 71] on h2 "Análisis Afiliado - CUIL: 20301154446" at bounding box center [533, 74] width 930 height 21
click at [95, 176] on span "SSS" at bounding box center [103, 177] width 16 height 11
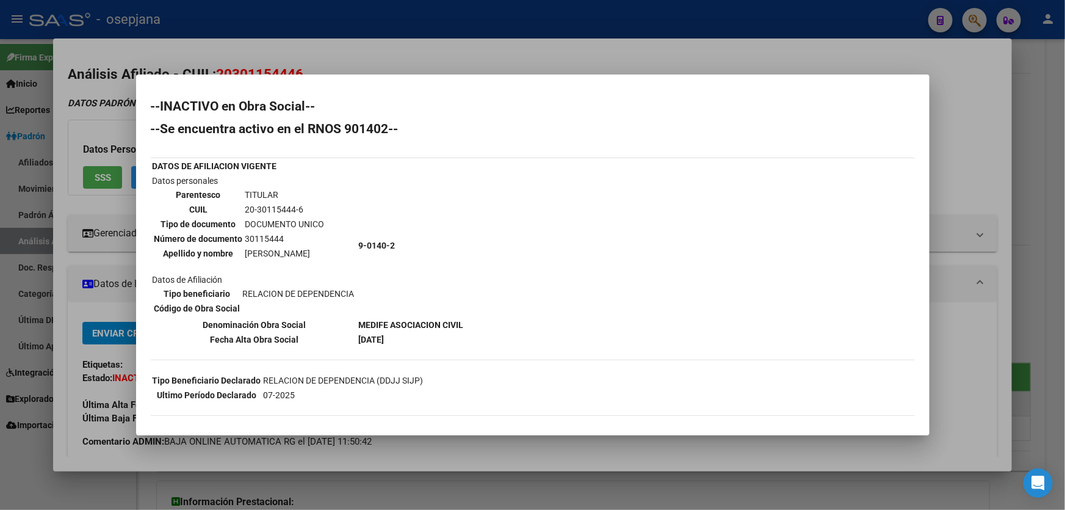
click at [1065, 173] on div at bounding box center [532, 255] width 1065 height 510
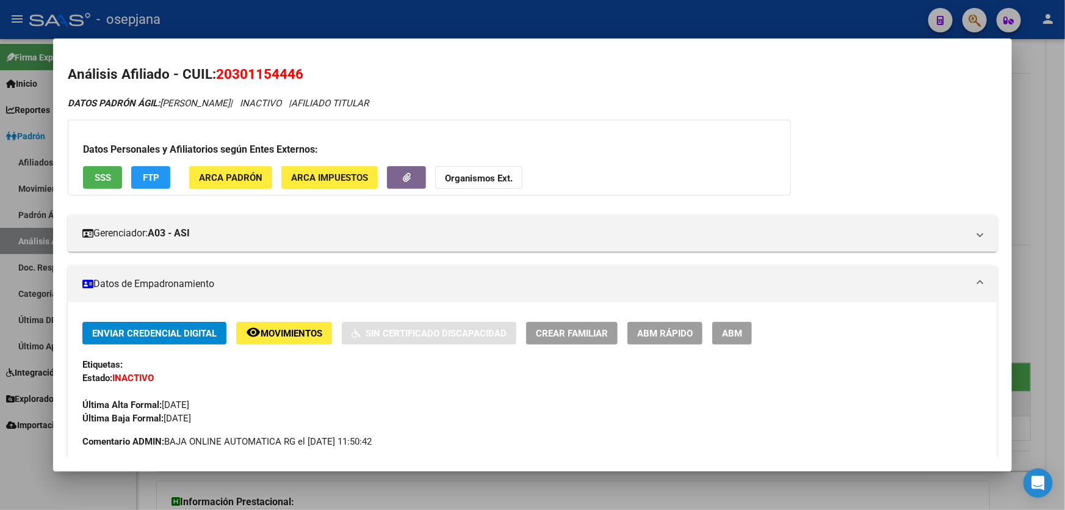
click at [1051, 142] on div at bounding box center [532, 255] width 1065 height 510
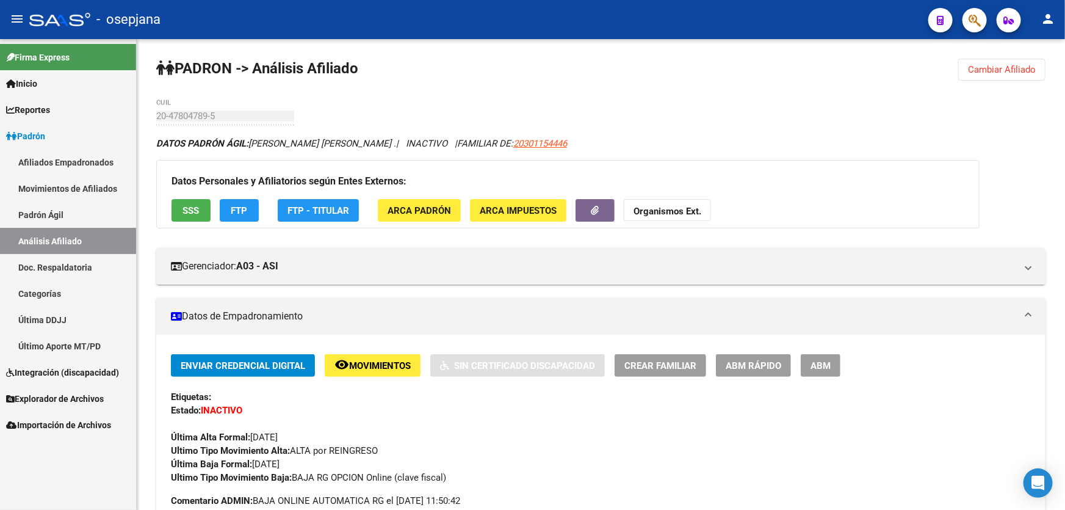
click at [85, 472] on div "Firma Express Inicio Calendario SSS Instructivos Contacto OS Reportes Padrón Tr…" at bounding box center [68, 274] width 136 height 471
click at [1010, 62] on button "Cambiar Afiliado" at bounding box center [1001, 70] width 87 height 22
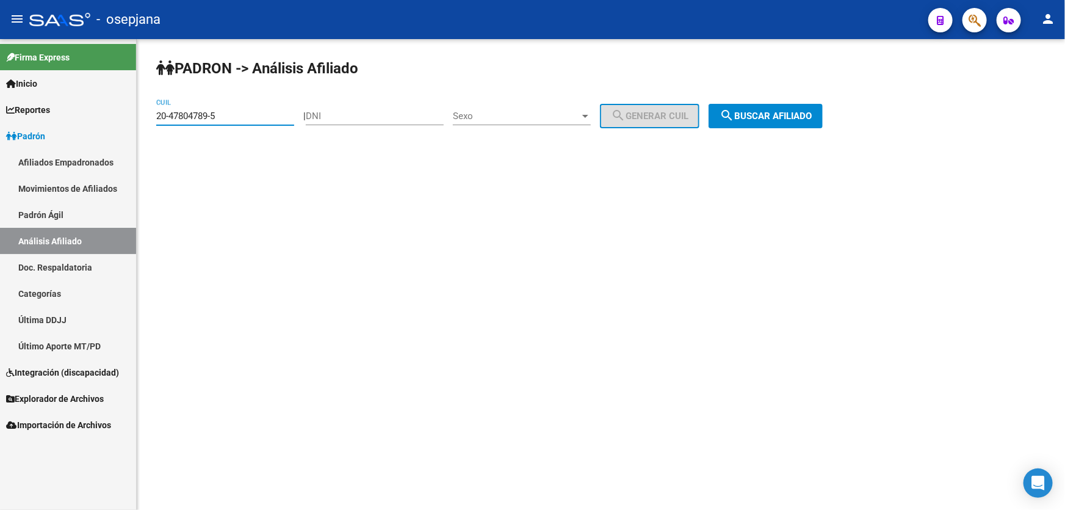
drag, startPoint x: 224, startPoint y: 111, endPoint x: 0, endPoint y: 159, distance: 229.2
click at [0, 156] on mat-sidenav-container "Firma Express Inicio Calendario SSS Instructivos Contacto OS Reportes Padrón Tr…" at bounding box center [532, 274] width 1065 height 471
paste input "3-54832168-9"
type input "23-54832168-9"
click at [801, 114] on span "search Buscar afiliado" at bounding box center [766, 115] width 92 height 11
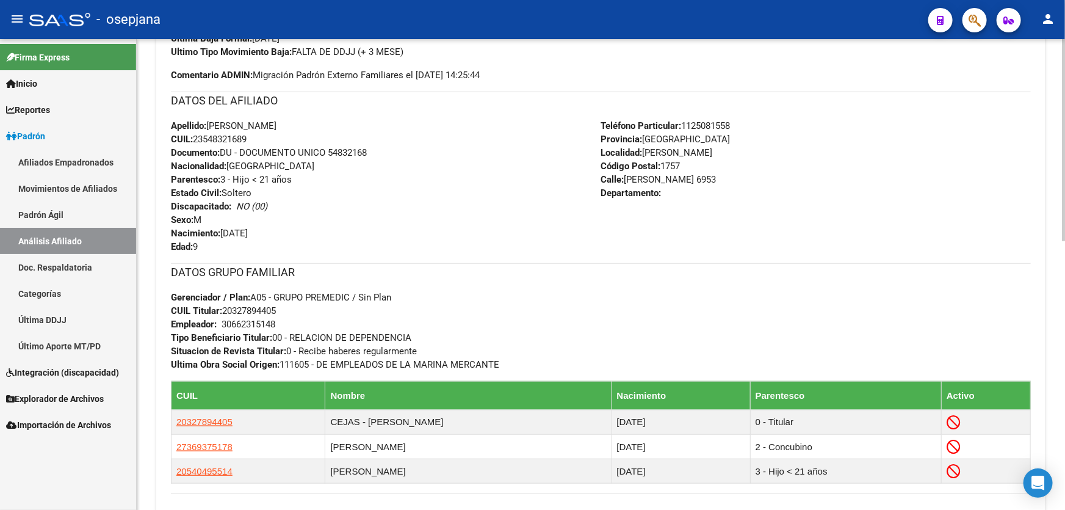
scroll to position [610, 0]
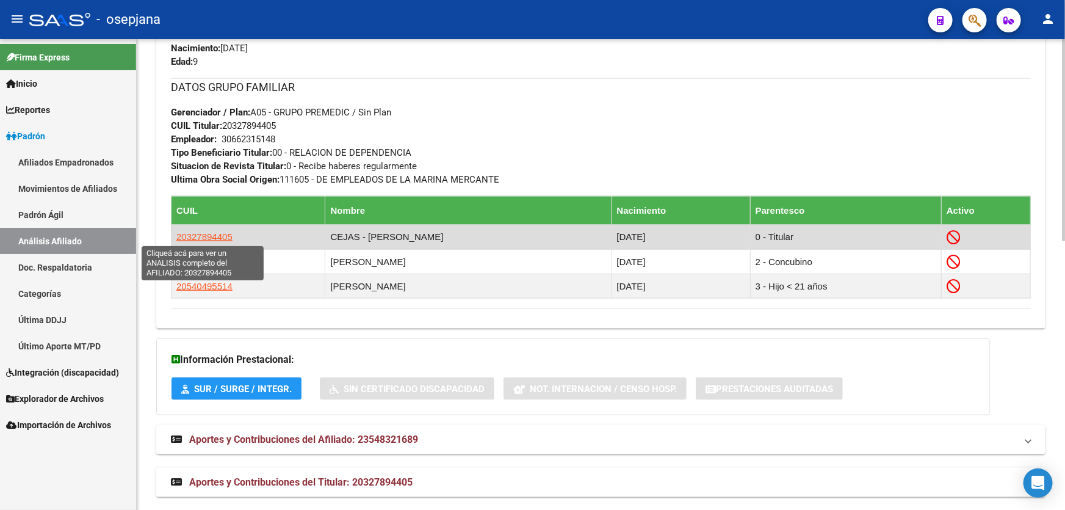
click at [220, 239] on span "20327894405" at bounding box center [204, 236] width 56 height 10
type textarea "20327894405"
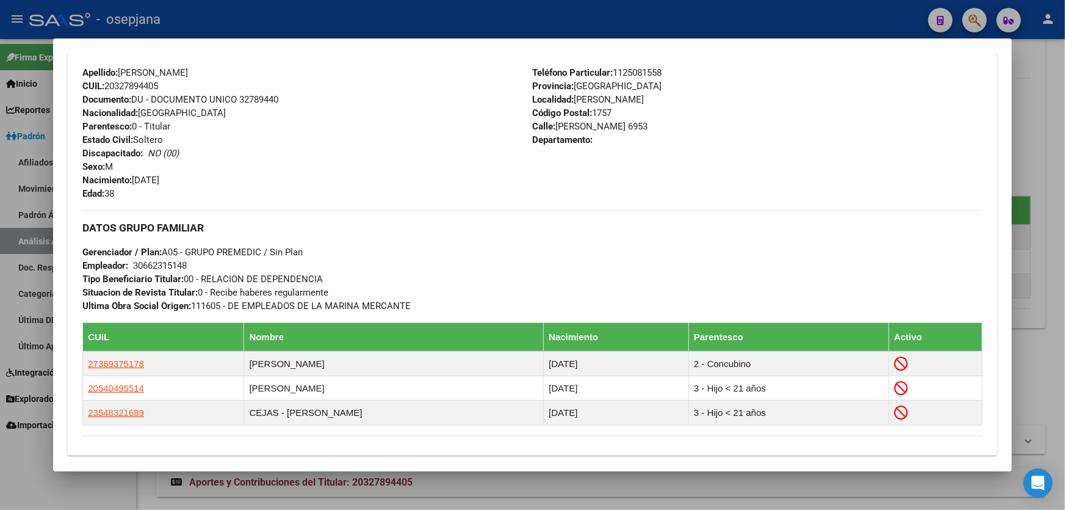
scroll to position [499, 0]
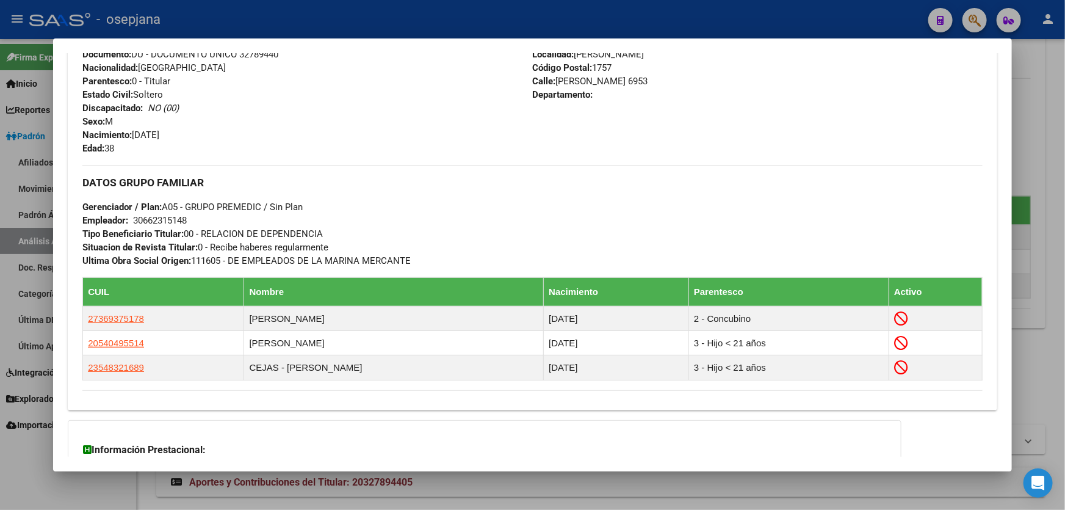
click at [56, 482] on div at bounding box center [532, 255] width 1065 height 510
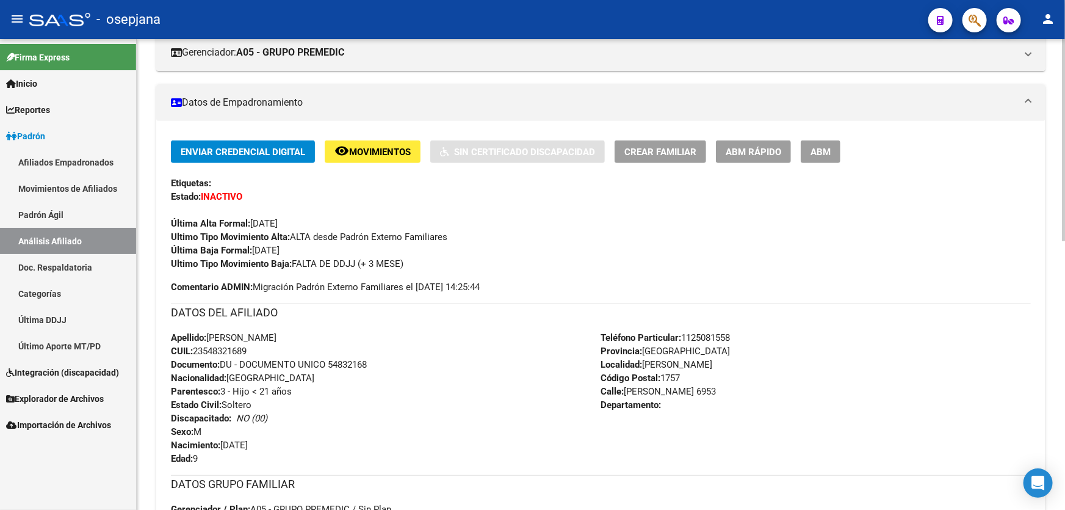
scroll to position [0, 0]
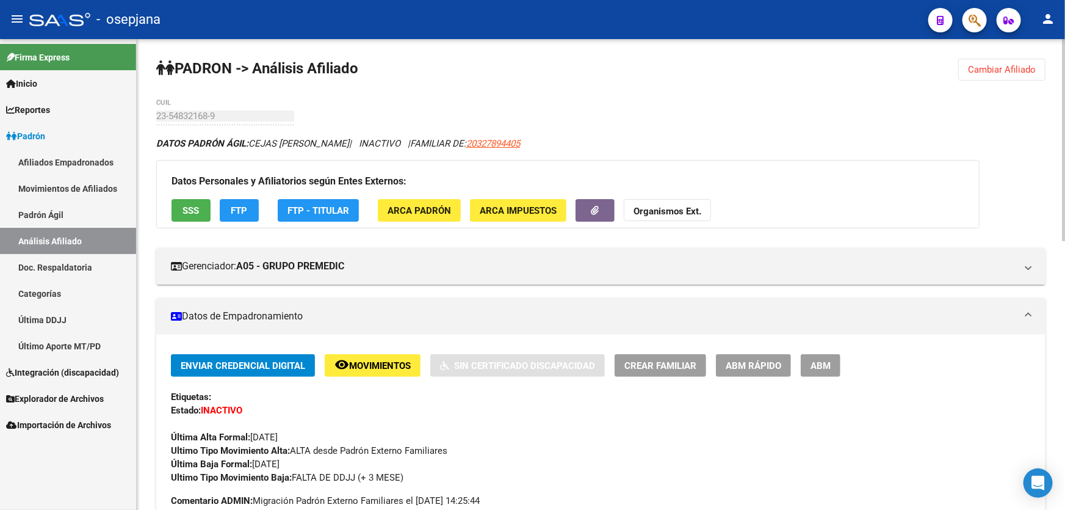
click at [977, 62] on button "Cambiar Afiliado" at bounding box center [1001, 70] width 87 height 22
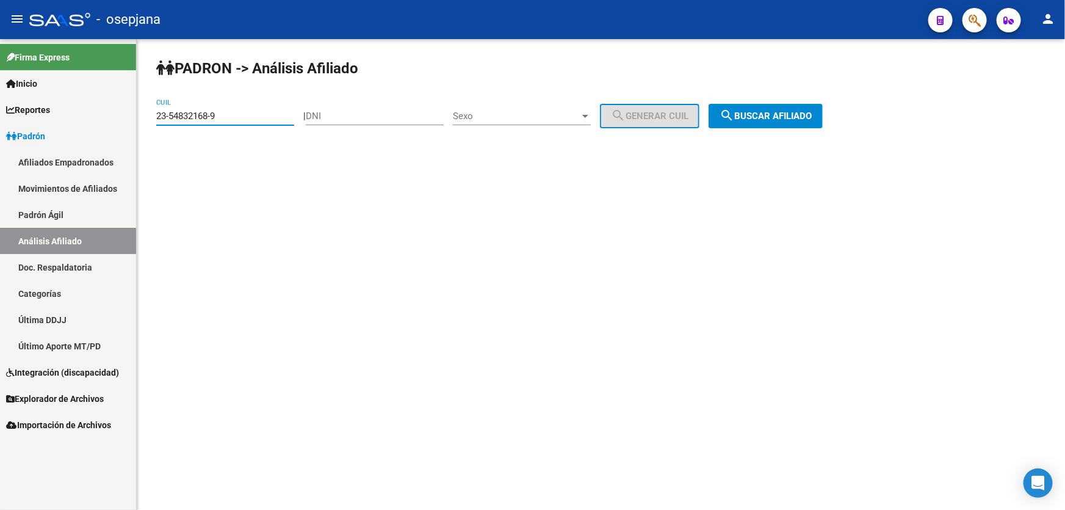
drag, startPoint x: 257, startPoint y: 120, endPoint x: 133, endPoint y: 120, distance: 123.9
click at [133, 120] on mat-sidenav-container "Firma Express Inicio Calendario SSS Instructivos Contacto OS Reportes Padrón Tr…" at bounding box center [532, 274] width 1065 height 471
paste input "0-27660950-6"
type input "20-27660950-6"
click at [773, 102] on div "PADRON -> Análisis Afiliado 20-27660950-6 CUIL | DNI Sexo Sexo search Generar C…" at bounding box center [601, 103] width 928 height 128
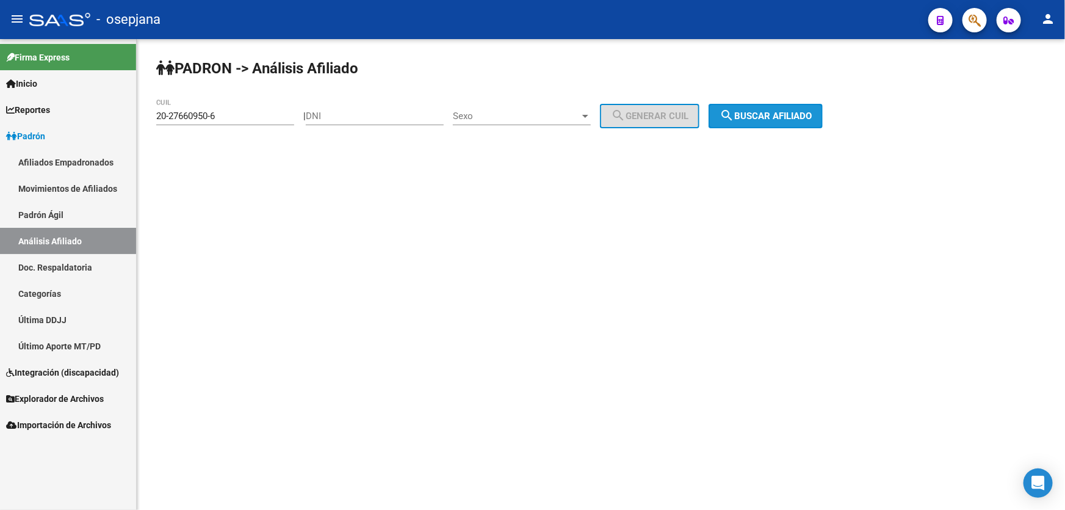
click at [773, 104] on button "search Buscar afiliado" at bounding box center [766, 116] width 114 height 24
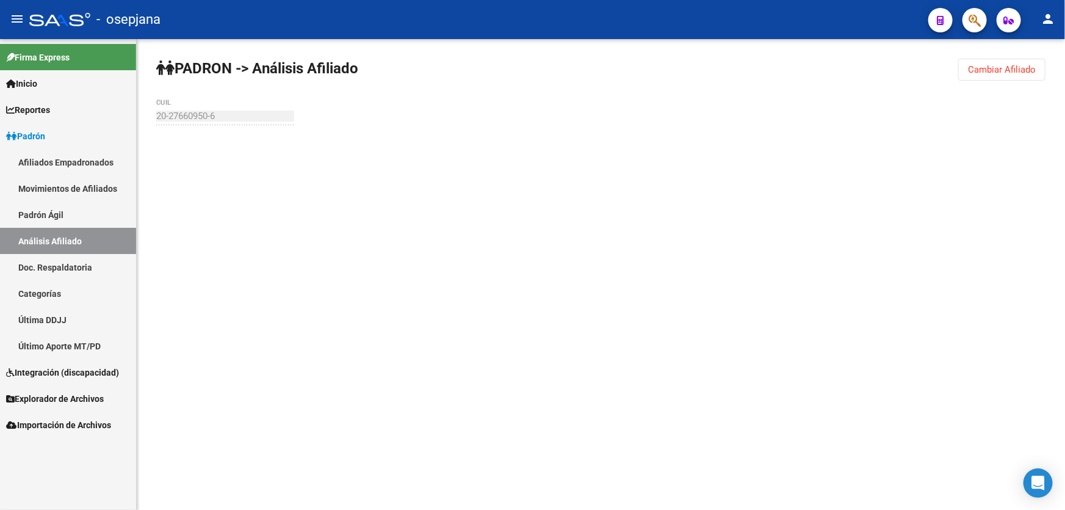
click at [772, 110] on div "PADRON -> Análisis Afiliado Cambiar Afiliado 20-27660950-6 CUIL" at bounding box center [601, 116] width 928 height 154
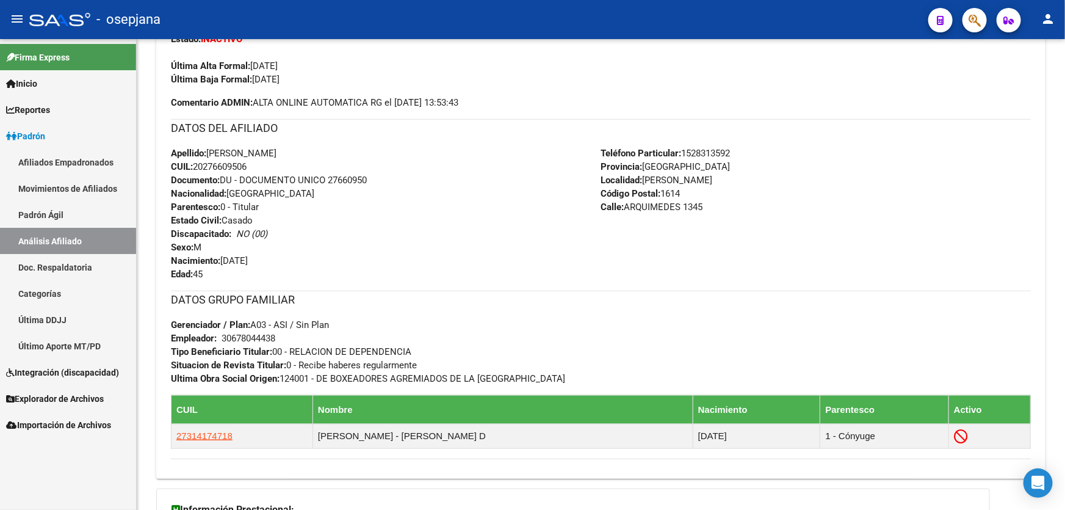
scroll to position [388, 0]
